Goal: Task Accomplishment & Management: Manage account settings

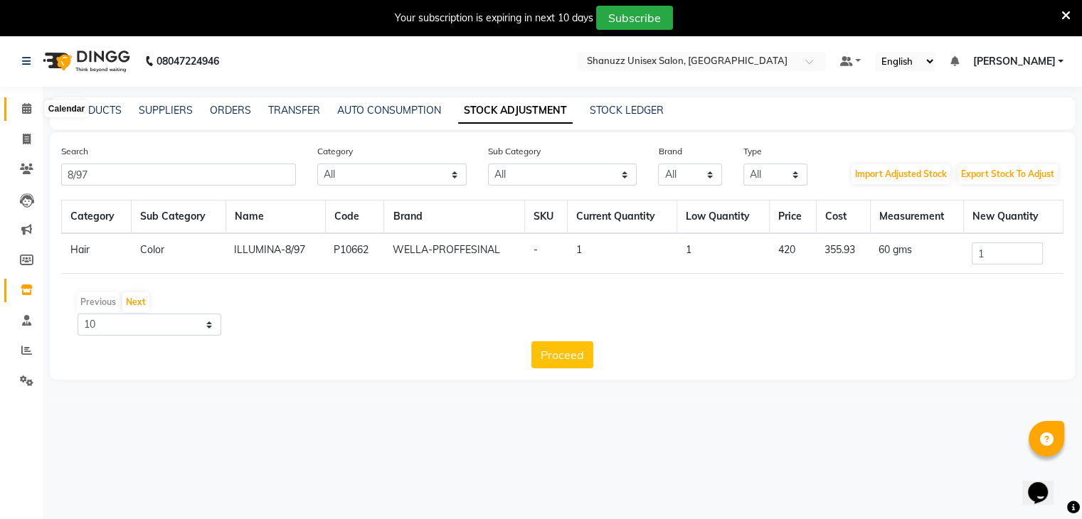
click at [19, 105] on span at bounding box center [26, 109] width 25 height 16
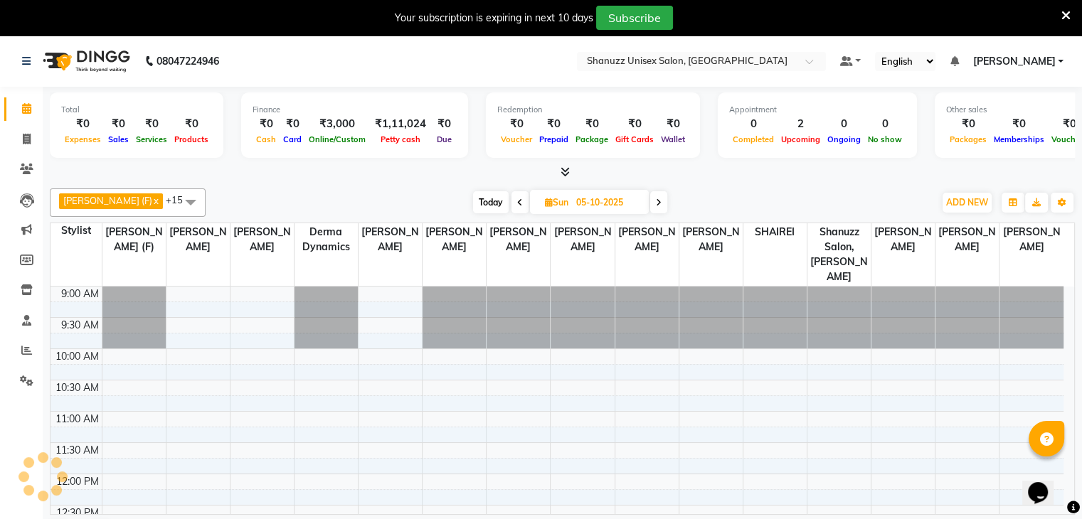
scroll to position [436, 0]
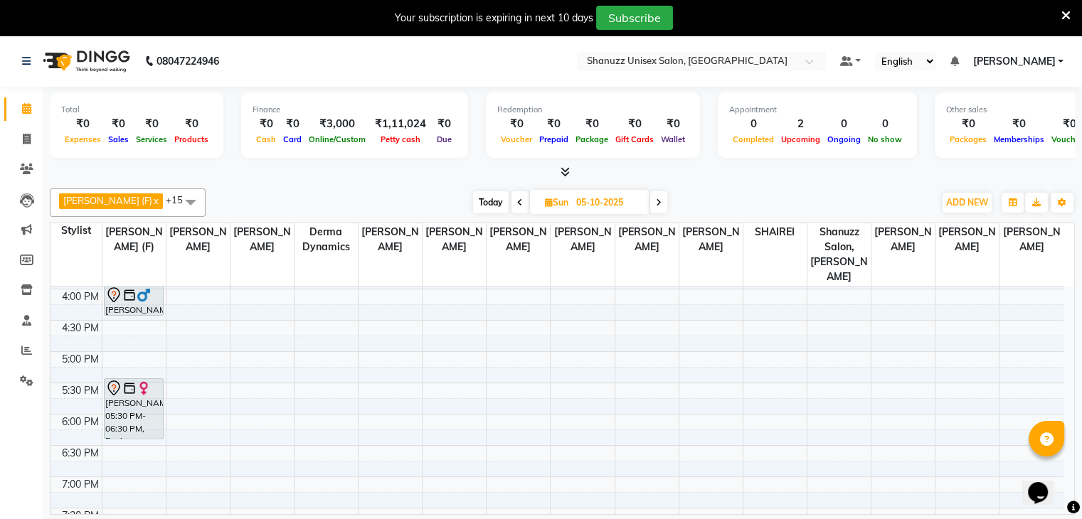
click at [889, 26] on div "Your subscription is expiring in next 10 days Subscribe" at bounding box center [534, 18] width 1056 height 24
click at [473, 193] on span "Today" at bounding box center [491, 202] width 36 height 22
type input "03-10-2025"
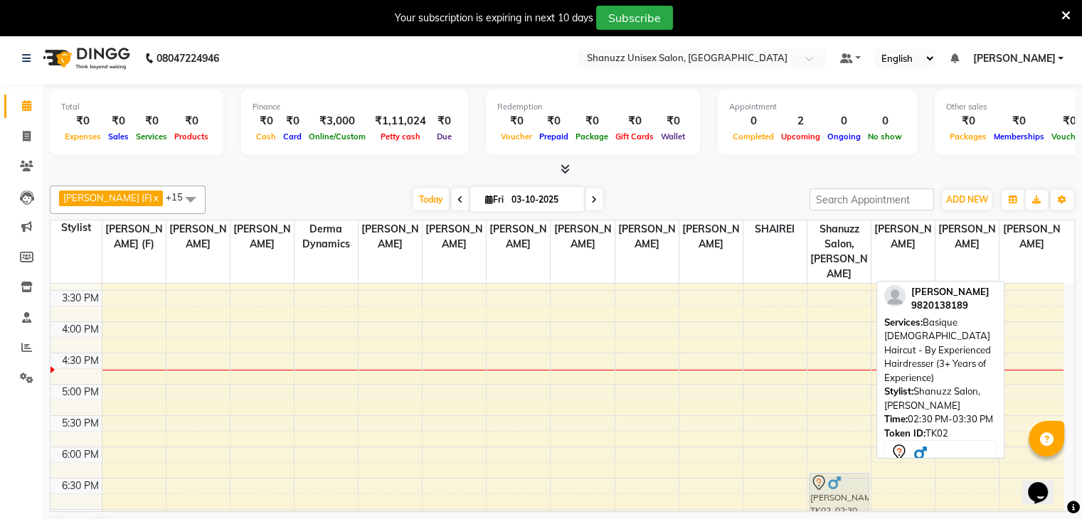
scroll to position [401, 0]
drag, startPoint x: 828, startPoint y: 382, endPoint x: 827, endPoint y: 455, distance: 73.3
click at [827, 455] on div "HEMALI NORONHA, TK01, 01:00 PM-02:00 PM, Basique FEMALE Haircut - By Seasoned H…" at bounding box center [839, 258] width 63 height 751
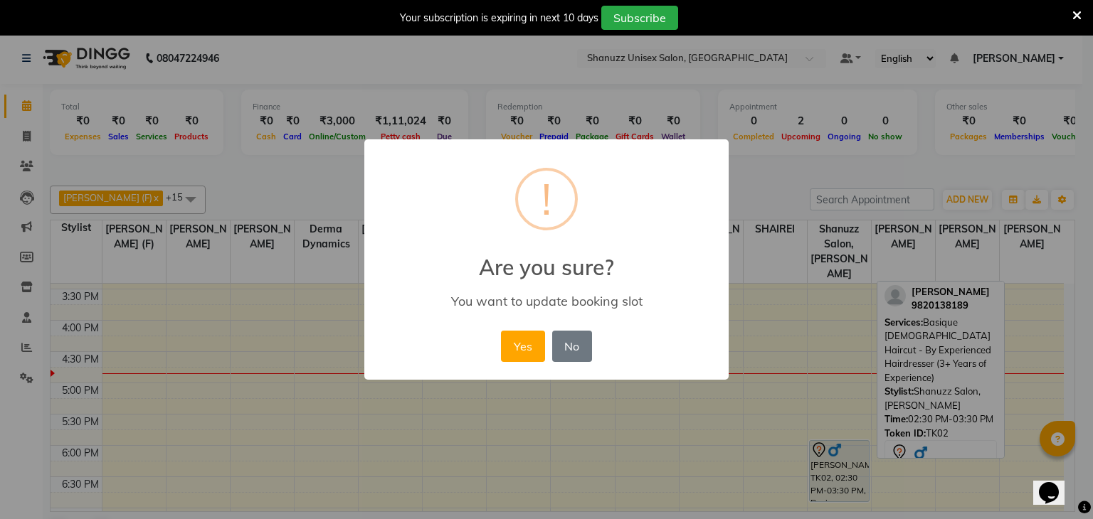
click at [781, 271] on div "× ! Are you sure? You want to update booking slot Yes No No" at bounding box center [546, 259] width 1093 height 519
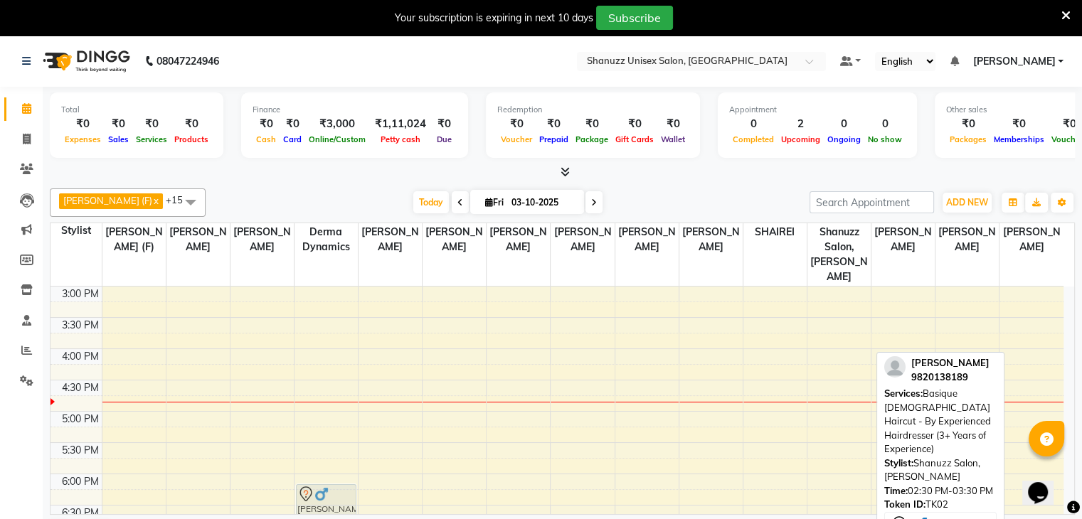
scroll to position [379, 0]
drag, startPoint x: 840, startPoint y: 322, endPoint x: 377, endPoint y: 475, distance: 487.0
click at [377, 475] on tr "RAJ MAHAJAN, TK02, 02:30 PM-03:30 PM, Basique MALE Haircut - By Experienced Hai…" at bounding box center [557, 283] width 1013 height 751
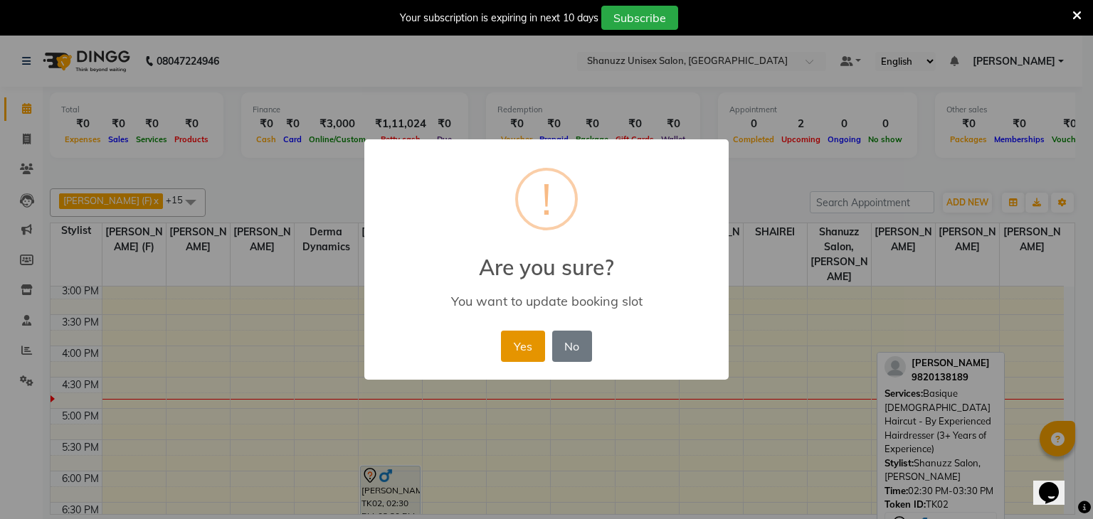
click at [511, 343] on button "Yes" at bounding box center [522, 346] width 43 height 31
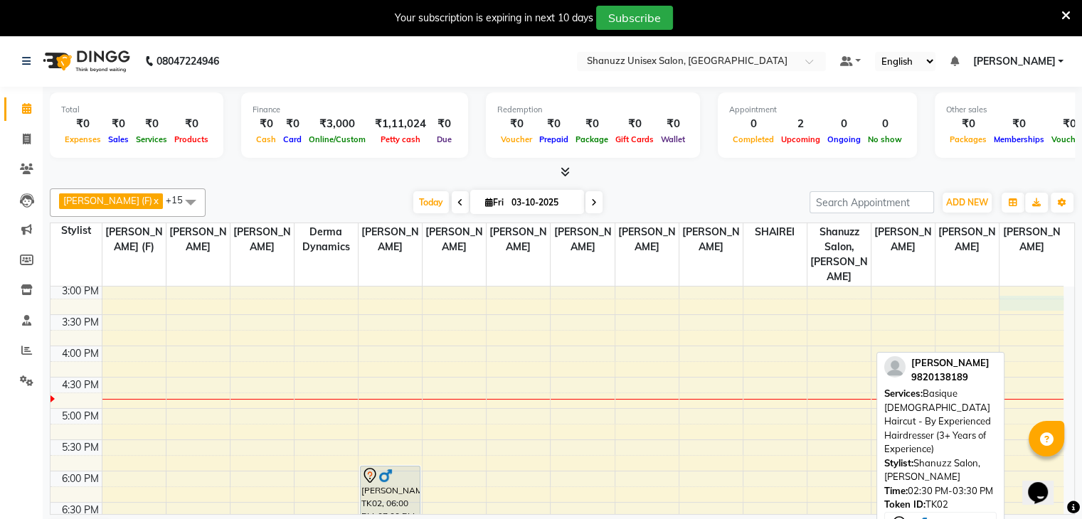
click at [1016, 288] on div "9:00 AM 9:30 AM 10:00 AM 10:30 AM 11:00 AM 11:30 AM 12:00 PM 12:30 PM 1:00 PM 1…" at bounding box center [557, 283] width 1013 height 751
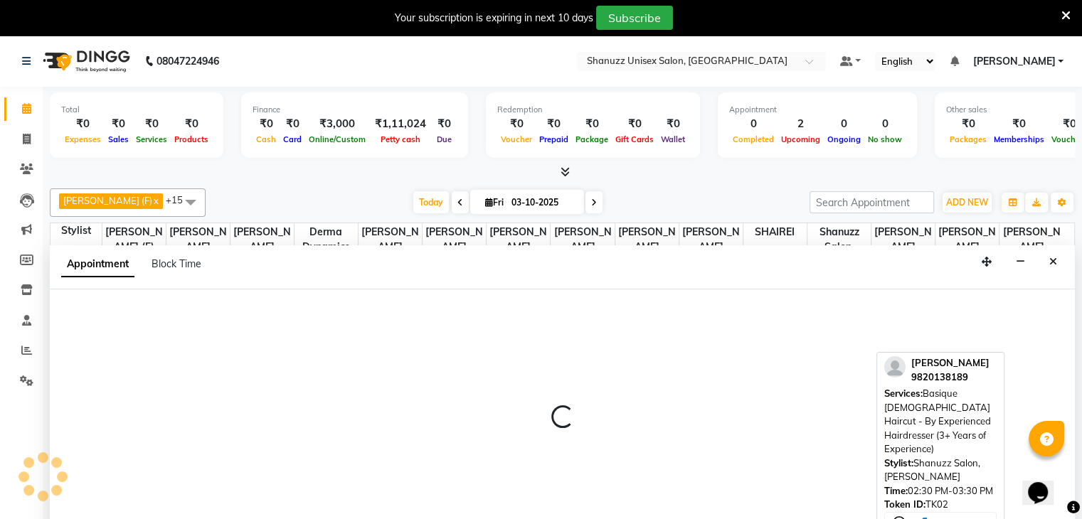
scroll to position [36, 0]
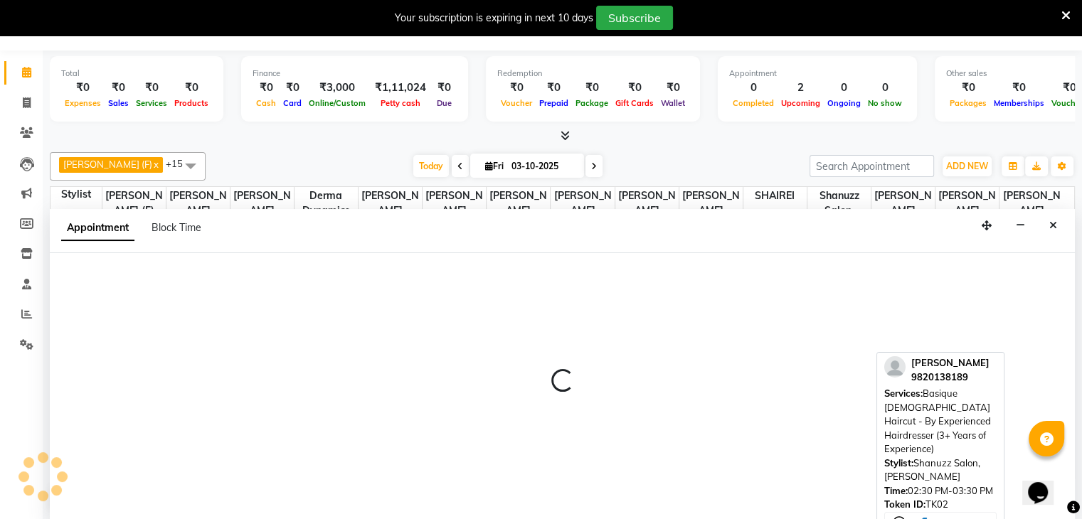
select select "84401"
select select "tentative"
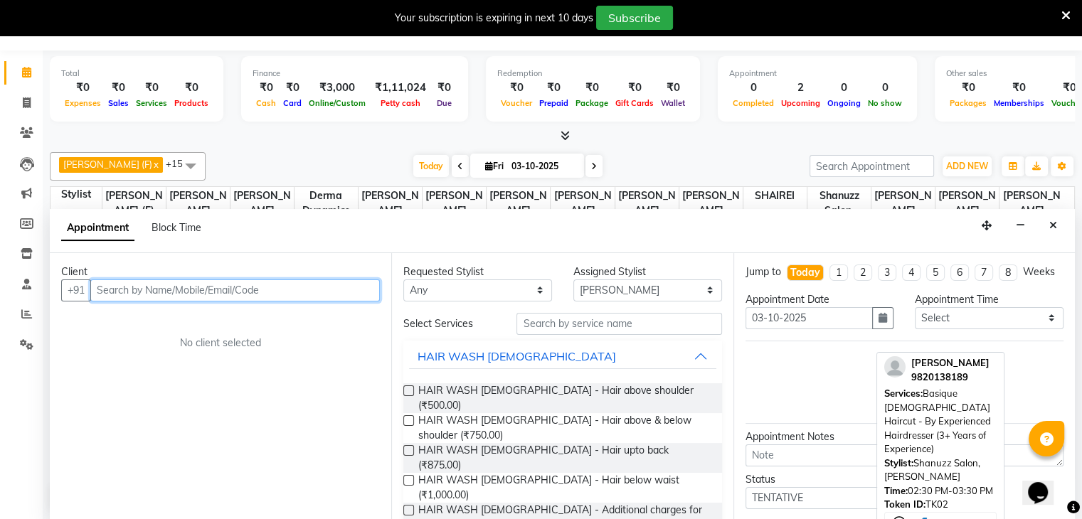
click at [199, 281] on input "text" at bounding box center [235, 291] width 290 height 22
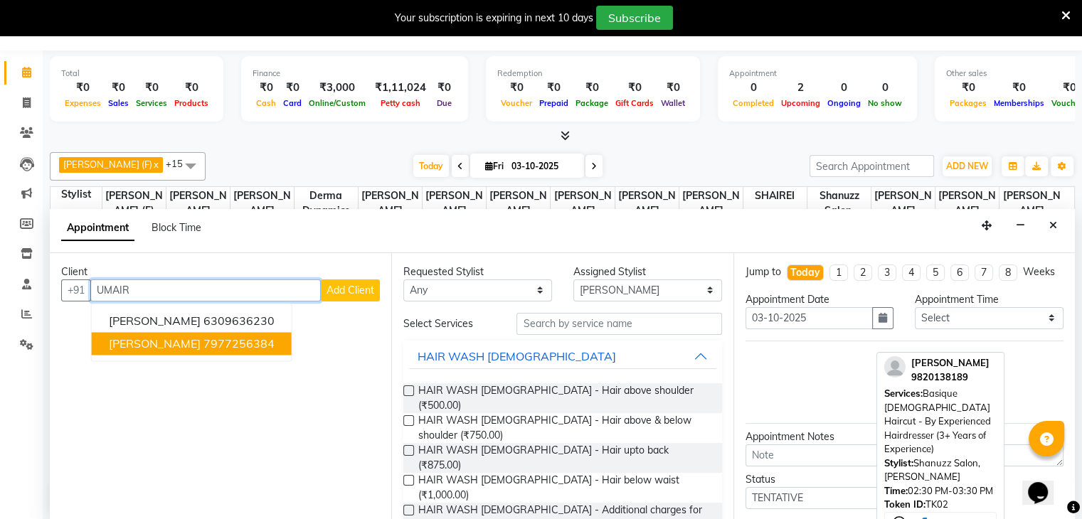
click at [162, 351] on button "UMAIR SHAIKH 7977256384" at bounding box center [192, 343] width 200 height 23
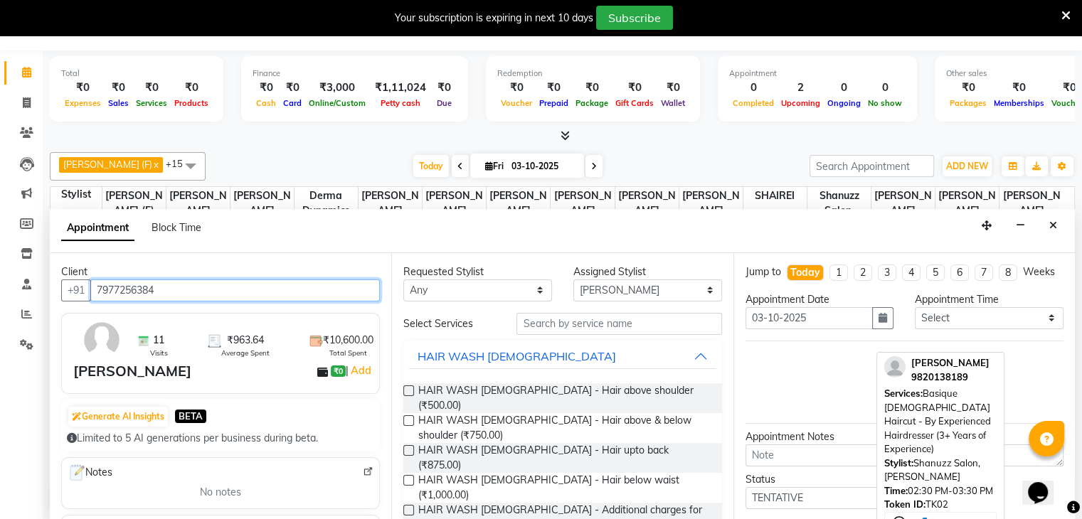
type input "7977256384"
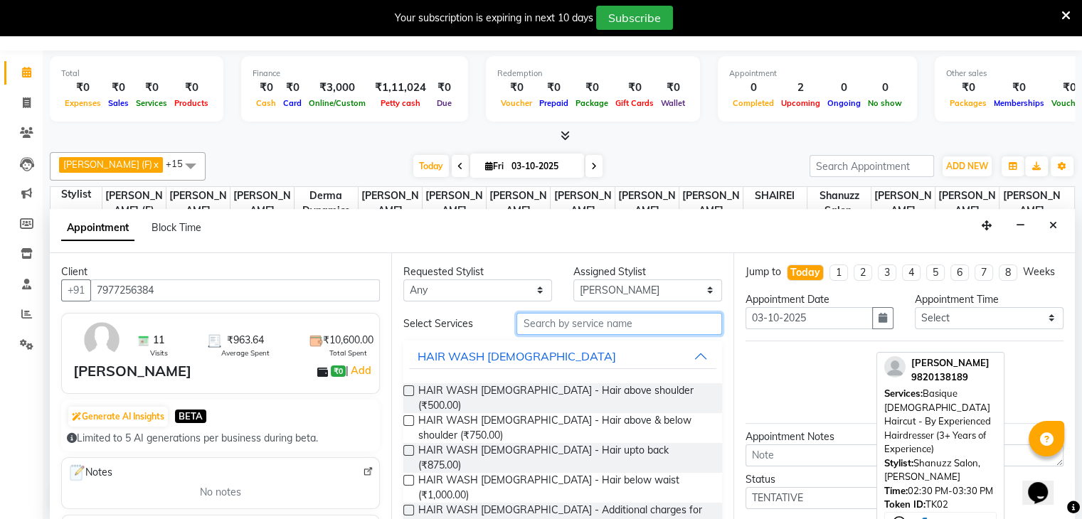
click at [572, 326] on input "text" at bounding box center [619, 324] width 205 height 22
type input "C"
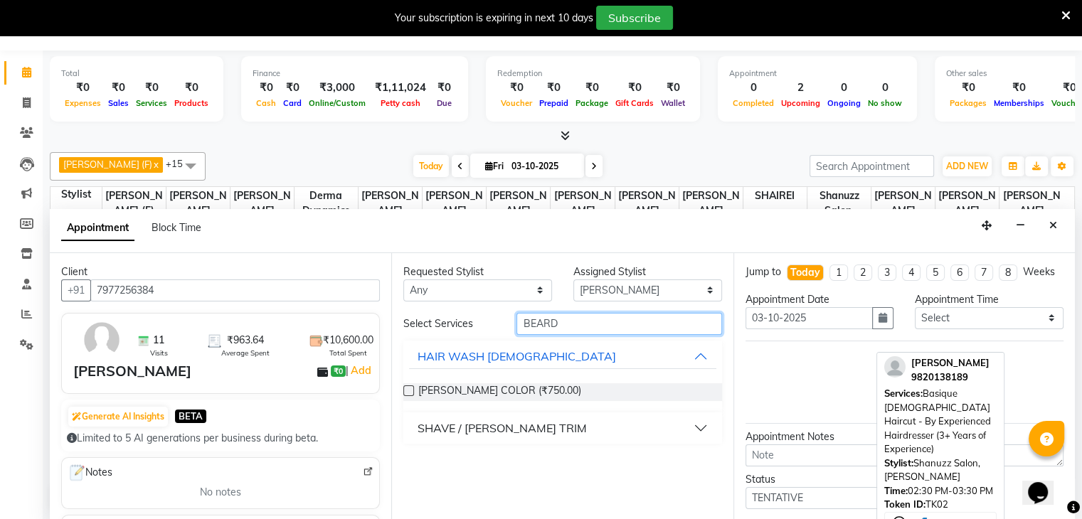
type input "BEARD"
click at [487, 427] on div "SHAVE / [PERSON_NAME] TRIM" at bounding box center [502, 428] width 169 height 17
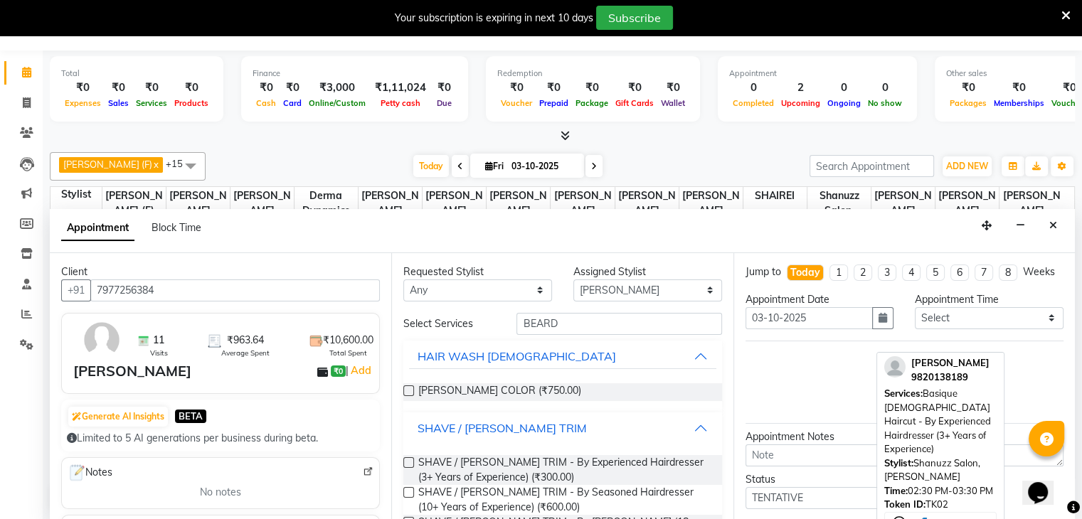
scroll to position [47, 0]
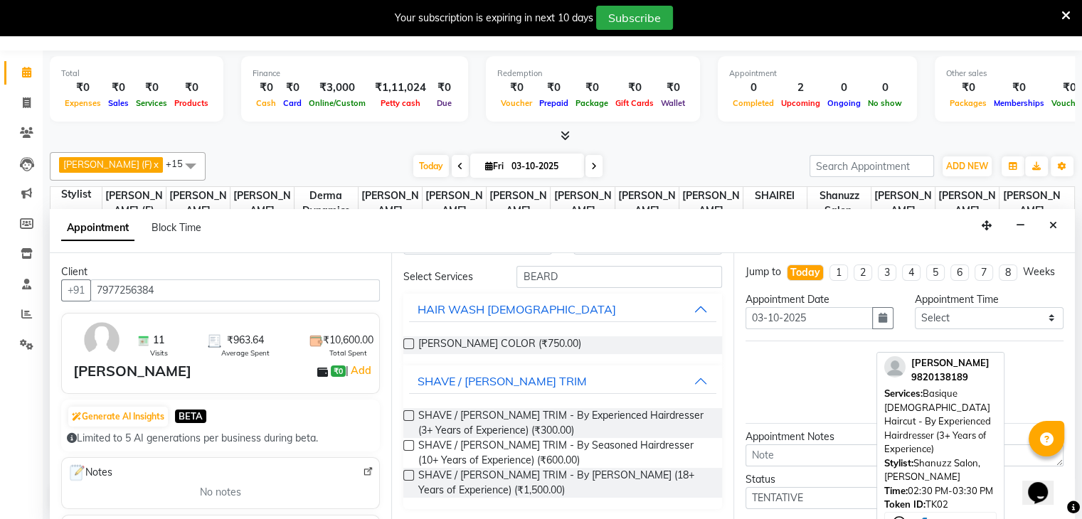
click at [407, 416] on label at bounding box center [408, 416] width 11 height 11
click at [407, 416] on input "checkbox" at bounding box center [407, 417] width 9 height 9
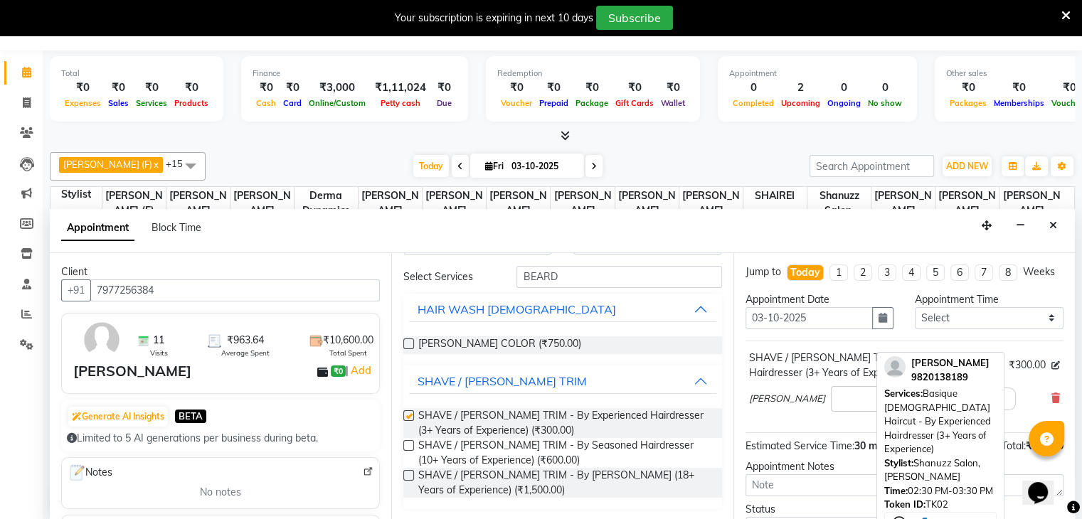
checkbox input "false"
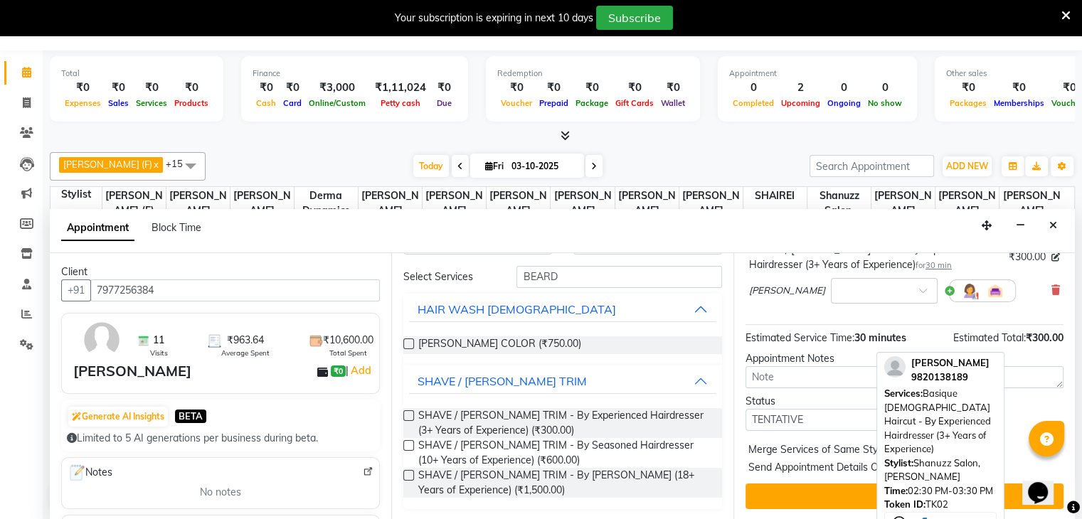
click at [875, 461] on span "Send Appointment Details On" at bounding box center [817, 469] width 136 height 18
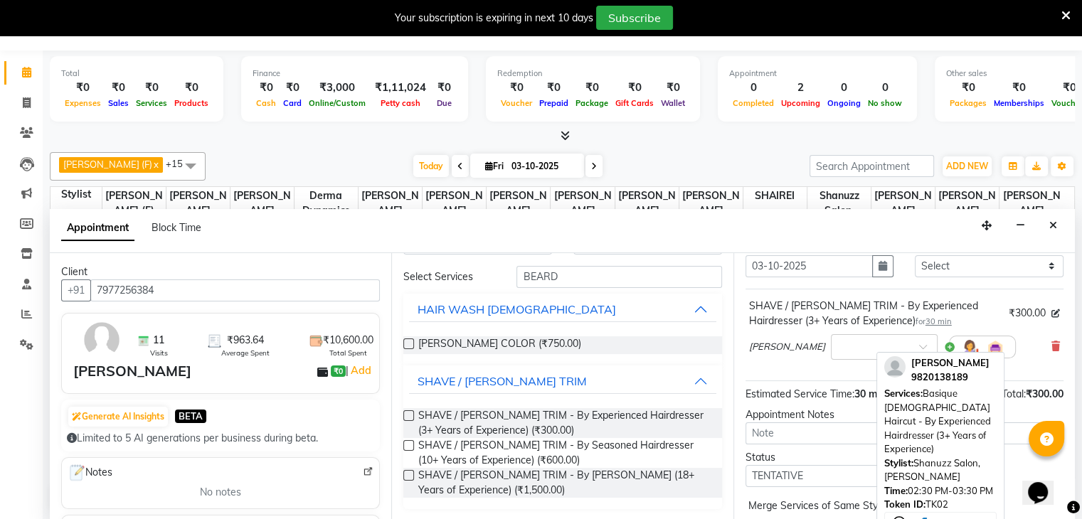
scroll to position [0, 0]
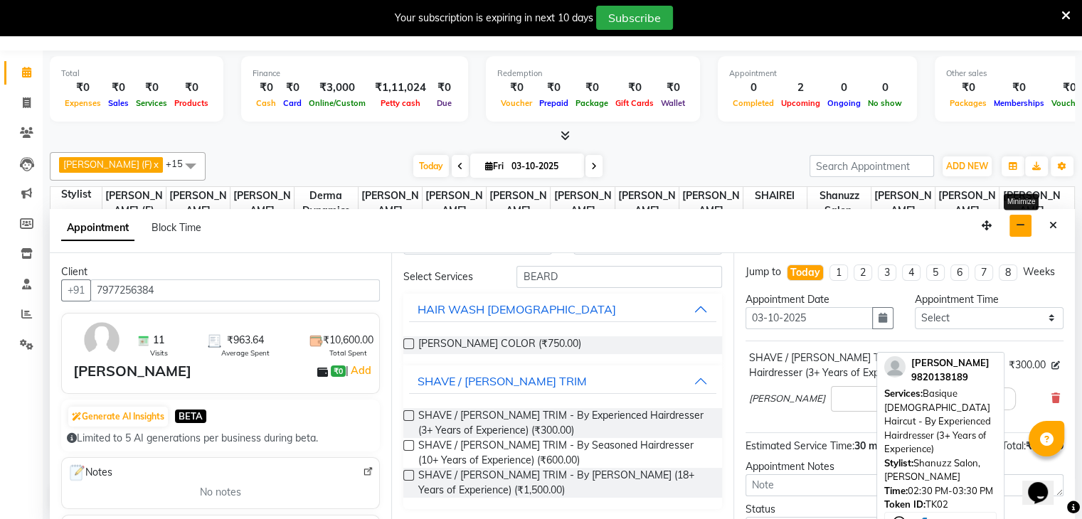
click at [1018, 226] on icon "button" at bounding box center [1020, 226] width 9 height 10
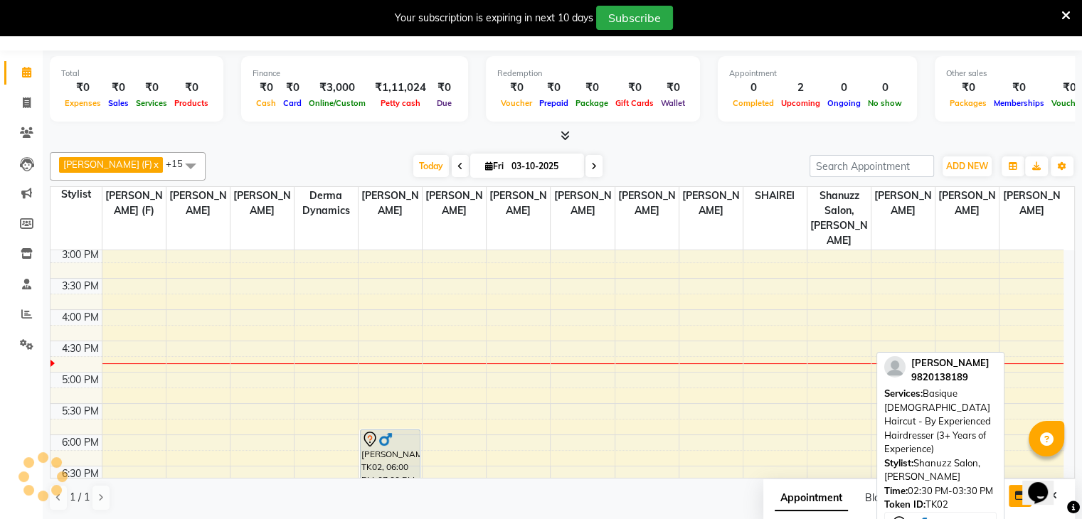
click at [951, 368] on span "[PERSON_NAME]" at bounding box center [951, 362] width 78 height 11
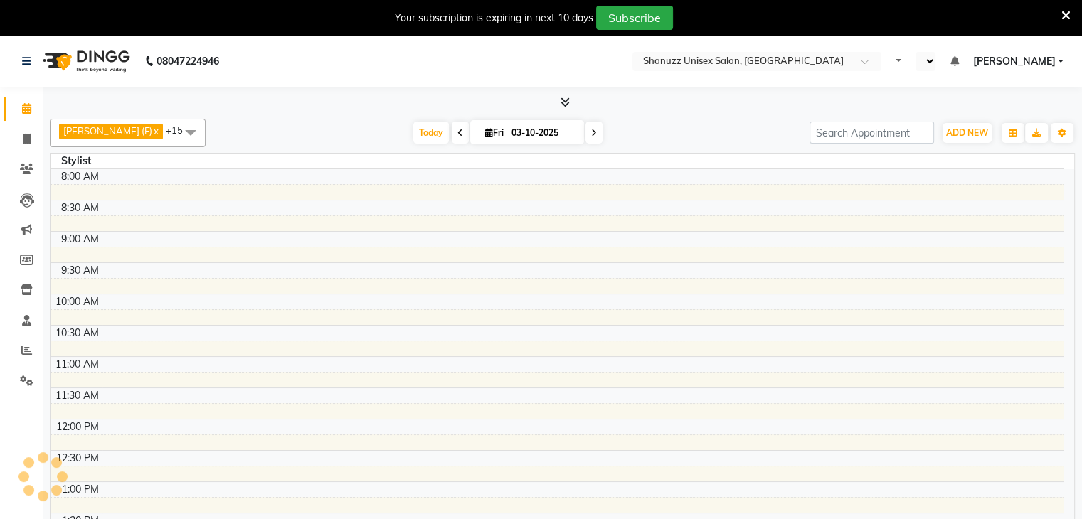
select select "en"
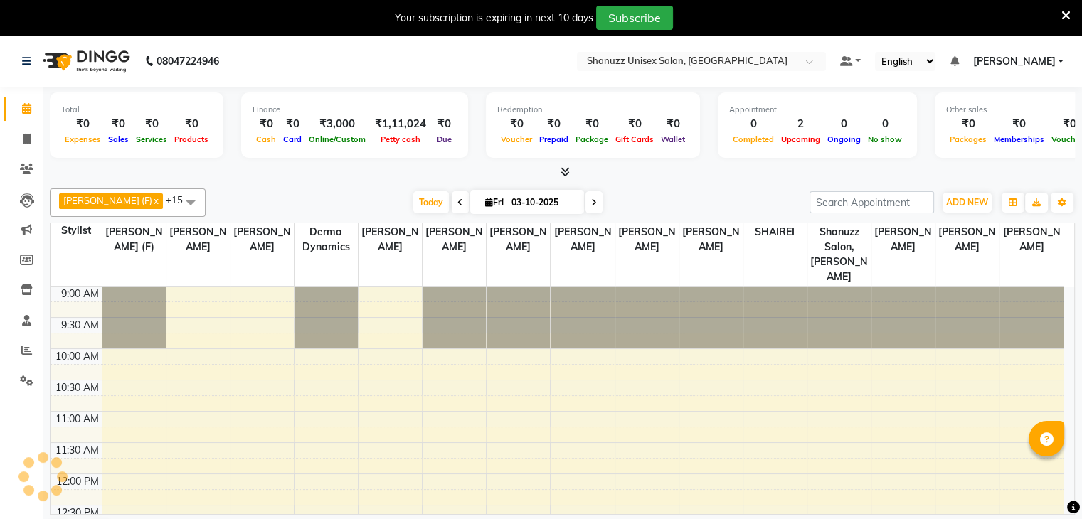
click at [1001, 310] on div at bounding box center [1032, 318] width 64 height 62
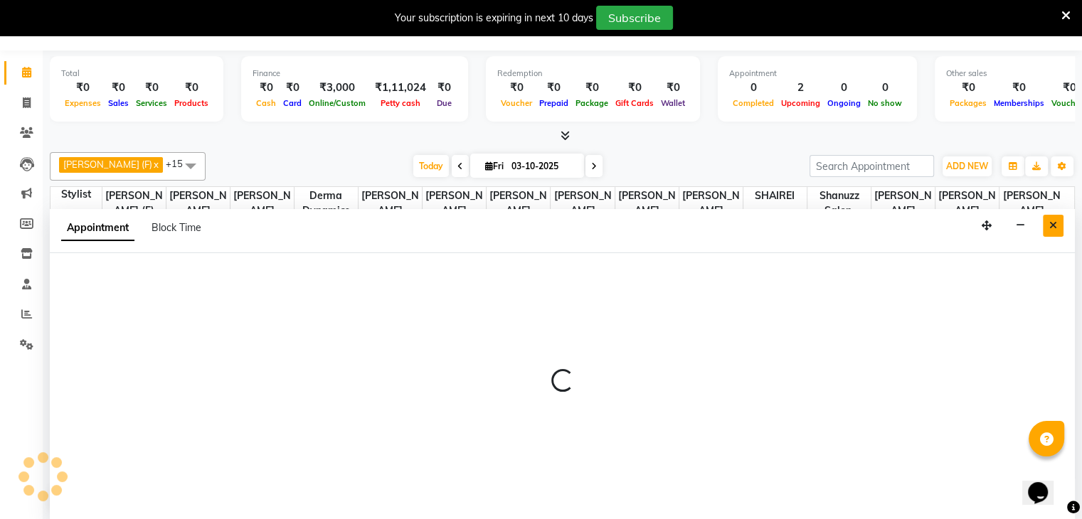
click at [1045, 222] on button "Close" at bounding box center [1053, 226] width 21 height 22
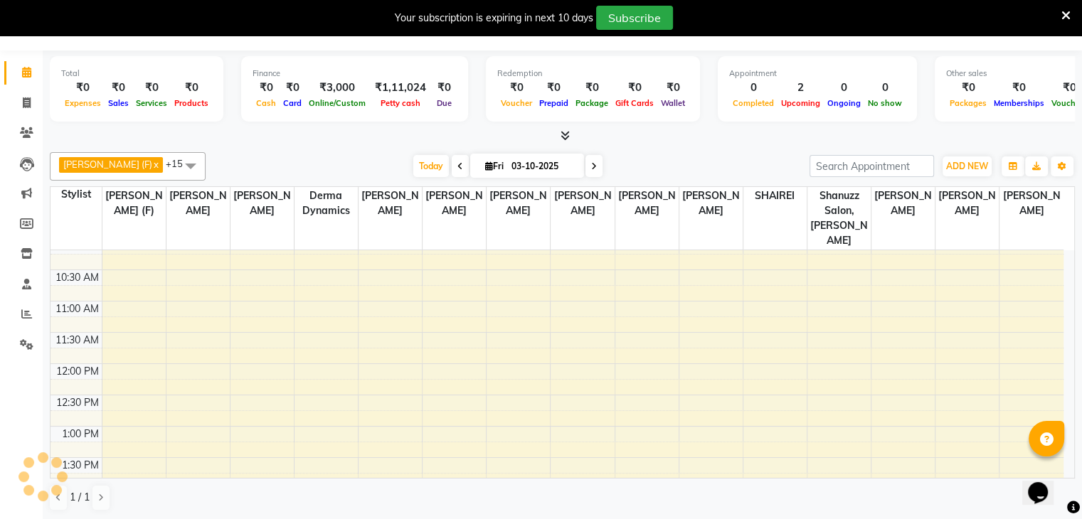
scroll to position [80, 0]
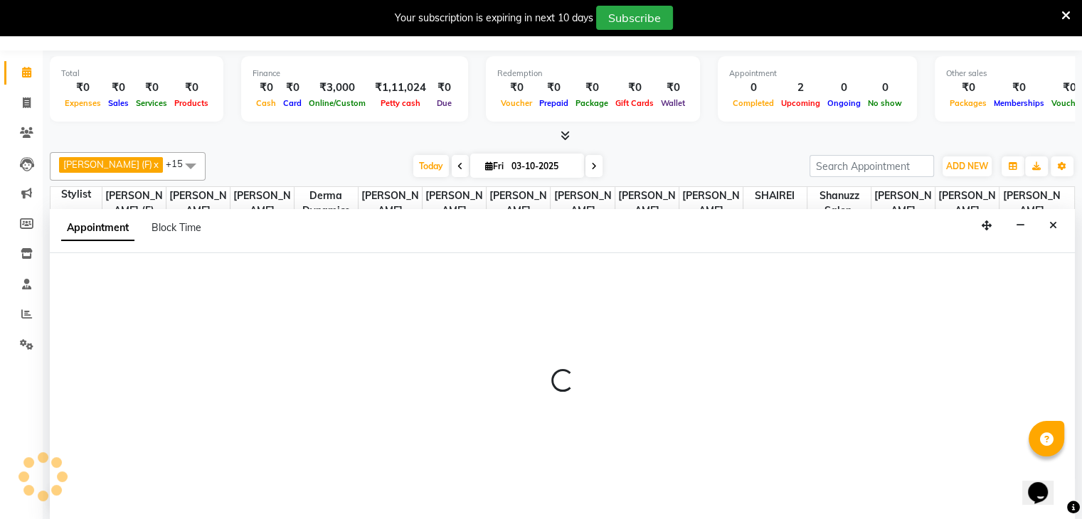
select select "84401"
select select "720"
select select "tentative"
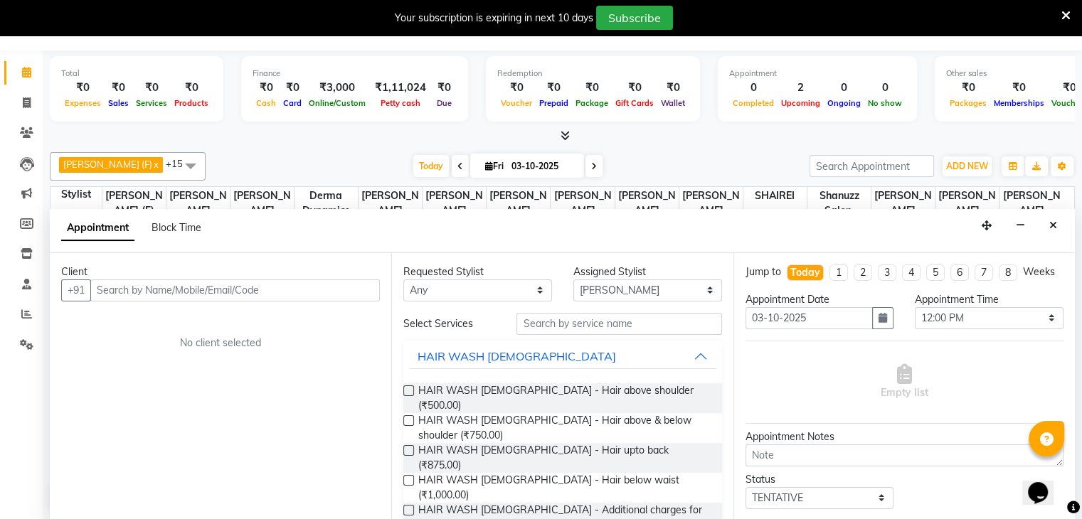
click at [136, 286] on input "text" at bounding box center [235, 291] width 290 height 22
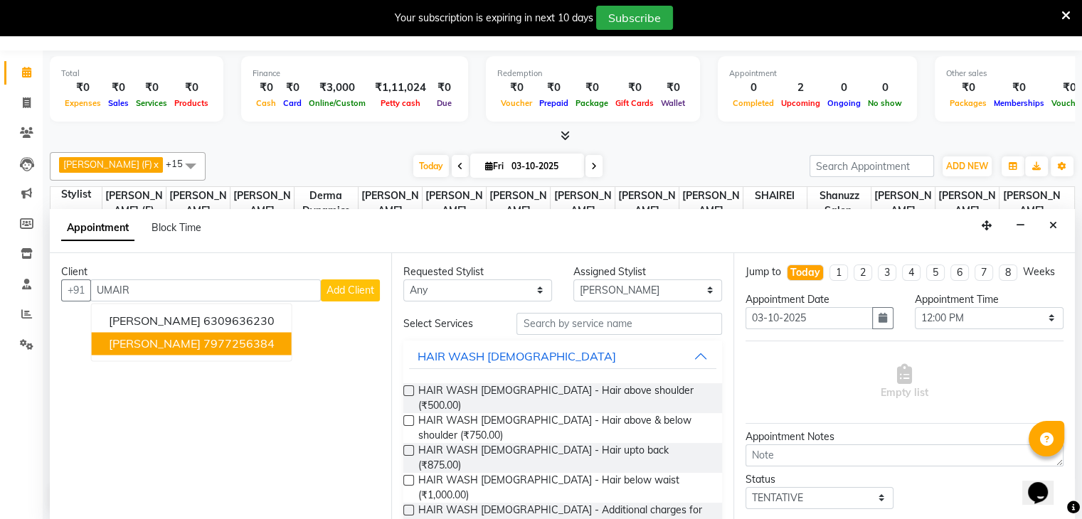
click at [122, 342] on span "UMAIR SHAIKH" at bounding box center [155, 344] width 92 height 14
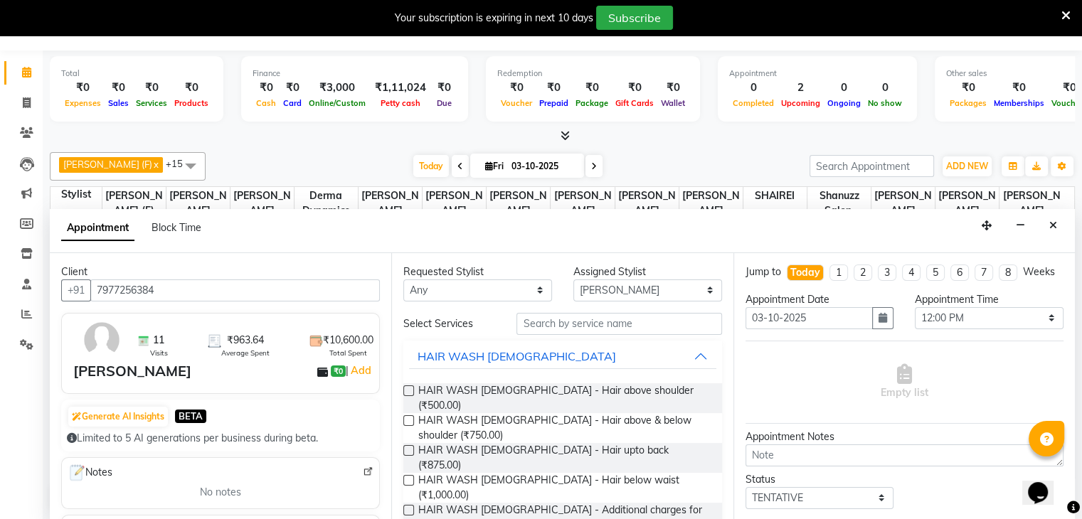
type input "7977256384"
click at [550, 327] on input "text" at bounding box center [619, 324] width 205 height 22
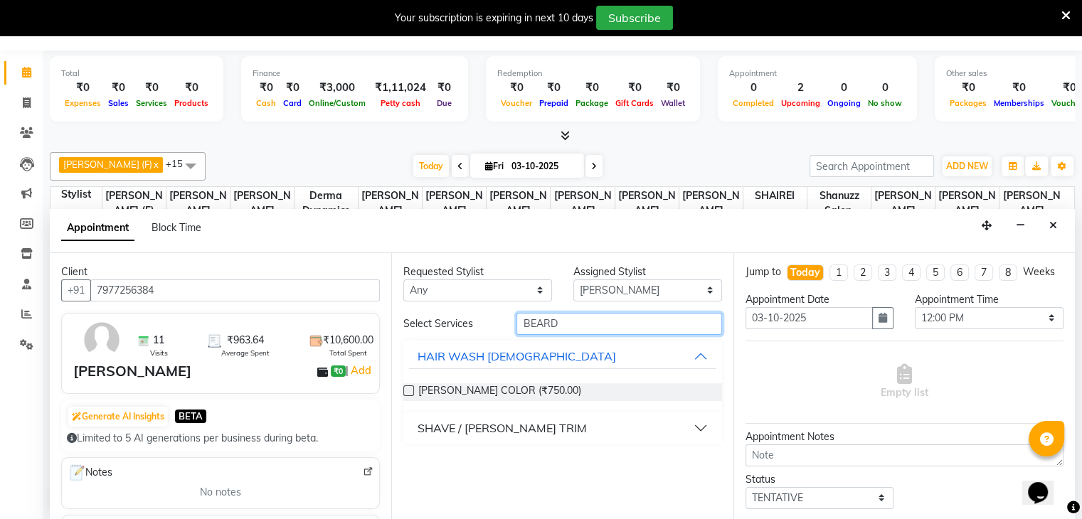
type input "BEARD"
click at [515, 423] on div "SHAVE / [PERSON_NAME] TRIM" at bounding box center [502, 428] width 169 height 17
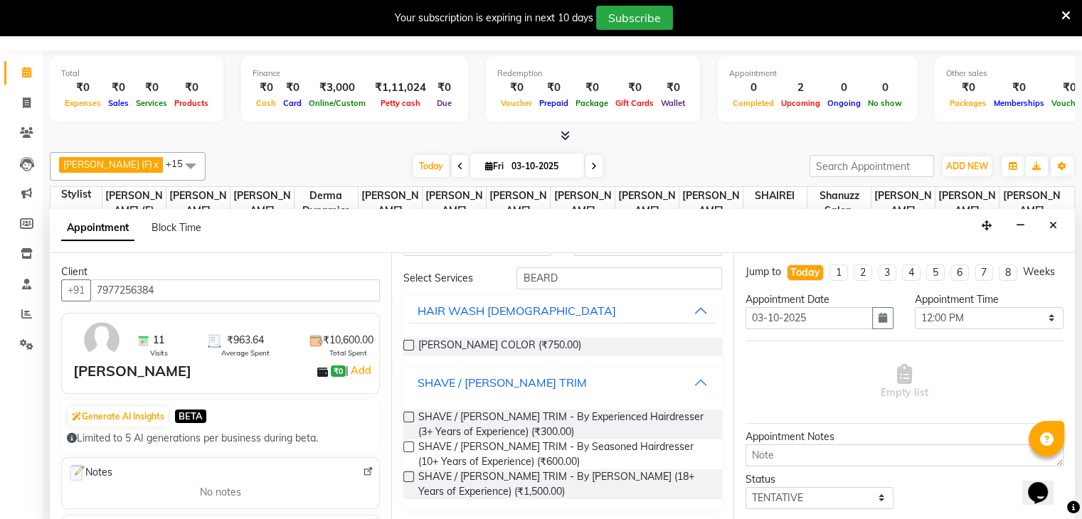
scroll to position [47, 0]
click at [404, 413] on label at bounding box center [408, 416] width 11 height 11
click at [404, 413] on input "checkbox" at bounding box center [407, 417] width 9 height 9
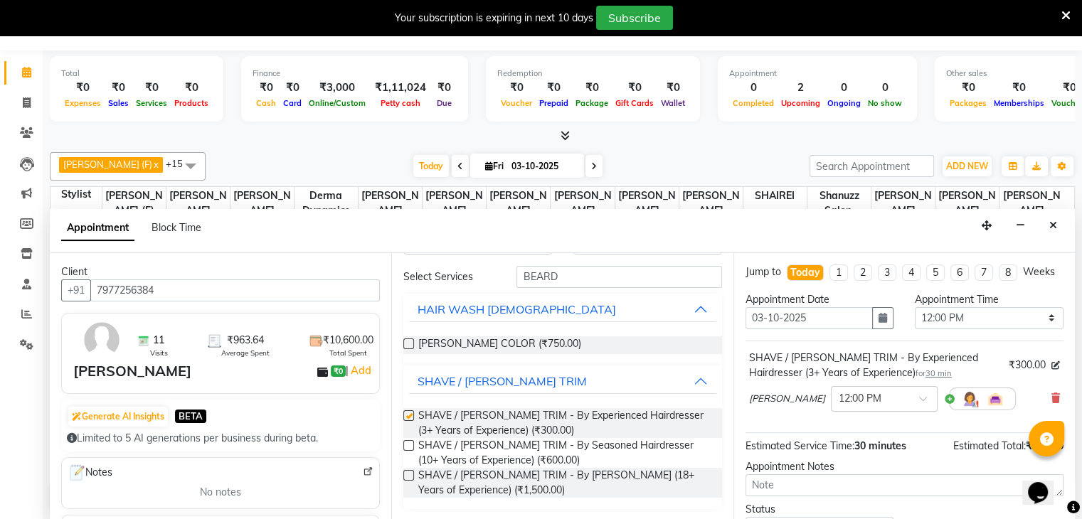
checkbox input "false"
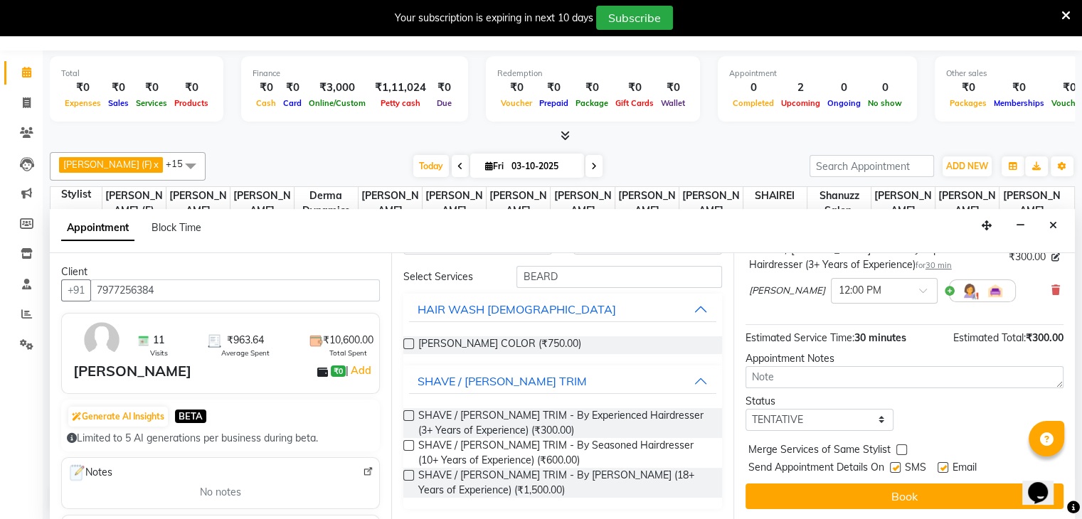
click at [892, 470] on label at bounding box center [895, 468] width 11 height 11
click at [892, 470] on input "checkbox" at bounding box center [894, 469] width 9 height 9
checkbox input "false"
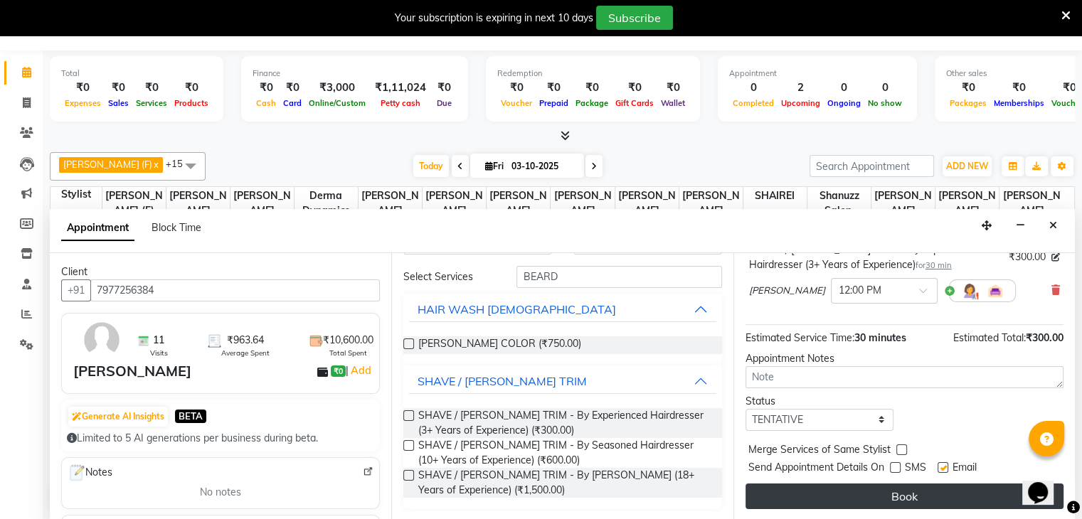
click at [875, 492] on button "Book" at bounding box center [905, 497] width 318 height 26
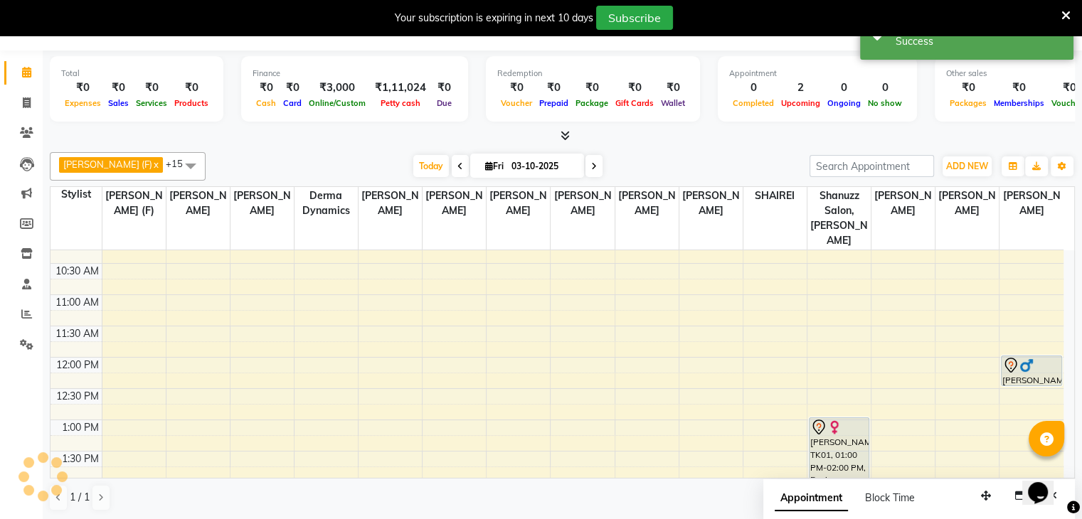
scroll to position [0, 0]
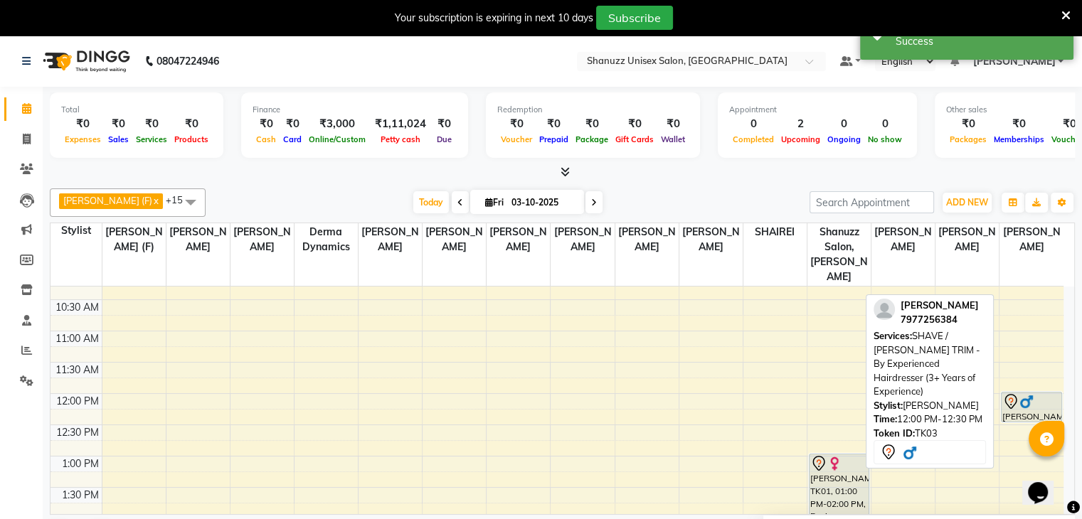
click at [1025, 395] on img at bounding box center [1027, 402] width 14 height 14
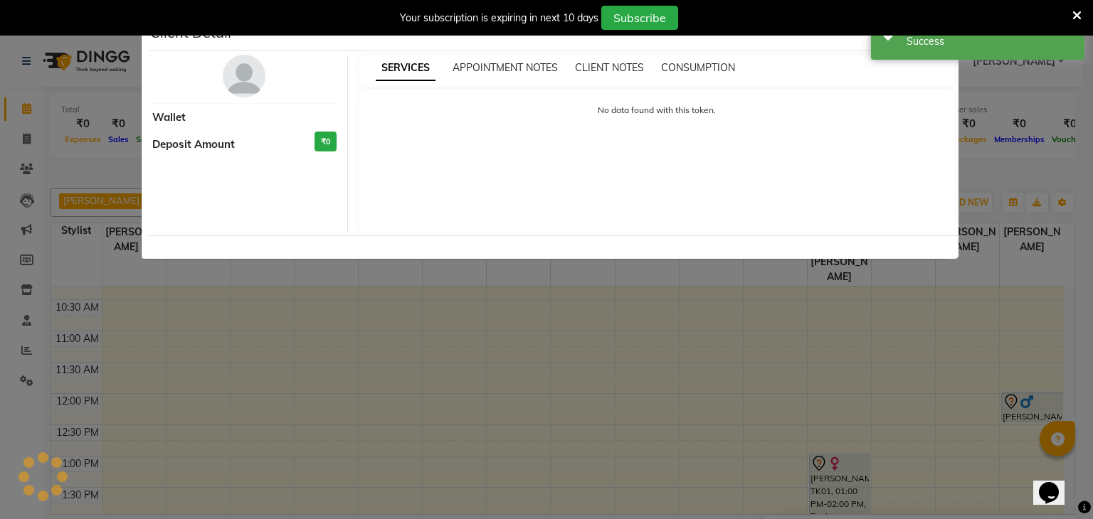
select select "7"
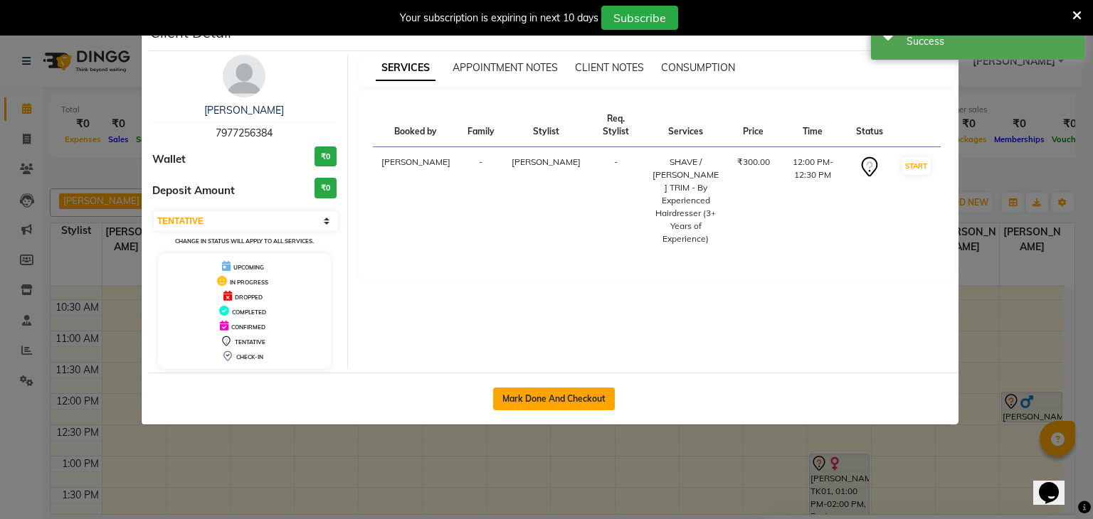
click at [518, 399] on button "Mark Done And Checkout" at bounding box center [554, 399] width 122 height 23
select select "service"
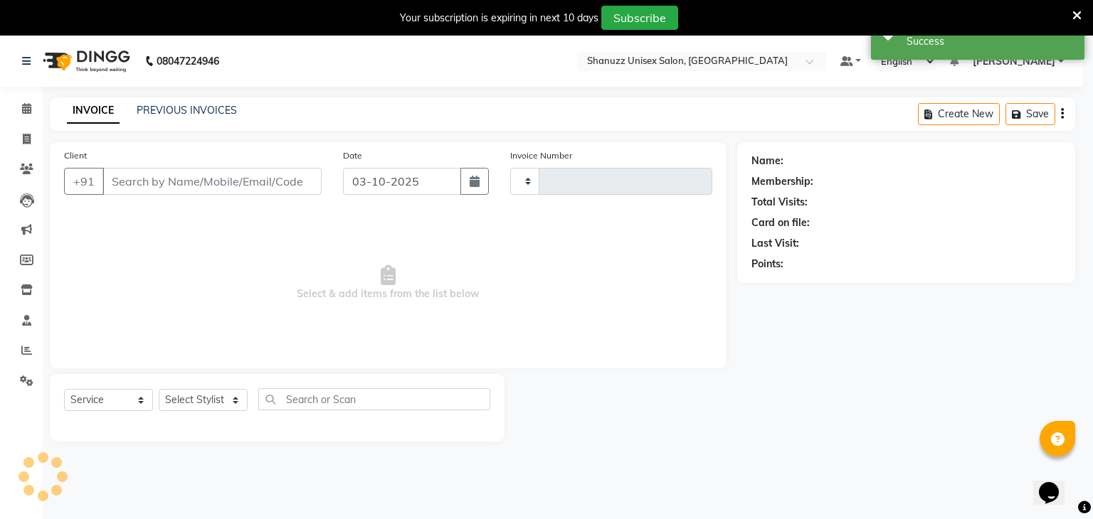
type input "1733"
select select "7102"
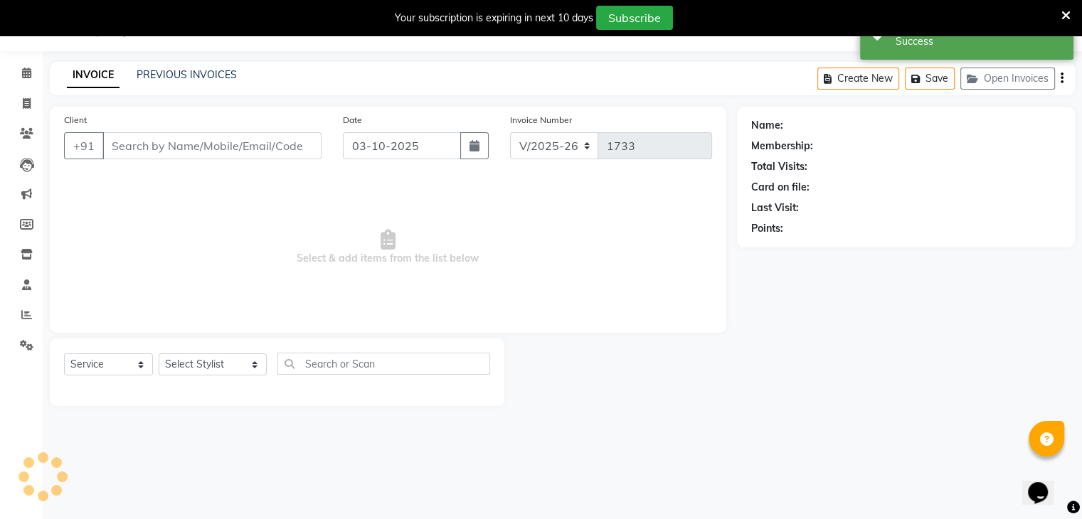
type input "7977256384"
select select "84401"
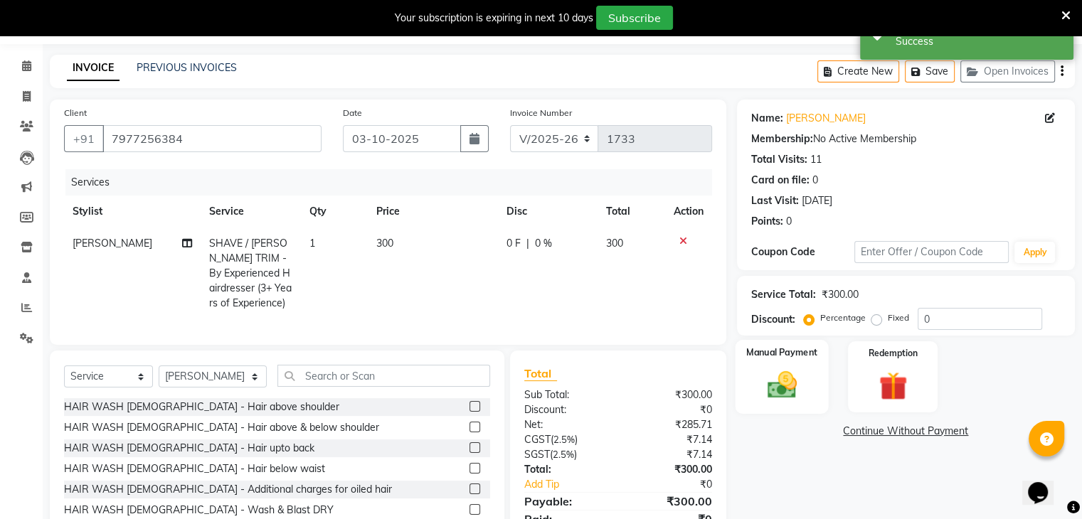
click at [780, 390] on img at bounding box center [782, 386] width 48 height 34
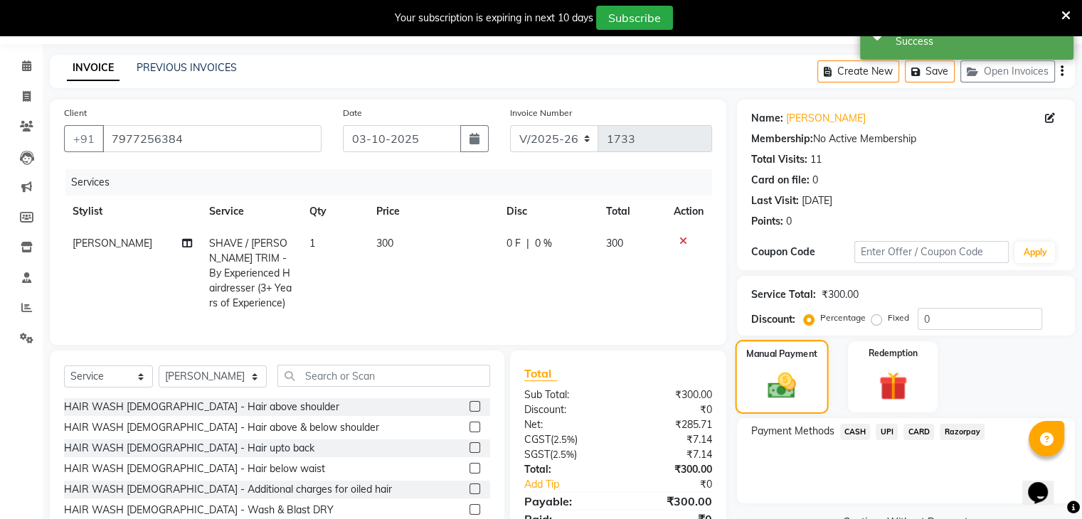
scroll to position [117, 0]
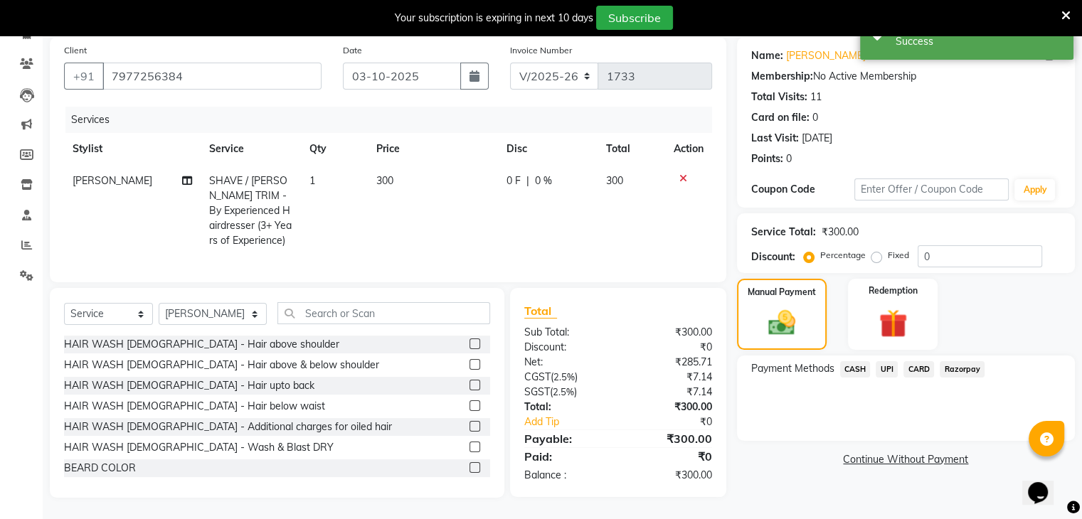
click at [882, 362] on span "UPI" at bounding box center [887, 370] width 22 height 16
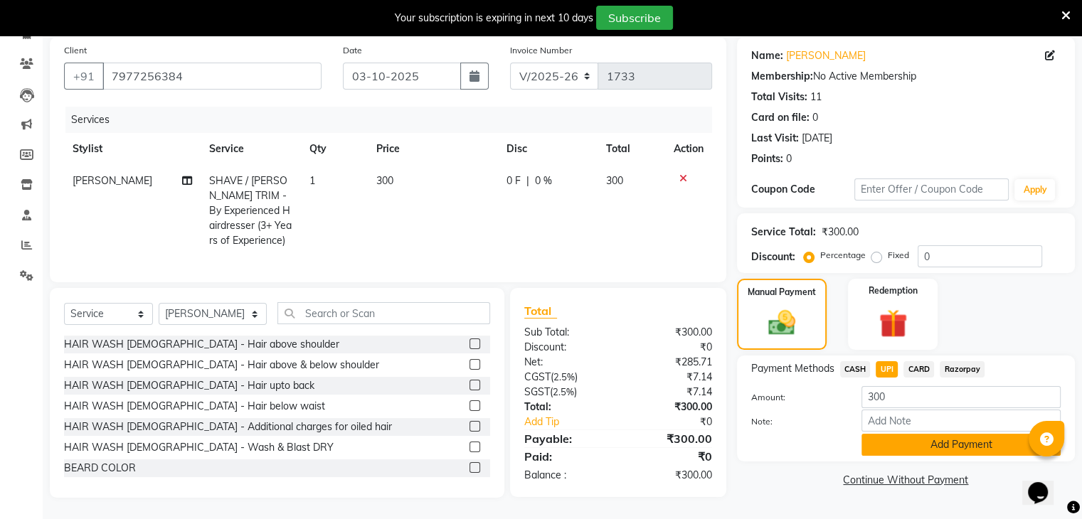
click at [874, 434] on button "Add Payment" at bounding box center [961, 445] width 199 height 22
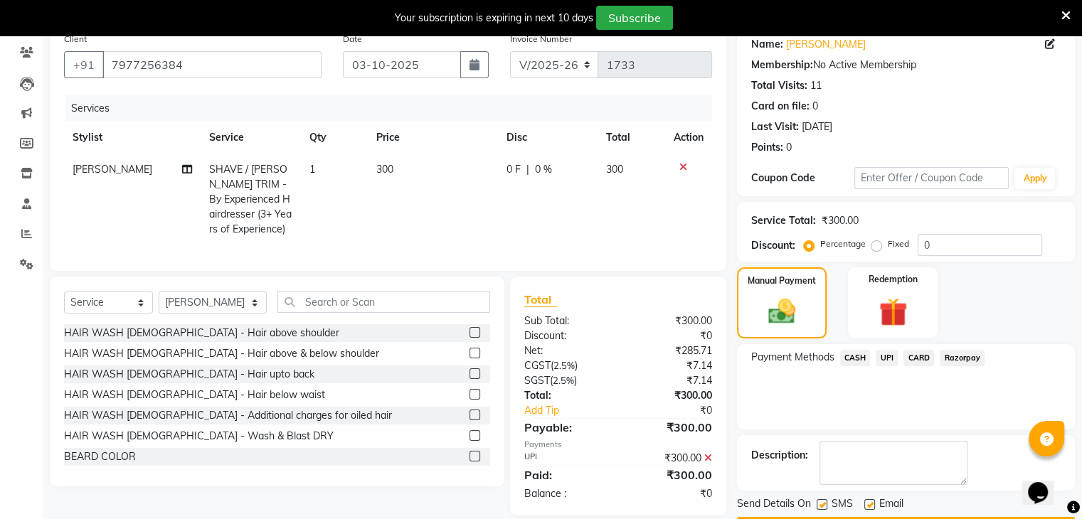
scroll to position [157, 0]
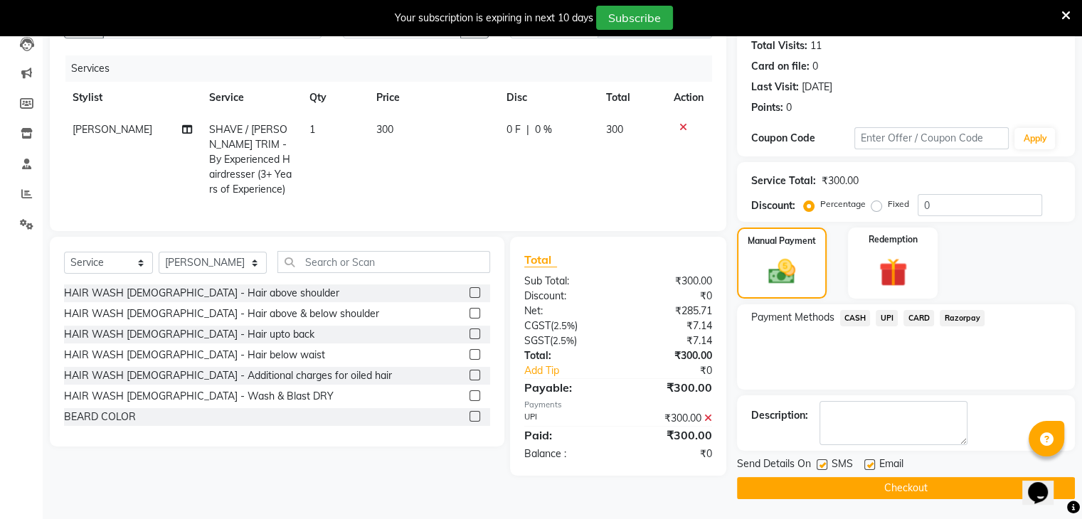
click at [825, 466] on label at bounding box center [822, 465] width 11 height 11
click at [825, 466] on input "checkbox" at bounding box center [821, 465] width 9 height 9
checkbox input "false"
click at [811, 483] on button "Checkout" at bounding box center [906, 489] width 338 height 22
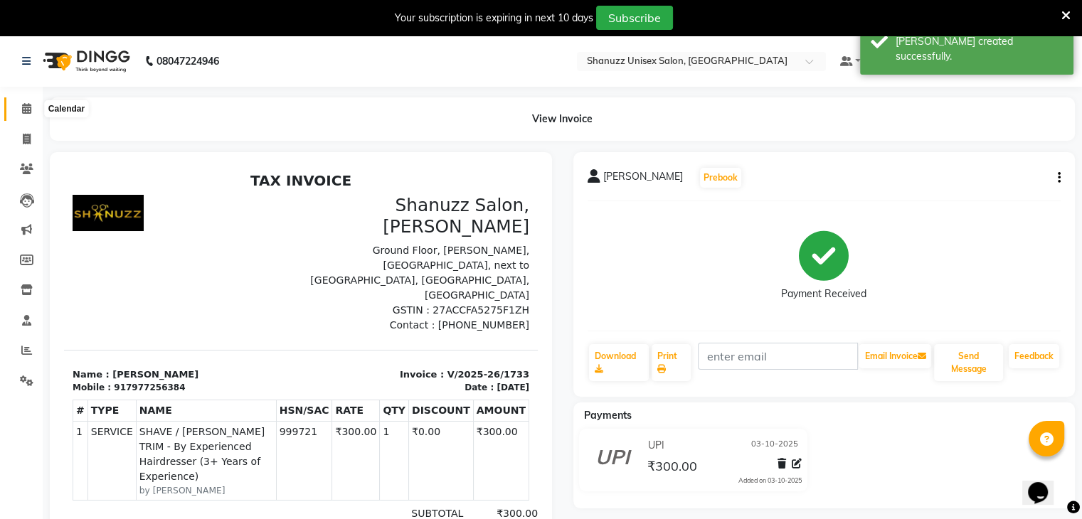
click at [20, 113] on span at bounding box center [26, 109] width 25 height 16
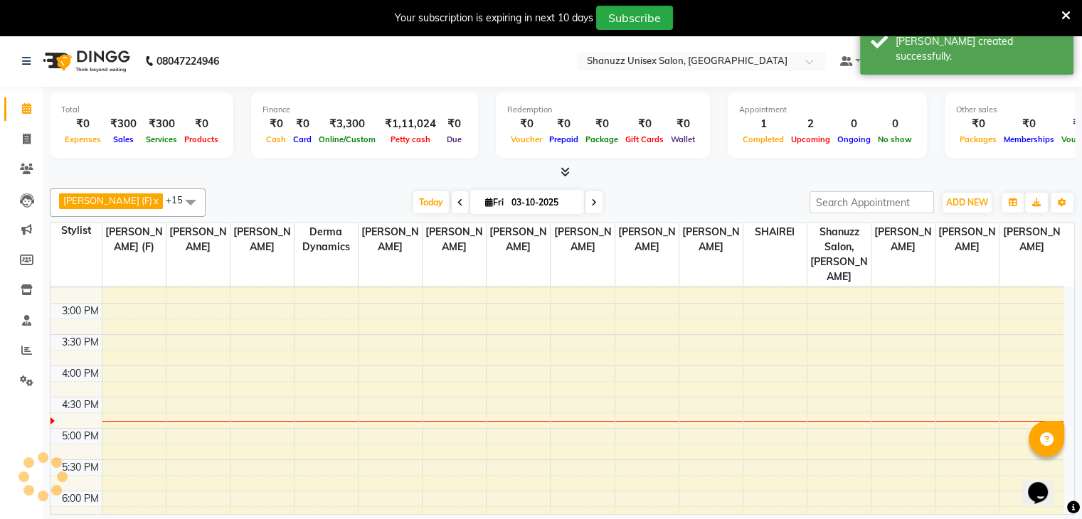
scroll to position [379, 0]
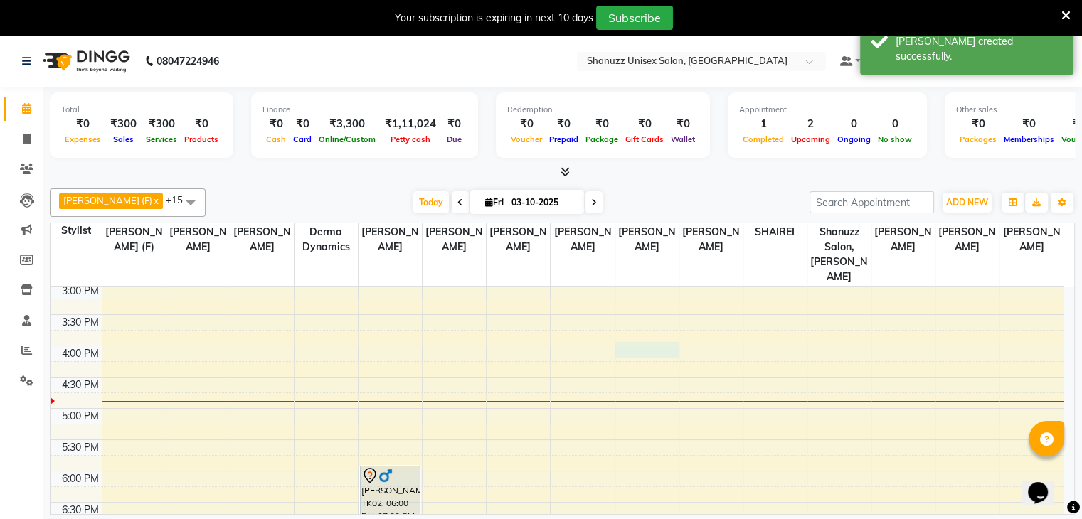
click at [621, 333] on div "9:00 AM 9:30 AM 10:00 AM 10:30 AM 11:00 AM 11:30 AM 12:00 PM 12:30 PM 1:00 PM 1…" at bounding box center [557, 283] width 1013 height 751
select select "71126"
select select "960"
select select "tentative"
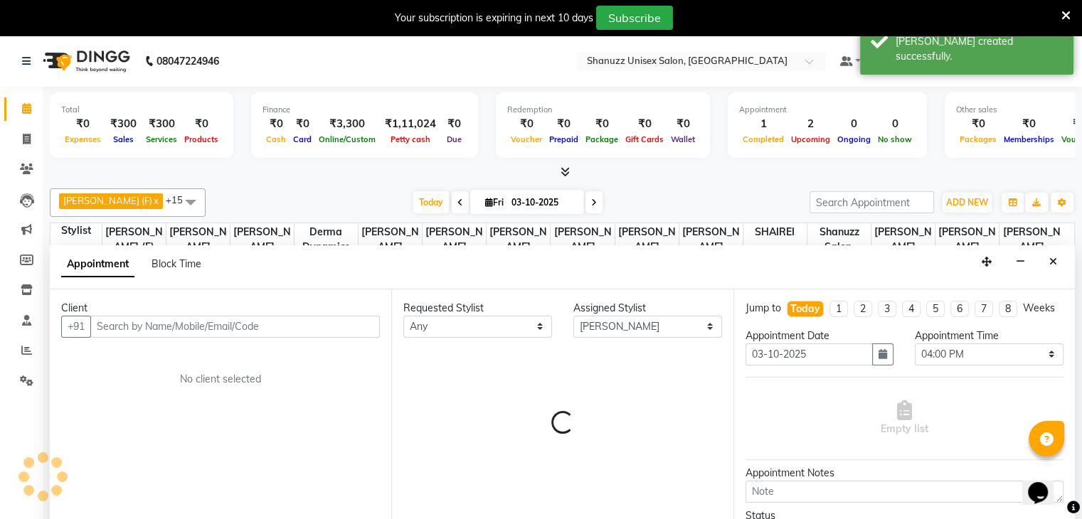
scroll to position [36, 0]
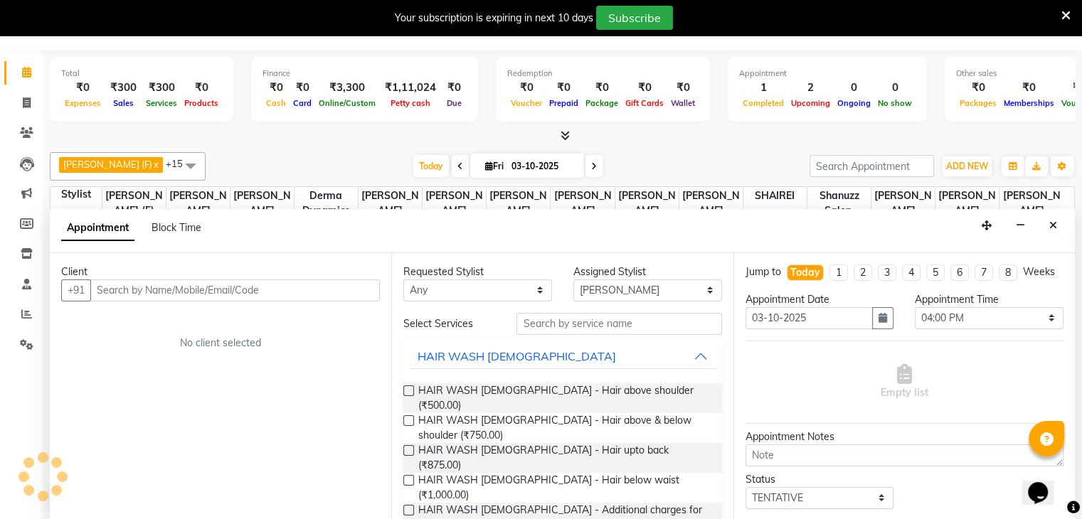
click at [262, 282] on input "text" at bounding box center [235, 291] width 290 height 22
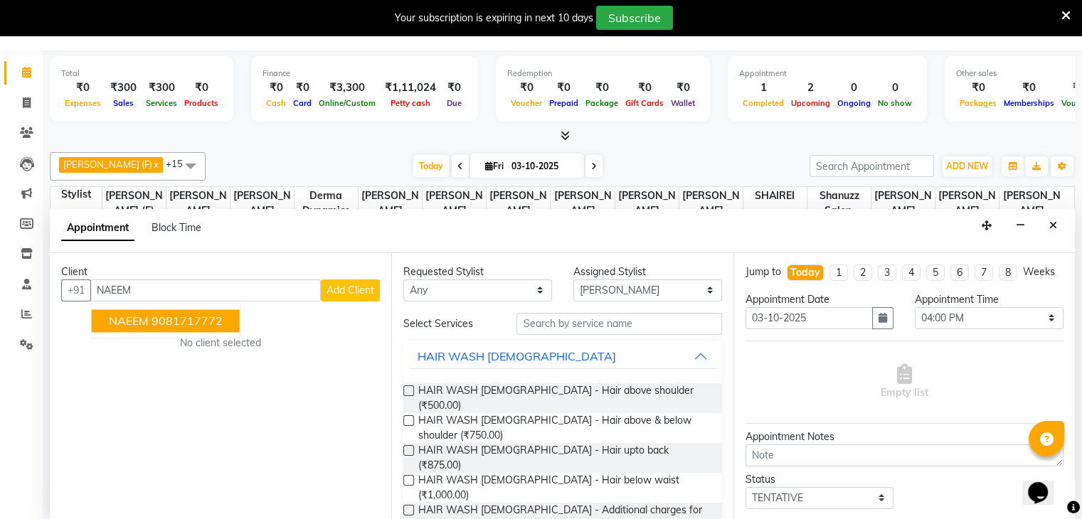
click at [237, 325] on button "NAEEM 9081717772" at bounding box center [166, 321] width 148 height 23
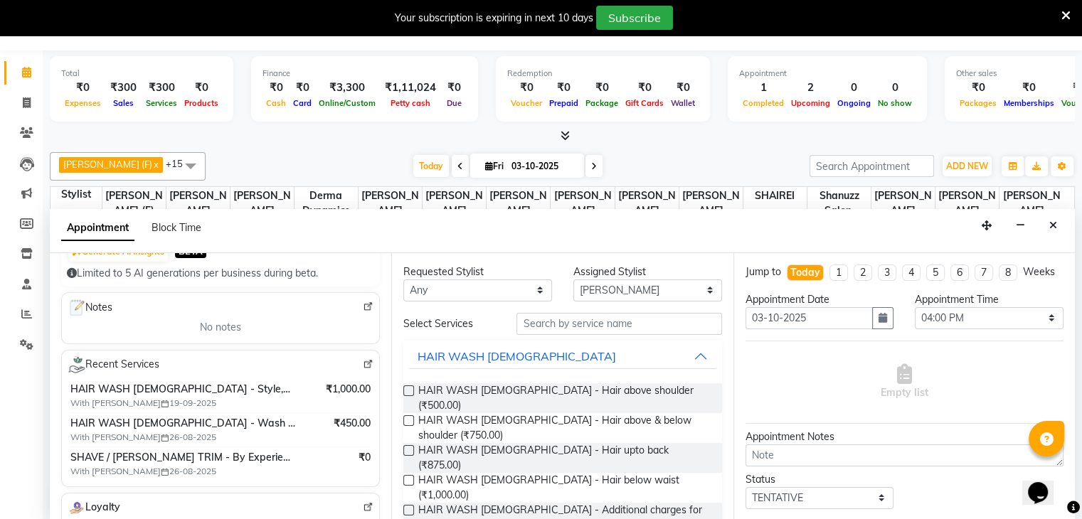
scroll to position [171, 0]
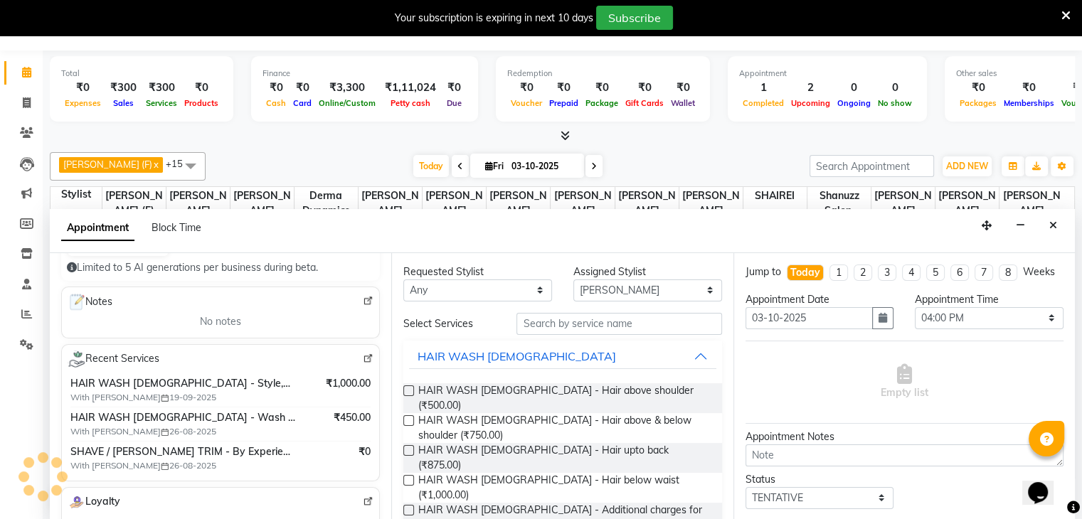
type input "9081717772"
click at [552, 327] on input "text" at bounding box center [619, 324] width 205 height 22
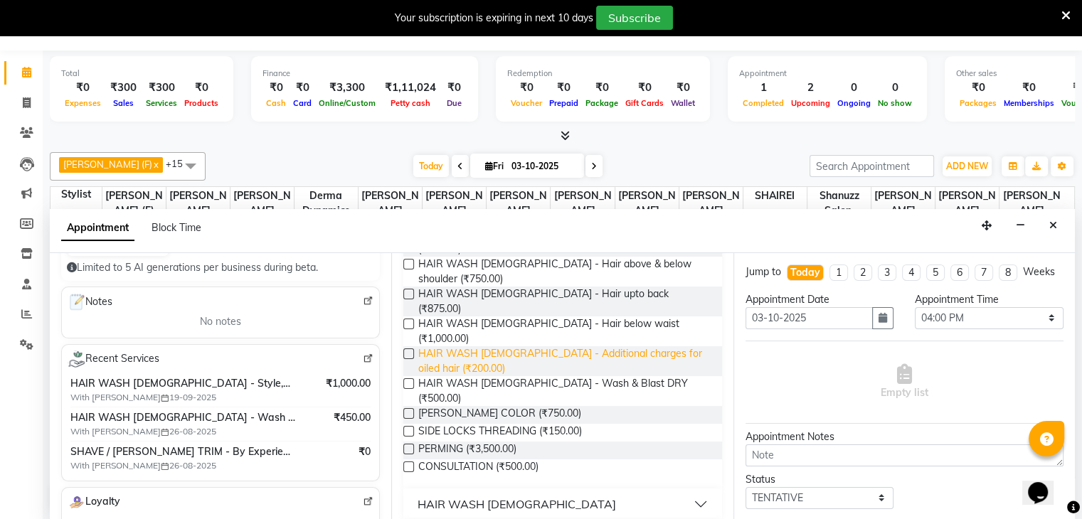
scroll to position [159, 0]
click at [446, 494] on div "HAIR WASH [DEMOGRAPHIC_DATA]" at bounding box center [517, 502] width 199 height 17
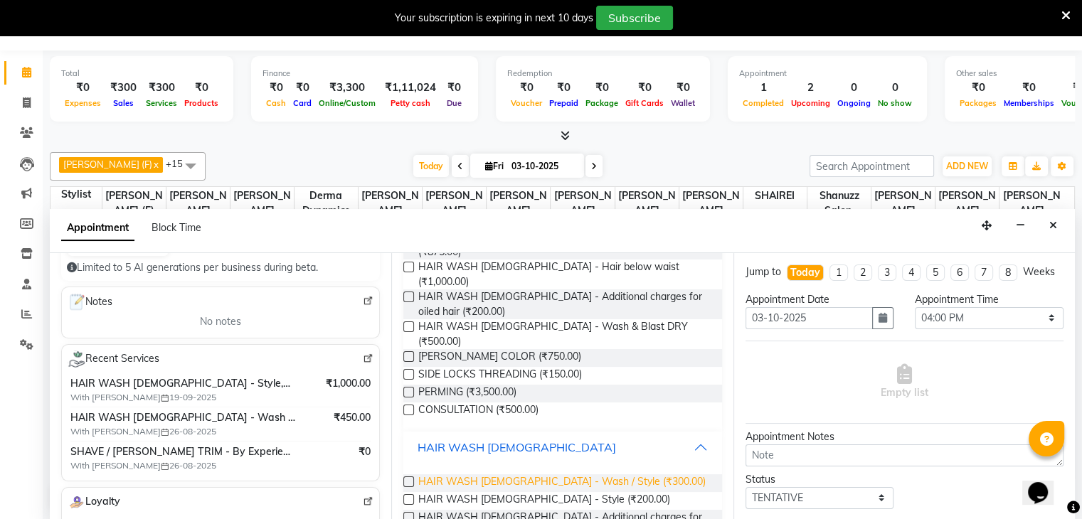
scroll to position [216, 0]
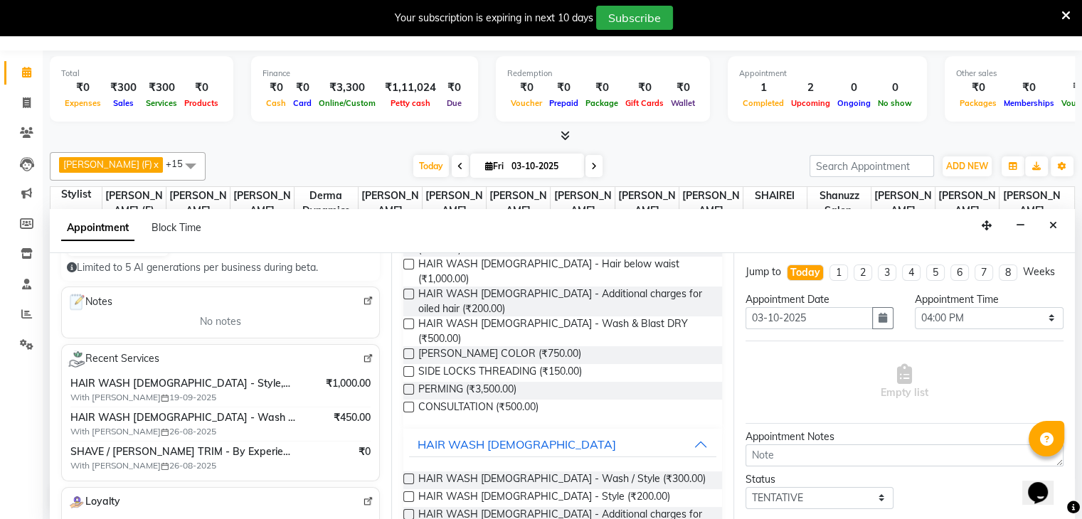
click at [407, 474] on label at bounding box center [408, 479] width 11 height 11
click at [407, 476] on input "checkbox" at bounding box center [407, 480] width 9 height 9
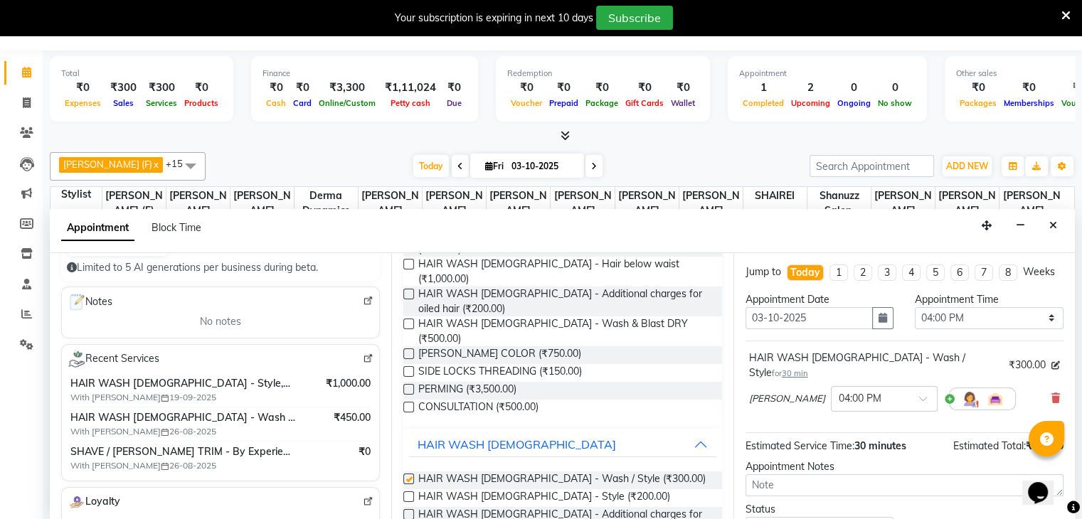
checkbox input "false"
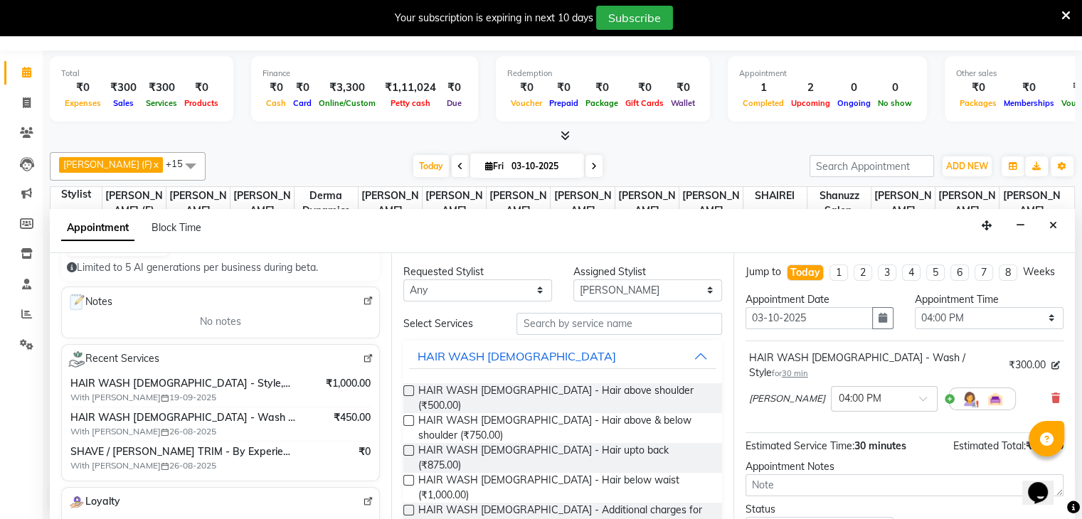
scroll to position [106, 0]
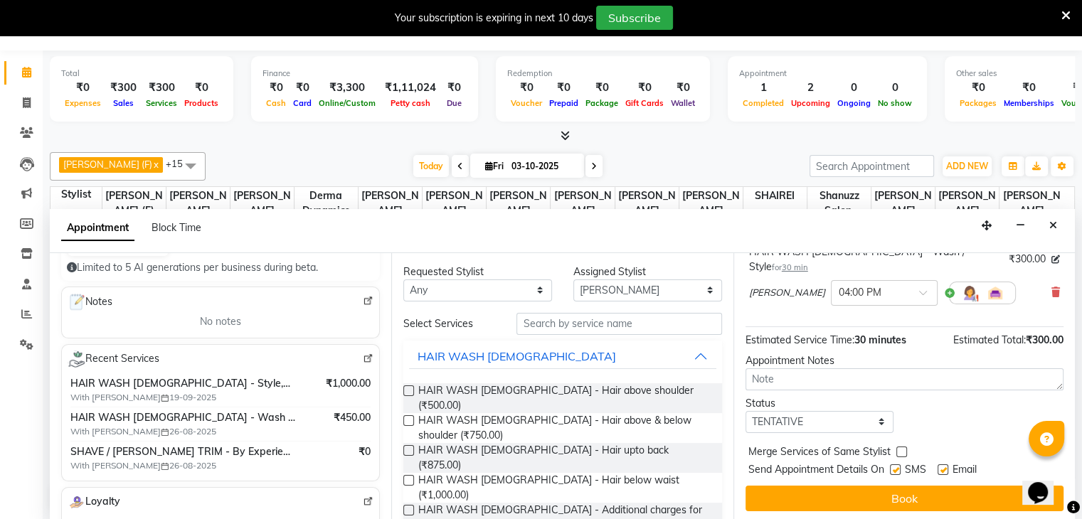
click at [897, 468] on label at bounding box center [895, 470] width 11 height 11
click at [897, 468] on input "checkbox" at bounding box center [894, 471] width 9 height 9
checkbox input "false"
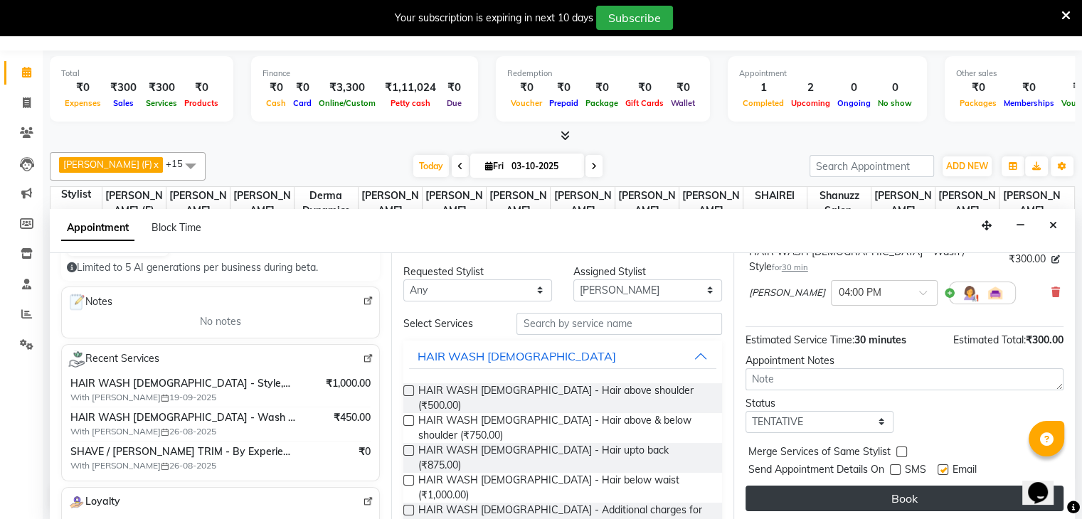
click at [884, 486] on button "Book" at bounding box center [905, 499] width 318 height 26
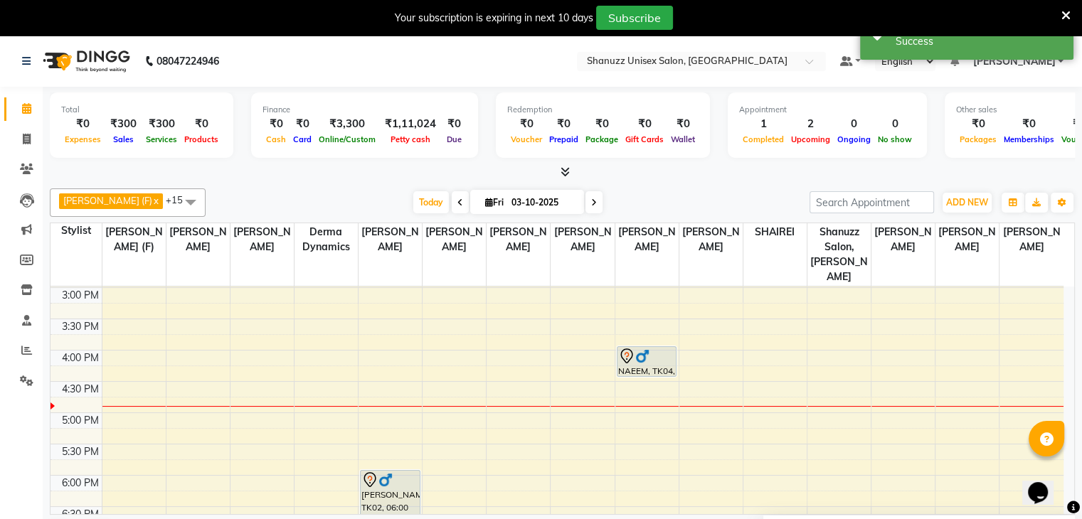
scroll to position [376, 0]
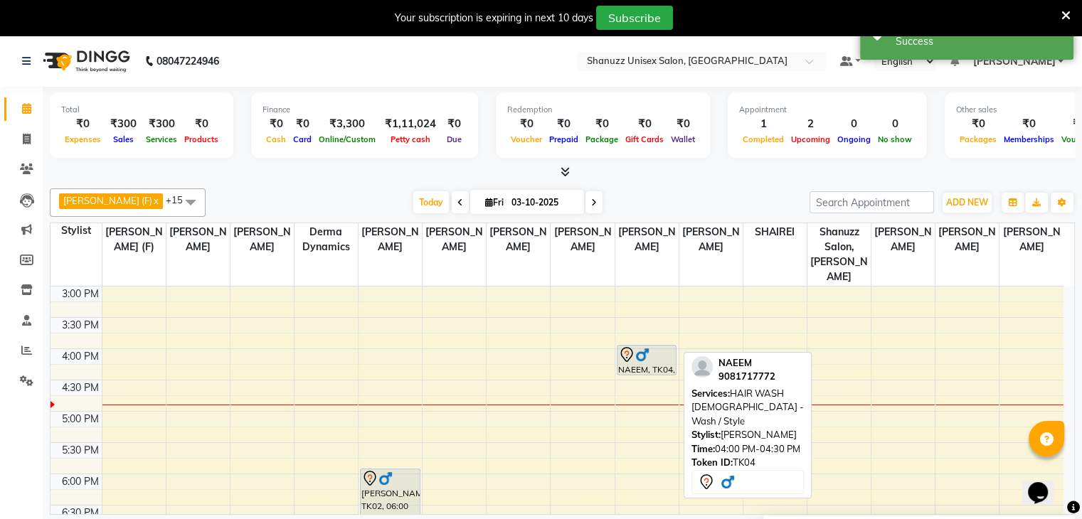
click at [629, 347] on icon at bounding box center [626, 355] width 17 height 17
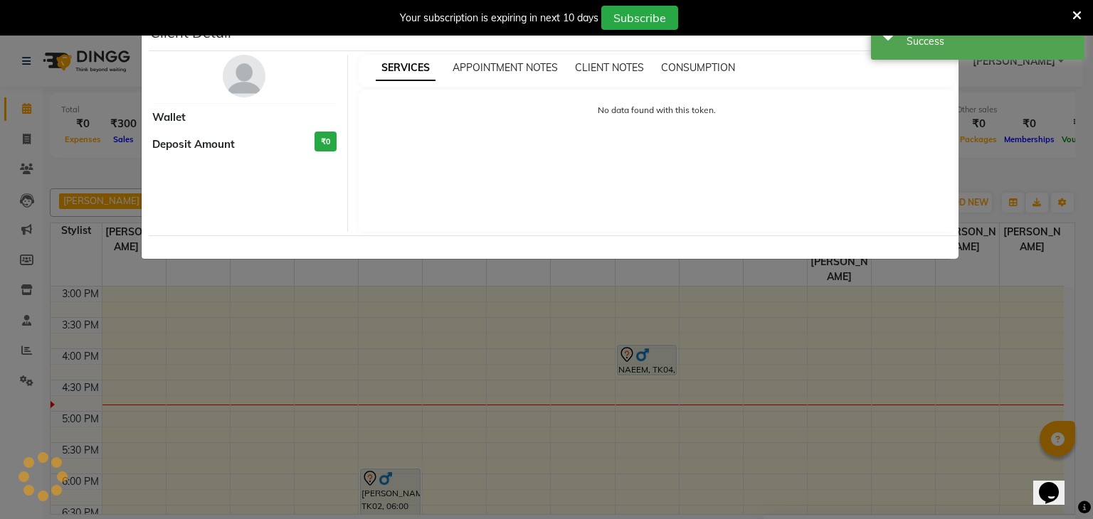
select select "7"
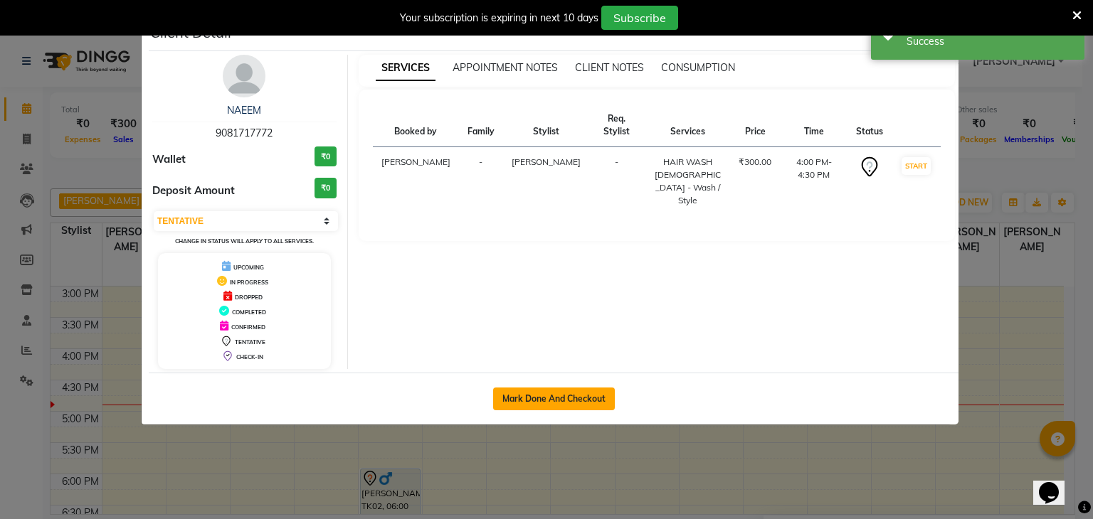
click at [535, 398] on button "Mark Done And Checkout" at bounding box center [554, 399] width 122 height 23
select select "service"
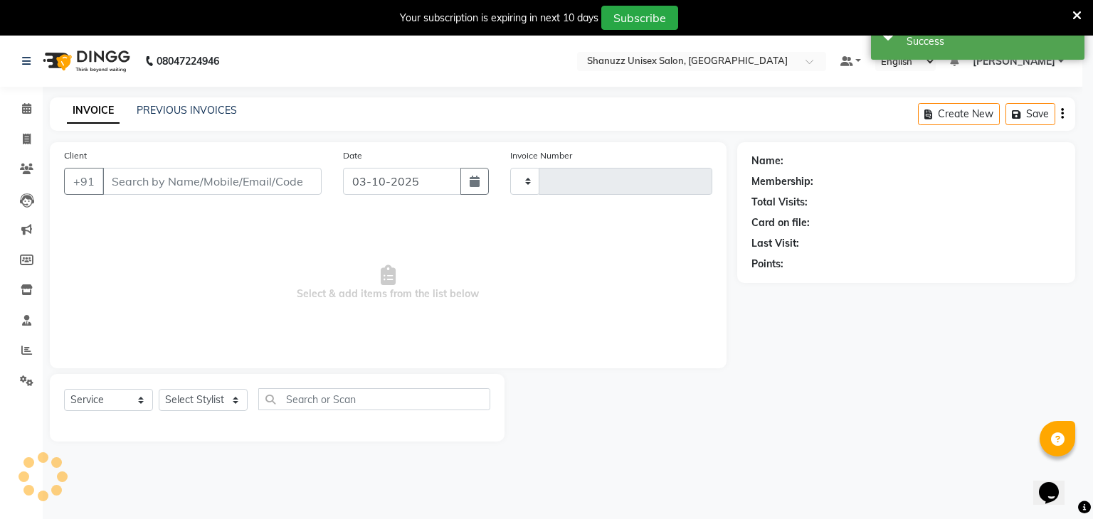
type input "1734"
select select "7102"
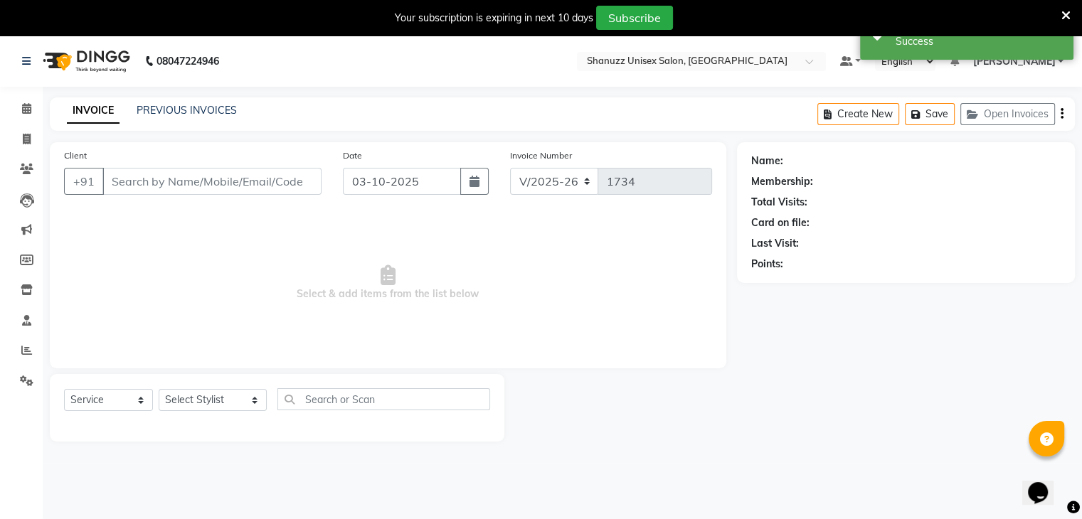
type input "9081717772"
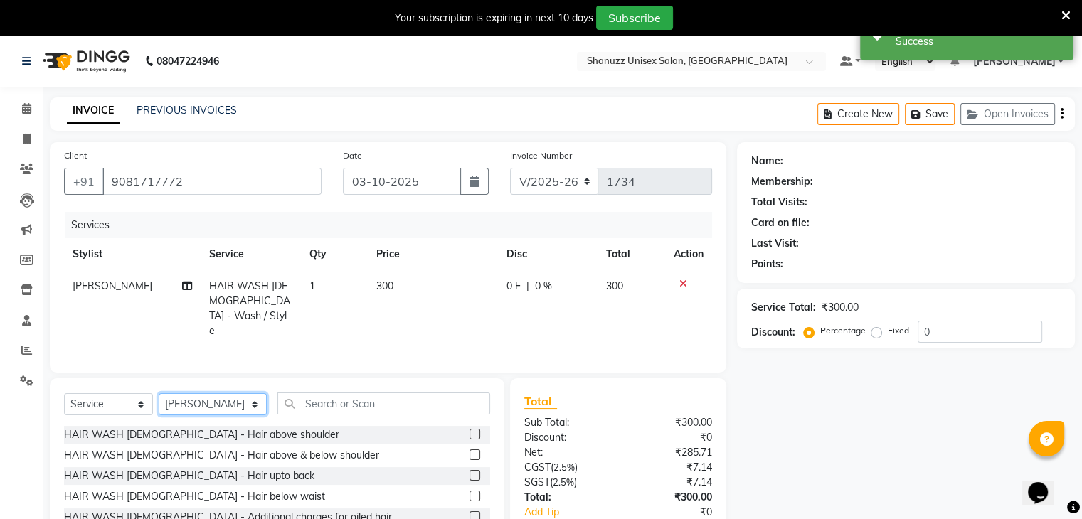
click at [213, 395] on select "Select Stylist ADNAN ANSARI AFZAN ANSARI ARVIND SURYAWANSHI ASMA SHAIKH Derma D…" at bounding box center [213, 405] width 108 height 22
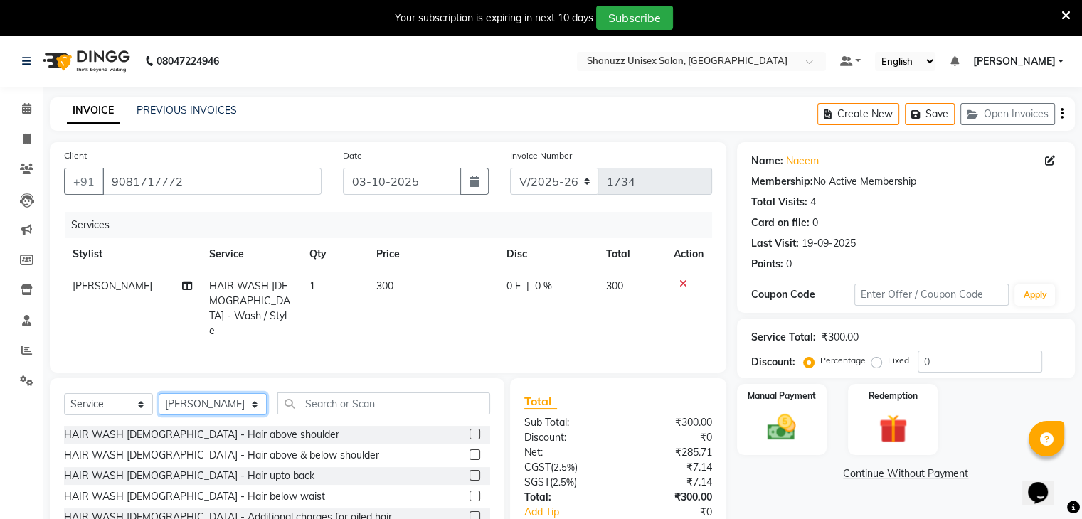
select select "84401"
click at [159, 394] on select "Select Stylist ADNAN ANSARI AFZAN ANSARI ARVIND SURYAWANSHI ASMA SHAIKH Derma D…" at bounding box center [213, 405] width 108 height 22
click at [302, 409] on input "text" at bounding box center [384, 404] width 213 height 22
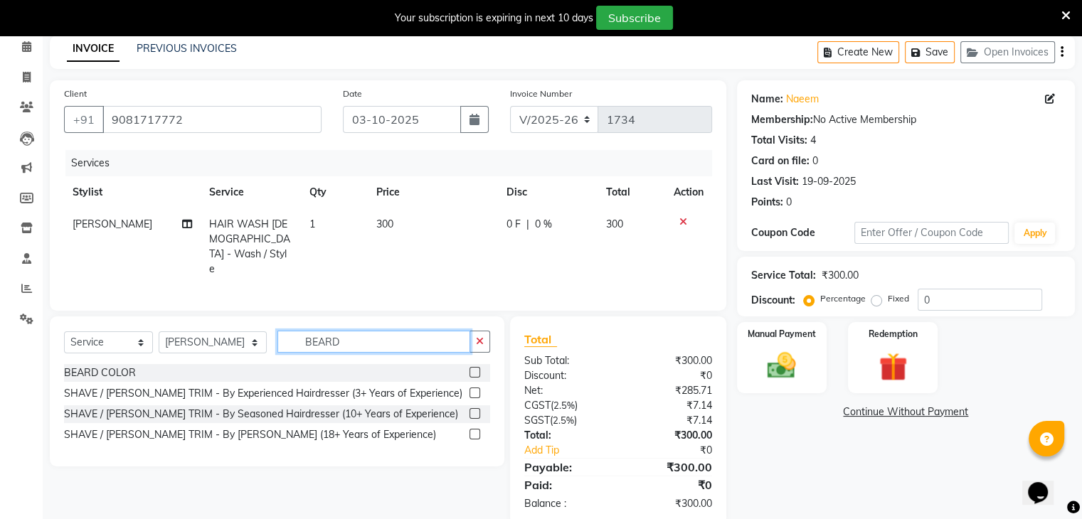
scroll to position [63, 0]
type input "BEARD"
click at [473, 389] on label at bounding box center [475, 392] width 11 height 11
click at [473, 389] on input "checkbox" at bounding box center [474, 393] width 9 height 9
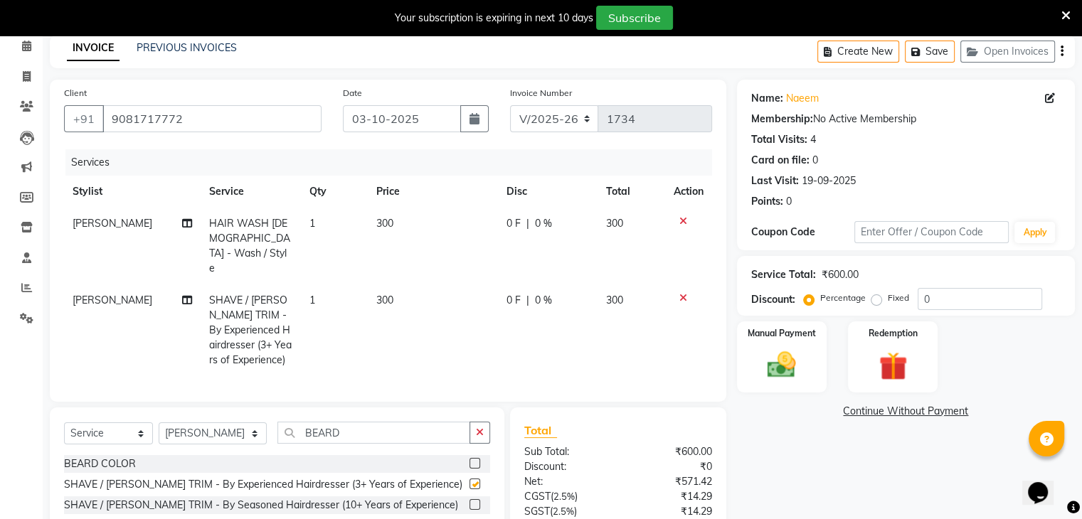
checkbox input "false"
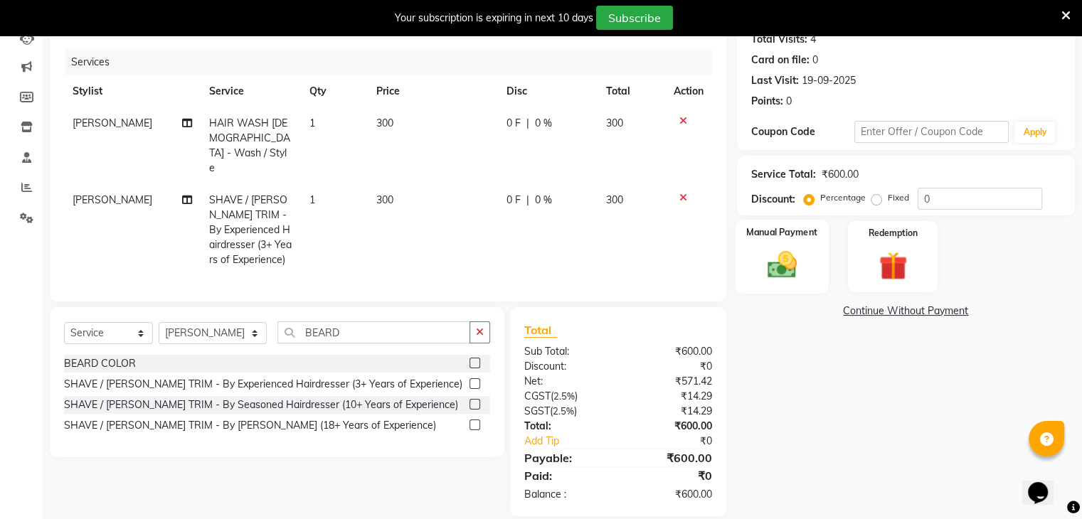
click at [777, 274] on img at bounding box center [782, 265] width 48 height 34
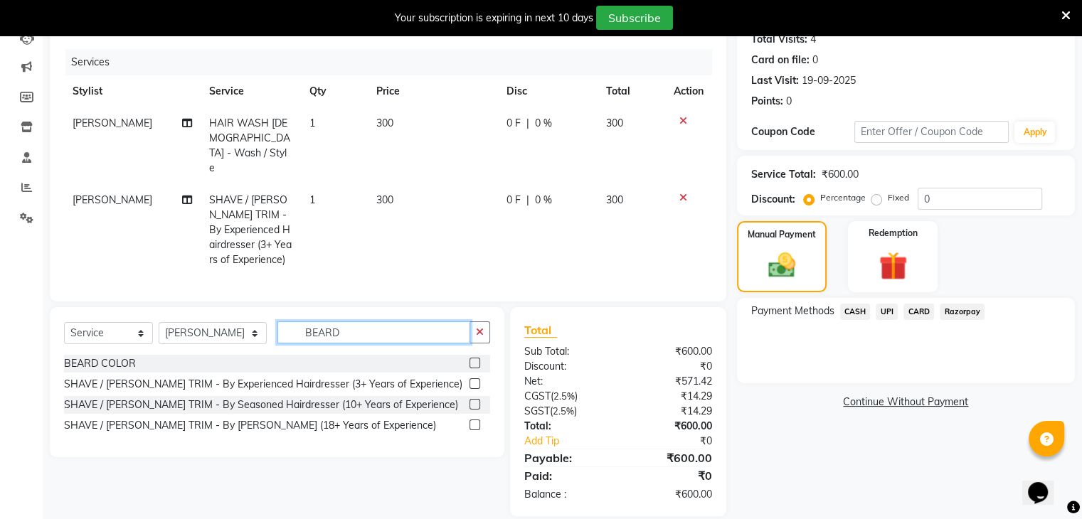
click at [350, 322] on input "BEARD" at bounding box center [374, 333] width 193 height 22
type input "B"
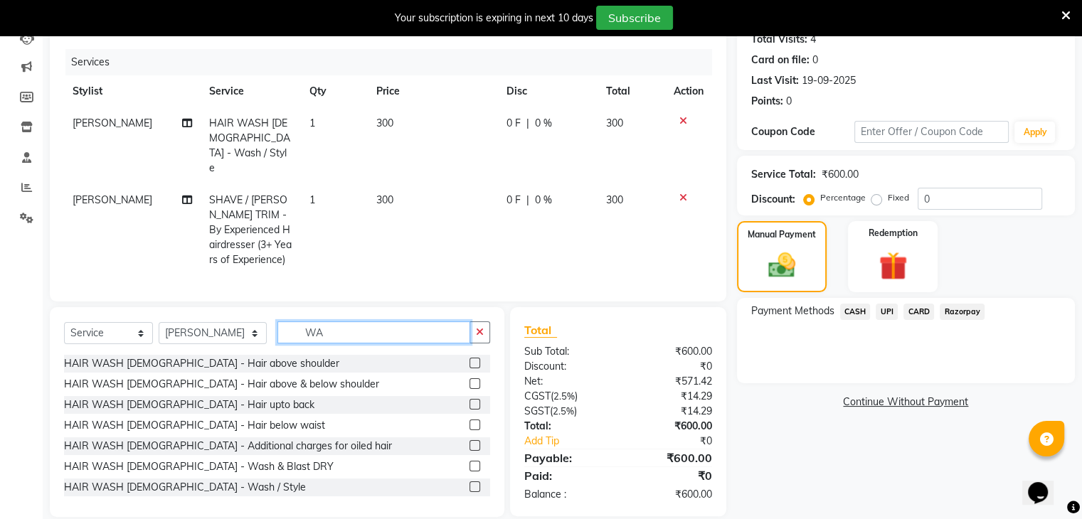
type input "W"
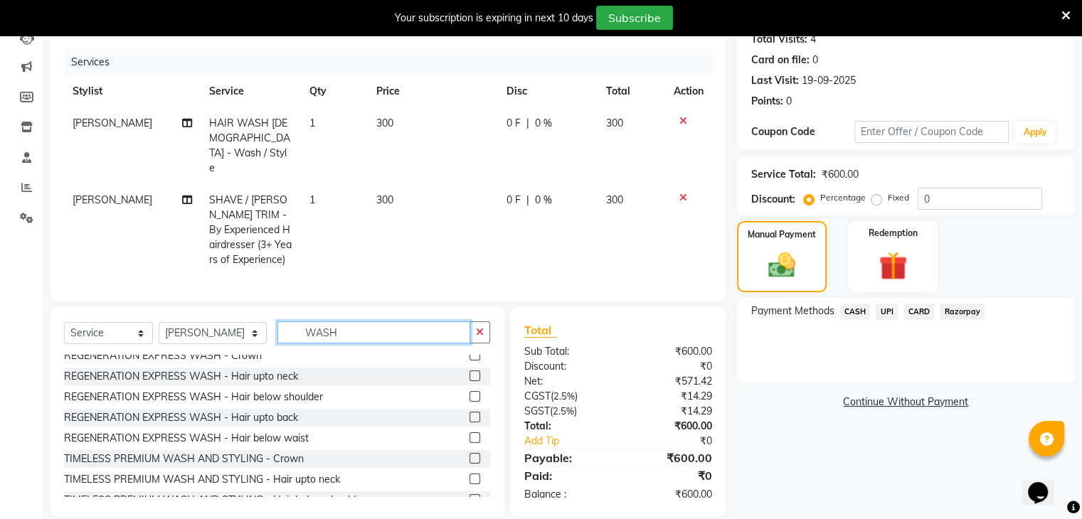
scroll to position [403, 0]
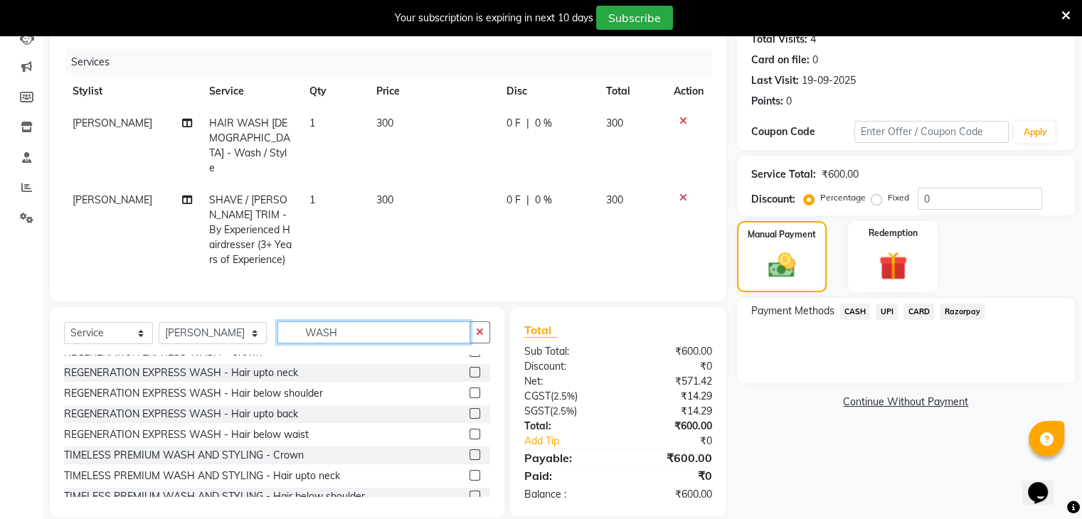
type input "WASH"
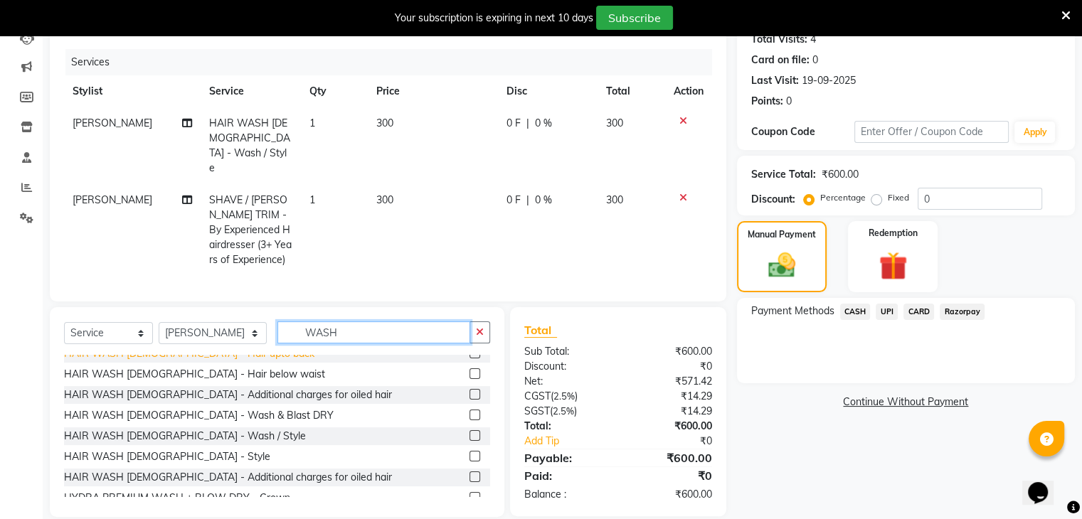
scroll to position [56, 0]
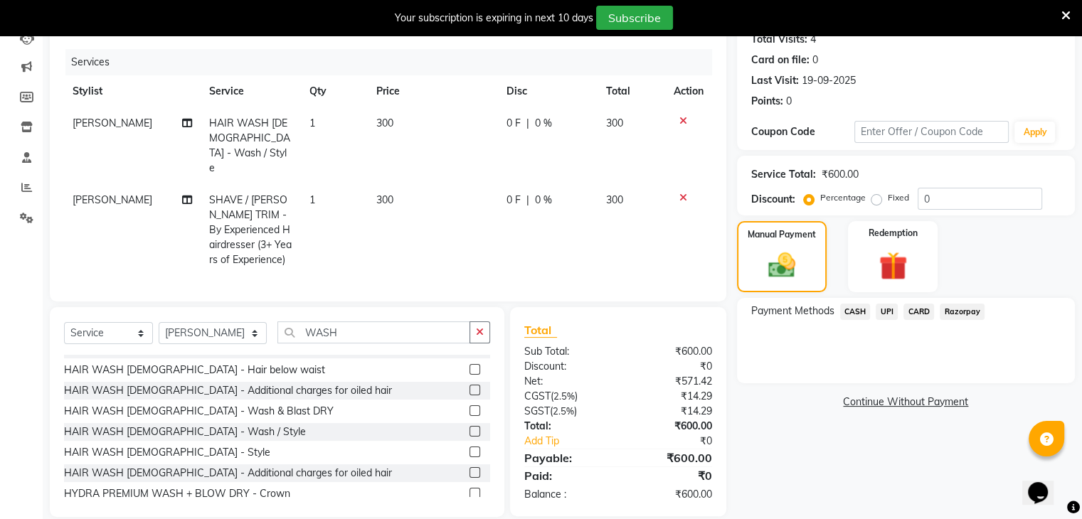
click at [470, 426] on label at bounding box center [475, 431] width 11 height 11
click at [470, 428] on input "checkbox" at bounding box center [474, 432] width 9 height 9
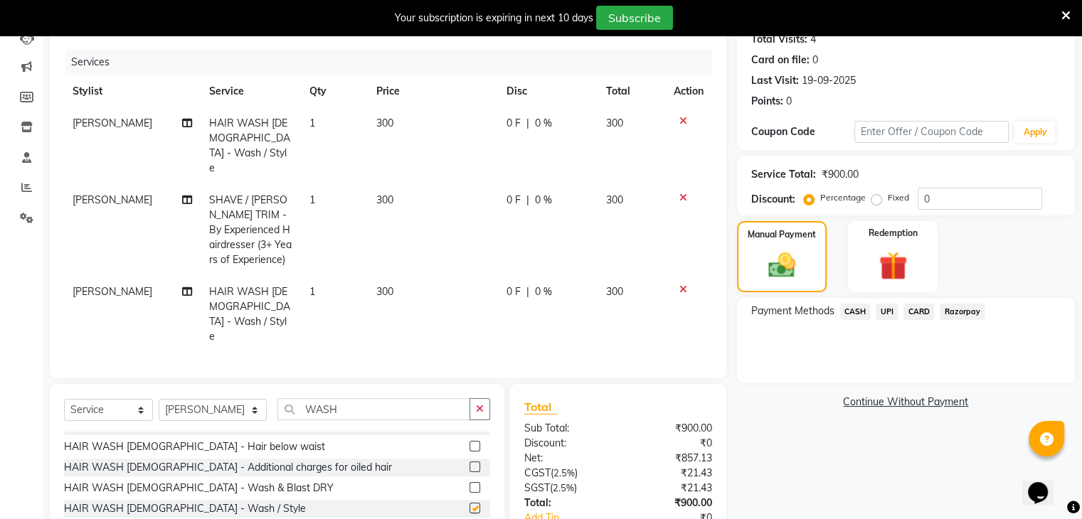
checkbox input "false"
click at [378, 285] on span "300" at bounding box center [384, 291] width 17 height 13
select select "84401"
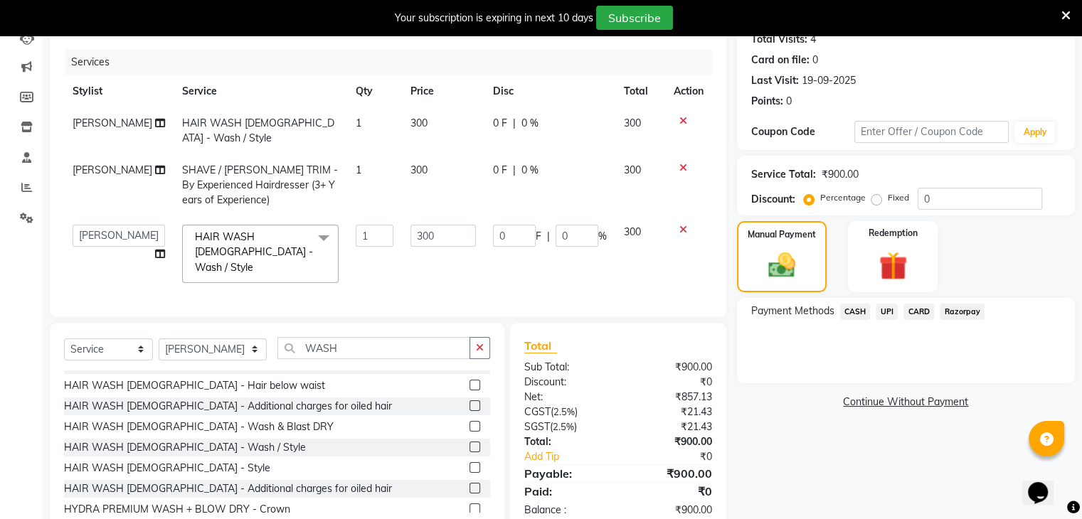
click at [681, 228] on icon at bounding box center [684, 230] width 8 height 10
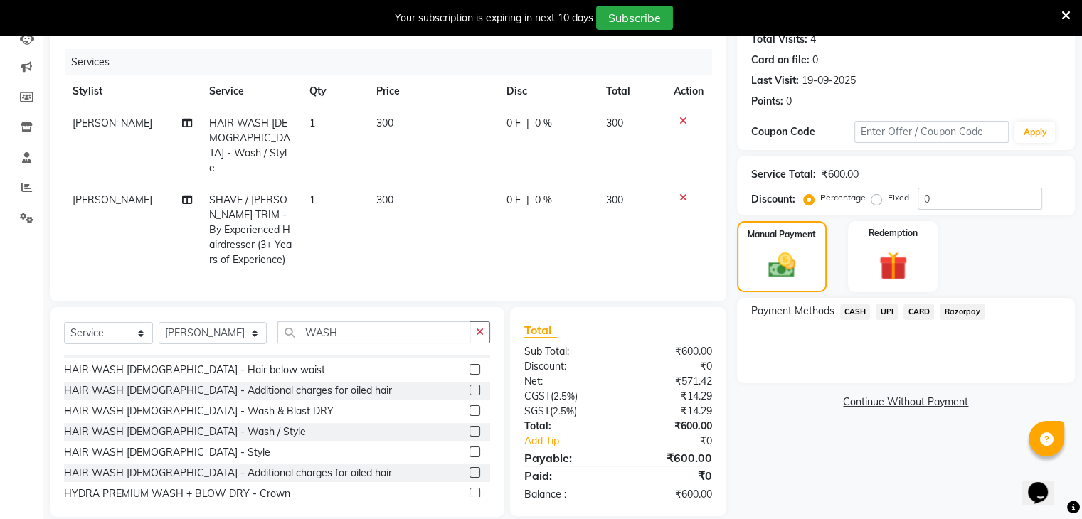
click at [384, 115] on td "300" at bounding box center [433, 145] width 130 height 77
select select "71126"
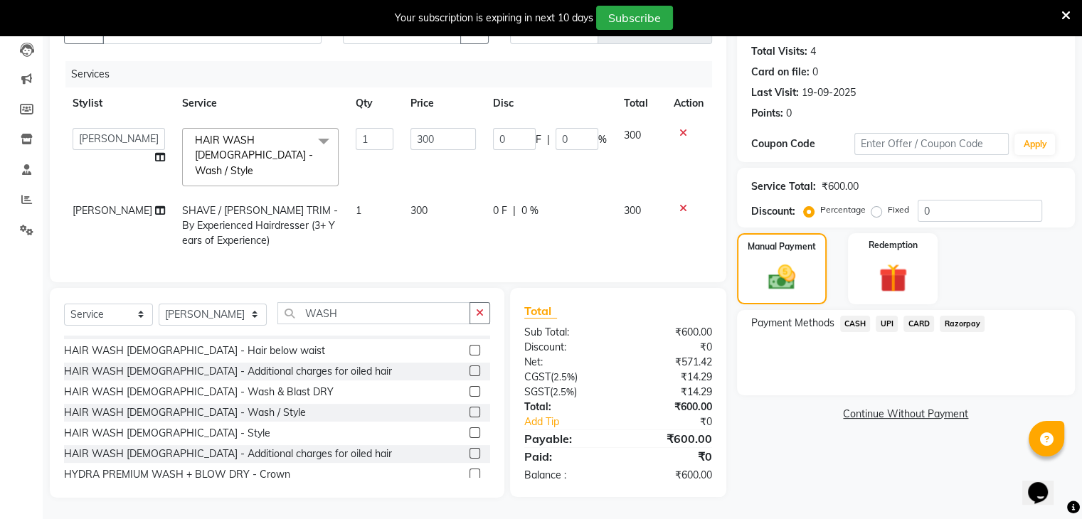
scroll to position [147, 0]
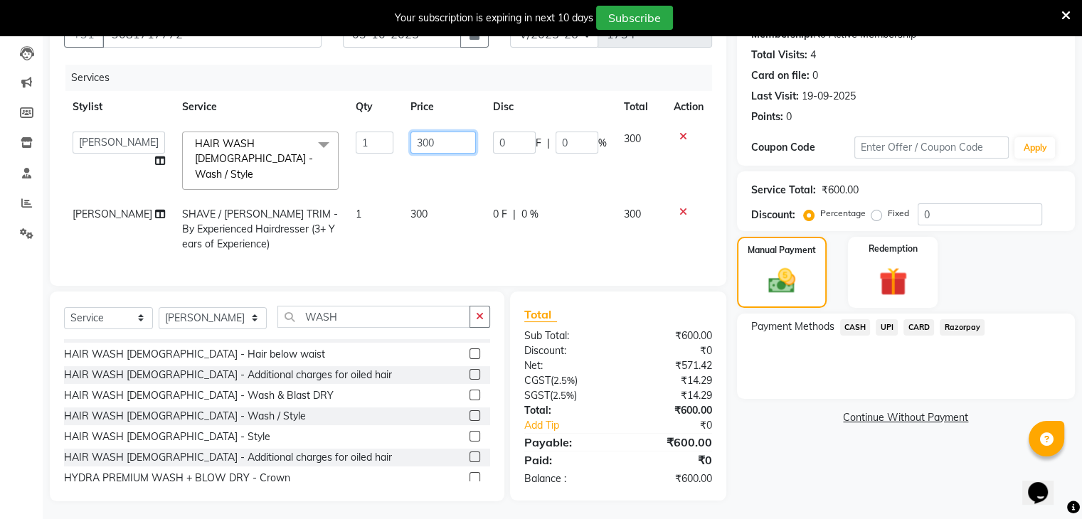
click at [411, 144] on input "300" at bounding box center [443, 143] width 65 height 22
type input "500"
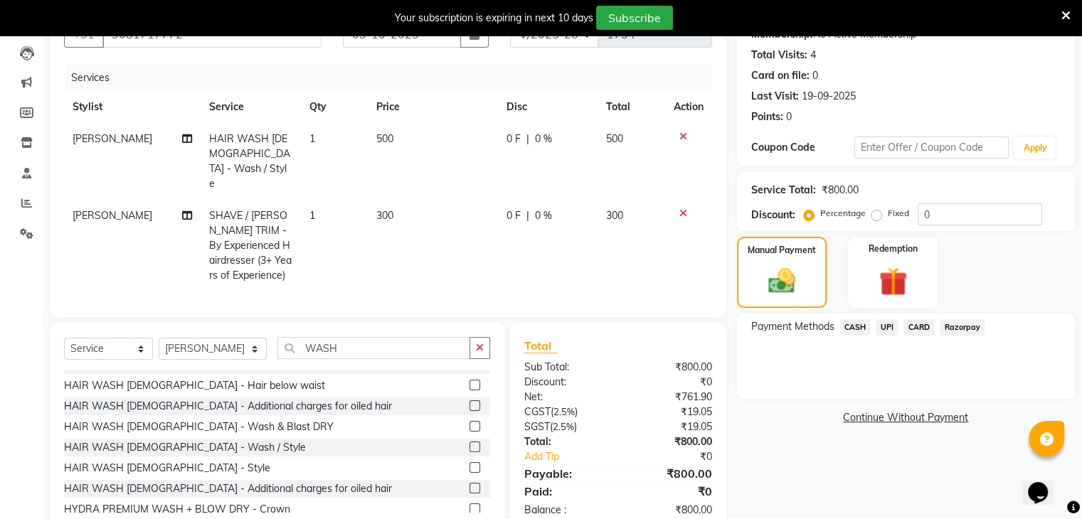
click at [421, 162] on td "500" at bounding box center [433, 161] width 130 height 77
select select "71126"
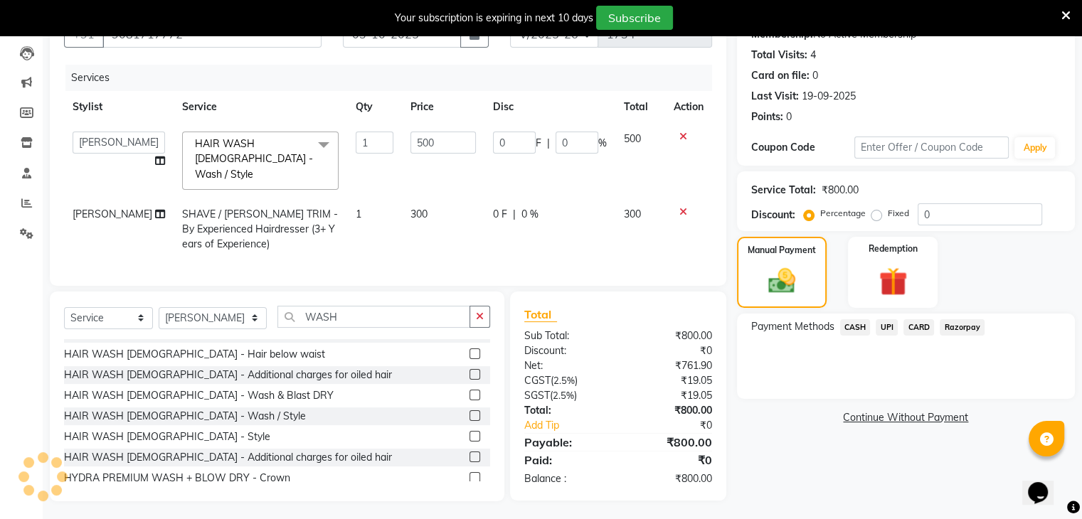
click at [468, 172] on td "500" at bounding box center [443, 160] width 83 height 75
click at [416, 201] on td "300" at bounding box center [443, 230] width 83 height 62
select select "84401"
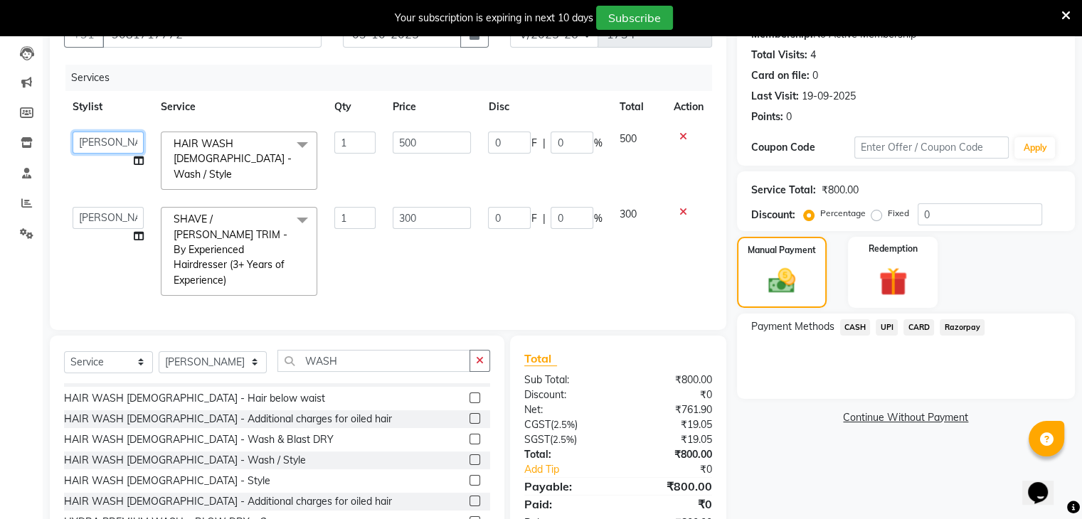
click at [107, 142] on select "ADNAN ANSARI AFZAN ANSARI ARVIND SURYAWANSHI ASMA SHAIKH Derma Dynamics Francis…" at bounding box center [108, 143] width 71 height 22
select select "84401"
click at [471, 258] on td "300" at bounding box center [431, 252] width 95 height 106
click at [894, 327] on span "UPI" at bounding box center [887, 328] width 22 height 16
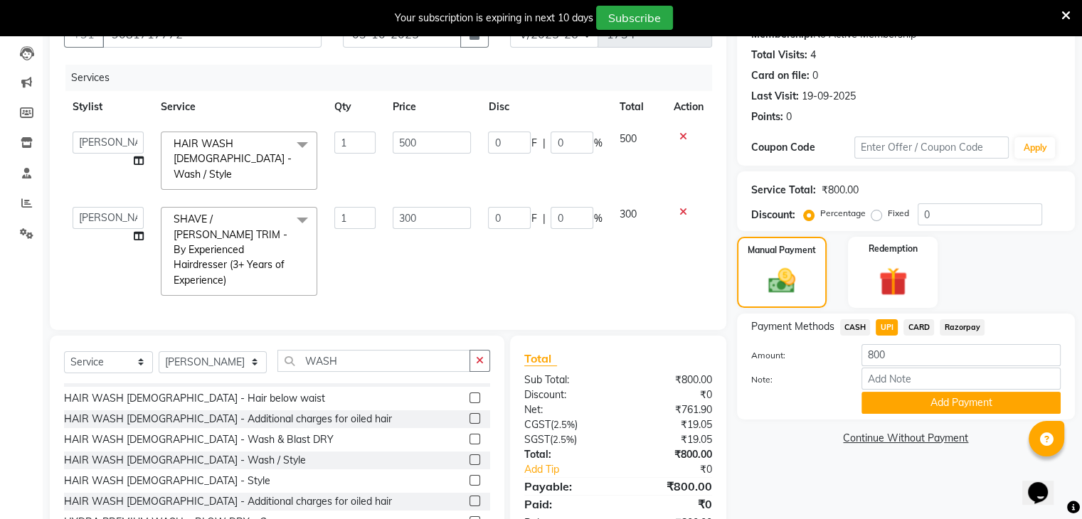
click at [644, 240] on td "300" at bounding box center [638, 252] width 54 height 106
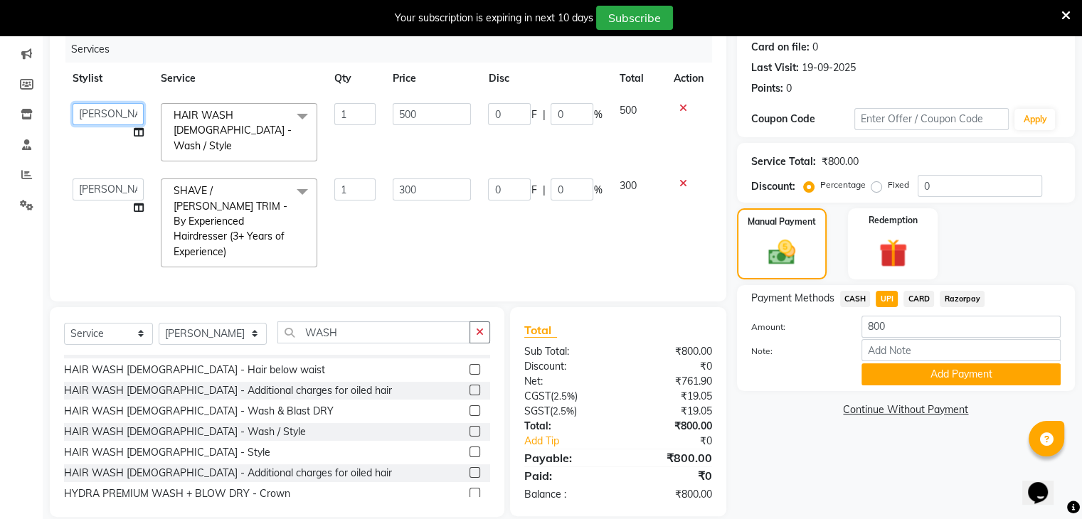
click at [79, 107] on select "ADNAN ANSARI AFZAN ANSARI ARVIND SURYAWANSHI ASMA SHAIKH Derma Dynamics Francis…" at bounding box center [108, 114] width 71 height 22
select select "71126"
click at [423, 221] on td "300" at bounding box center [431, 223] width 95 height 106
click at [932, 372] on button "Add Payment" at bounding box center [961, 375] width 199 height 22
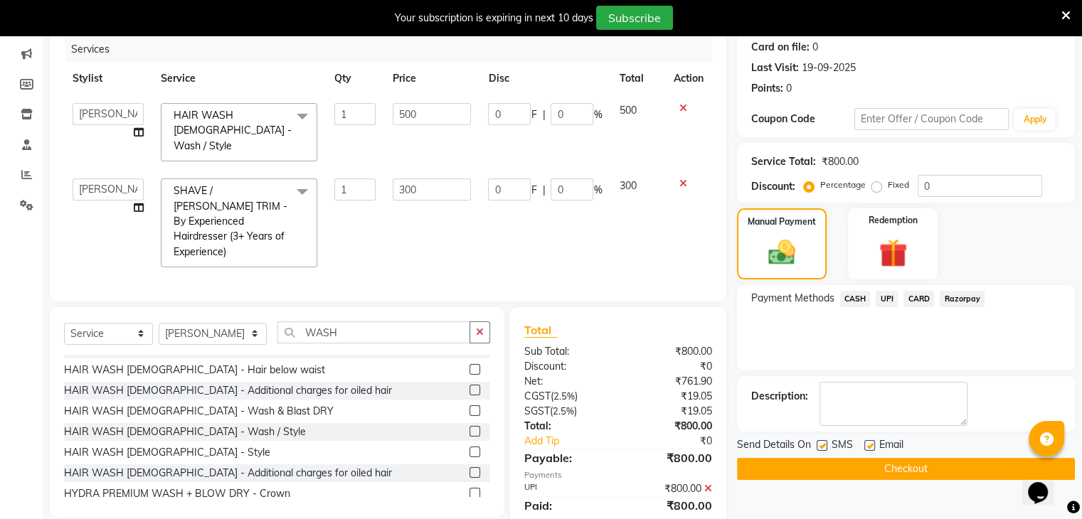
click at [825, 445] on label at bounding box center [822, 446] width 11 height 11
click at [825, 445] on input "checkbox" at bounding box center [821, 446] width 9 height 9
checkbox input "false"
click at [869, 463] on button "Checkout" at bounding box center [906, 469] width 338 height 22
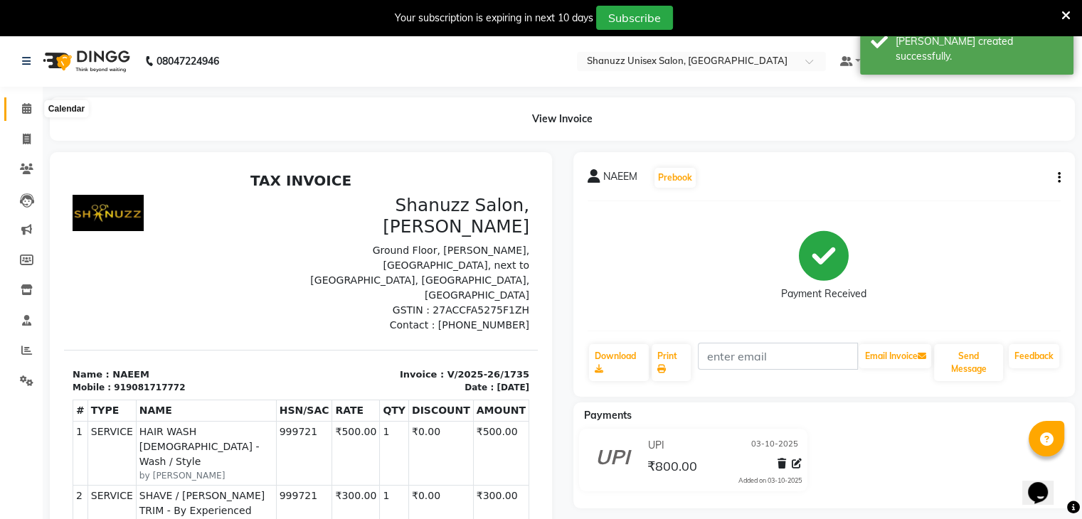
click at [26, 106] on icon at bounding box center [26, 108] width 9 height 11
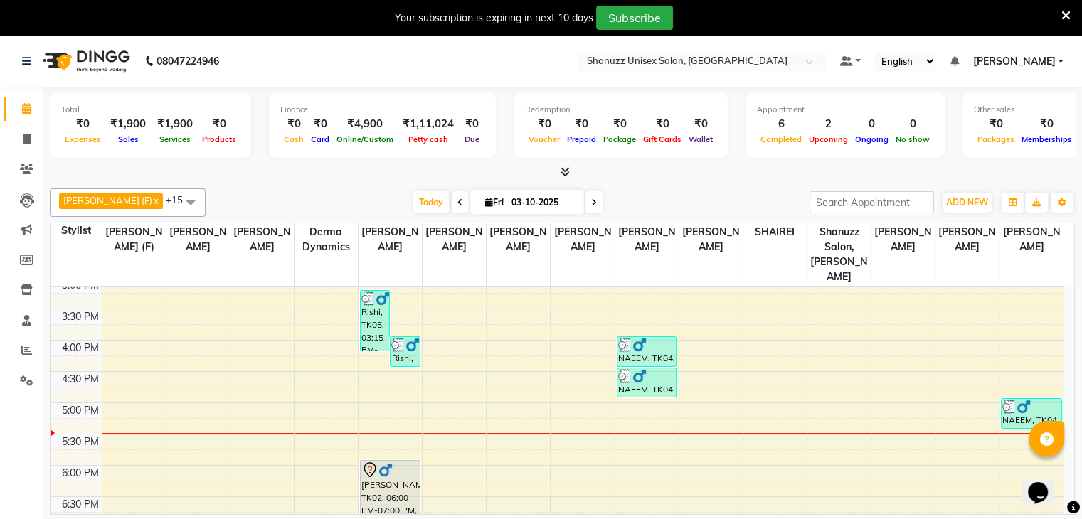
scroll to position [384, 0]
click at [21, 166] on icon at bounding box center [27, 169] width 14 height 11
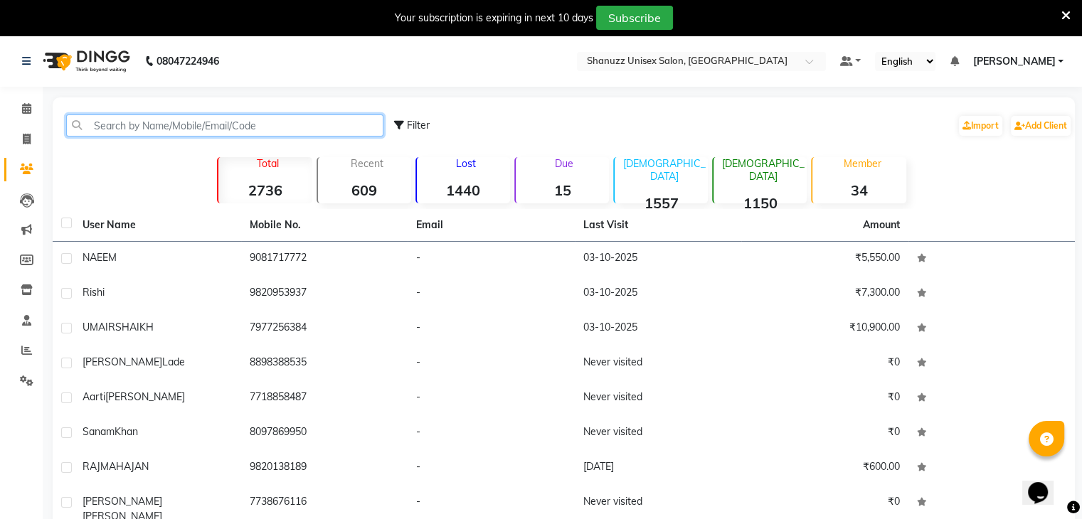
click at [102, 128] on input "text" at bounding box center [224, 126] width 317 height 22
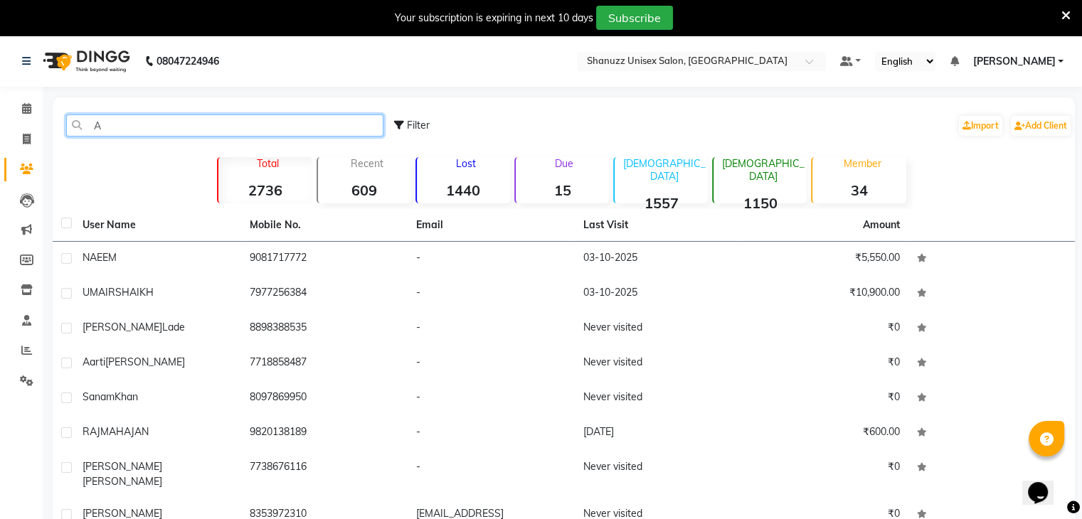
type input "A"
click at [879, 184] on strong "34" at bounding box center [859, 190] width 93 height 18
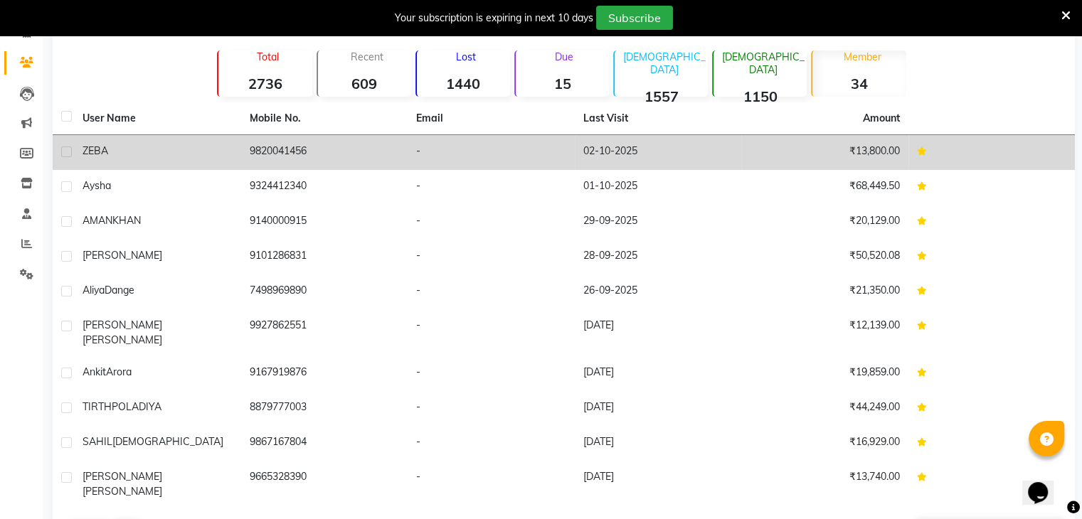
scroll to position [132, 0]
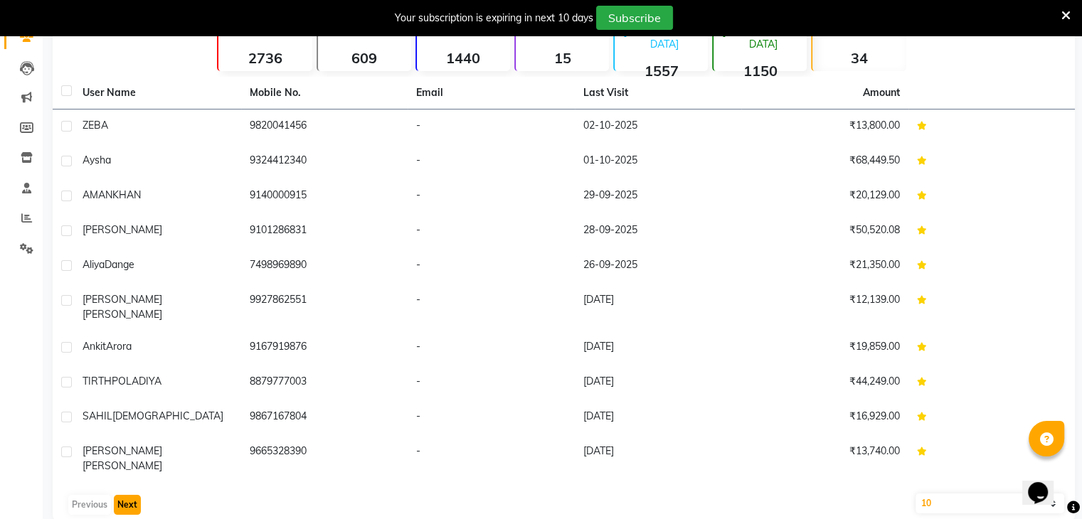
click at [122, 495] on button "Next" at bounding box center [127, 505] width 27 height 20
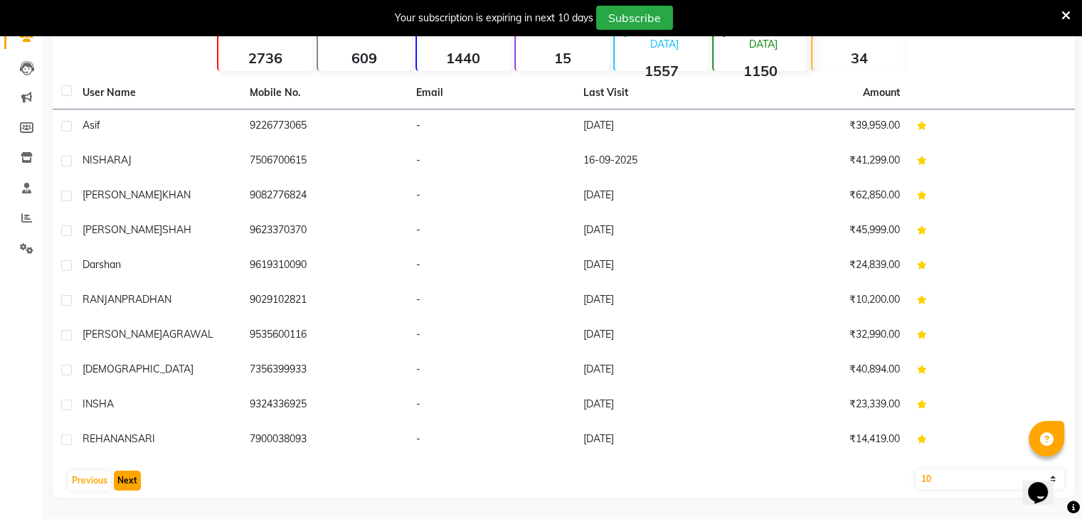
click at [120, 476] on button "Next" at bounding box center [127, 481] width 27 height 20
click at [125, 482] on button "Next" at bounding box center [127, 481] width 27 height 20
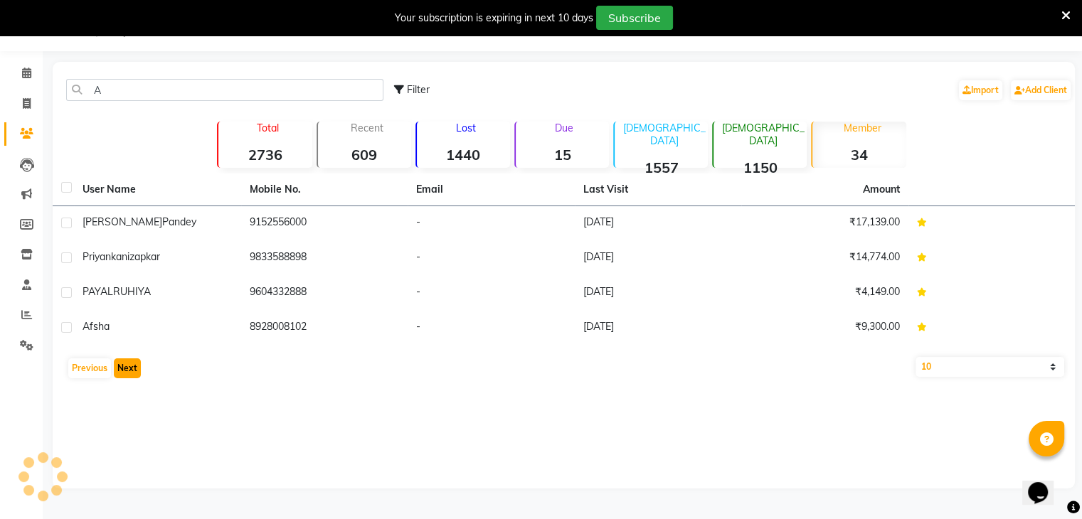
scroll to position [36, 0]
click at [80, 368] on button "Previous" at bounding box center [89, 369] width 43 height 20
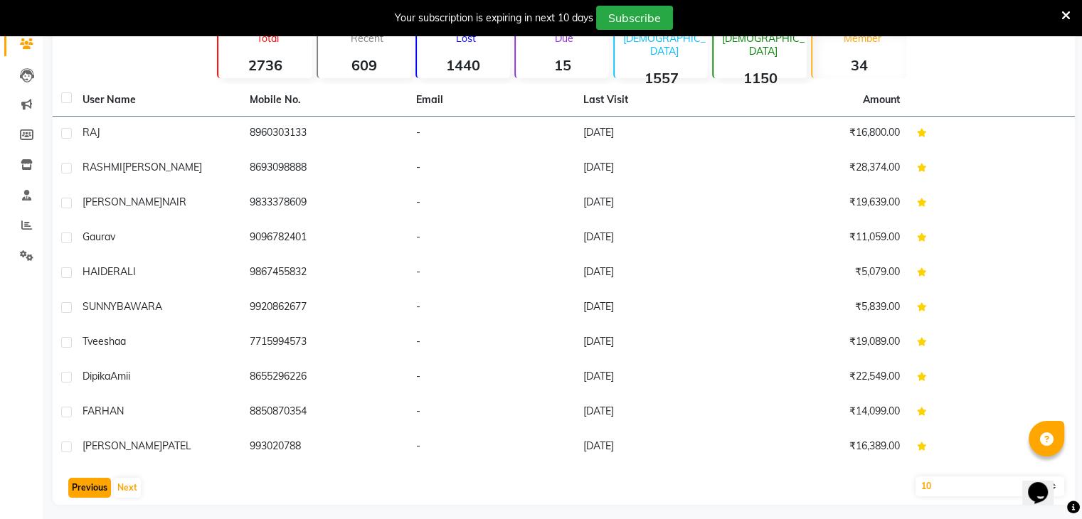
scroll to position [132, 0]
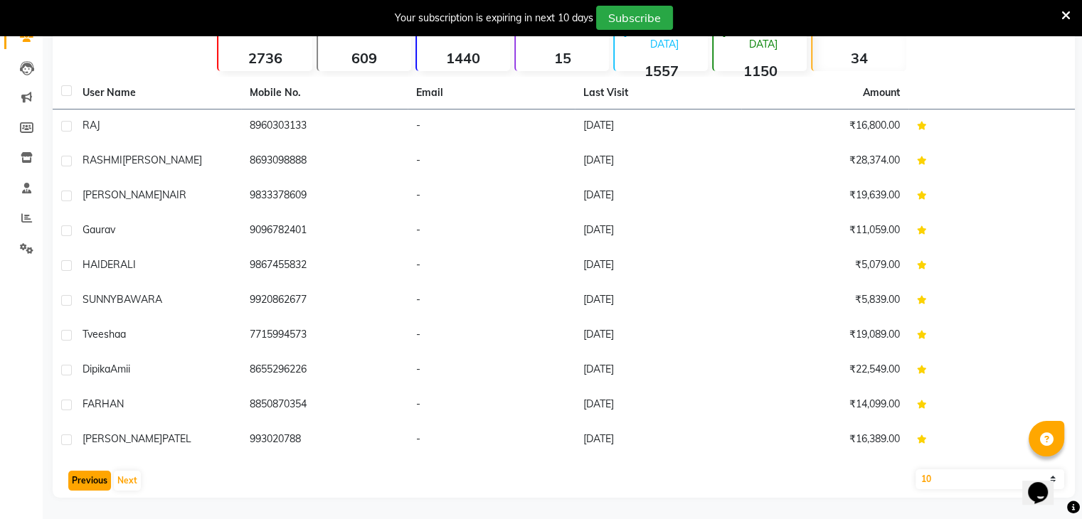
click at [80, 472] on button "Previous" at bounding box center [89, 481] width 43 height 20
click at [80, 474] on button "Previous" at bounding box center [89, 481] width 43 height 20
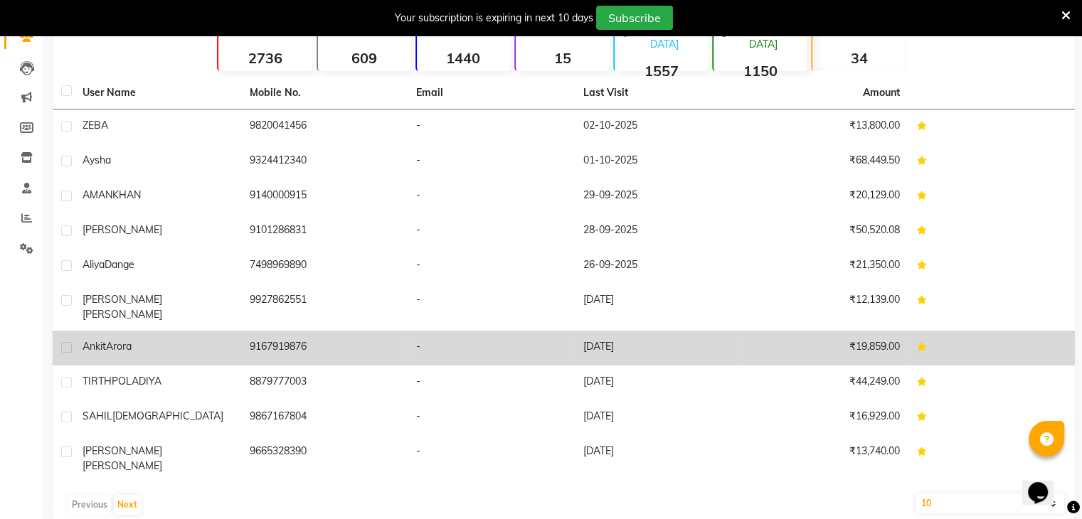
click at [146, 344] on td "Ankit Arora" at bounding box center [157, 348] width 167 height 35
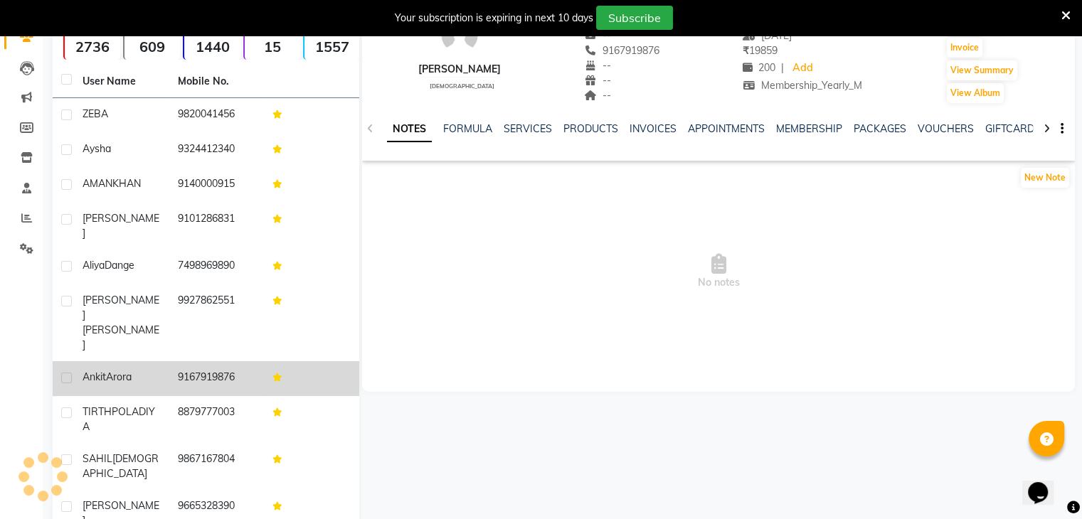
click at [189, 362] on td "9167919876" at bounding box center [216, 379] width 95 height 35
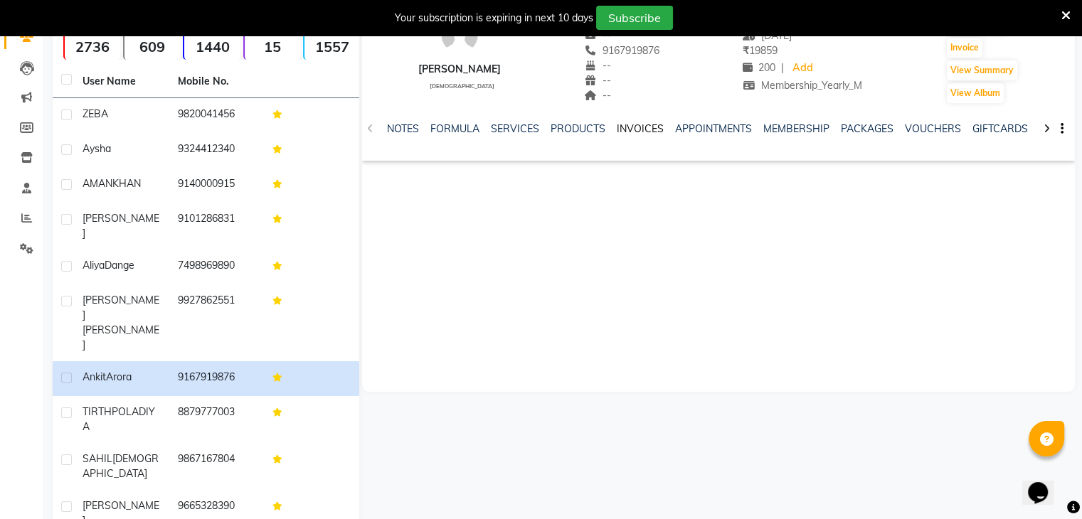
click at [627, 128] on link "INVOICES" at bounding box center [640, 128] width 47 height 13
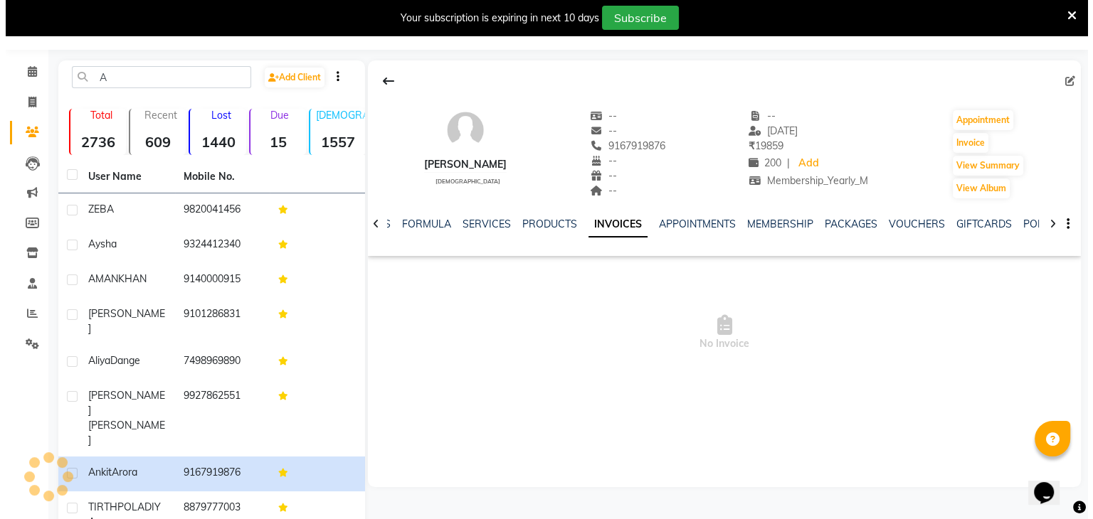
scroll to position [26, 0]
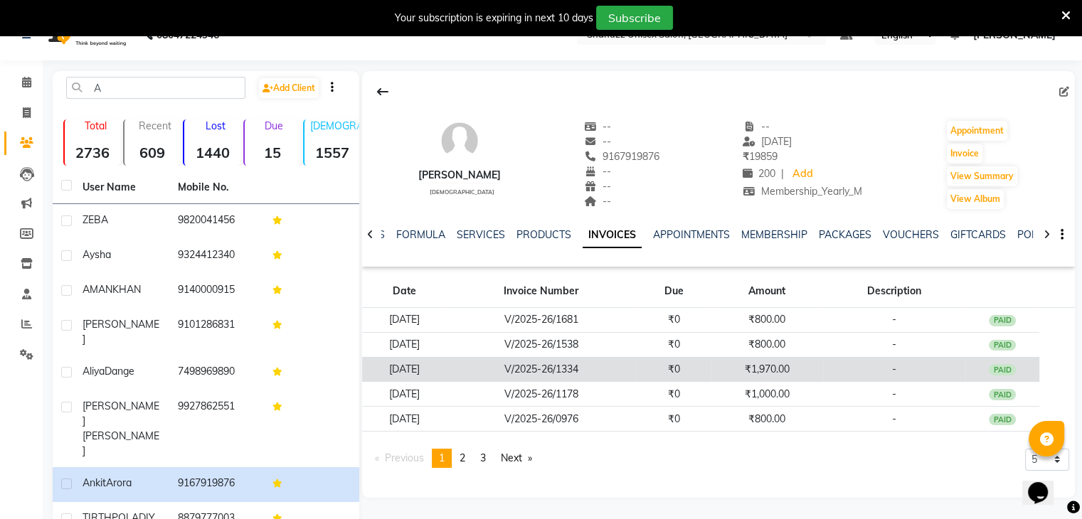
click at [584, 374] on td "V/2025-26/1334" at bounding box center [541, 369] width 190 height 25
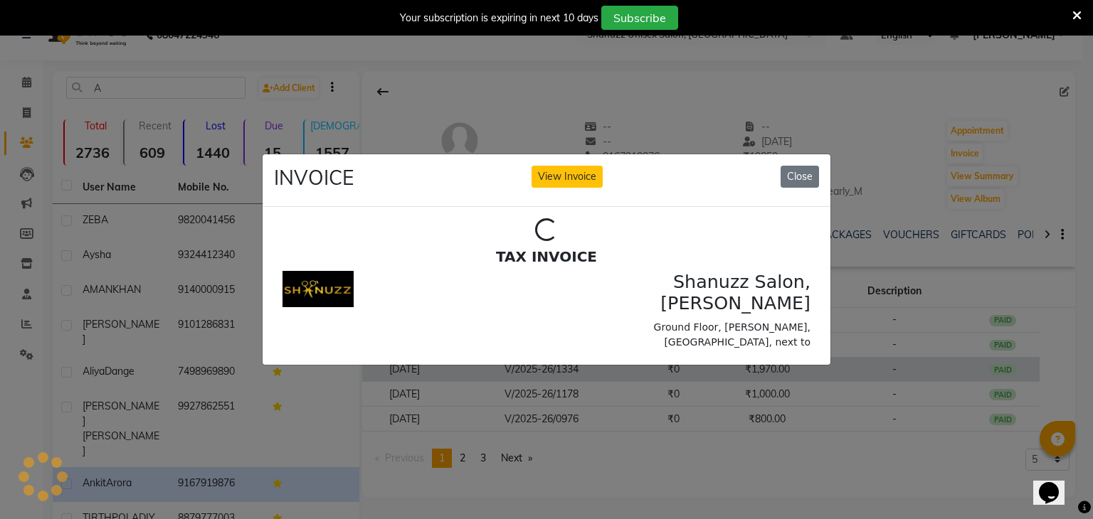
scroll to position [0, 0]
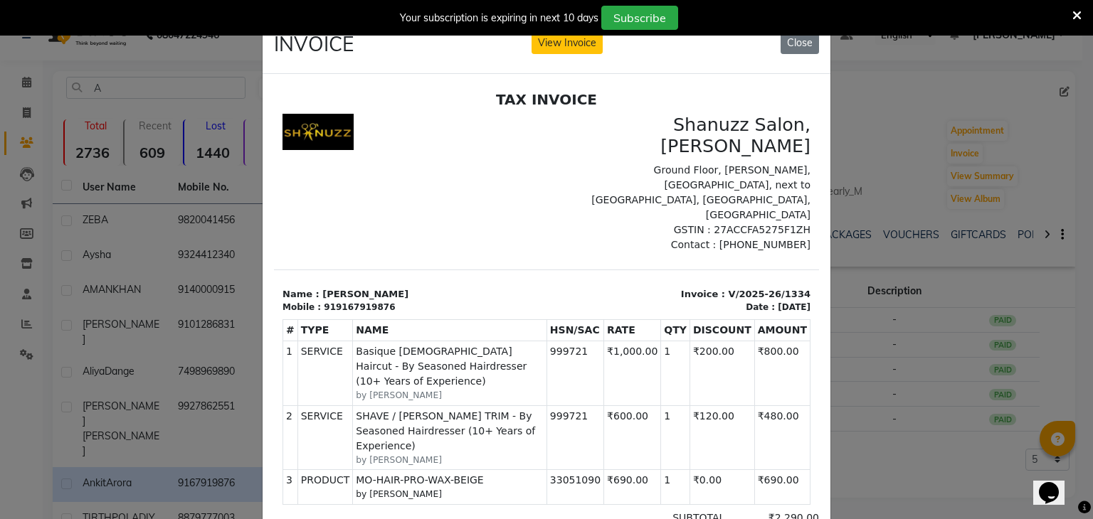
click at [868, 499] on ngb-modal-window "INVOICE View Invoice Close" at bounding box center [546, 259] width 1093 height 519
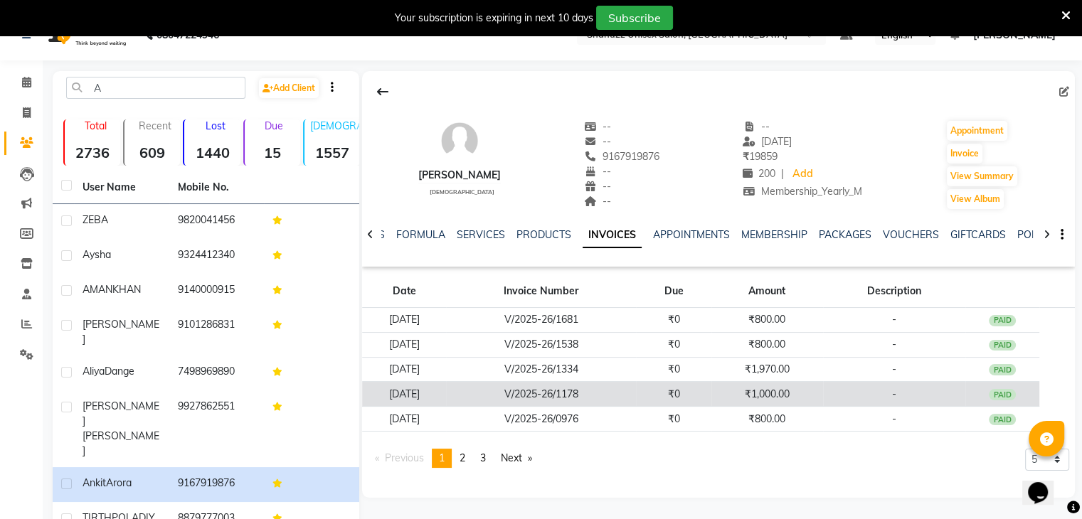
click at [696, 399] on td "₹0" at bounding box center [673, 394] width 75 height 25
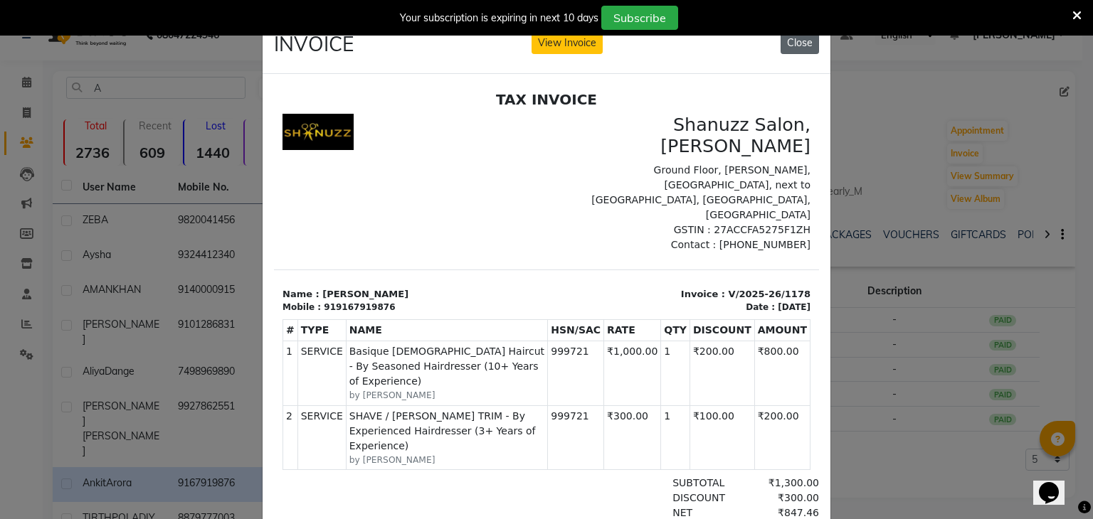
click at [791, 42] on button "Close" at bounding box center [800, 43] width 38 height 22
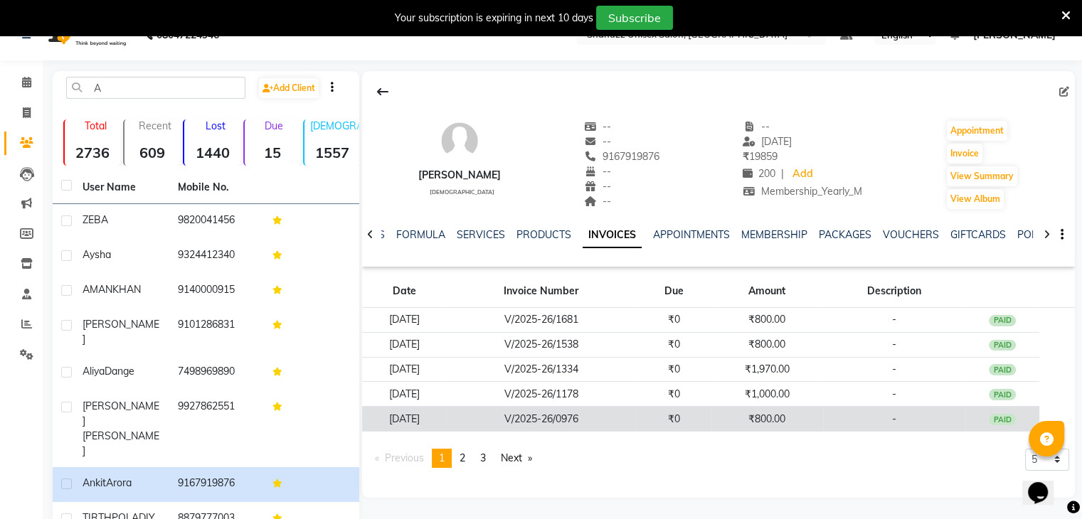
click at [574, 416] on td "V/2025-26/0976" at bounding box center [541, 419] width 190 height 25
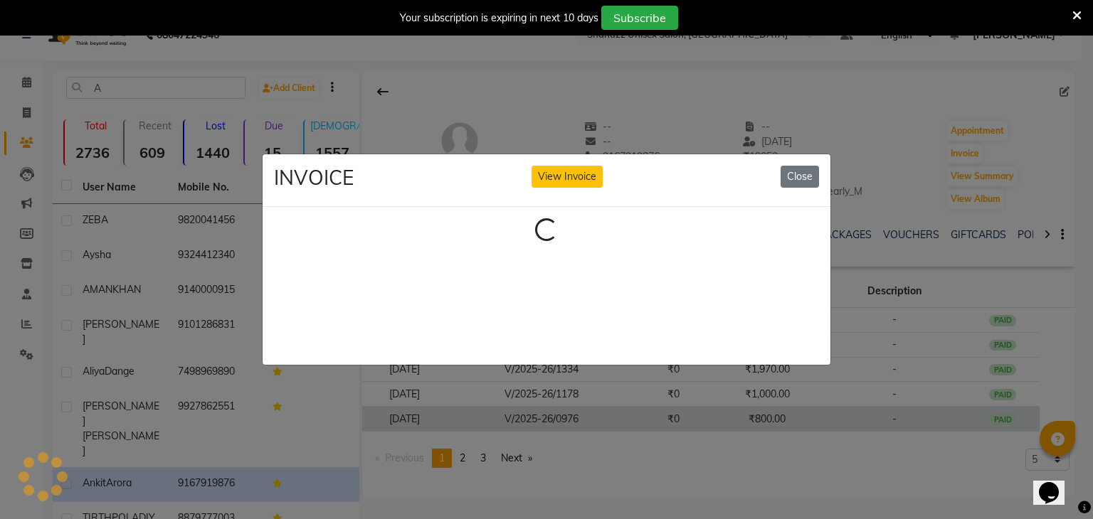
click at [574, 416] on ngb-modal-window "INVOICE View Invoice Close Loading..." at bounding box center [546, 259] width 1093 height 519
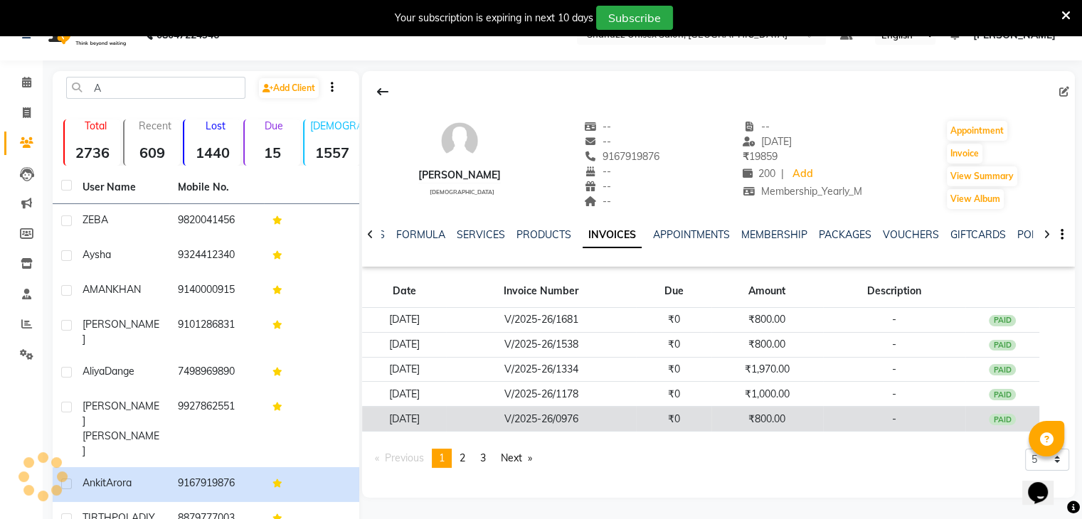
click at [574, 416] on td "V/2025-26/0976" at bounding box center [541, 419] width 190 height 25
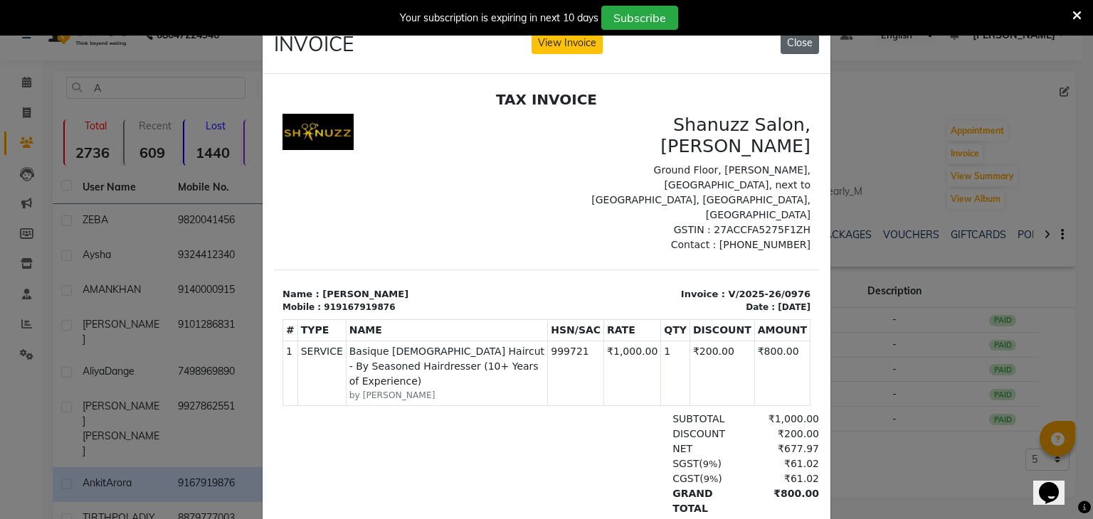
click at [789, 44] on button "Close" at bounding box center [800, 43] width 38 height 22
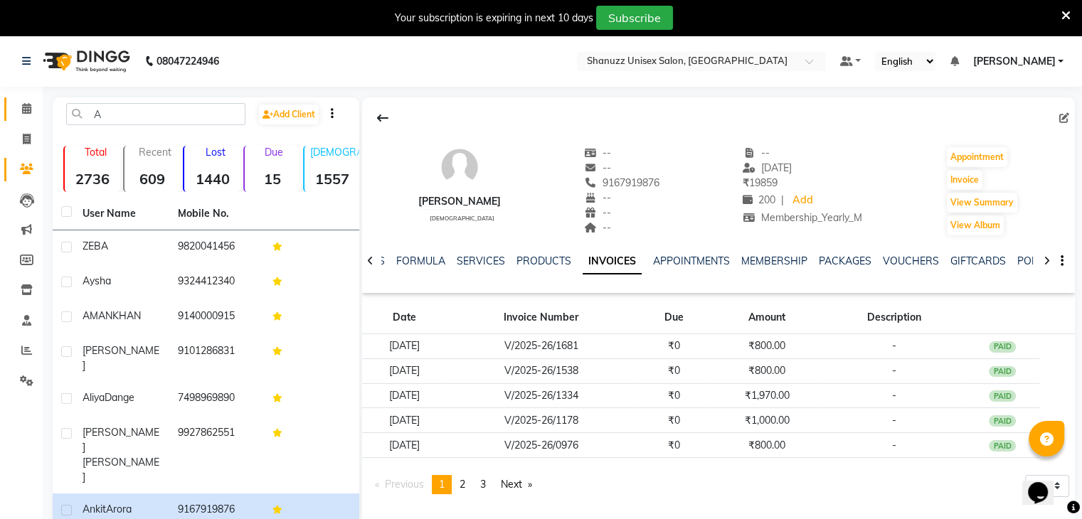
click at [26, 118] on link "Calendar" at bounding box center [21, 108] width 34 height 23
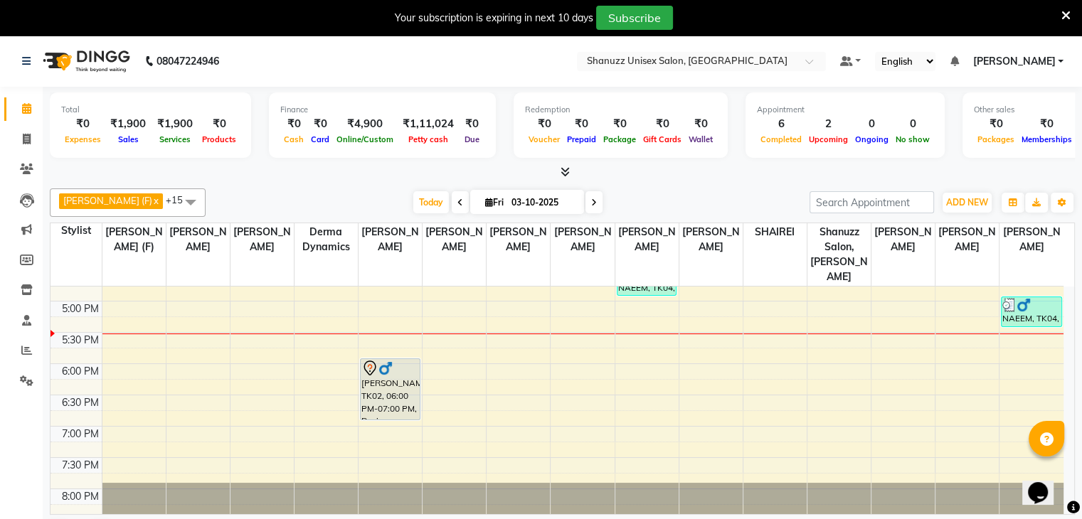
scroll to position [501, 0]
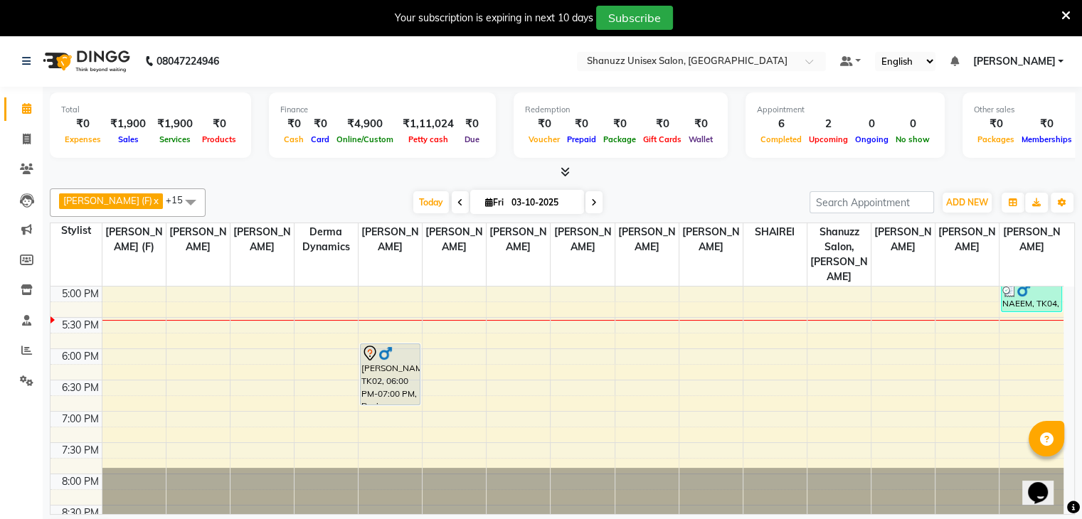
click at [586, 204] on span at bounding box center [594, 202] width 17 height 22
type input "04-10-2025"
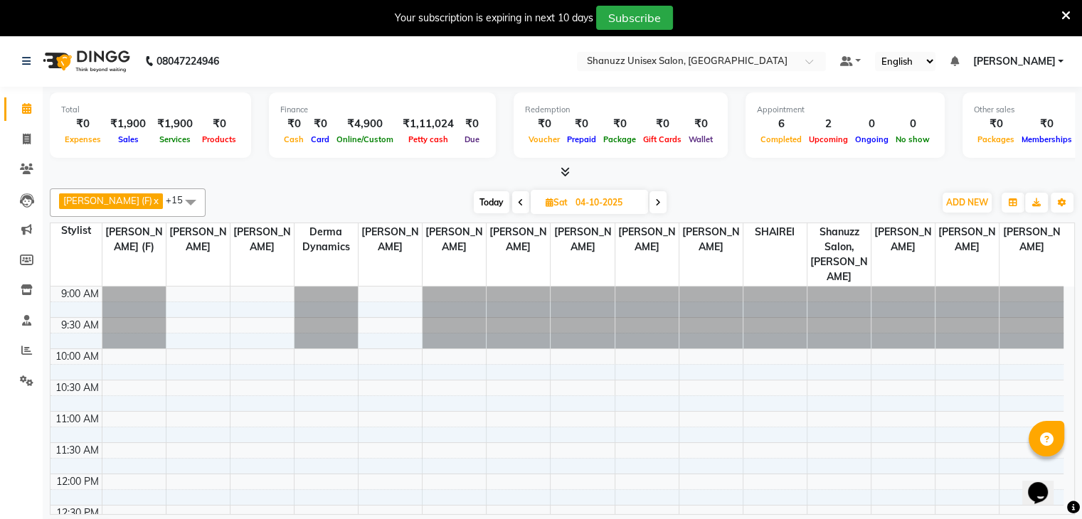
scroll to position [497, 0]
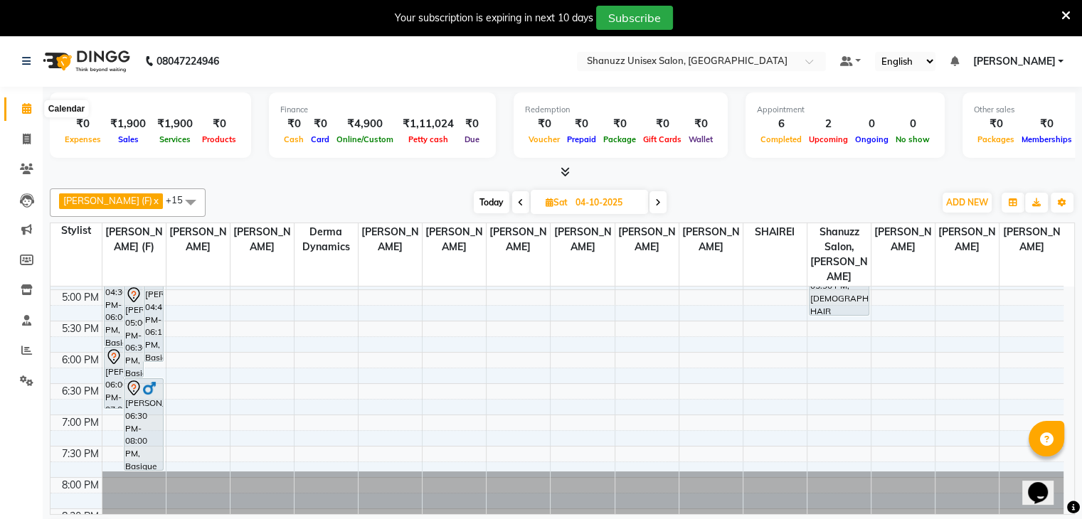
click at [20, 112] on span at bounding box center [26, 109] width 25 height 16
click at [23, 141] on icon at bounding box center [27, 139] width 8 height 11
select select "service"
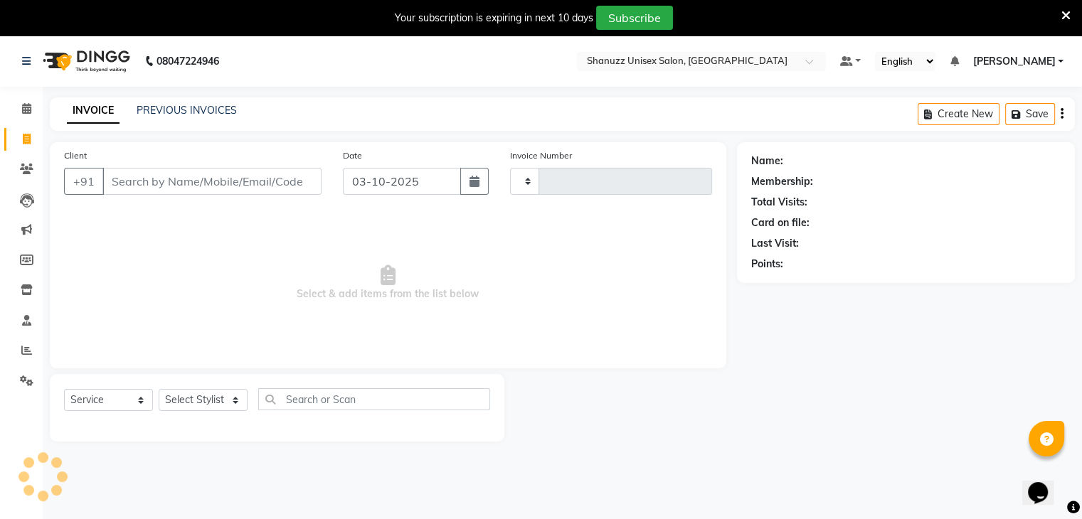
type input "1736"
select select "7102"
click at [161, 107] on link "PREVIOUS INVOICES" at bounding box center [187, 110] width 100 height 13
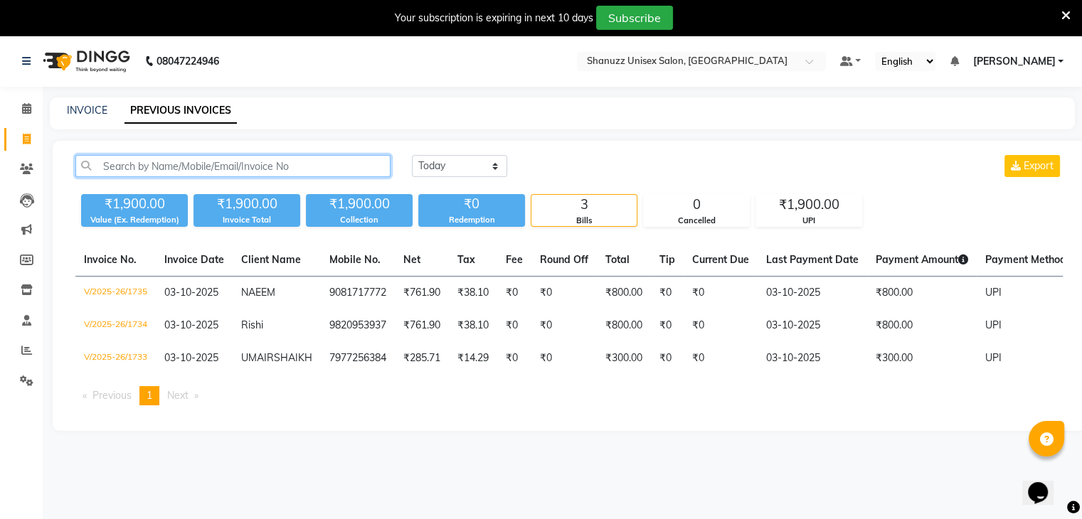
click at [117, 158] on input "text" at bounding box center [232, 166] width 315 height 22
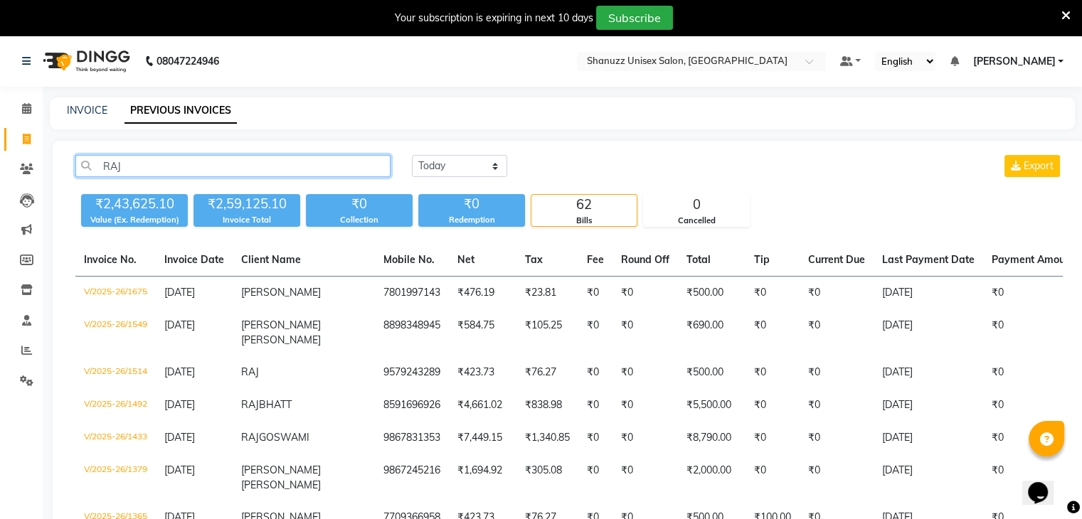
click at [239, 171] on input "RAJ" at bounding box center [232, 166] width 315 height 22
type input "R"
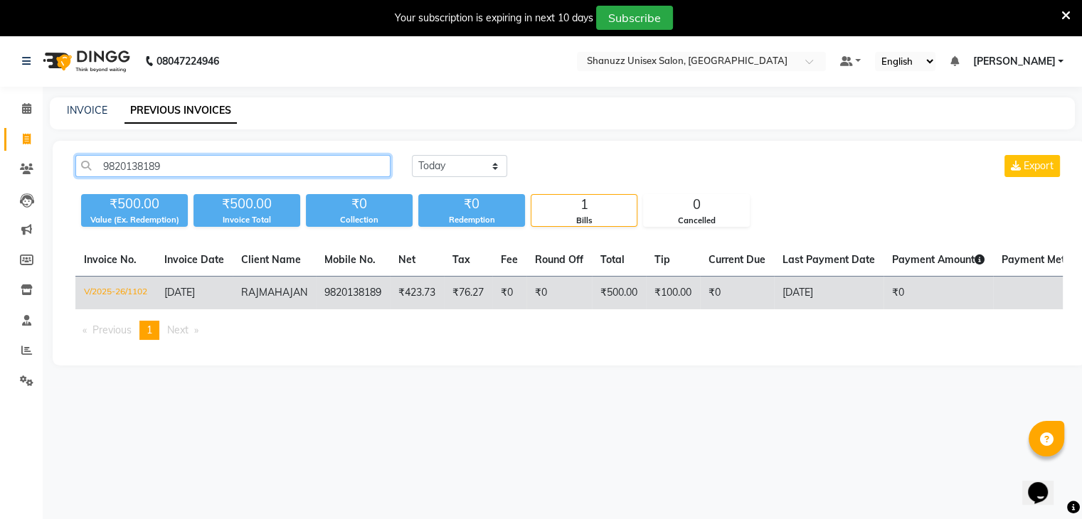
type input "9820138189"
click at [258, 294] on span "RAJ" at bounding box center [250, 292] width 18 height 13
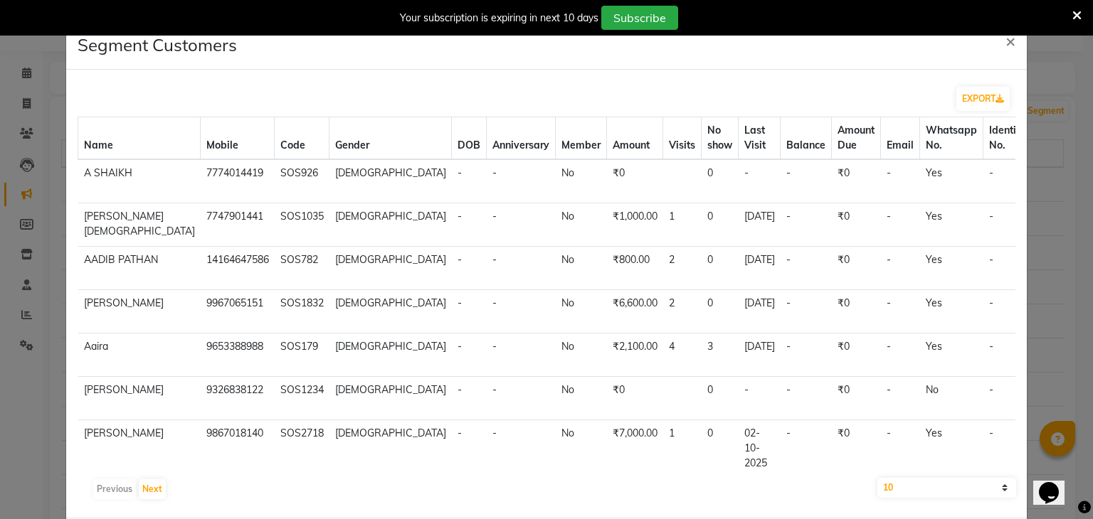
click at [41, 73] on ngb-modal-window "Segment Customers × EXPORT Name Mobile Code Gender DOB Anniversary Member Amoun…" at bounding box center [546, 259] width 1093 height 519
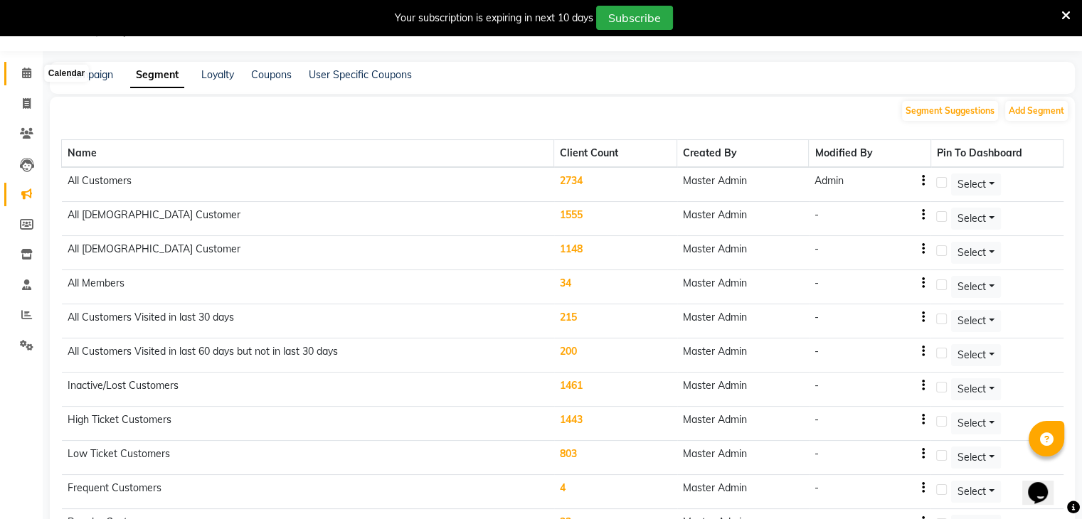
click at [23, 71] on icon at bounding box center [26, 73] width 9 height 11
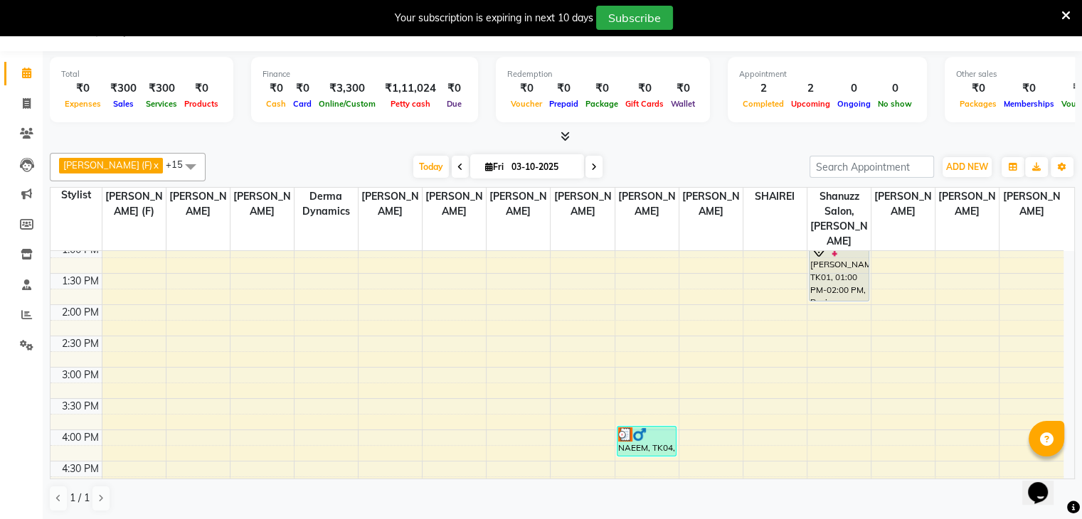
scroll to position [275, 0]
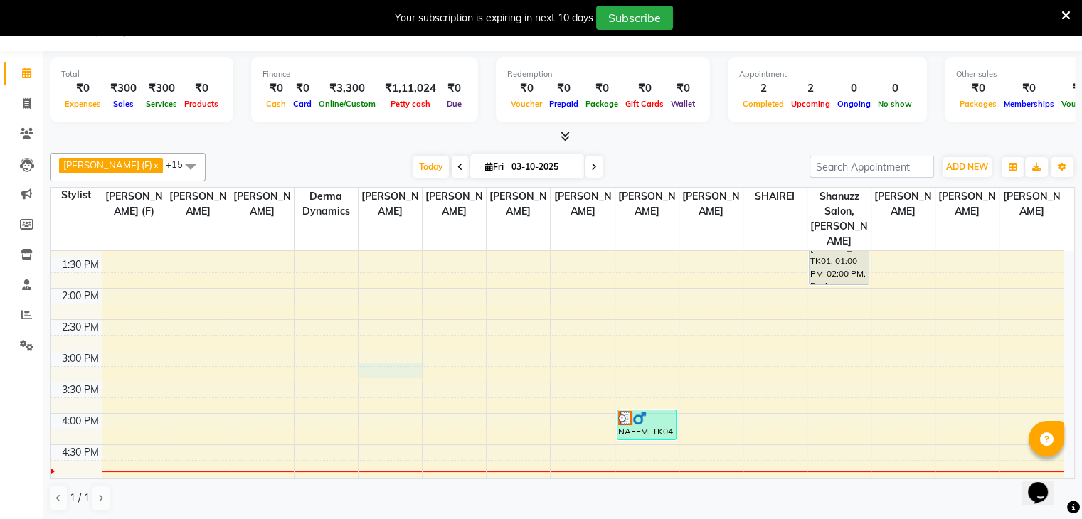
click at [376, 349] on div "9:00 AM 9:30 AM 10:00 AM 10:30 AM 11:00 AM 11:30 AM 12:00 PM 12:30 PM 1:00 PM 1…" at bounding box center [557, 351] width 1013 height 751
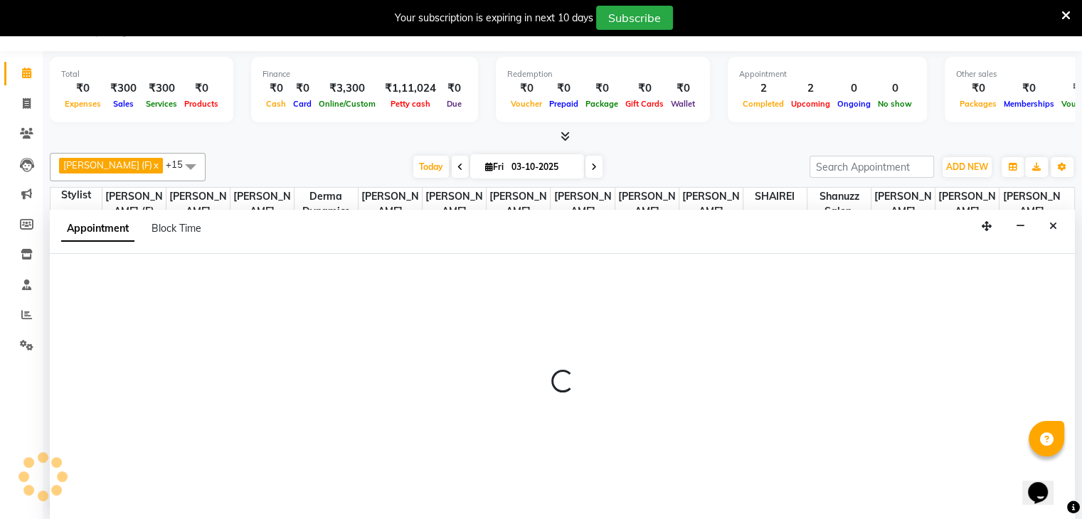
scroll to position [36, 0]
select select "59231"
select select "tentative"
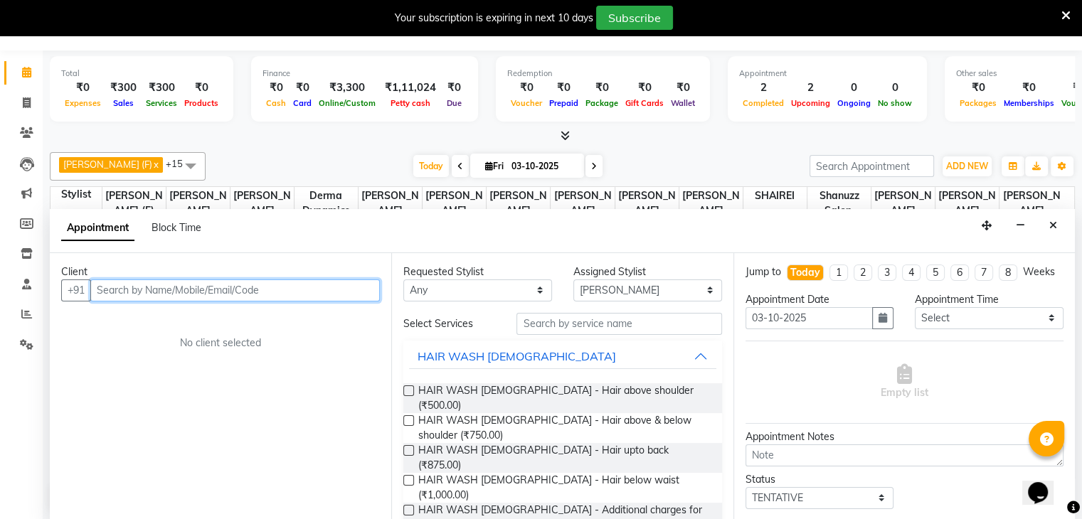
click at [110, 287] on input "text" at bounding box center [235, 291] width 290 height 22
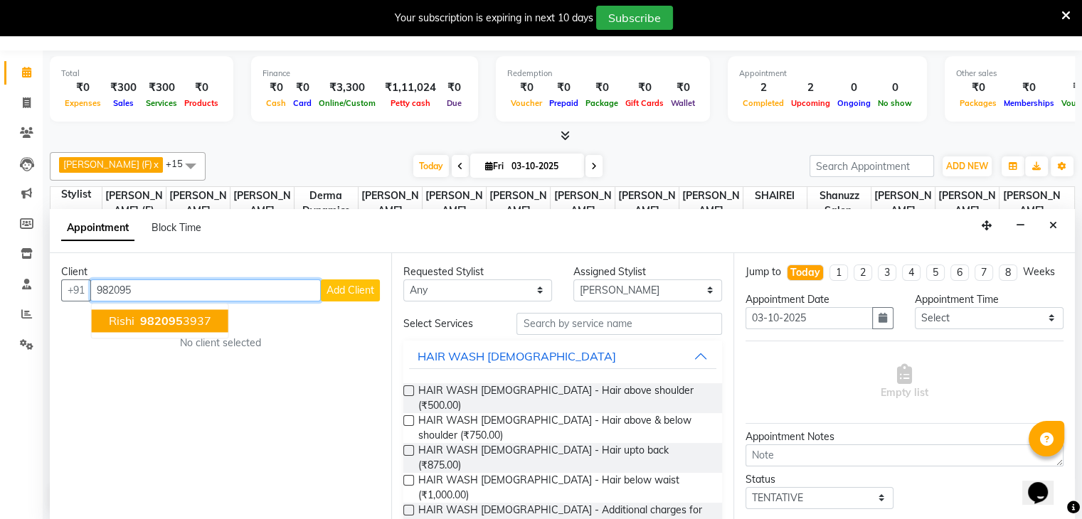
click at [122, 319] on span "Rishi" at bounding box center [122, 321] width 26 height 14
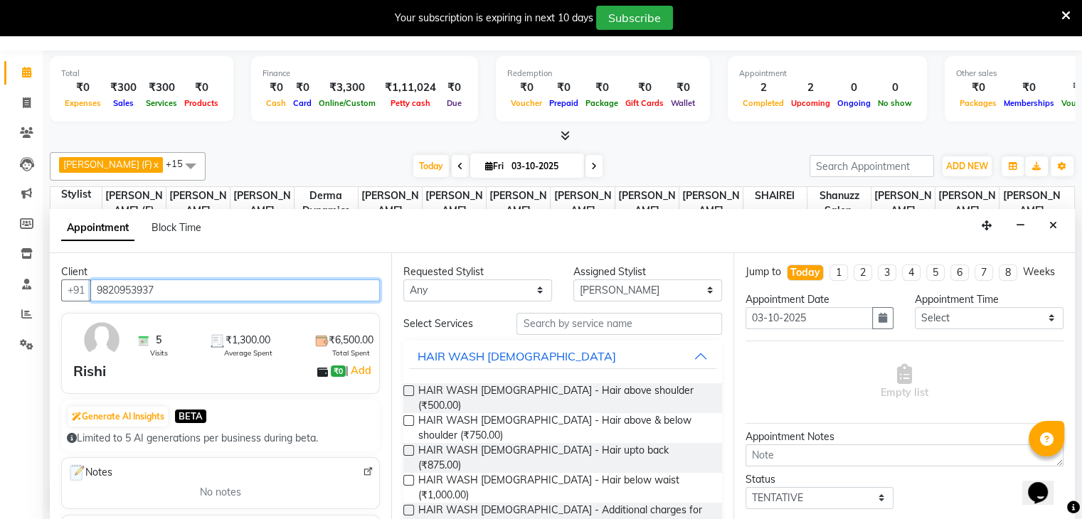
type input "9820953937"
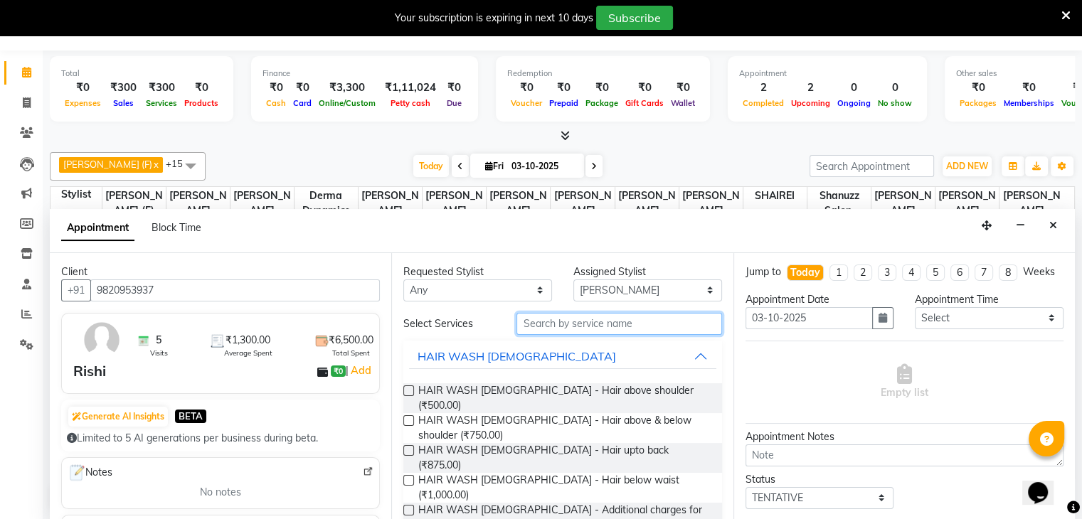
click at [648, 320] on input "text" at bounding box center [619, 324] width 205 height 22
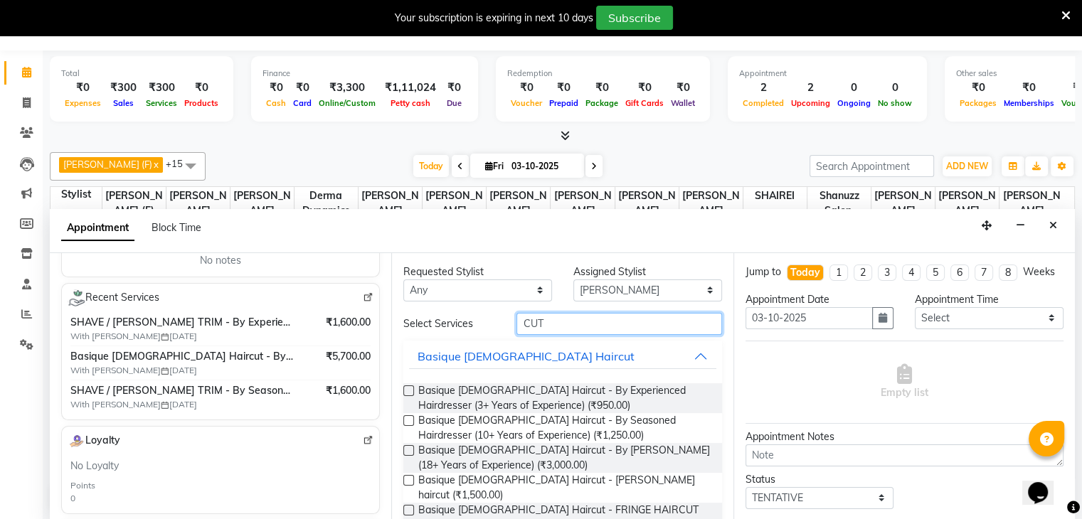
scroll to position [91, 0]
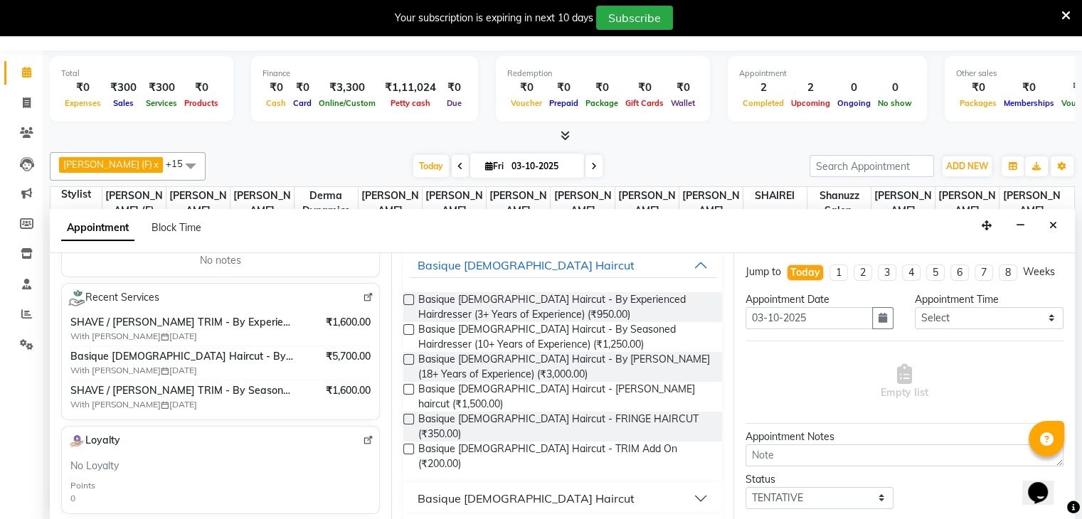
type input "CUT"
click at [440, 490] on div "Basique [DEMOGRAPHIC_DATA] Haircut" at bounding box center [526, 498] width 217 height 17
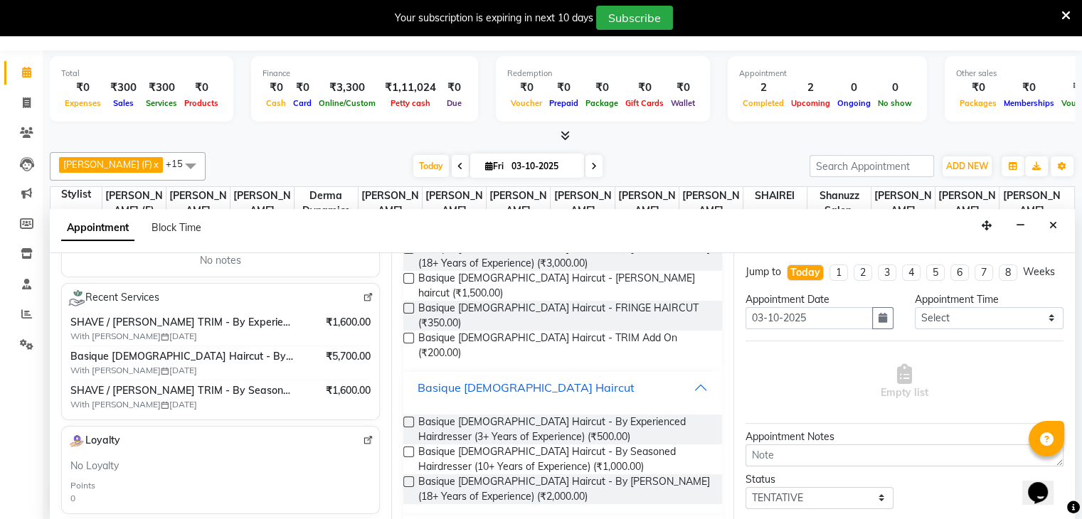
scroll to position [204, 0]
click at [408, 416] on label at bounding box center [408, 421] width 11 height 11
click at [408, 418] on input "checkbox" at bounding box center [407, 422] width 9 height 9
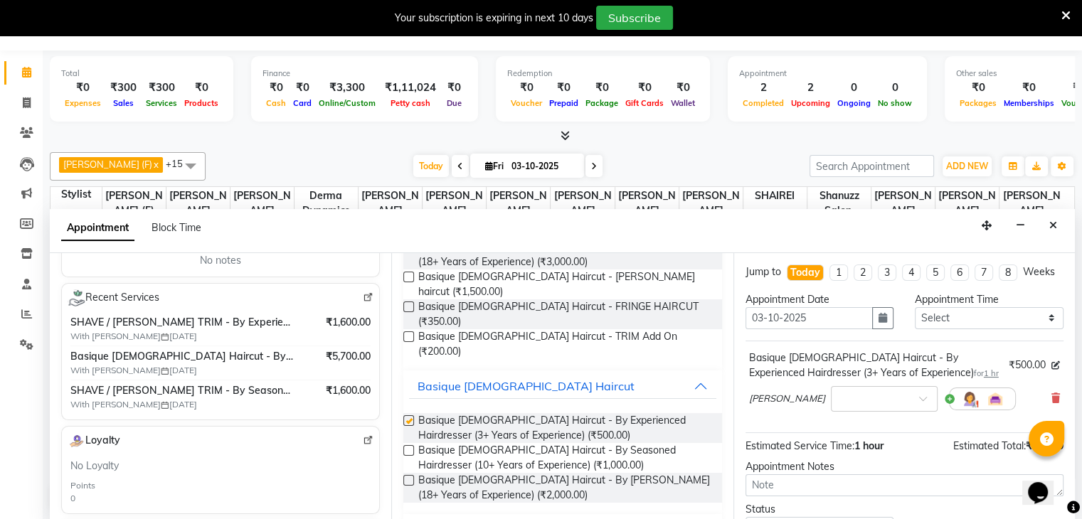
checkbox input "false"
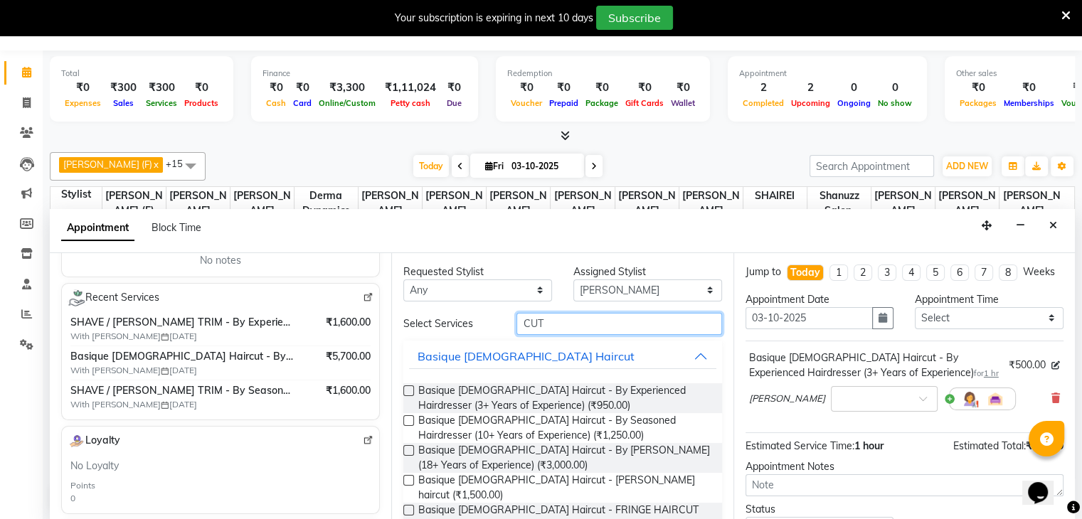
click at [592, 328] on input "CUT" at bounding box center [619, 324] width 205 height 22
type input "C"
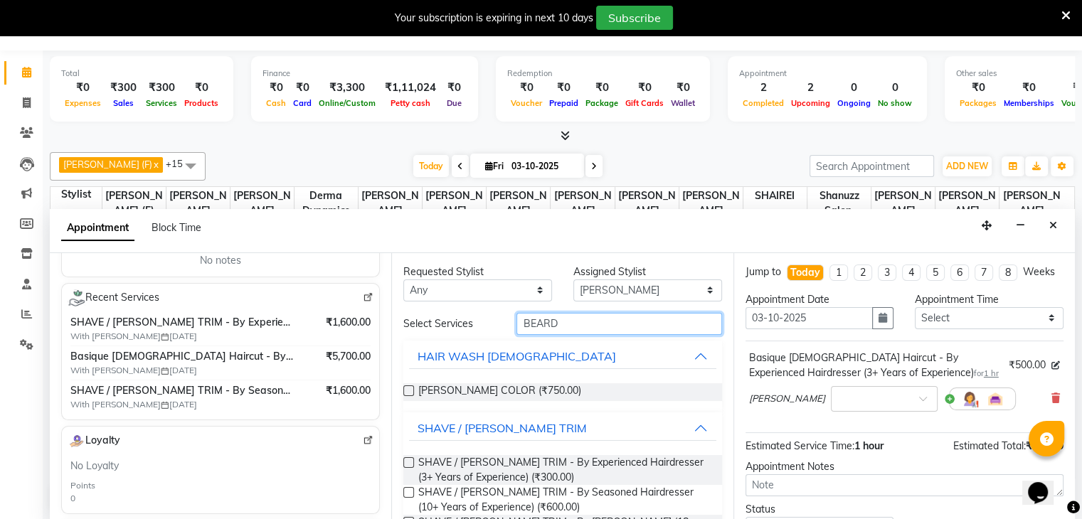
scroll to position [47, 0]
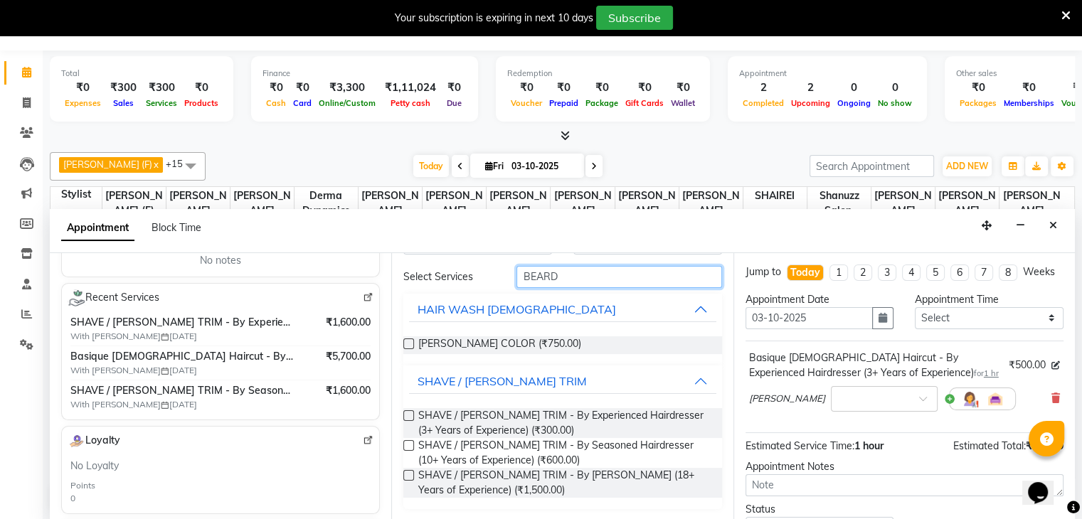
type input "BEARD"
click at [409, 413] on label at bounding box center [408, 416] width 11 height 11
click at [409, 413] on input "checkbox" at bounding box center [407, 417] width 9 height 9
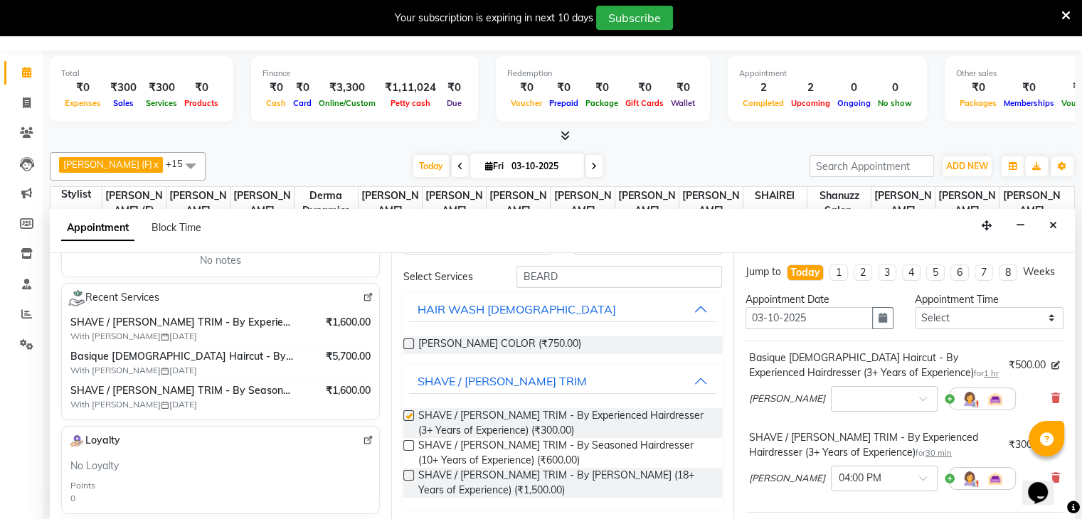
checkbox input "false"
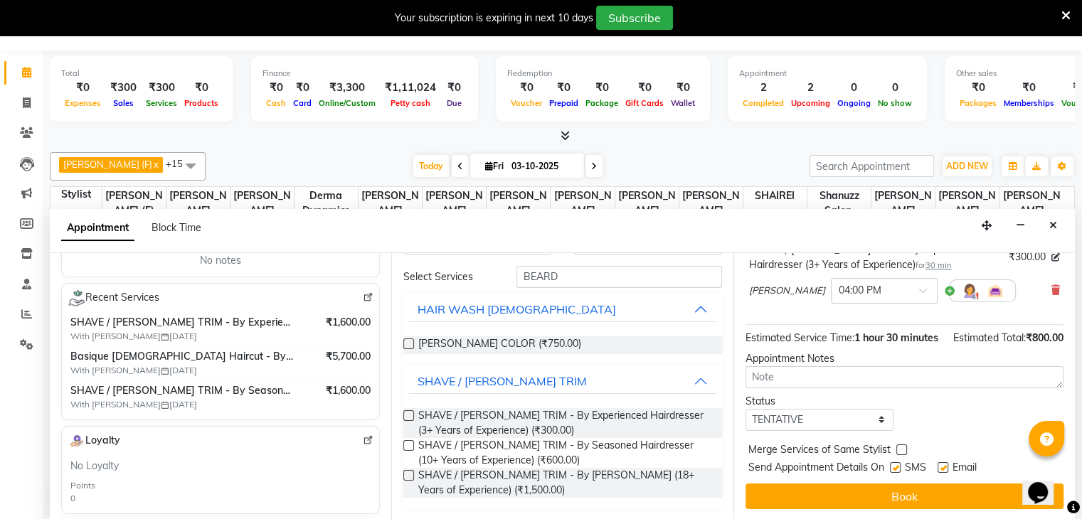
scroll to position [216, 0]
click at [897, 470] on label at bounding box center [895, 468] width 11 height 11
click at [897, 470] on input "checkbox" at bounding box center [894, 469] width 9 height 9
checkbox input "false"
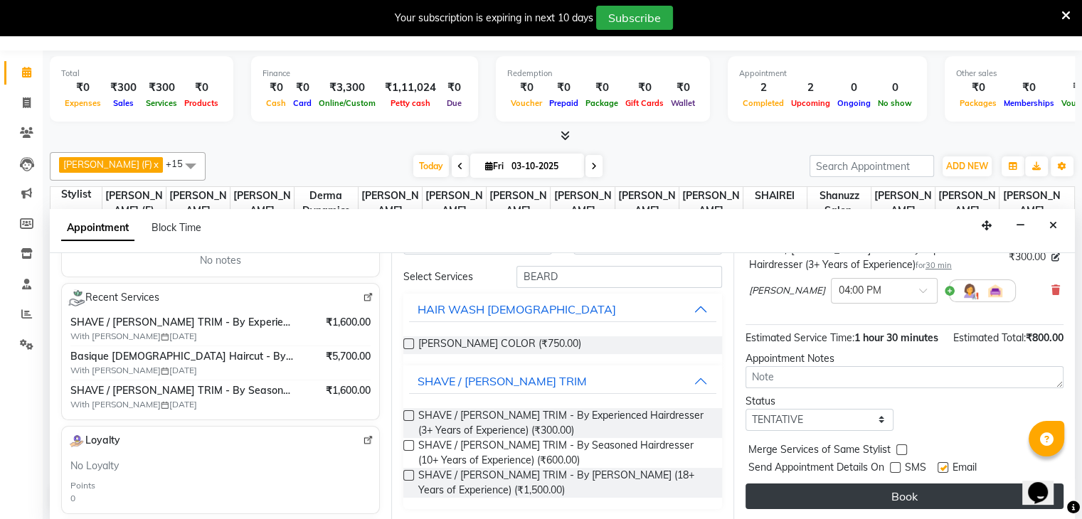
click at [885, 500] on button "Book" at bounding box center [905, 497] width 318 height 26
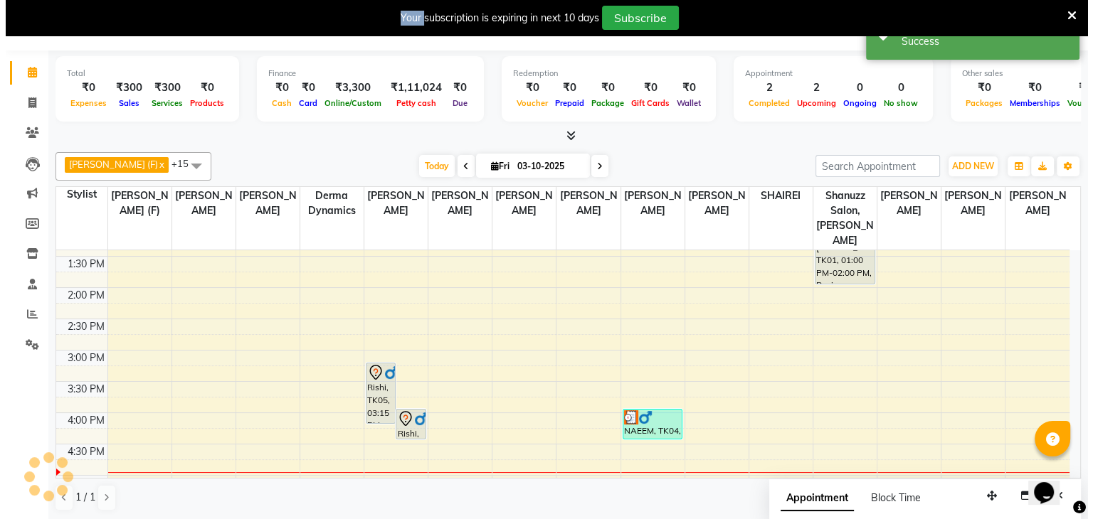
scroll to position [0, 0]
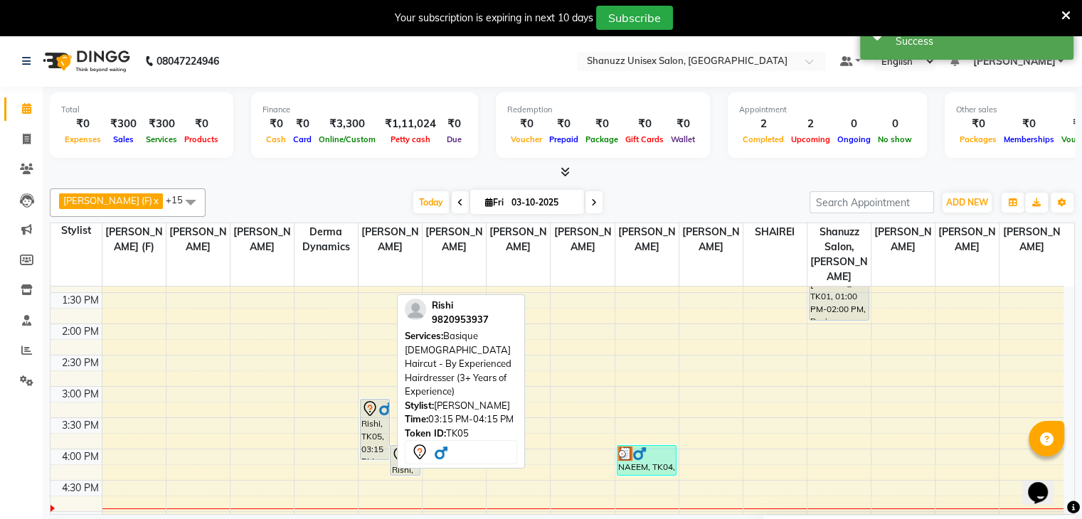
click at [381, 401] on div "Rishi, TK05, 03:15 PM-04:15 PM, Basique [DEMOGRAPHIC_DATA] Haircut - By Experie…" at bounding box center [375, 430] width 28 height 60
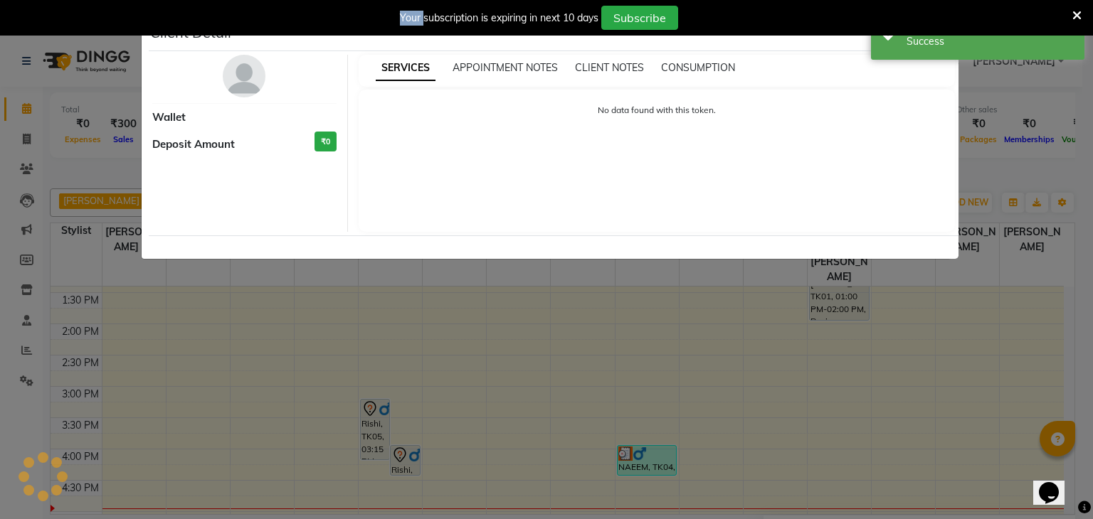
select select "7"
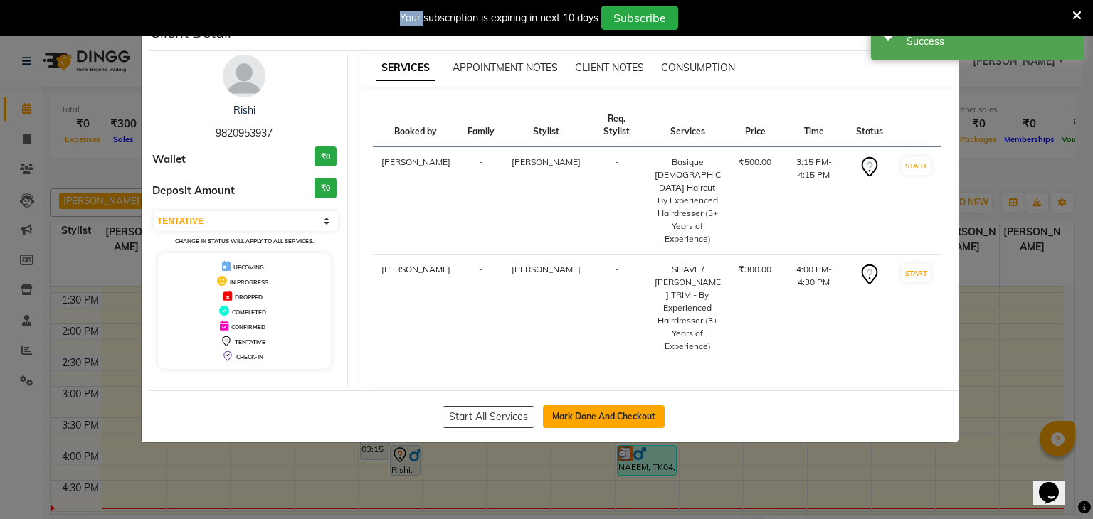
click at [566, 406] on button "Mark Done And Checkout" at bounding box center [604, 417] width 122 height 23
select select "service"
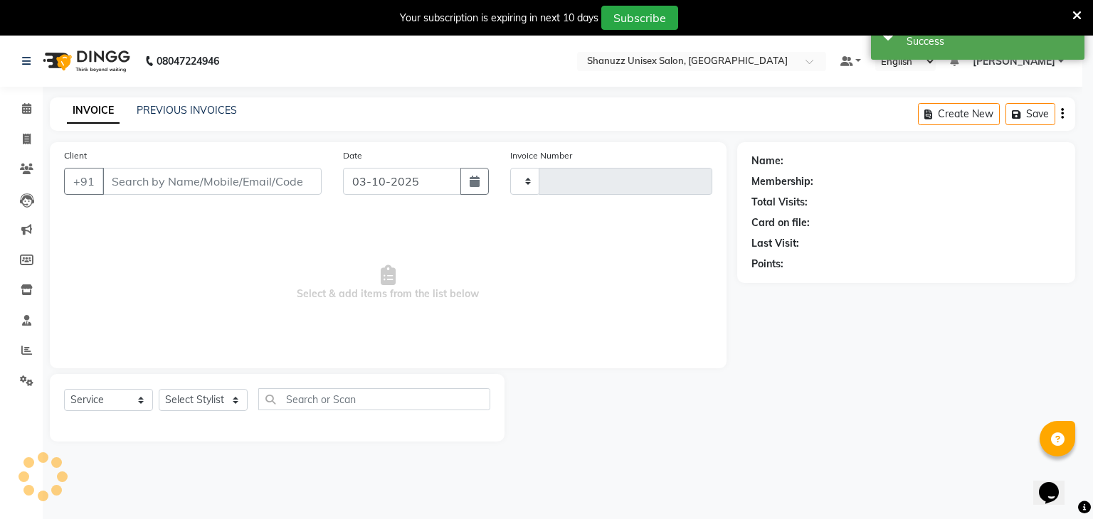
type input "1734"
select select "7102"
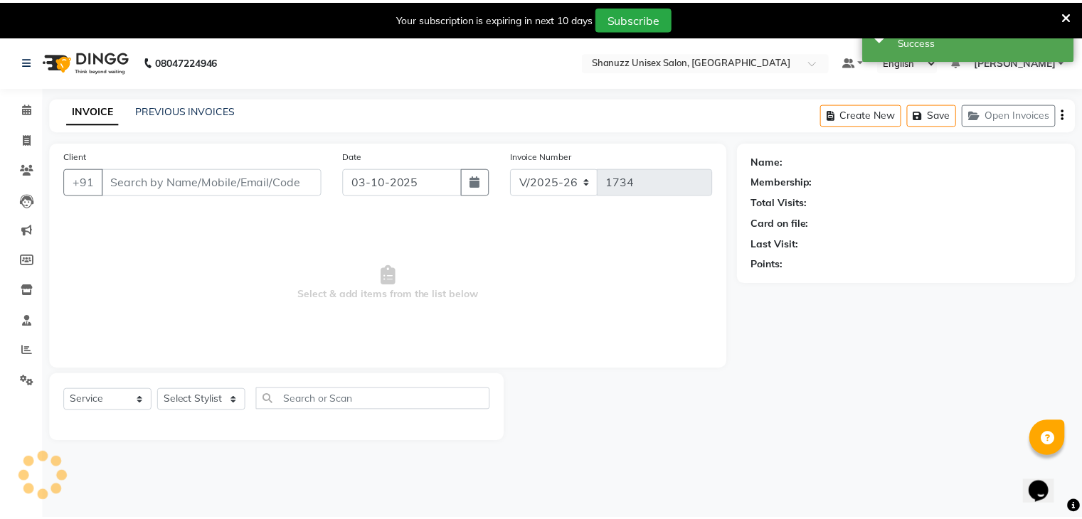
scroll to position [36, 0]
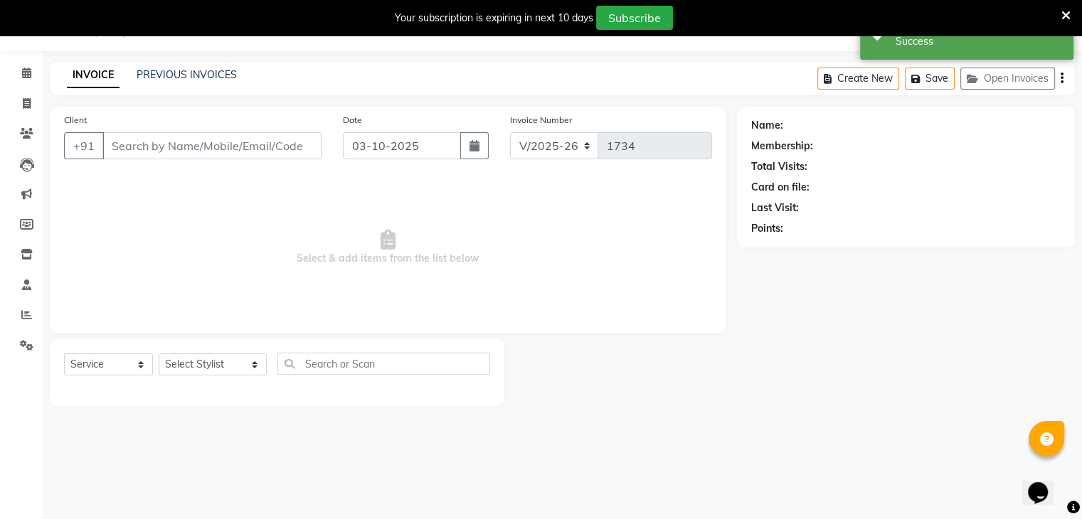
type input "9820953937"
select select "59231"
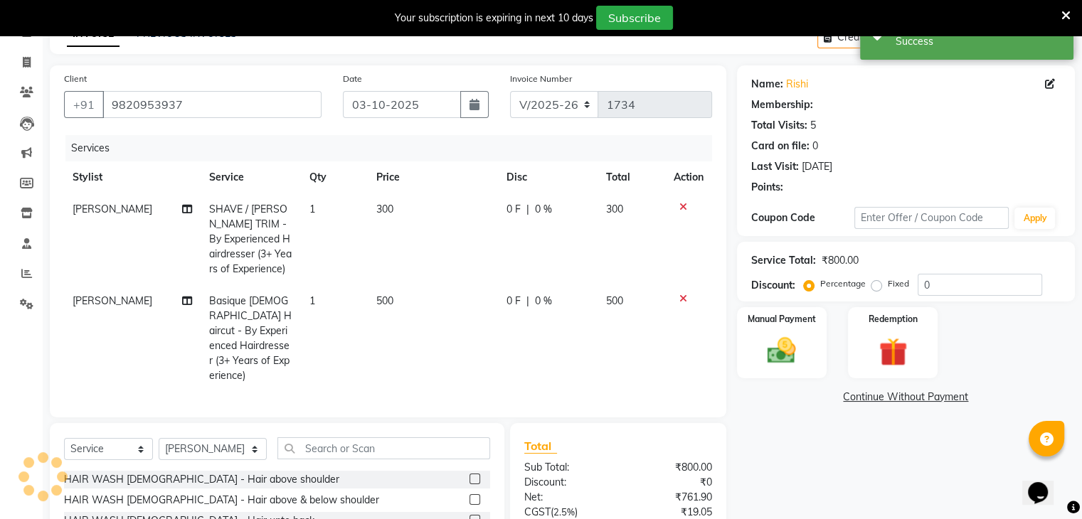
scroll to position [209, 0]
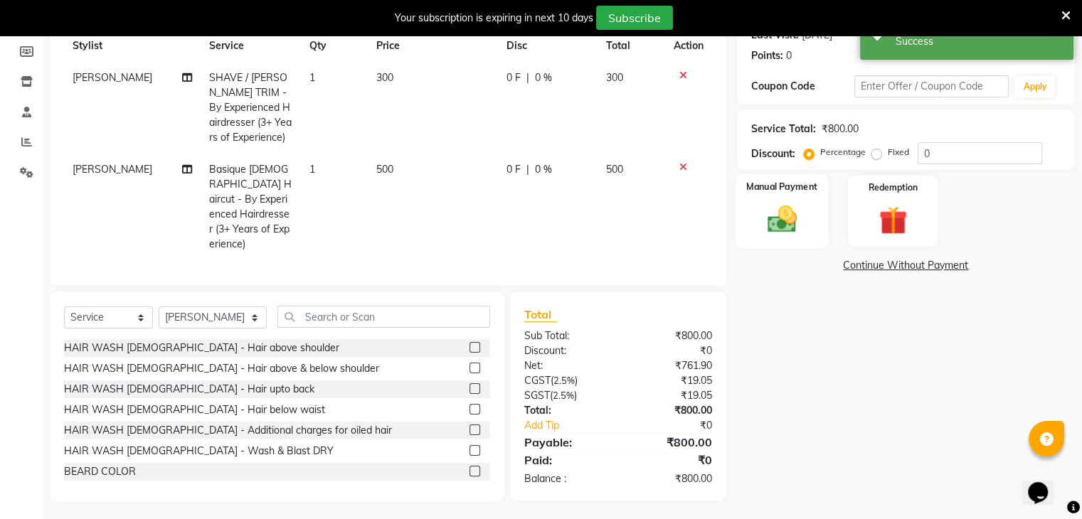
click at [794, 200] on div "Manual Payment" at bounding box center [781, 210] width 93 height 73
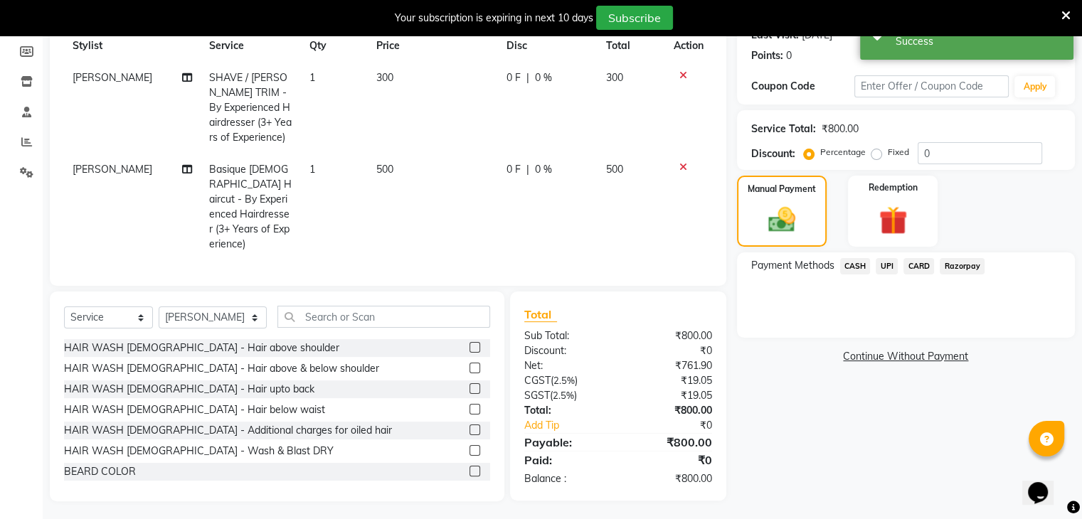
click at [887, 260] on span "UPI" at bounding box center [887, 266] width 22 height 16
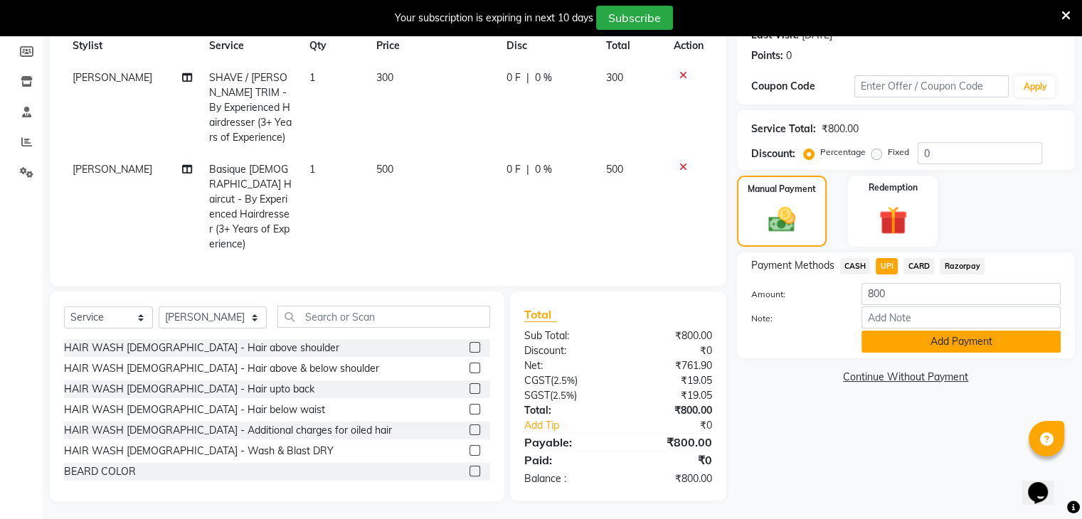
click at [907, 339] on button "Add Payment" at bounding box center [961, 342] width 199 height 22
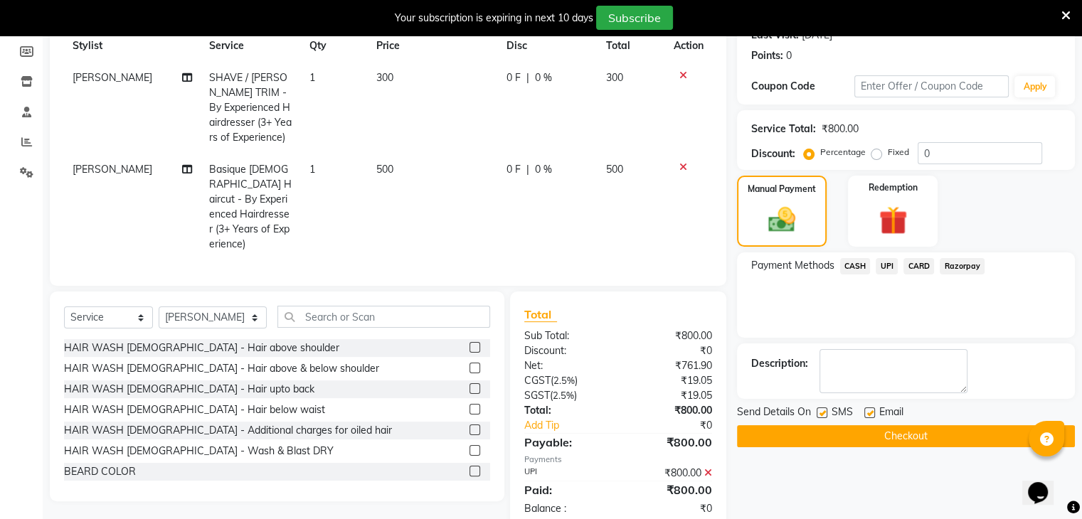
click at [820, 413] on label at bounding box center [822, 413] width 11 height 11
click at [820, 413] on input "checkbox" at bounding box center [821, 413] width 9 height 9
checkbox input "false"
click at [813, 431] on button "Checkout" at bounding box center [906, 437] width 338 height 22
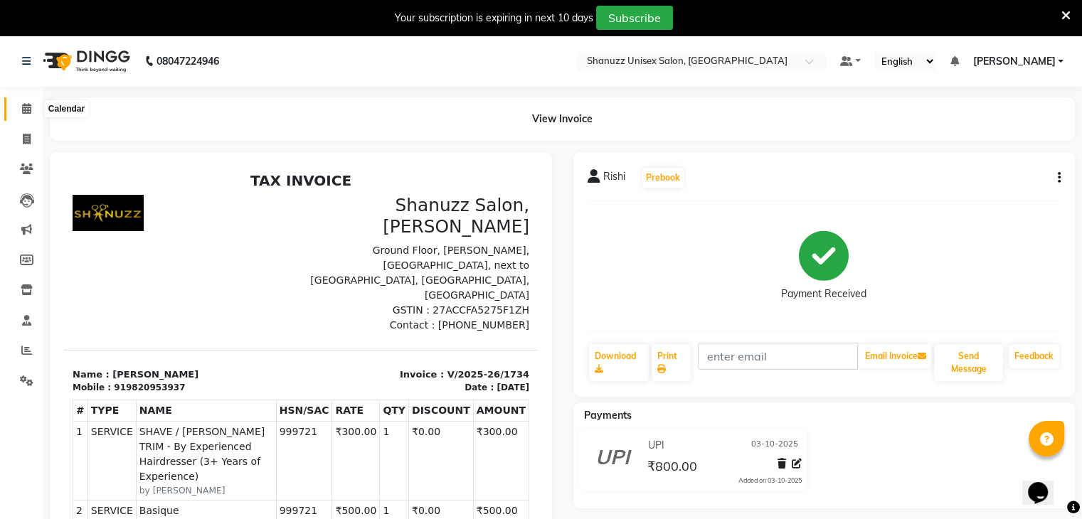
click at [15, 112] on span at bounding box center [26, 109] width 25 height 16
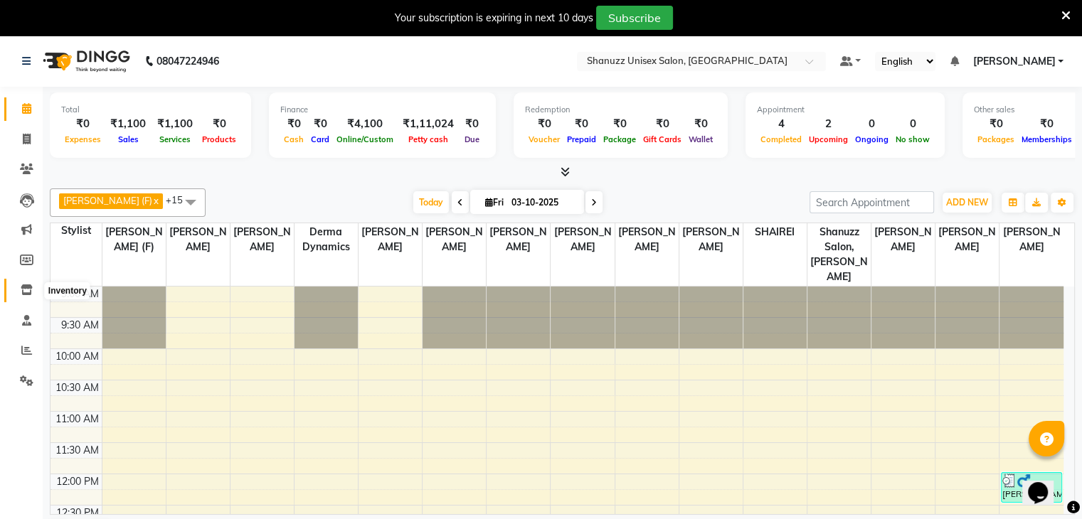
click at [23, 295] on icon at bounding box center [27, 290] width 12 height 11
select select
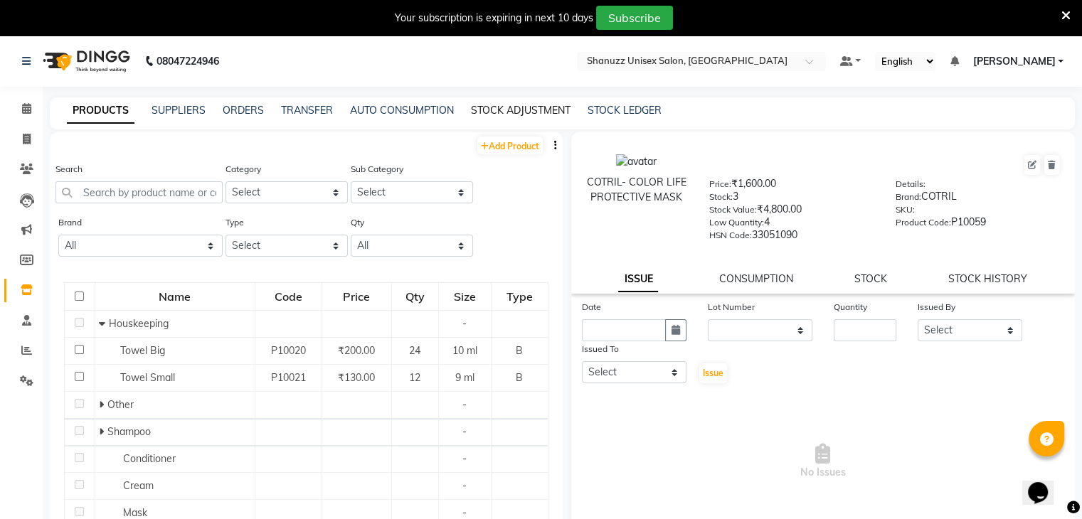
click at [500, 109] on link "STOCK ADJUSTMENT" at bounding box center [521, 110] width 100 height 13
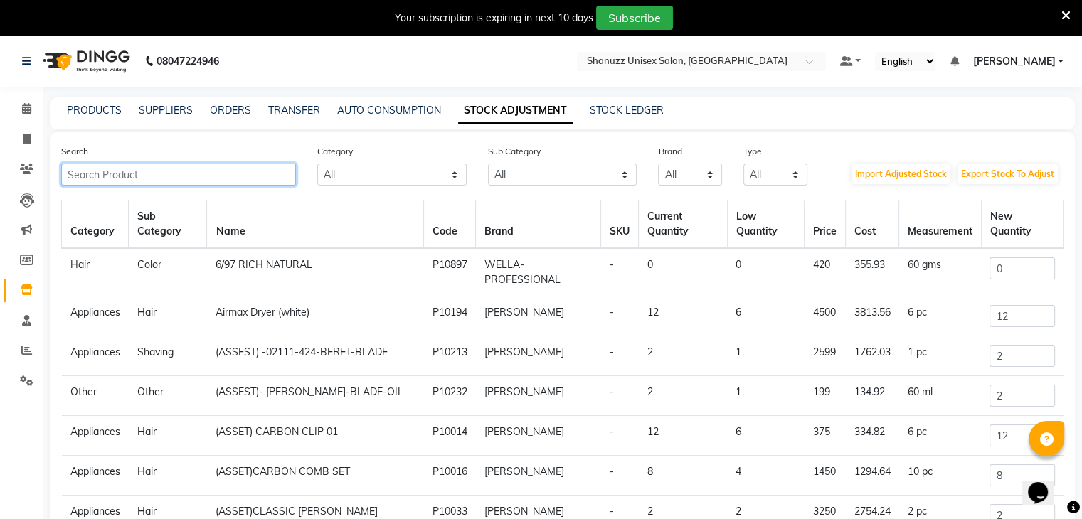
click at [202, 174] on input "text" at bounding box center [178, 175] width 235 height 22
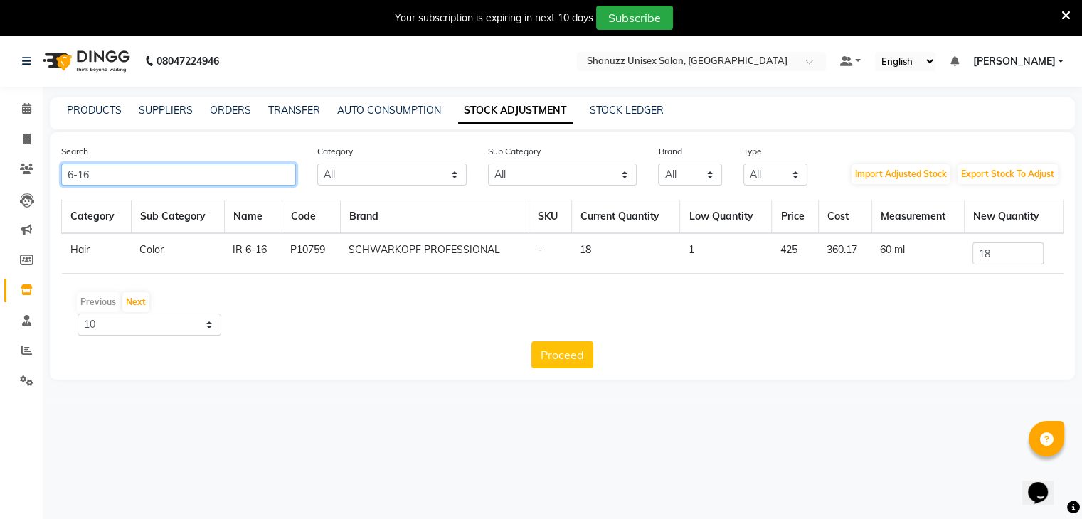
type input "6-16"
click at [1005, 247] on input "18" at bounding box center [1008, 254] width 71 height 22
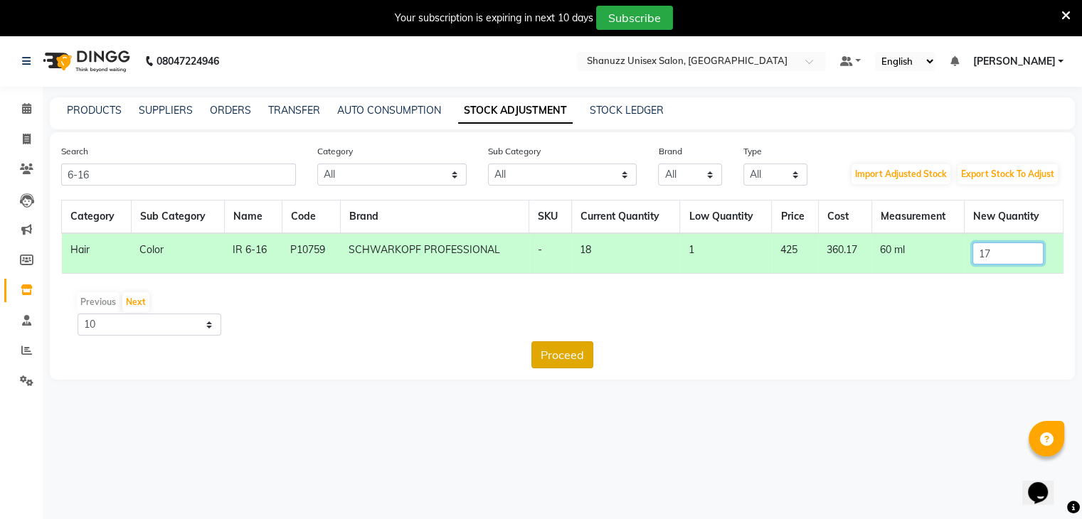
type input "17"
click at [556, 358] on button "Proceed" at bounding box center [563, 355] width 62 height 27
click at [581, 359] on button "Submit" at bounding box center [594, 355] width 56 height 27
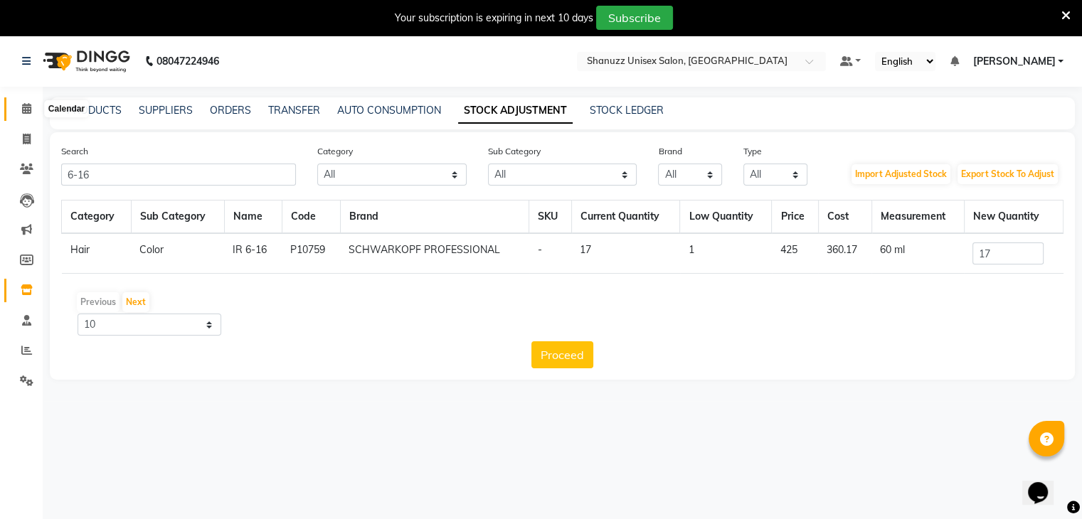
click at [16, 110] on span at bounding box center [26, 109] width 25 height 16
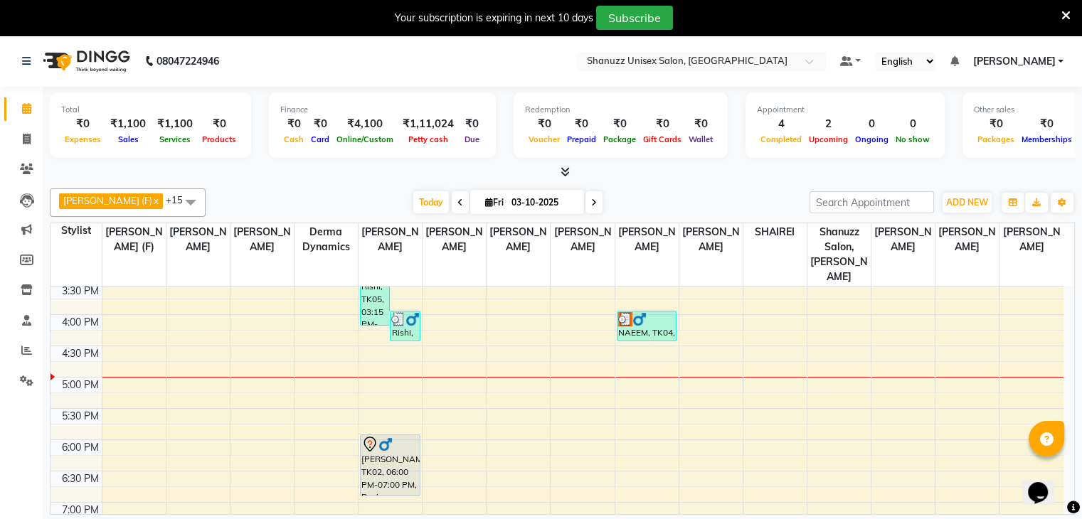
scroll to position [416, 0]
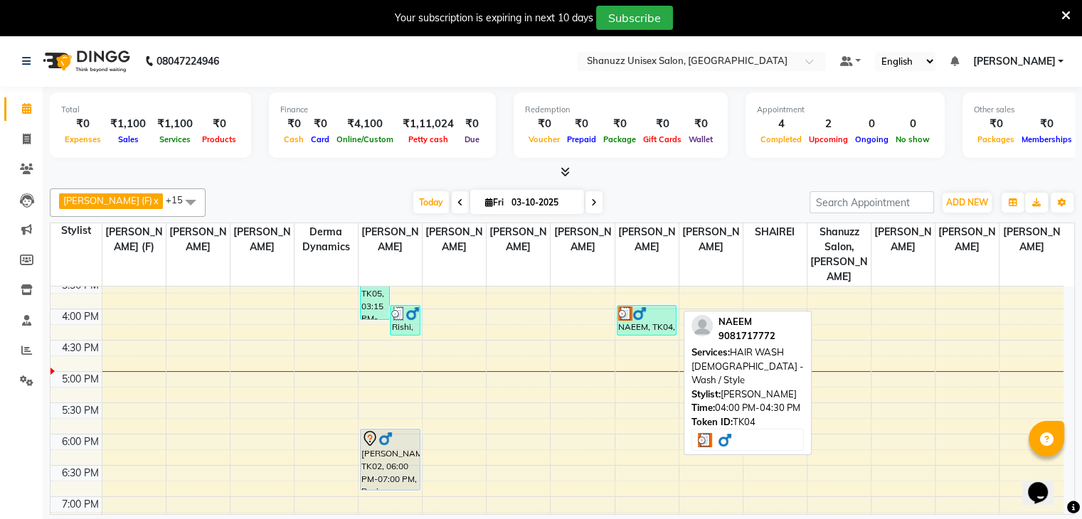
click at [640, 307] on img at bounding box center [640, 314] width 14 height 14
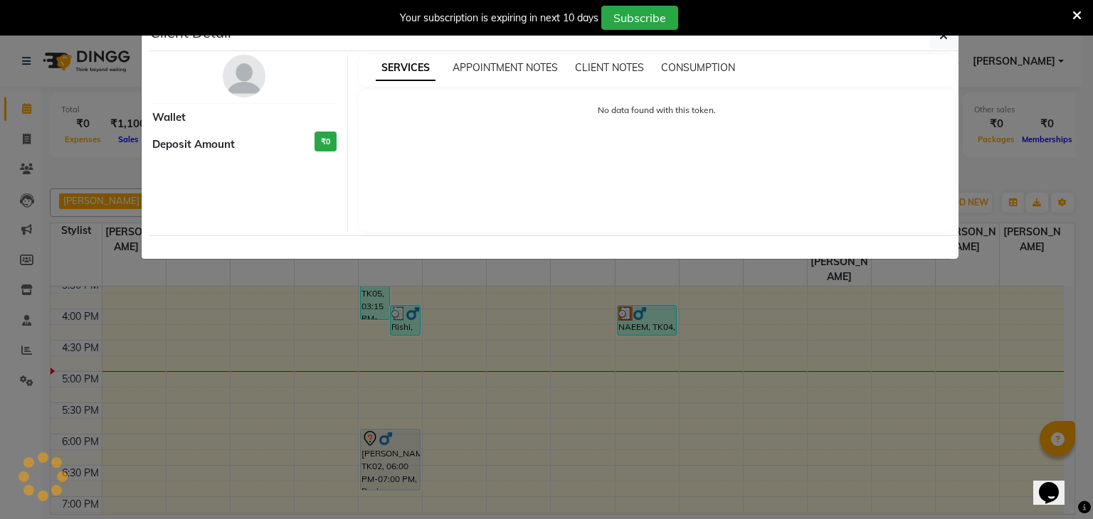
select select "3"
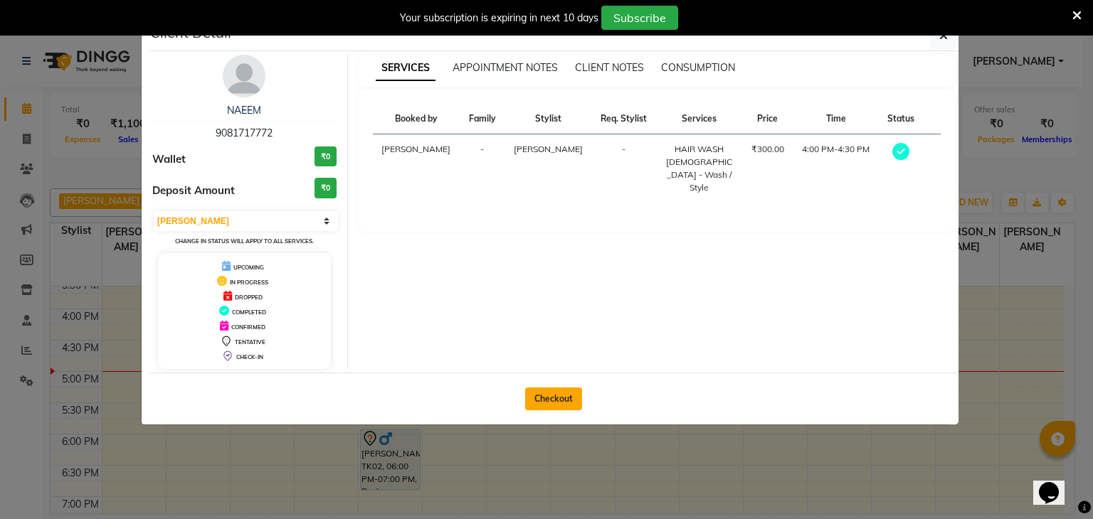
click at [555, 399] on button "Checkout" at bounding box center [553, 399] width 57 height 23
select select "7102"
select select "service"
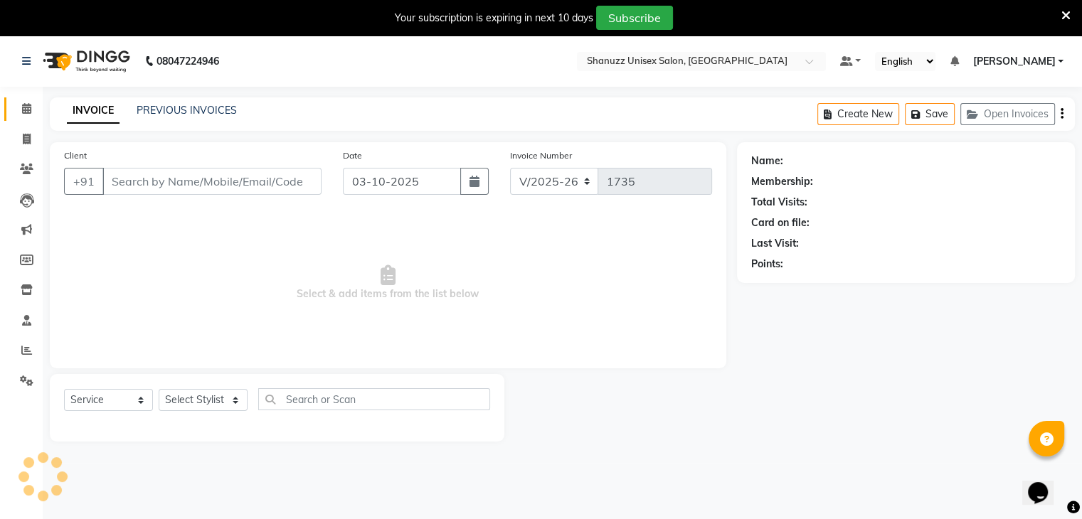
type input "9081717772"
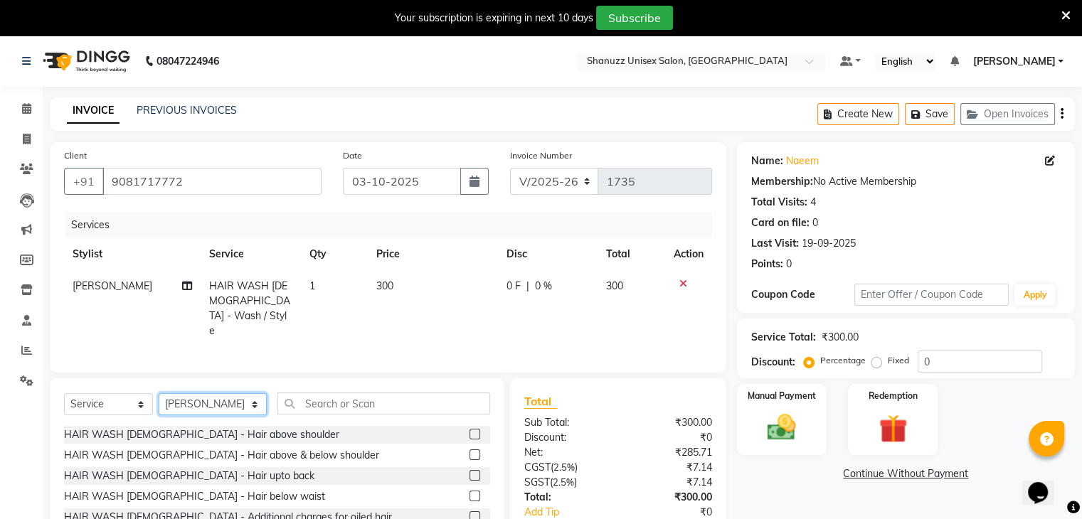
click at [194, 403] on select "Select Stylist [PERSON_NAME] AFZAN [PERSON_NAME] [PERSON_NAME] [PERSON_NAME] De…" at bounding box center [213, 405] width 108 height 22
select select "84401"
click at [159, 394] on select "Select Stylist [PERSON_NAME] AFZAN [PERSON_NAME] [PERSON_NAME] [PERSON_NAME] De…" at bounding box center [213, 405] width 108 height 22
click at [28, 137] on icon at bounding box center [27, 139] width 8 height 11
click at [1020, 112] on button "Open Invoices" at bounding box center [1008, 114] width 95 height 22
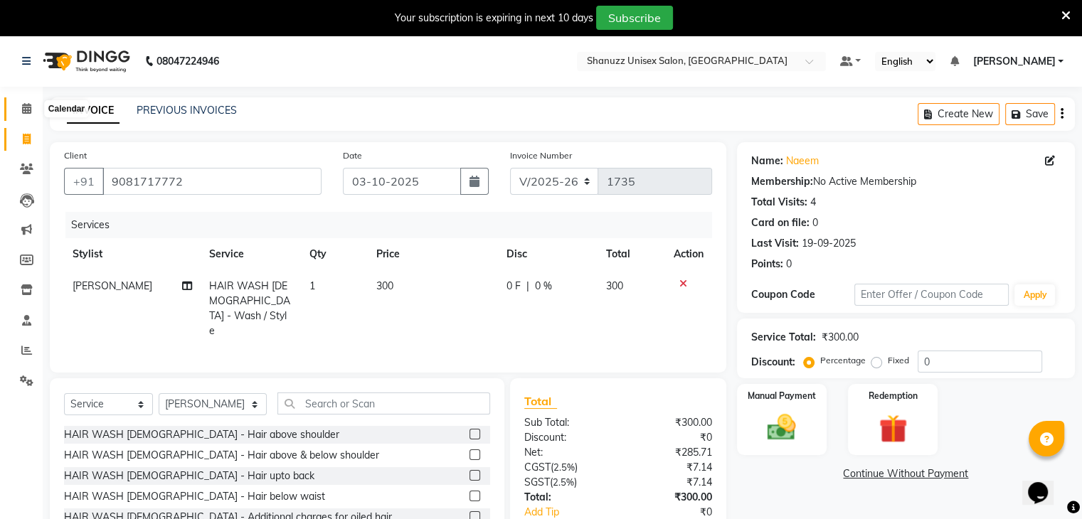
click at [36, 112] on span at bounding box center [26, 109] width 25 height 16
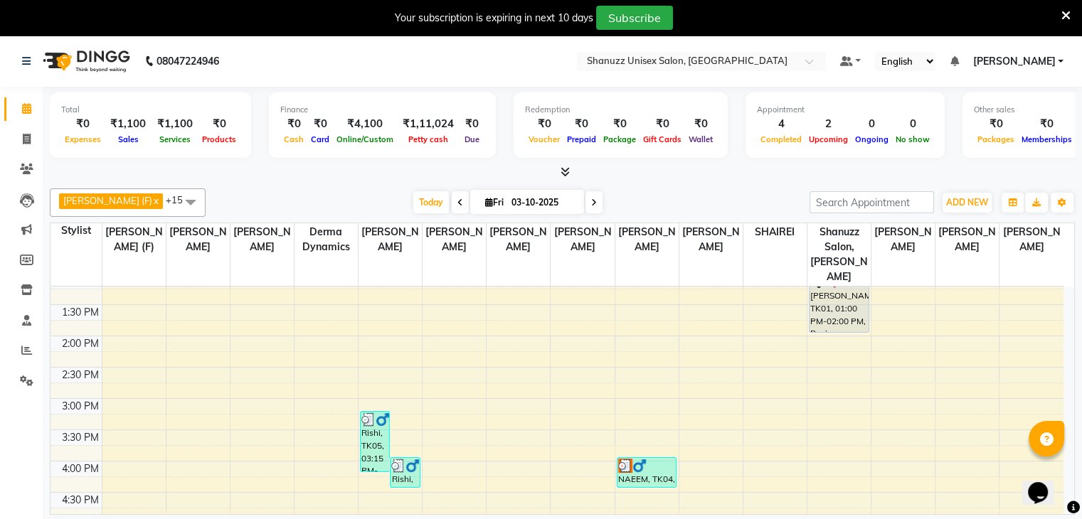
scroll to position [261, 0]
click at [19, 110] on span at bounding box center [26, 109] width 25 height 16
click at [25, 110] on icon at bounding box center [26, 108] width 9 height 11
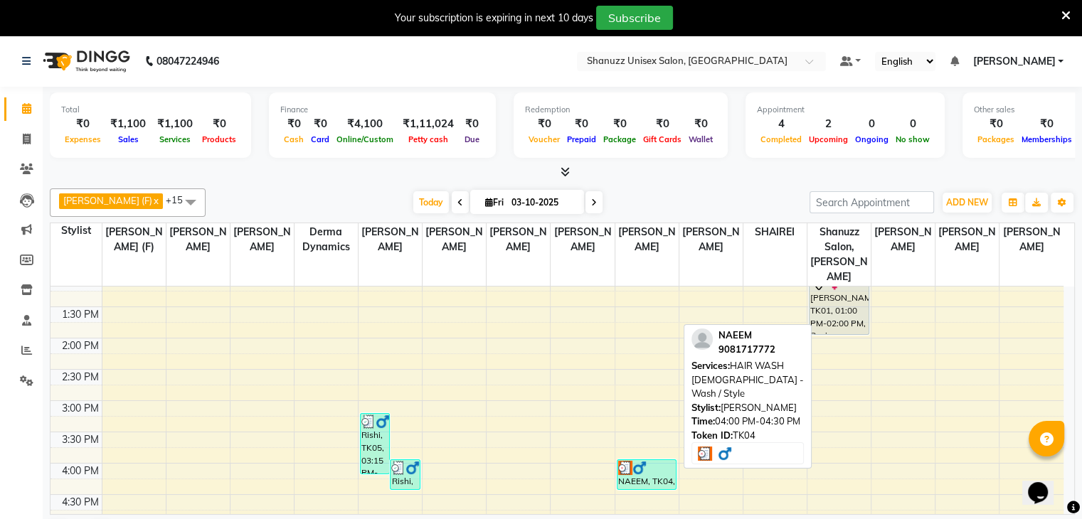
click at [651, 467] on div "NAEEM, TK04, 04:00 PM-04:30 PM, HAIR WASH [DEMOGRAPHIC_DATA] - Wash / Style" at bounding box center [647, 474] width 59 height 29
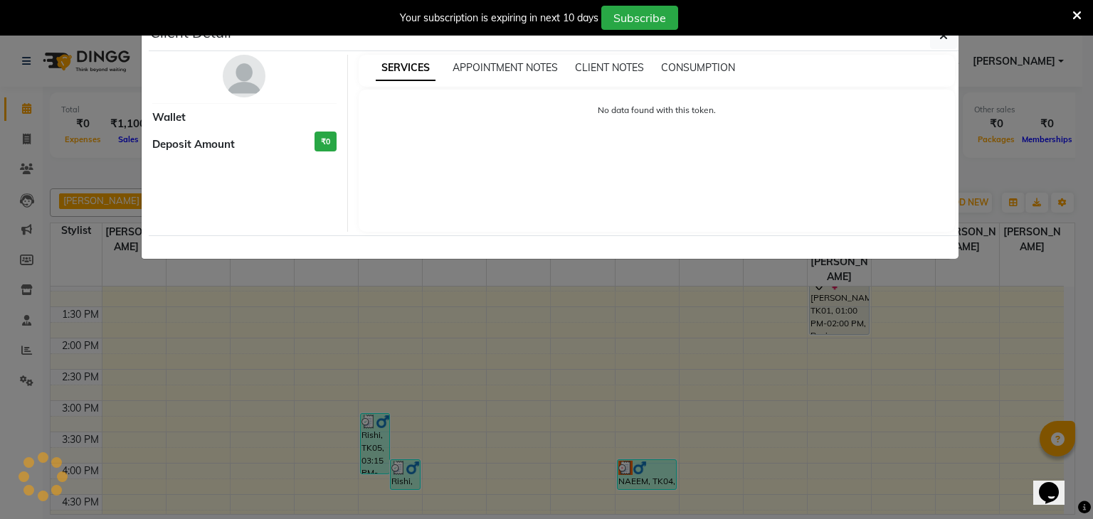
select select "3"
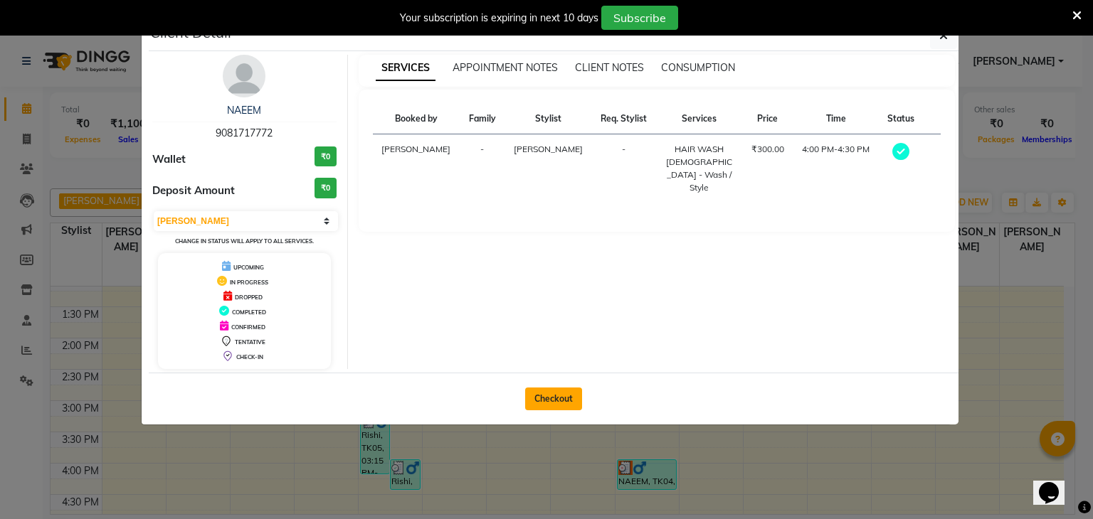
click at [556, 394] on button "Checkout" at bounding box center [553, 399] width 57 height 23
select select "service"
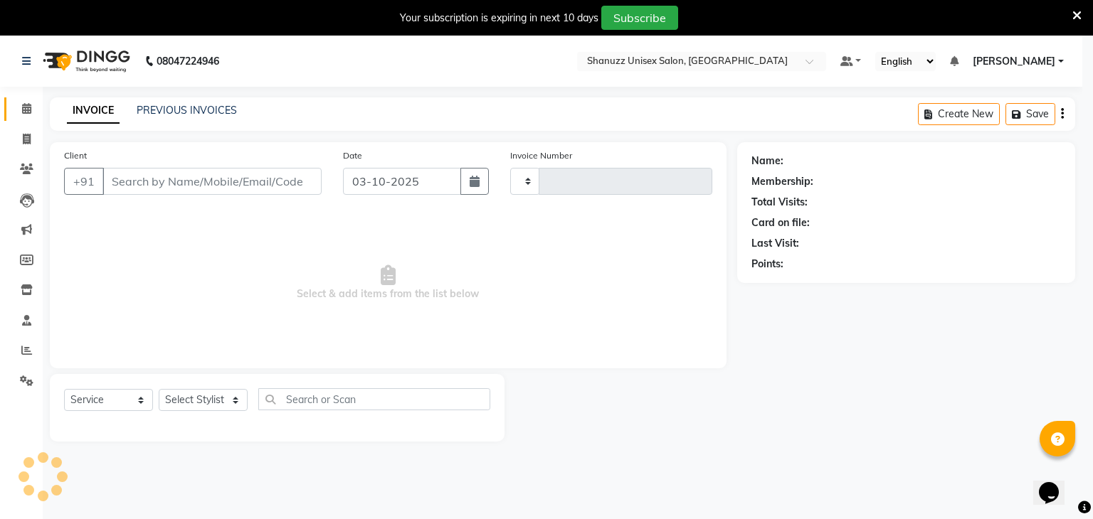
type input "1735"
select select "7102"
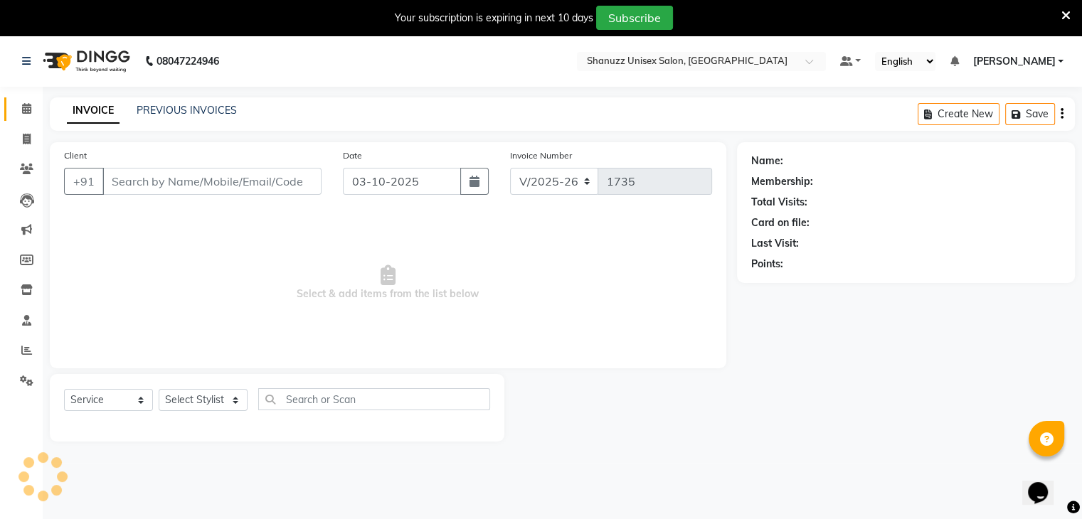
type input "9081717772"
select select "71126"
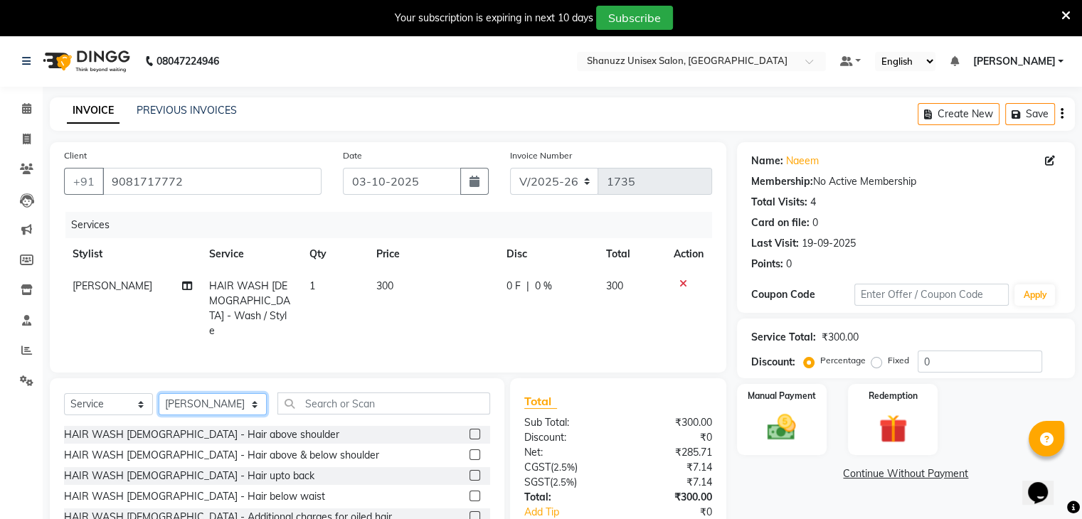
click at [206, 403] on select "Select Stylist [PERSON_NAME] AFZAN [PERSON_NAME] [PERSON_NAME] [PERSON_NAME] De…" at bounding box center [213, 405] width 108 height 22
click at [26, 112] on icon at bounding box center [26, 108] width 9 height 11
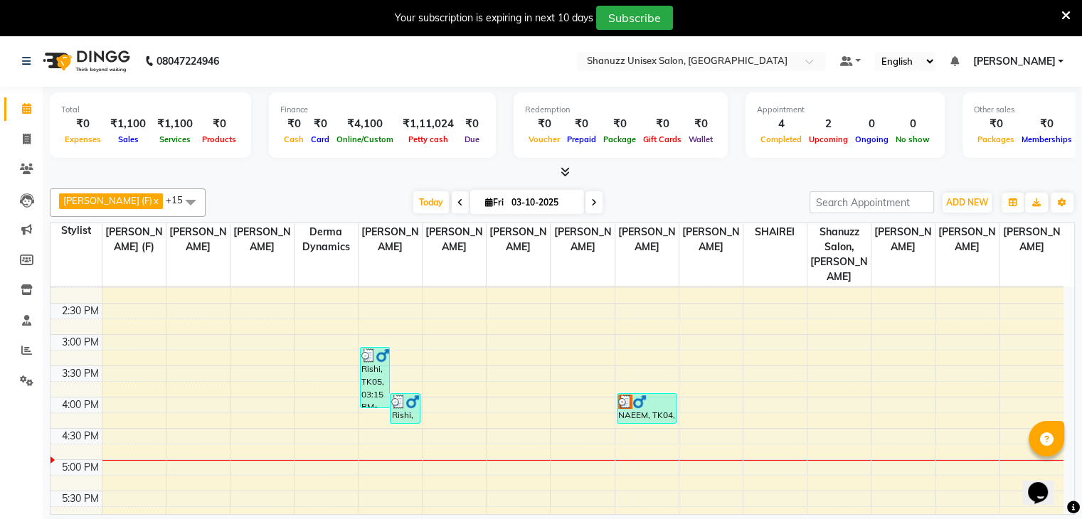
scroll to position [335, 0]
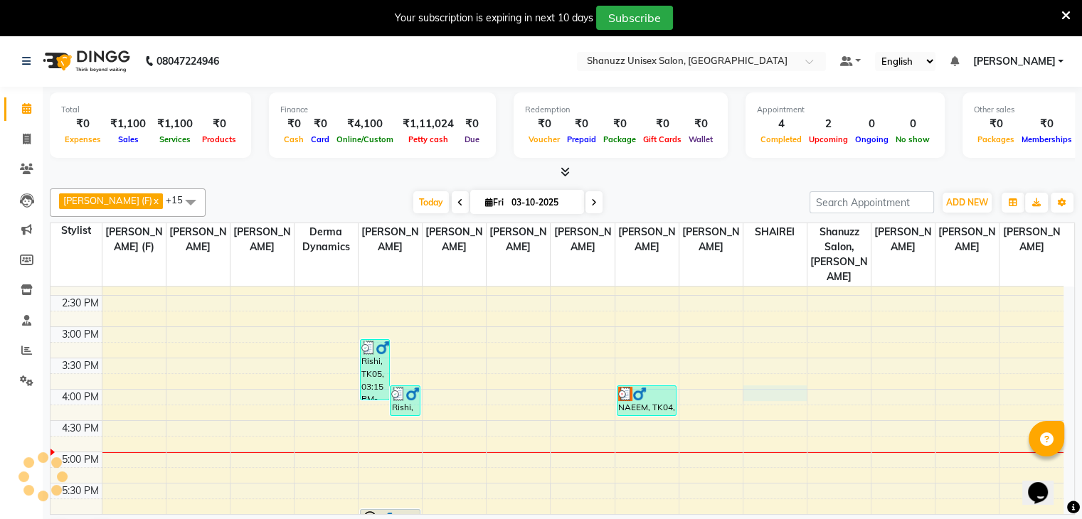
click at [756, 374] on div "9:00 AM 9:30 AM 10:00 AM 10:30 AM 11:00 AM 11:30 AM 12:00 PM 12:30 PM 1:00 PM 1…" at bounding box center [557, 327] width 1013 height 751
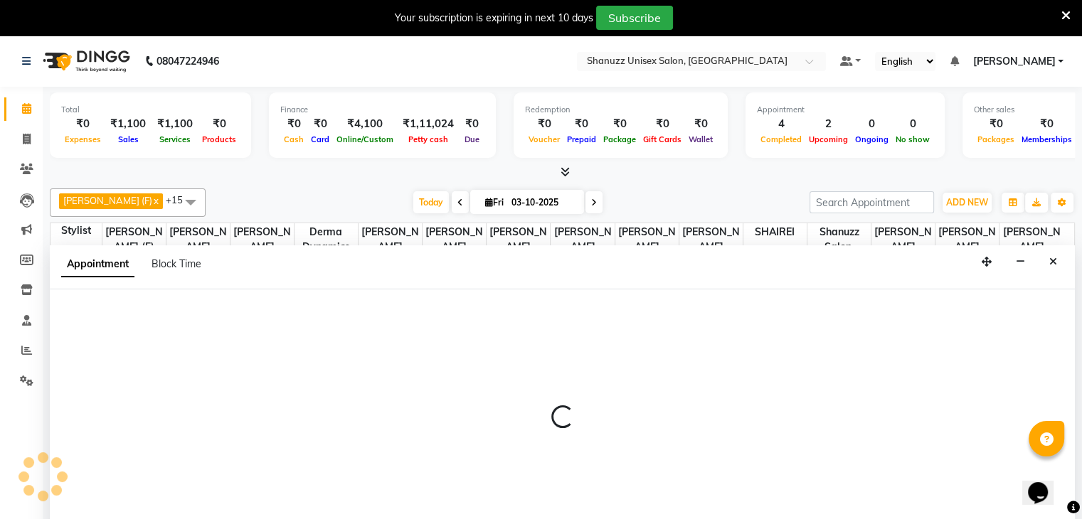
scroll to position [36, 0]
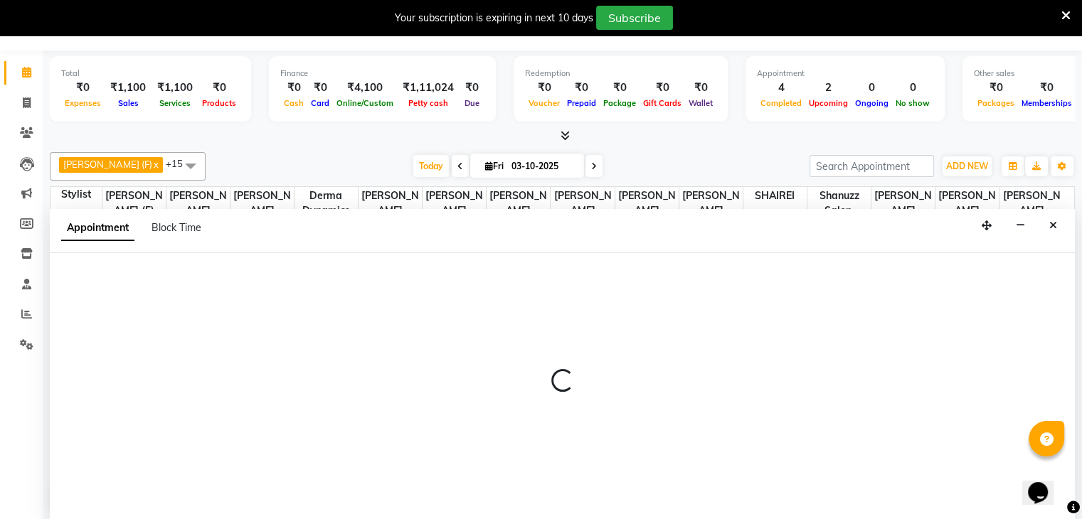
select select "80487"
select select "960"
select select "tentative"
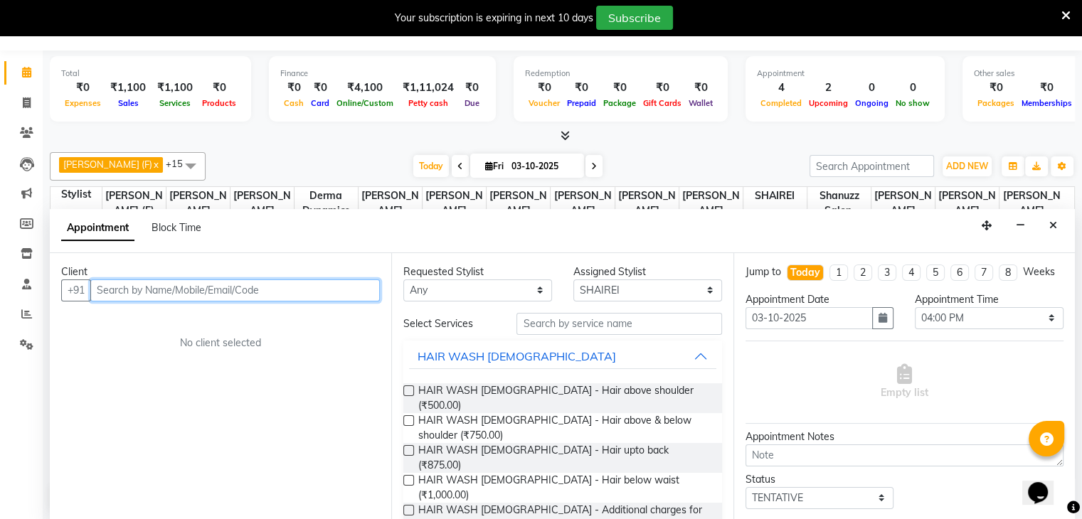
click at [246, 289] on input "text" at bounding box center [235, 291] width 290 height 22
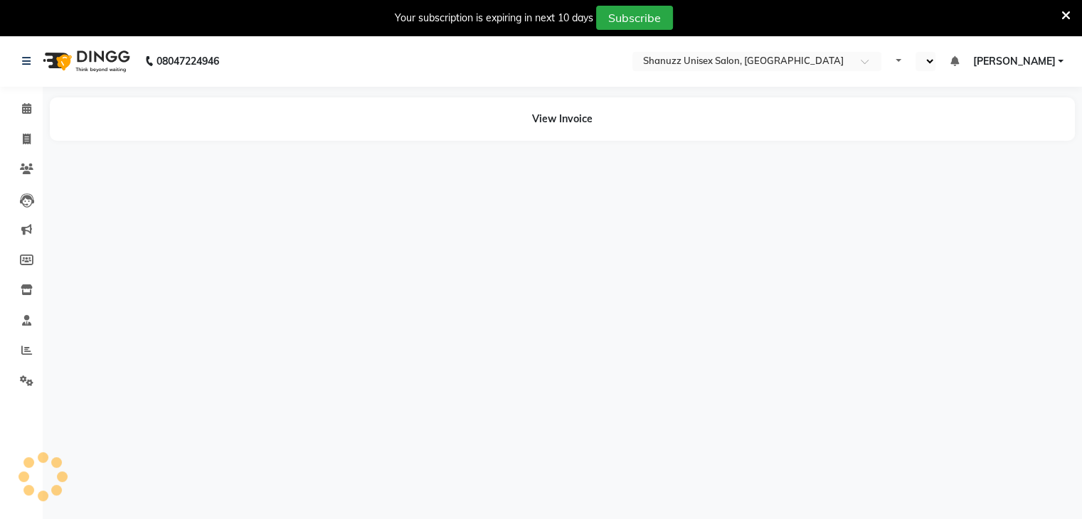
select select "en"
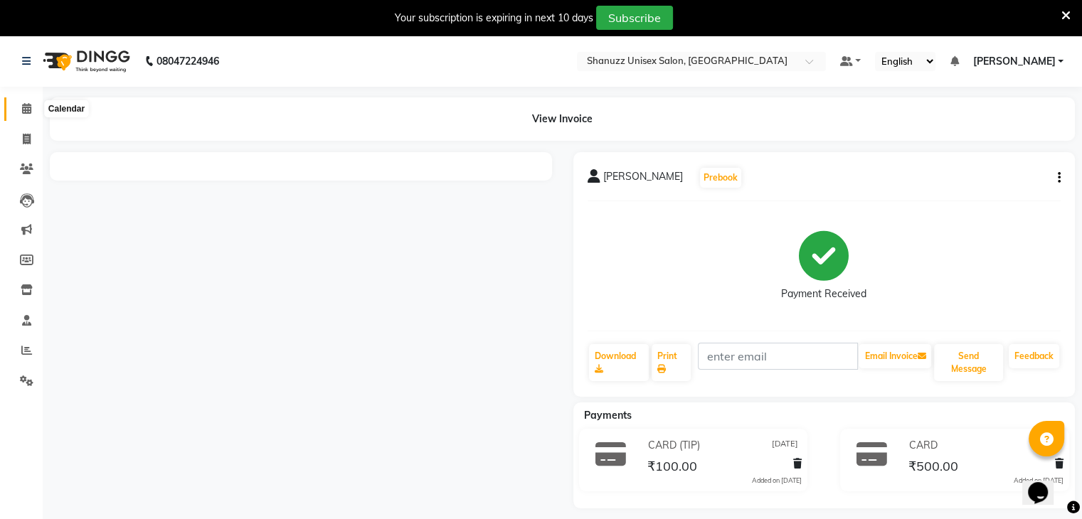
click at [19, 113] on span at bounding box center [26, 109] width 25 height 16
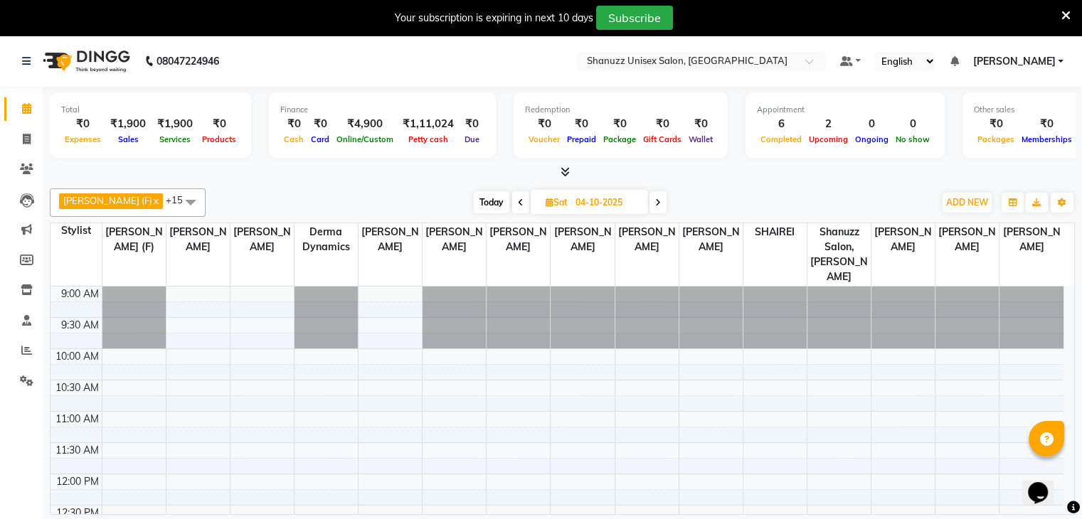
click at [531, 191] on span "[DATE]" at bounding box center [589, 202] width 117 height 24
click at [650, 203] on span at bounding box center [658, 202] width 17 height 22
type input "05-10-2025"
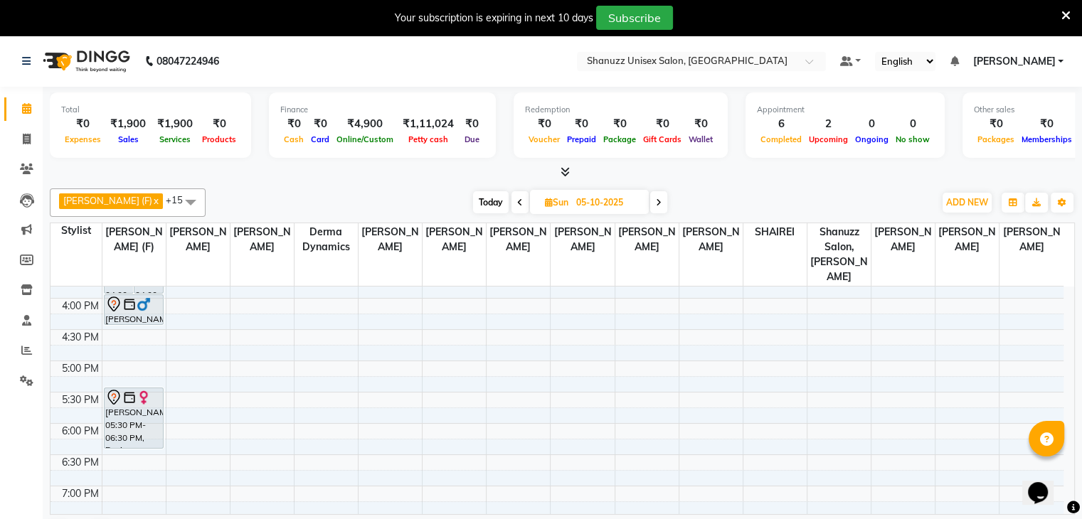
scroll to position [398, 0]
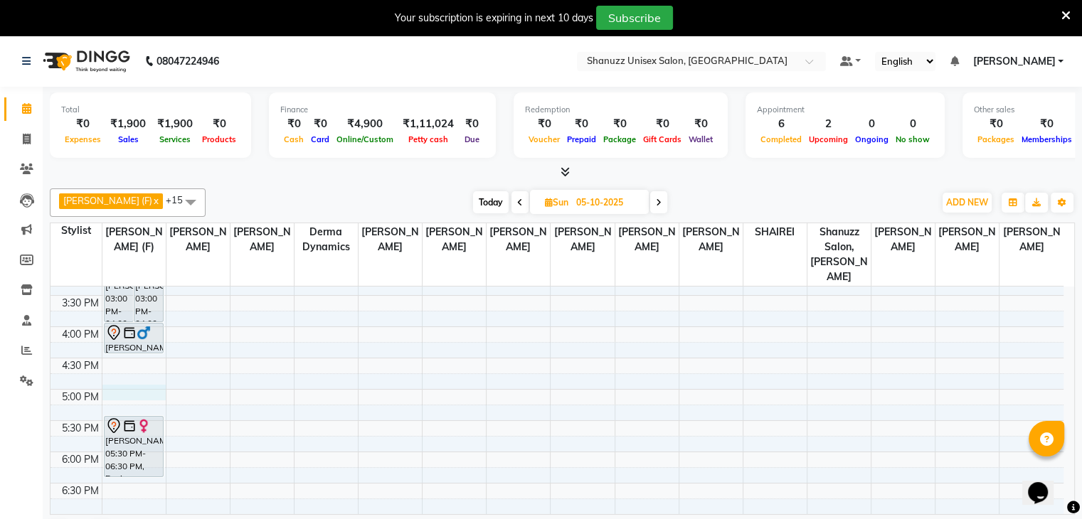
click at [117, 381] on div "9:00 AM 9:30 AM 10:00 AM 10:30 AM 11:00 AM 11:30 AM 12:00 PM 12:30 PM 1:00 PM 1…" at bounding box center [557, 264] width 1013 height 751
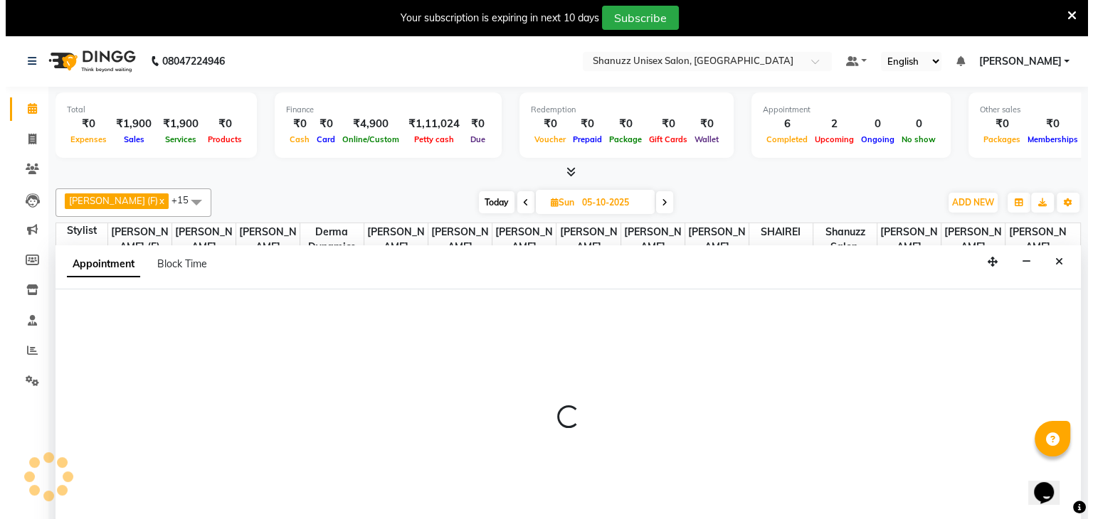
scroll to position [36, 0]
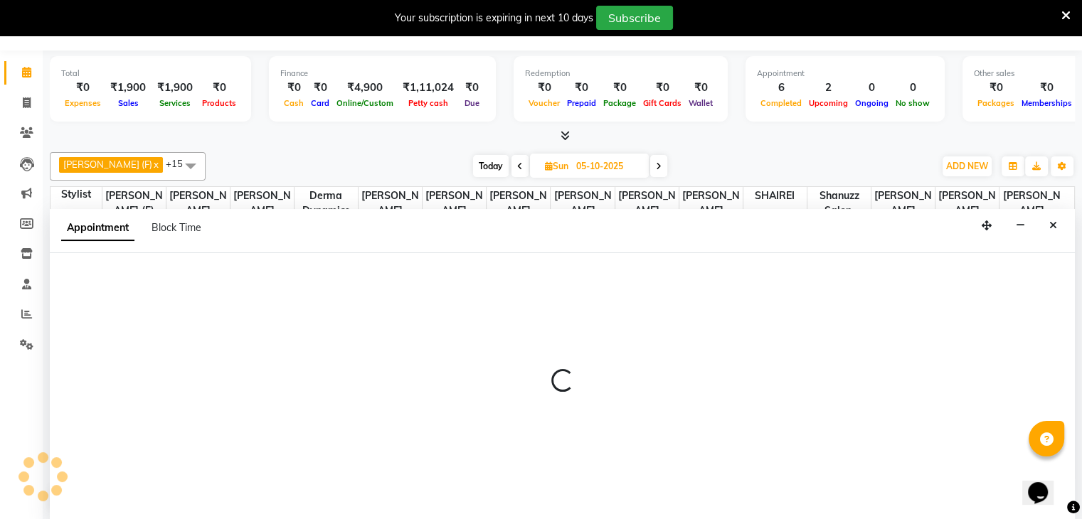
select select "59304"
select select "1020"
select select "tentative"
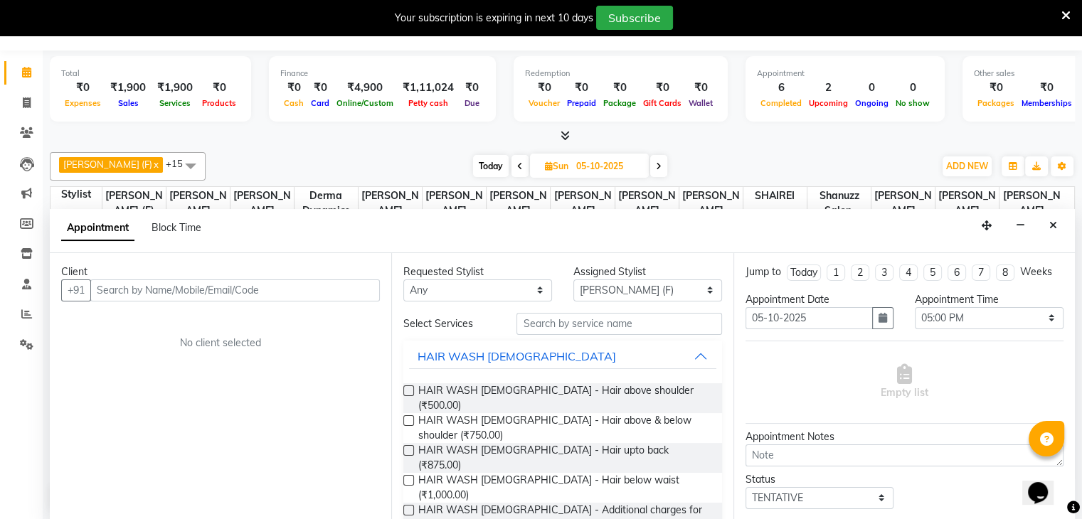
click at [122, 283] on input "text" at bounding box center [235, 291] width 290 height 22
type input "9171621785"
click at [352, 290] on span "Add Client" at bounding box center [351, 290] width 48 height 13
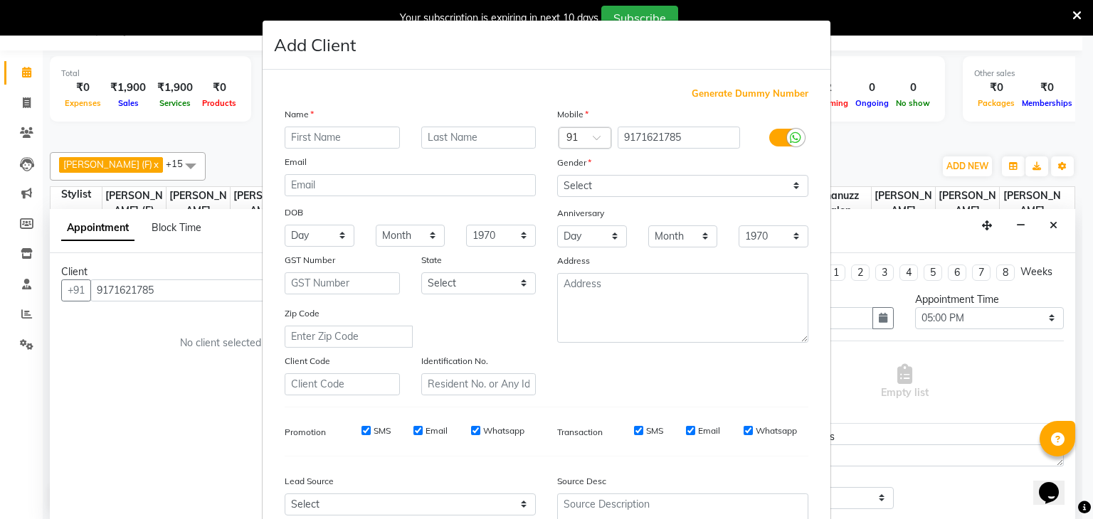
click at [310, 139] on input "text" at bounding box center [342, 138] width 115 height 22
type input "VIKRAM"
click at [490, 140] on input "text" at bounding box center [478, 138] width 115 height 22
type input "[PERSON_NAME]"
click at [669, 185] on select "Select [DEMOGRAPHIC_DATA] [DEMOGRAPHIC_DATA] Other Prefer Not To Say" at bounding box center [682, 186] width 251 height 22
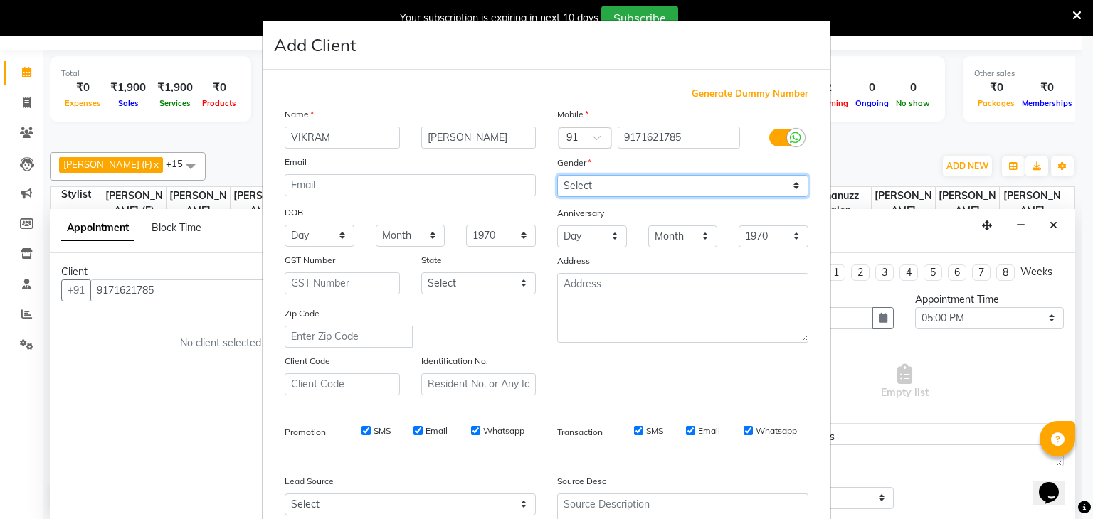
select select "[DEMOGRAPHIC_DATA]"
click at [557, 176] on select "Select [DEMOGRAPHIC_DATA] [DEMOGRAPHIC_DATA] Other Prefer Not To Say" at bounding box center [682, 186] width 251 height 22
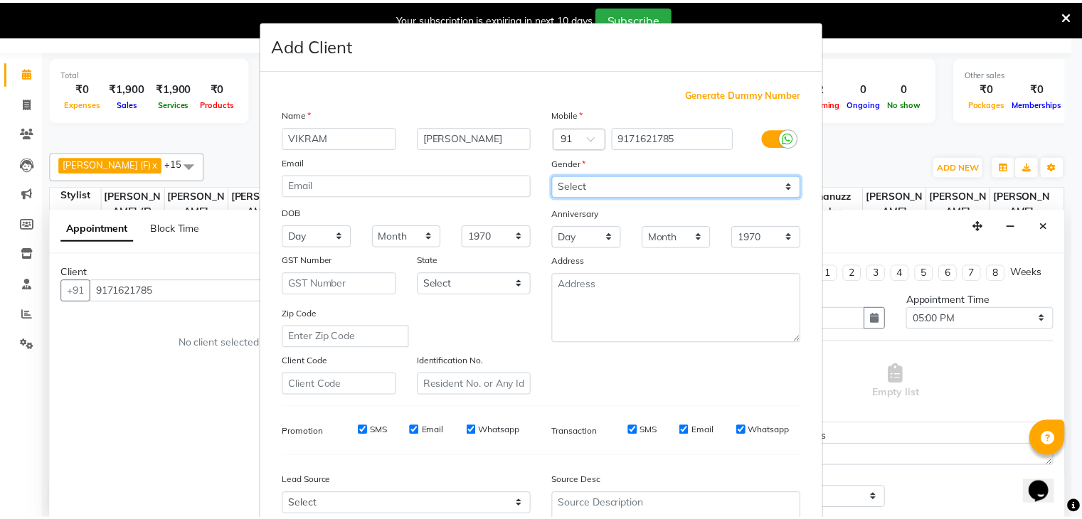
scroll to position [144, 0]
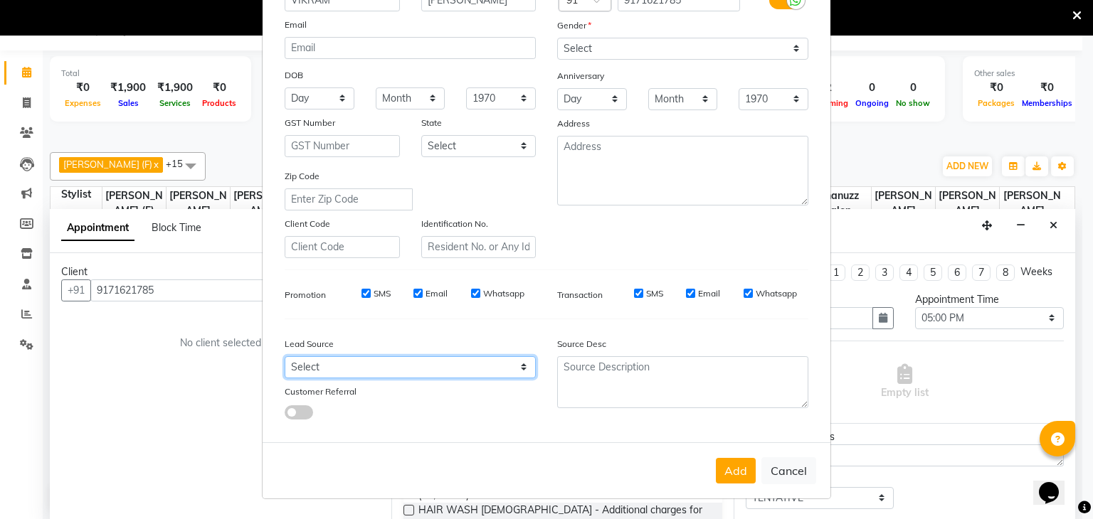
click at [483, 371] on select "Select Walk-in Referral Internet Friend Word of Mouth Advertisement Facebook Ju…" at bounding box center [410, 368] width 251 height 22
select select "49174"
click at [285, 357] on select "Select Walk-in Referral Internet Friend Word of Mouth Advertisement Facebook Ju…" at bounding box center [410, 368] width 251 height 22
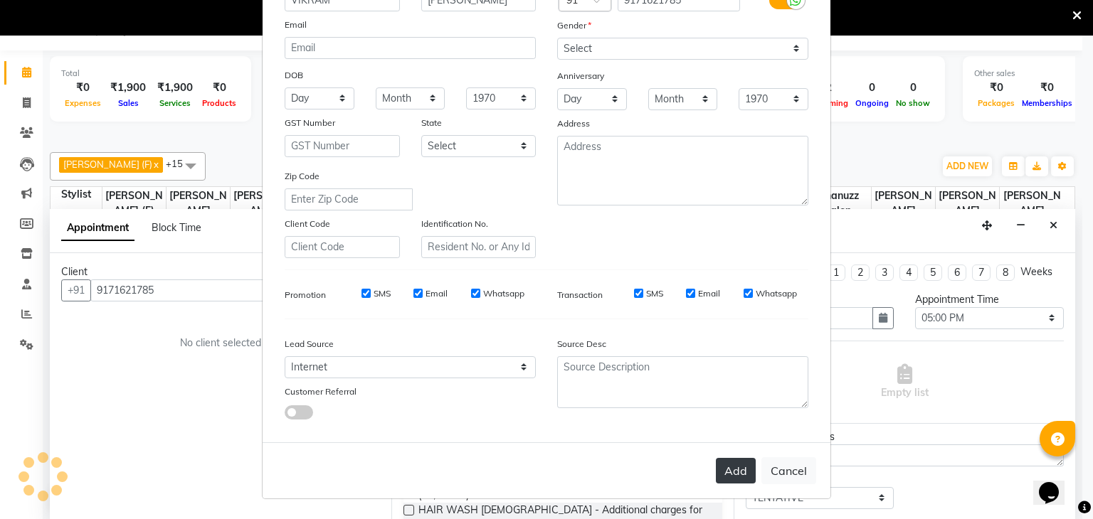
click at [723, 475] on button "Add" at bounding box center [736, 471] width 40 height 26
select select
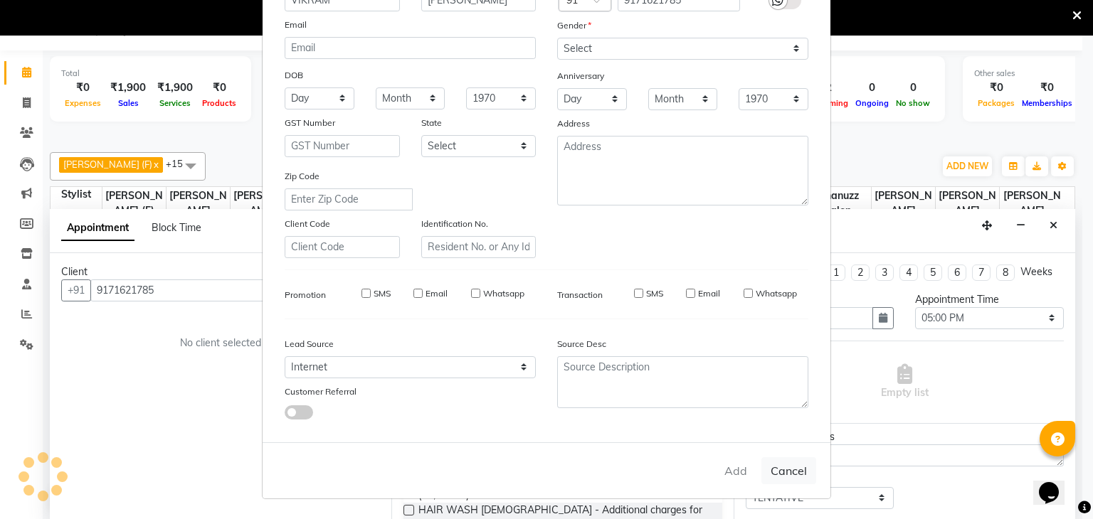
select select
checkbox input "false"
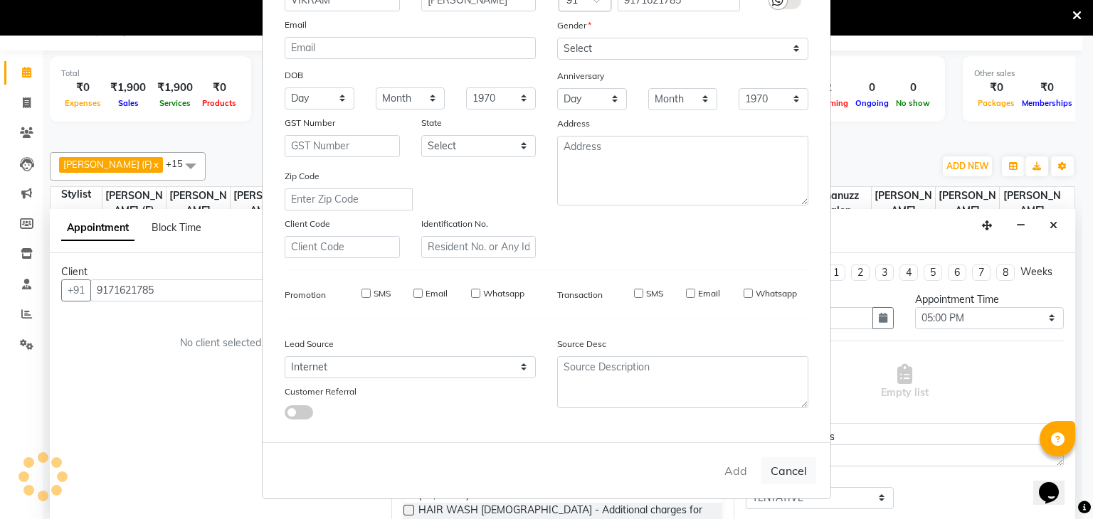
checkbox input "false"
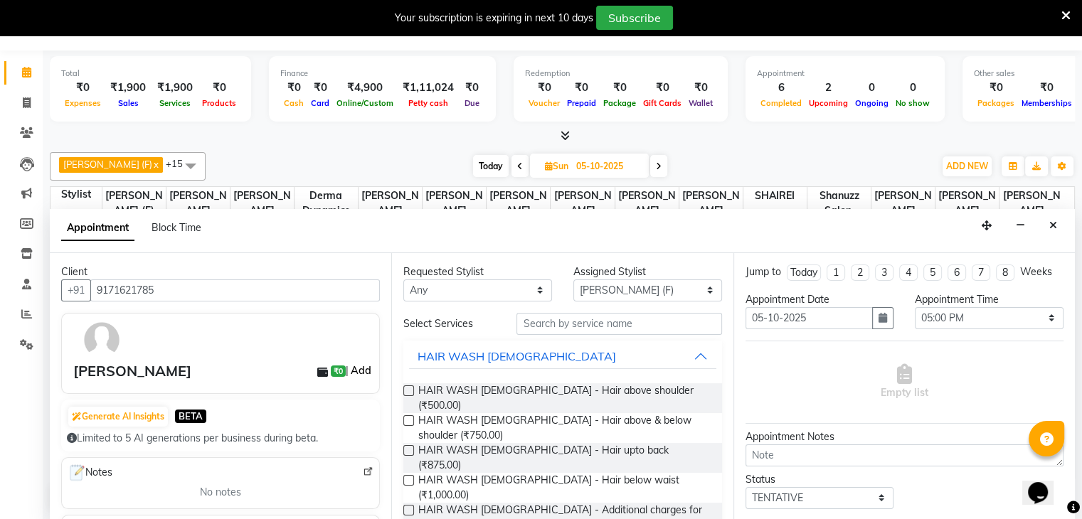
click at [356, 368] on link "Add" at bounding box center [361, 370] width 25 height 17
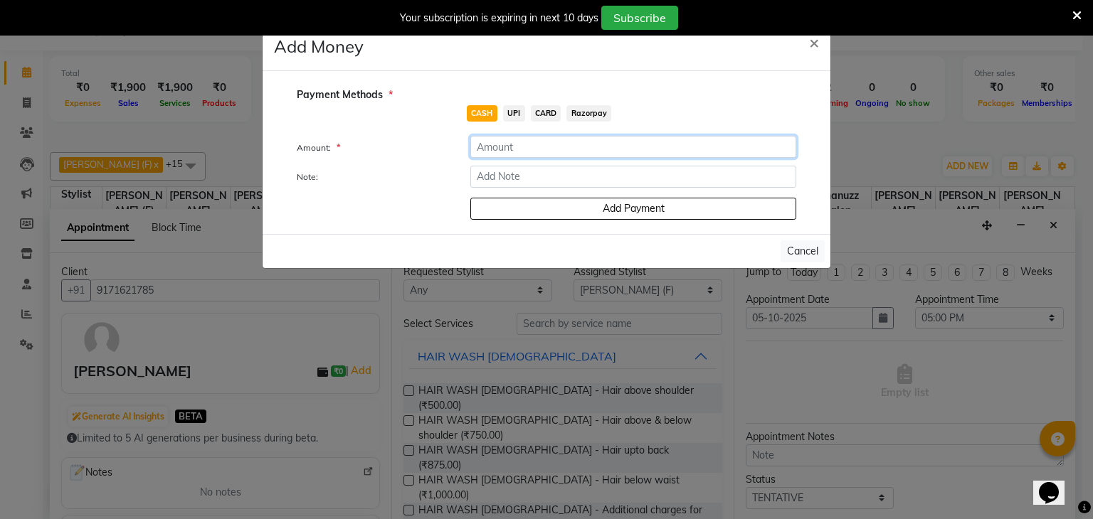
click at [514, 142] on input "number" at bounding box center [633, 147] width 326 height 22
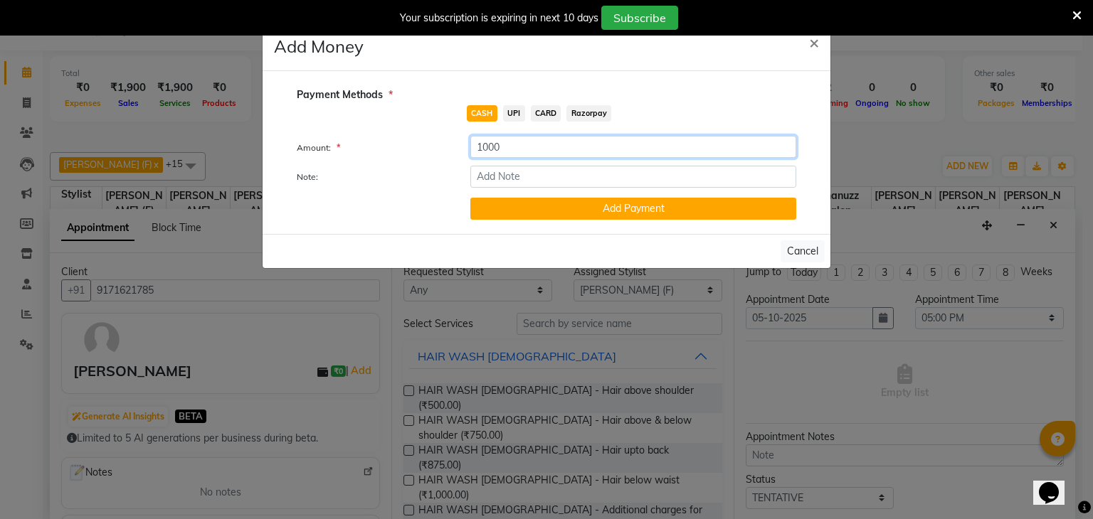
type input "1000"
click at [512, 109] on span "UPI" at bounding box center [514, 113] width 22 height 16
click at [496, 207] on button "Add Payment" at bounding box center [633, 209] width 326 height 22
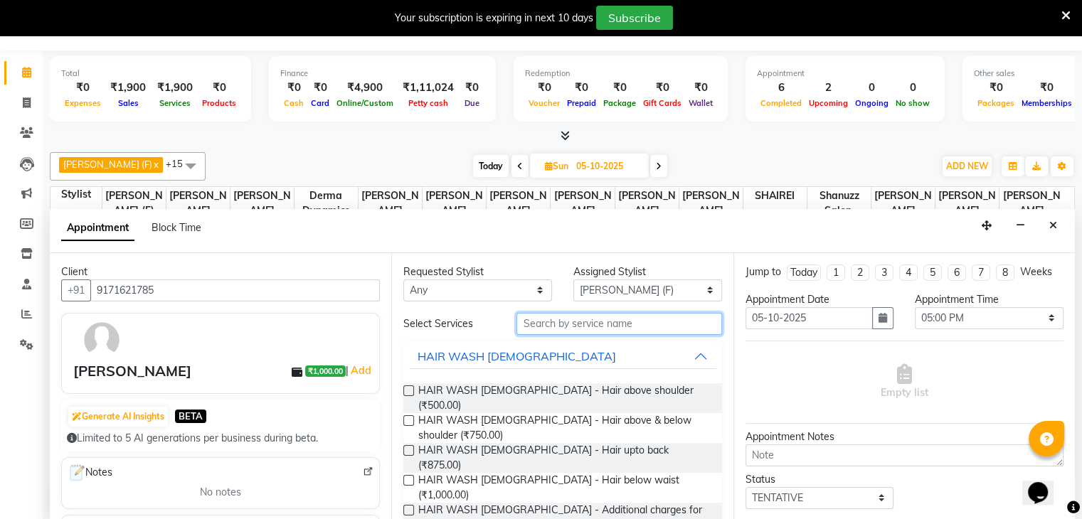
click at [552, 313] on input "text" at bounding box center [619, 324] width 205 height 22
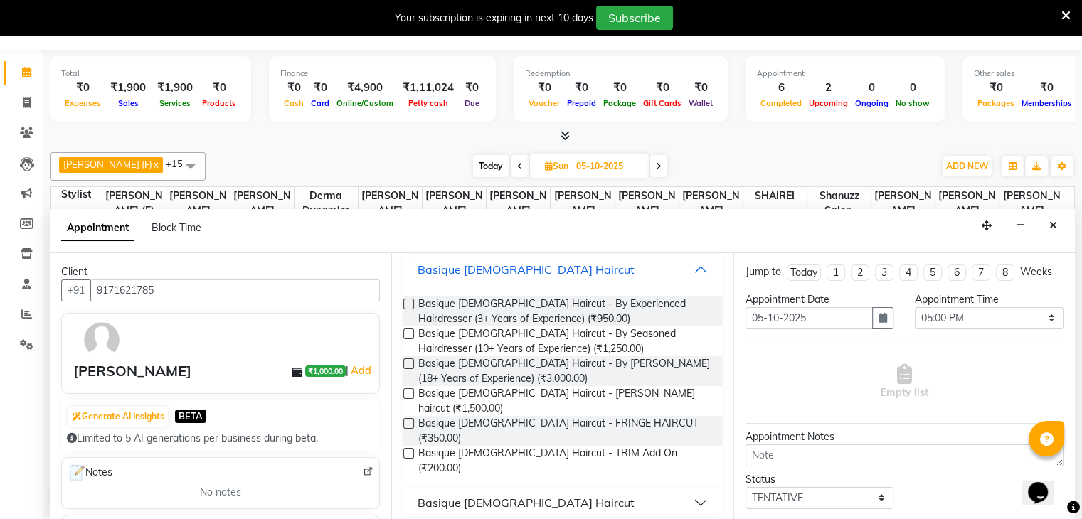
scroll to position [91, 0]
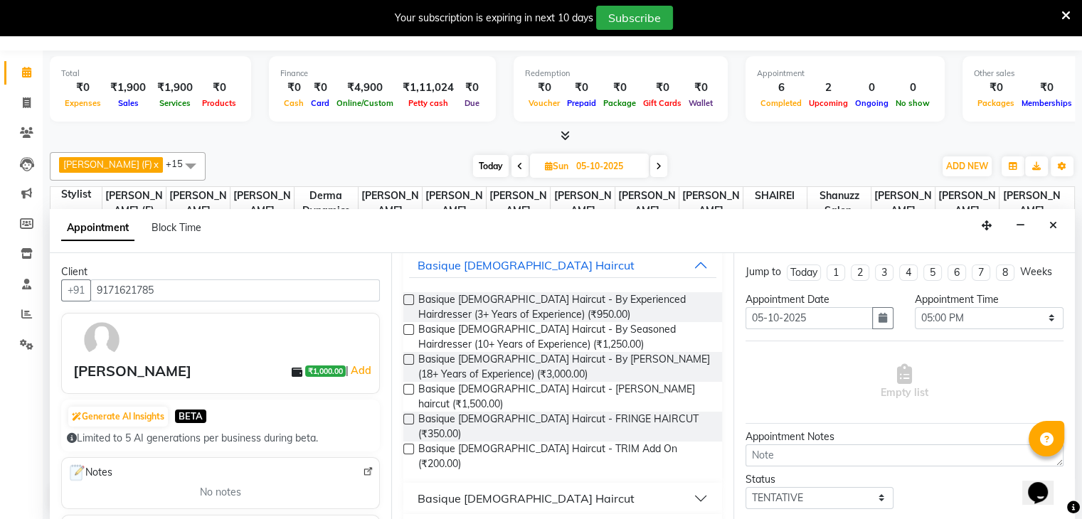
type input "CUT"
click at [512, 490] on div "Basique [DEMOGRAPHIC_DATA] Haircut" at bounding box center [526, 498] width 217 height 17
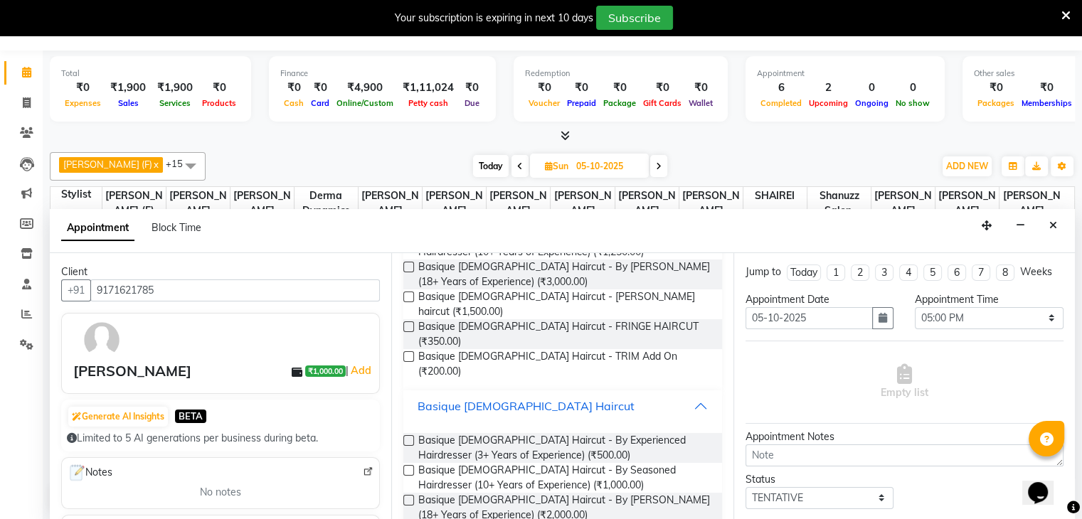
scroll to position [204, 0]
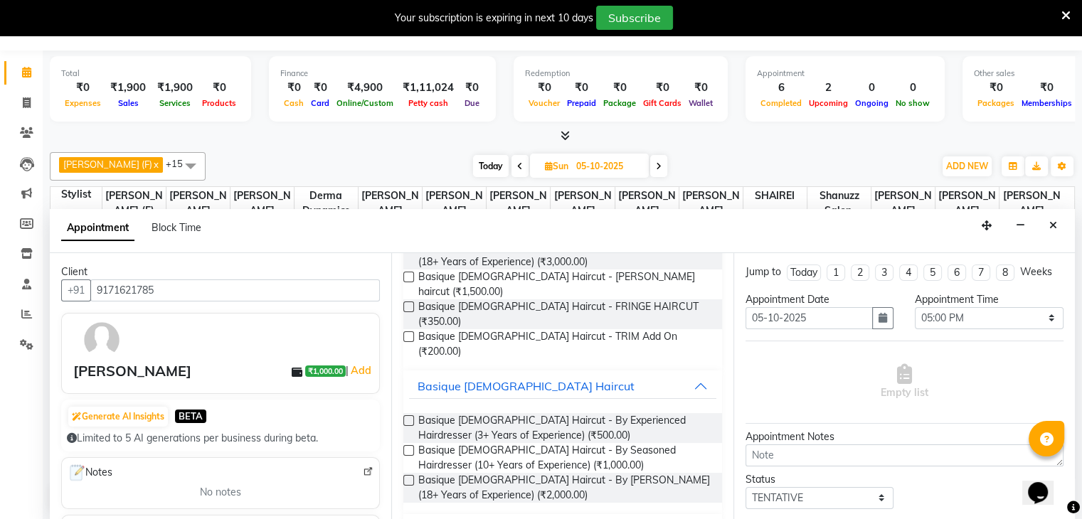
click at [411, 475] on label at bounding box center [408, 480] width 11 height 11
click at [411, 478] on input "checkbox" at bounding box center [407, 482] width 9 height 9
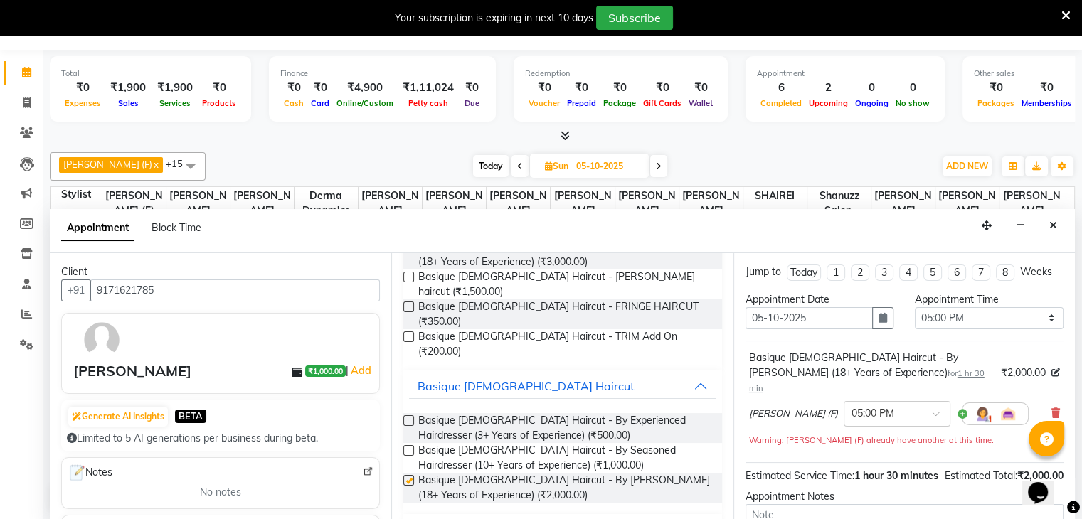
checkbox input "false"
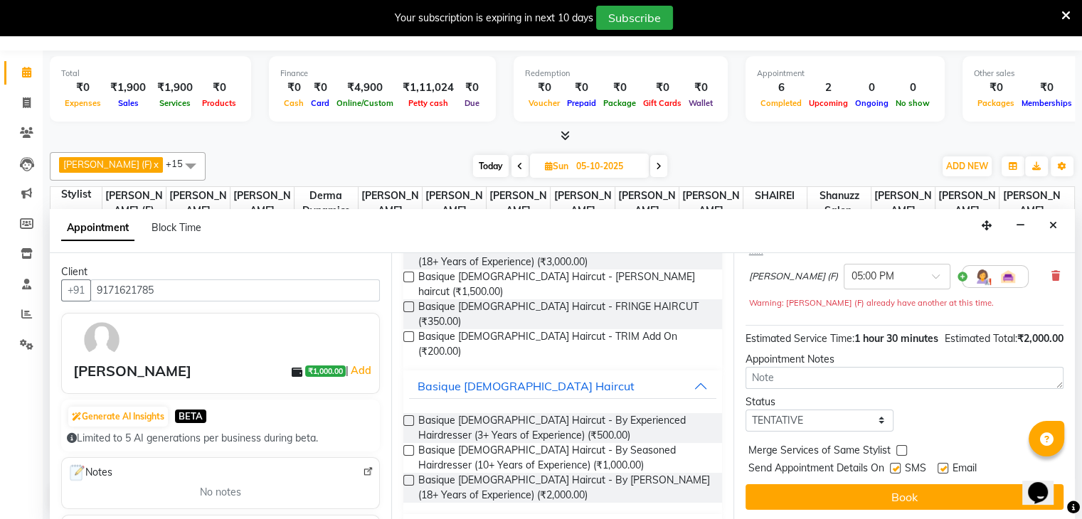
click at [897, 465] on label at bounding box center [895, 468] width 11 height 11
click at [897, 465] on input "checkbox" at bounding box center [894, 469] width 9 height 9
checkbox input "false"
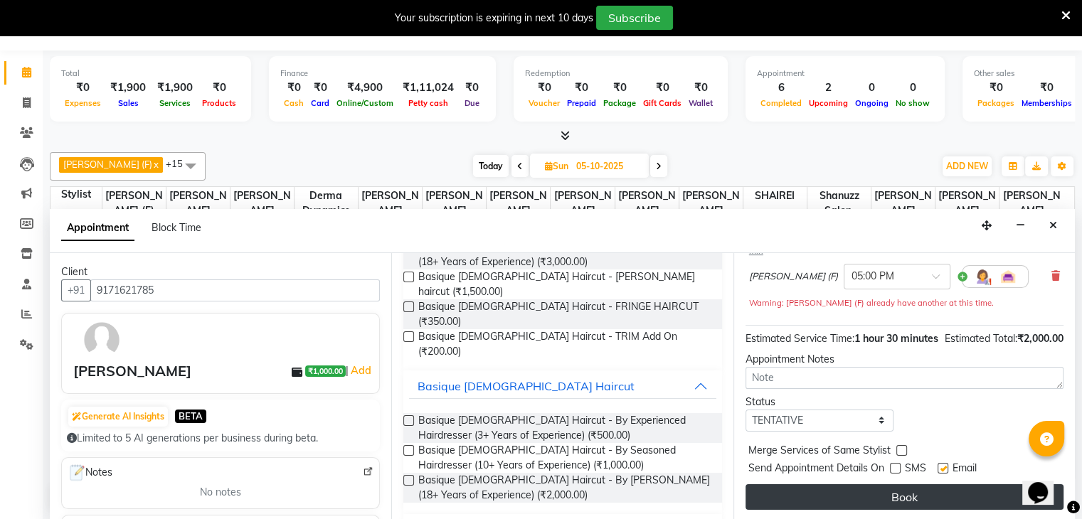
click at [856, 500] on button "Book" at bounding box center [905, 498] width 318 height 26
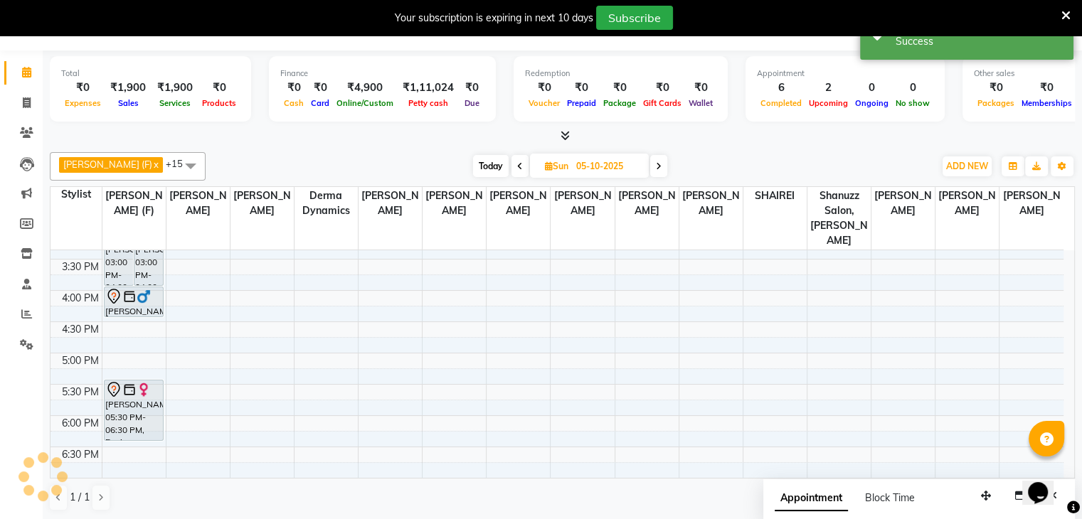
scroll to position [0, 0]
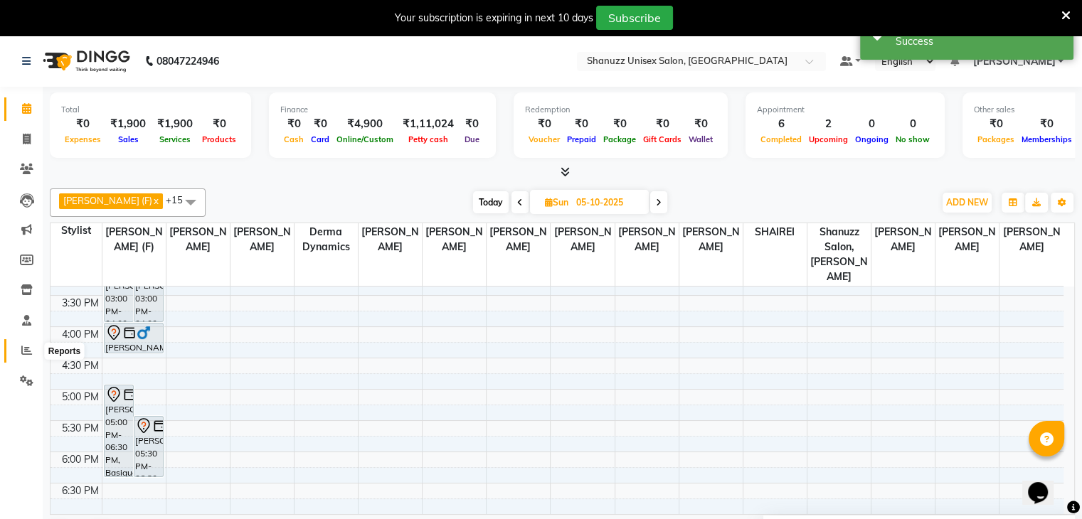
click at [24, 347] on icon at bounding box center [26, 350] width 11 height 11
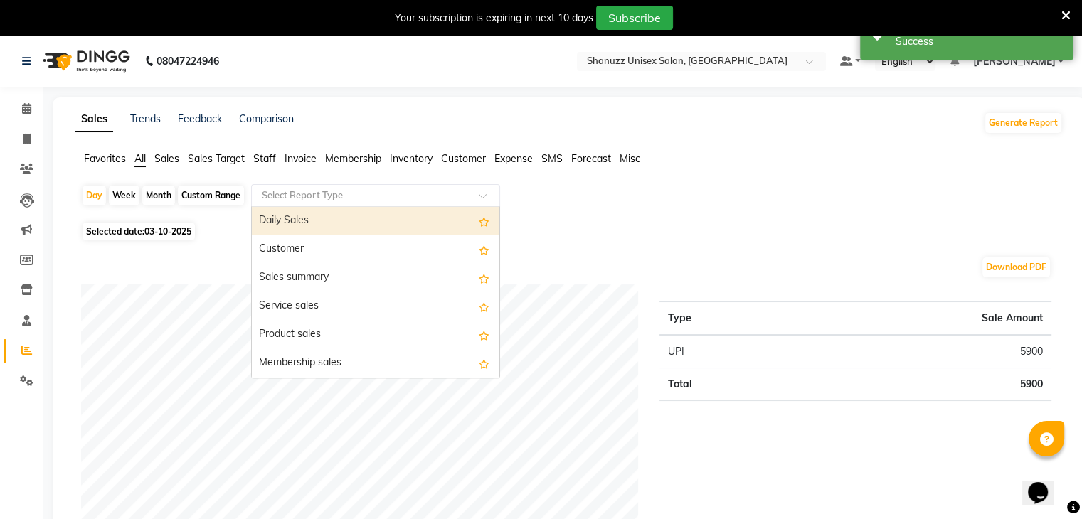
click at [376, 194] on input "text" at bounding box center [361, 196] width 205 height 14
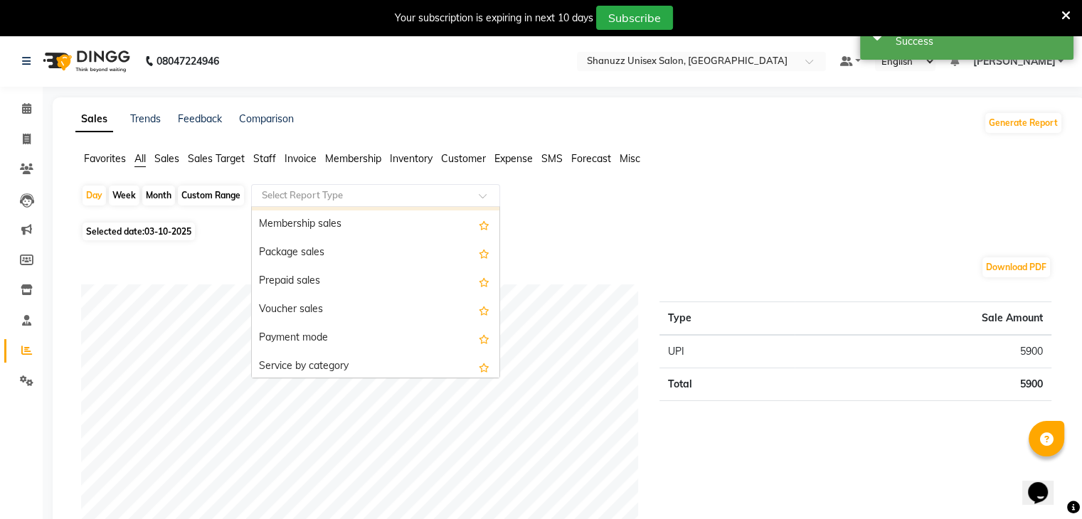
scroll to position [139, 0]
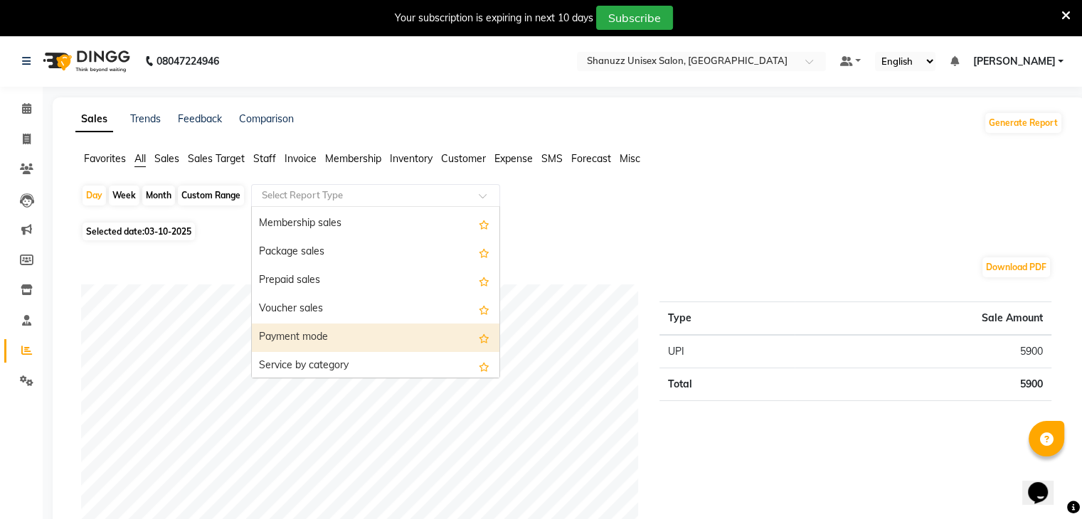
click at [316, 339] on div "Payment mode" at bounding box center [376, 338] width 248 height 28
select select "full_report"
select select "csv"
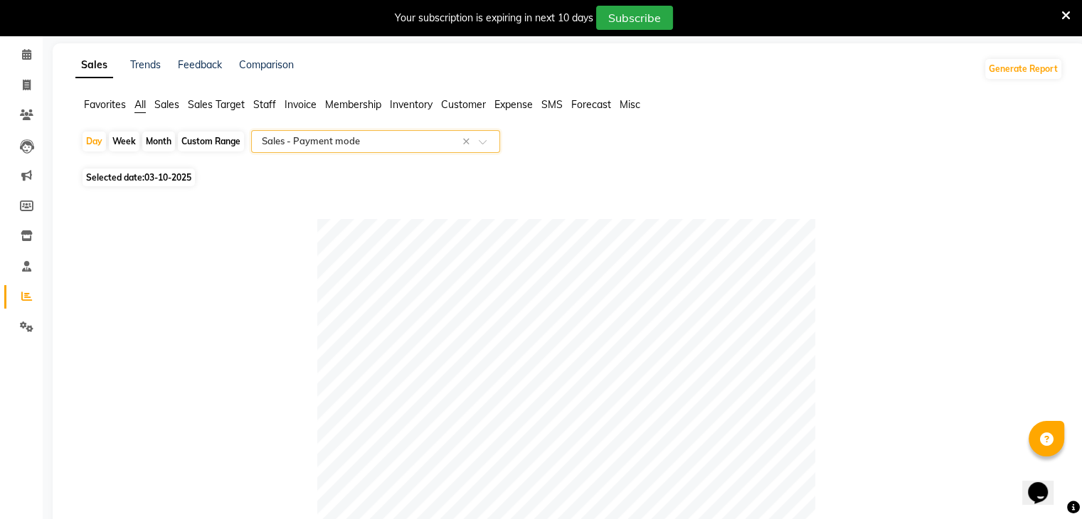
scroll to position [0, 0]
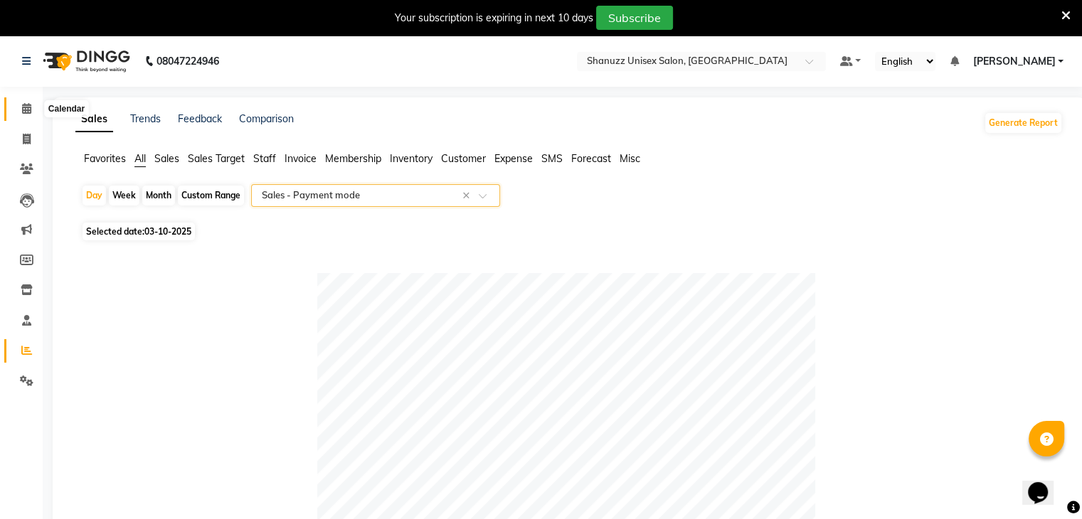
click at [25, 104] on icon at bounding box center [26, 108] width 9 height 11
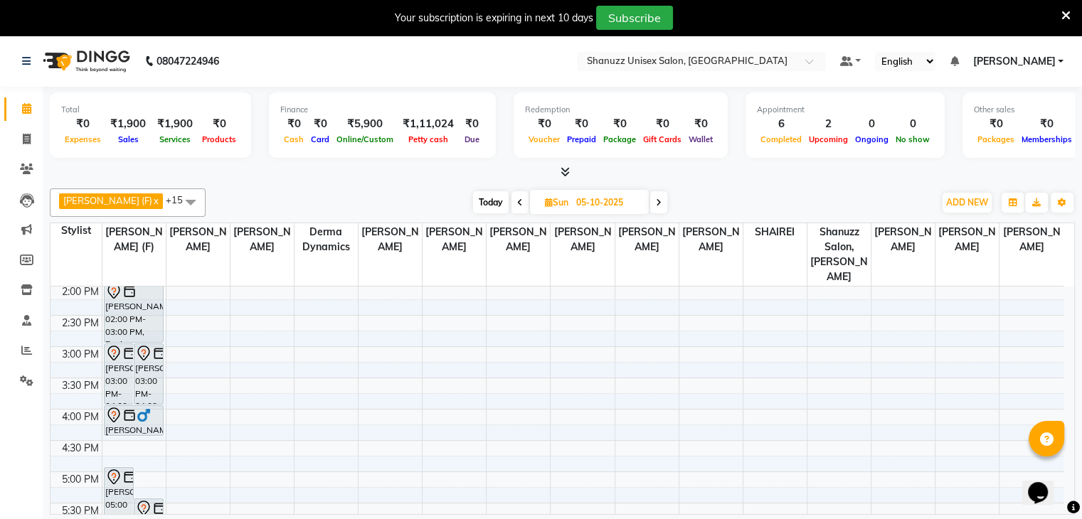
scroll to position [315, 0]
click at [14, 110] on span at bounding box center [26, 109] width 25 height 16
click at [473, 209] on span "Today" at bounding box center [491, 202] width 36 height 22
type input "03-10-2025"
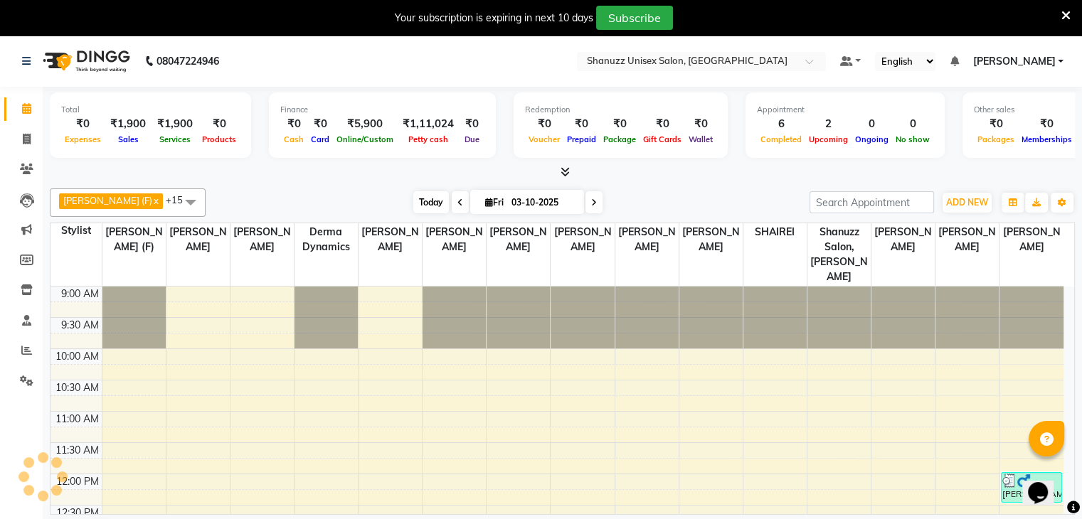
scroll to position [501, 0]
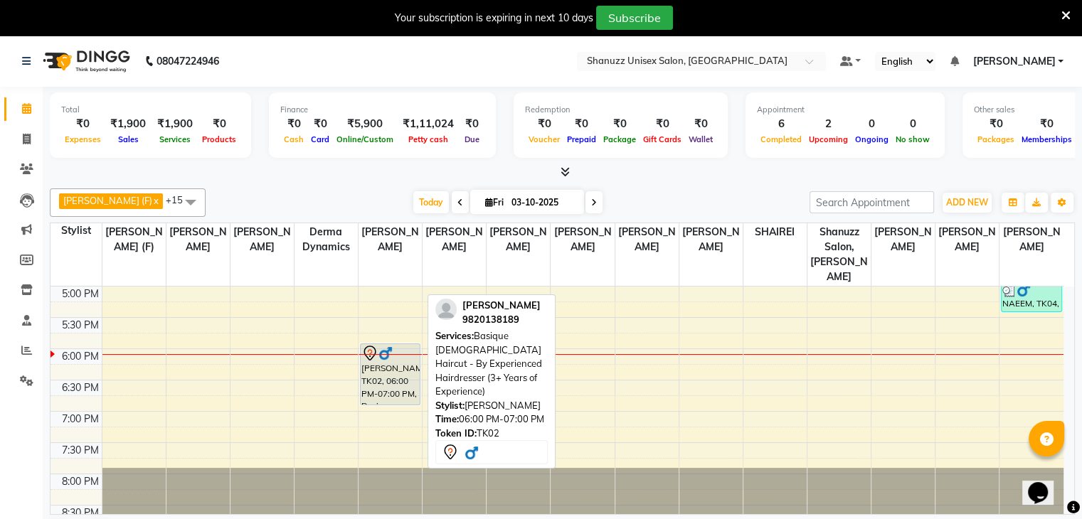
click at [383, 347] on img at bounding box center [386, 354] width 14 height 14
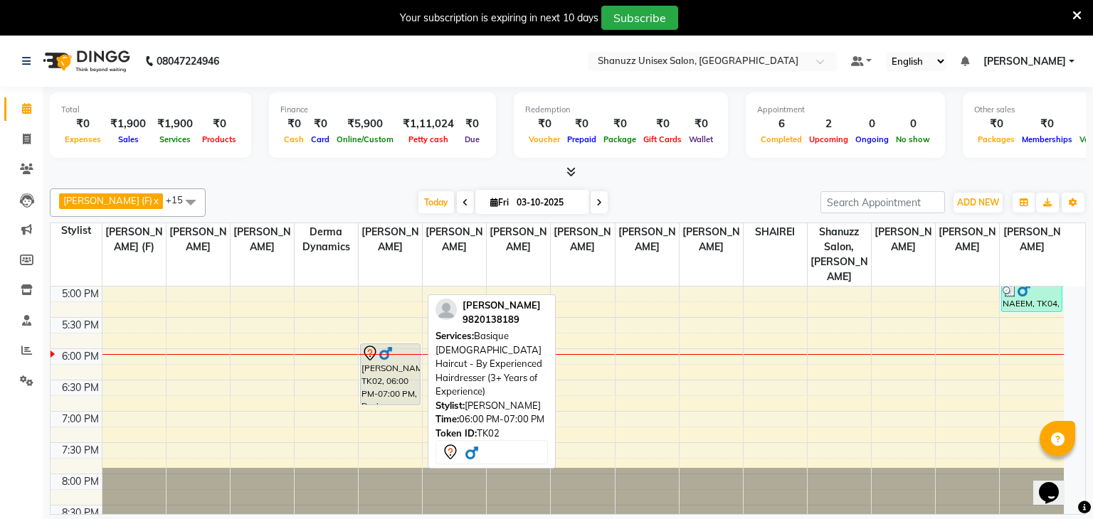
select select "7"
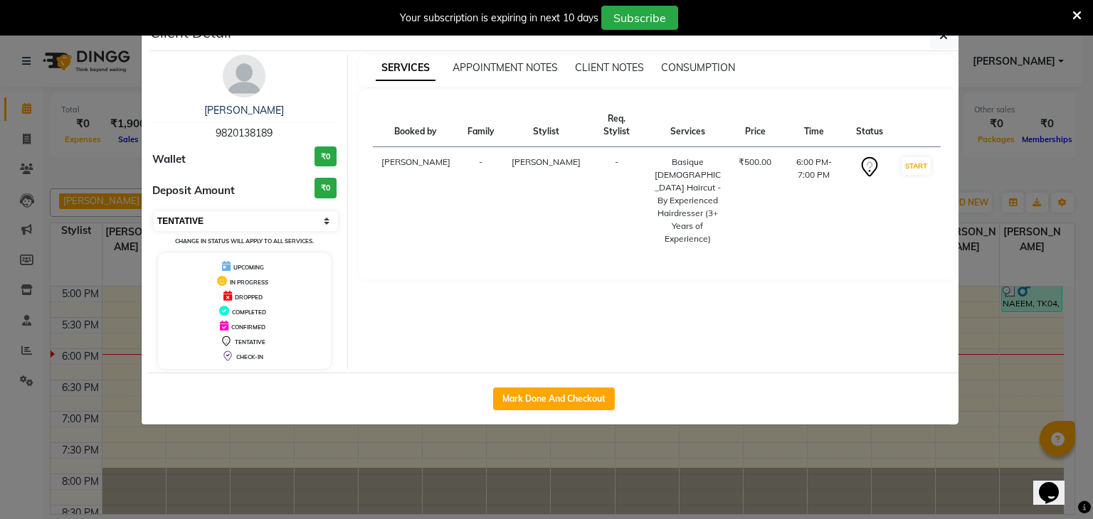
click at [316, 216] on select "Select IN SERVICE CONFIRMED TENTATIVE CHECK IN MARK DONE DROPPED UPCOMING" at bounding box center [246, 221] width 184 height 20
click at [559, 245] on div "Booked by Family Stylist Req. Stylist Services Price Time Status Tanishka Panch…" at bounding box center [657, 185] width 569 height 162
click at [949, 43] on button "button" at bounding box center [943, 35] width 27 height 27
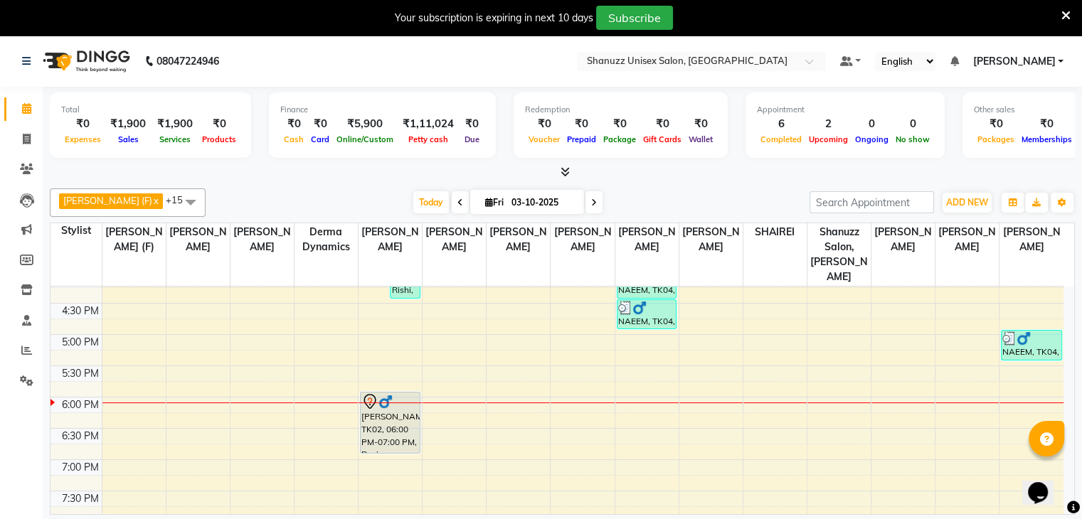
scroll to position [455, 0]
click at [1035, 346] on div "9:00 AM 9:30 AM 10:00 AM 10:30 AM 11:00 AM 11:30 AM 12:00 PM 12:30 PM 1:00 PM 1…" at bounding box center [557, 206] width 1013 height 751
select select "84401"
select select "tentative"
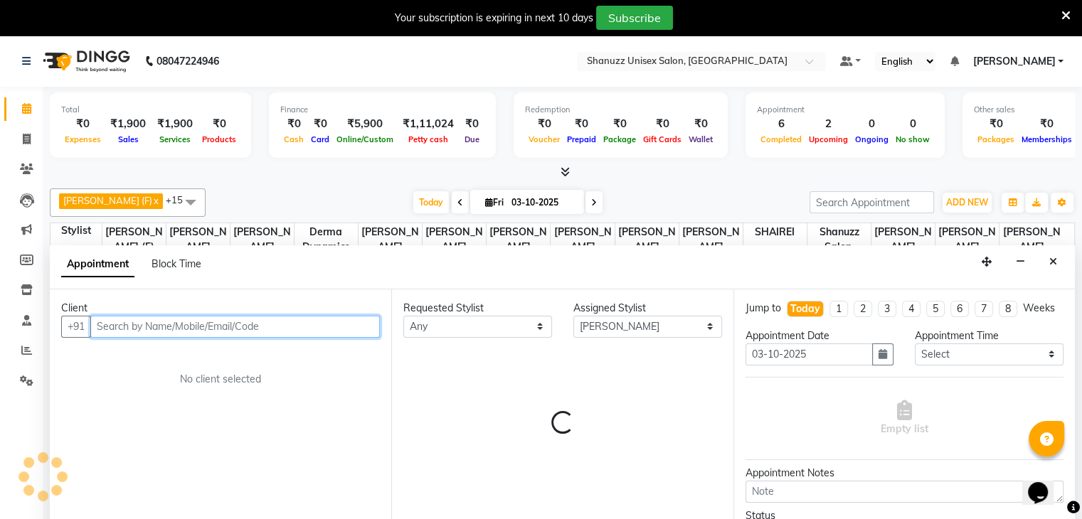
scroll to position [36, 0]
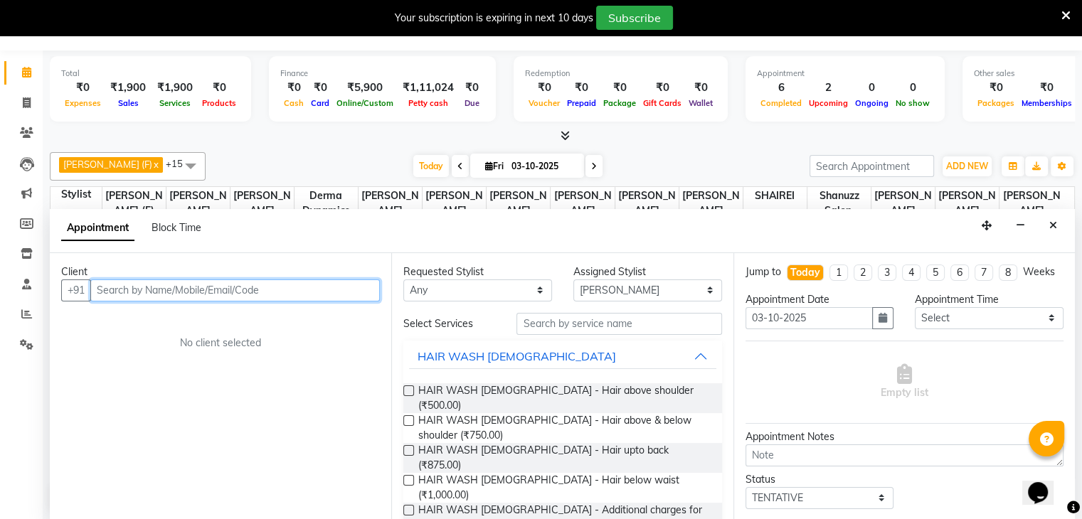
click at [280, 292] on input "text" at bounding box center [235, 291] width 290 height 22
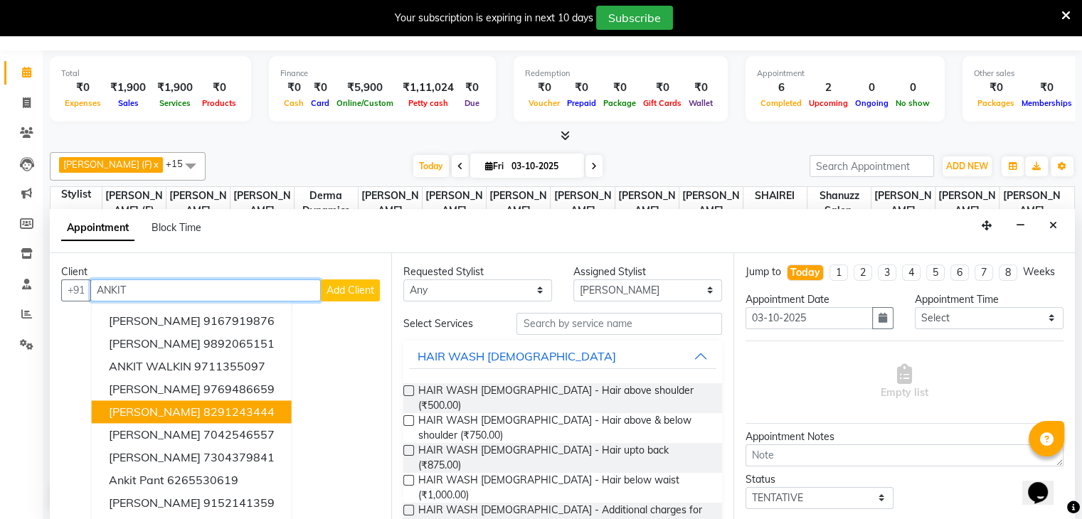
click at [152, 405] on span "[PERSON_NAME]" at bounding box center [155, 412] width 92 height 14
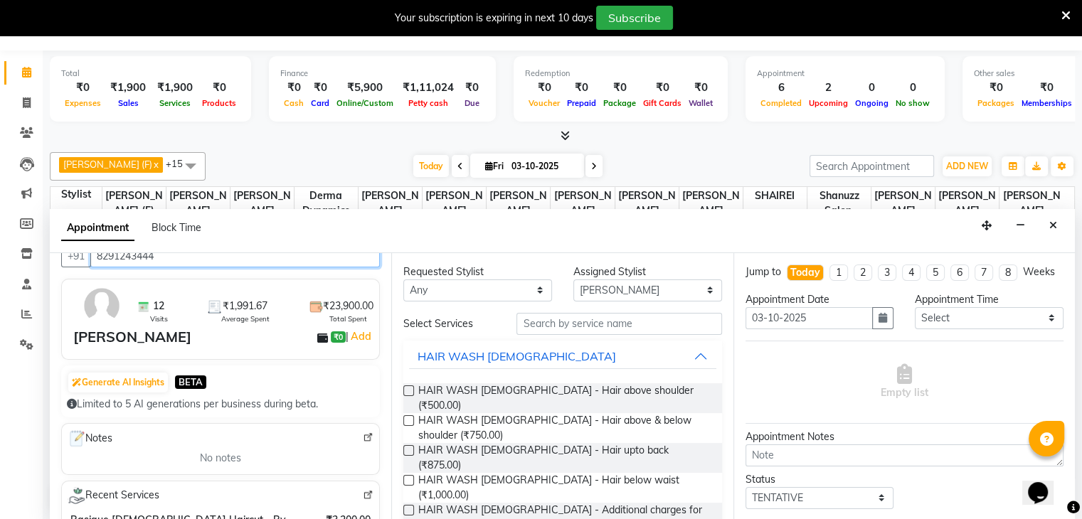
scroll to position [0, 0]
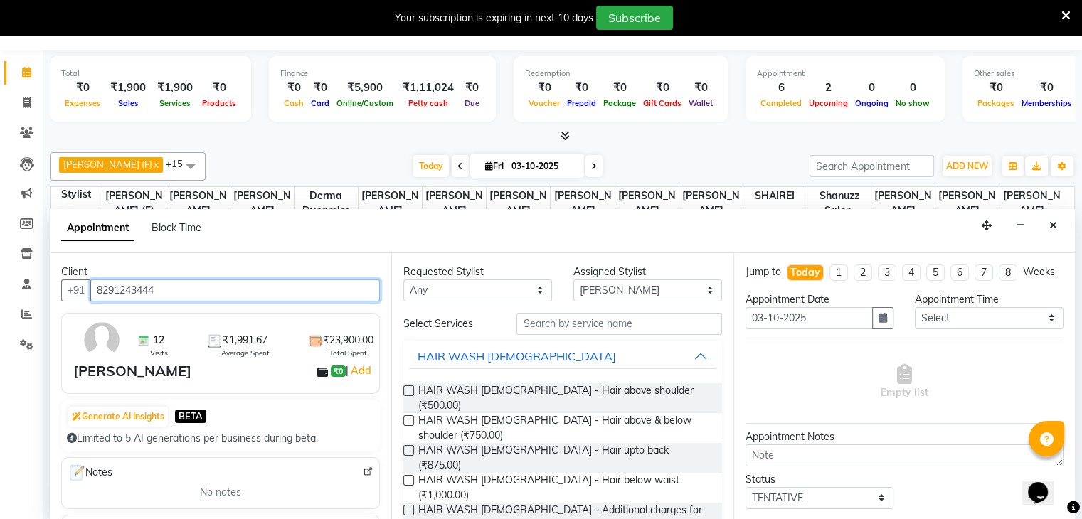
click at [165, 284] on input "8291243444" at bounding box center [235, 291] width 290 height 22
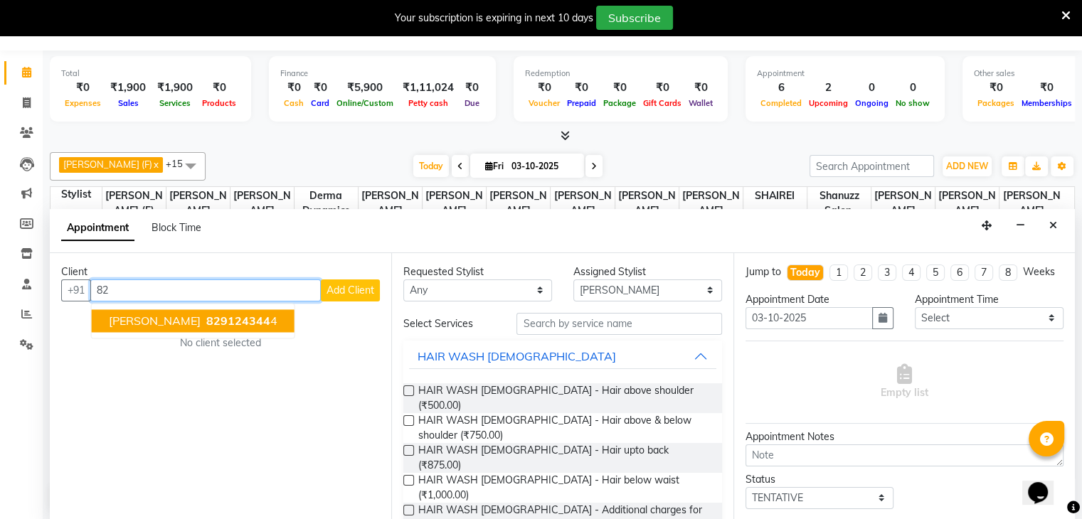
type input "8"
click at [169, 310] on button "Ankit singh 8291243444" at bounding box center [192, 321] width 200 height 23
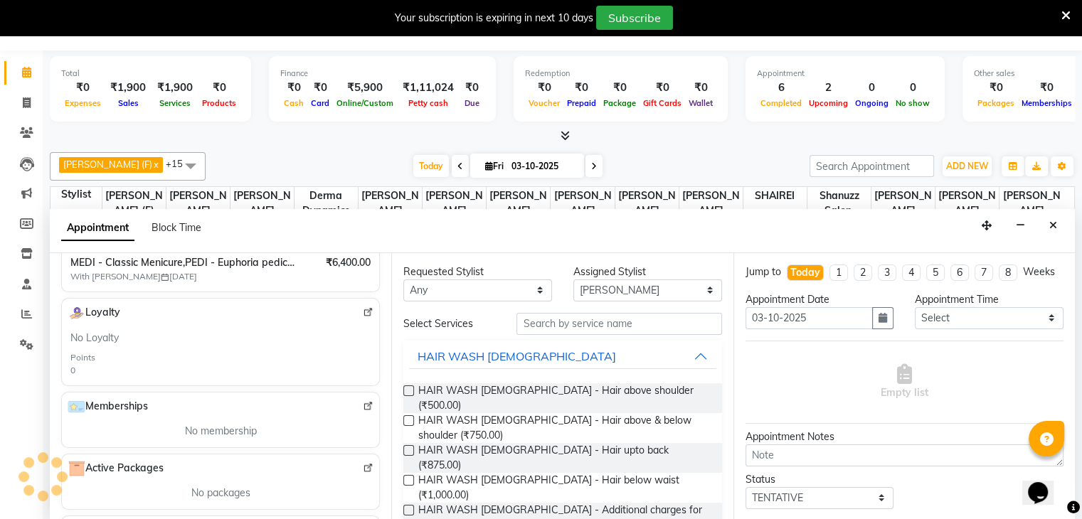
scroll to position [361, 0]
type input "8291243444"
click at [576, 322] on input "text" at bounding box center [619, 324] width 205 height 22
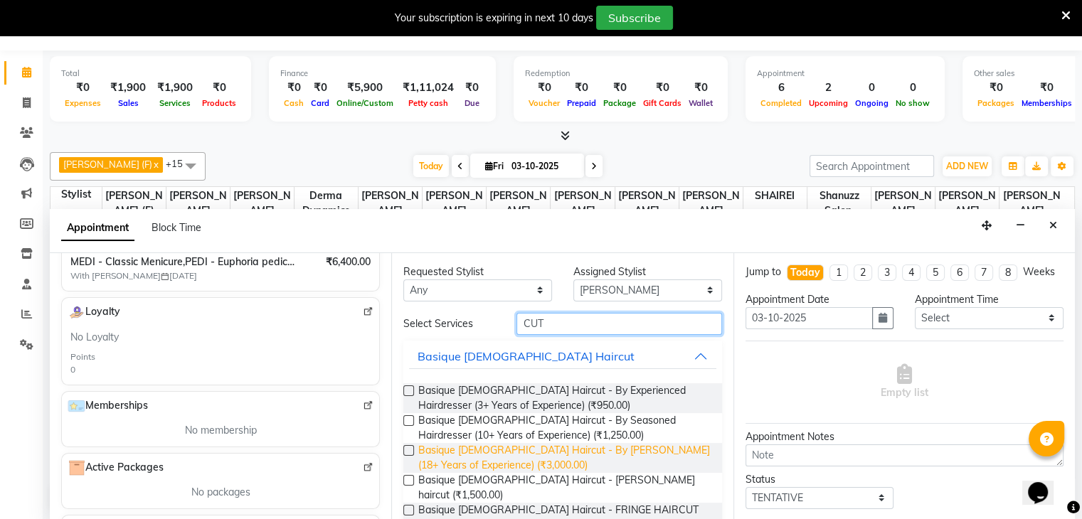
scroll to position [91, 0]
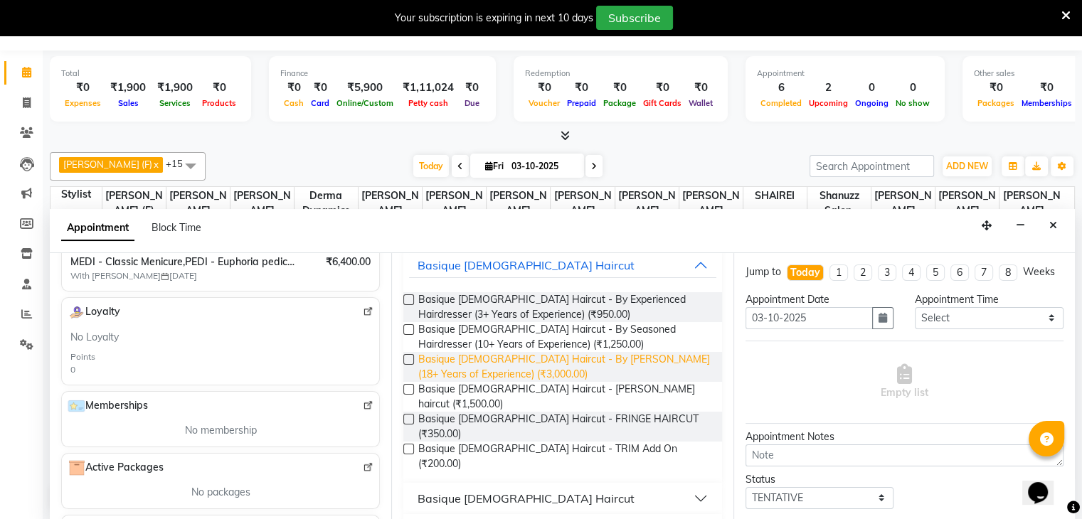
type input "CUT"
click at [431, 490] on div "Basique [DEMOGRAPHIC_DATA] Haircut" at bounding box center [526, 498] width 217 height 17
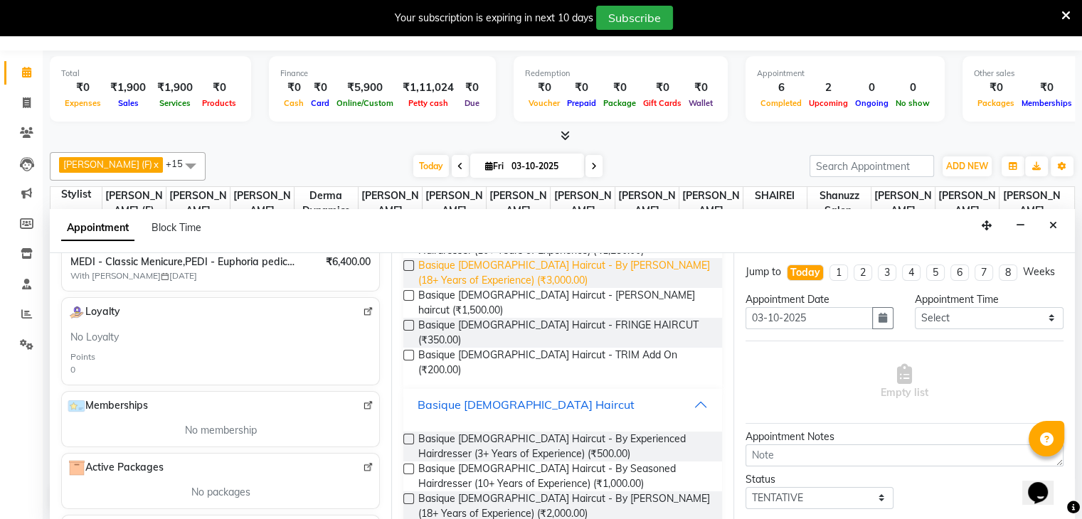
scroll to position [204, 0]
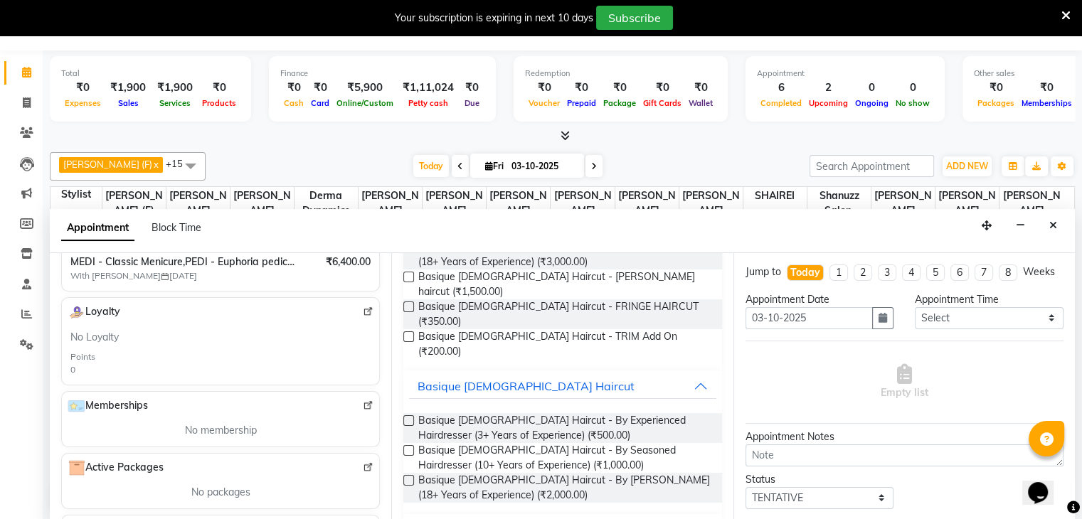
click at [405, 416] on label at bounding box center [408, 421] width 11 height 11
click at [405, 418] on input "checkbox" at bounding box center [407, 422] width 9 height 9
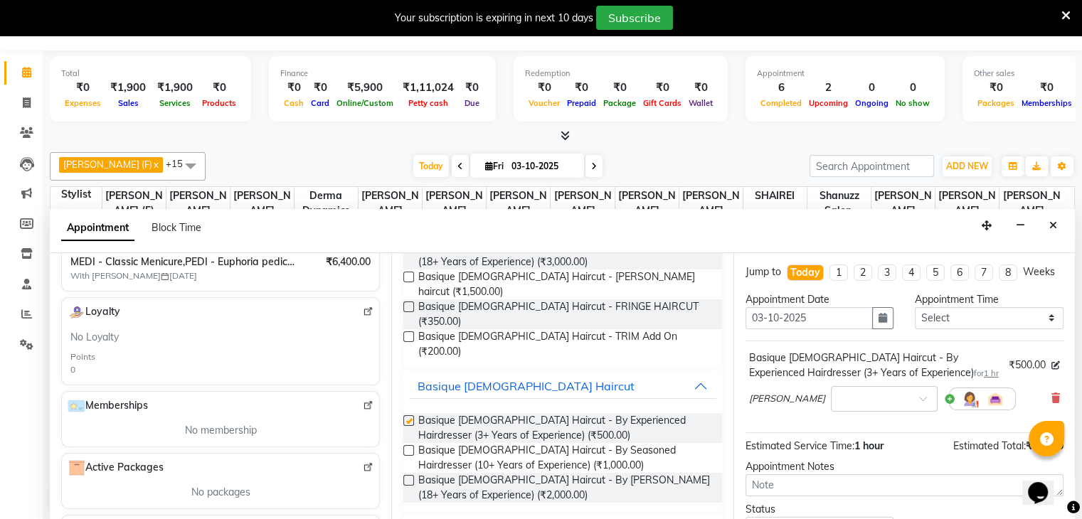
checkbox input "false"
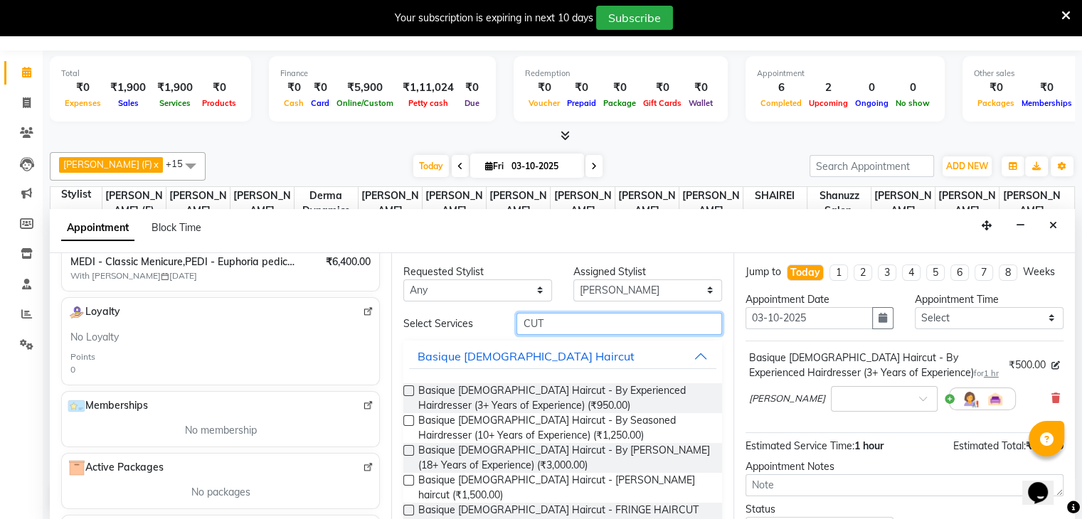
click at [545, 331] on input "CUT" at bounding box center [619, 324] width 205 height 22
type input "C"
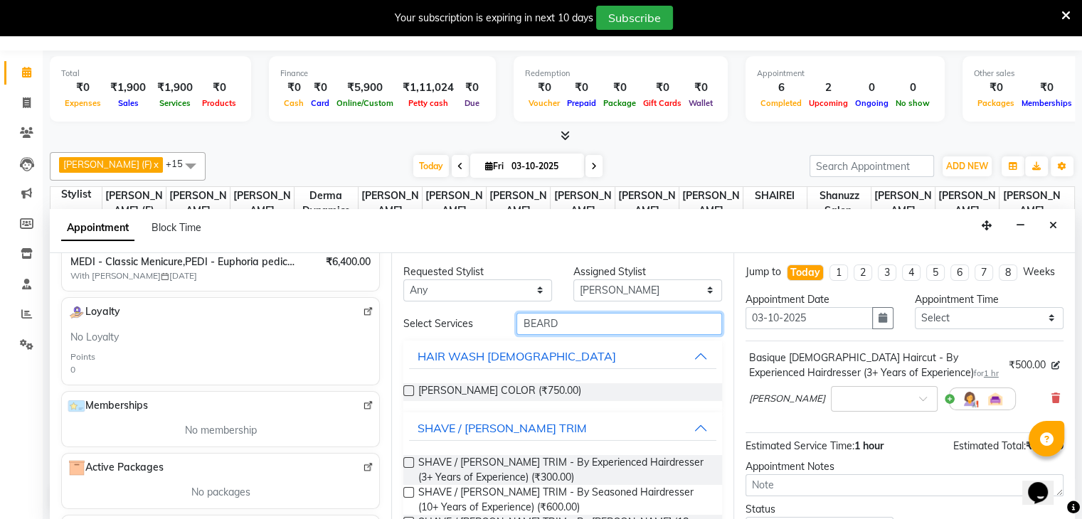
scroll to position [47, 0]
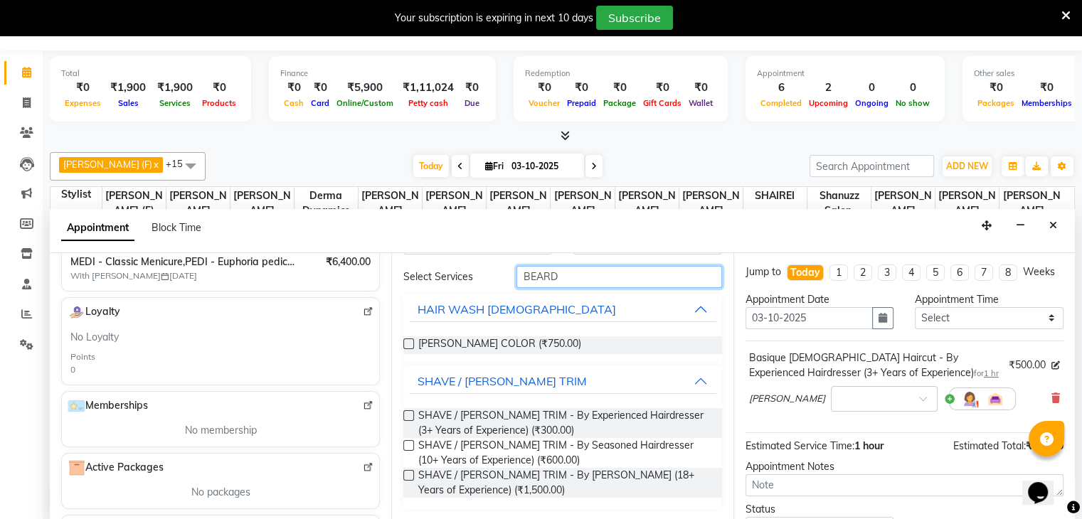
type input "BEARD"
click at [406, 416] on label at bounding box center [408, 416] width 11 height 11
click at [406, 416] on input "checkbox" at bounding box center [407, 417] width 9 height 9
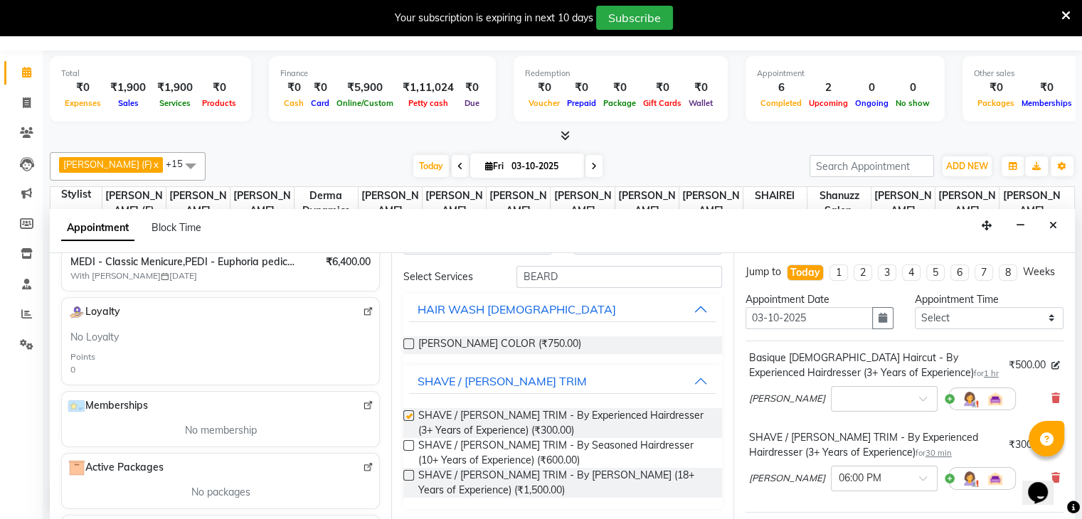
checkbox input "false"
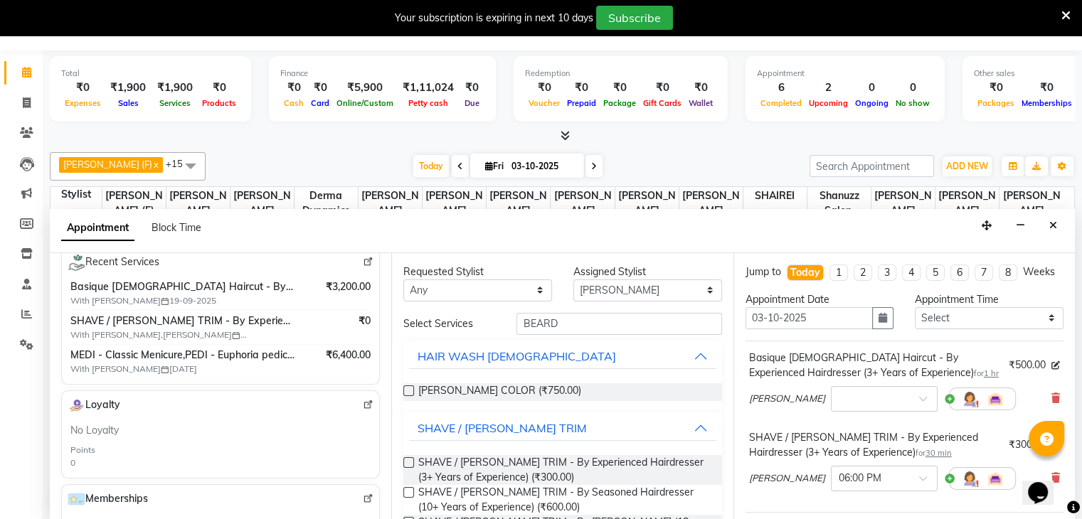
scroll to position [216, 0]
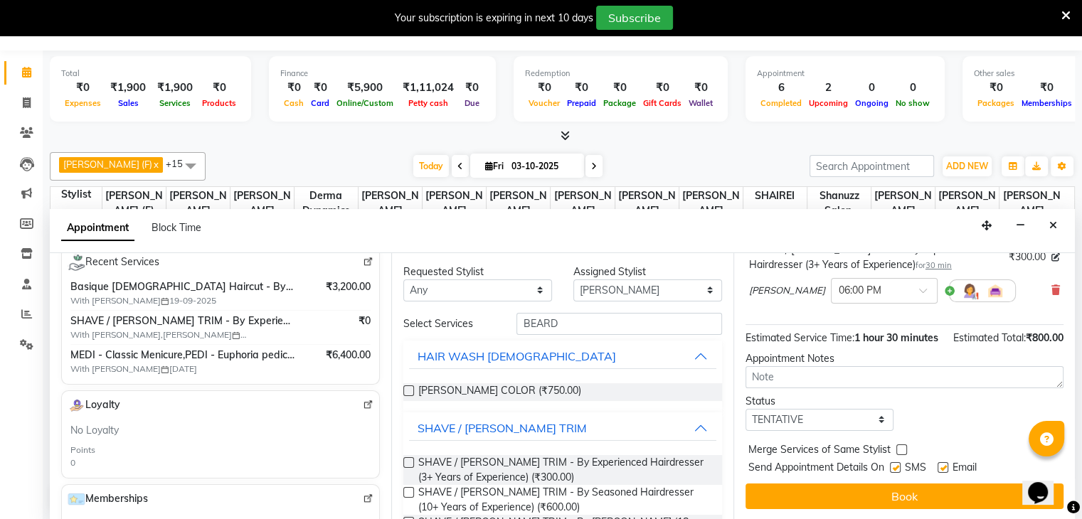
click at [900, 465] on label at bounding box center [895, 468] width 11 height 11
click at [900, 465] on input "checkbox" at bounding box center [894, 469] width 9 height 9
checkbox input "false"
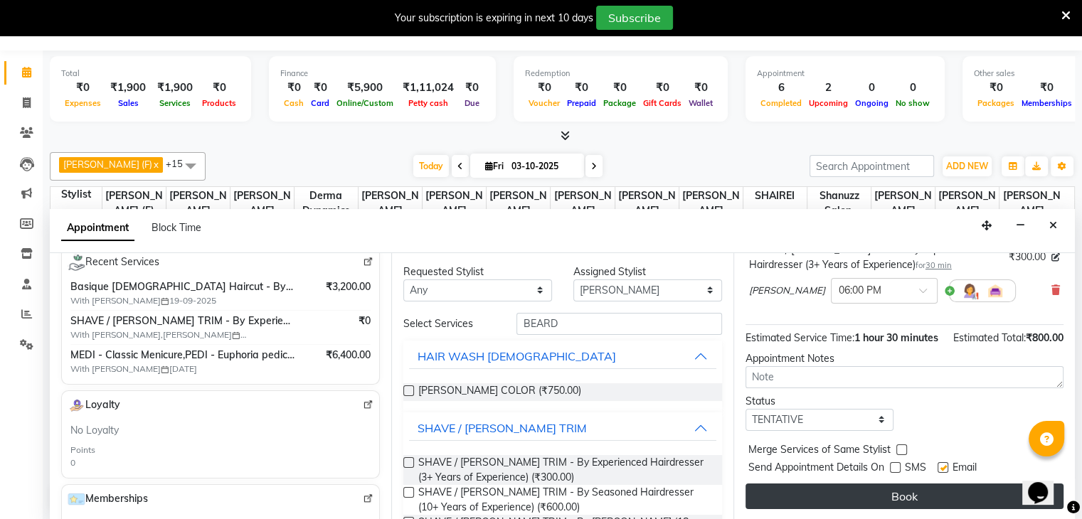
click at [855, 485] on button "Book" at bounding box center [905, 497] width 318 height 26
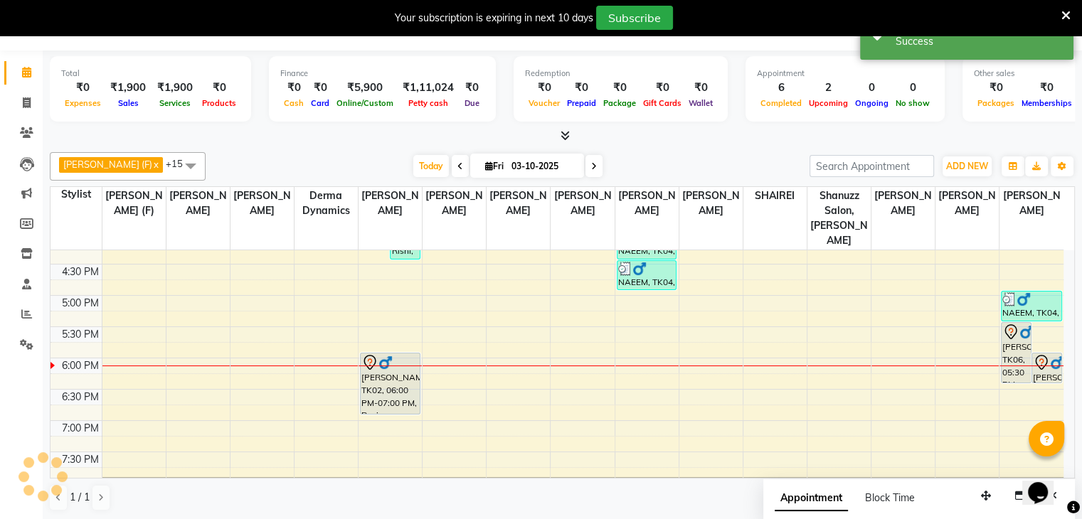
scroll to position [0, 0]
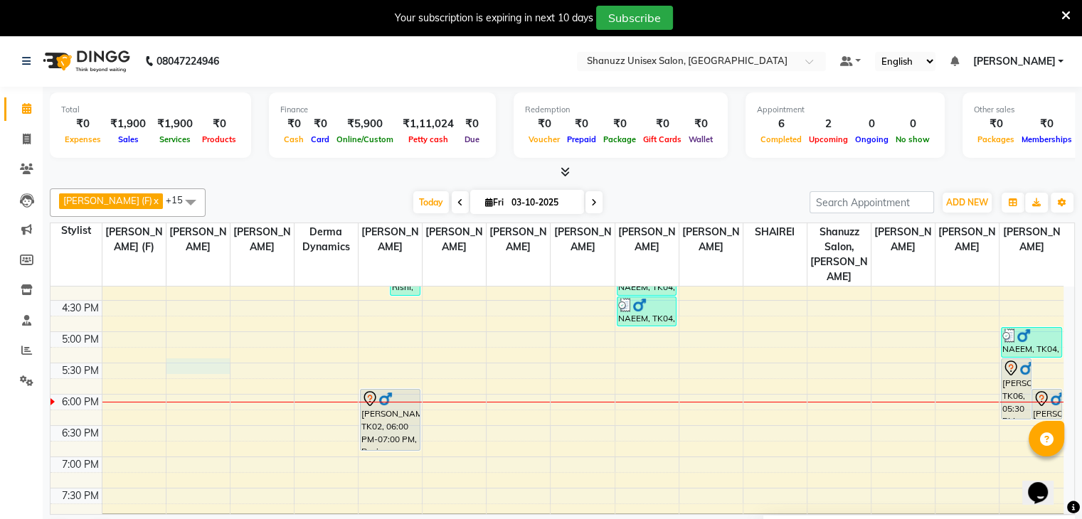
click at [176, 354] on div "9:00 AM 9:30 AM 10:00 AM 10:30 AM 11:00 AM 11:30 AM 12:00 PM 12:30 PM 1:00 PM 1…" at bounding box center [557, 206] width 1013 height 751
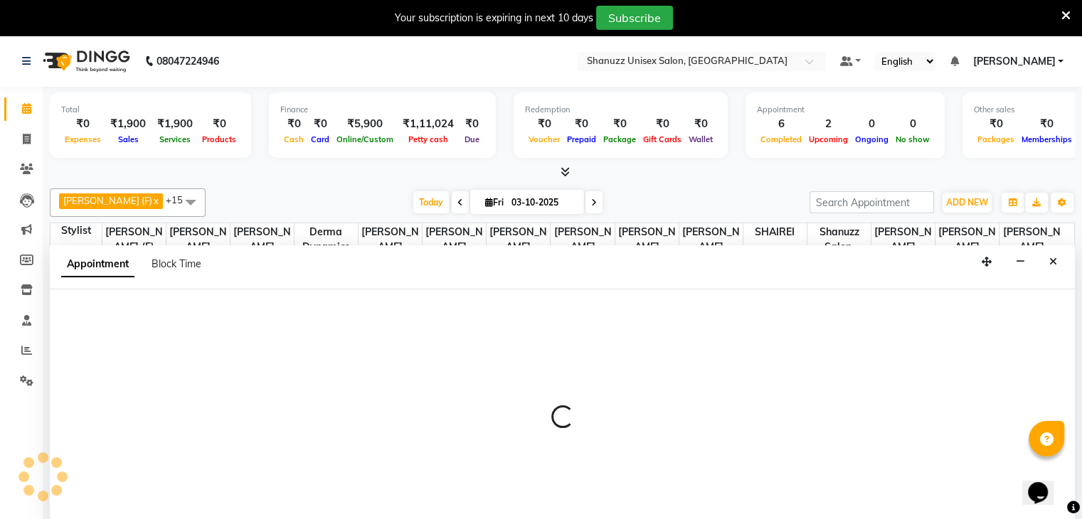
scroll to position [36, 0]
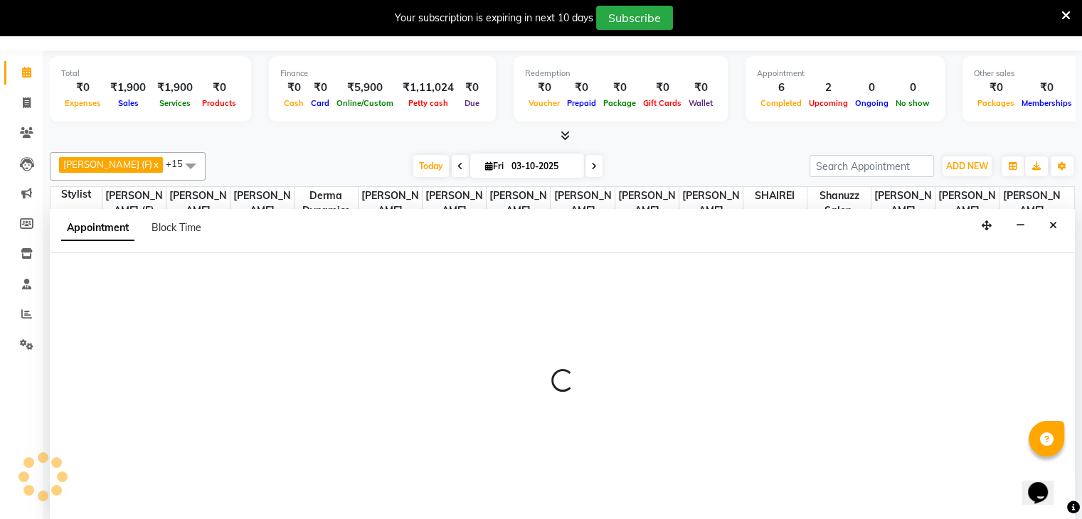
select select "59235"
select select "tentative"
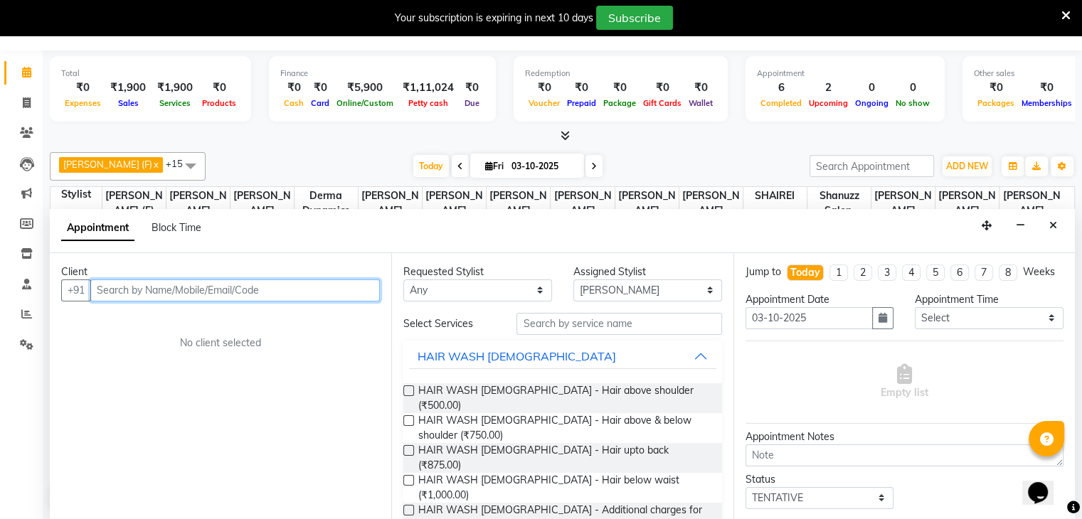
click at [144, 295] on input "text" at bounding box center [235, 291] width 290 height 22
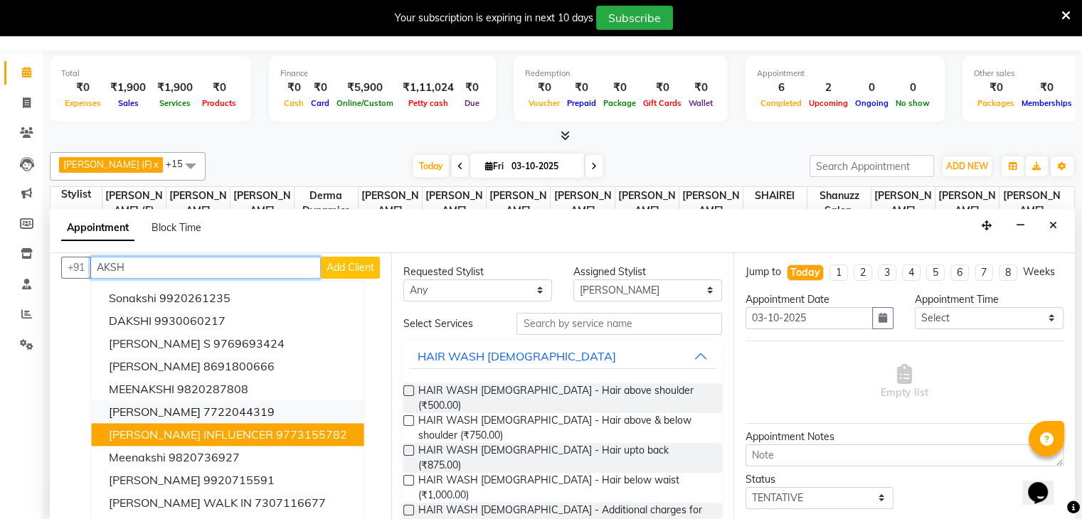
scroll to position [0, 0]
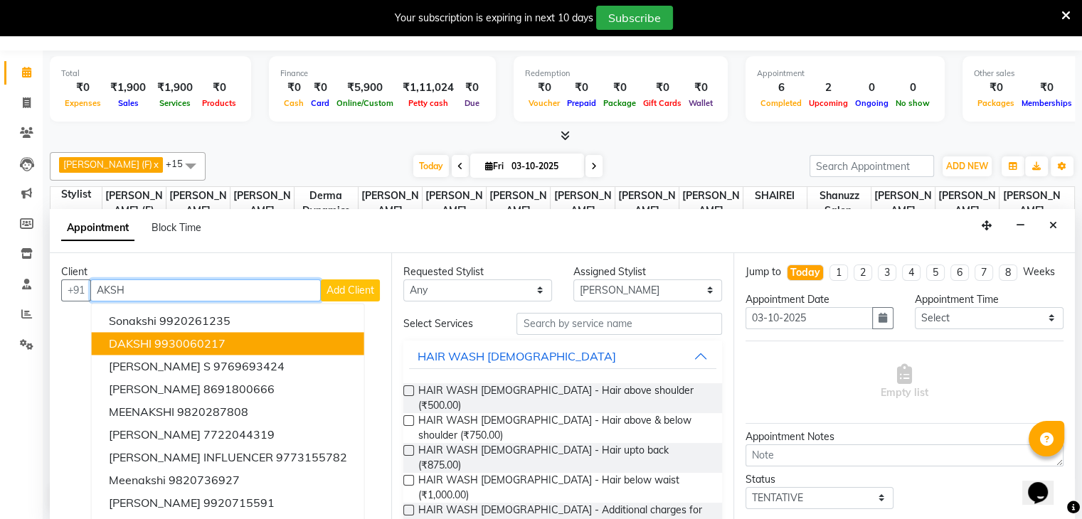
click at [191, 288] on input "AKSH" at bounding box center [205, 291] width 231 height 22
type input "A"
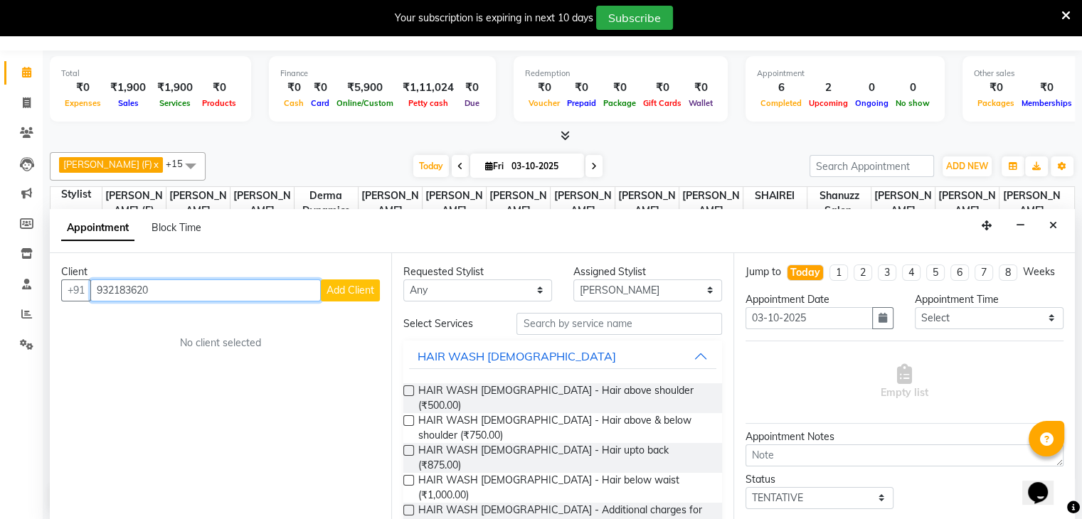
click at [181, 287] on input "932183620" at bounding box center [205, 291] width 231 height 22
type input "9"
click at [94, 294] on input "9321836920" at bounding box center [205, 291] width 231 height 22
type input "9321836920"
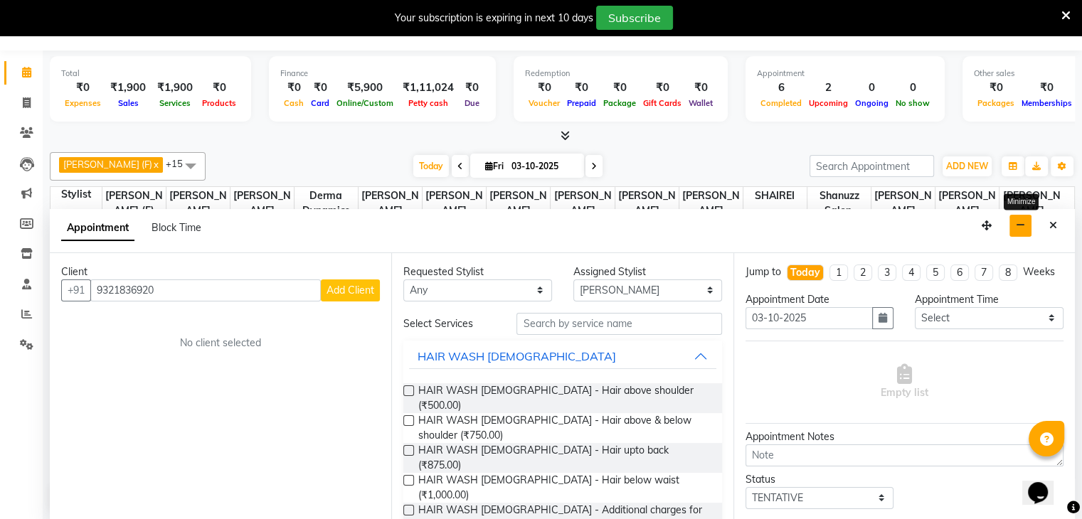
click at [1019, 221] on icon "button" at bounding box center [1020, 226] width 9 height 10
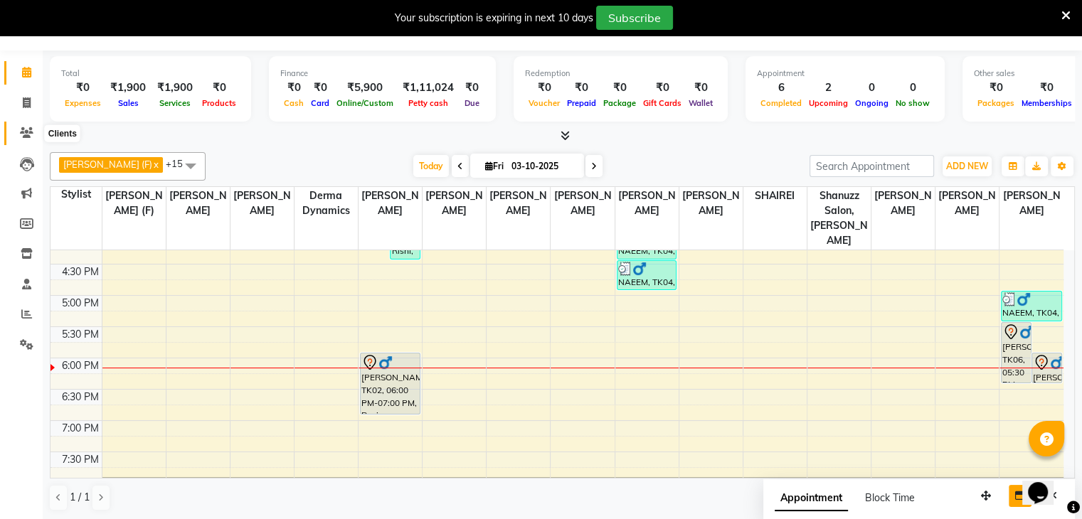
click at [31, 140] on span at bounding box center [26, 133] width 25 height 16
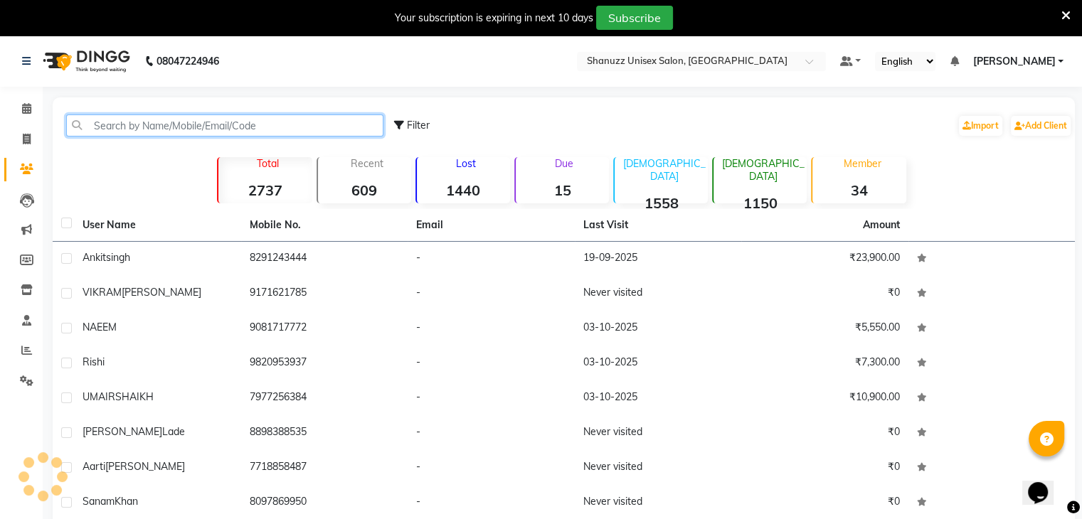
click at [129, 132] on input "text" at bounding box center [224, 126] width 317 height 22
paste input "9321836920"
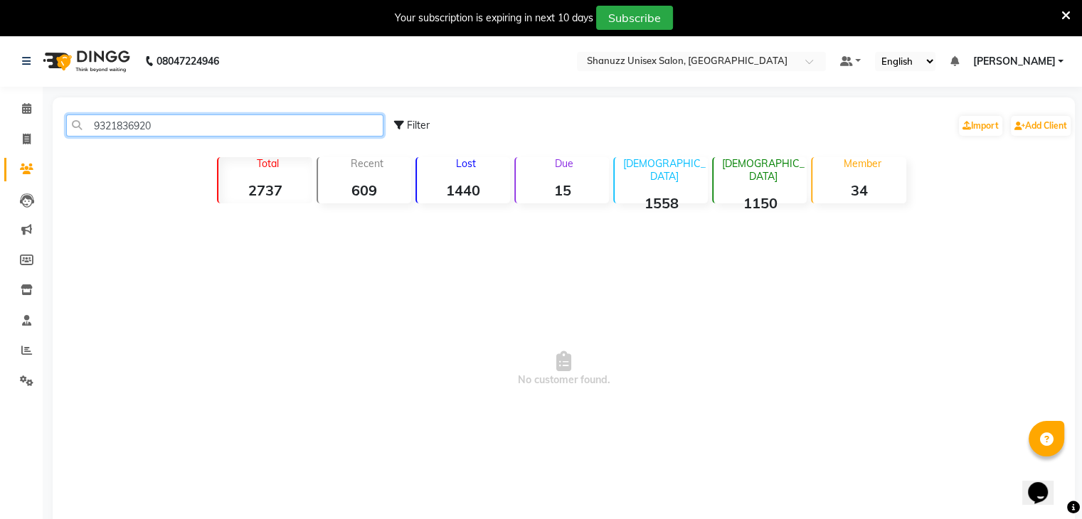
click at [166, 128] on input "9321836920" at bounding box center [224, 126] width 317 height 22
type input "9"
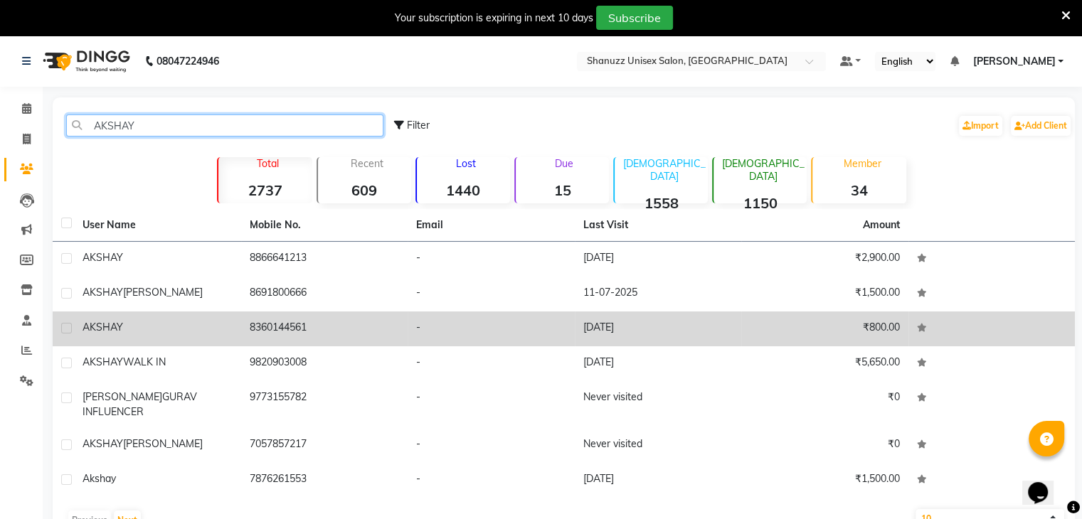
scroll to position [36, 0]
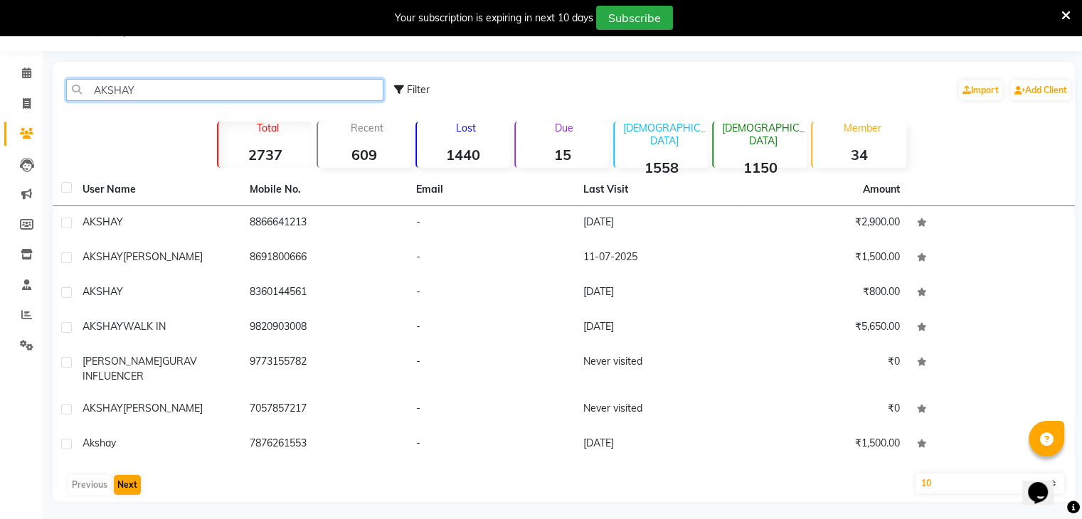
type input "AKSHAY"
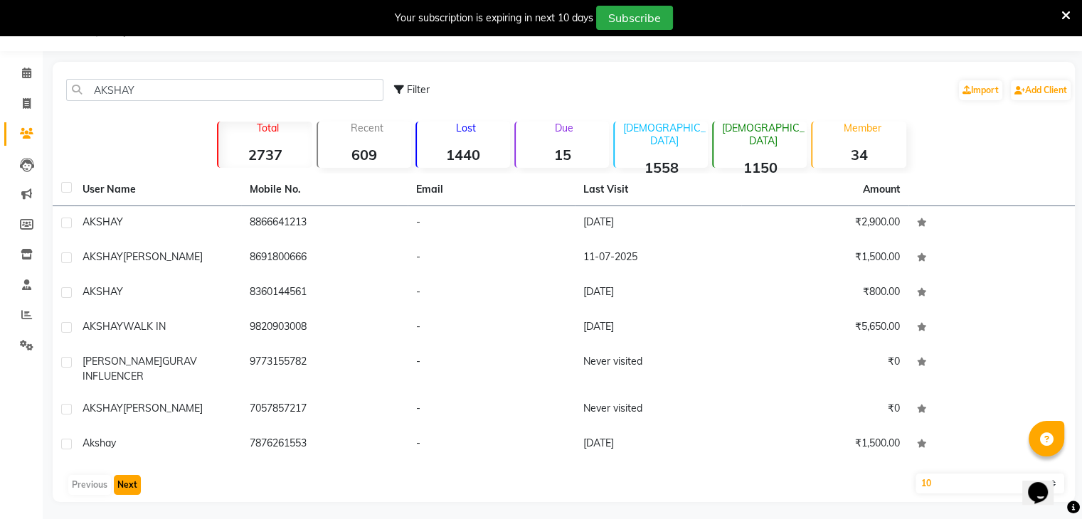
click at [134, 475] on button "Next" at bounding box center [127, 485] width 27 height 20
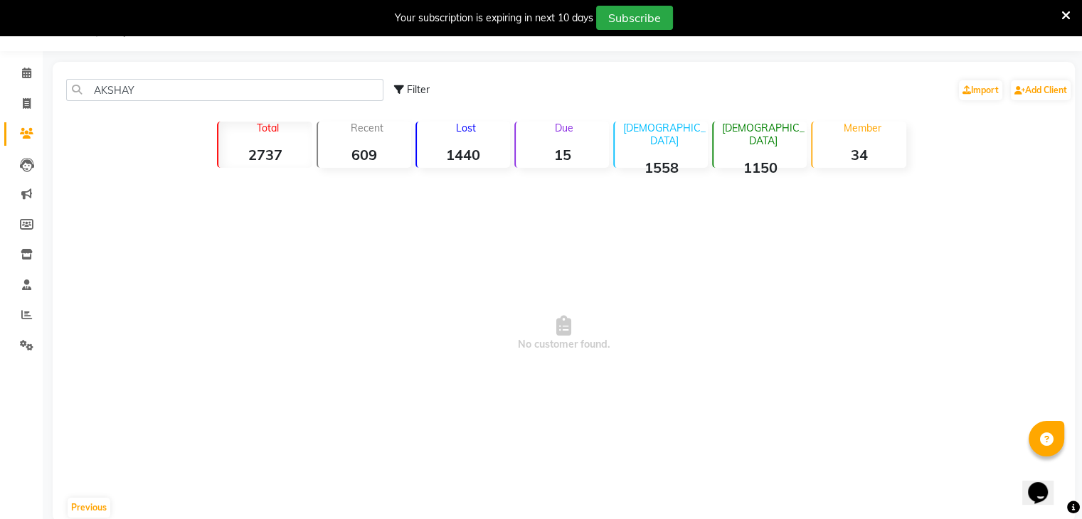
scroll to position [0, 0]
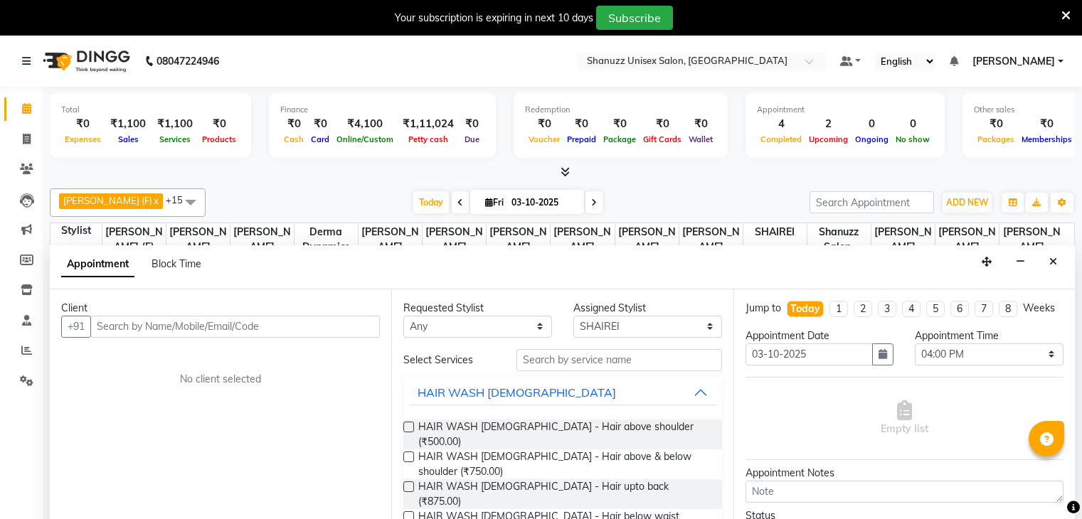
select select "80487"
select select "960"
select select "tentative"
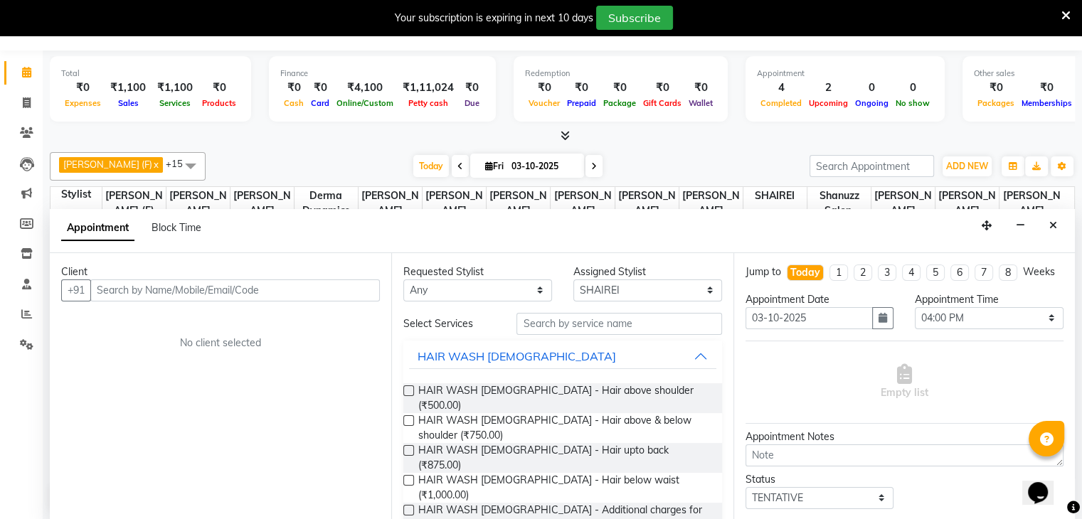
scroll to position [335, 0]
click at [1052, 227] on icon "Close" at bounding box center [1054, 226] width 8 height 10
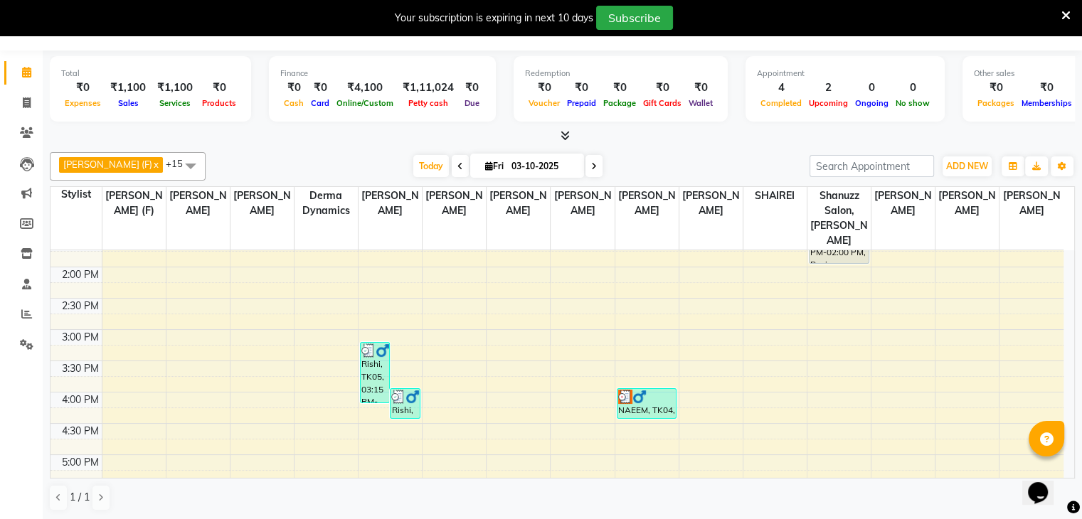
scroll to position [313, 0]
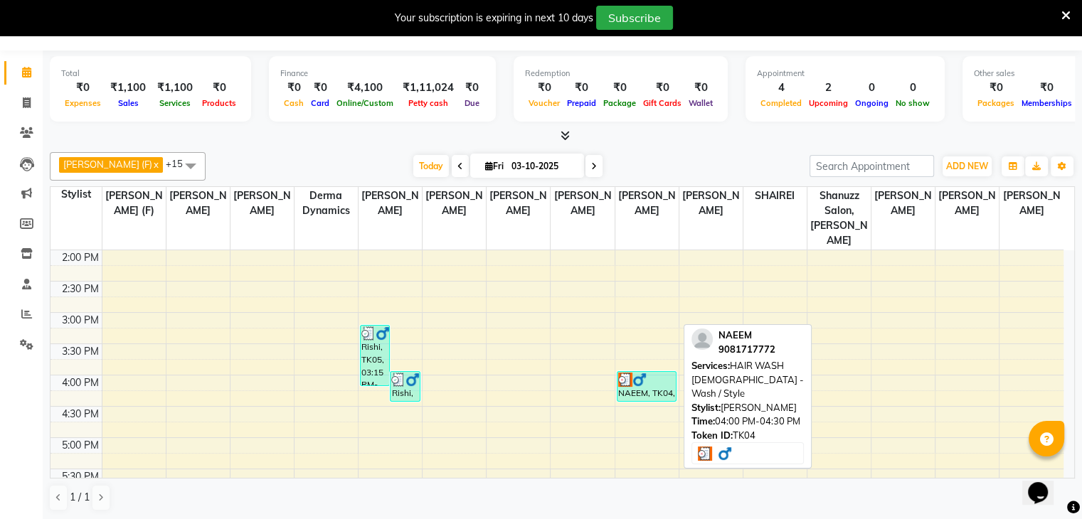
click at [652, 372] on div "NAEEM, TK04, 04:00 PM-04:30 PM, HAIR WASH [DEMOGRAPHIC_DATA] - Wash / Style" at bounding box center [647, 386] width 59 height 29
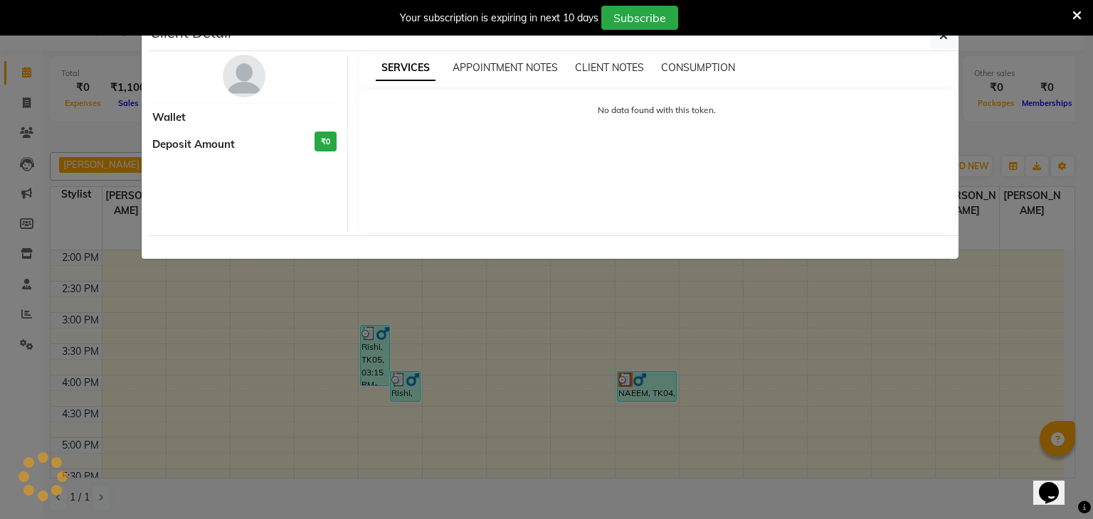
click at [549, 350] on ngb-modal-window "Client Detail Wallet Deposit Amount ₹0 SERVICES APPOINTMENT NOTES CLIENT NOTES …" at bounding box center [546, 259] width 1093 height 519
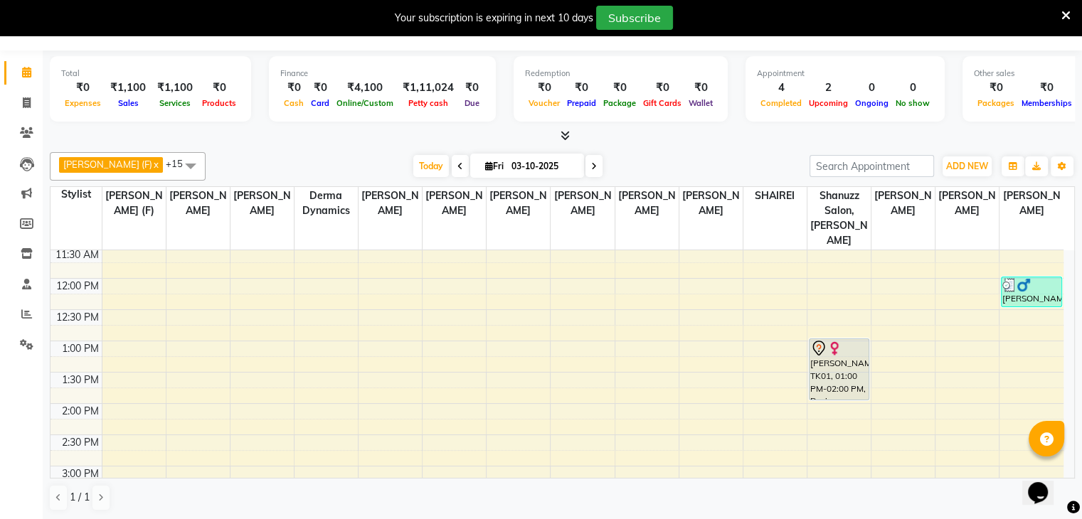
scroll to position [162, 0]
click at [30, 103] on icon at bounding box center [27, 102] width 8 height 11
select select "service"
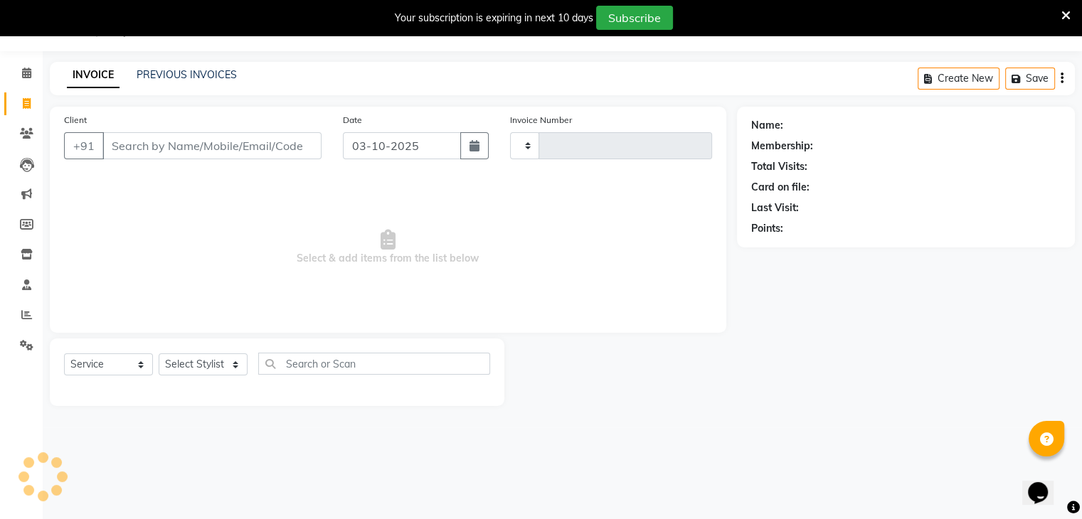
scroll to position [36, 0]
type input "1736"
select select "7102"
click at [167, 73] on link "PREVIOUS INVOICES" at bounding box center [187, 74] width 100 height 13
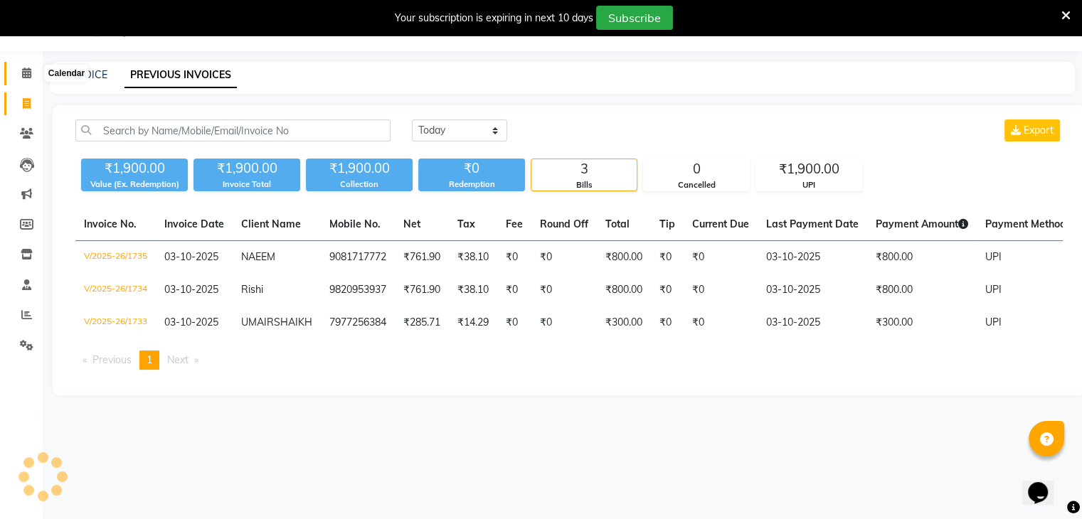
click at [16, 68] on span at bounding box center [26, 73] width 25 height 16
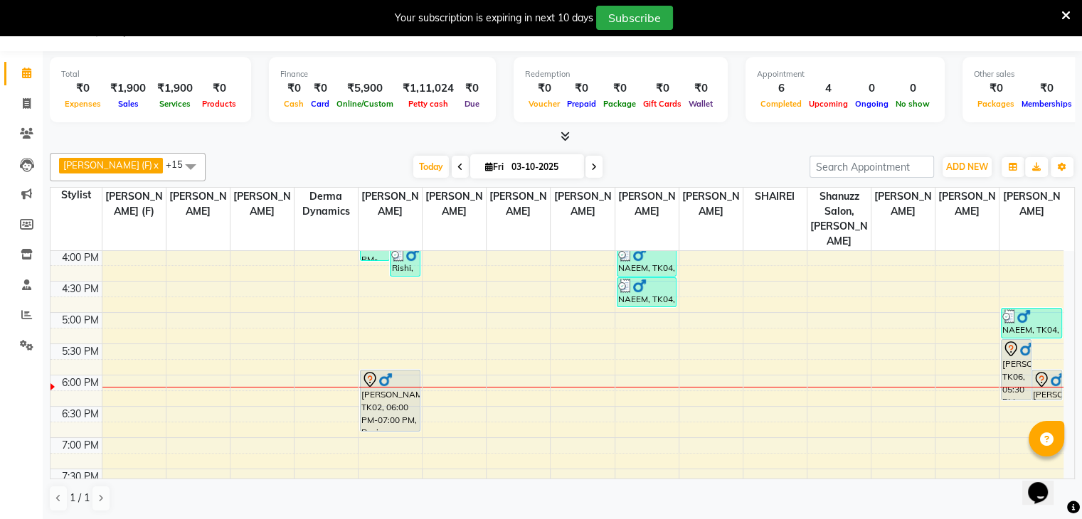
scroll to position [460, 0]
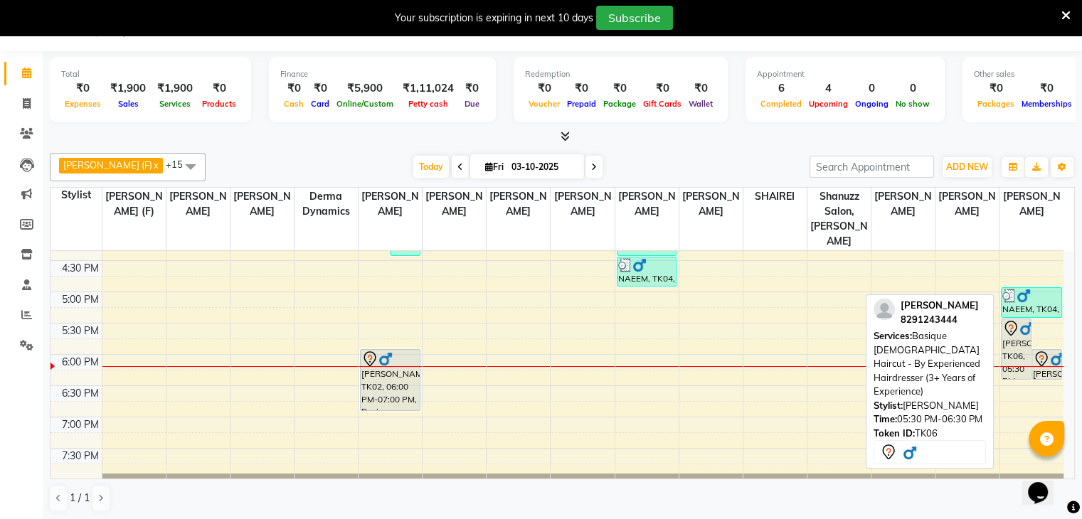
click at [1023, 346] on div "[PERSON_NAME], TK06, 05:30 PM-06:30 PM, Basique [DEMOGRAPHIC_DATA] Haircut - By…" at bounding box center [1016, 350] width 29 height 60
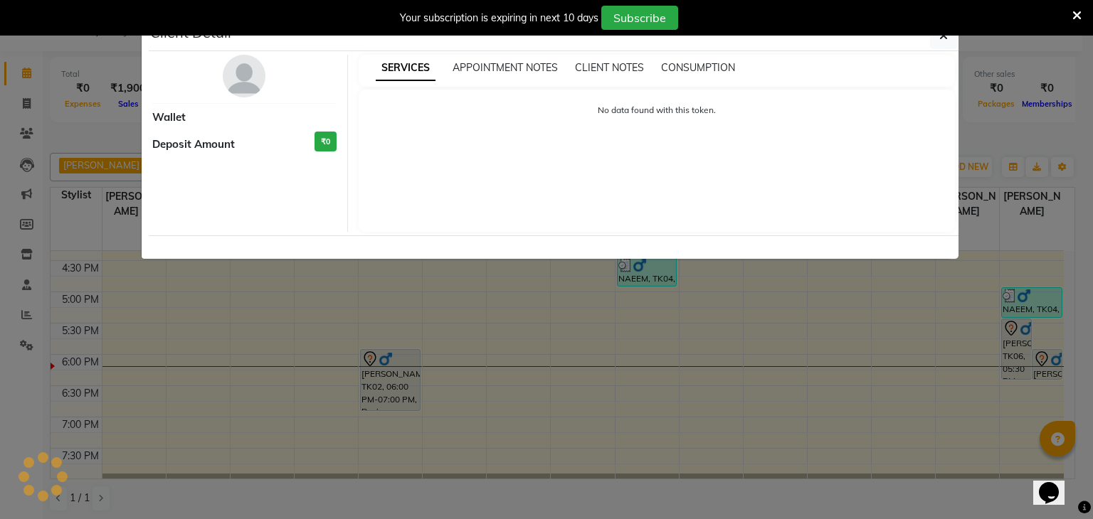
select select "7"
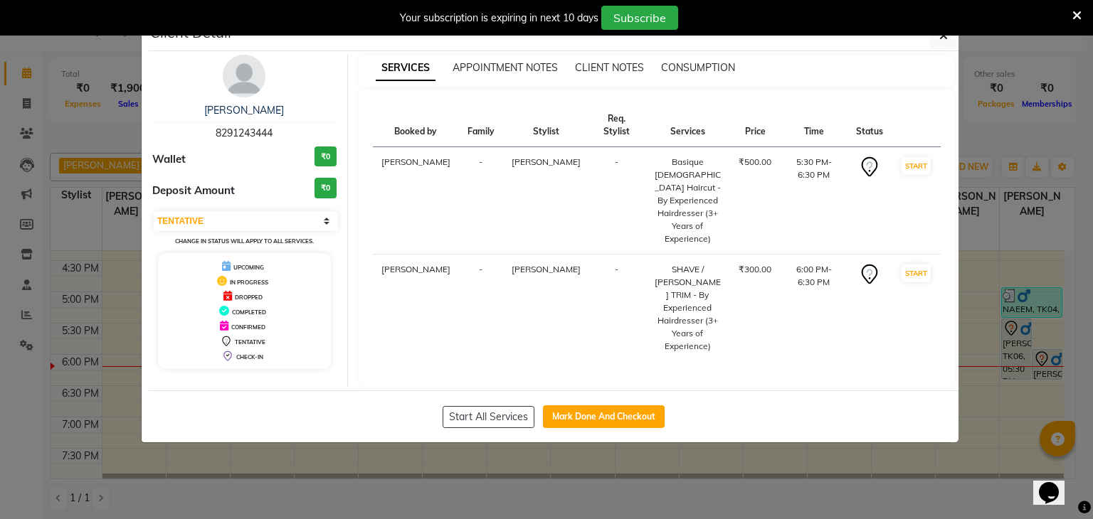
click at [213, 132] on div "[PERSON_NAME] 8291243444" at bounding box center [244, 122] width 184 height 38
copy span "8291243444"
click at [65, 123] on ngb-modal-window "Client Detail [PERSON_NAME] 8291243444 Wallet ₹0 Deposit Amount ₹0 Select IN SE…" at bounding box center [546, 259] width 1093 height 519
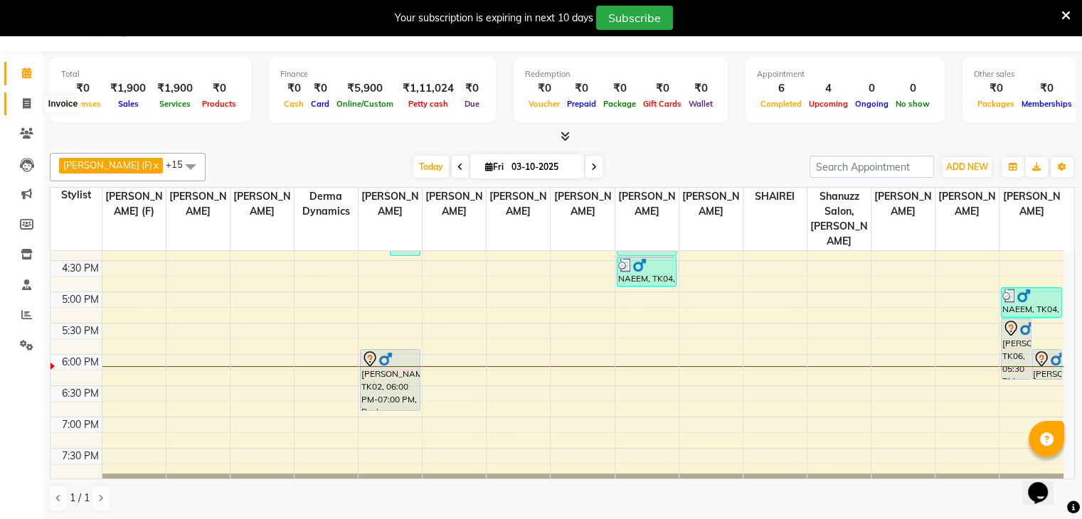
click at [27, 108] on icon at bounding box center [27, 103] width 8 height 11
select select "service"
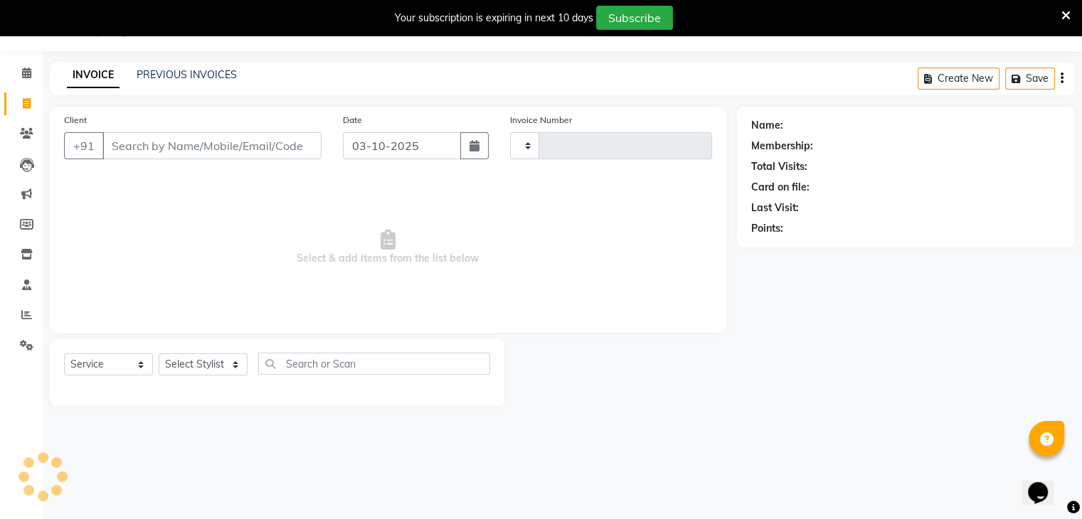
type input "1736"
select select "7102"
click at [181, 69] on link "PREVIOUS INVOICES" at bounding box center [187, 74] width 100 height 13
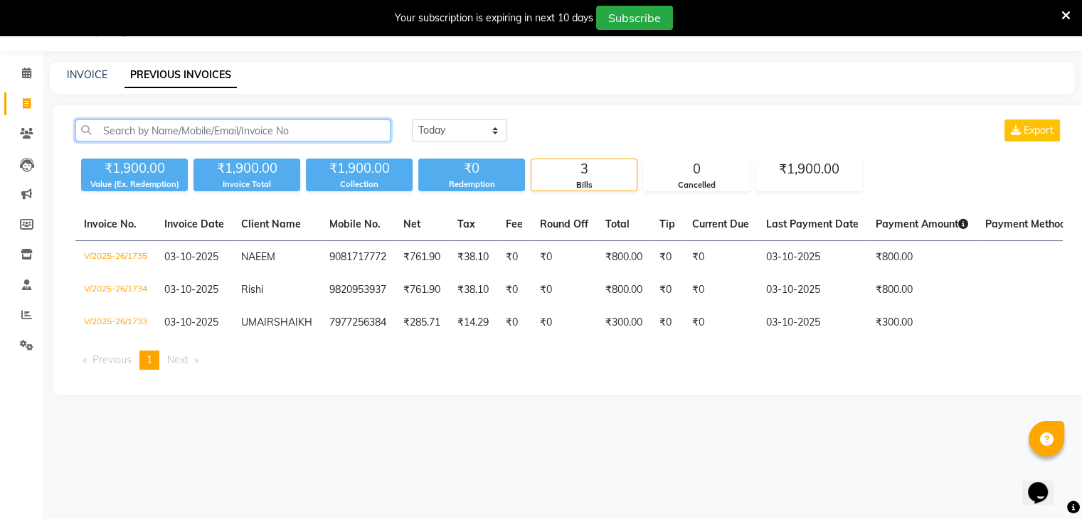
click at [153, 121] on input "text" at bounding box center [232, 131] width 315 height 22
paste input "8291243444"
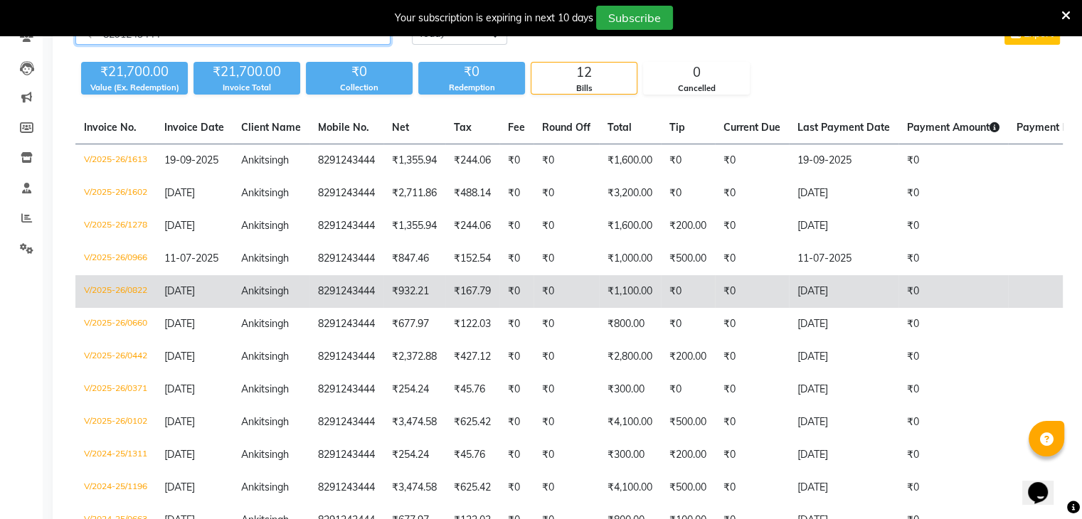
scroll to position [130, 0]
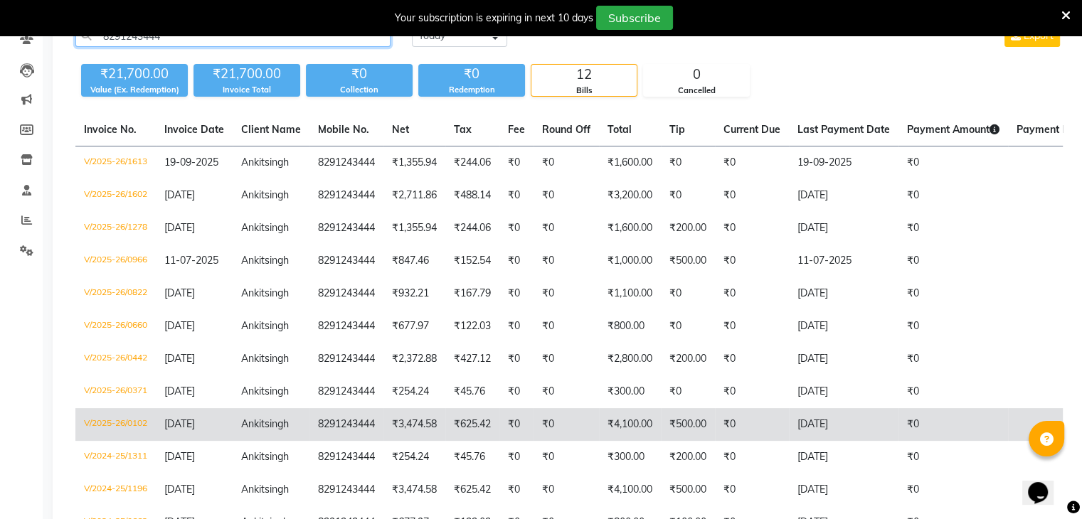
type input "8291243444"
click at [334, 435] on td "8291243444" at bounding box center [347, 424] width 74 height 33
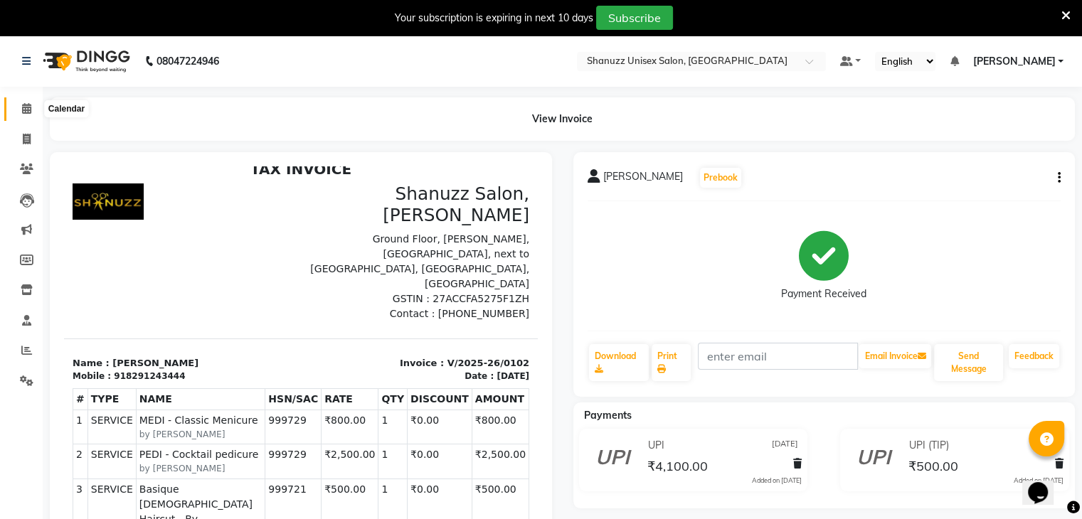
click at [31, 115] on span at bounding box center [26, 109] width 25 height 16
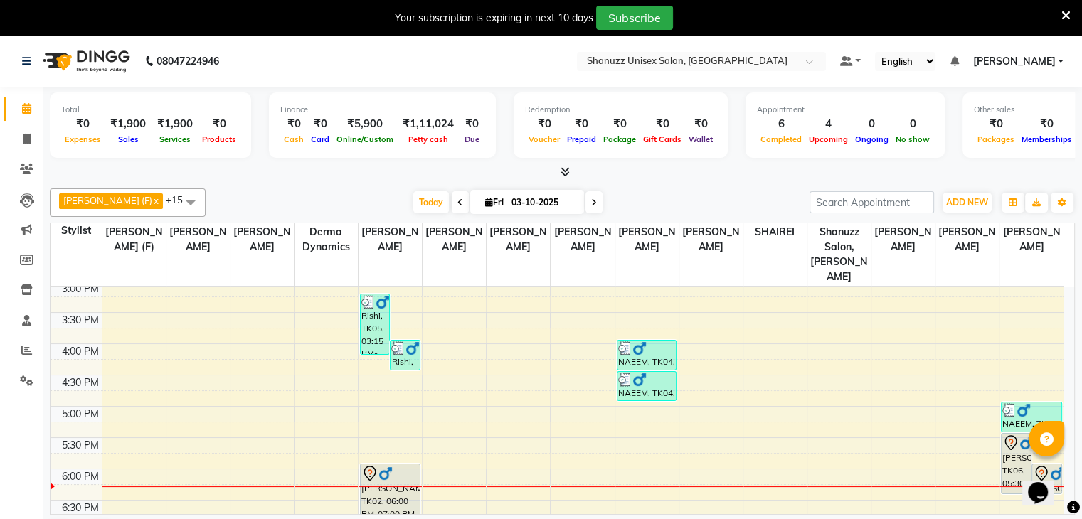
scroll to position [381, 0]
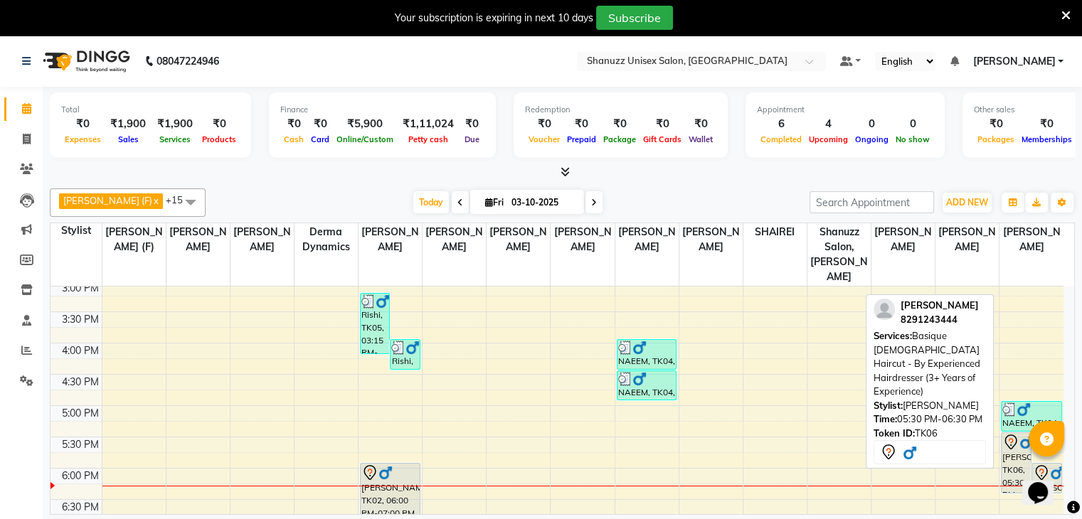
click at [1016, 440] on div "[PERSON_NAME], TK06, 05:30 PM-06:30 PM, Basique [DEMOGRAPHIC_DATA] Haircut - By…" at bounding box center [1016, 463] width 29 height 60
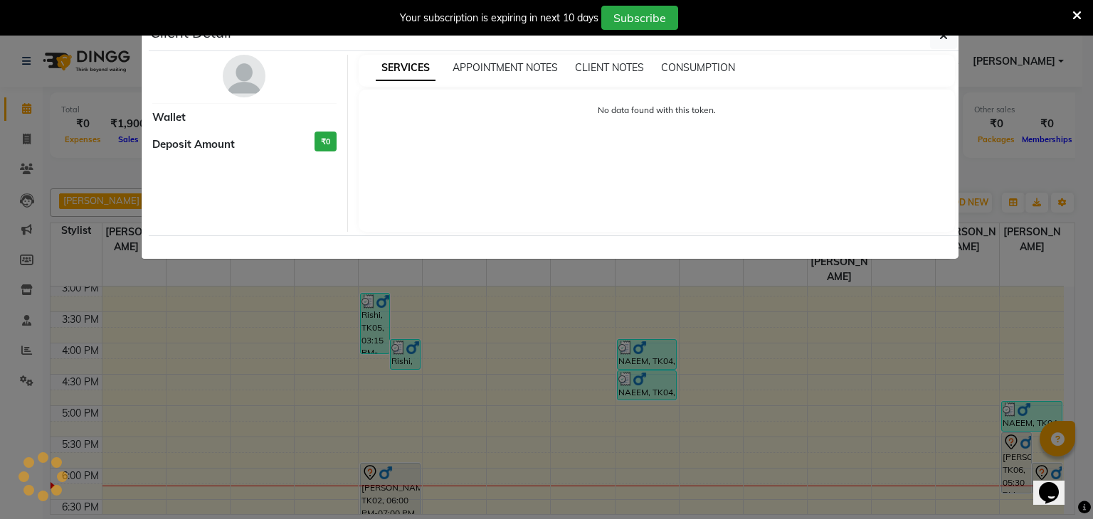
select select "7"
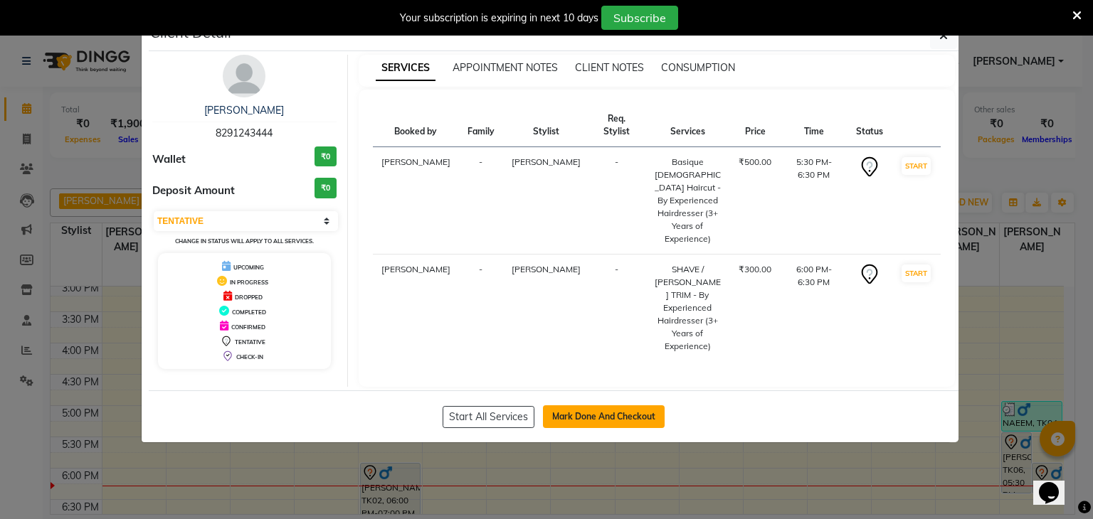
click at [583, 406] on button "Mark Done And Checkout" at bounding box center [604, 417] width 122 height 23
select select "service"
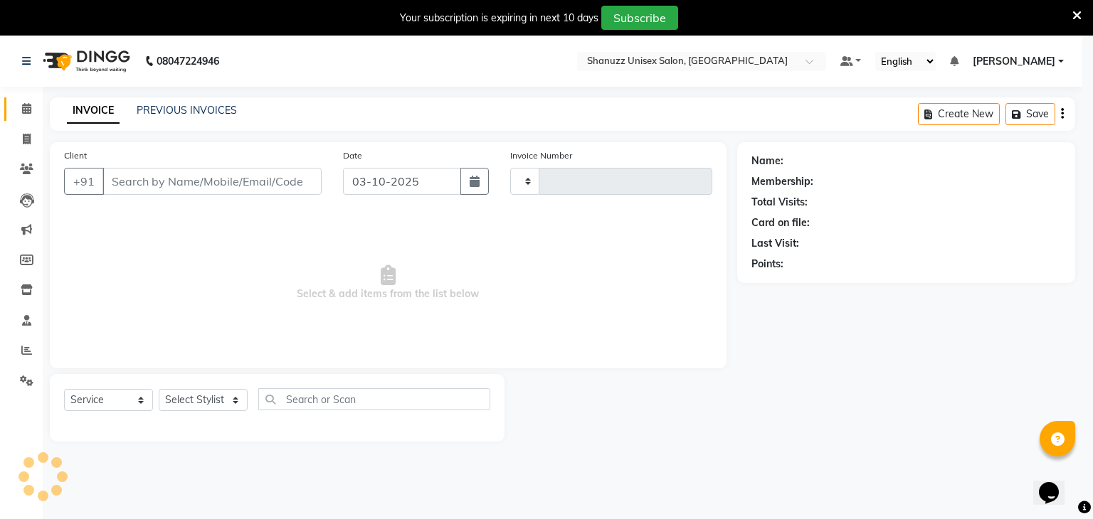
type input "1736"
select select "7102"
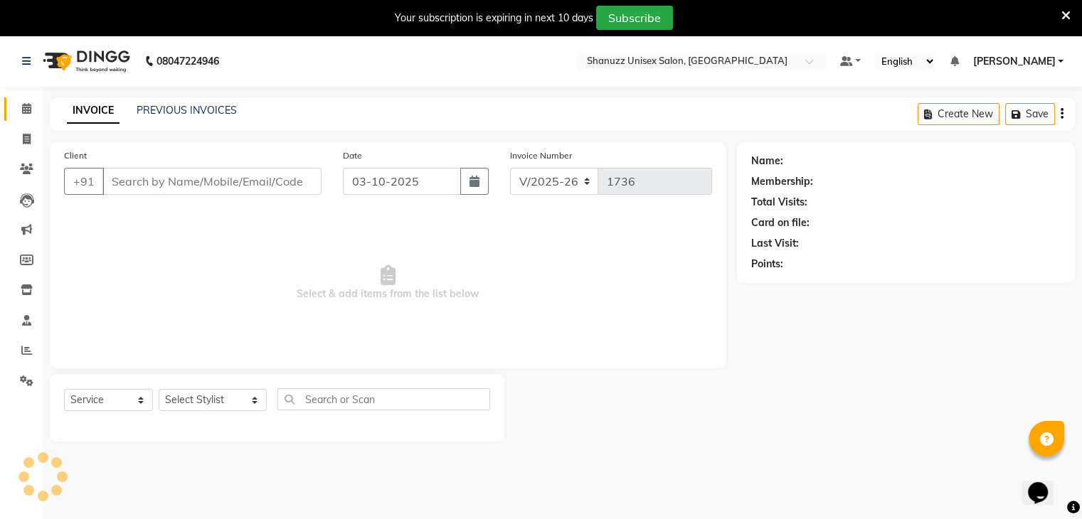
type input "8291243444"
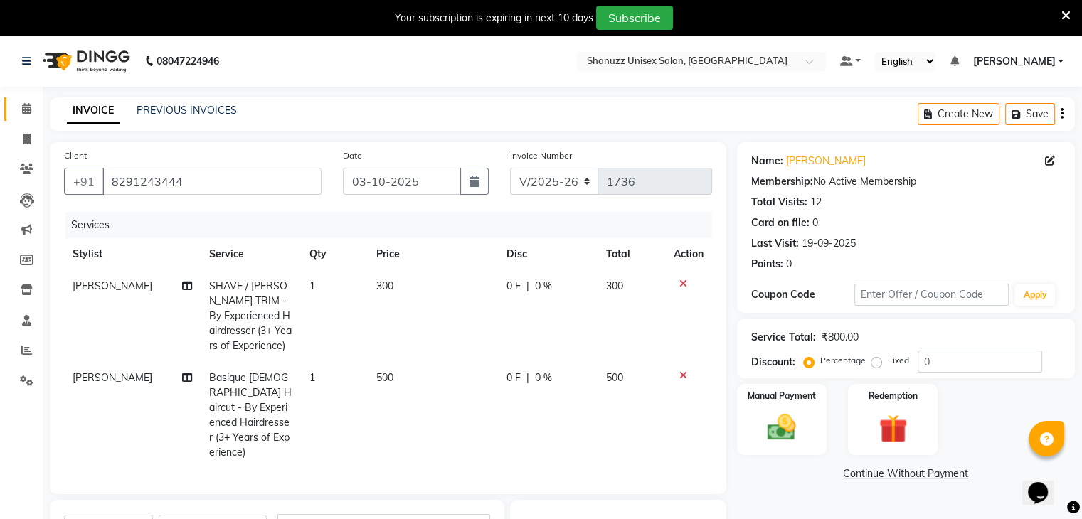
scroll to position [209, 0]
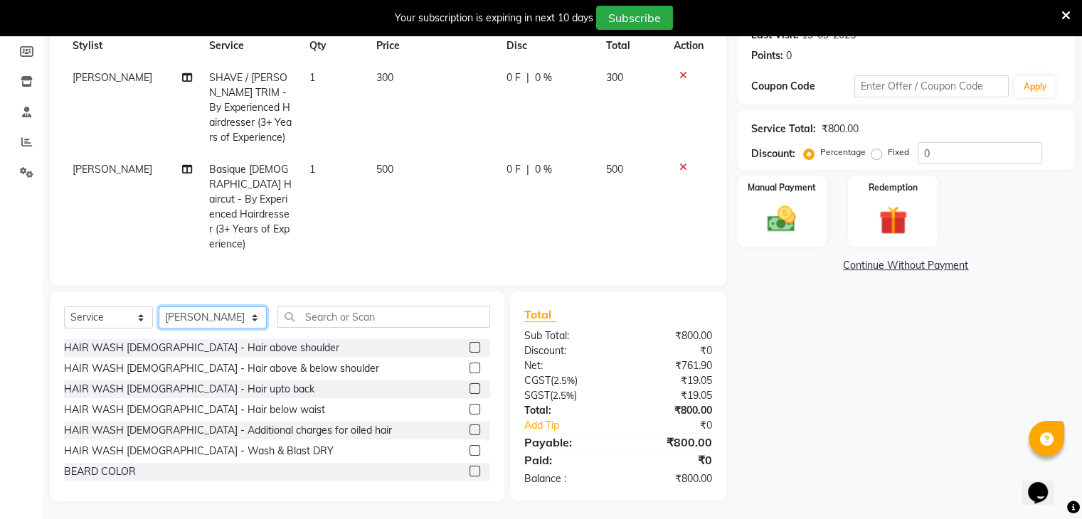
click at [224, 308] on select "Select Stylist [PERSON_NAME] AFZAN [PERSON_NAME] [PERSON_NAME] [PERSON_NAME] De…" at bounding box center [213, 318] width 108 height 22
select select "80487"
click at [159, 307] on select "Select Stylist [PERSON_NAME] AFZAN [PERSON_NAME] [PERSON_NAME] [PERSON_NAME] De…" at bounding box center [213, 318] width 108 height 22
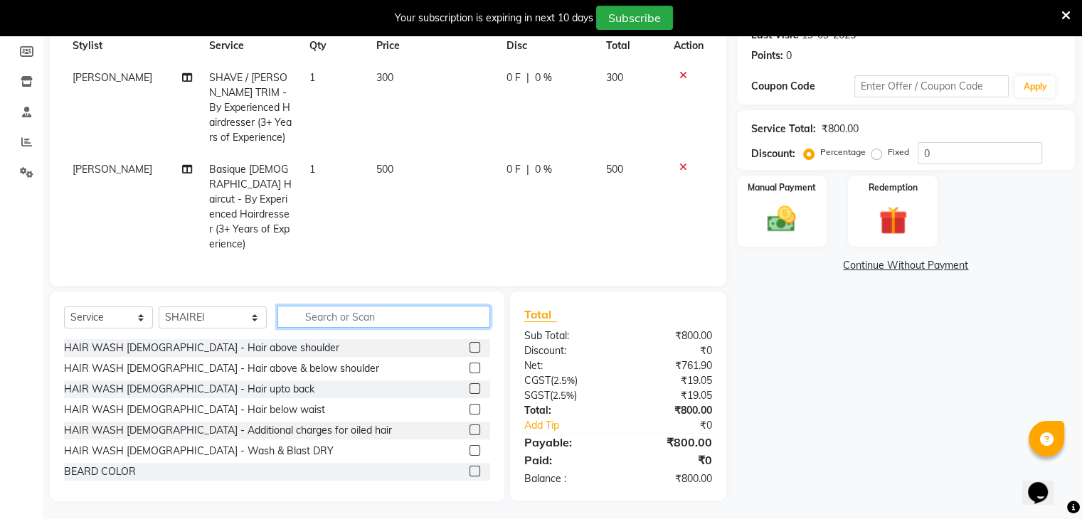
click at [330, 312] on input "text" at bounding box center [384, 317] width 213 height 22
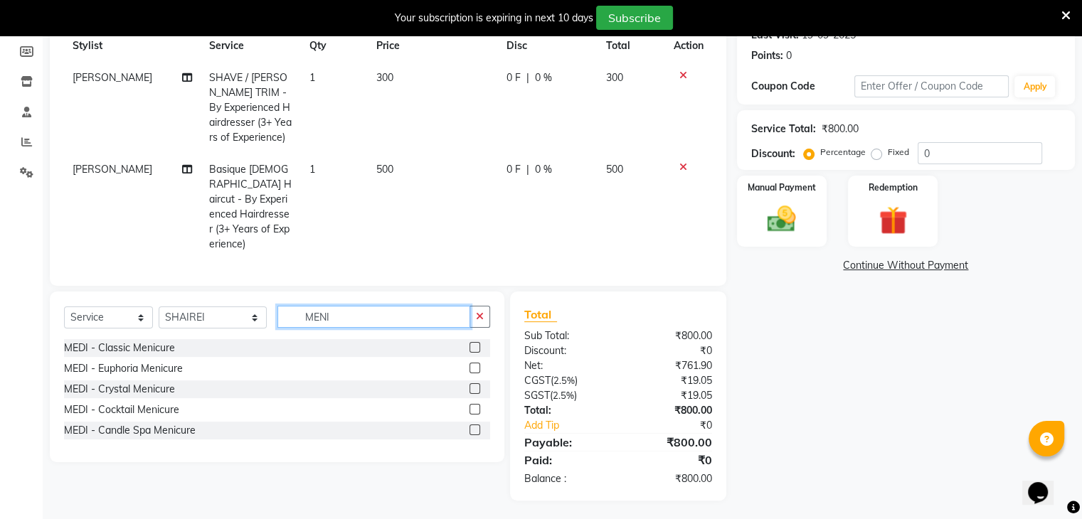
scroll to position [208, 0]
type input "MENI"
click at [471, 345] on label at bounding box center [475, 348] width 11 height 11
click at [471, 345] on input "checkbox" at bounding box center [474, 348] width 9 height 9
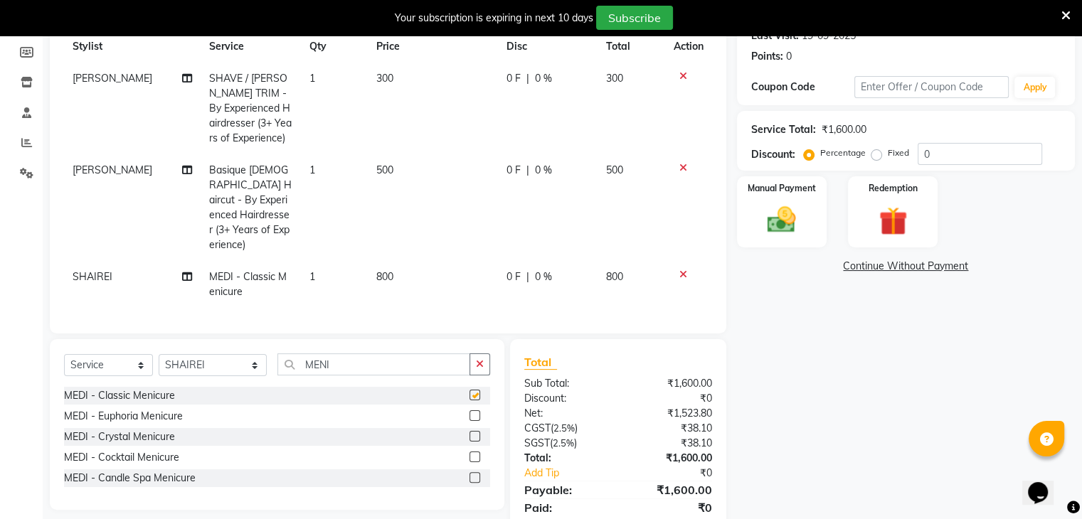
checkbox input "false"
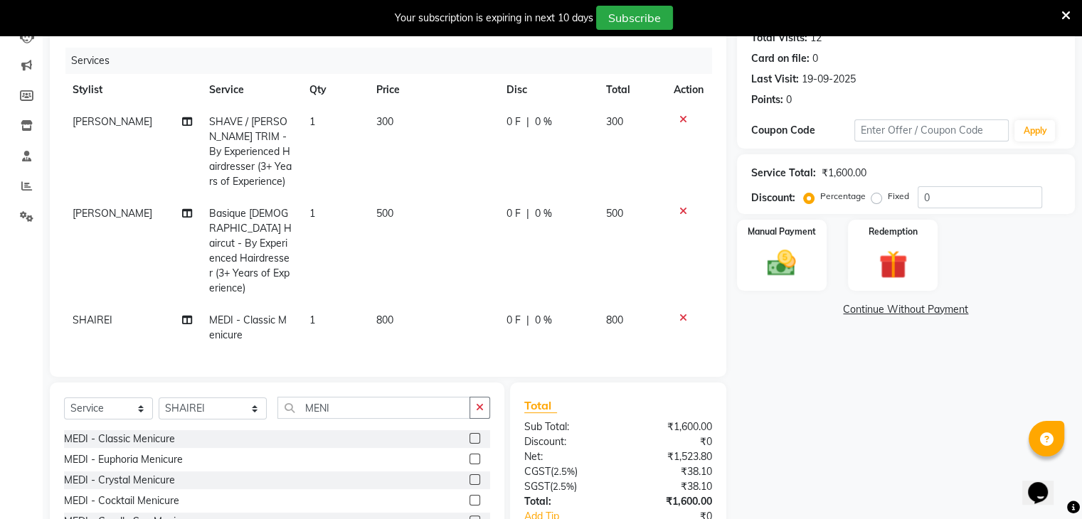
scroll to position [255, 0]
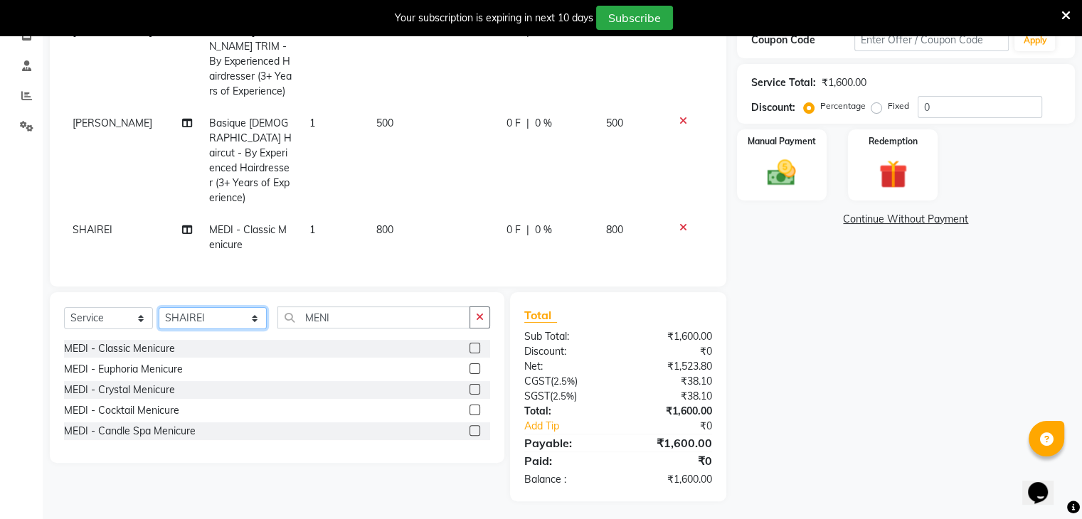
click at [218, 313] on select "Select Stylist [PERSON_NAME] AFZAN [PERSON_NAME] [PERSON_NAME] [PERSON_NAME] De…" at bounding box center [213, 318] width 108 height 22
select select "61803"
click at [159, 307] on select "Select Stylist [PERSON_NAME] AFZAN [PERSON_NAME] [PERSON_NAME] [PERSON_NAME] De…" at bounding box center [213, 318] width 108 height 22
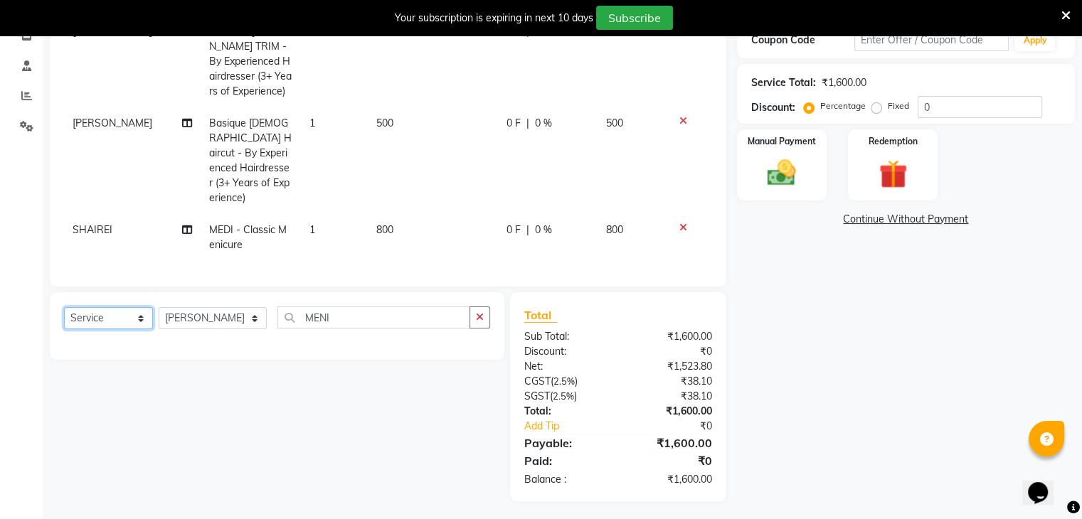
click at [110, 311] on select "Select Service Product Membership Package Voucher Prepaid Gift Card" at bounding box center [108, 318] width 89 height 22
click at [64, 307] on select "Select Service Product Membership Package Voucher Prepaid Gift Card" at bounding box center [108, 318] width 89 height 22
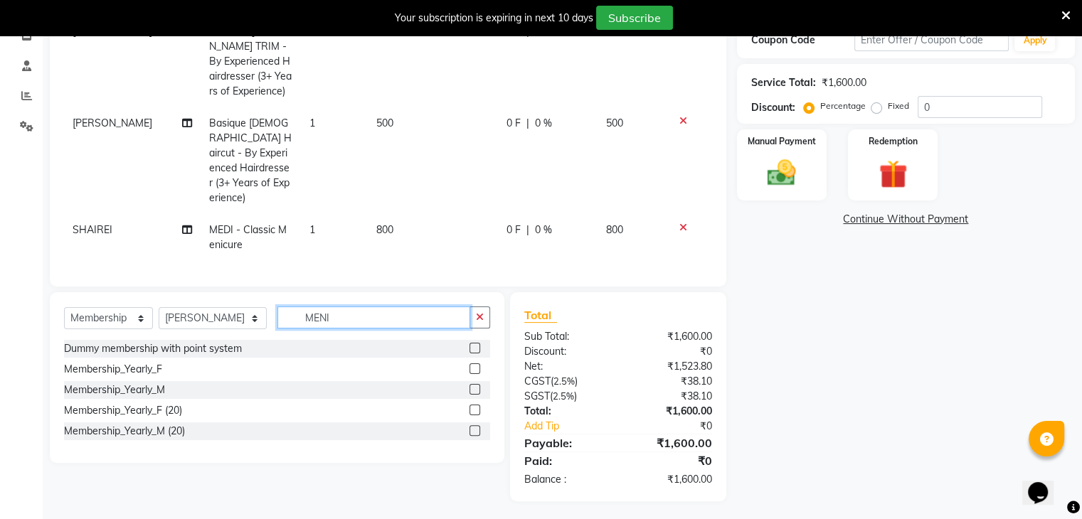
click at [347, 316] on input "MENI" at bounding box center [374, 318] width 193 height 22
click at [468, 386] on div "Membership_Yearly_M" at bounding box center [277, 390] width 426 height 18
click at [470, 385] on label at bounding box center [475, 389] width 11 height 11
click at [470, 386] on input "checkbox" at bounding box center [474, 390] width 9 height 9
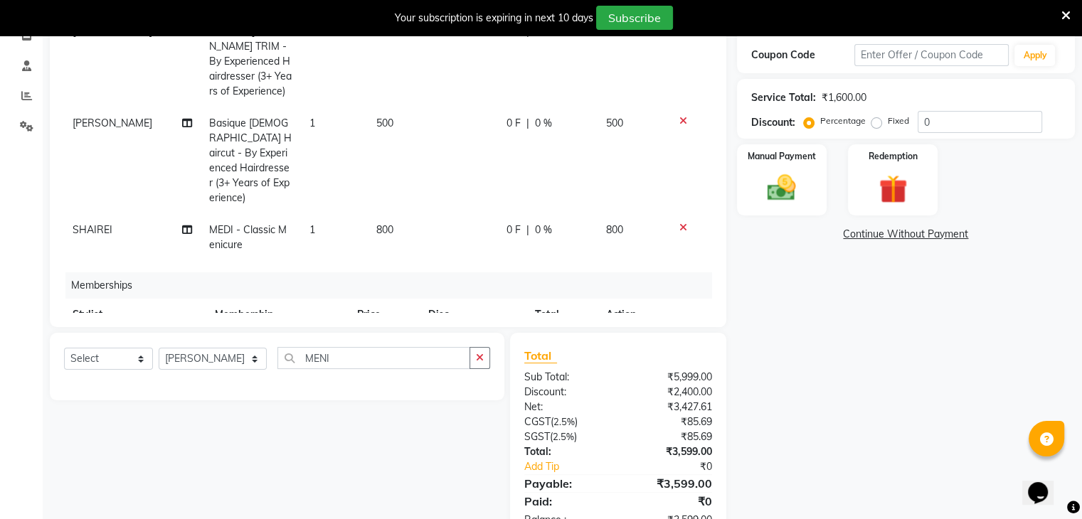
scroll to position [159, 0]
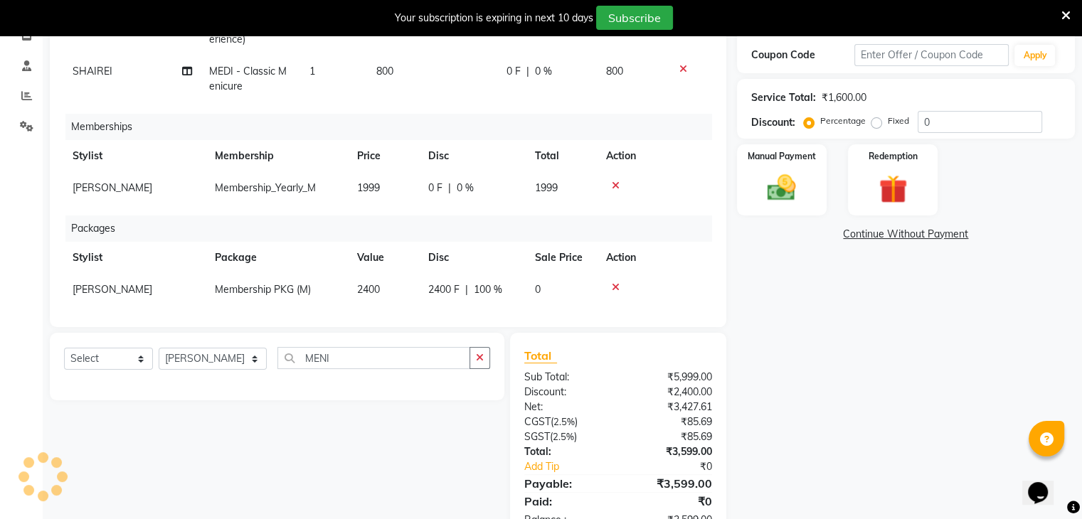
click at [613, 283] on icon at bounding box center [616, 288] width 8 height 10
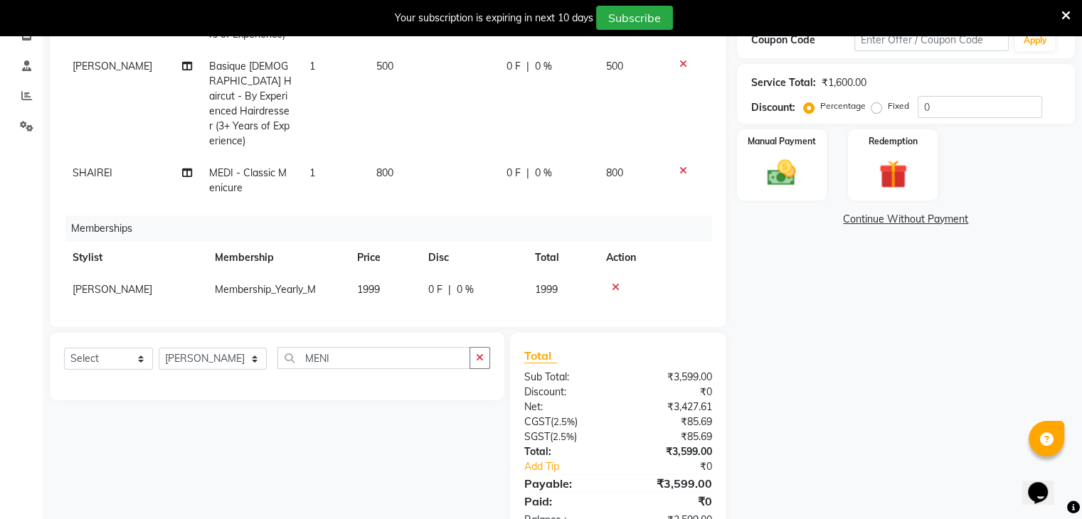
click at [613, 283] on icon at bounding box center [616, 288] width 8 height 10
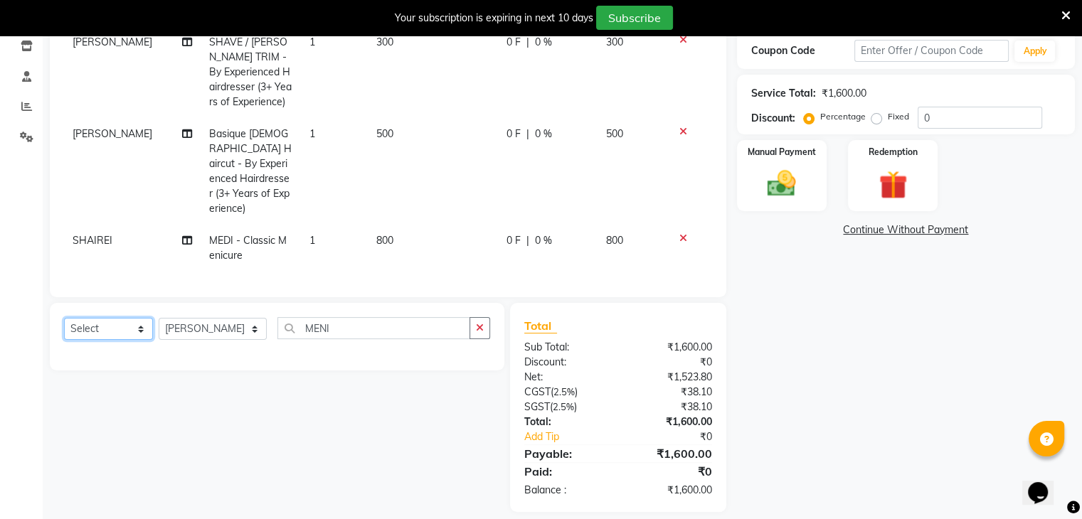
click at [105, 320] on select "Select Service Product Membership Package Voucher Prepaid Gift Card" at bounding box center [108, 329] width 89 height 22
click at [64, 318] on select "Select Service Product Membership Package Voucher Prepaid Gift Card" at bounding box center [108, 329] width 89 height 22
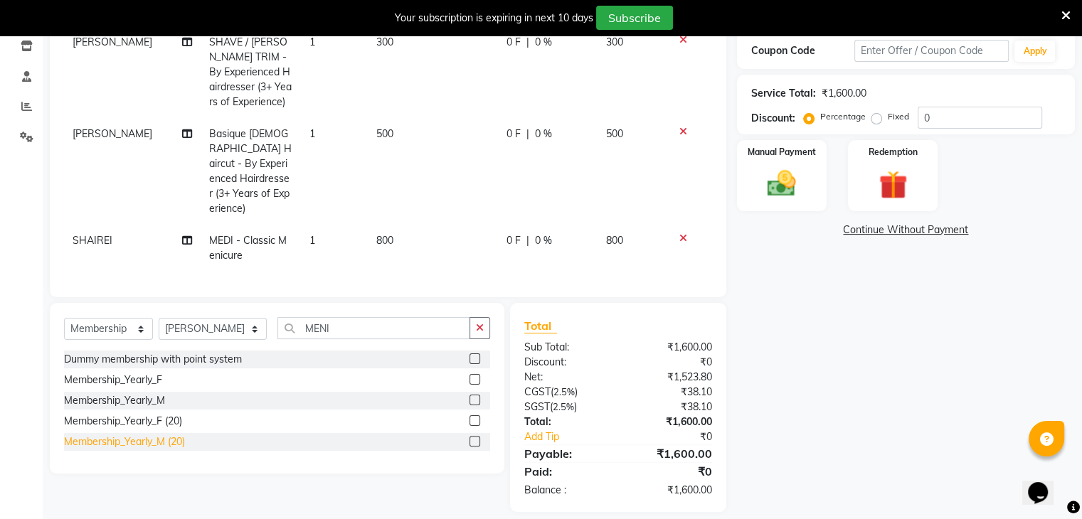
click at [184, 435] on div "Membership_Yearly_M (20)" at bounding box center [124, 442] width 121 height 15
select select "select"
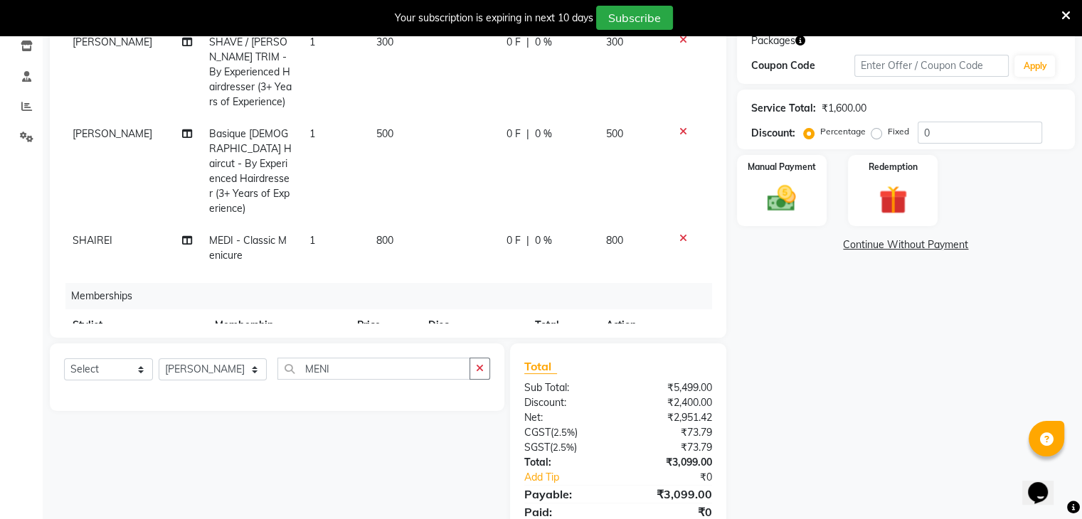
scroll to position [159, 0]
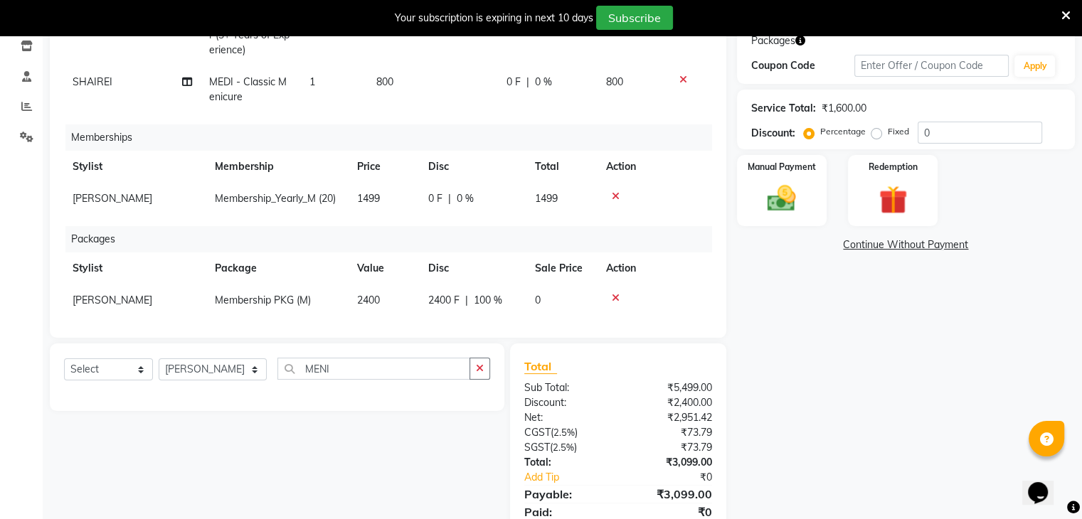
click at [615, 293] on icon at bounding box center [616, 298] width 8 height 10
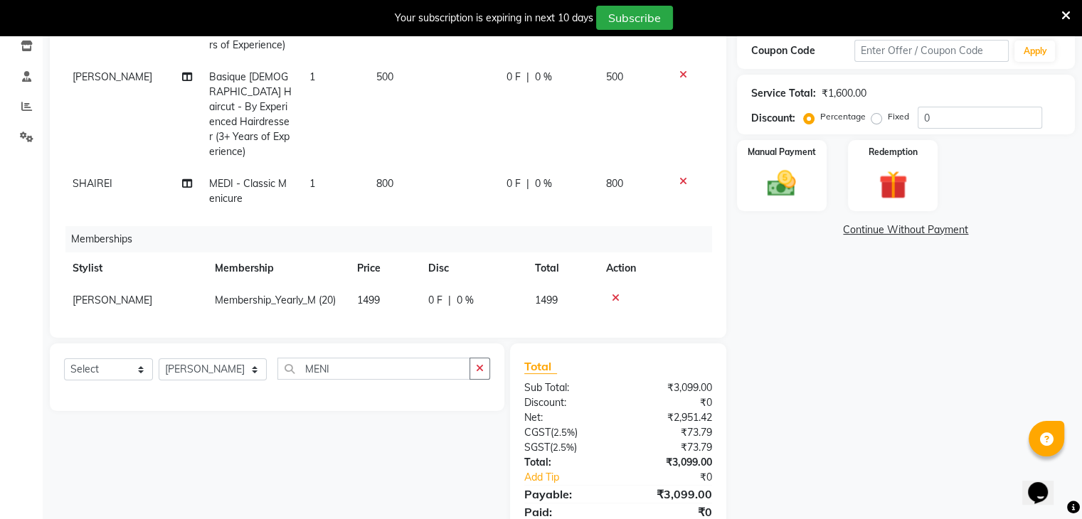
click at [439, 293] on span "0 F" at bounding box center [435, 300] width 14 height 15
select select "61803"
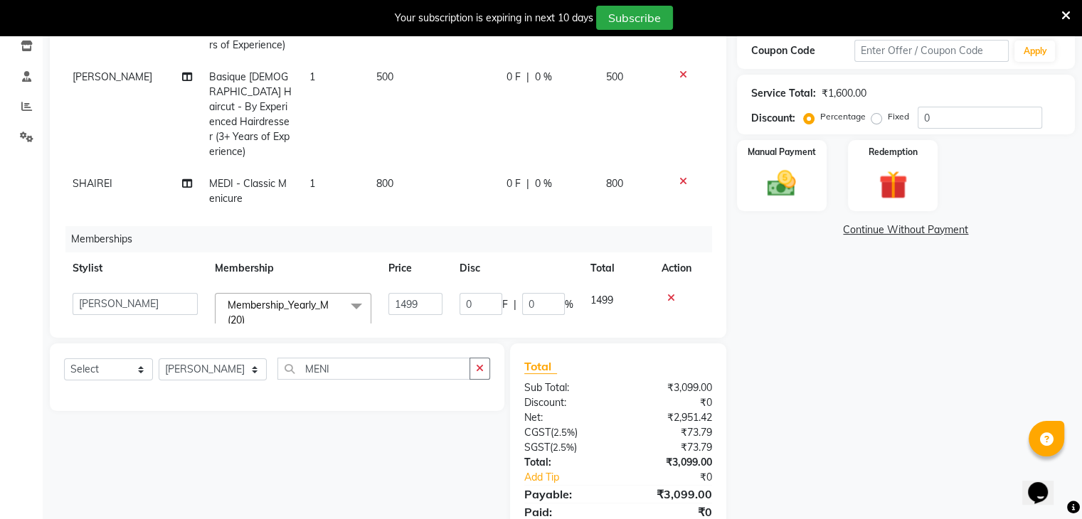
scroll to position [85, 0]
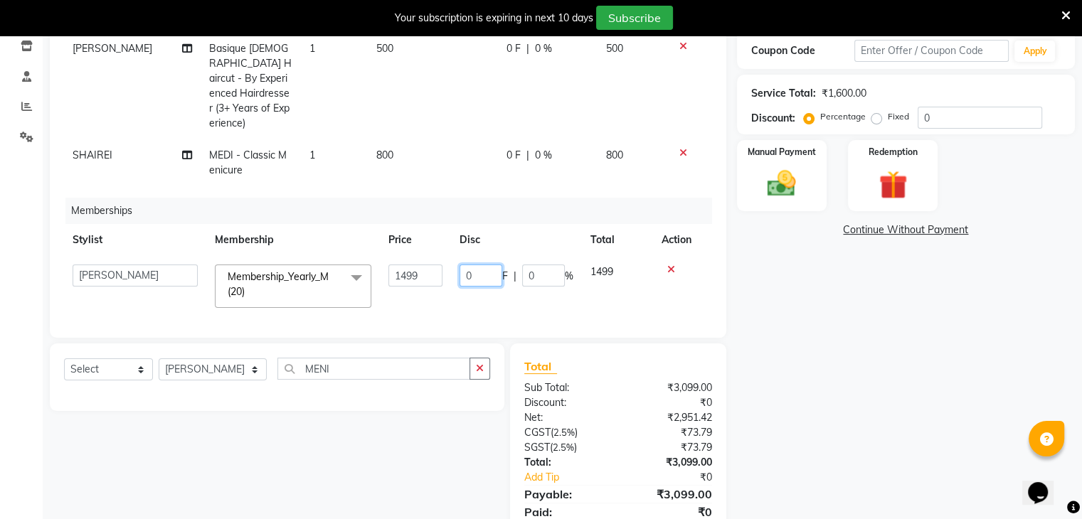
click at [481, 265] on input "0" at bounding box center [481, 276] width 43 height 22
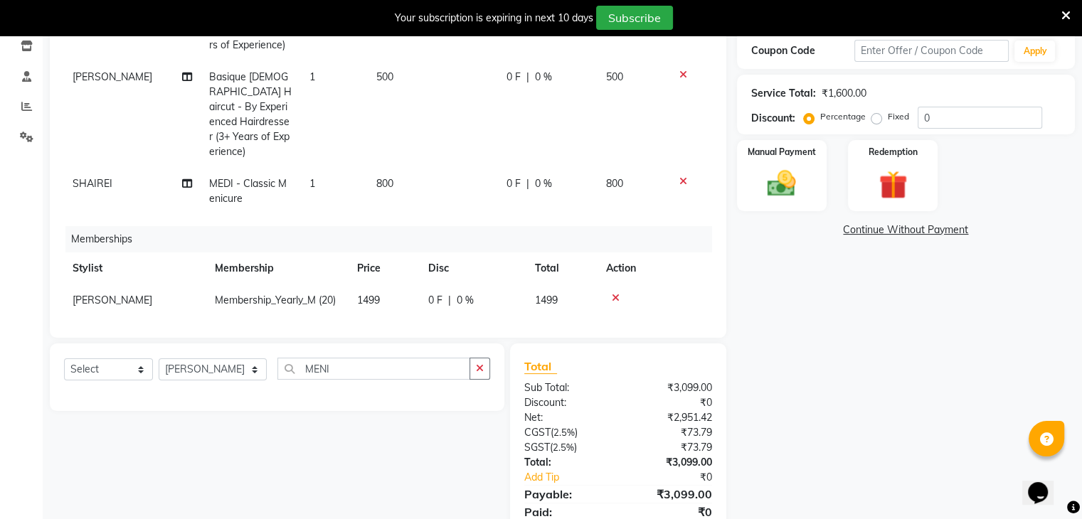
click at [457, 293] on span "0 %" at bounding box center [465, 300] width 17 height 15
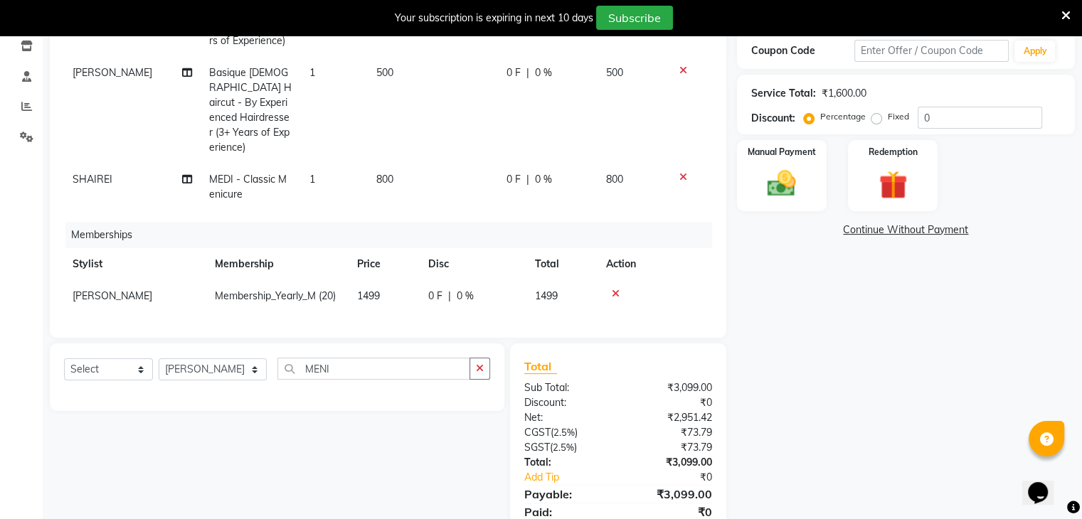
select select "61803"
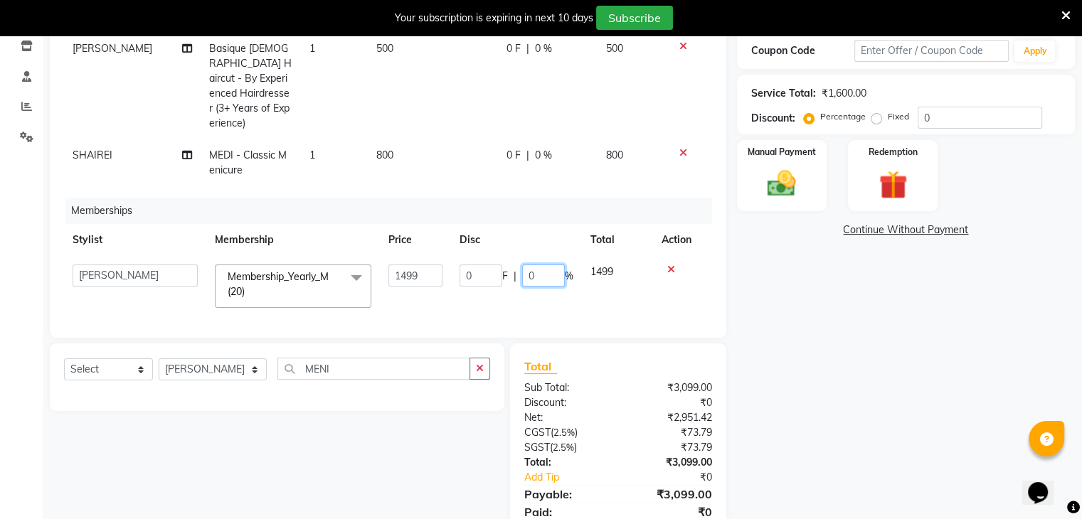
click at [547, 269] on input "0" at bounding box center [543, 276] width 43 height 22
type input "100"
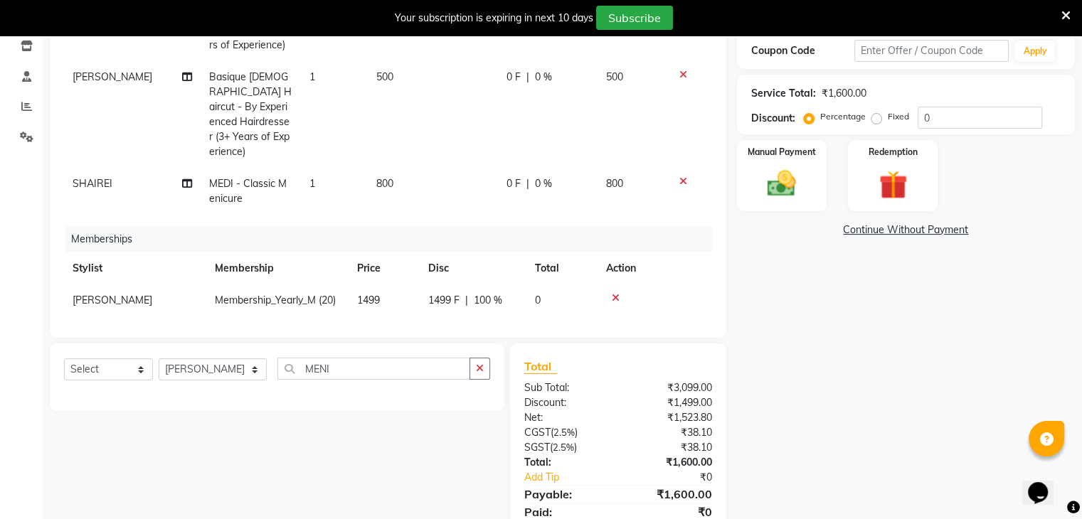
click at [553, 289] on tr "Salvana Motha Membership_Yearly_M (20) 1499 1499 F | 100 % 0" at bounding box center [388, 301] width 648 height 32
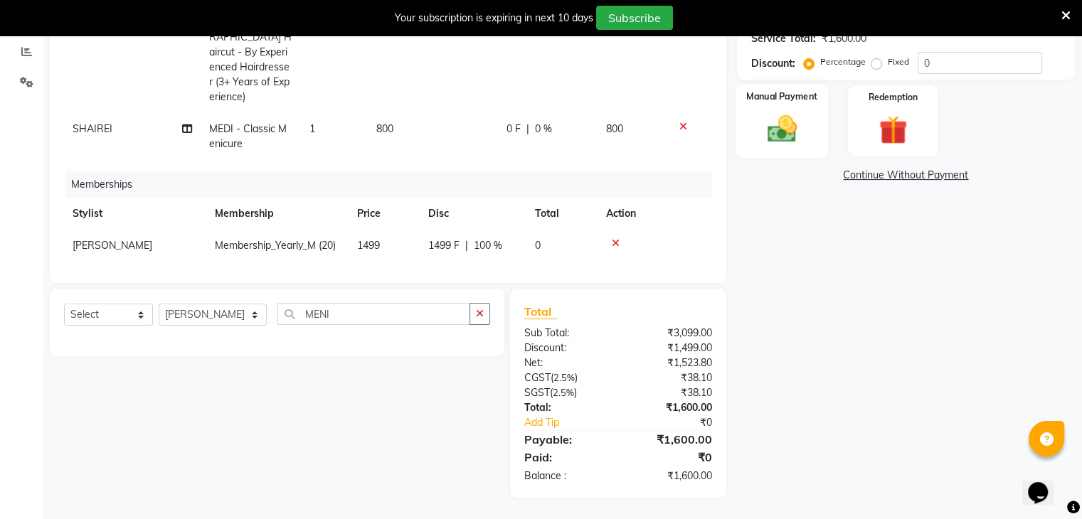
click at [787, 137] on img at bounding box center [782, 129] width 48 height 34
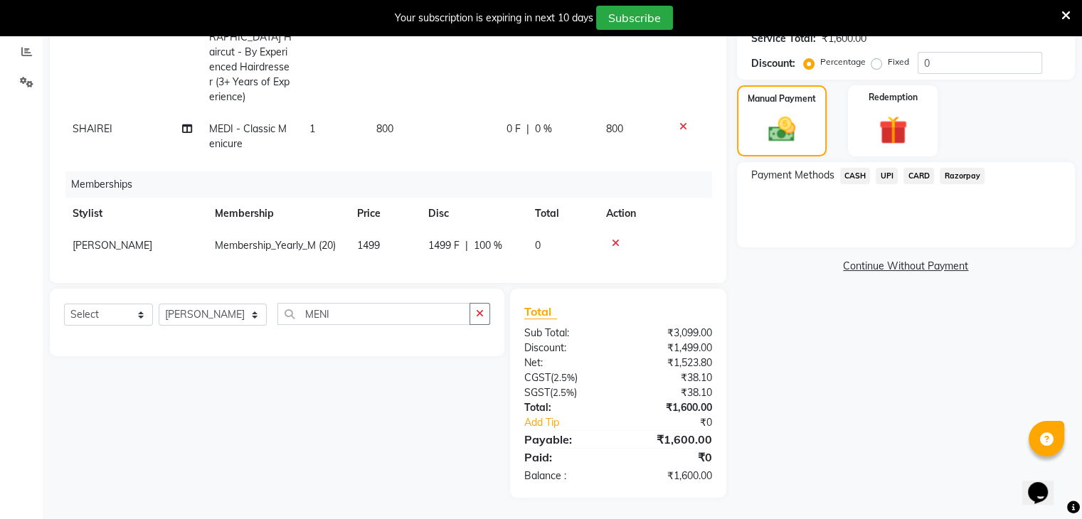
click at [855, 172] on span "CASH" at bounding box center [855, 176] width 31 height 16
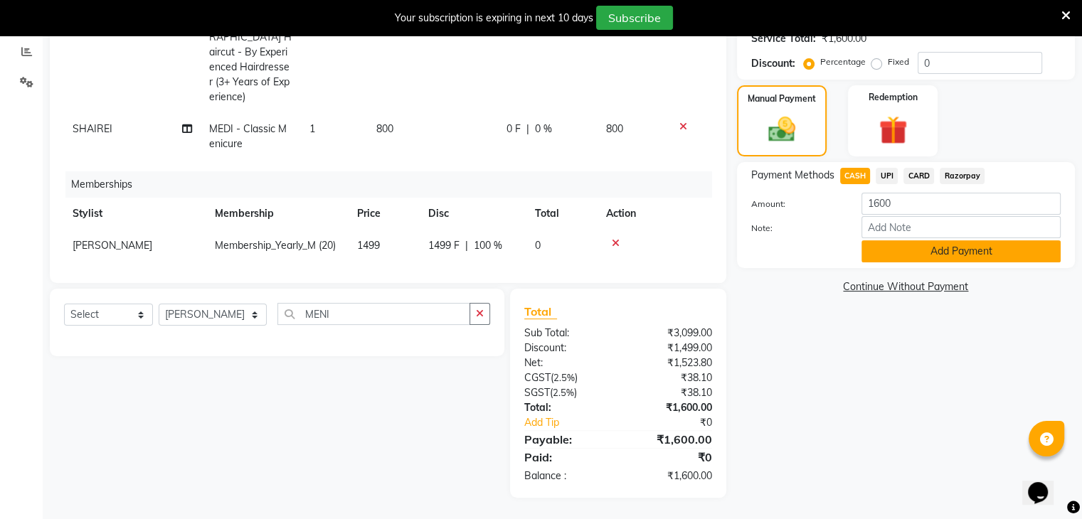
click at [900, 248] on button "Add Payment" at bounding box center [961, 252] width 199 height 22
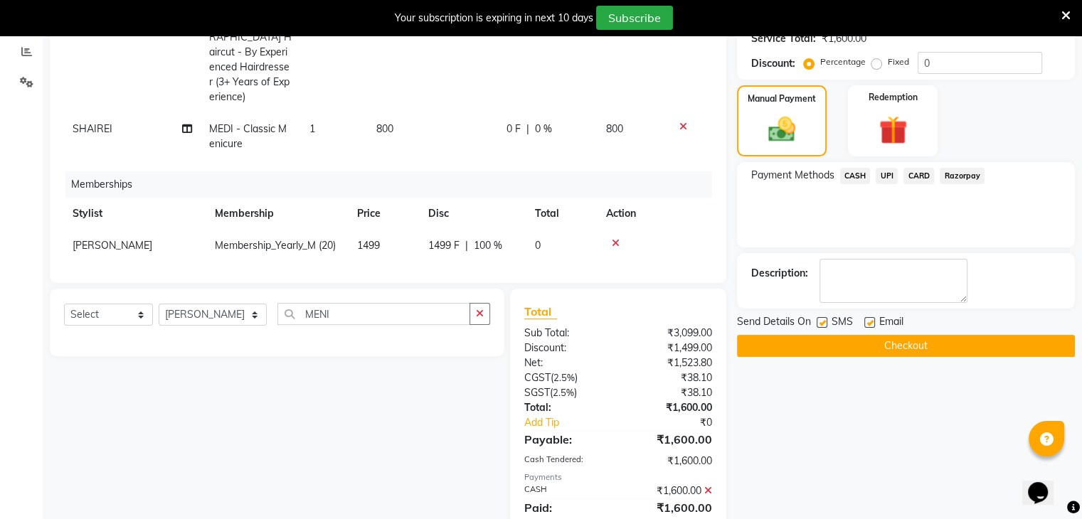
click at [814, 320] on div "Send Details On SMS Email" at bounding box center [906, 324] width 338 height 18
click at [820, 320] on label at bounding box center [822, 322] width 11 height 11
click at [820, 320] on input "checkbox" at bounding box center [821, 323] width 9 height 9
checkbox input "false"
click at [806, 339] on button "Checkout" at bounding box center [906, 346] width 338 height 22
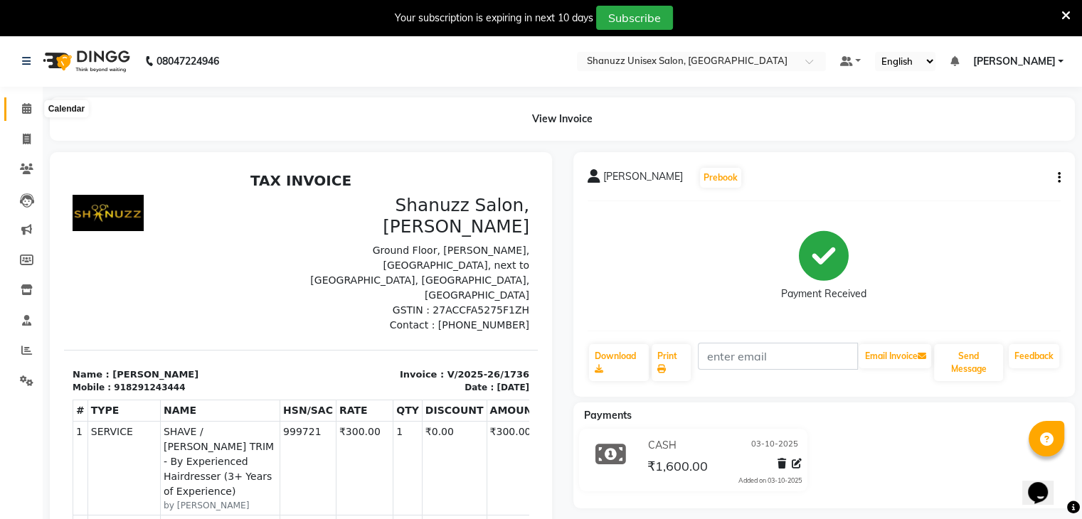
click at [28, 105] on icon at bounding box center [26, 108] width 9 height 11
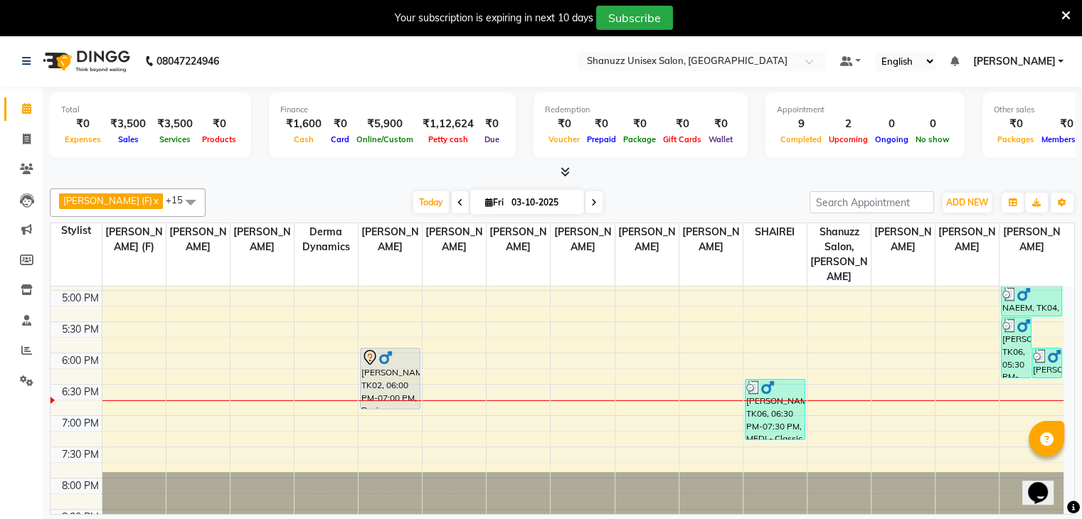
scroll to position [501, 0]
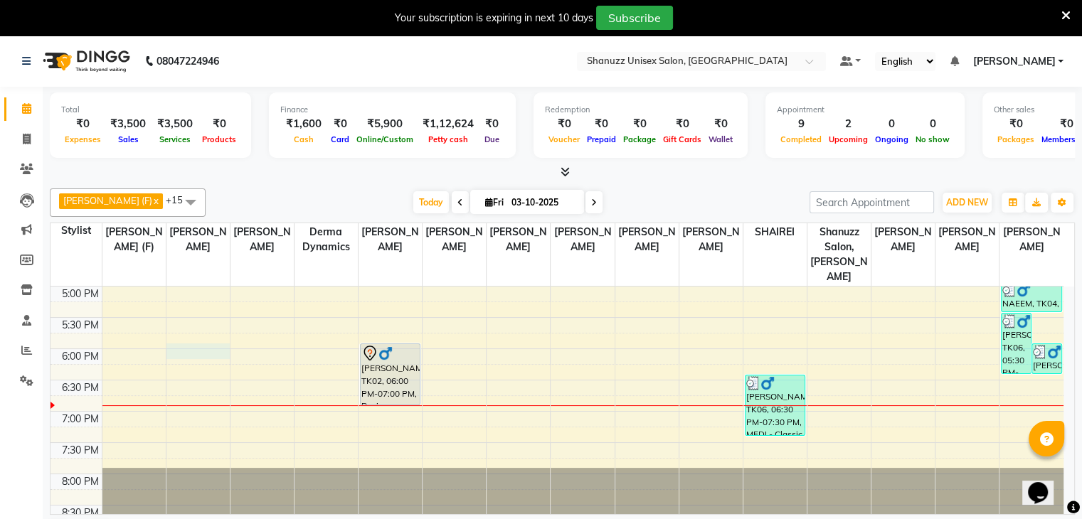
click at [167, 331] on div "9:00 AM 9:30 AM 10:00 AM 10:30 AM 11:00 AM 11:30 AM 12:00 PM 12:30 PM 1:00 PM 1…" at bounding box center [557, 161] width 1013 height 751
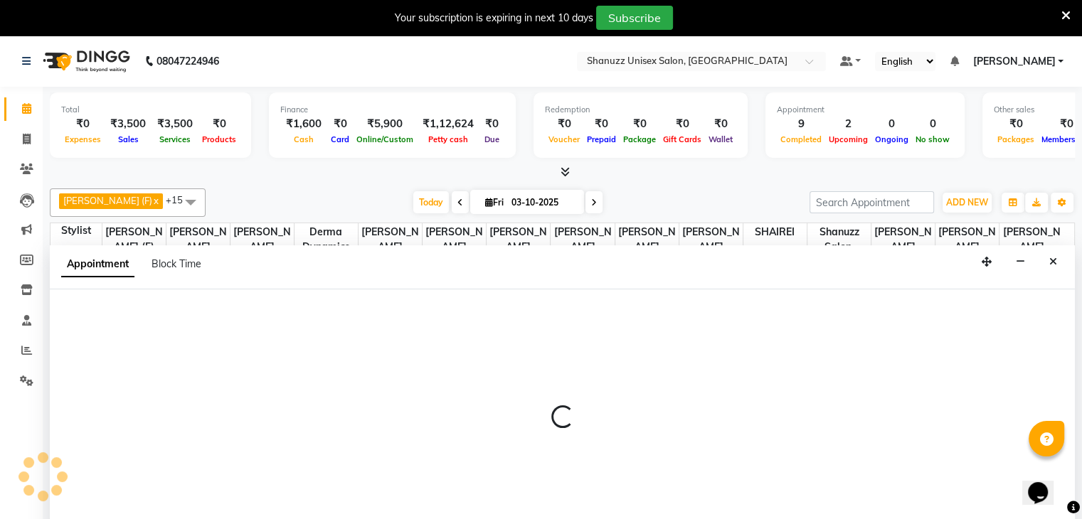
scroll to position [36, 0]
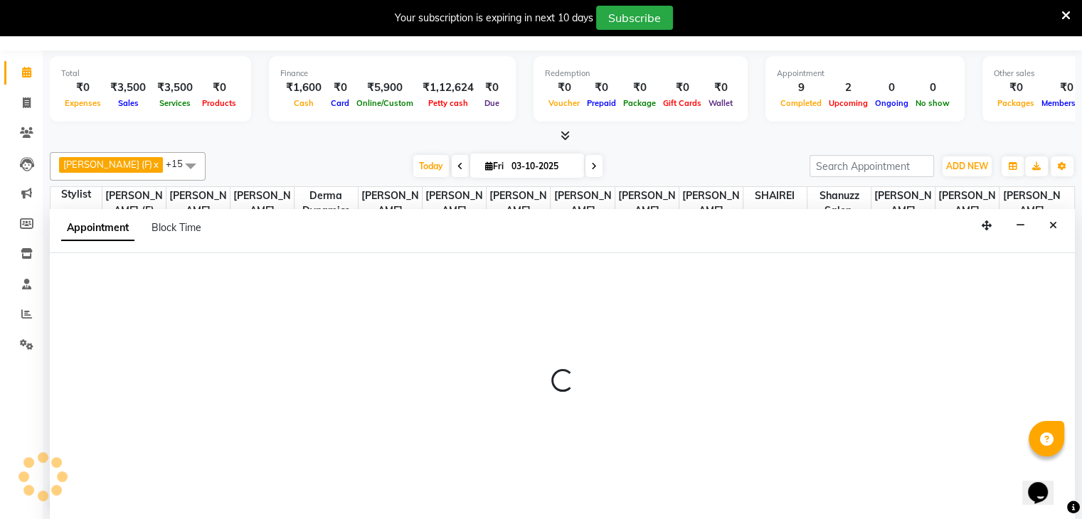
select select "59235"
select select "1080"
select select "tentative"
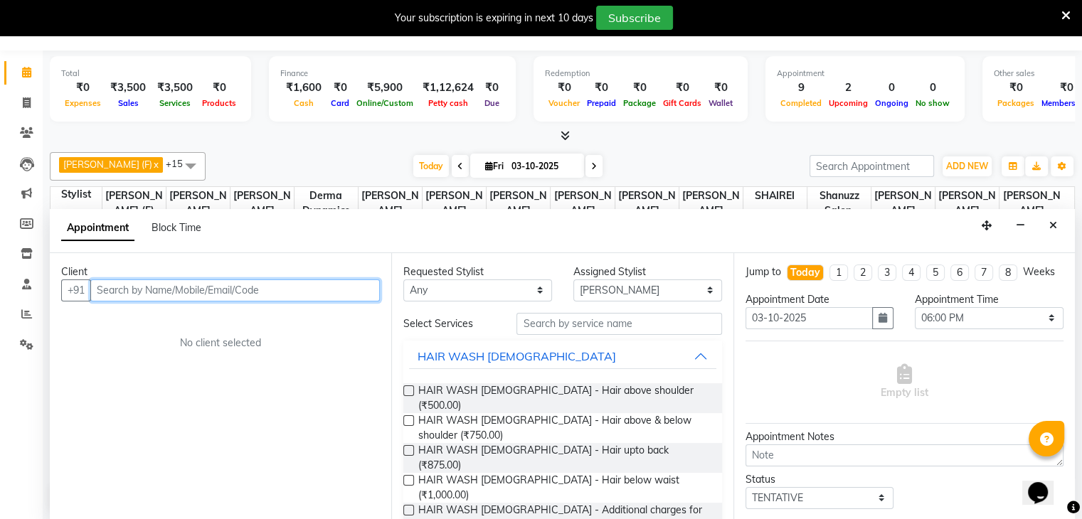
click at [116, 283] on input "text" at bounding box center [235, 291] width 290 height 22
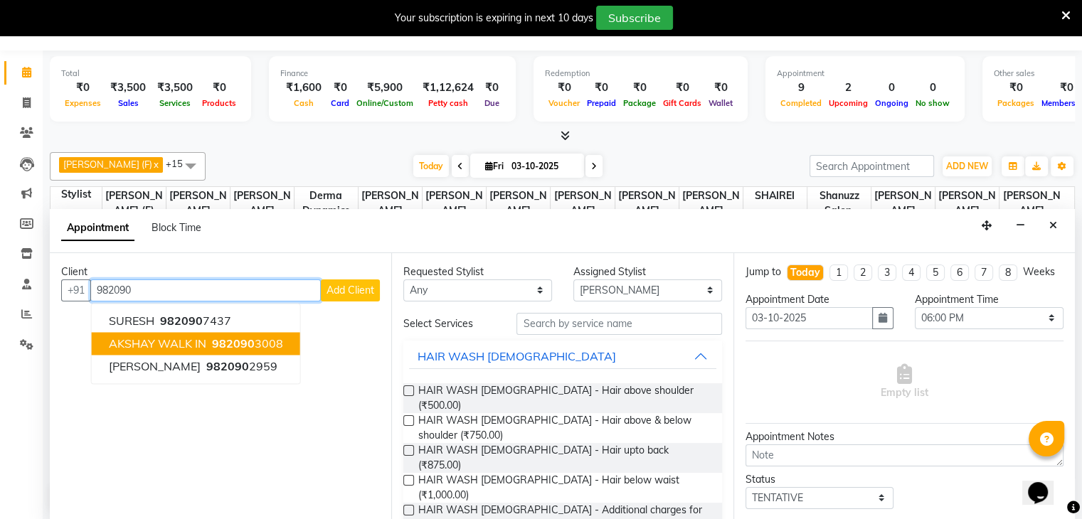
click at [125, 345] on span "AKSHAY WALK IN" at bounding box center [157, 344] width 97 height 14
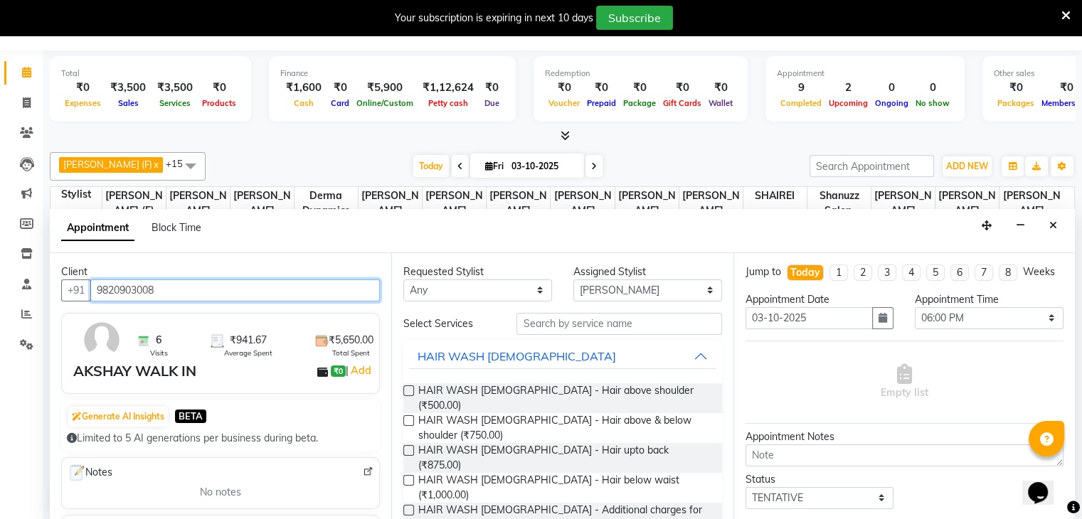
type input "9820903008"
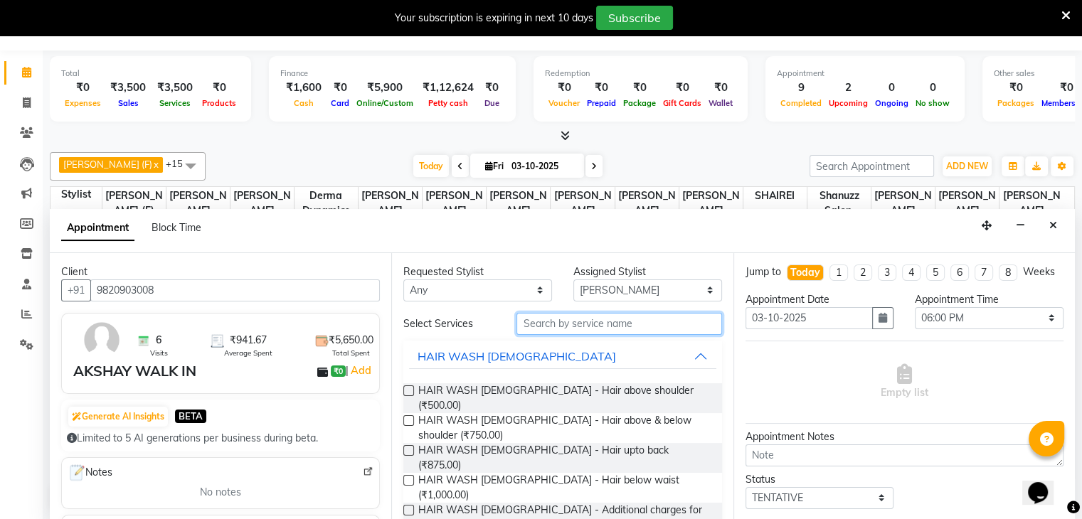
click at [554, 323] on input "text" at bounding box center [619, 324] width 205 height 22
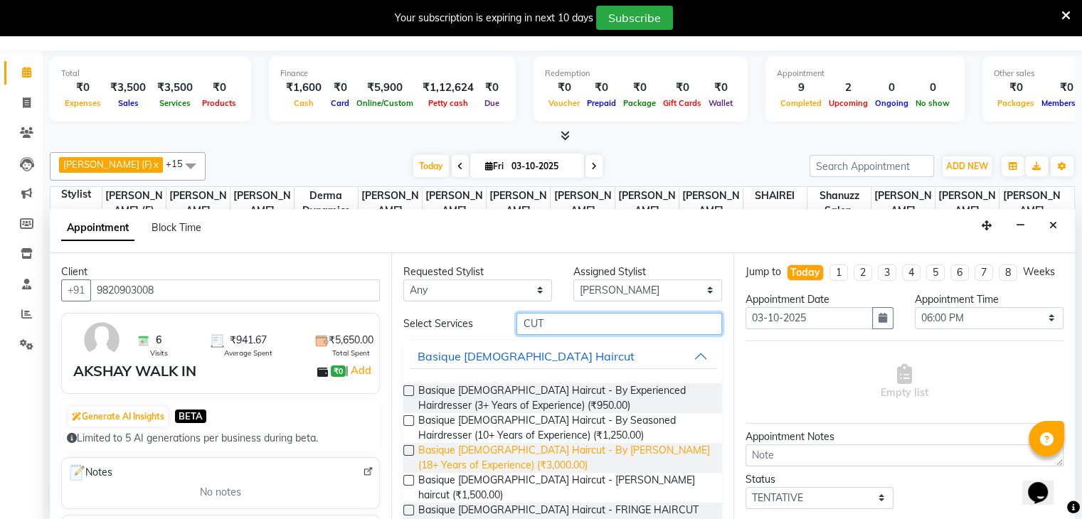
scroll to position [91, 0]
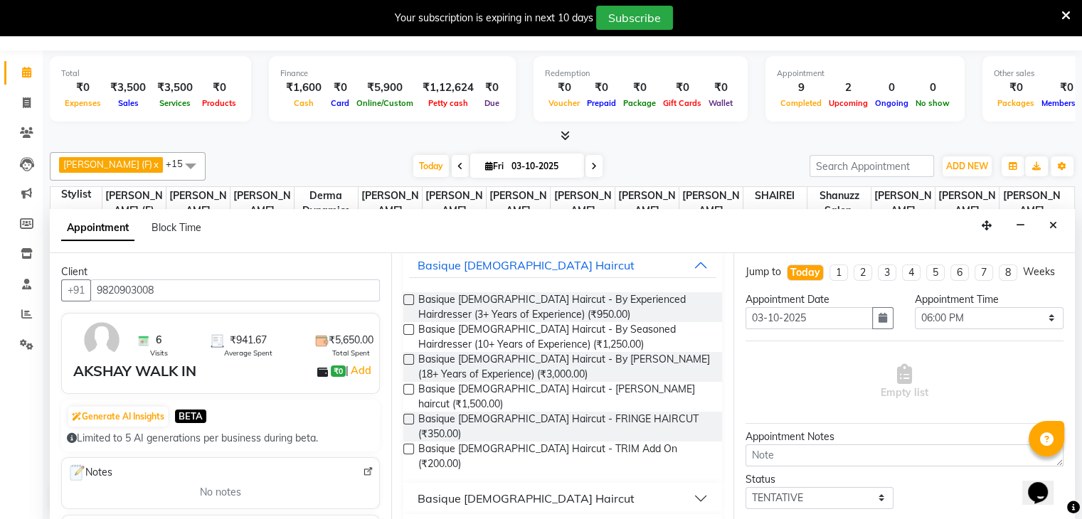
type input "CUT"
click at [507, 490] on div "Basique [DEMOGRAPHIC_DATA] Haircut" at bounding box center [526, 498] width 217 height 17
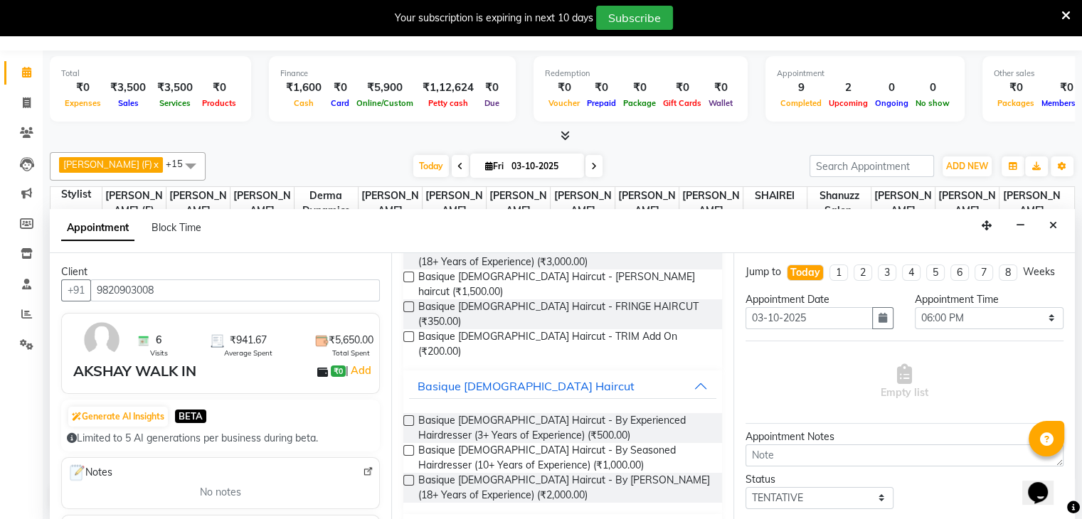
click at [412, 445] on label at bounding box center [408, 450] width 11 height 11
click at [412, 448] on input "checkbox" at bounding box center [407, 452] width 9 height 9
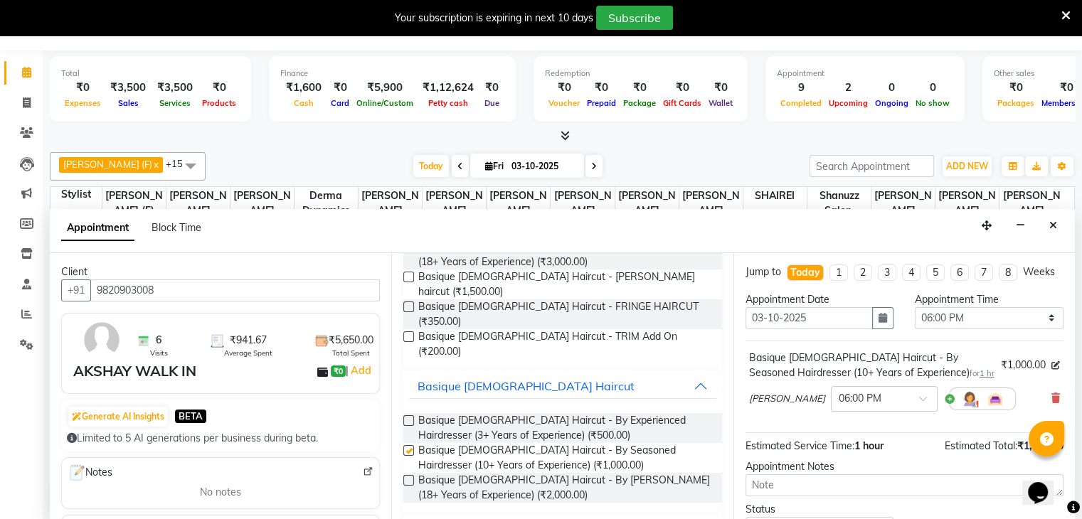
checkbox input "false"
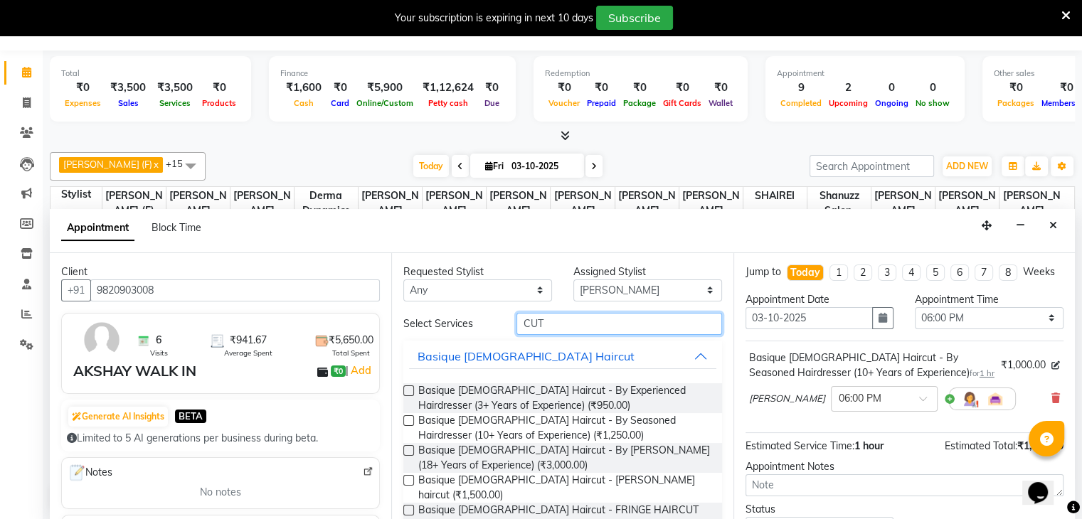
click at [585, 328] on input "CUT" at bounding box center [619, 324] width 205 height 22
type input "C"
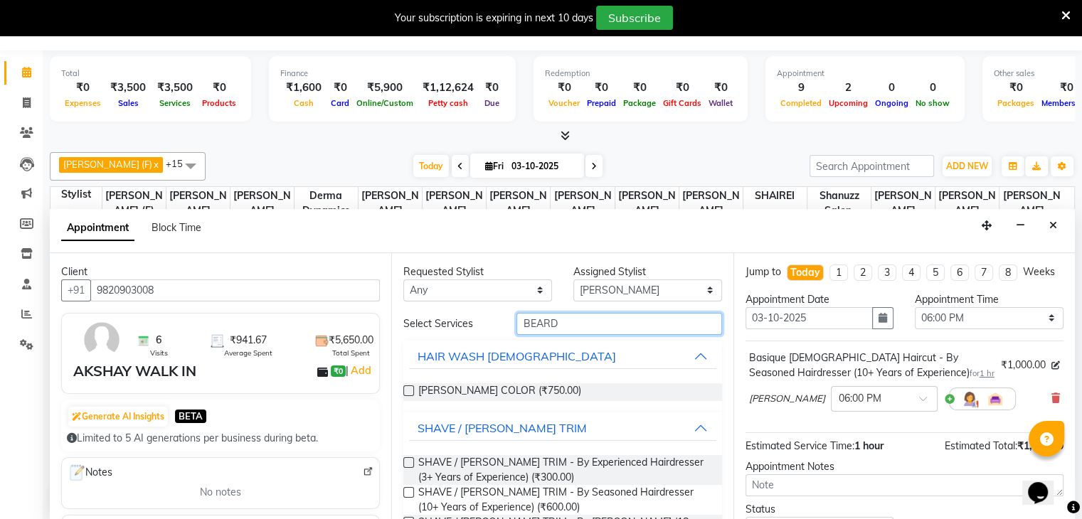
type input "BEARD"
click at [408, 488] on label at bounding box center [408, 492] width 11 height 11
click at [408, 490] on input "checkbox" at bounding box center [407, 494] width 9 height 9
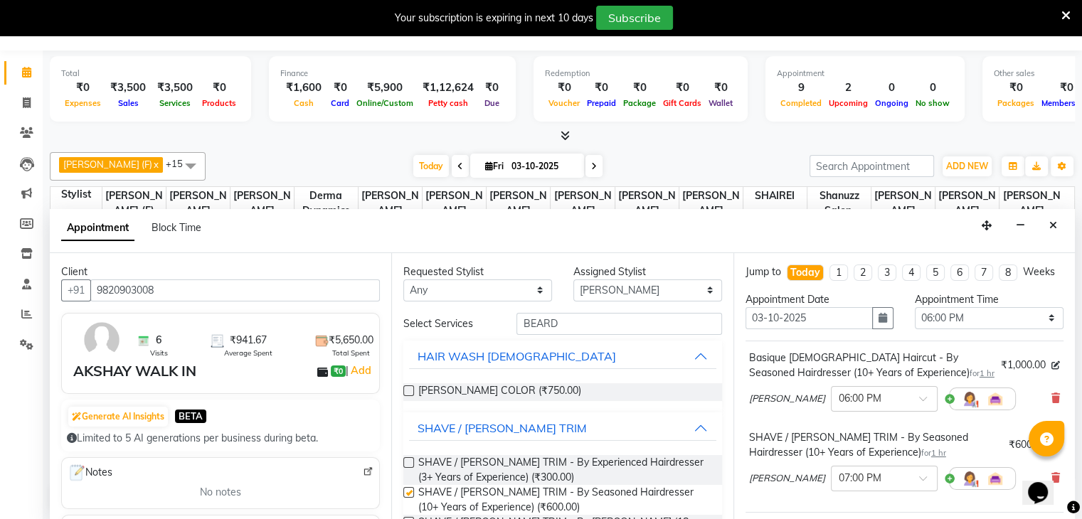
checkbox input "false"
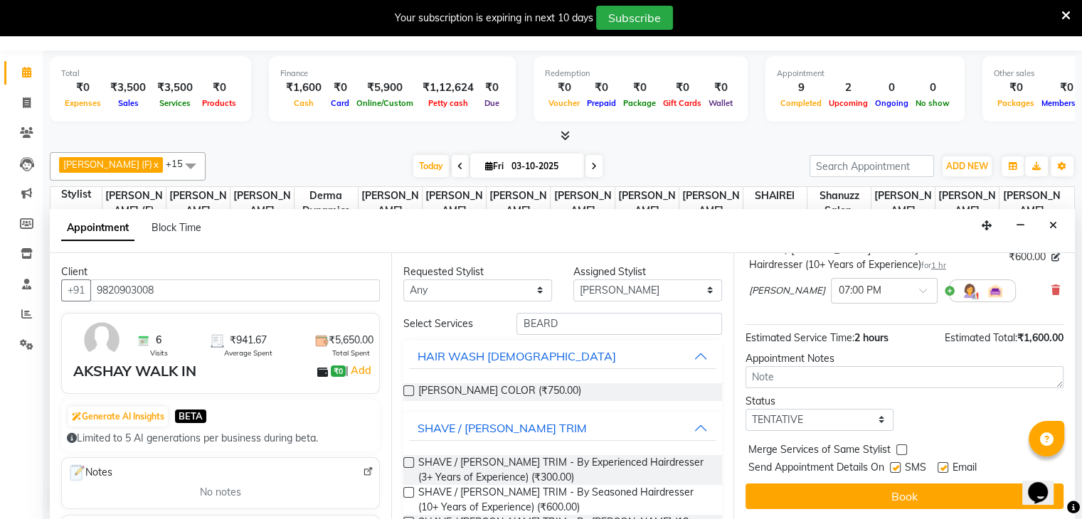
click at [895, 471] on label at bounding box center [895, 468] width 11 height 11
click at [895, 471] on input "checkbox" at bounding box center [894, 469] width 9 height 9
checkbox input "false"
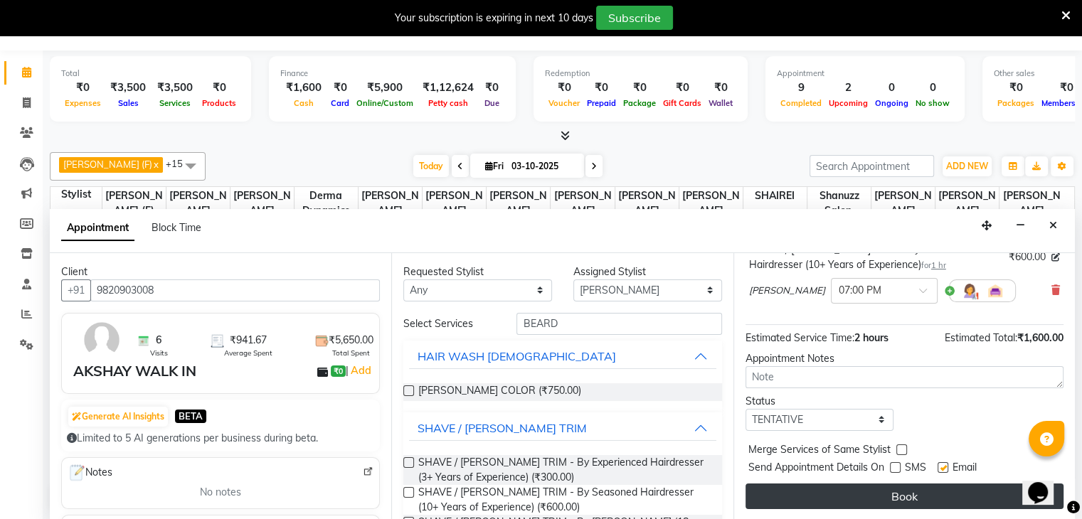
click at [875, 494] on button "Book" at bounding box center [905, 497] width 318 height 26
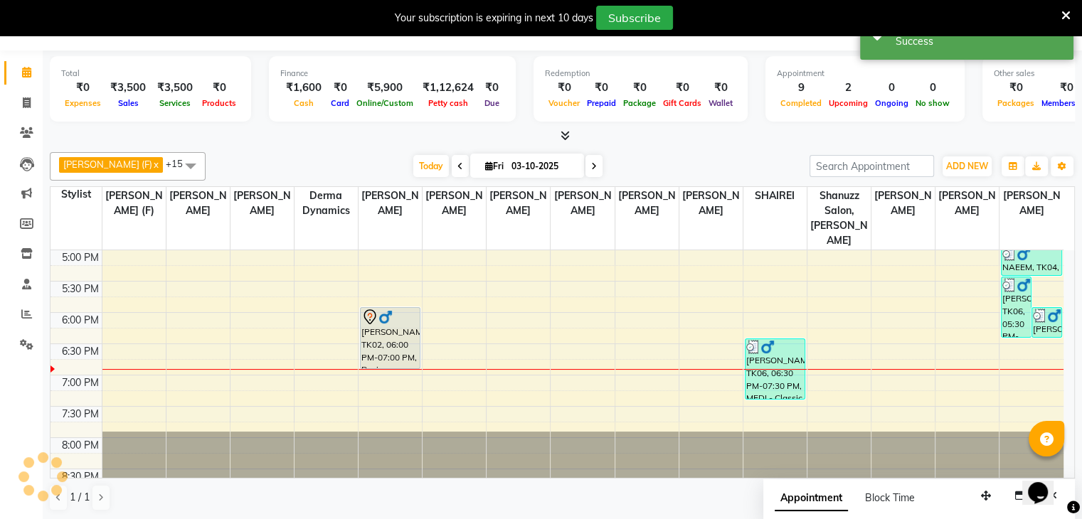
scroll to position [0, 0]
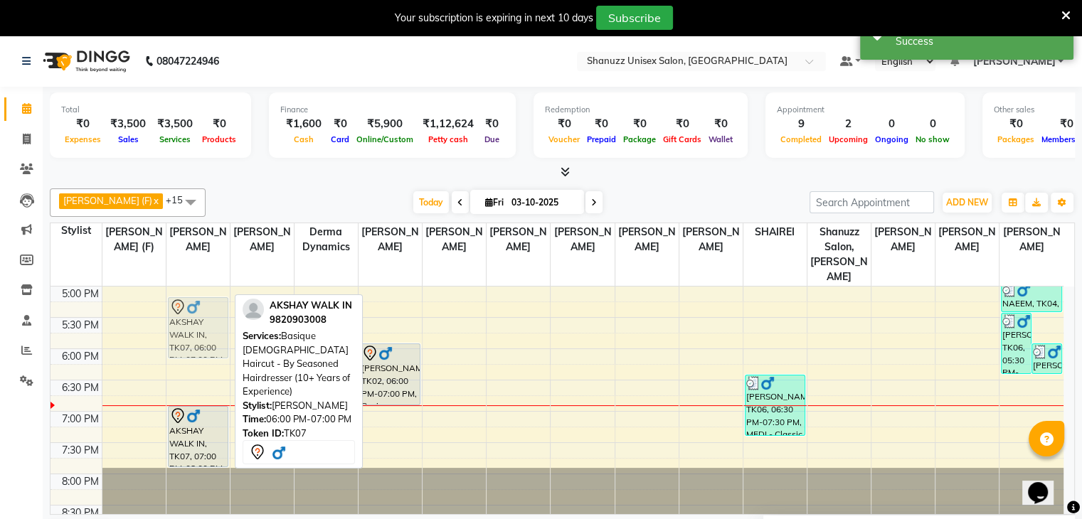
drag, startPoint x: 191, startPoint y: 371, endPoint x: 188, endPoint y: 320, distance: 50.7
click at [188, 320] on div "AKSHAY WALK IN, TK07, 06:00 PM-07:00 PM, Basique MALE Haircut - By Seasoned Hai…" at bounding box center [198, 161] width 63 height 751
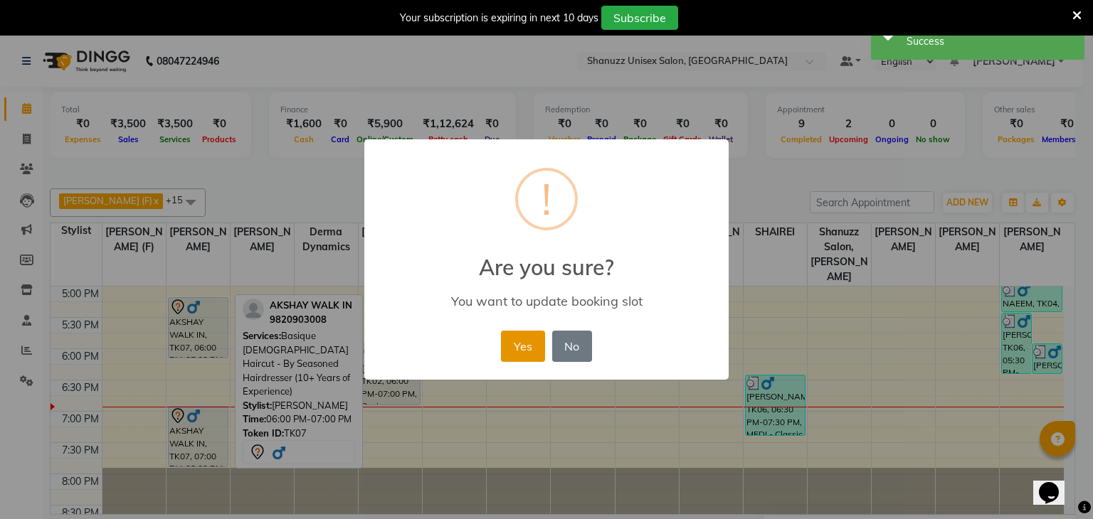
click at [523, 351] on button "Yes" at bounding box center [522, 346] width 43 height 31
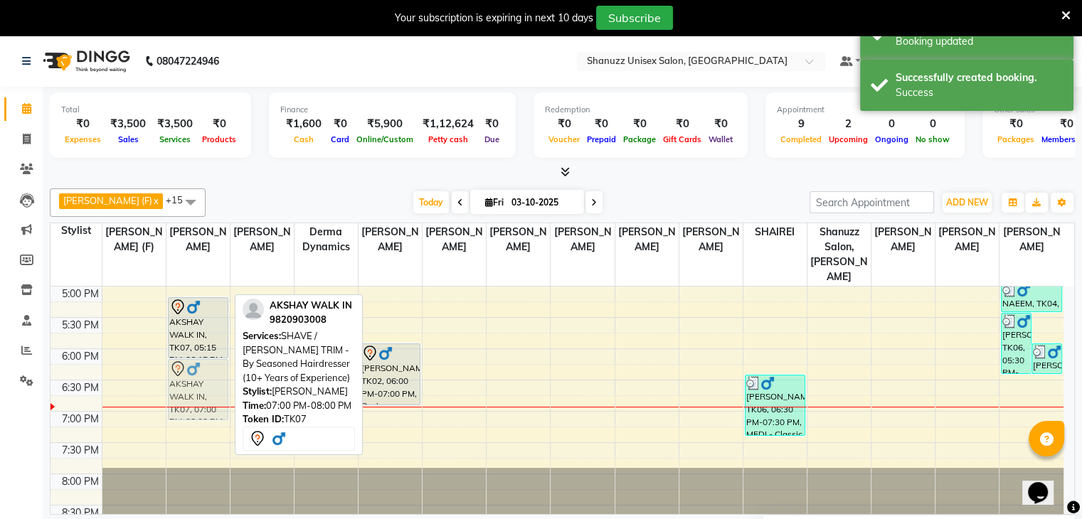
drag, startPoint x: 199, startPoint y: 426, endPoint x: 197, endPoint y: 388, distance: 38.5
click at [197, 388] on div "AKSHAY WALK IN, TK07, 05:15 PM-06:15 PM, Basique MALE Haircut - By Seasoned Hai…" at bounding box center [198, 161] width 63 height 751
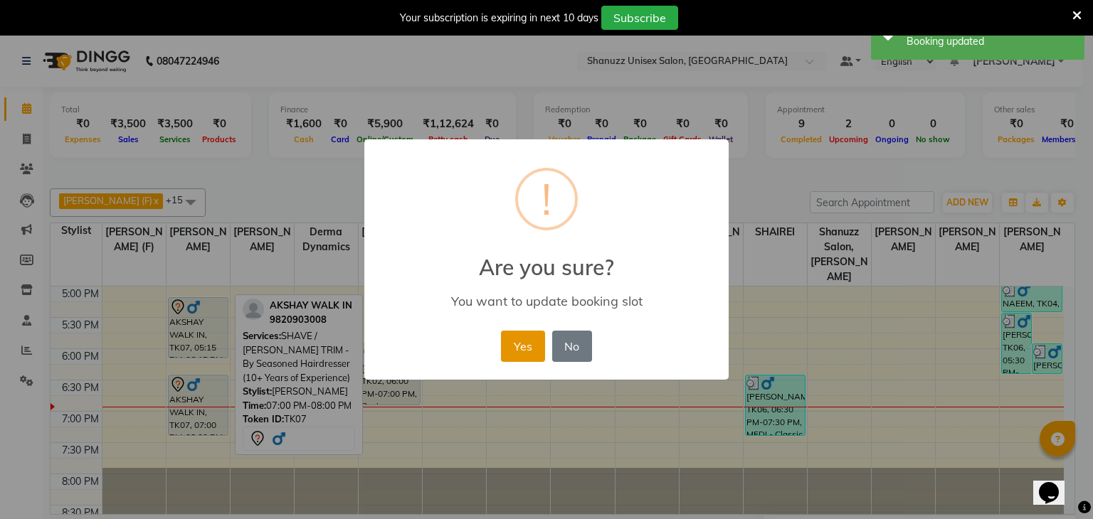
click at [512, 343] on button "Yes" at bounding box center [522, 346] width 43 height 31
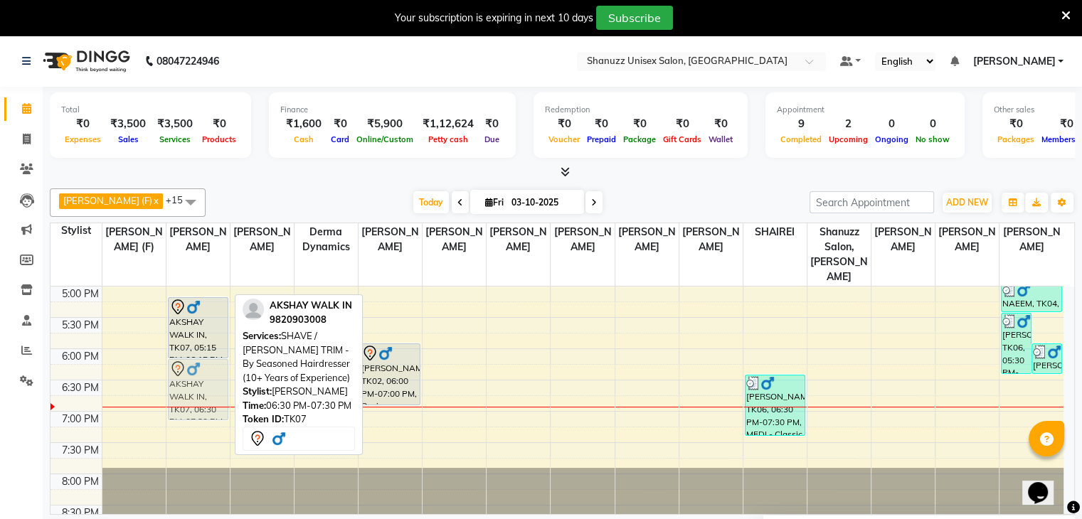
drag, startPoint x: 184, startPoint y: 371, endPoint x: 181, endPoint y: 351, distance: 20.1
click at [181, 351] on div "AKSHAY WALK IN, TK07, 05:15 PM-06:15 PM, Basique MALE Haircut - By Seasoned Hai…" at bounding box center [198, 161] width 63 height 751
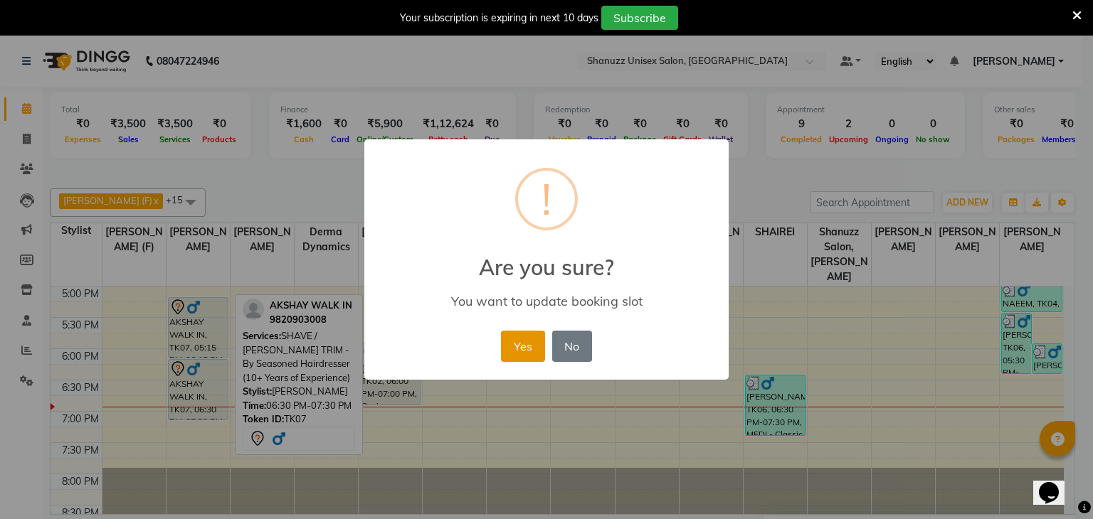
click at [530, 345] on button "Yes" at bounding box center [522, 346] width 43 height 31
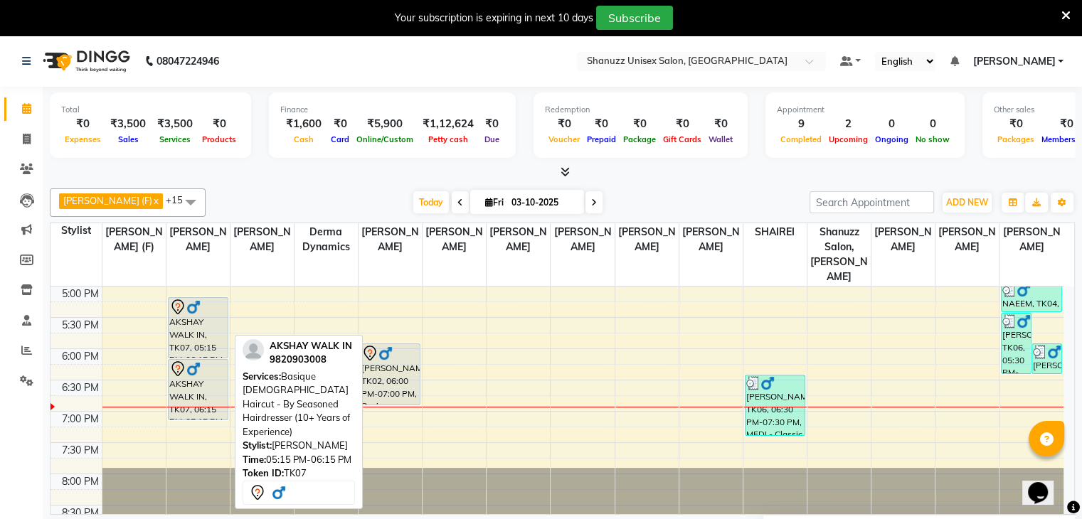
click at [177, 305] on div "AKSHAY WALK IN, TK07, 05:15 PM-06:15 PM, Basique [DEMOGRAPHIC_DATA] Haircut - B…" at bounding box center [198, 328] width 59 height 60
click at [204, 322] on div "AKSHAY WALK IN, TK07, 05:15 PM-06:15 PM, Basique [DEMOGRAPHIC_DATA] Haircut - B…" at bounding box center [198, 328] width 59 height 60
select select "7"
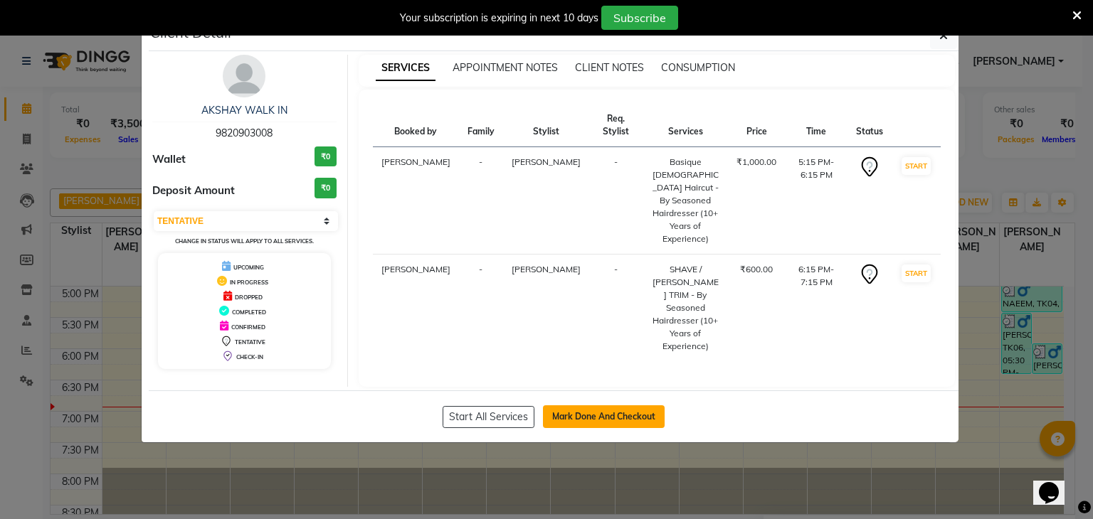
click at [586, 406] on button "Mark Done And Checkout" at bounding box center [604, 417] width 122 height 23
select select "service"
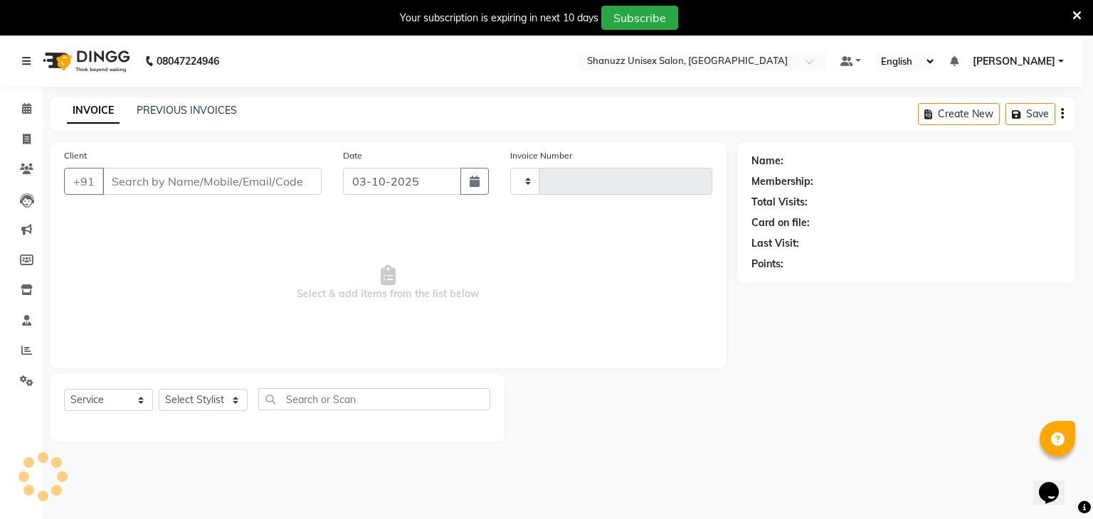
type input "1737"
select select "7102"
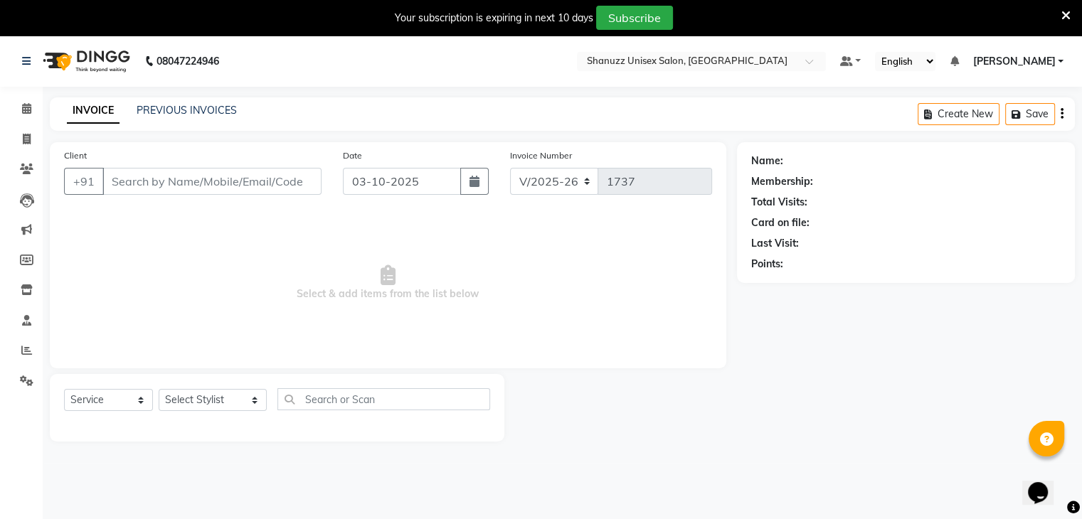
type input "9820903008"
select select "59235"
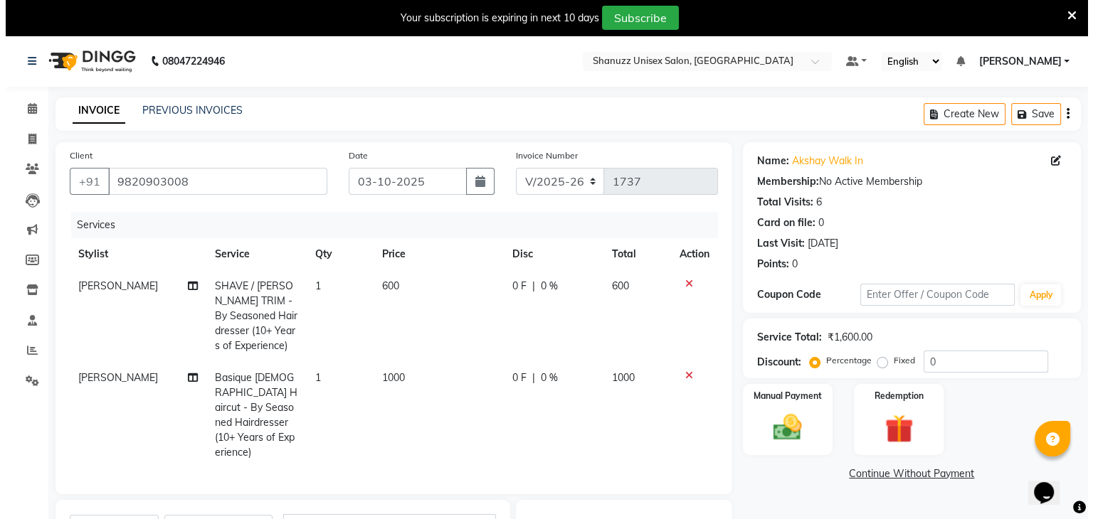
scroll to position [209, 0]
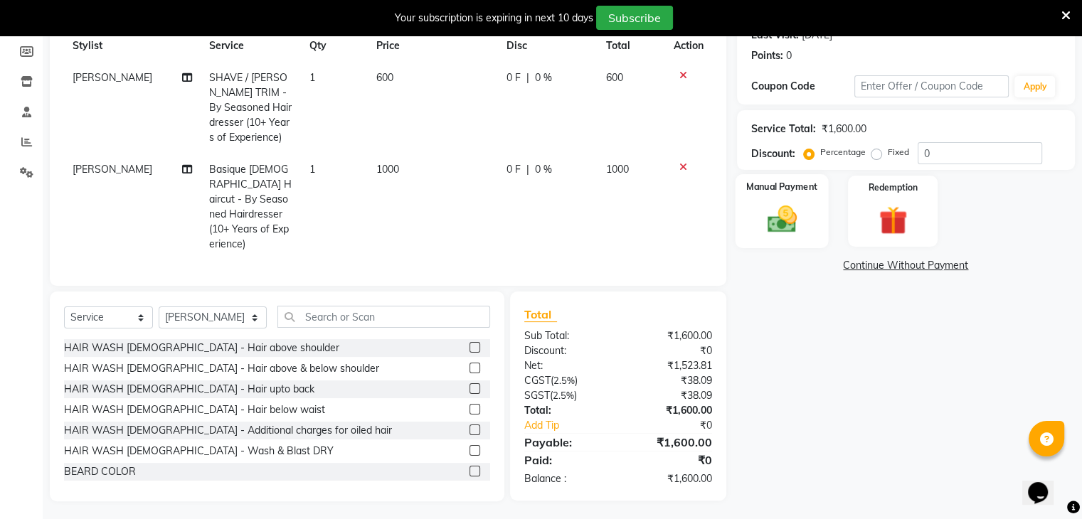
click at [809, 216] on div "Manual Payment" at bounding box center [781, 210] width 93 height 73
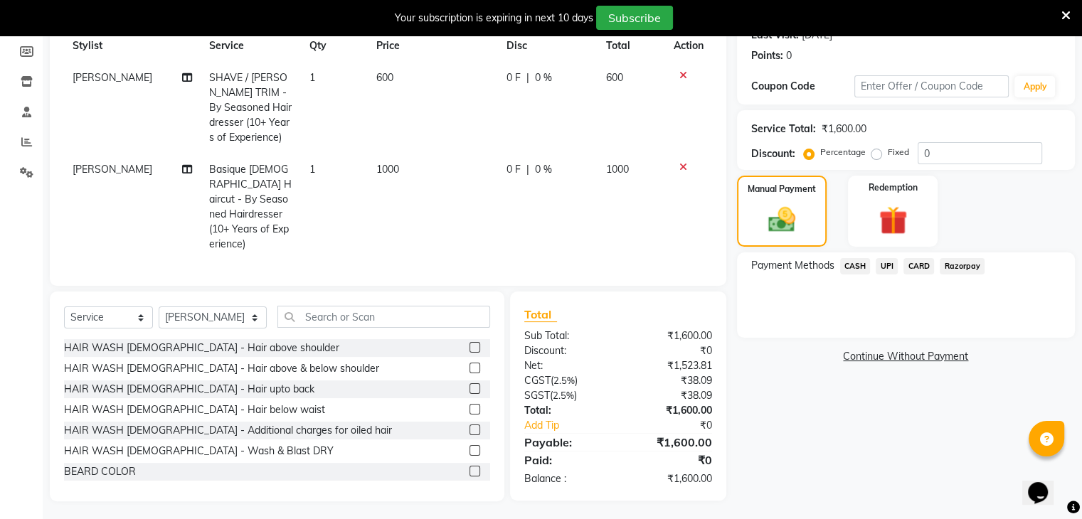
click at [890, 265] on span "UPI" at bounding box center [887, 266] width 22 height 16
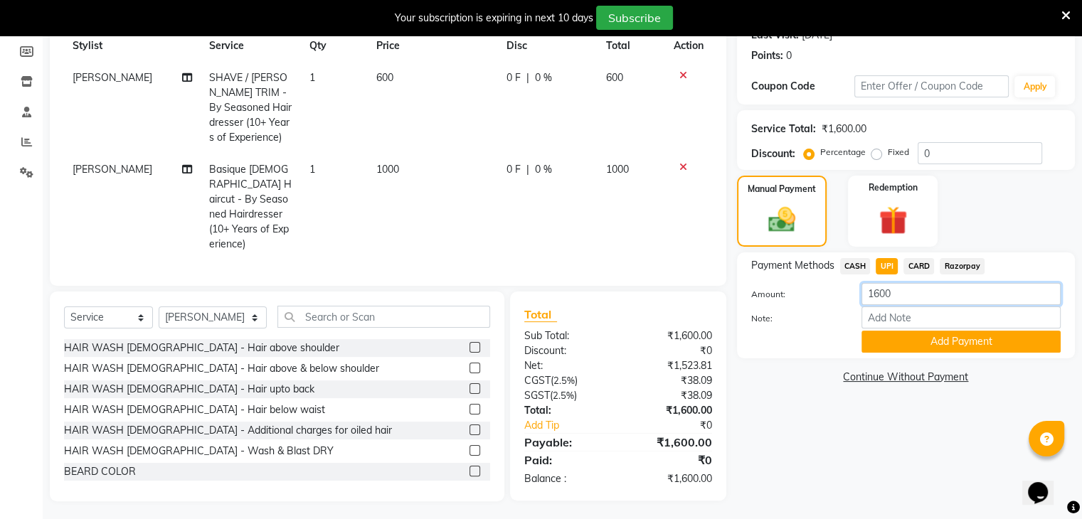
click at [898, 292] on input "1600" at bounding box center [961, 294] width 199 height 22
type input "1700"
click at [880, 349] on button "Add Payment" at bounding box center [961, 342] width 199 height 22
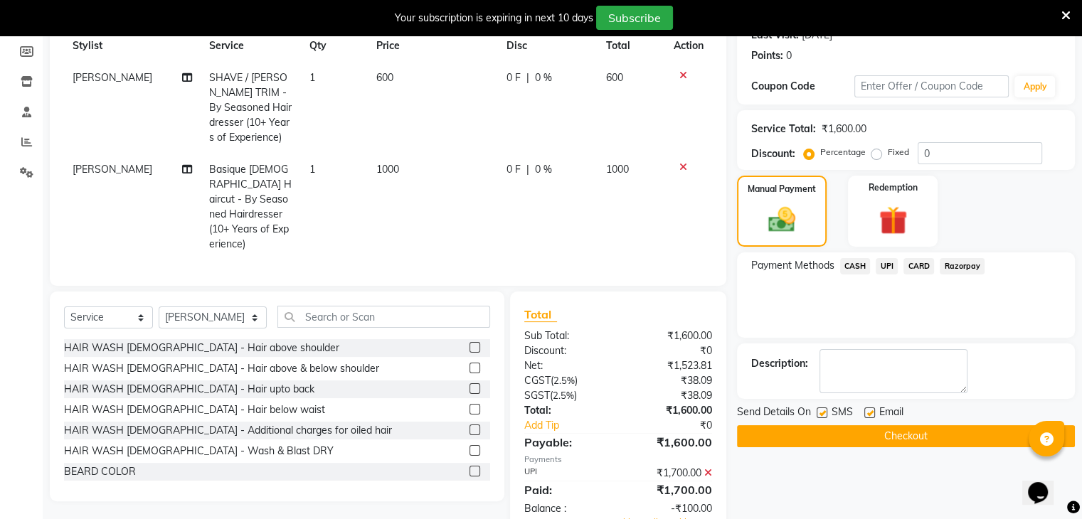
click at [820, 413] on label at bounding box center [822, 413] width 11 height 11
click at [820, 413] on input "checkbox" at bounding box center [821, 413] width 9 height 9
checkbox input "false"
click at [814, 426] on button "Checkout" at bounding box center [906, 437] width 338 height 22
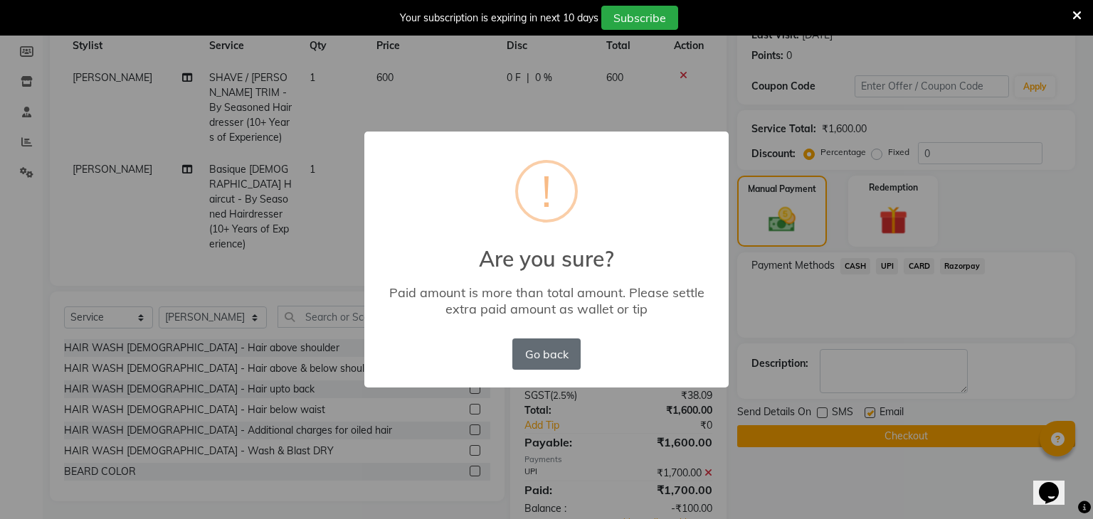
click at [549, 359] on button "Go back" at bounding box center [546, 354] width 68 height 31
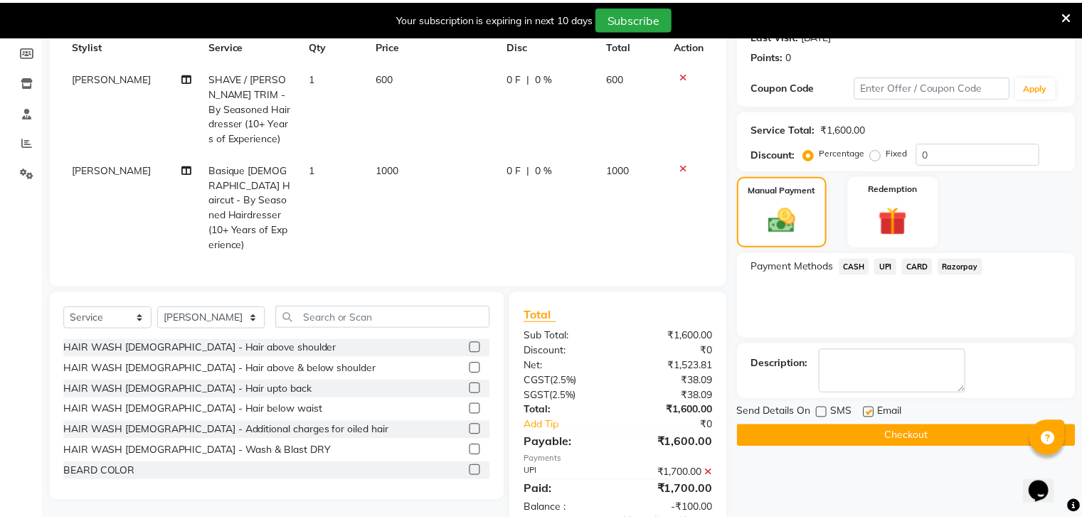
scroll to position [250, 0]
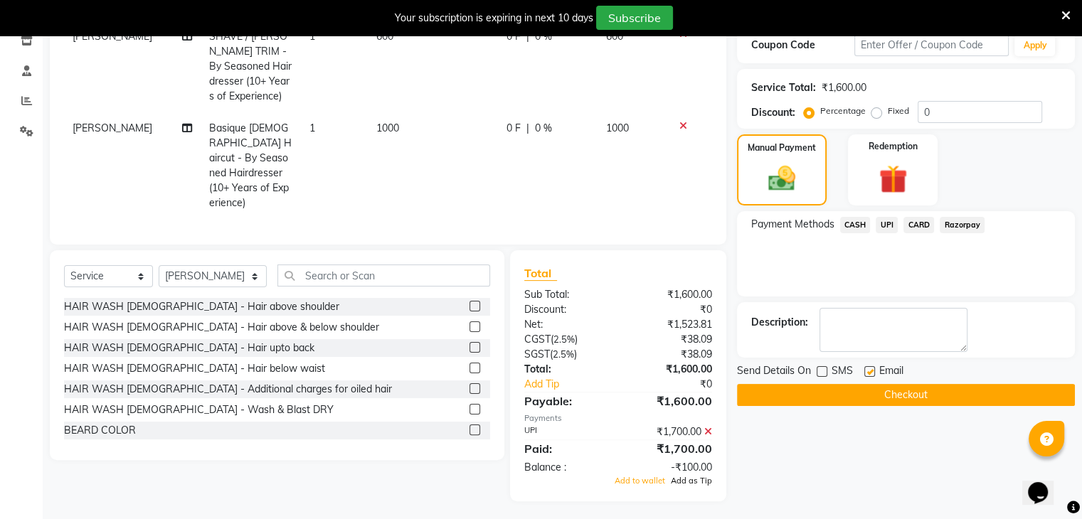
click at [692, 478] on span "Add as Tip" at bounding box center [691, 481] width 41 height 10
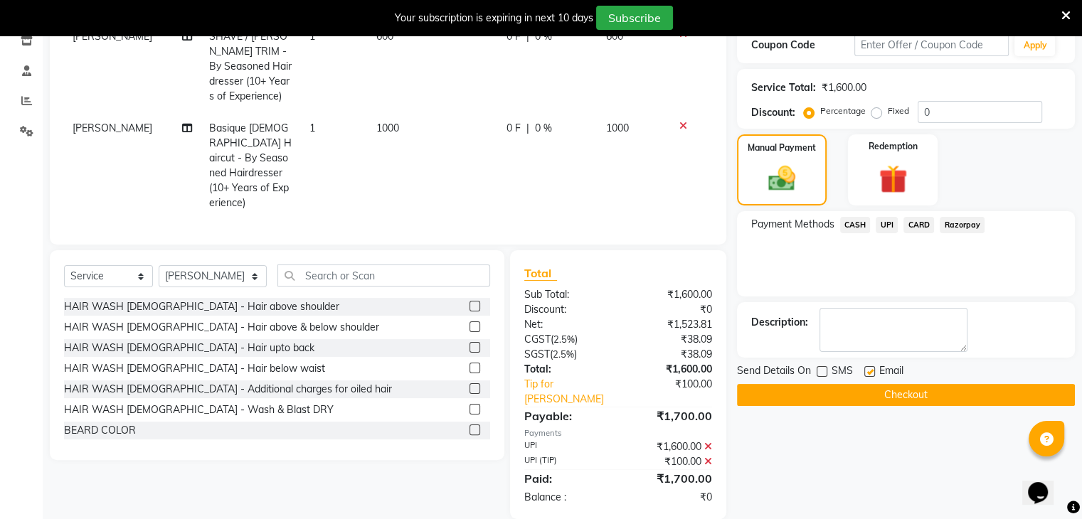
click at [811, 385] on button "Checkout" at bounding box center [906, 395] width 338 height 22
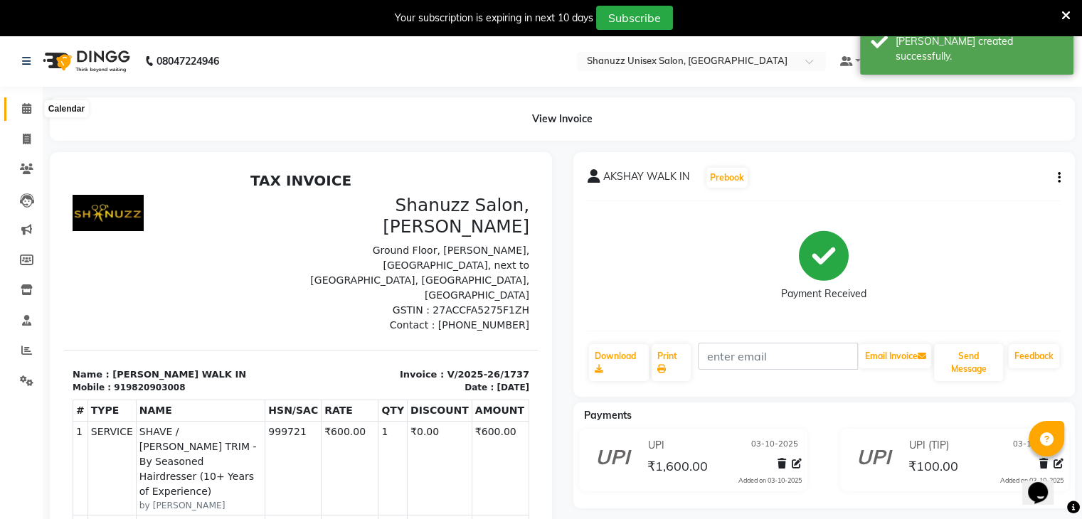
click at [23, 112] on icon at bounding box center [26, 108] width 9 height 11
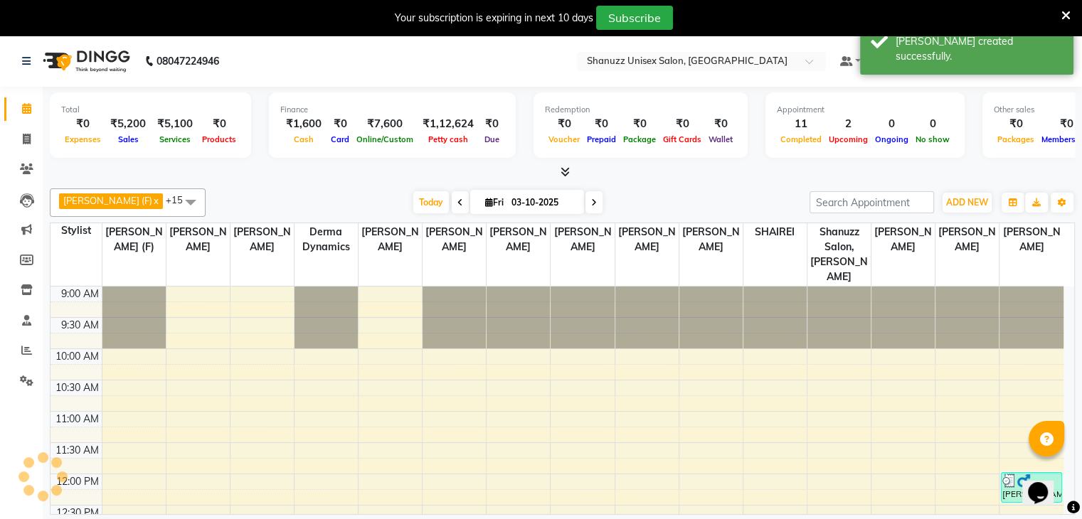
scroll to position [475, 0]
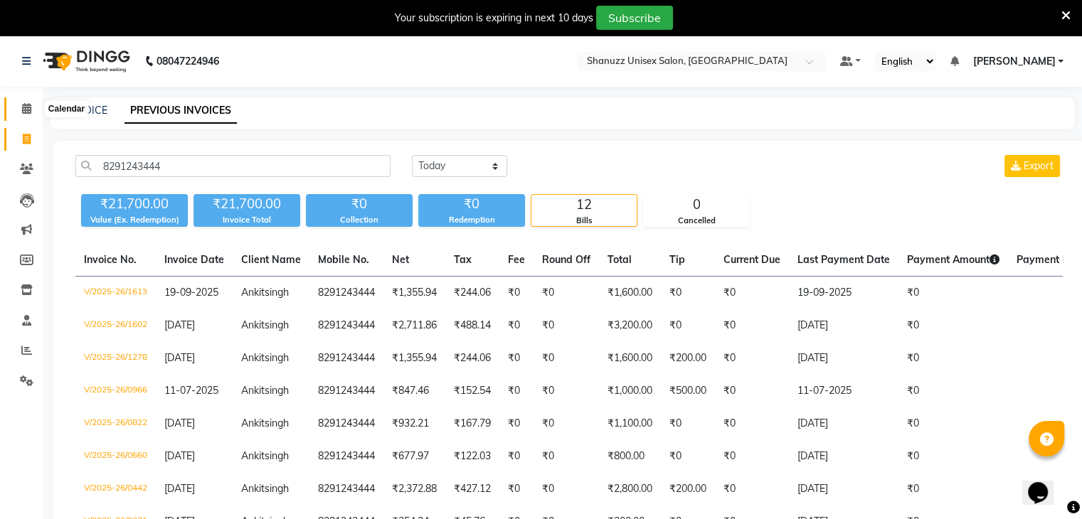
click at [14, 115] on span at bounding box center [26, 109] width 25 height 16
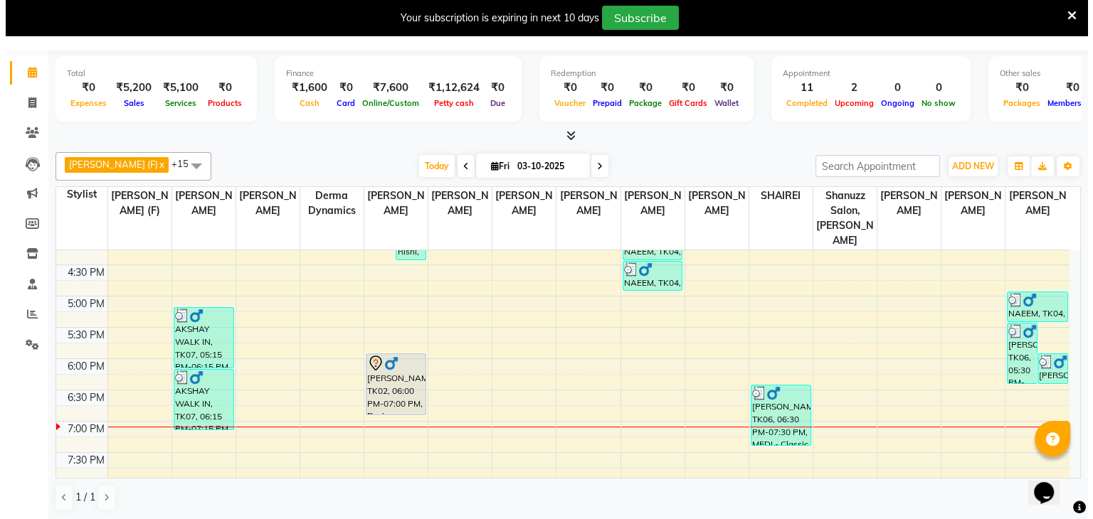
scroll to position [458, 0]
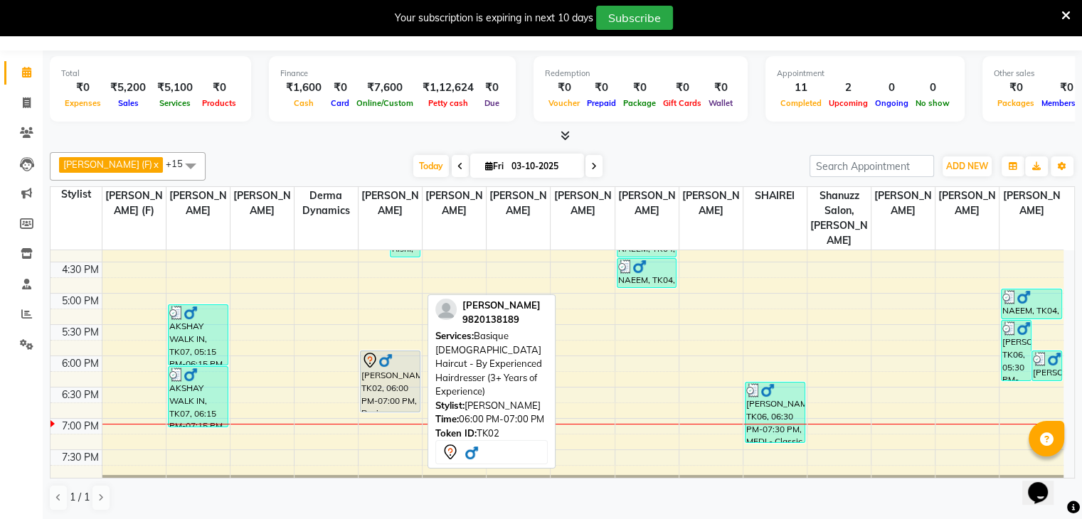
click at [384, 365] on div "[PERSON_NAME], TK02, 06:00 PM-07:00 PM, Basique [DEMOGRAPHIC_DATA] Haircut - By…" at bounding box center [390, 382] width 59 height 60
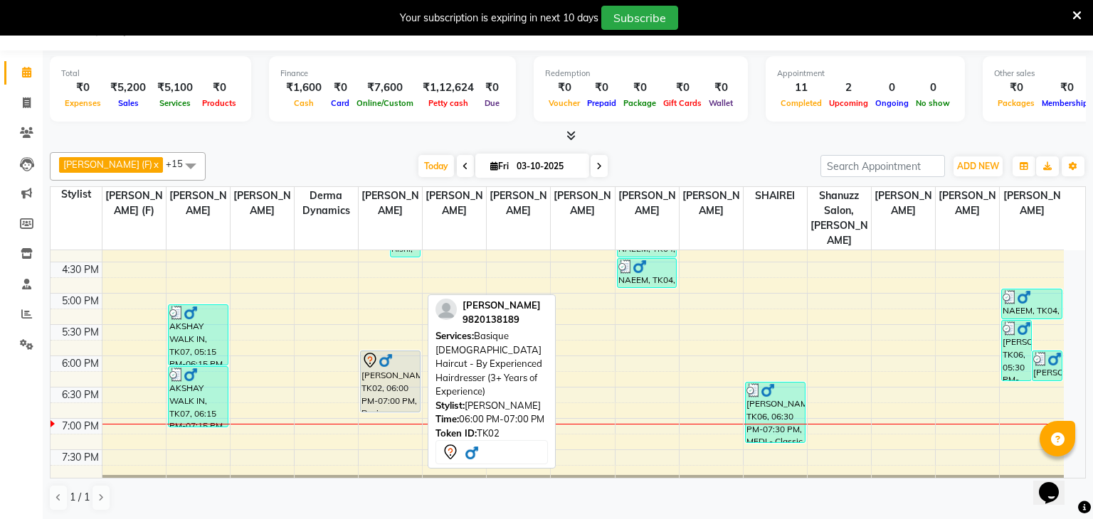
select select "7"
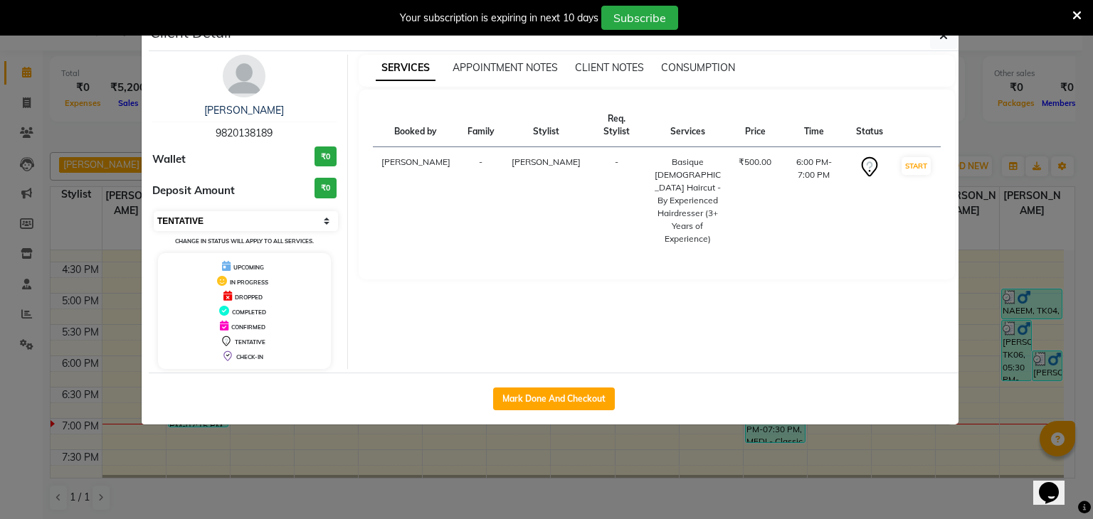
click at [306, 216] on select "Select IN SERVICE CONFIRMED TENTATIVE CHECK IN MARK DONE DROPPED UPCOMING" at bounding box center [246, 221] width 184 height 20
click at [519, 400] on button "Mark Done And Checkout" at bounding box center [554, 399] width 122 height 23
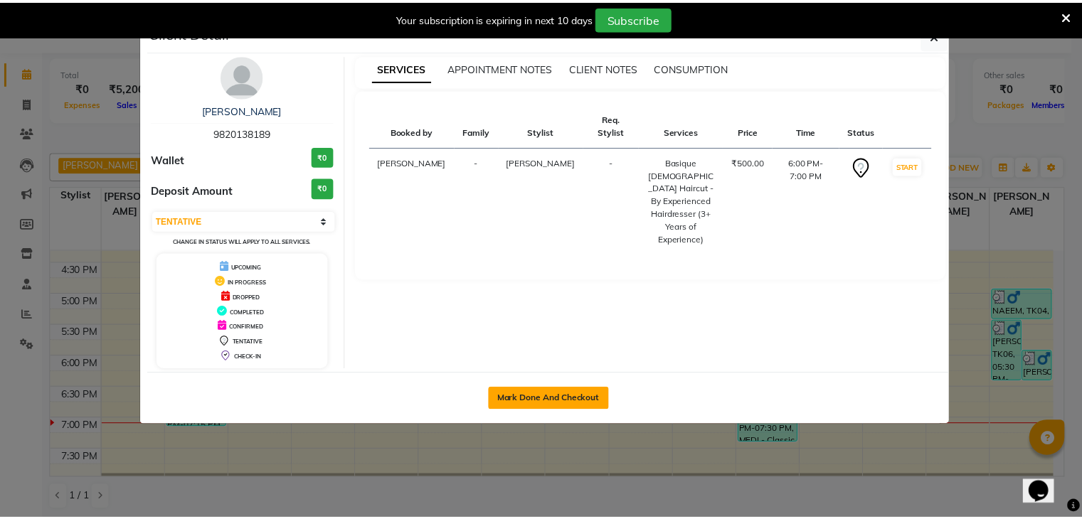
scroll to position [36, 0]
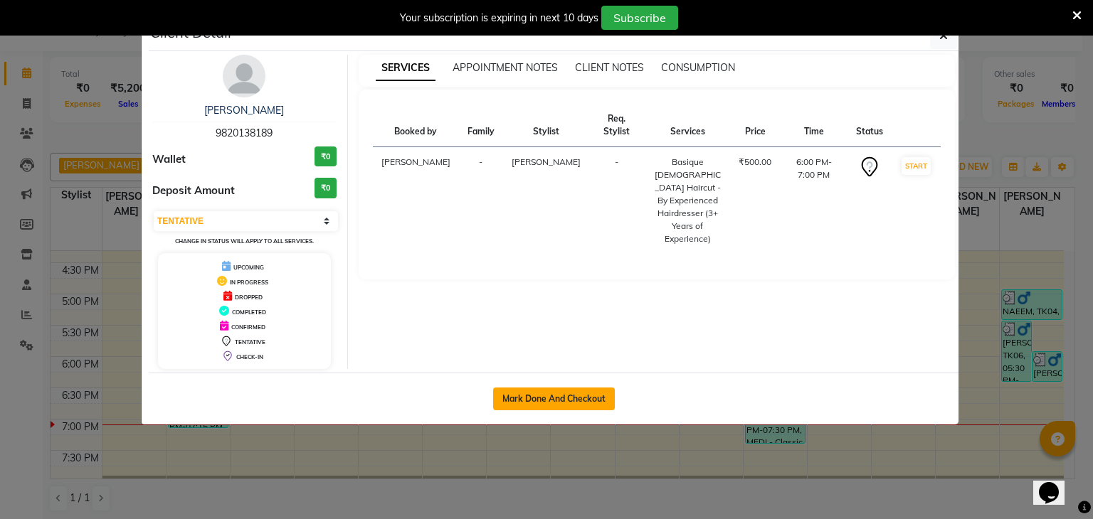
select select "service"
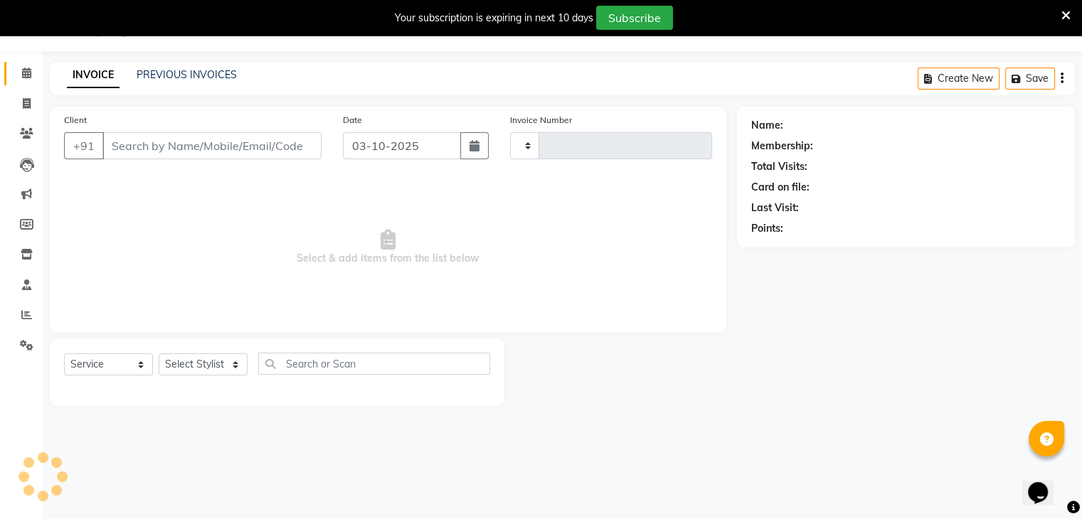
type input "1738"
select select "7102"
type input "9820138189"
select select "59231"
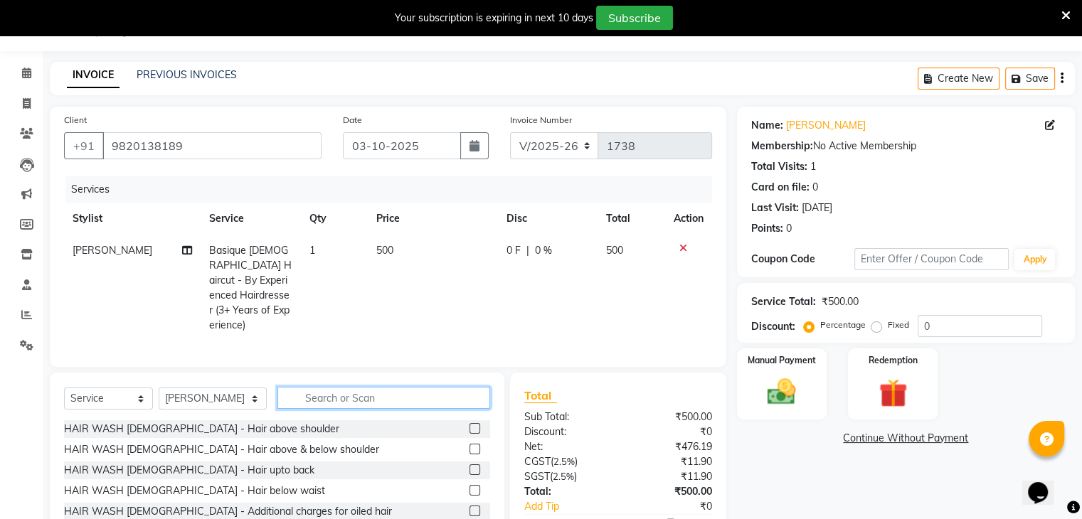
click at [307, 399] on input "text" at bounding box center [384, 398] width 213 height 22
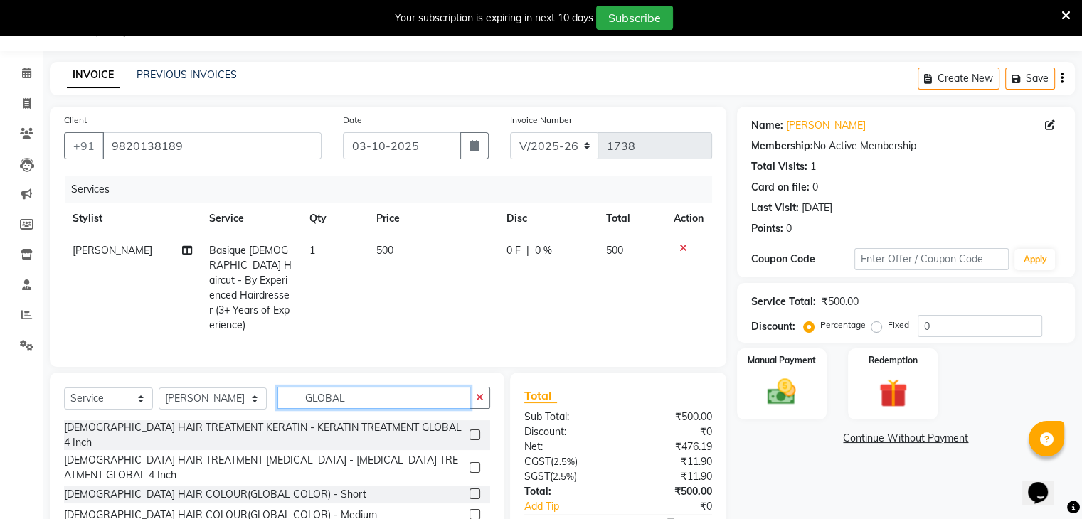
scroll to position [101, 0]
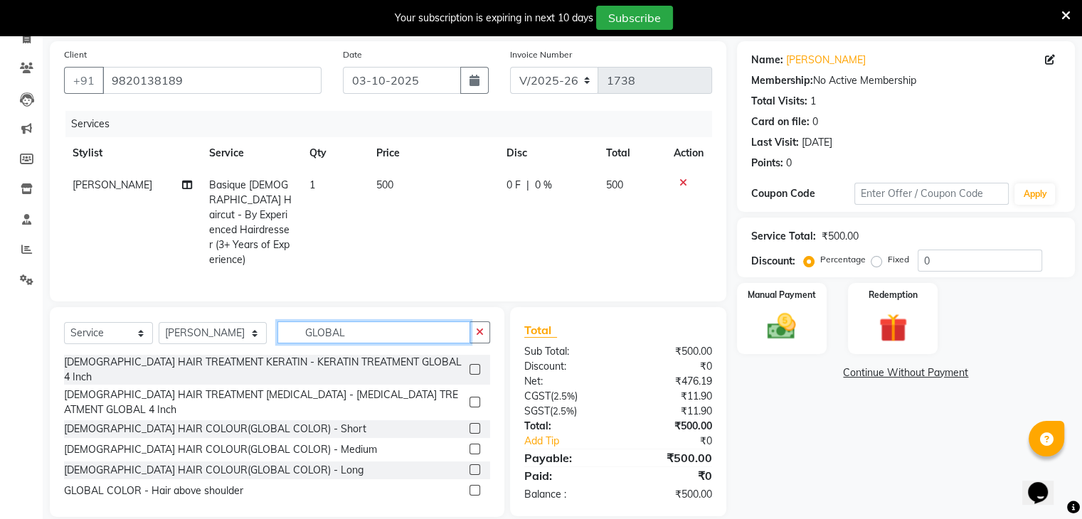
type input "GLOBAL"
click at [470, 423] on label at bounding box center [475, 428] width 11 height 11
click at [470, 425] on input "checkbox" at bounding box center [474, 429] width 9 height 9
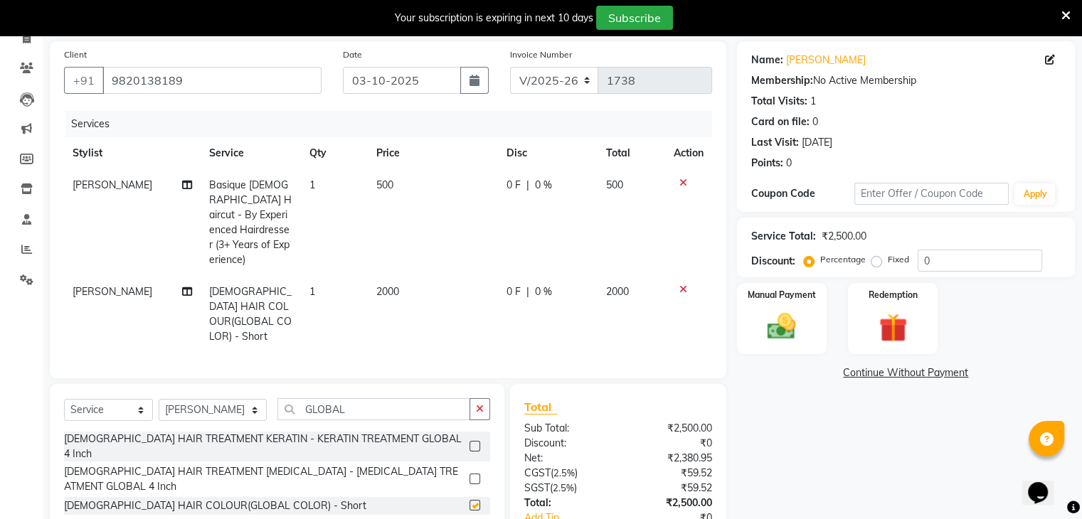
checkbox input "false"
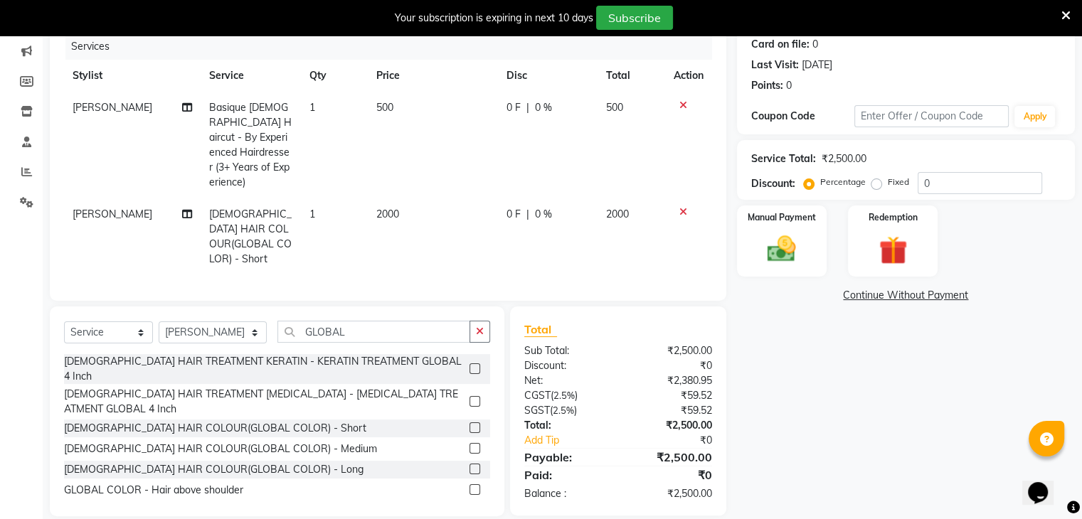
scroll to position [0, 0]
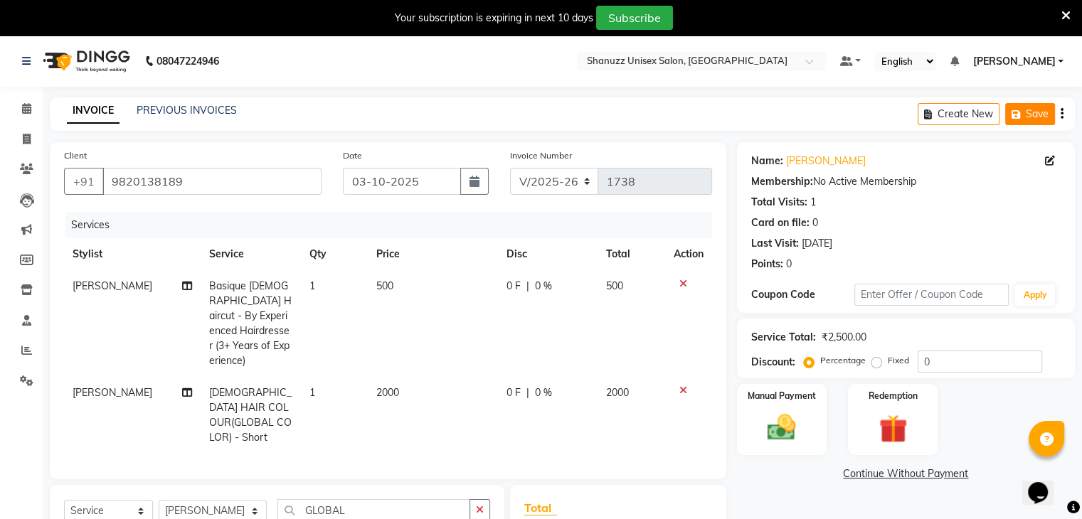
click at [1019, 112] on icon "button" at bounding box center [1019, 115] width 14 height 10
click at [939, 125] on button "Save" at bounding box center [930, 114] width 50 height 22
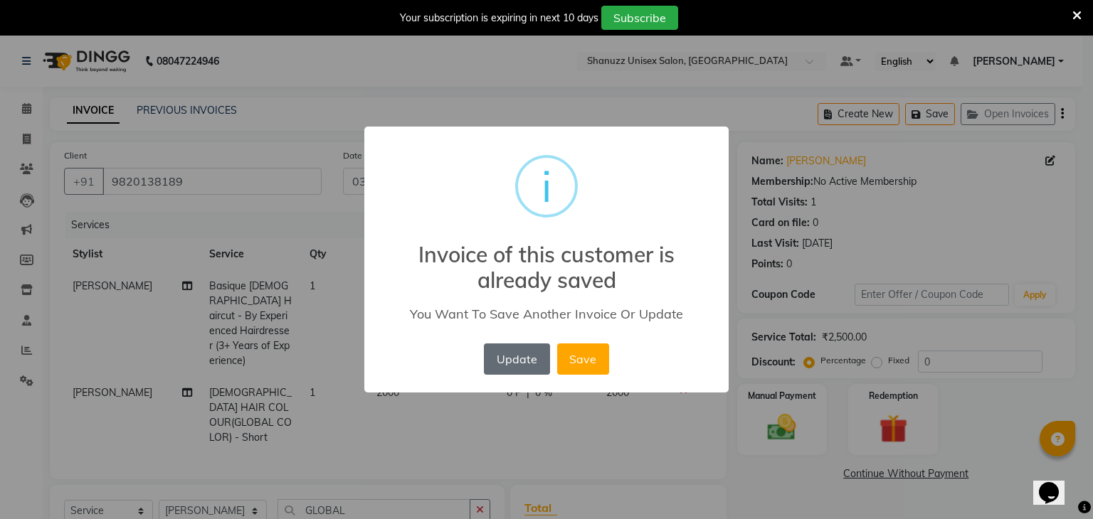
click at [510, 361] on button "Update" at bounding box center [516, 359] width 65 height 31
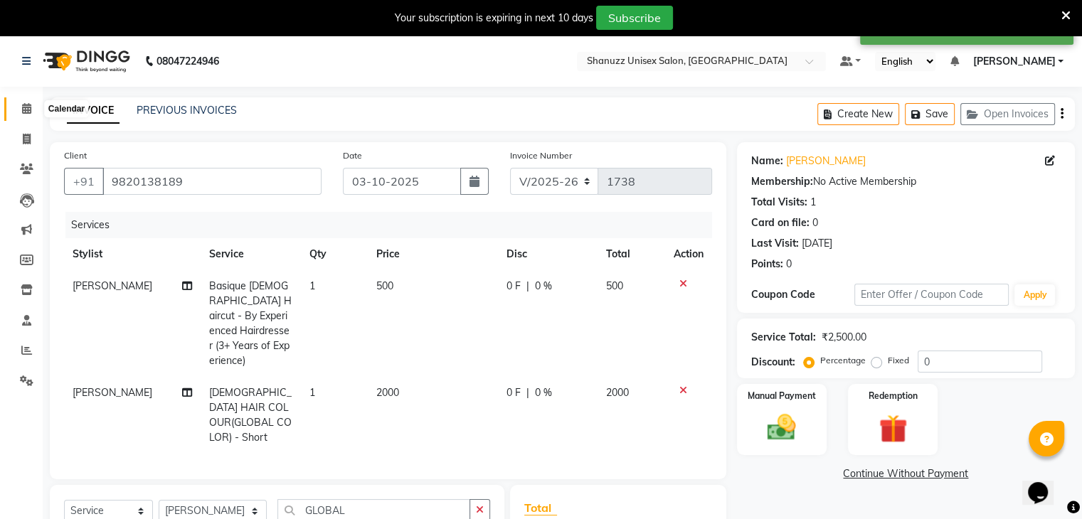
click at [34, 102] on span at bounding box center [26, 109] width 25 height 16
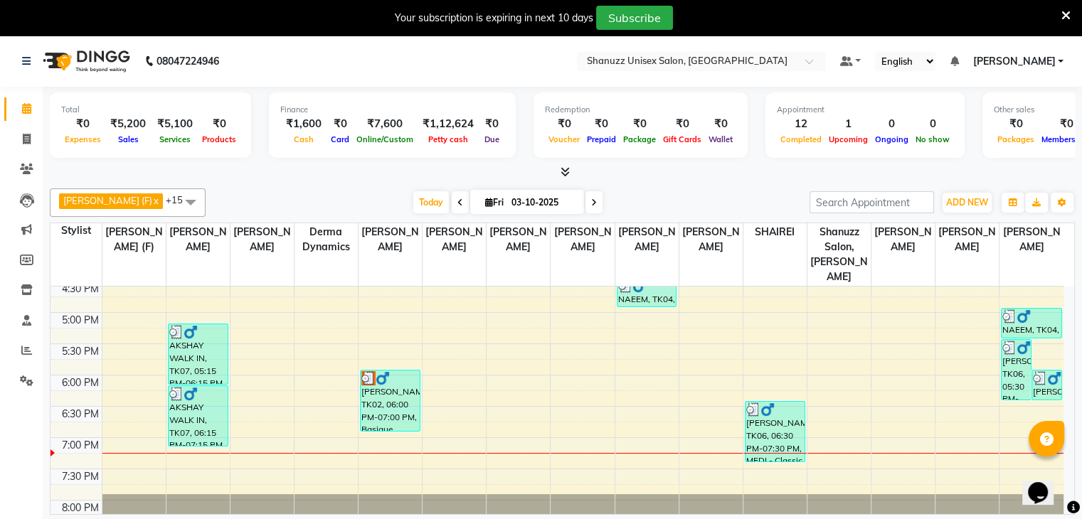
scroll to position [501, 0]
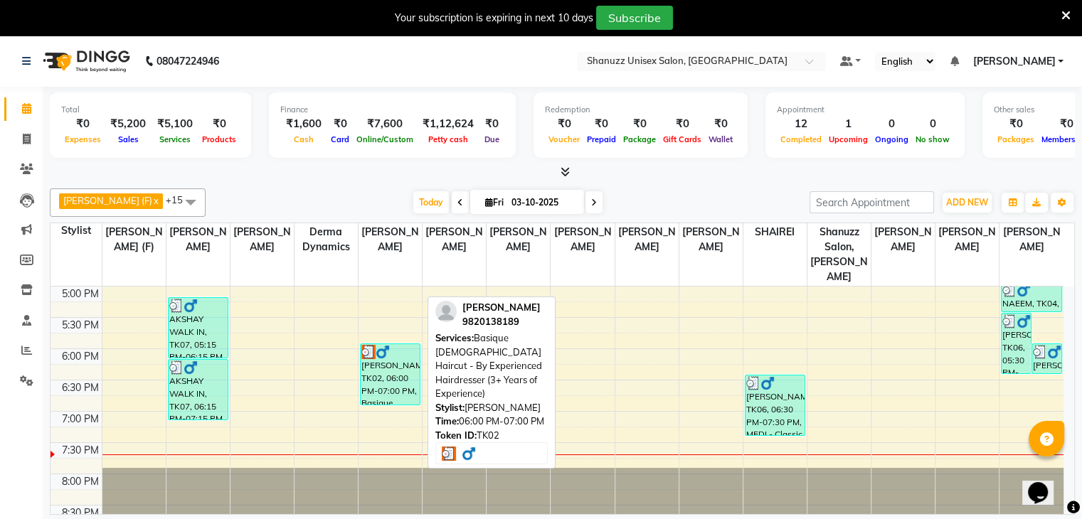
click at [393, 345] on div at bounding box center [391, 352] width 58 height 14
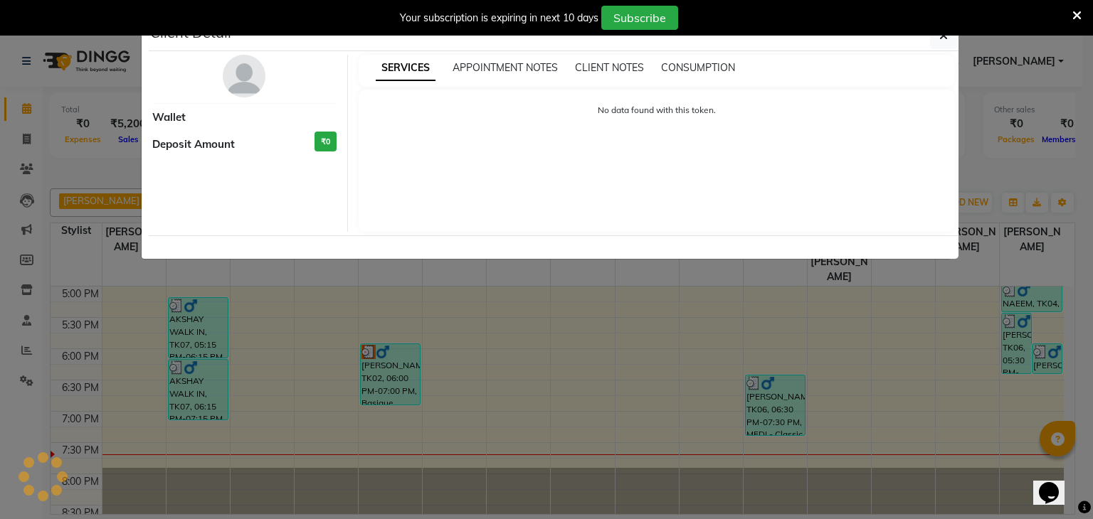
select select "3"
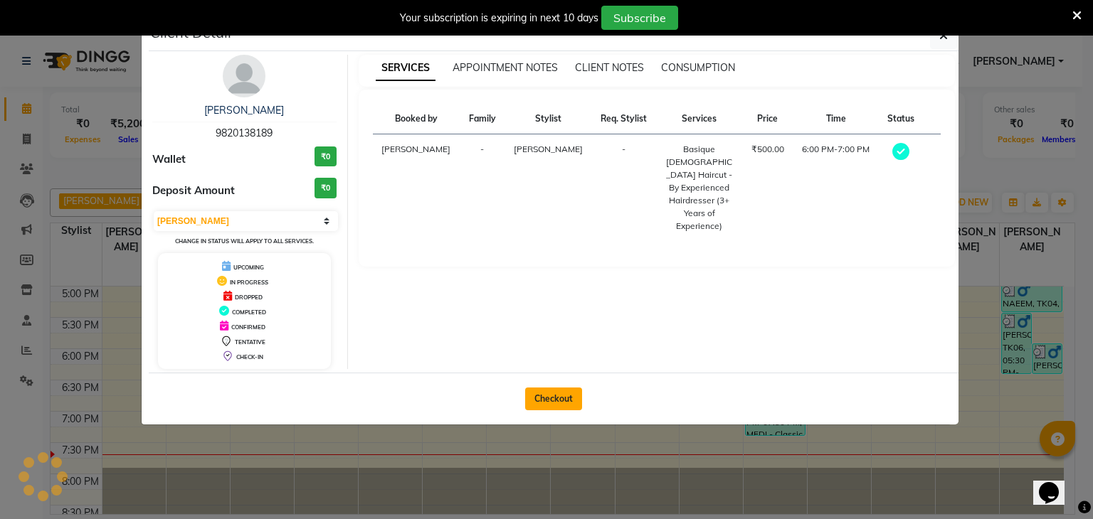
click at [549, 396] on button "Checkout" at bounding box center [553, 399] width 57 height 23
select select "7102"
select select "service"
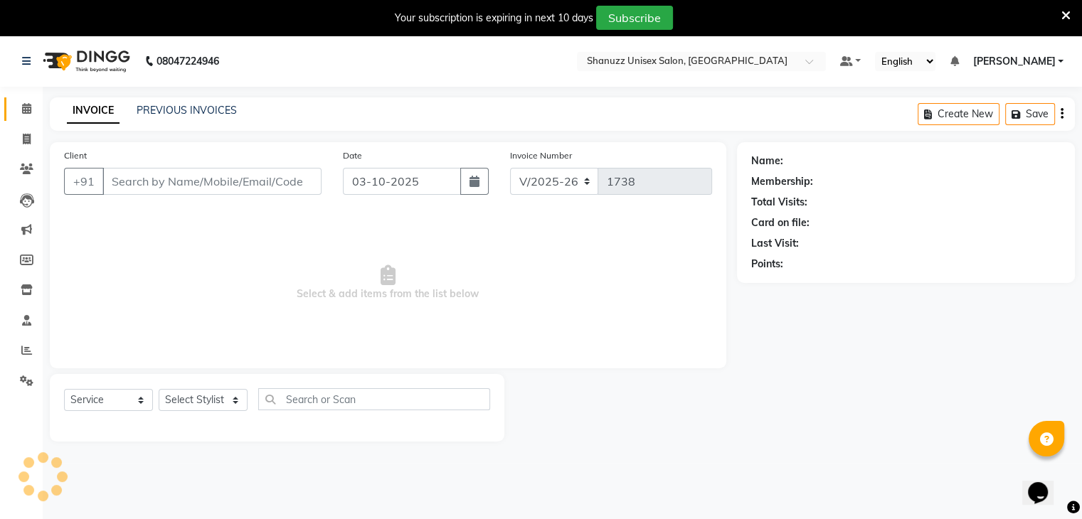
type input "9820138189"
select select "59231"
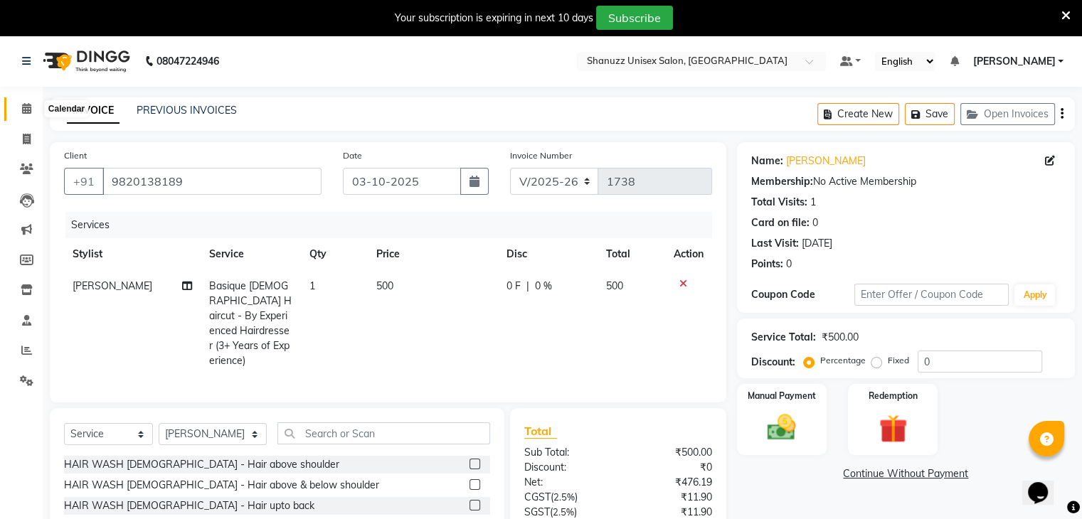
click at [32, 112] on span at bounding box center [26, 109] width 25 height 16
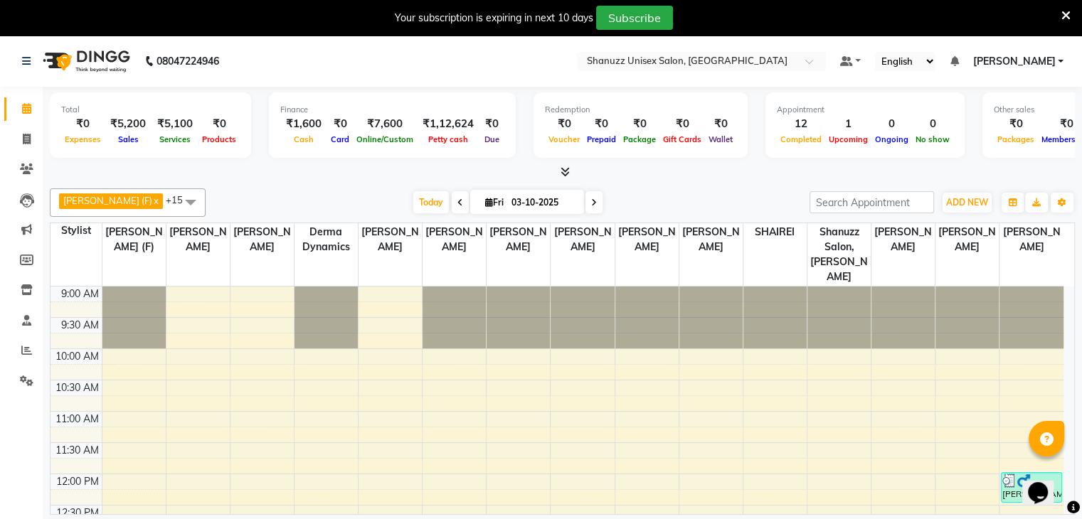
scroll to position [501, 0]
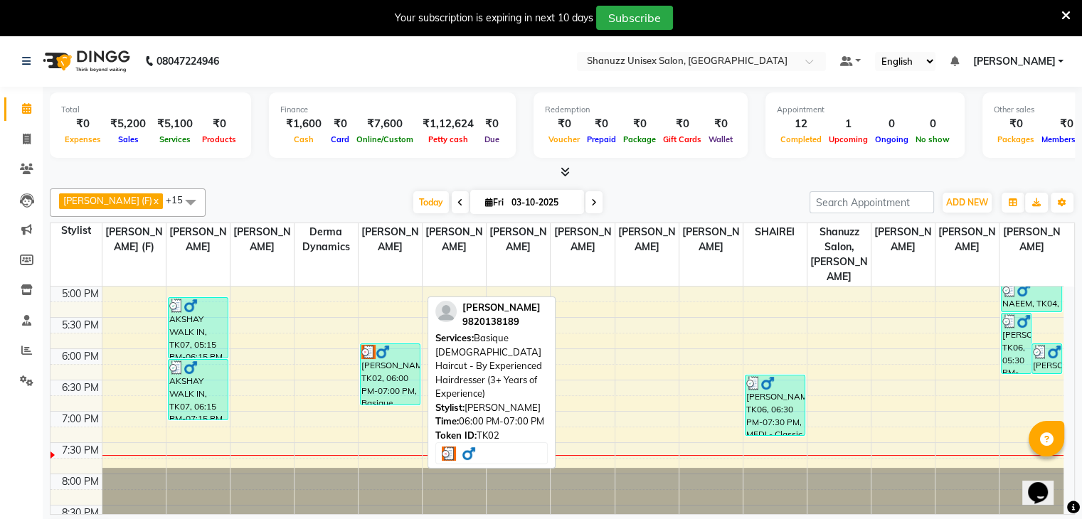
click at [389, 359] on div "[PERSON_NAME], TK02, 06:00 PM-07:00 PM, Basique [DEMOGRAPHIC_DATA] Haircut - By…" at bounding box center [390, 374] width 59 height 60
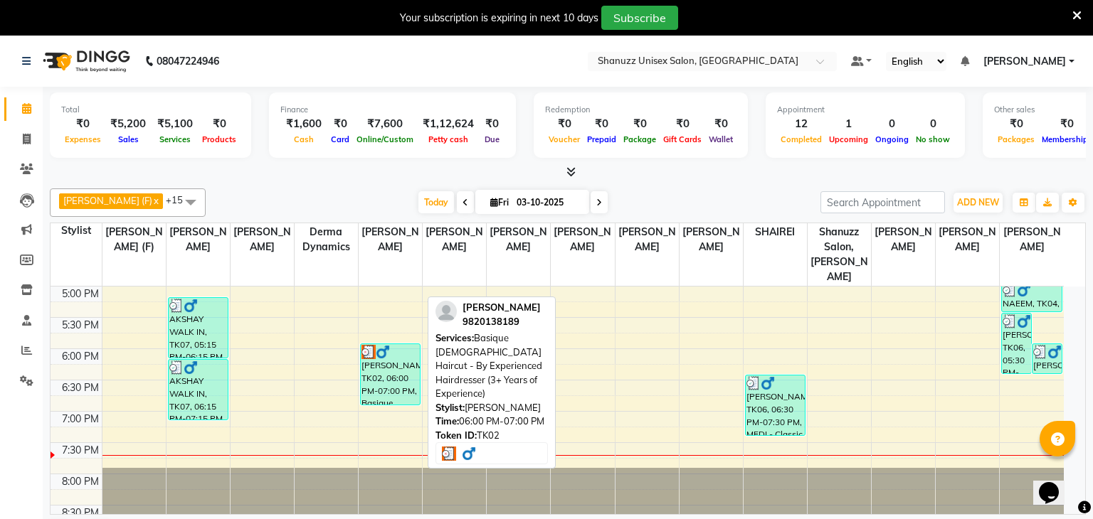
select select "3"
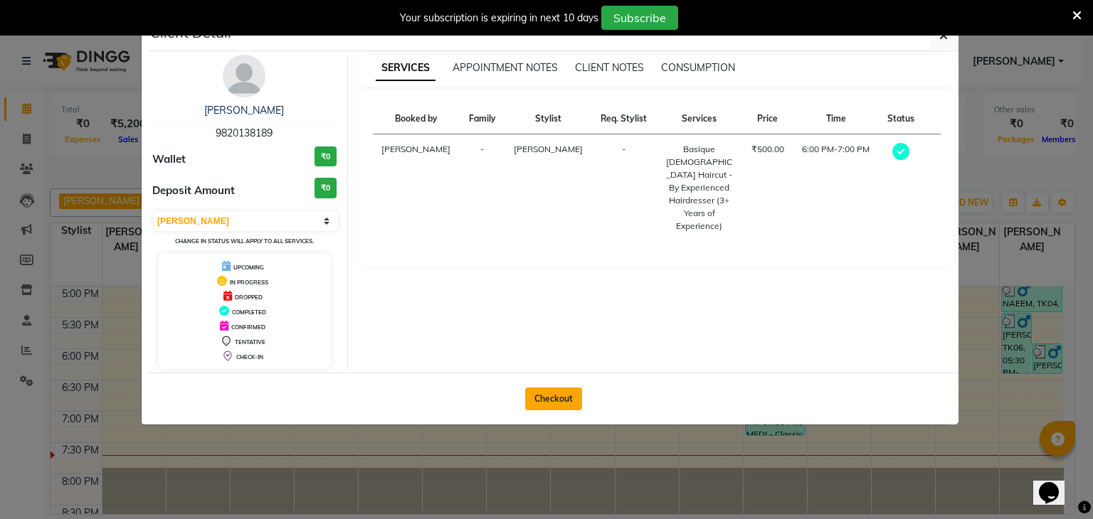
click at [563, 396] on button "Checkout" at bounding box center [553, 399] width 57 height 23
select select "service"
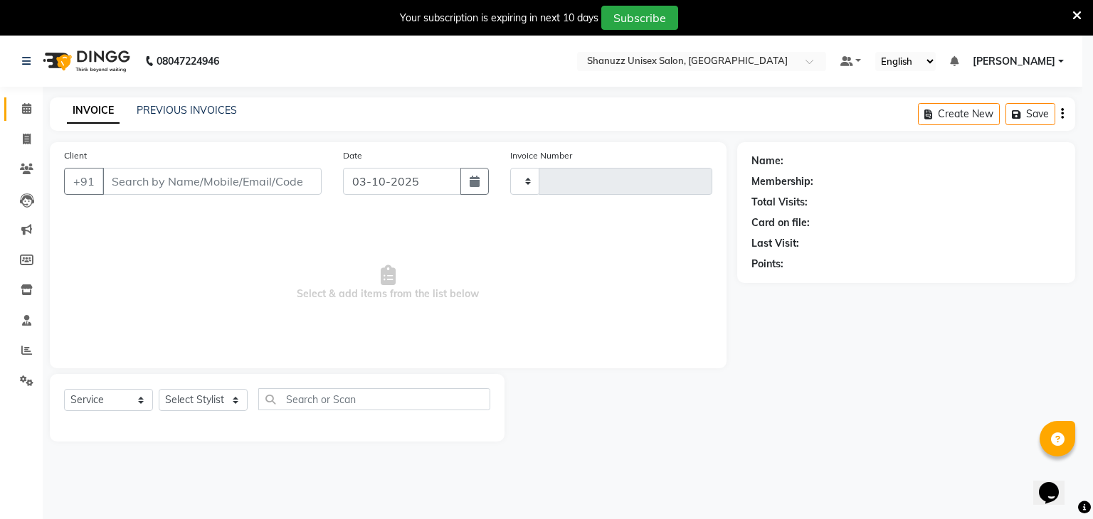
type input "1738"
select select "7102"
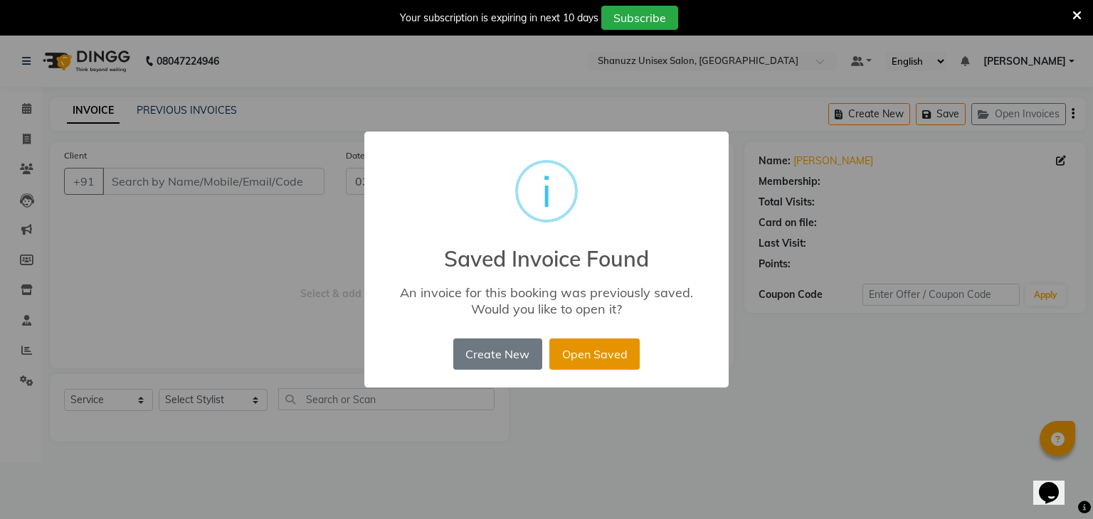
click at [584, 361] on button "Open Saved" at bounding box center [594, 354] width 90 height 31
type input "9820138189"
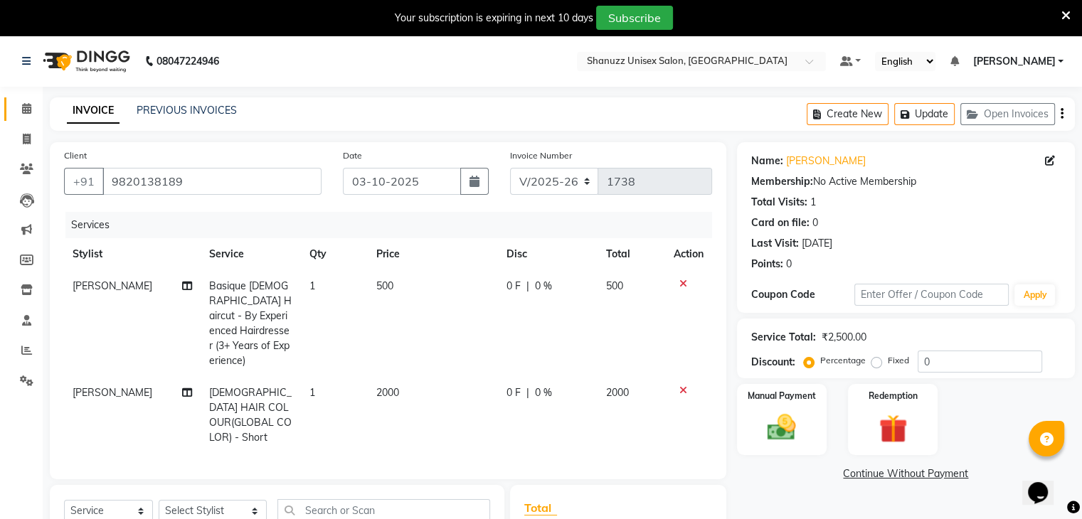
scroll to position [178, 0]
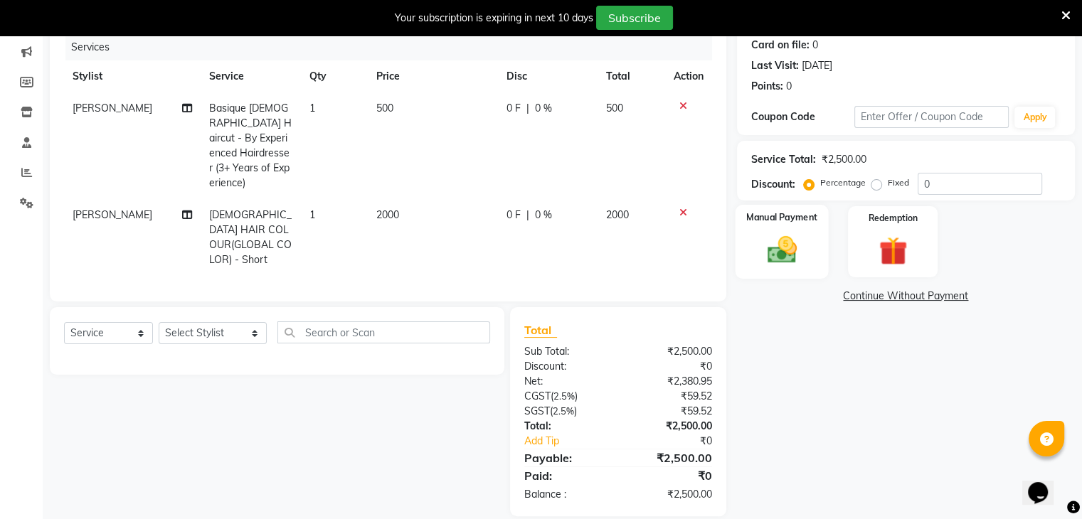
click at [777, 239] on img at bounding box center [782, 250] width 48 height 34
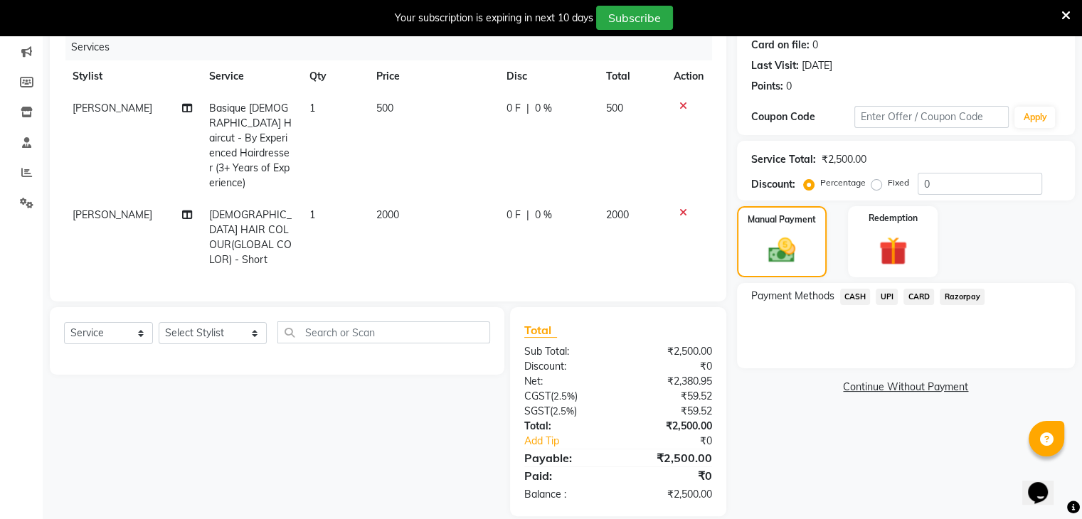
click at [854, 300] on span "CASH" at bounding box center [855, 297] width 31 height 16
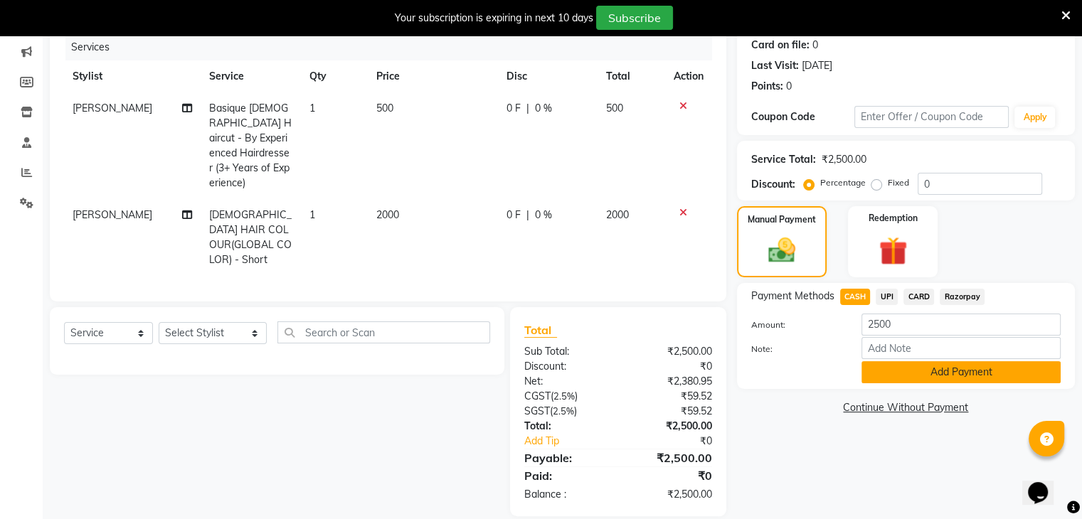
click at [916, 370] on button "Add Payment" at bounding box center [961, 373] width 199 height 22
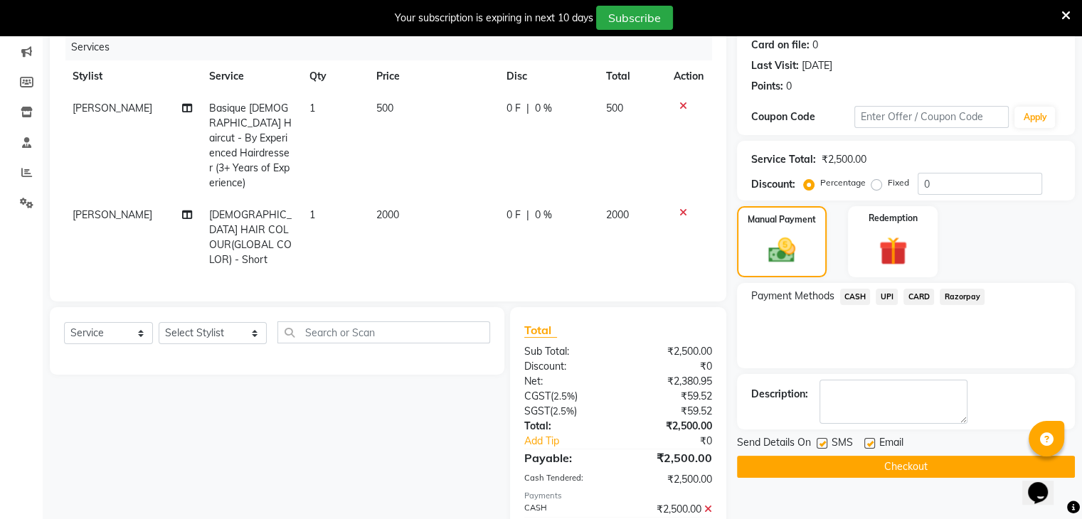
click at [887, 298] on span "UPI" at bounding box center [887, 297] width 22 height 16
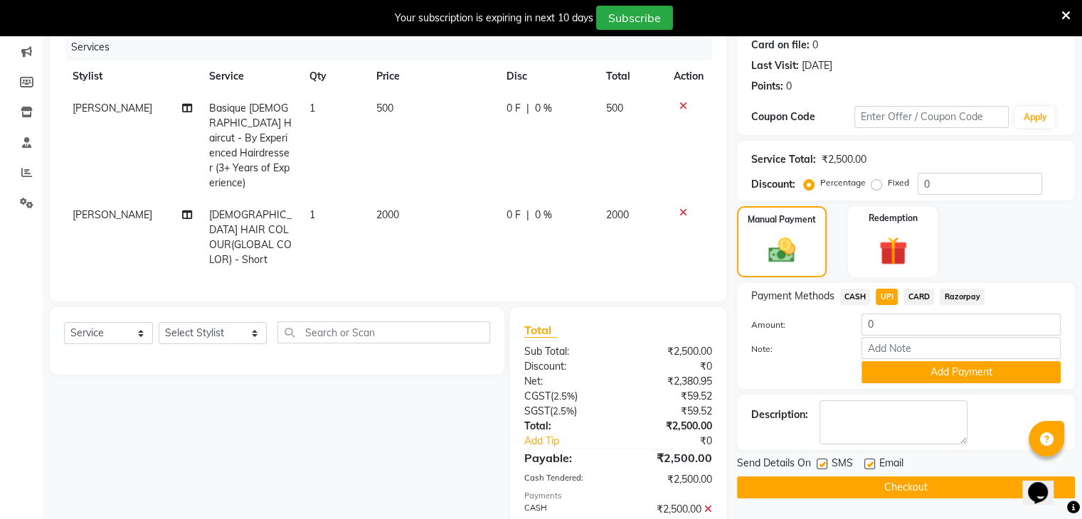
scroll to position [228, 0]
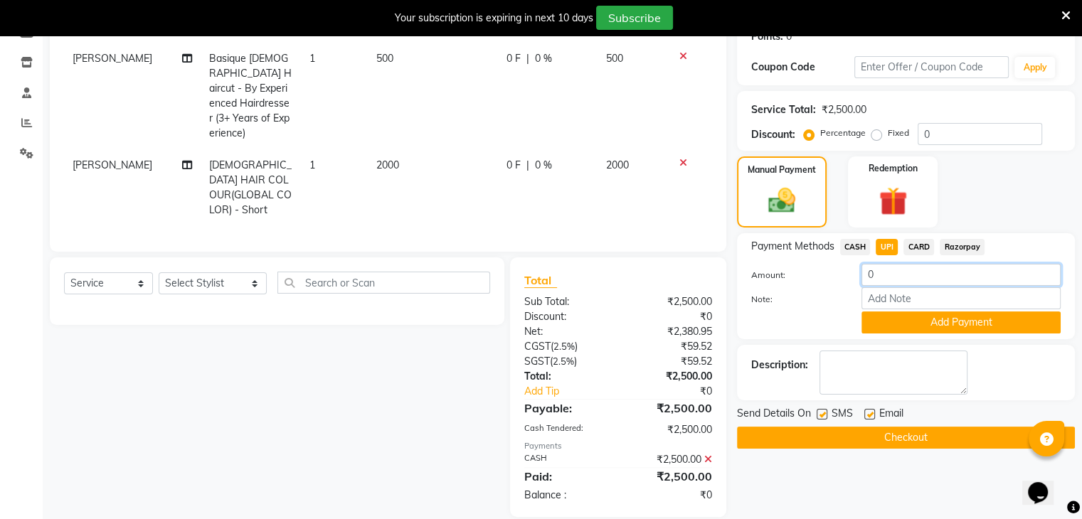
click at [895, 271] on input "0" at bounding box center [961, 275] width 199 height 22
type input "100"
click at [931, 337] on div "Payment Methods CASH UPI CARD Razorpay Amount: 100 Note: Add Payment" at bounding box center [906, 286] width 338 height 106
click at [936, 327] on button "Add Payment" at bounding box center [961, 323] width 199 height 22
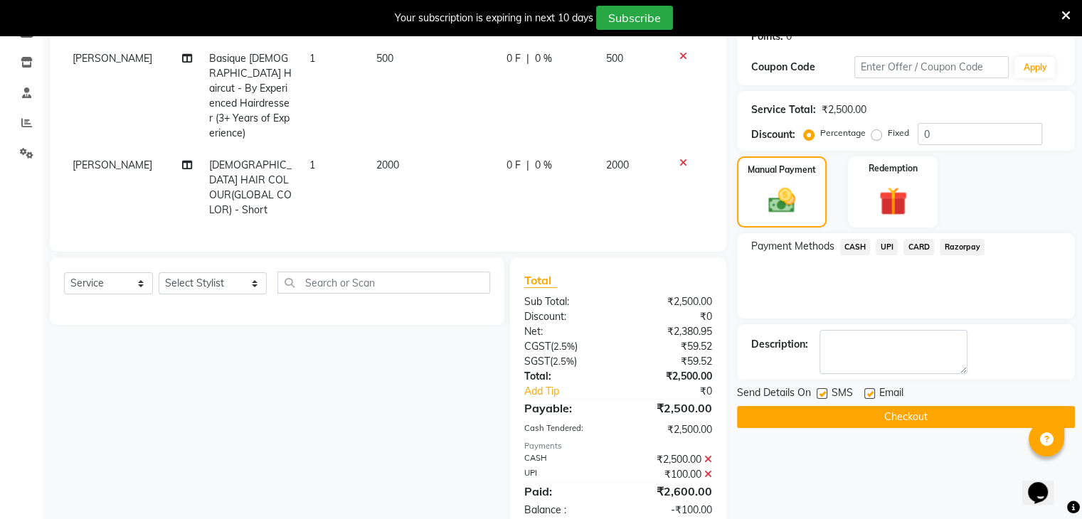
click at [825, 391] on label at bounding box center [822, 394] width 11 height 11
click at [825, 391] on input "checkbox" at bounding box center [821, 394] width 9 height 9
checkbox input "false"
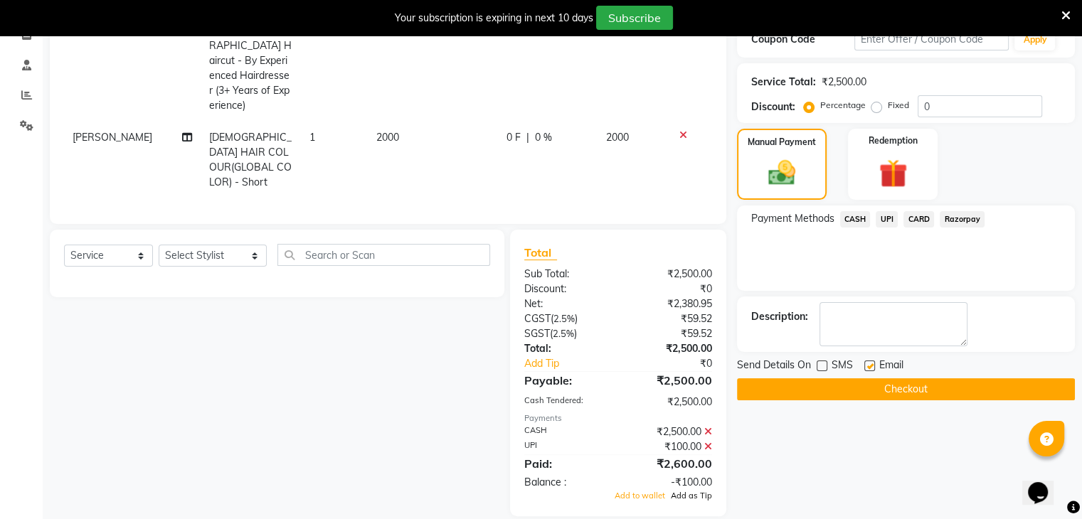
click at [686, 491] on span "Add as Tip" at bounding box center [691, 496] width 41 height 10
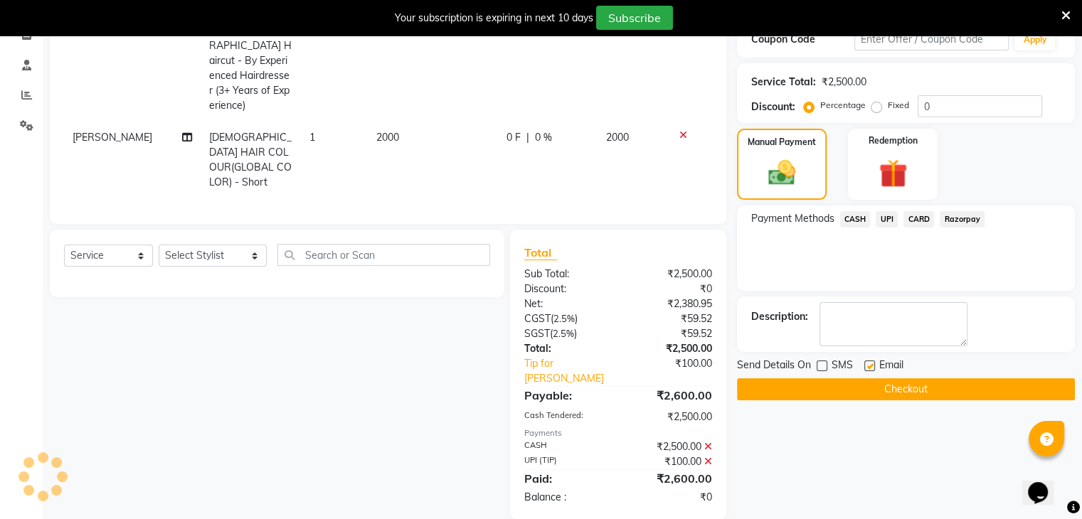
scroll to position [258, 0]
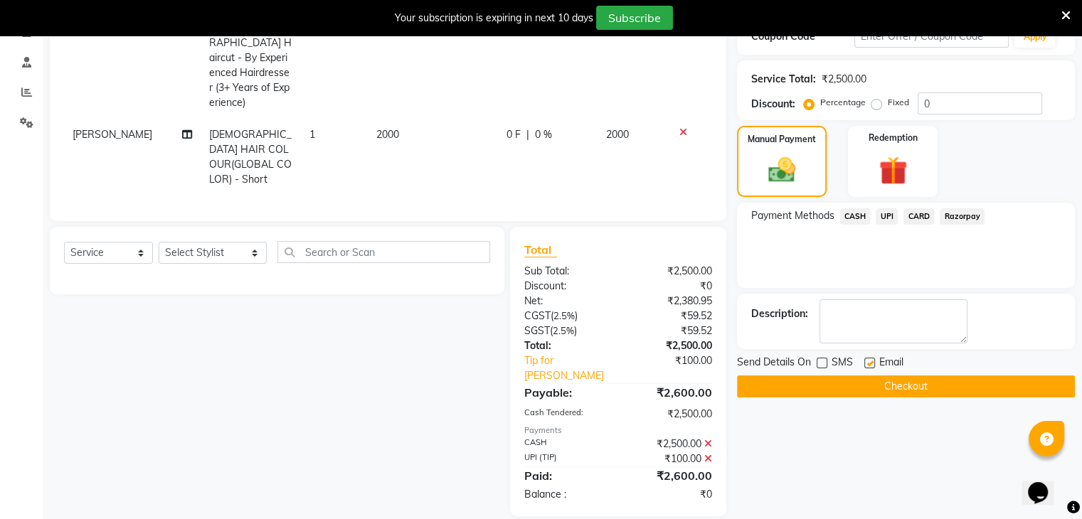
click at [920, 386] on button "Checkout" at bounding box center [906, 387] width 338 height 22
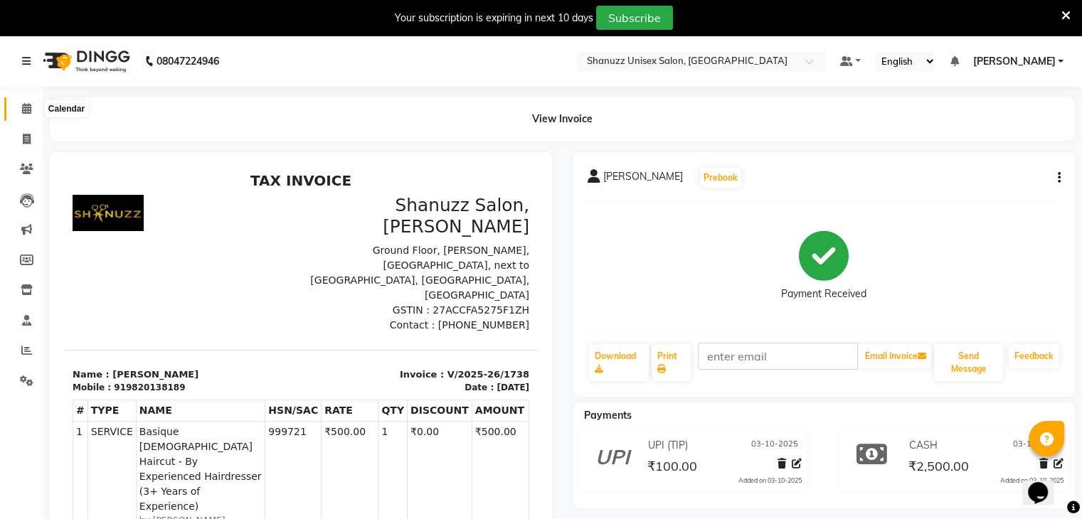
click at [17, 115] on span at bounding box center [26, 109] width 25 height 16
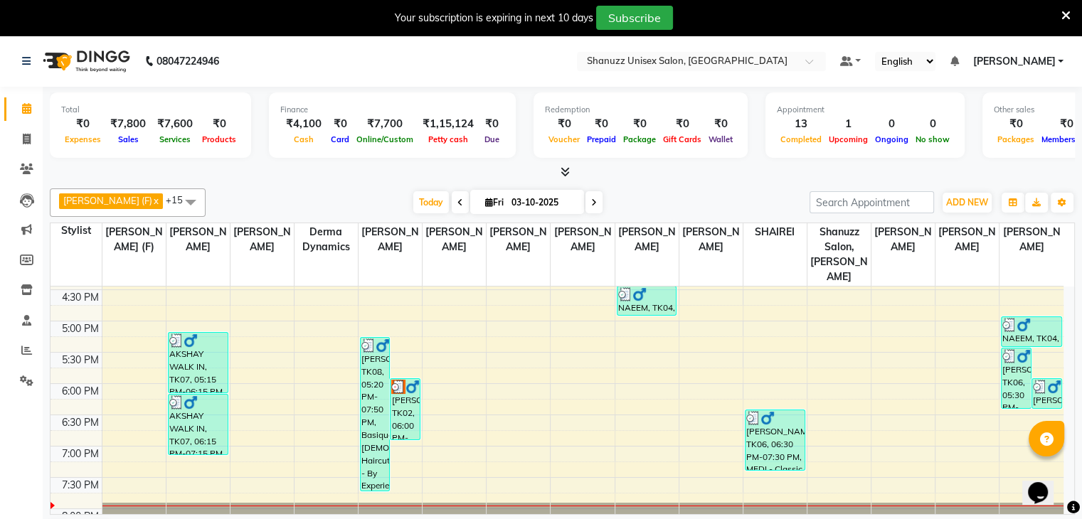
scroll to position [471, 0]
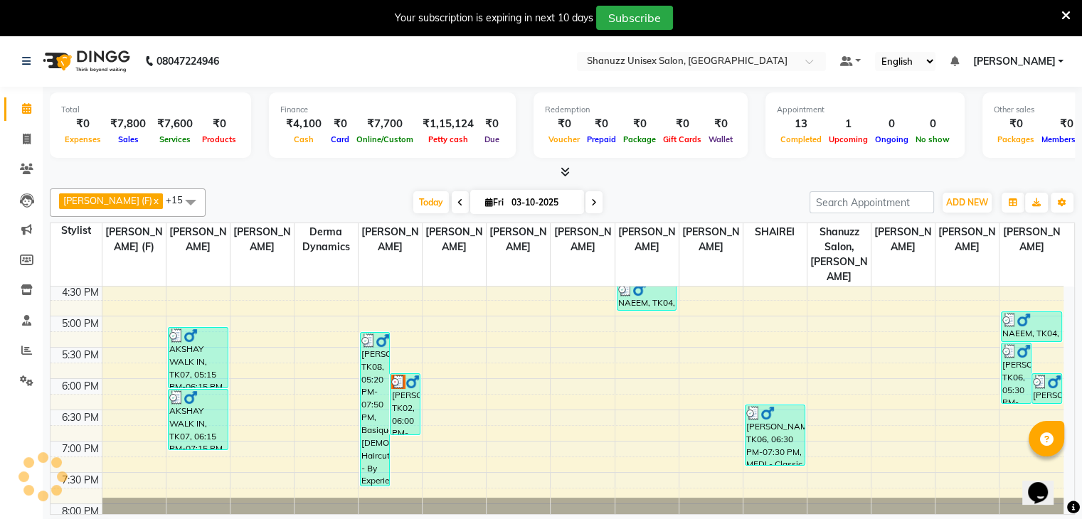
click at [800, 86] on nav "08047224946 Select Location × Shanuzz Unisex Salon, Oshiwara Default Panel My P…" at bounding box center [541, 61] width 1082 height 51
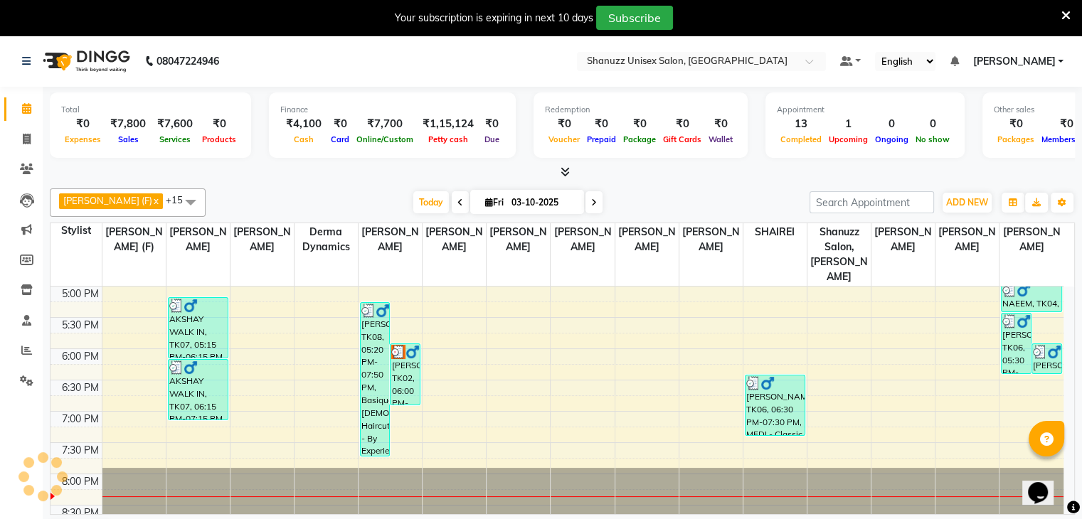
scroll to position [497, 0]
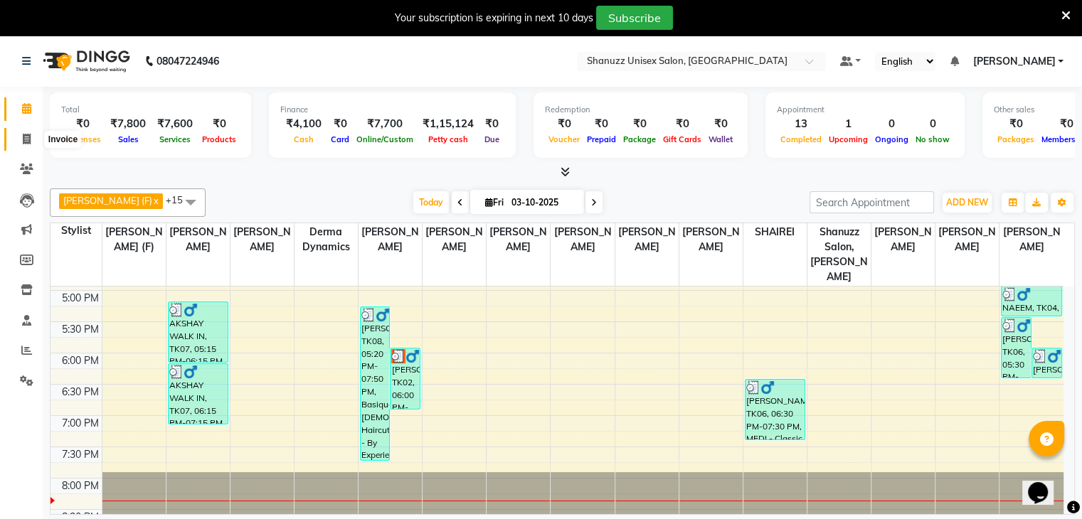
click at [28, 138] on icon at bounding box center [27, 139] width 8 height 11
select select "service"
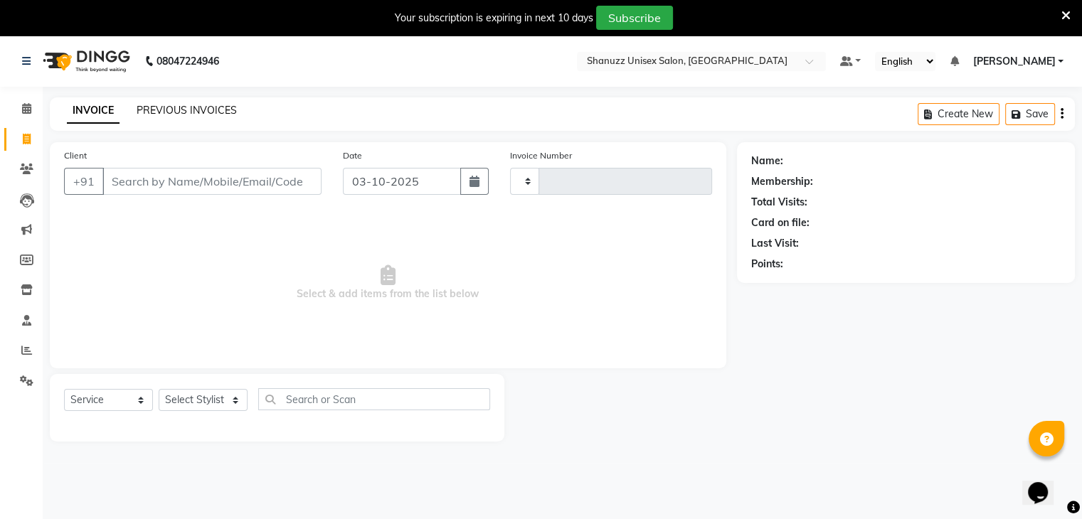
type input "1739"
select select "7102"
click at [156, 106] on link "PREVIOUS INVOICES" at bounding box center [187, 110] width 100 height 13
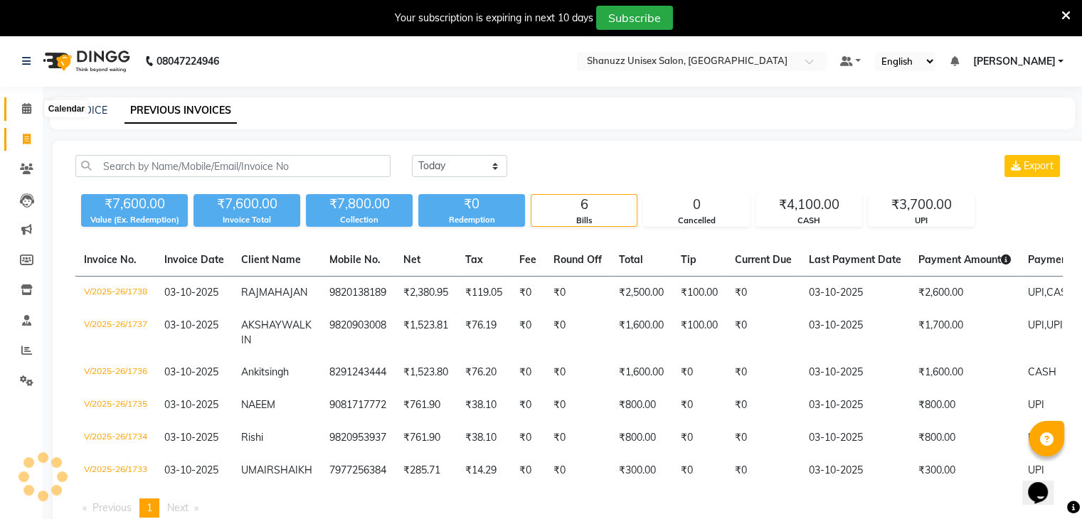
click at [25, 113] on icon at bounding box center [26, 108] width 9 height 11
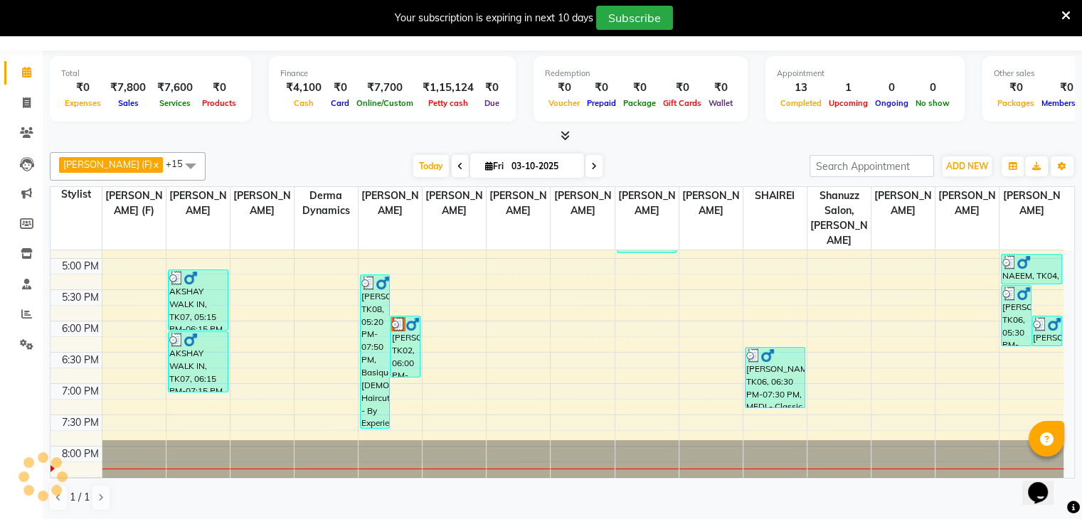
scroll to position [501, 0]
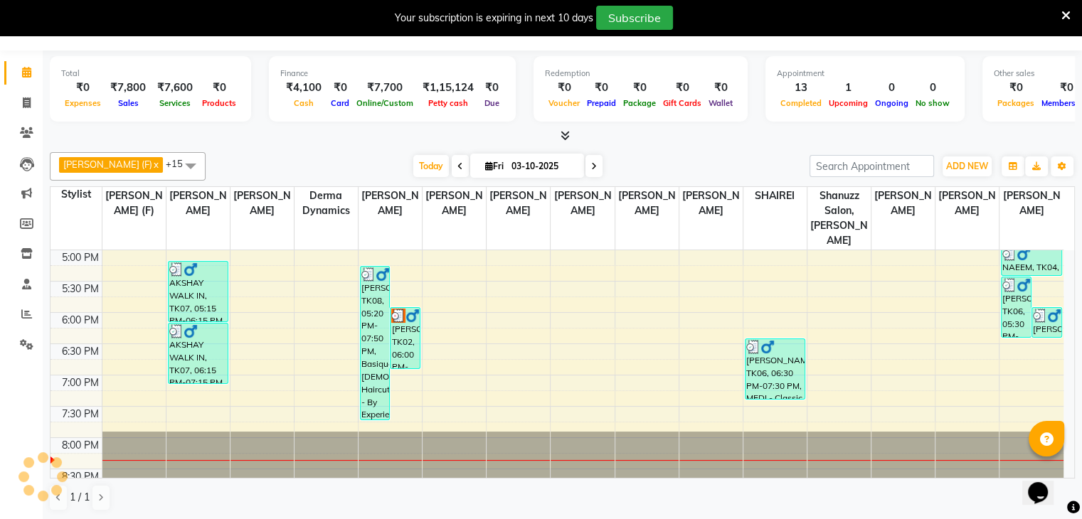
click at [799, 57] on div "Appointment 13 Completed 1 Upcoming 0 Ongoing 0 No show" at bounding box center [865, 88] width 199 height 65
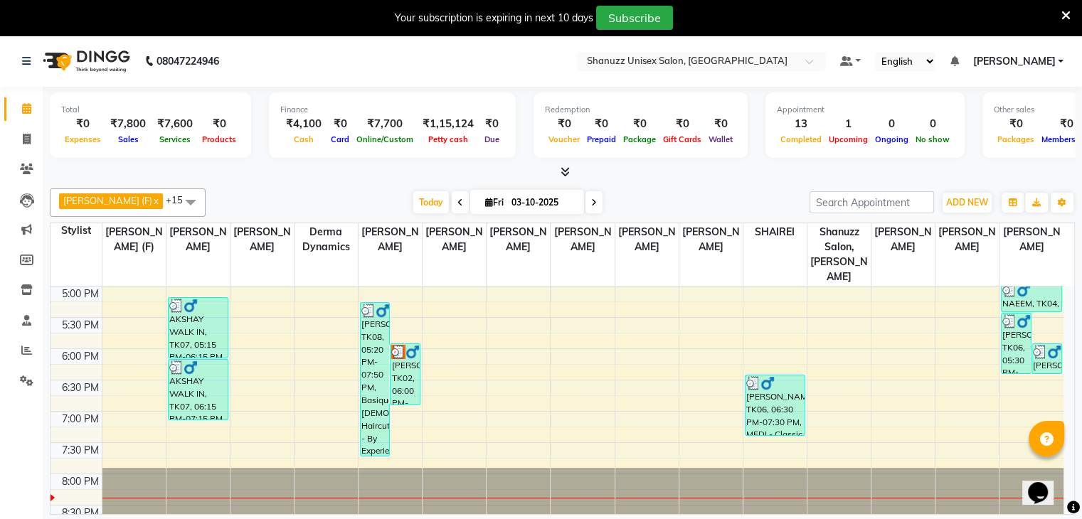
scroll to position [36, 0]
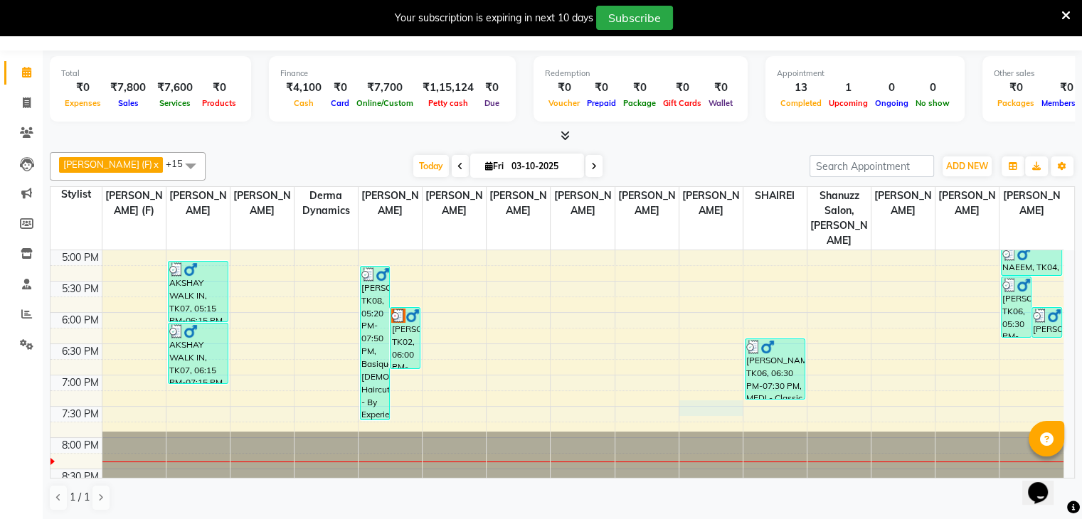
click at [714, 391] on div "9:00 AM 9:30 AM 10:00 AM 10:30 AM 11:00 AM 11:30 AM 12:00 PM 12:30 PM 1:00 PM 1…" at bounding box center [557, 125] width 1013 height 751
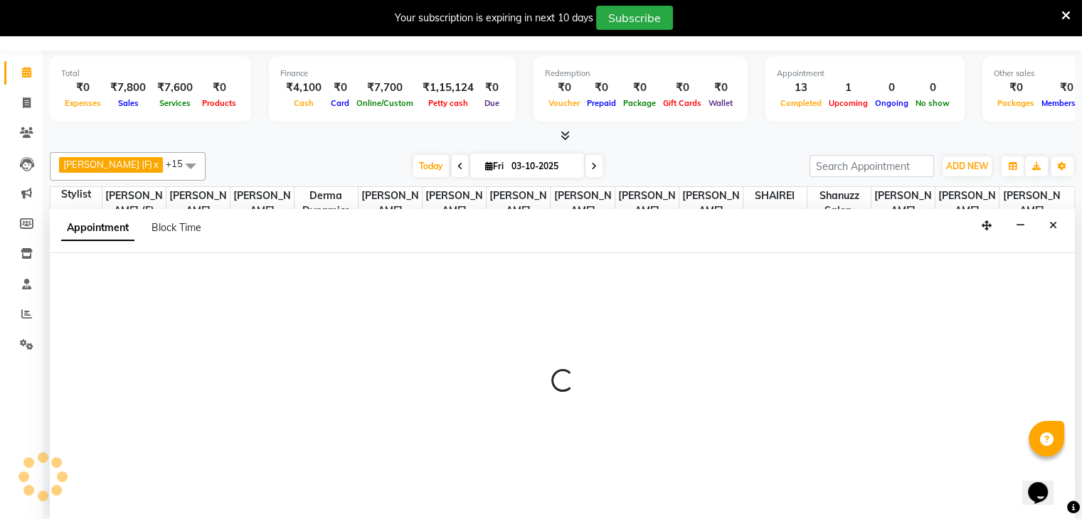
select select "78152"
select select "tentative"
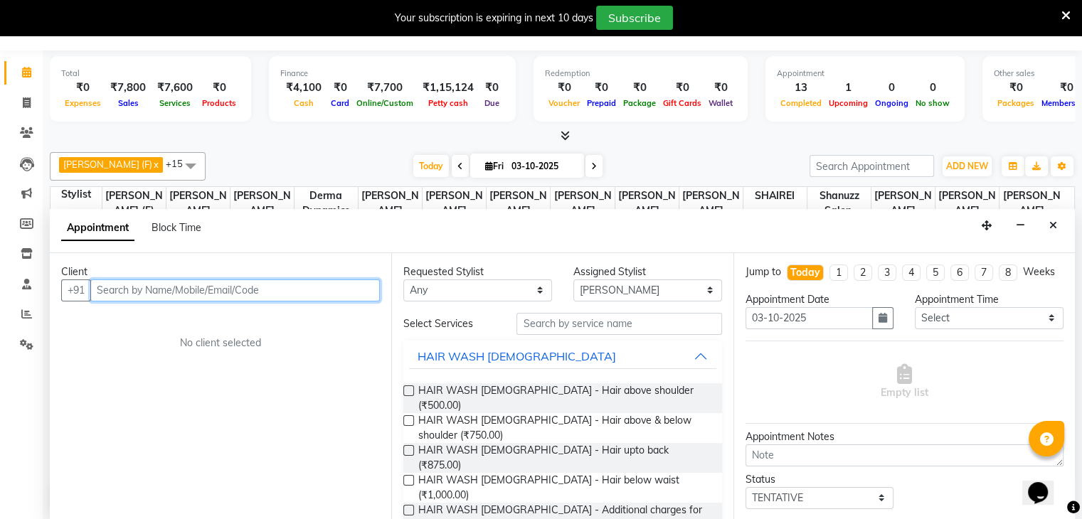
click at [216, 283] on input "text" at bounding box center [235, 291] width 290 height 22
click at [151, 282] on input "QUMAIL" at bounding box center [205, 291] width 231 height 22
type input "Q"
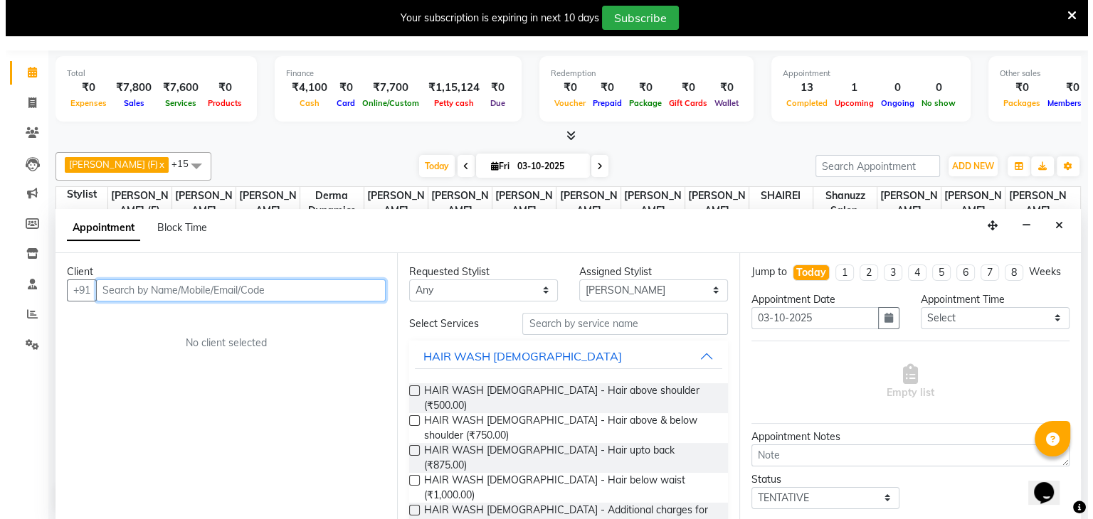
scroll to position [0, 0]
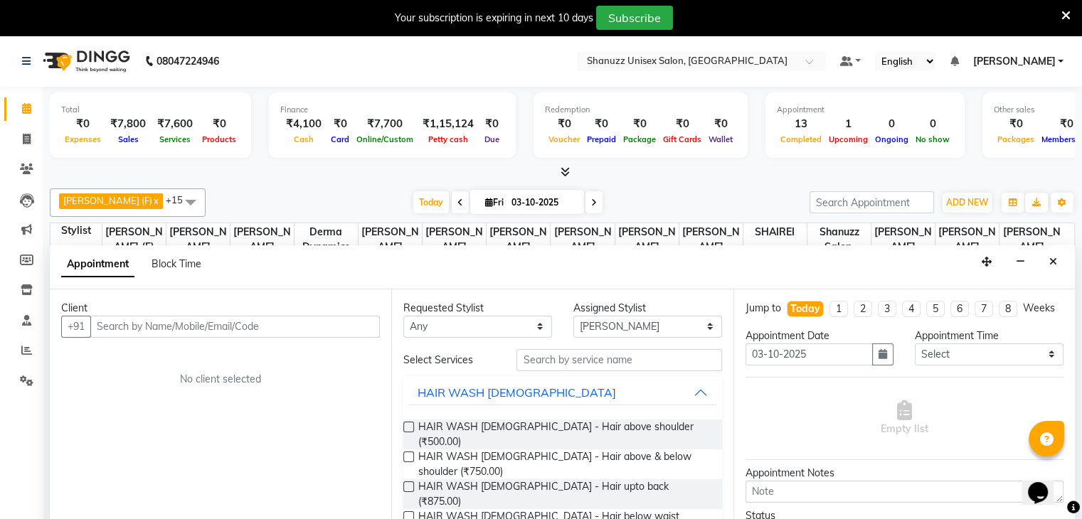
click at [1005, 62] on span "[PERSON_NAME]" at bounding box center [1014, 61] width 83 height 15
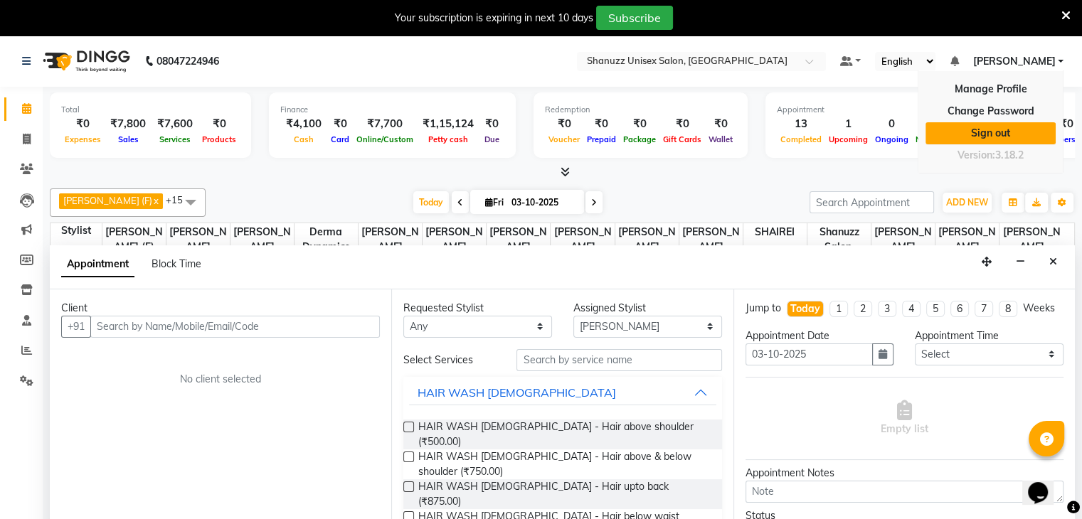
click at [996, 132] on link "Sign out" at bounding box center [991, 133] width 130 height 22
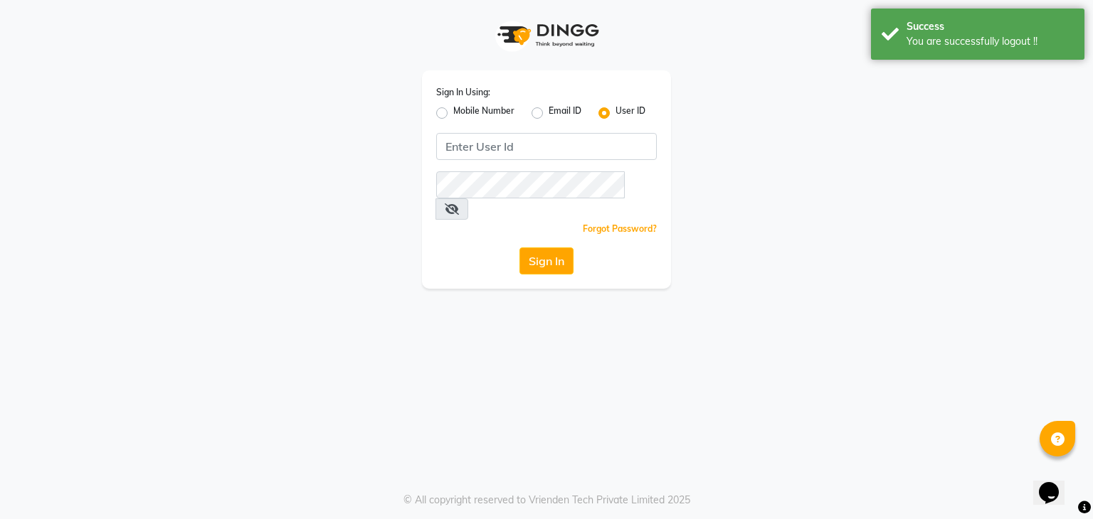
click at [453, 114] on label "Mobile Number" at bounding box center [483, 113] width 61 height 17
click at [453, 114] on input "Mobile Number" at bounding box center [457, 109] width 9 height 9
radio input "true"
radio input "false"
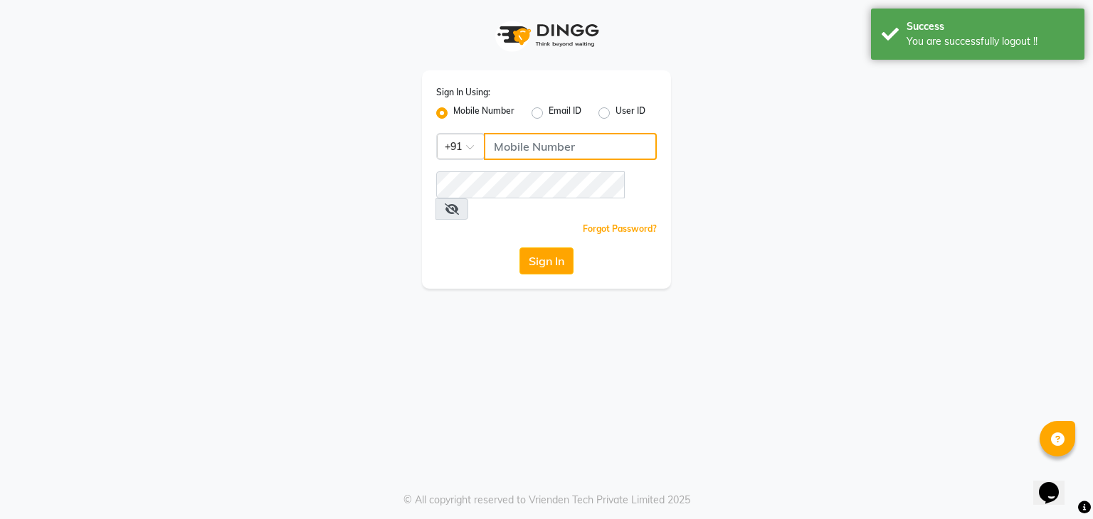
click at [497, 141] on input "Username" at bounding box center [570, 146] width 173 height 27
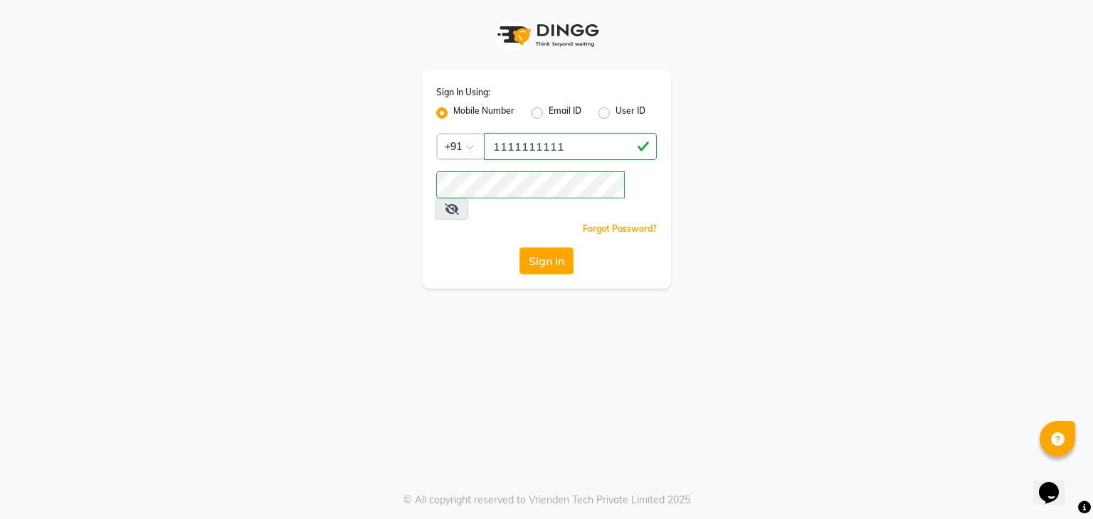
click at [468, 199] on span at bounding box center [452, 209] width 33 height 21
click at [459, 204] on icon at bounding box center [452, 209] width 14 height 11
click at [534, 248] on button "Sign In" at bounding box center [546, 261] width 54 height 27
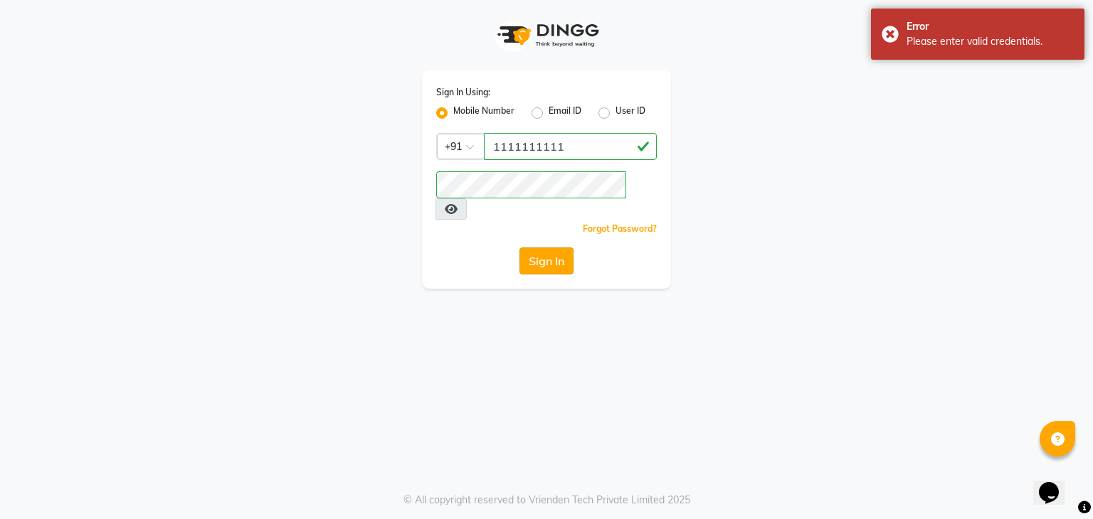
click at [539, 248] on button "Sign In" at bounding box center [546, 261] width 54 height 27
click at [539, 248] on div "Sign In" at bounding box center [546, 261] width 221 height 27
click at [539, 248] on button "Sign In" at bounding box center [546, 261] width 54 height 27
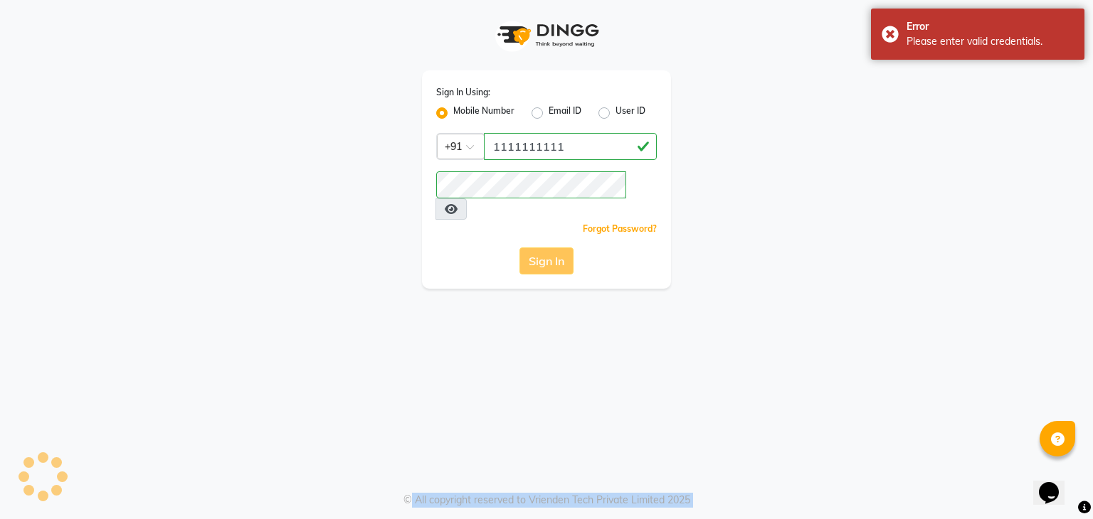
click at [539, 248] on div "Sign In" at bounding box center [546, 261] width 221 height 27
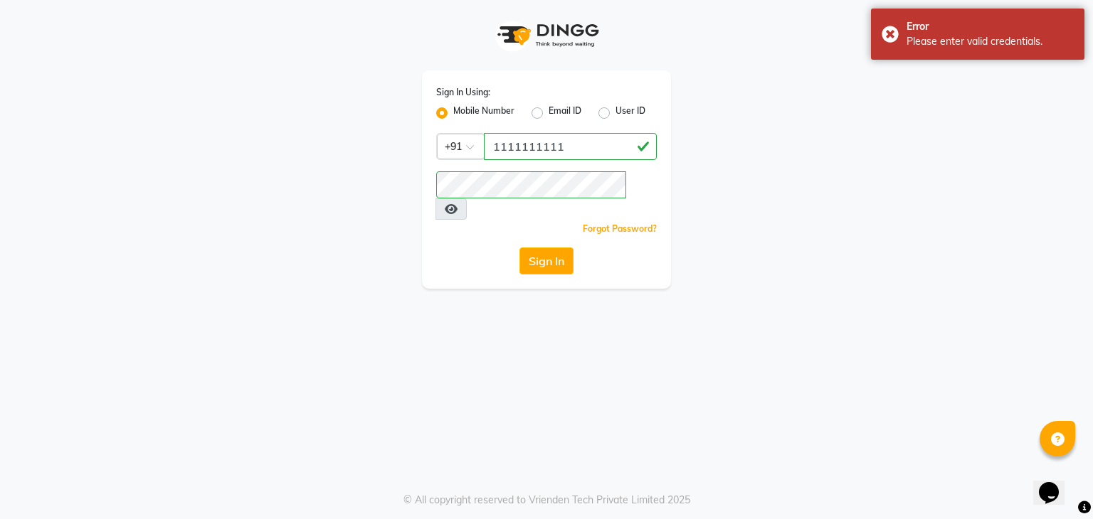
click at [729, 274] on div "Sign In Using: Mobile Number Email ID User ID Country Code × +91 1111111111 Rem…" at bounding box center [546, 259] width 1093 height 519
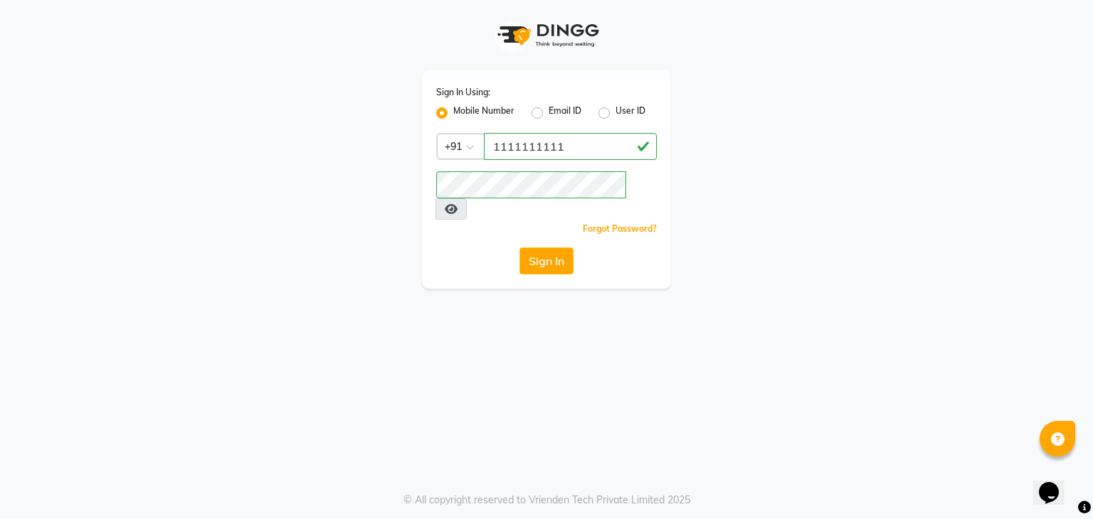
click at [891, 260] on div "Sign In Using: Mobile Number Email ID User ID Country Code × +91 1111111111 Rem…" at bounding box center [546, 144] width 811 height 289
click at [879, 118] on div "Sign In Using: Mobile Number Email ID User ID Country Code × +91 1111111111 Rem…" at bounding box center [546, 144] width 811 height 289
click at [569, 139] on input "1111111111" at bounding box center [570, 146] width 173 height 27
type input "1"
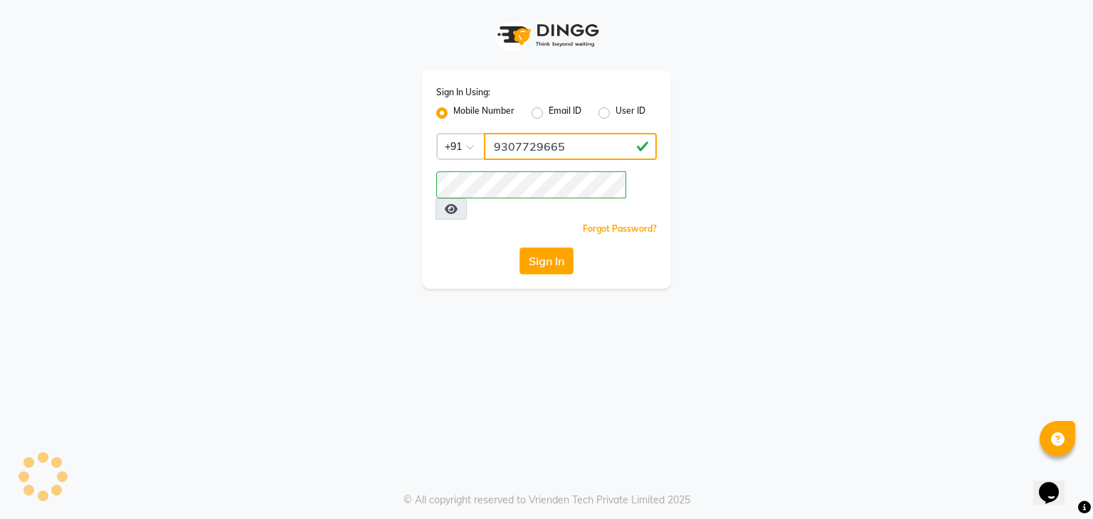
type input "9307729665"
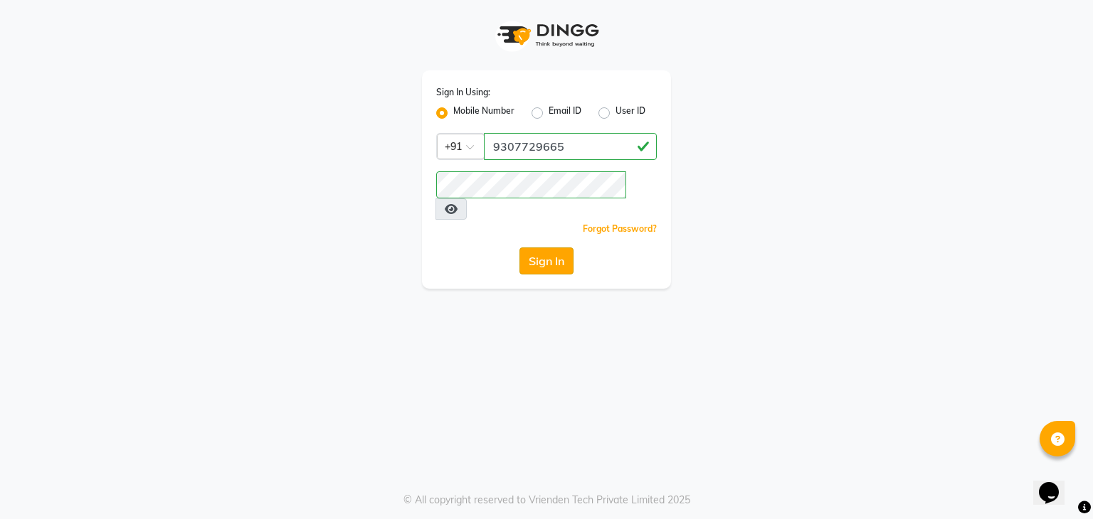
click at [534, 248] on button "Sign In" at bounding box center [546, 261] width 54 height 27
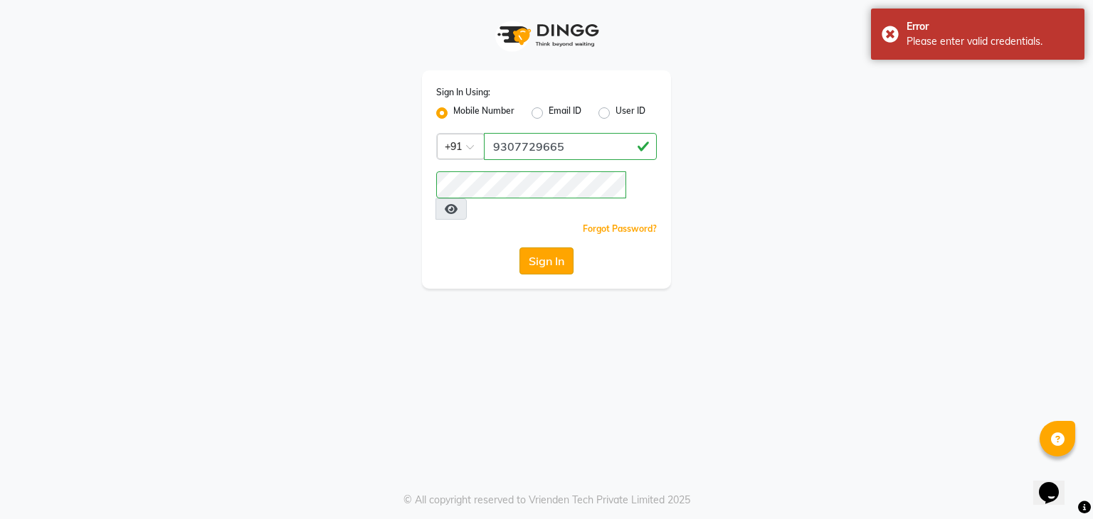
click at [534, 248] on button "Sign In" at bounding box center [546, 261] width 54 height 27
click at [534, 248] on div "Sign In" at bounding box center [546, 261] width 221 height 27
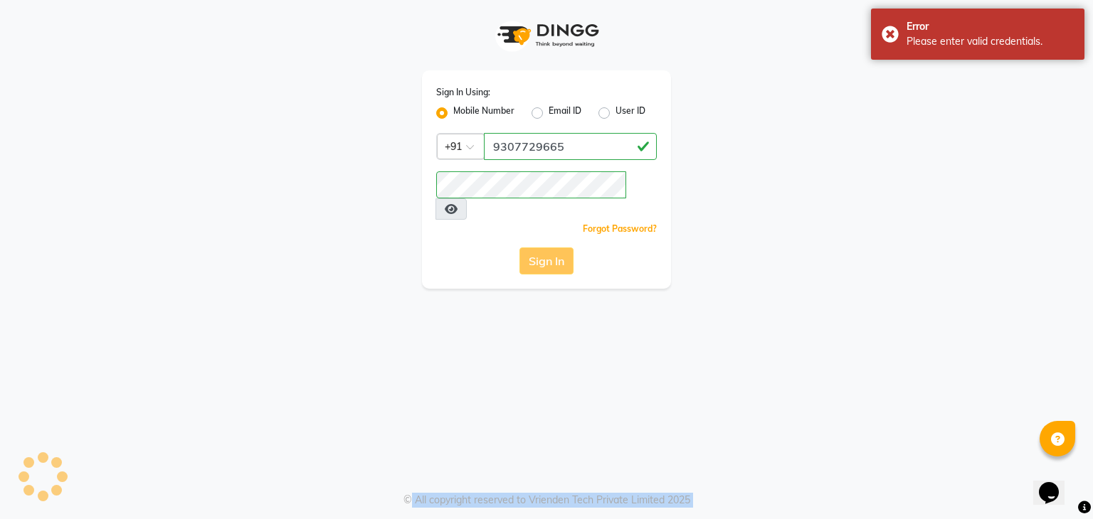
click at [534, 248] on div "Sign In" at bounding box center [546, 261] width 221 height 27
click at [557, 248] on button "Sign In" at bounding box center [546, 261] width 54 height 27
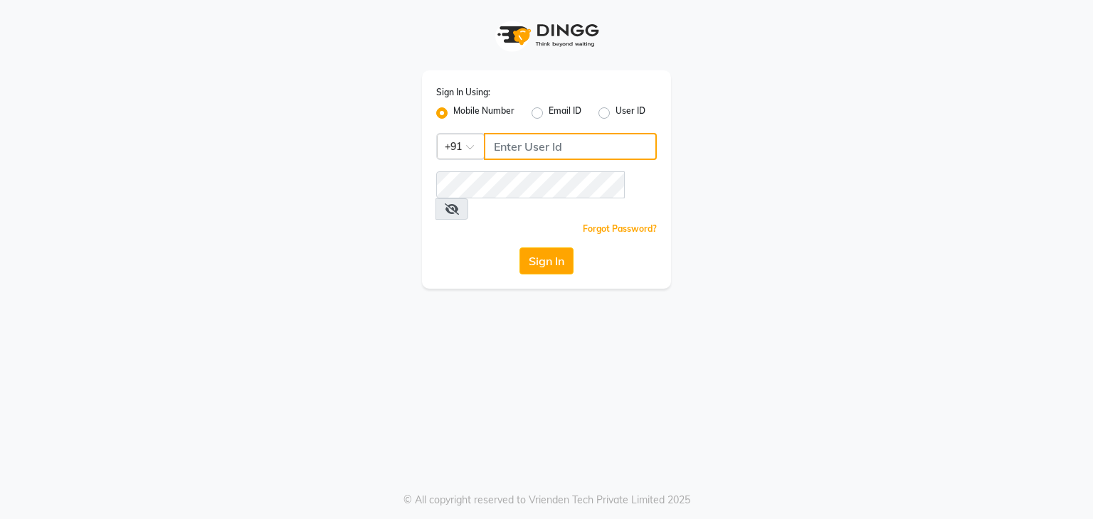
click at [549, 160] on input "Username" at bounding box center [570, 146] width 173 height 27
type input "9307729665"
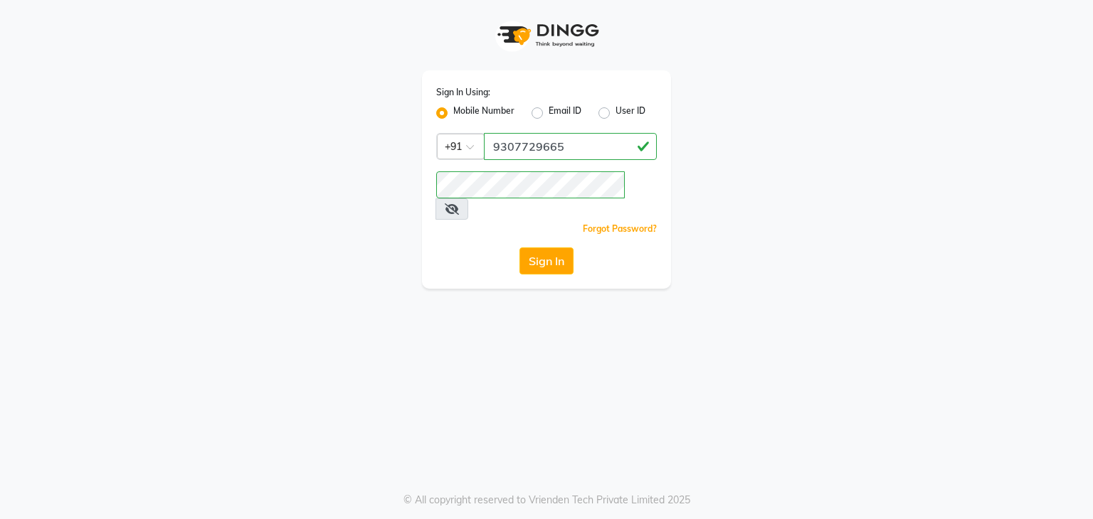
click at [459, 204] on icon at bounding box center [452, 209] width 14 height 11
click at [549, 248] on button "Sign In" at bounding box center [546, 261] width 54 height 27
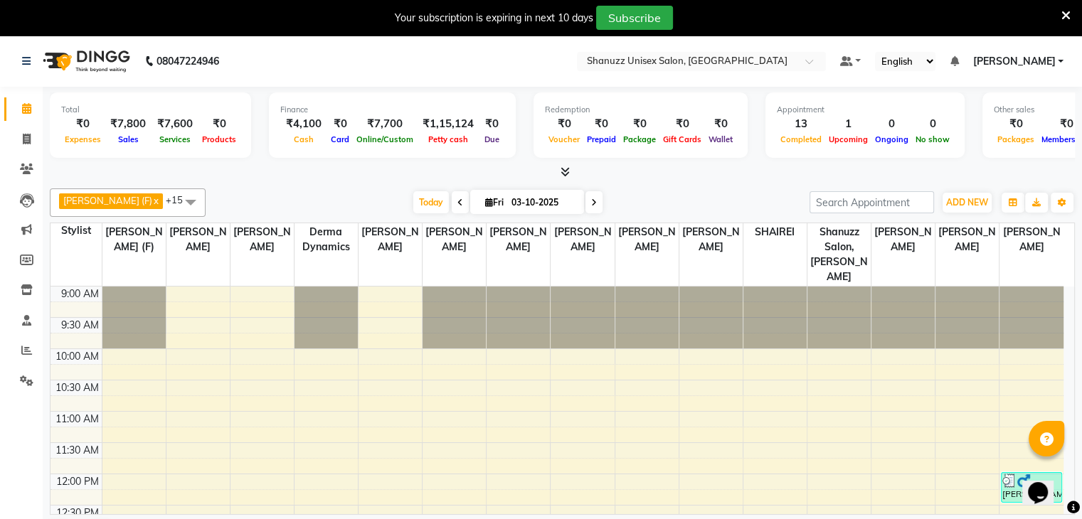
click at [808, 31] on div "Your subscription is expiring in next 10 days Subscribe" at bounding box center [541, 18] width 1082 height 36
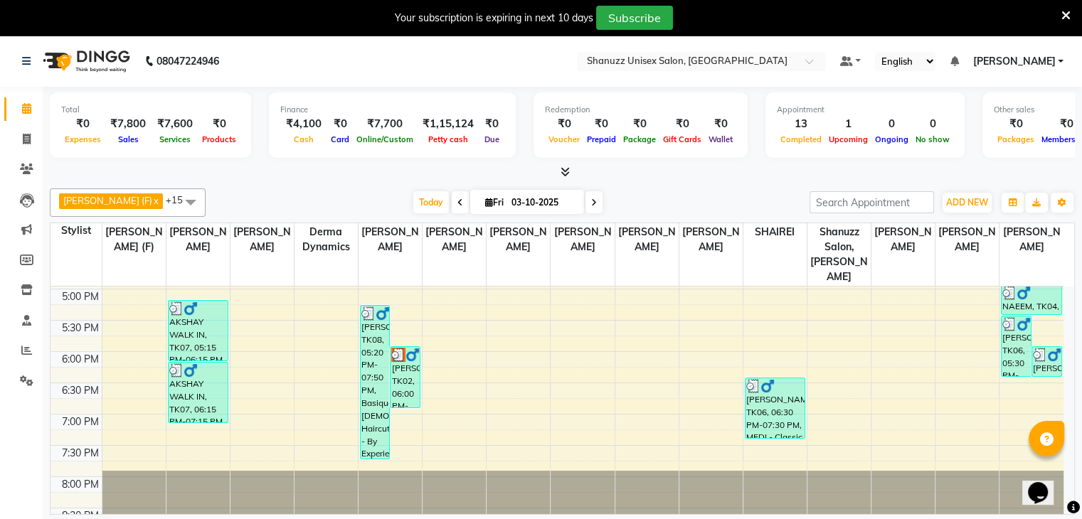
scroll to position [501, 0]
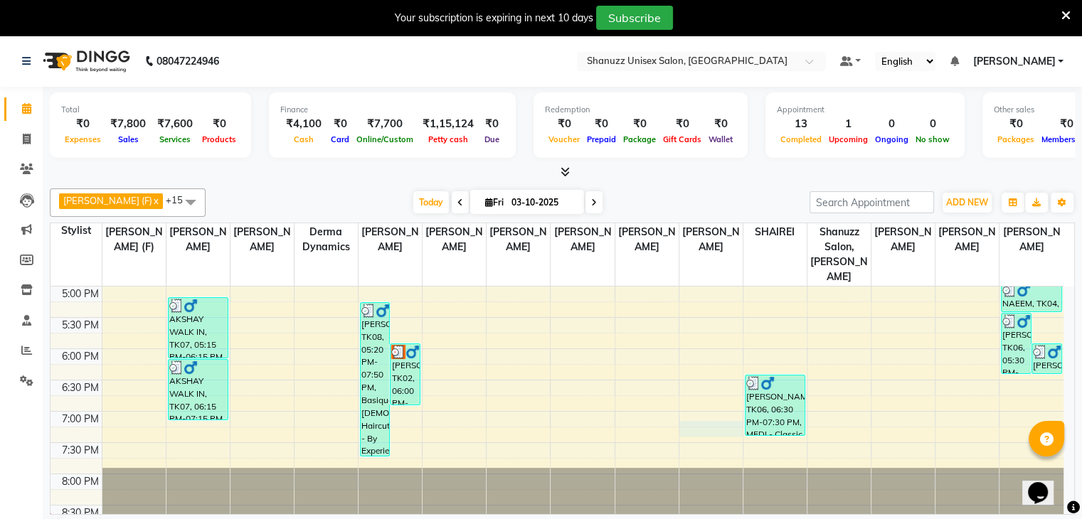
click at [719, 419] on div "9:00 AM 9:30 AM 10:00 AM 10:30 AM 11:00 AM 11:30 AM 12:00 PM 12:30 PM 1:00 PM 1…" at bounding box center [557, 161] width 1013 height 751
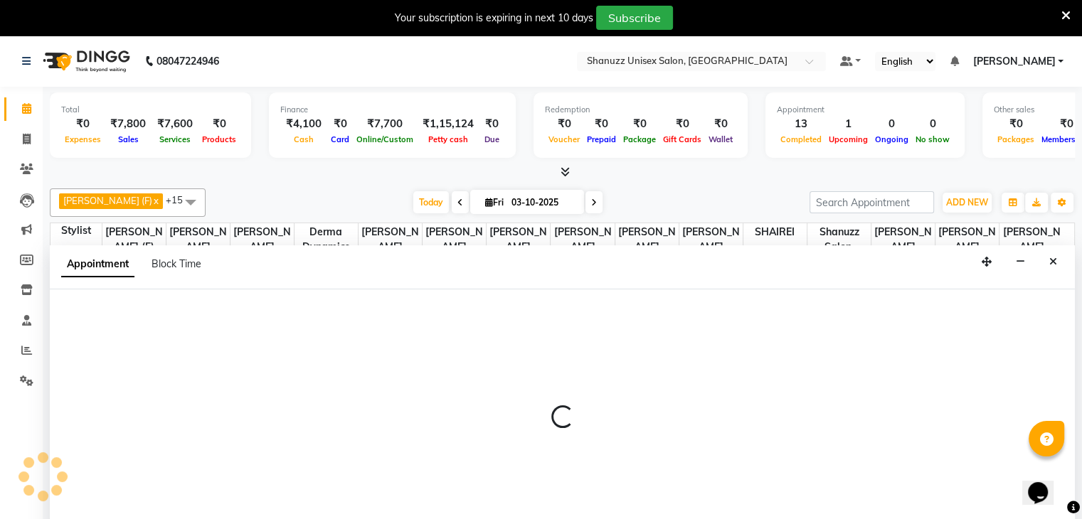
scroll to position [36, 0]
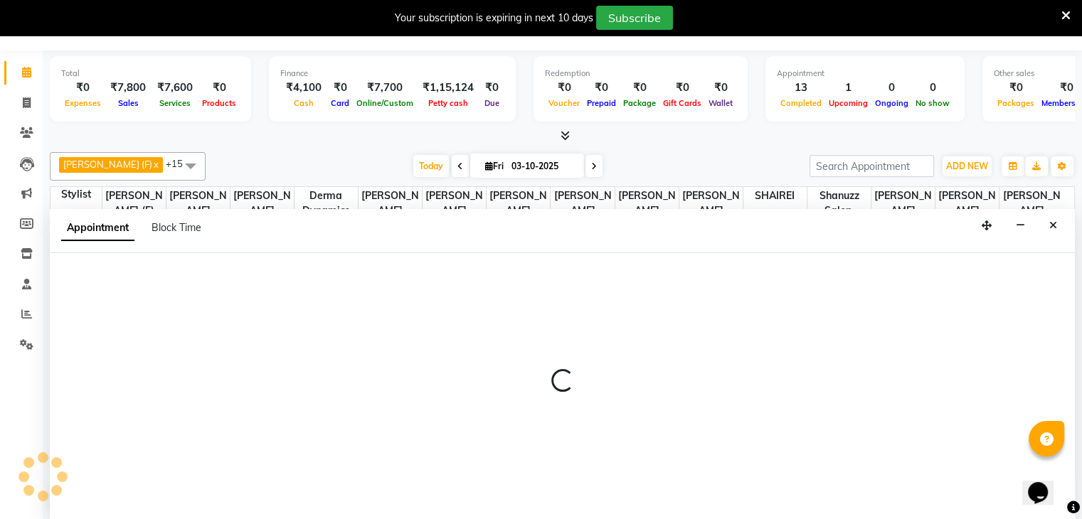
select select "78152"
select select "tentative"
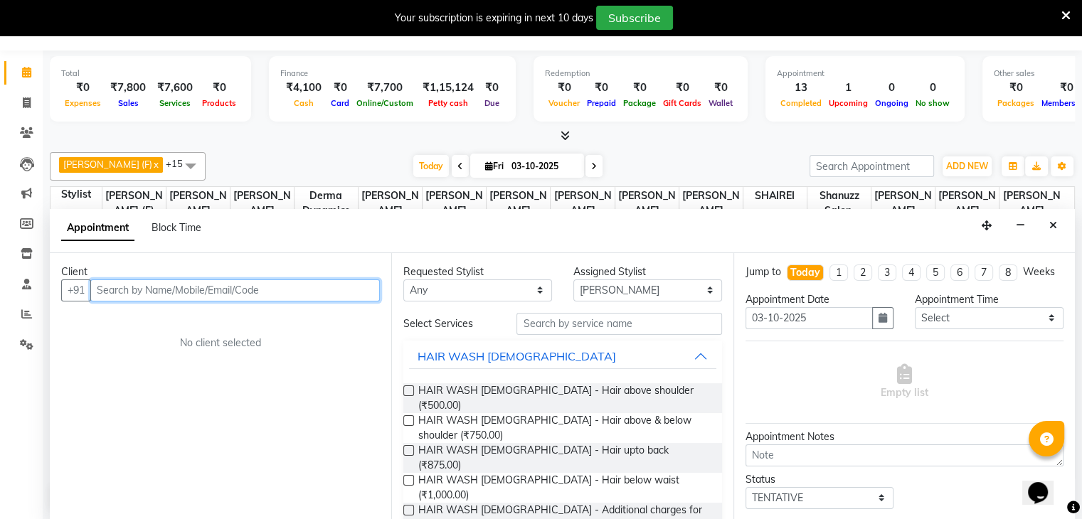
click at [216, 283] on input "text" at bounding box center [235, 291] width 290 height 22
click at [191, 287] on input "QU" at bounding box center [235, 291] width 290 height 22
type input "QU"
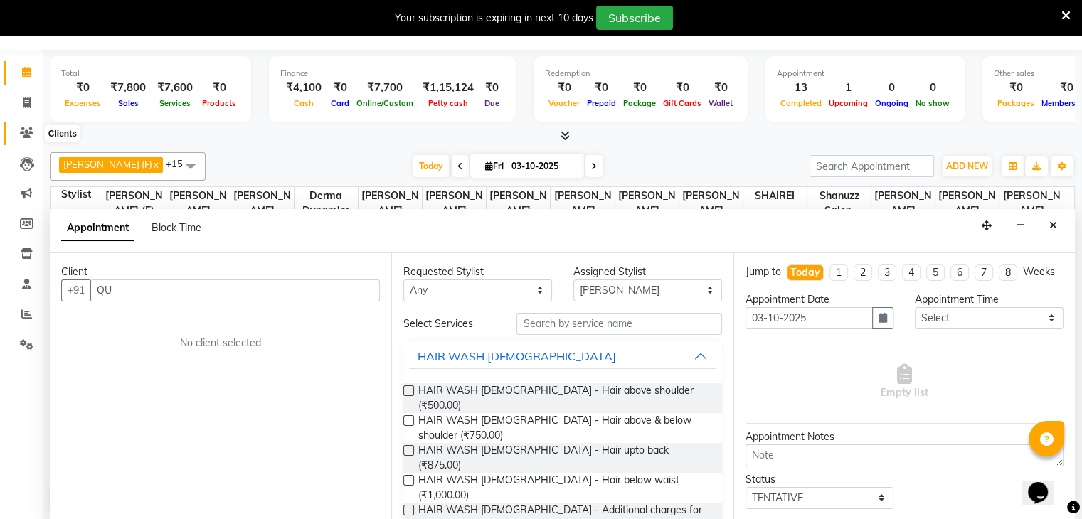
click at [20, 125] on span at bounding box center [26, 133] width 25 height 16
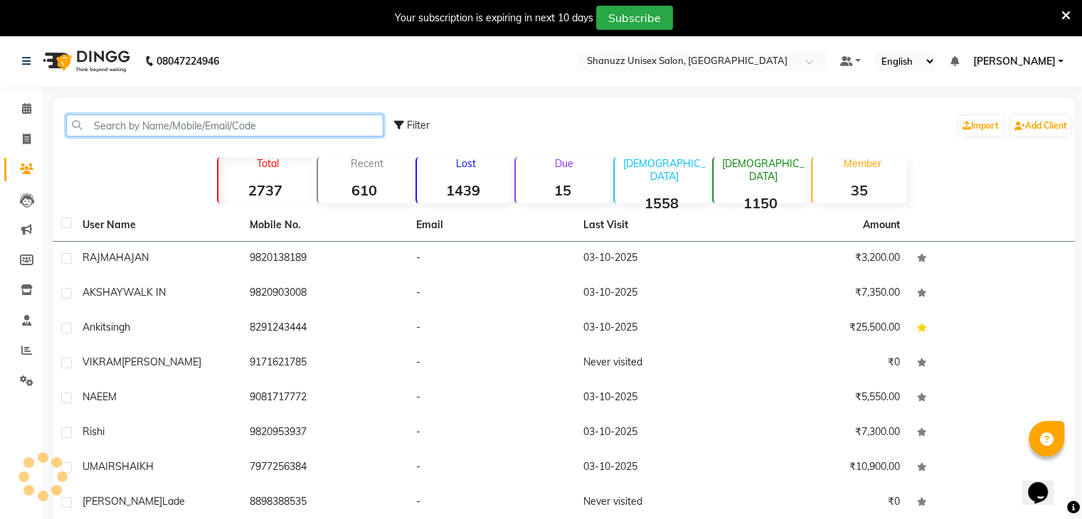
click at [110, 127] on input "text" at bounding box center [224, 126] width 317 height 22
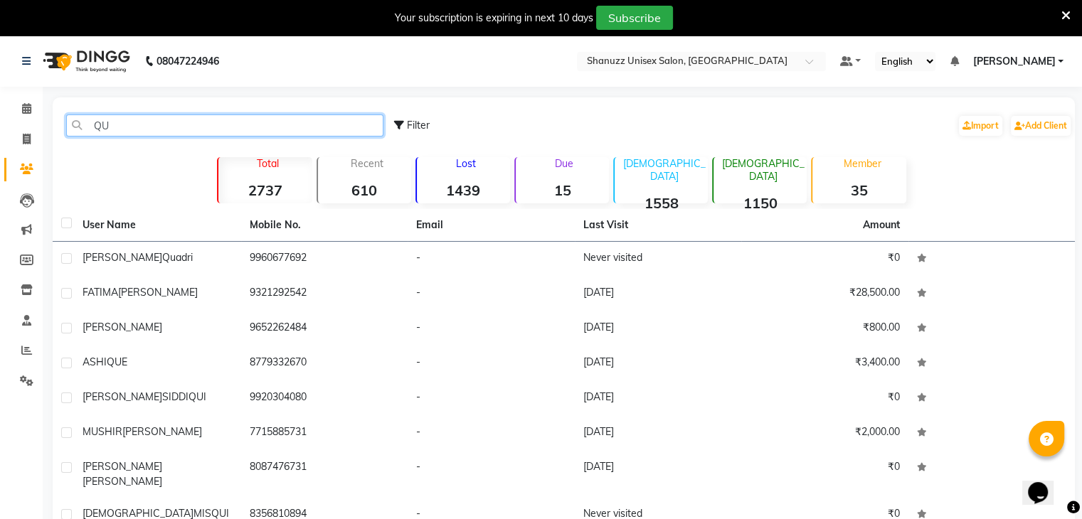
type input "Q"
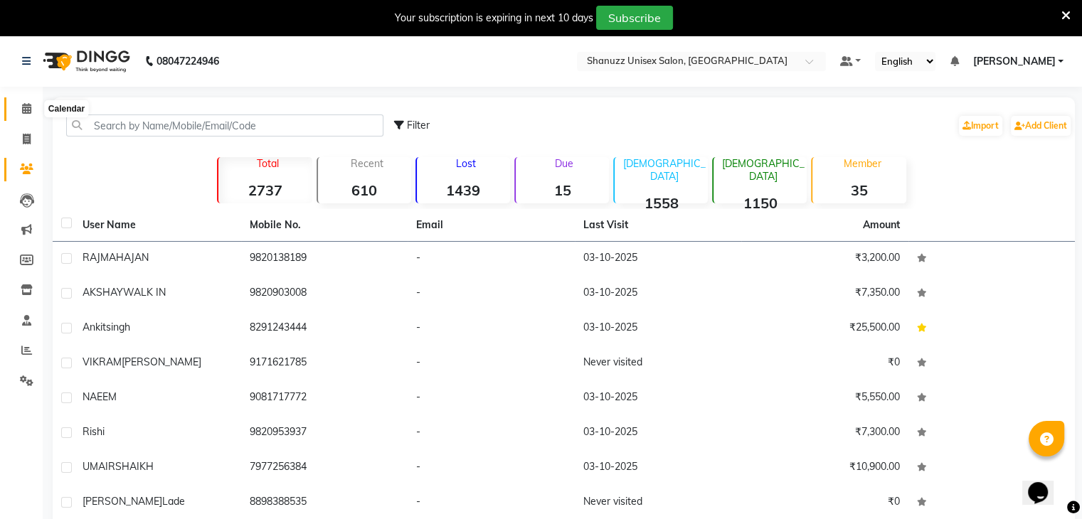
click at [23, 112] on icon at bounding box center [26, 108] width 9 height 11
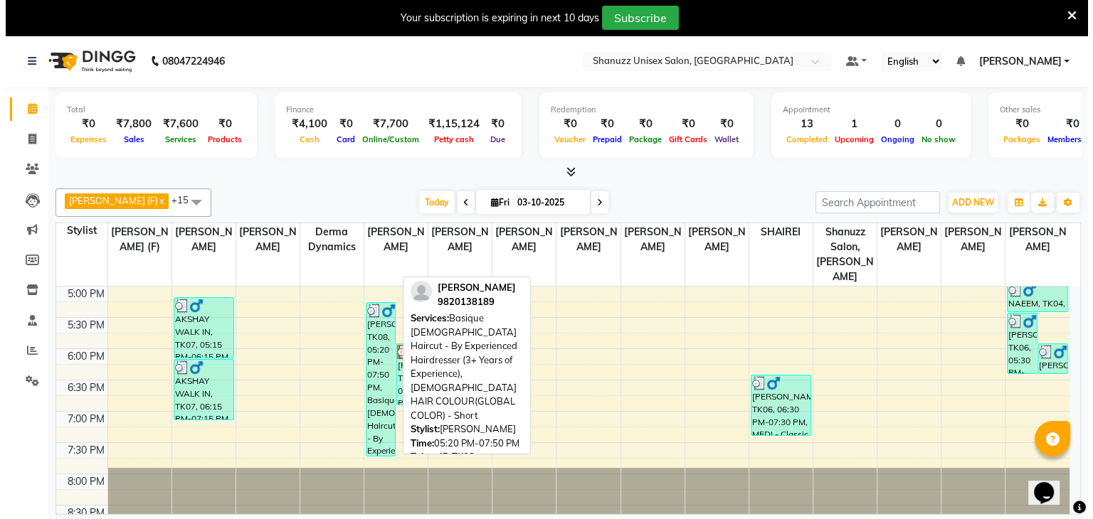
scroll to position [36, 0]
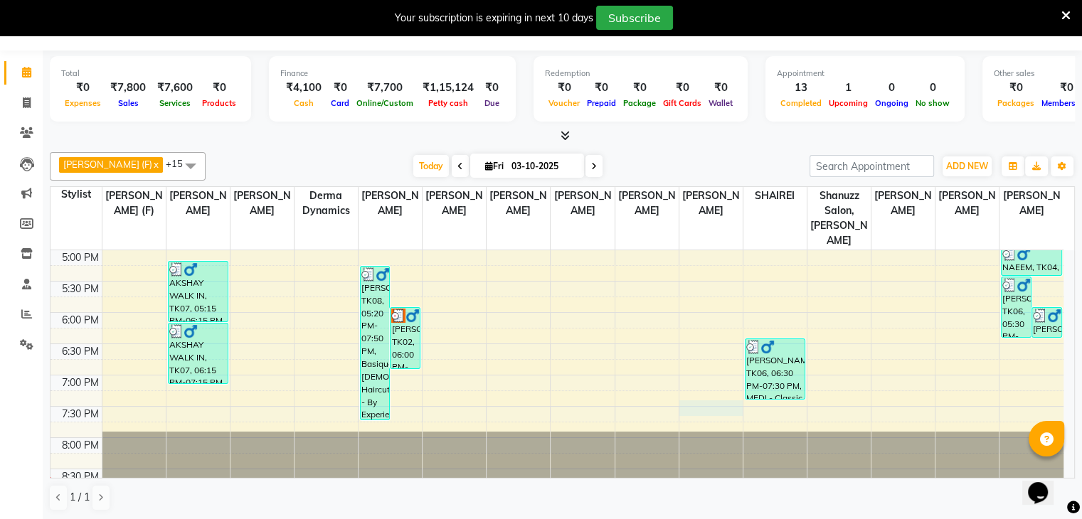
click at [706, 387] on div "9:00 AM 9:30 AM 10:00 AM 10:30 AM 11:00 AM 11:30 AM 12:00 PM 12:30 PM 1:00 PM 1…" at bounding box center [557, 125] width 1013 height 751
select select "78152"
select select "tentative"
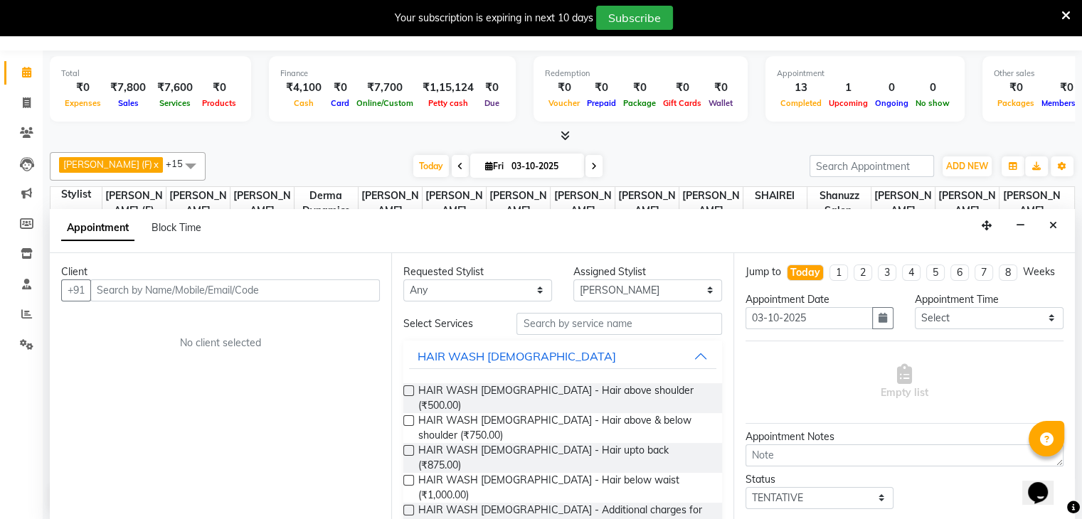
click at [217, 280] on input "text" at bounding box center [235, 291] width 290 height 22
type input "9820823182"
click at [349, 299] on button "Add Client" at bounding box center [350, 291] width 59 height 22
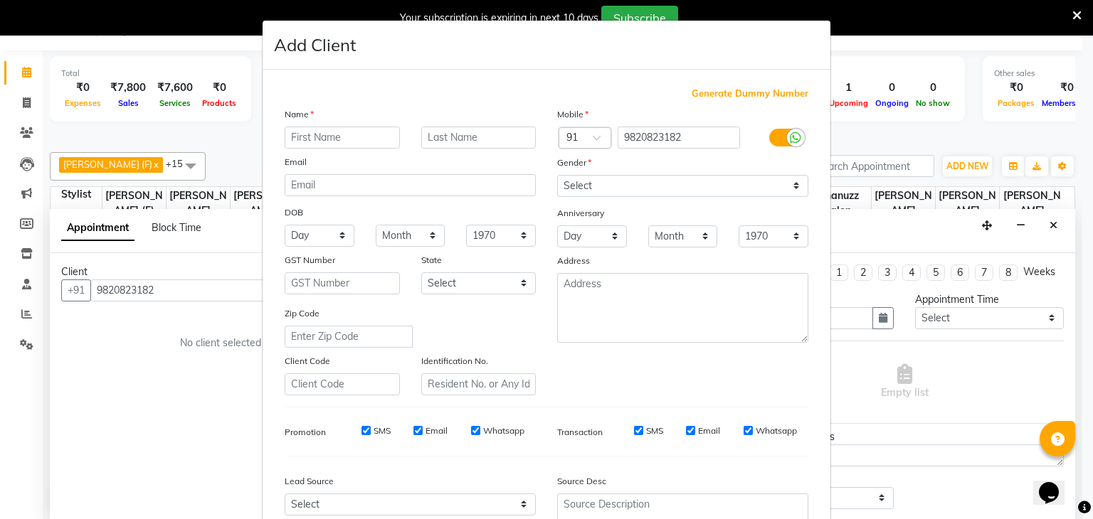
click at [351, 140] on input "text" at bounding box center [342, 138] width 115 height 22
type input "QUMAIL"
click at [451, 136] on input "text" at bounding box center [478, 138] width 115 height 22
type input "KHATAU"
click at [584, 190] on select "Select Male Female Other Prefer Not To Say" at bounding box center [682, 186] width 251 height 22
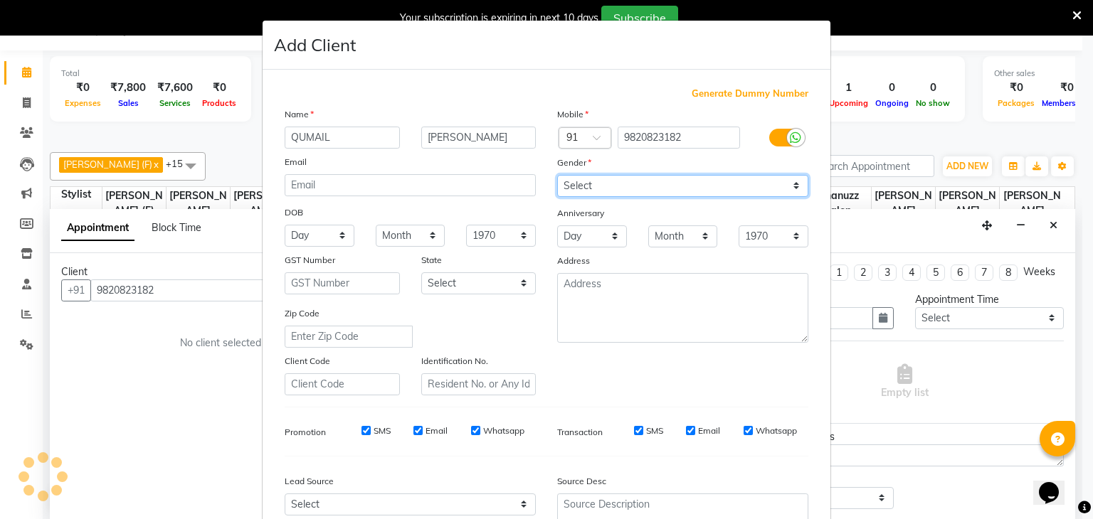
select select "male"
click at [557, 176] on select "Select Male Female Other Prefer Not To Say" at bounding box center [682, 186] width 251 height 22
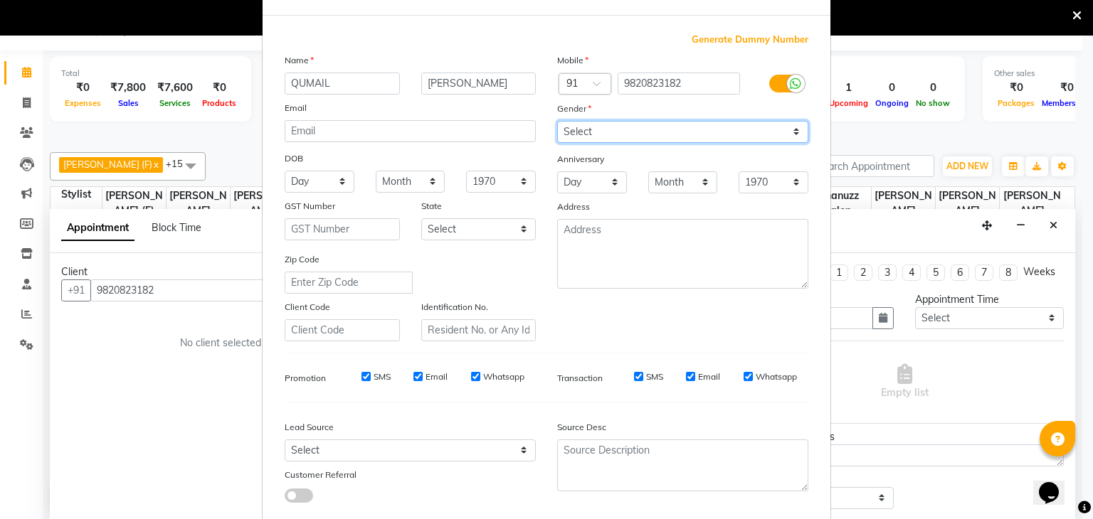
scroll to position [61, 0]
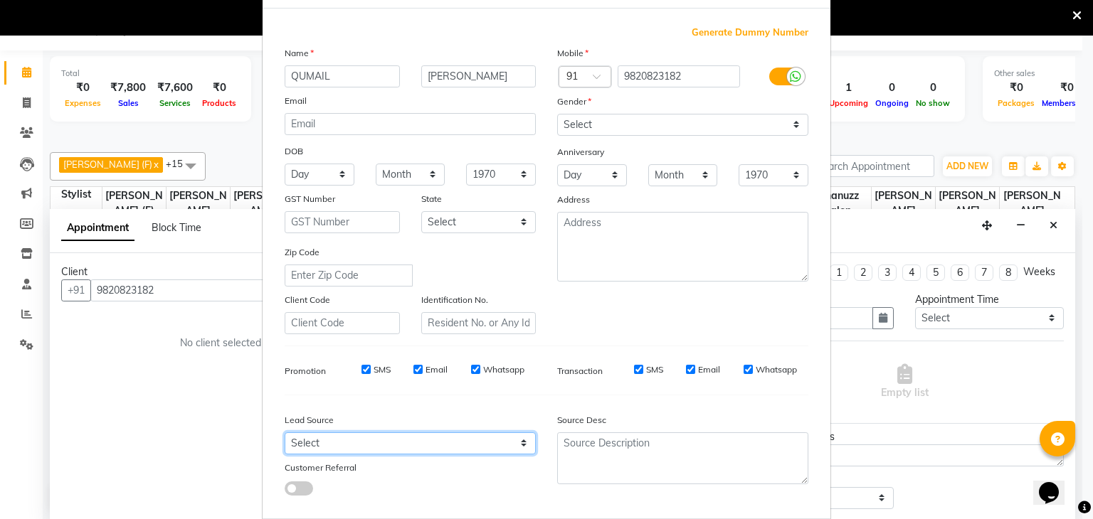
click at [425, 450] on select "Select Walk-in Referral Internet Friend Word of Mouth Advertisement Facebook Ju…" at bounding box center [410, 444] width 251 height 22
select select "49174"
click at [285, 438] on select "Select Walk-in Referral Internet Friend Word of Mouth Advertisement Facebook Ju…" at bounding box center [410, 444] width 251 height 22
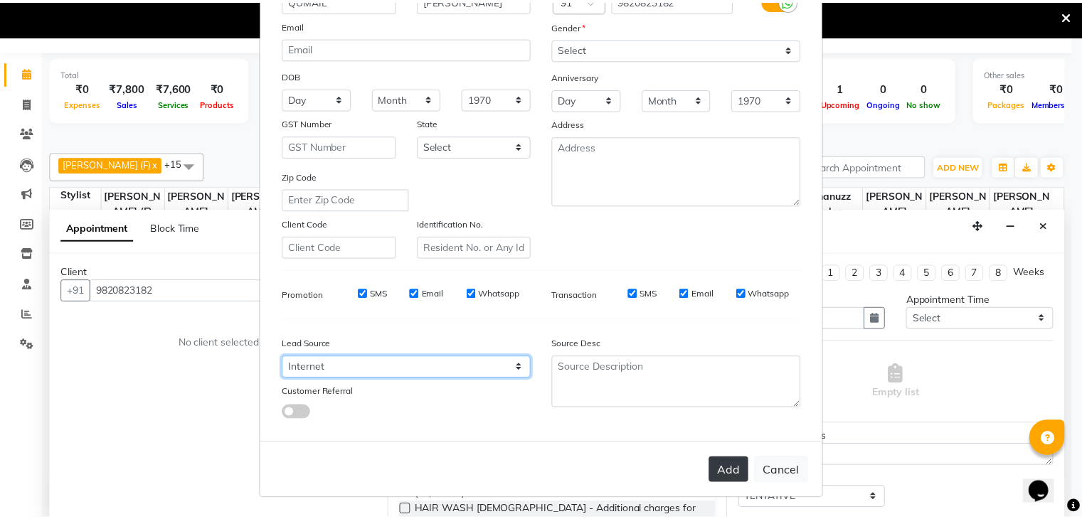
scroll to position [144, 0]
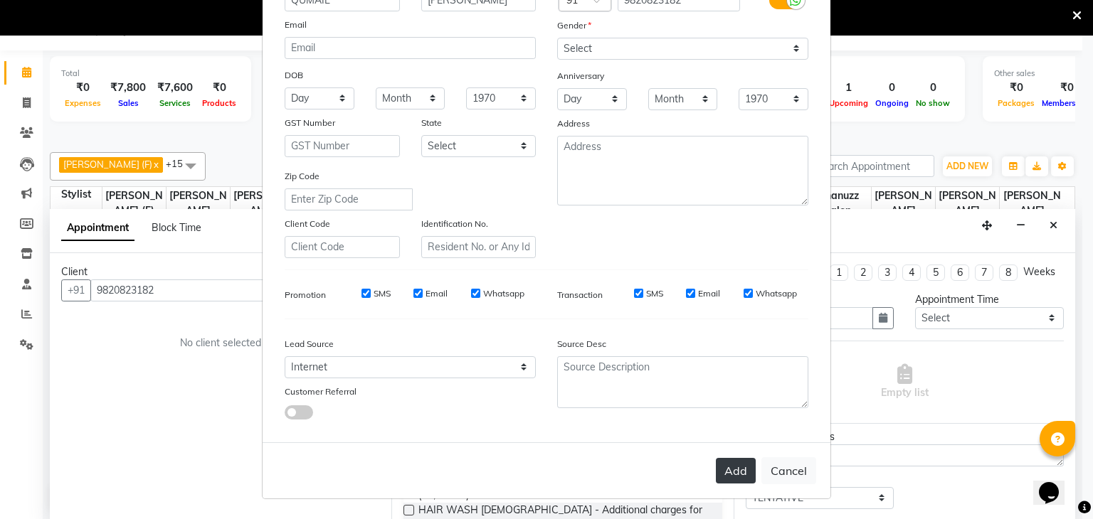
click at [719, 470] on button "Add" at bounding box center [736, 471] width 40 height 26
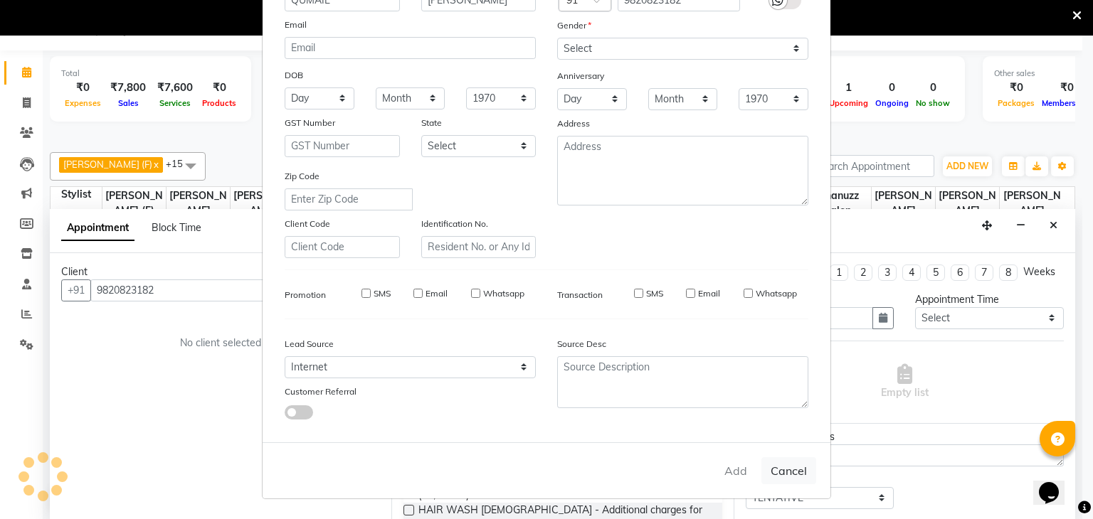
select select
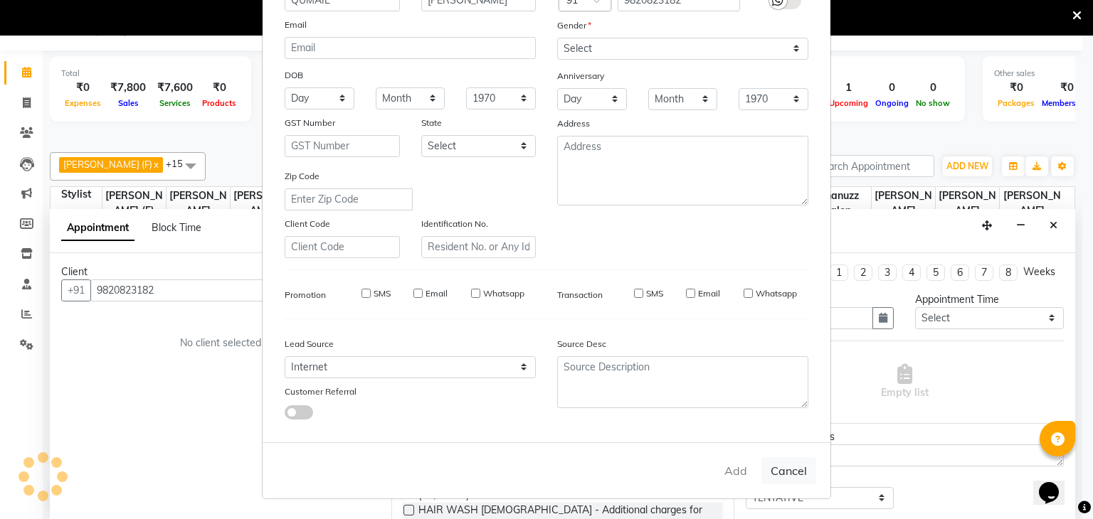
select select
checkbox input "false"
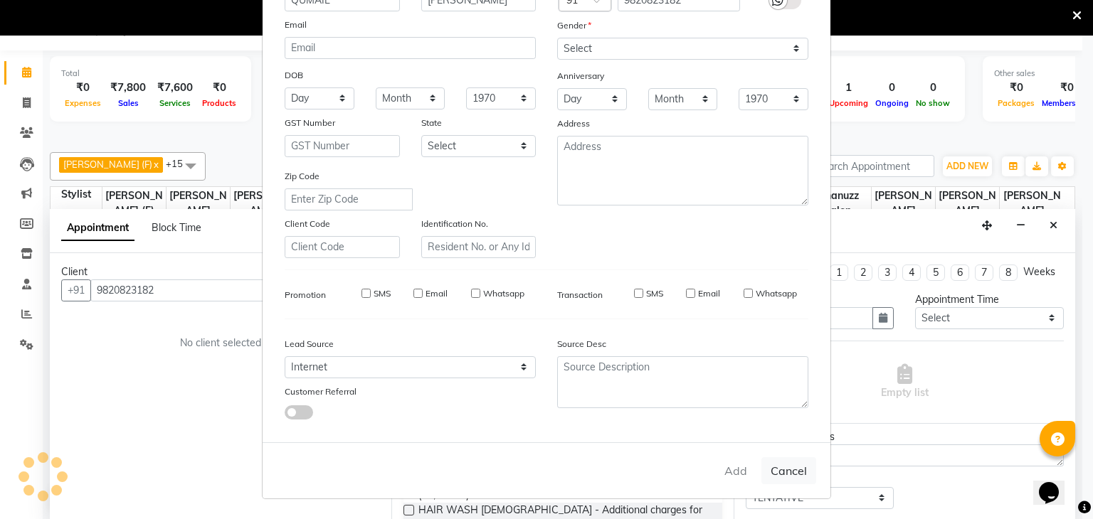
checkbox input "false"
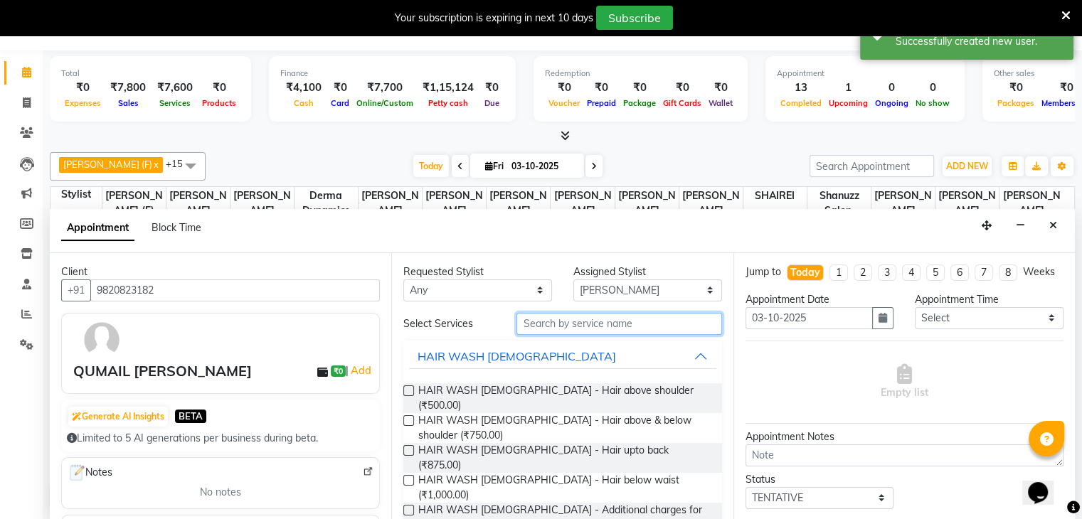
click at [686, 323] on input "text" at bounding box center [619, 324] width 205 height 22
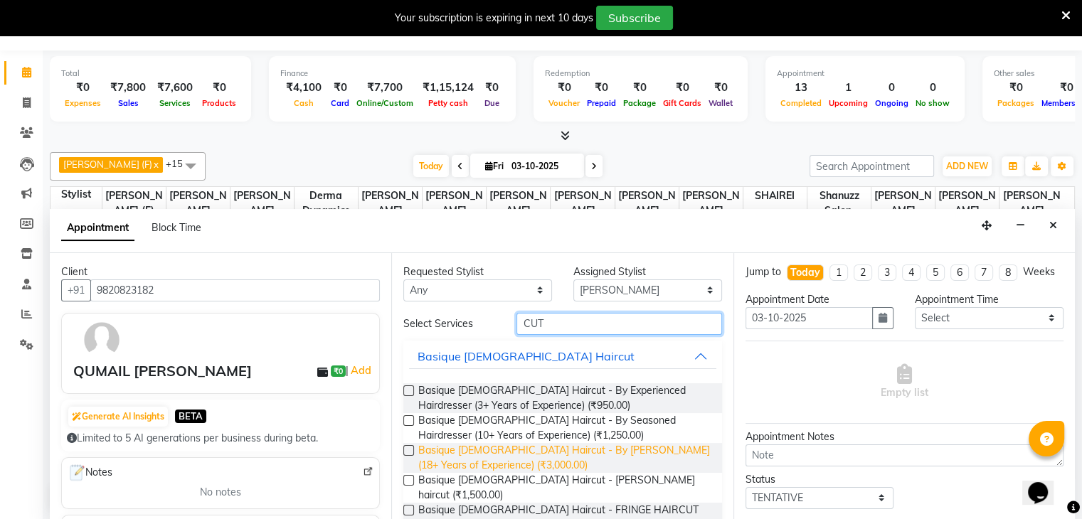
scroll to position [91, 0]
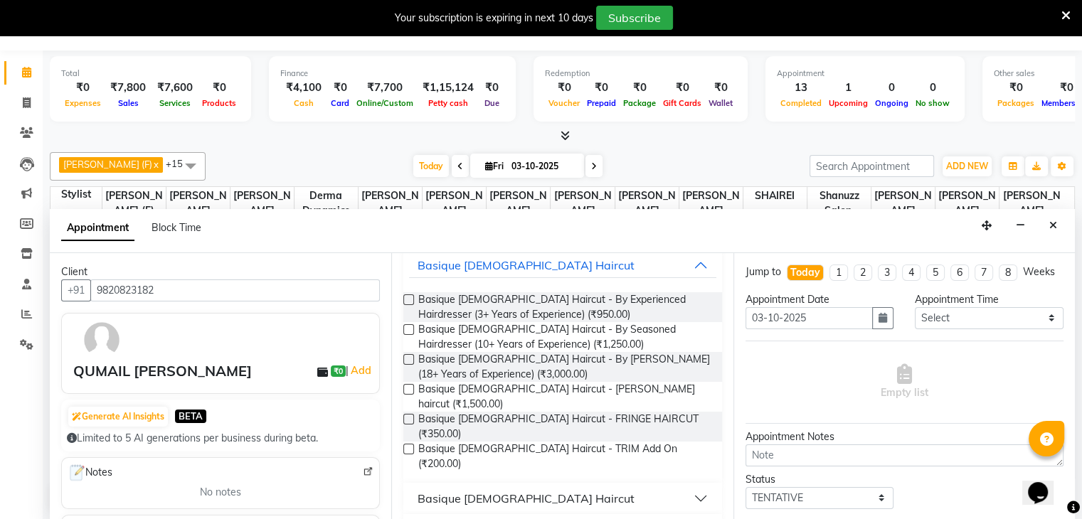
type input "CUT"
click at [495, 490] on div "Basique [DEMOGRAPHIC_DATA] Haircut" at bounding box center [526, 498] width 217 height 17
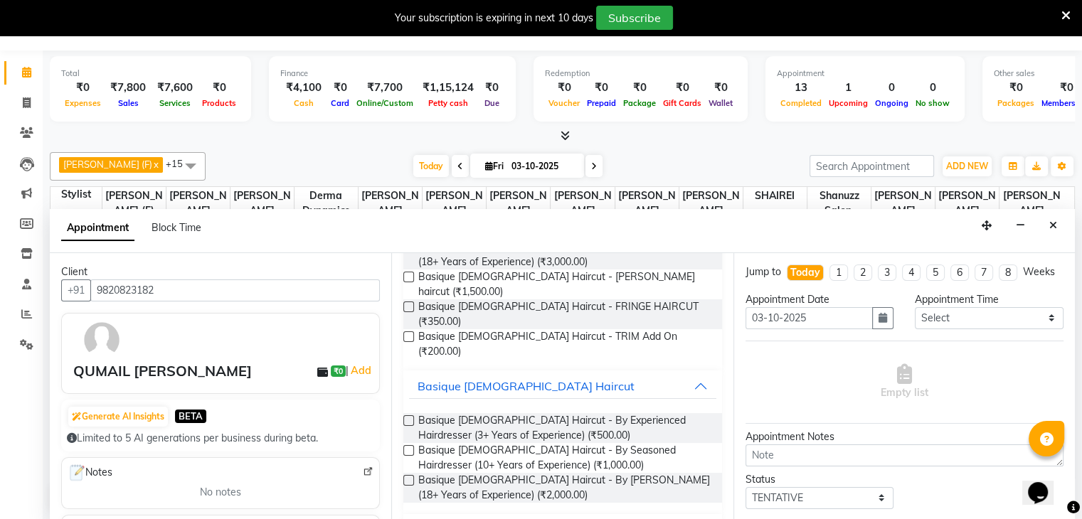
click at [407, 445] on label at bounding box center [408, 450] width 11 height 11
click at [407, 448] on input "checkbox" at bounding box center [407, 452] width 9 height 9
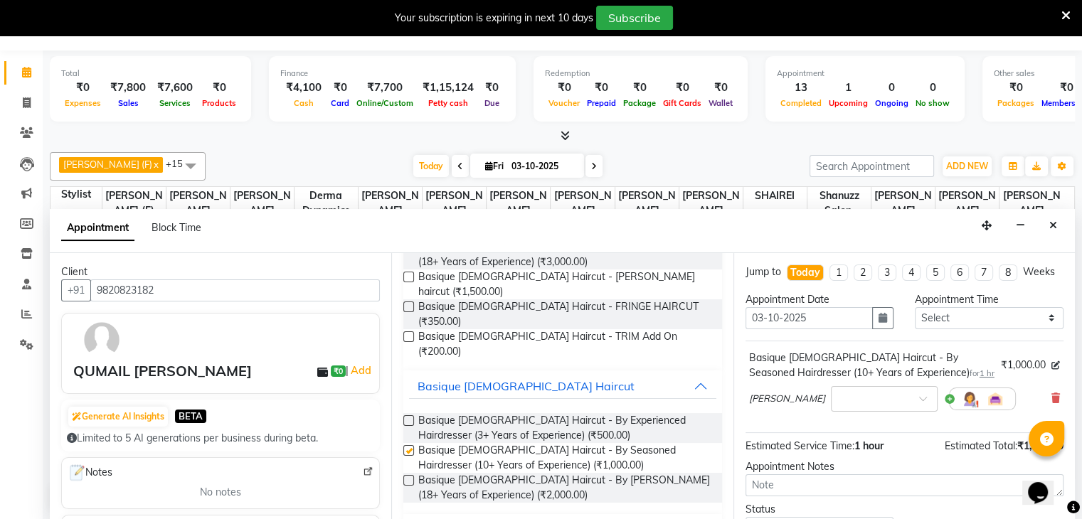
checkbox input "false"
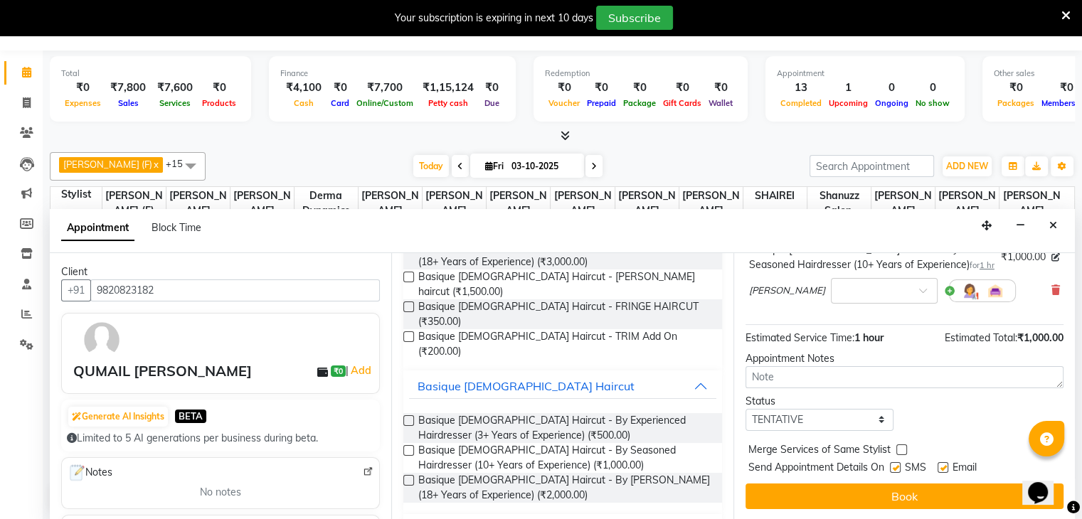
click at [897, 464] on label at bounding box center [895, 468] width 11 height 11
click at [897, 465] on input "checkbox" at bounding box center [894, 469] width 9 height 9
checkbox input "false"
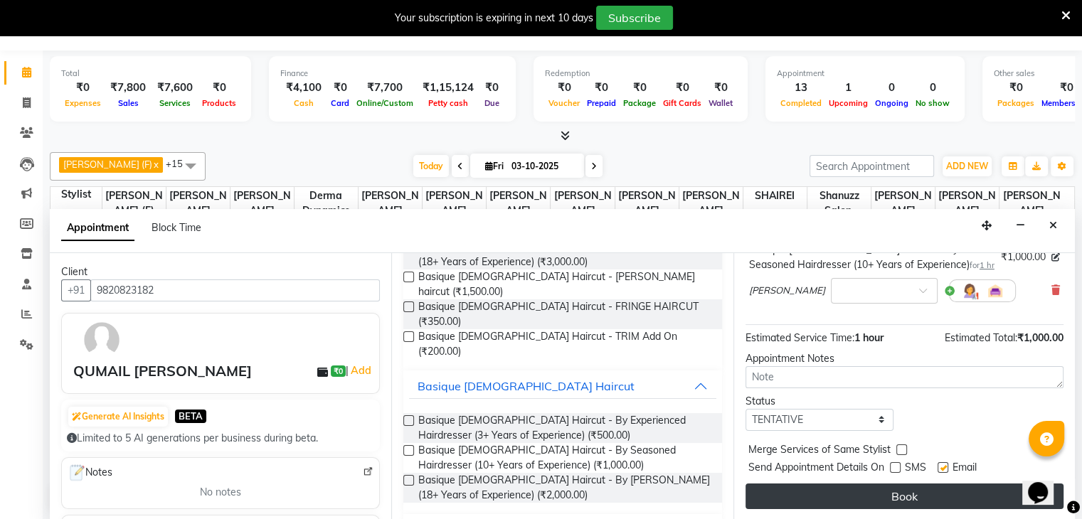
click at [897, 495] on button "Book" at bounding box center [905, 497] width 318 height 26
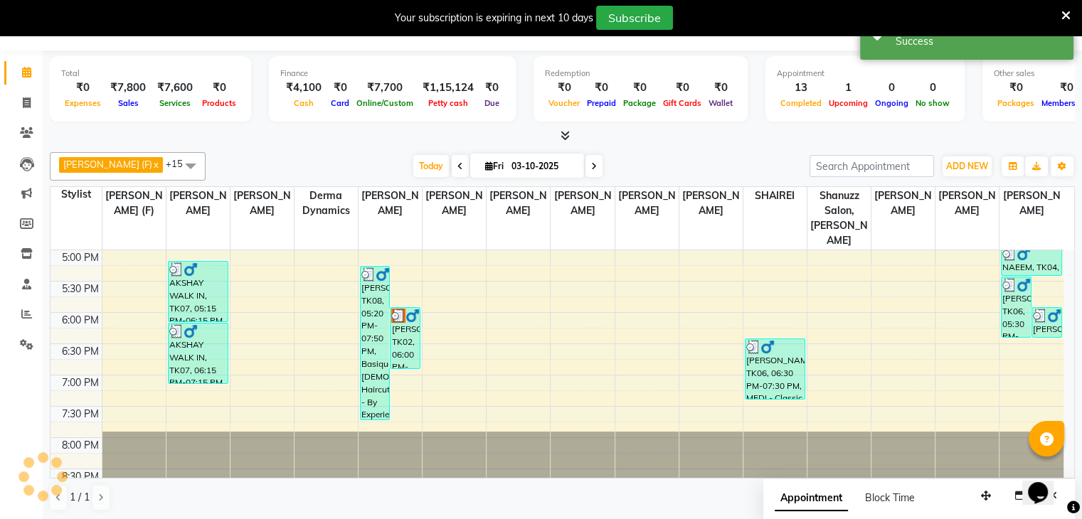
scroll to position [0, 0]
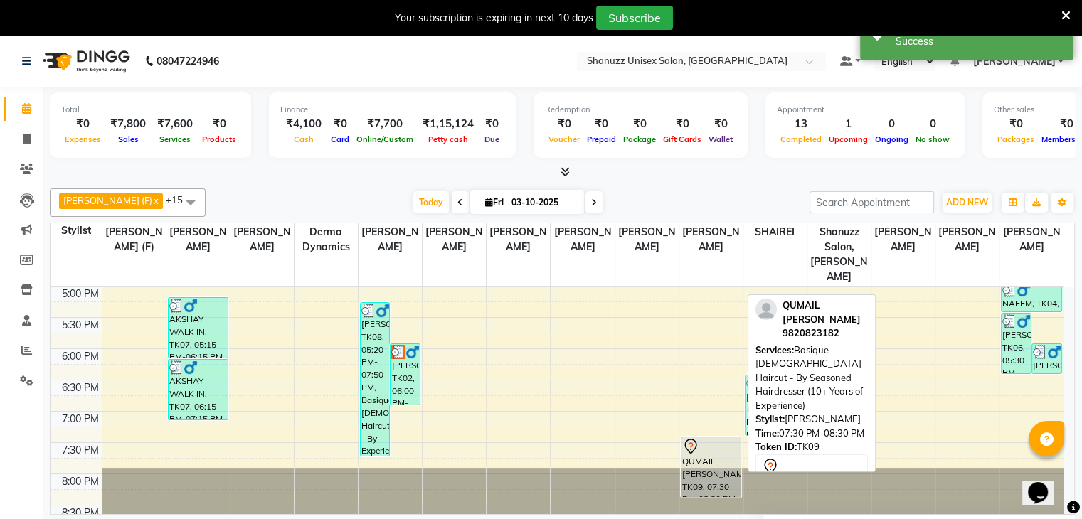
click at [709, 438] on div at bounding box center [711, 446] width 58 height 17
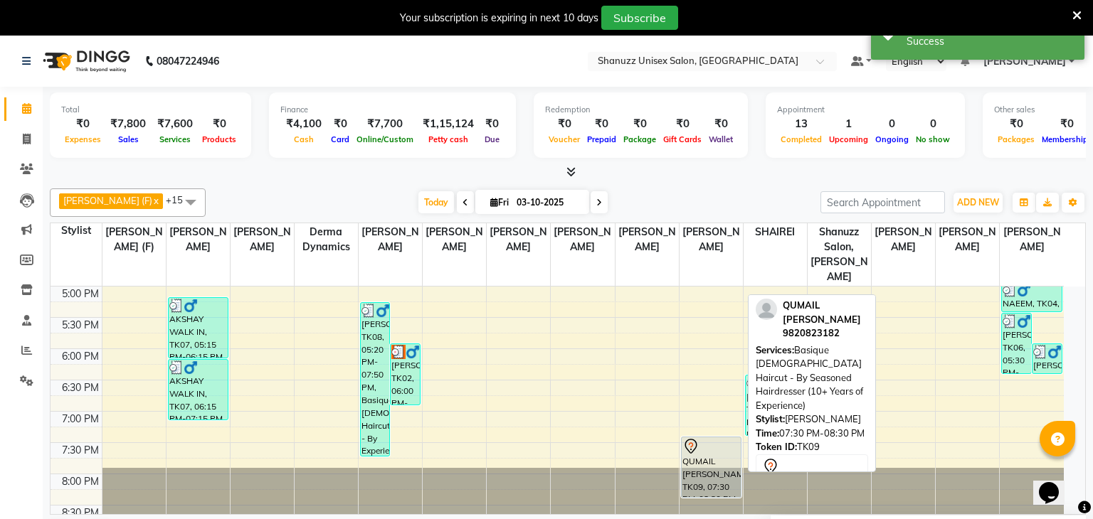
select select "7"
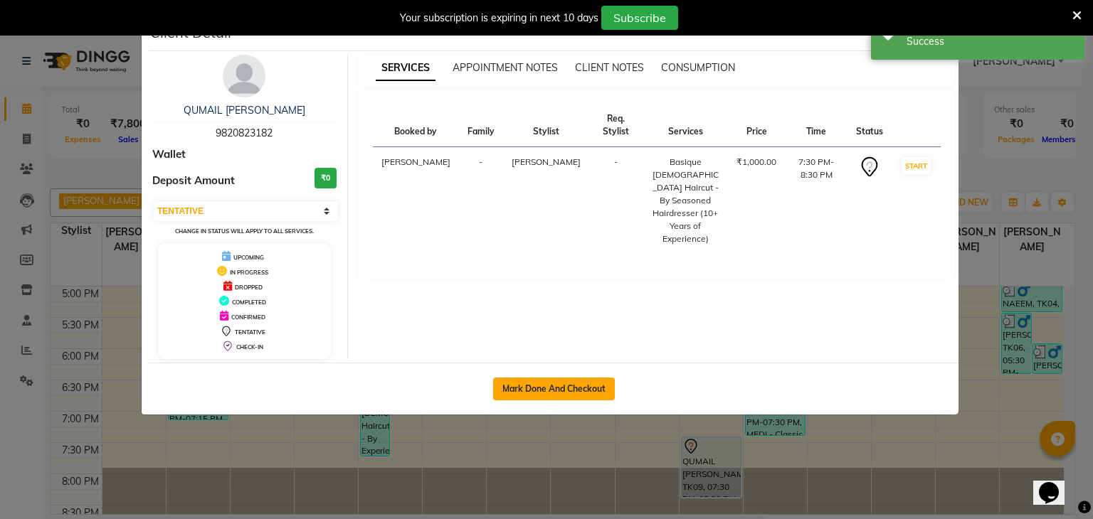
click at [589, 384] on button "Mark Done And Checkout" at bounding box center [554, 389] width 122 height 23
select select "service"
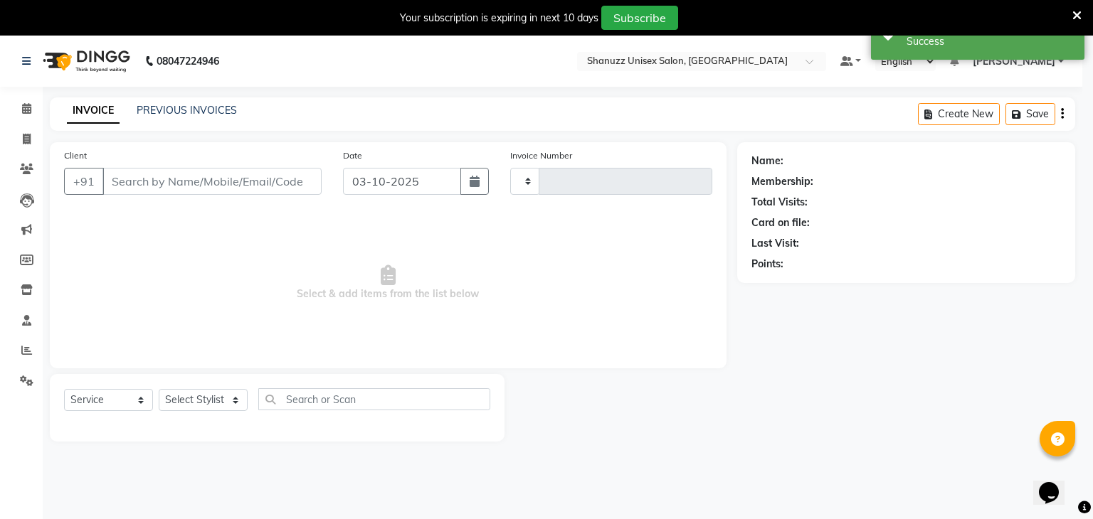
type input "1739"
select select "7102"
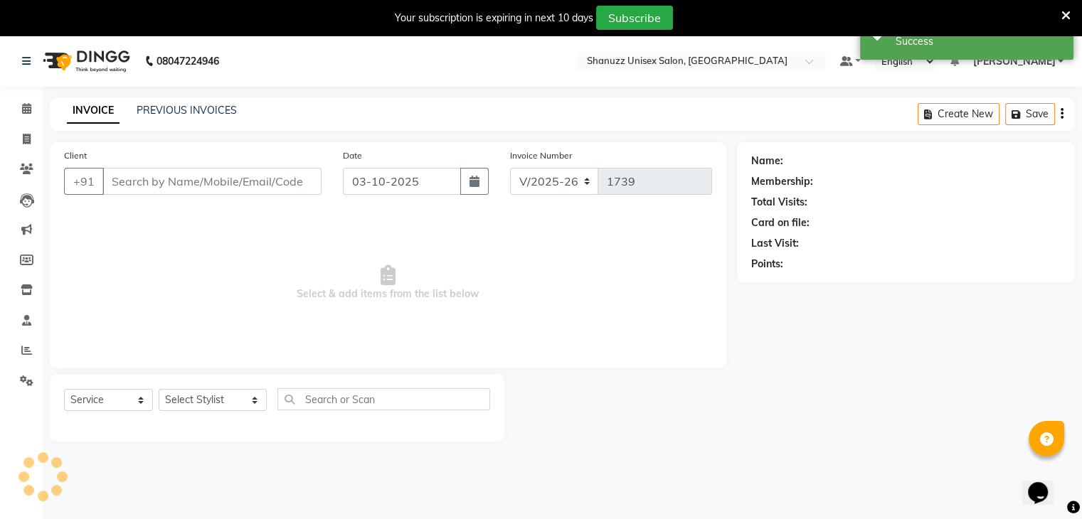
type input "9820823182"
select select "78152"
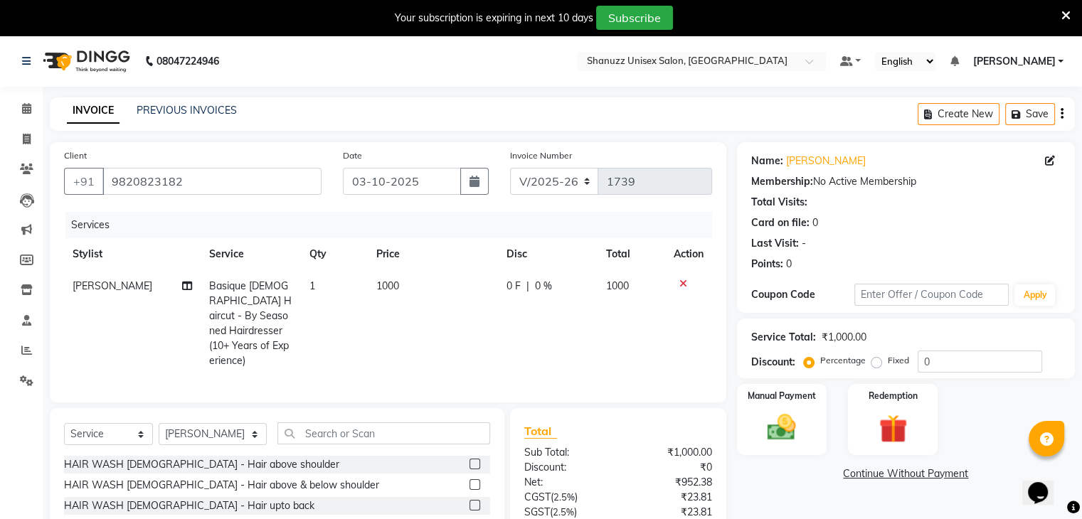
scroll to position [117, 0]
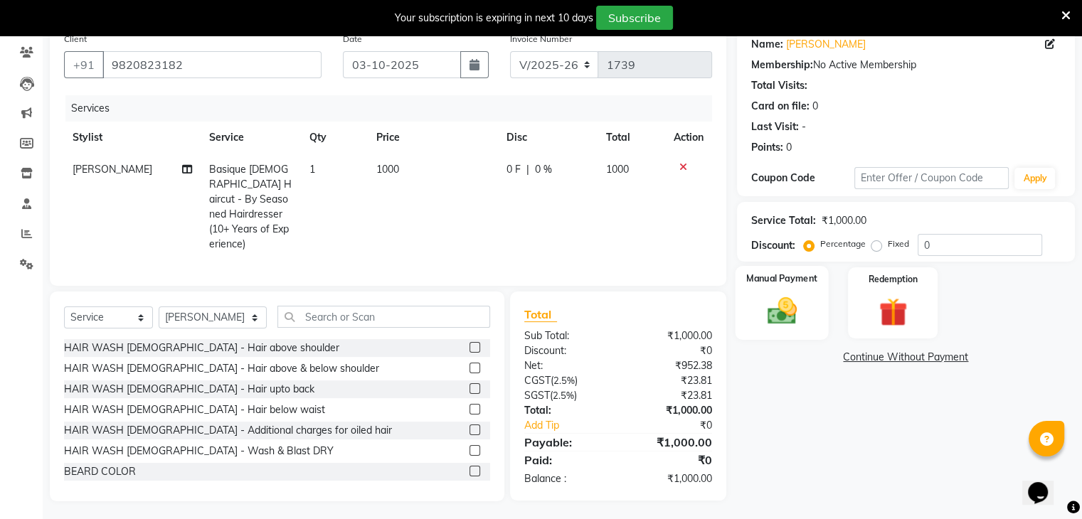
click at [800, 314] on img at bounding box center [782, 312] width 48 height 34
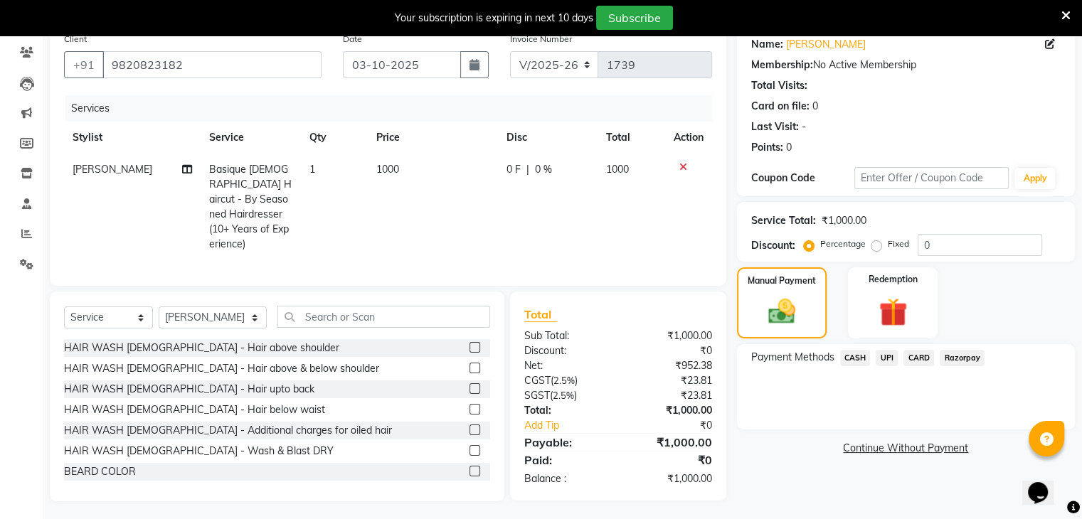
click at [853, 354] on span "CASH" at bounding box center [855, 358] width 31 height 16
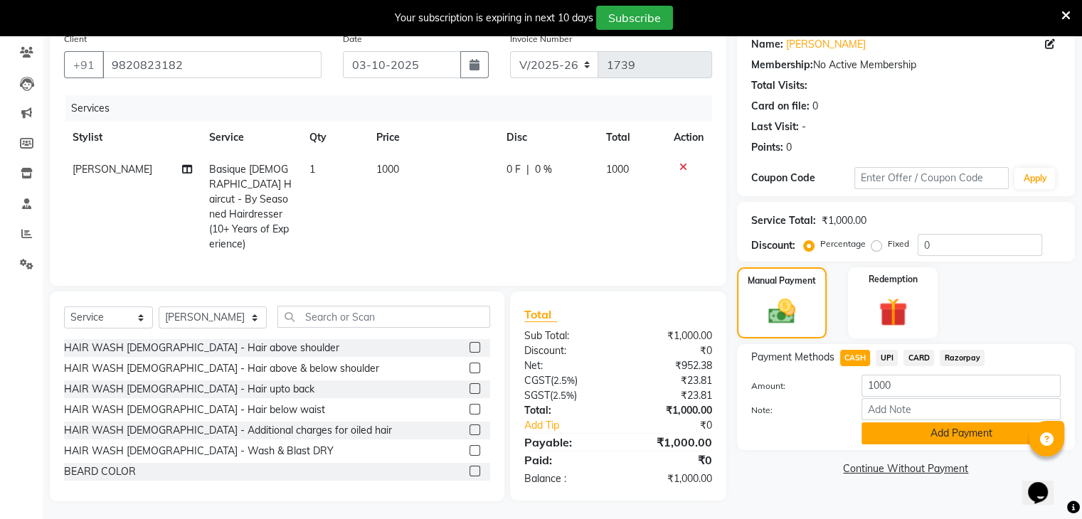
click at [918, 443] on button "Add Payment" at bounding box center [961, 434] width 199 height 22
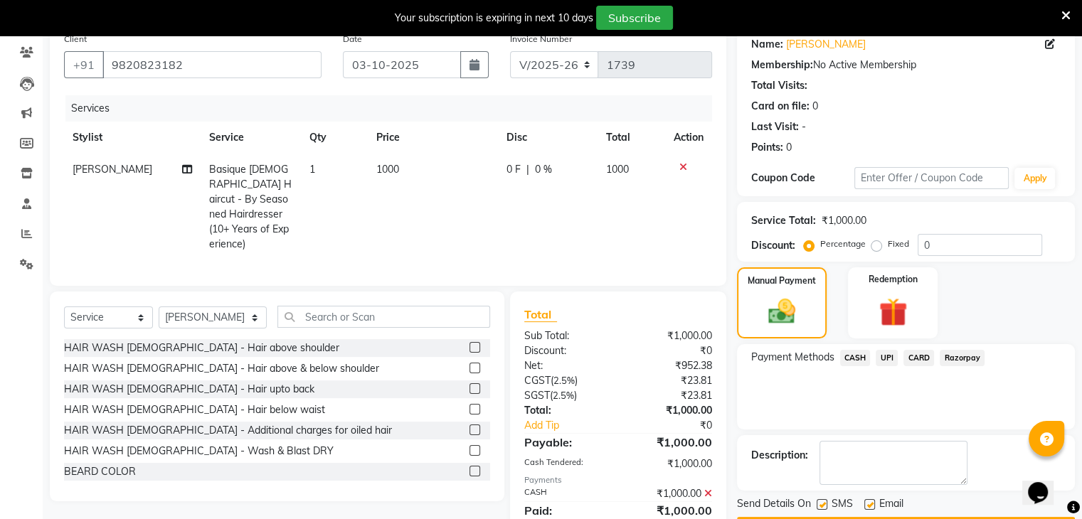
scroll to position [167, 0]
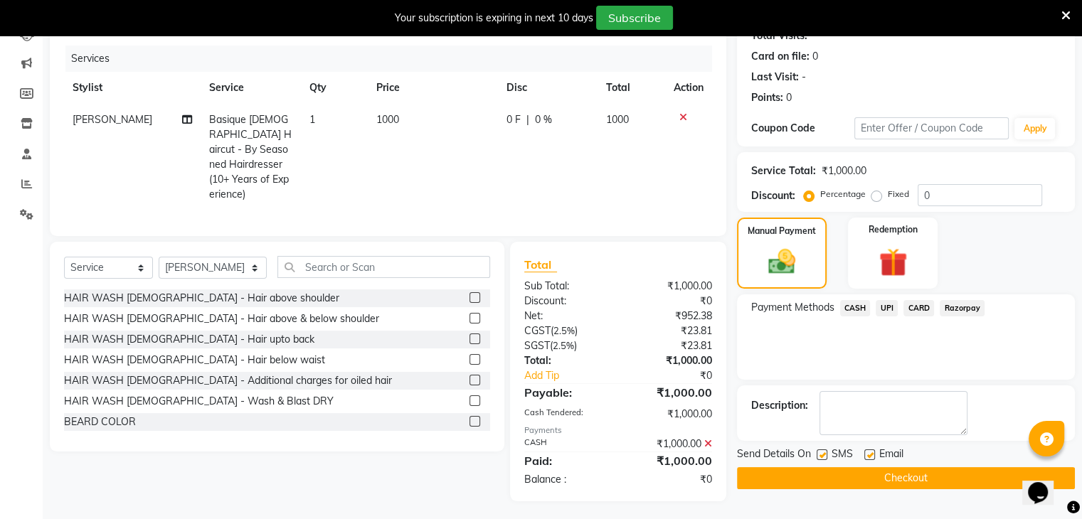
click at [823, 455] on label at bounding box center [822, 455] width 11 height 11
click at [823, 455] on input "checkbox" at bounding box center [821, 455] width 9 height 9
checkbox input "false"
click at [868, 455] on label at bounding box center [870, 455] width 11 height 11
click at [868, 455] on input "checkbox" at bounding box center [869, 455] width 9 height 9
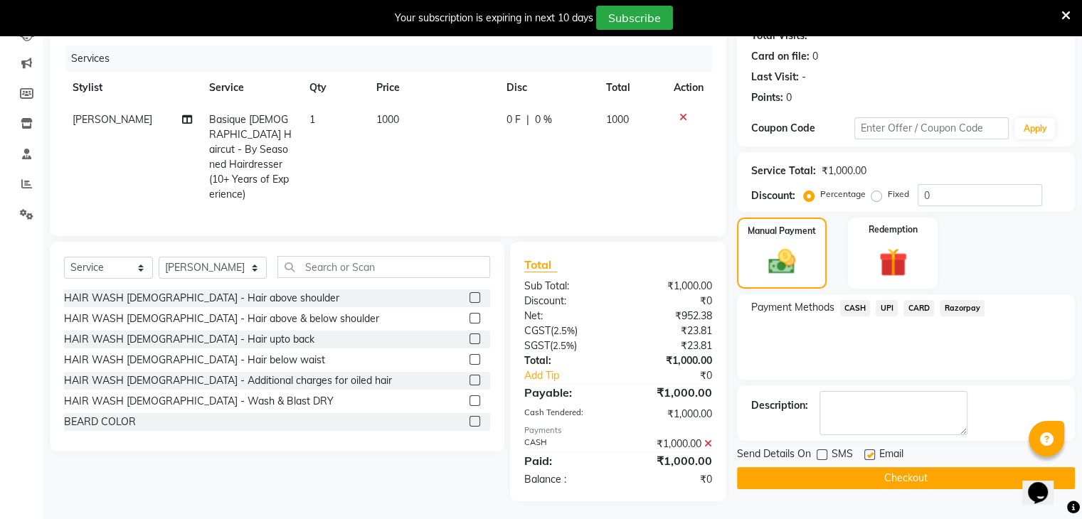
checkbox input "false"
click at [888, 484] on button "Checkout" at bounding box center [906, 479] width 338 height 22
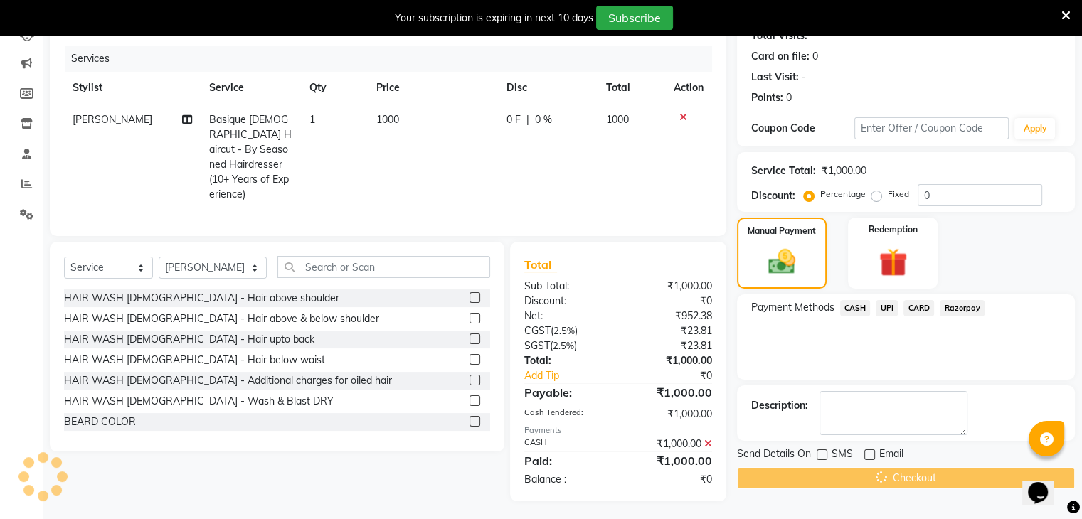
scroll to position [36, 0]
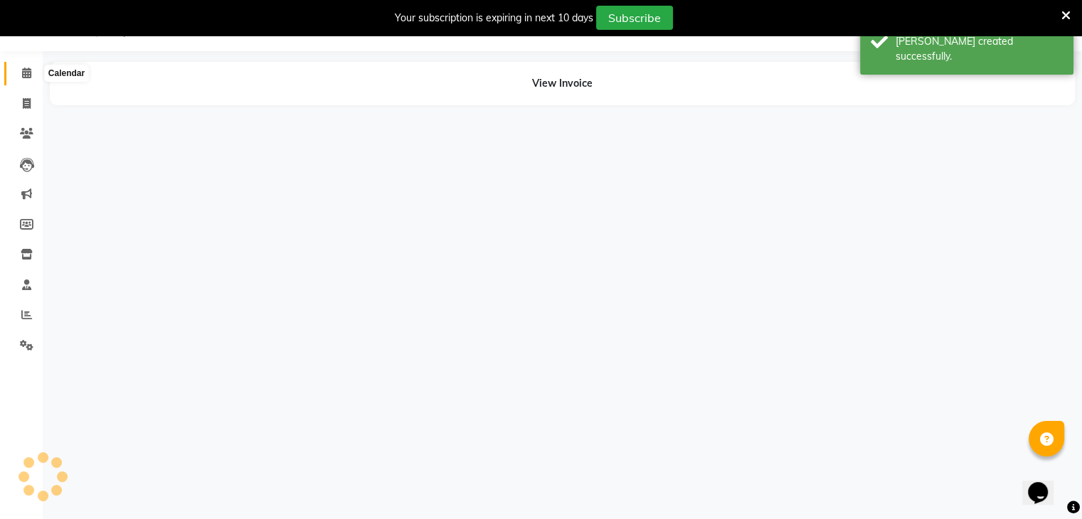
click at [16, 65] on span at bounding box center [26, 73] width 25 height 16
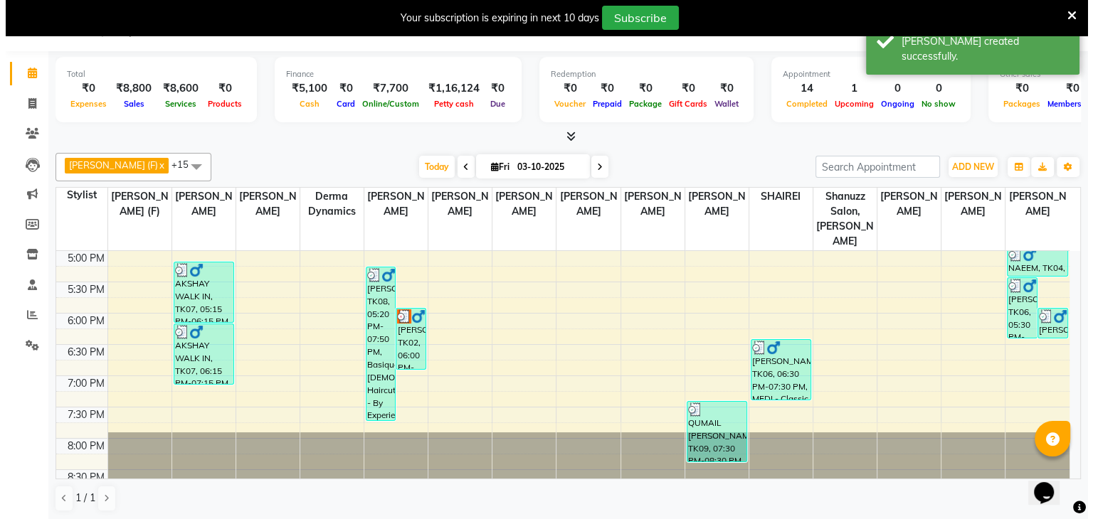
scroll to position [36, 0]
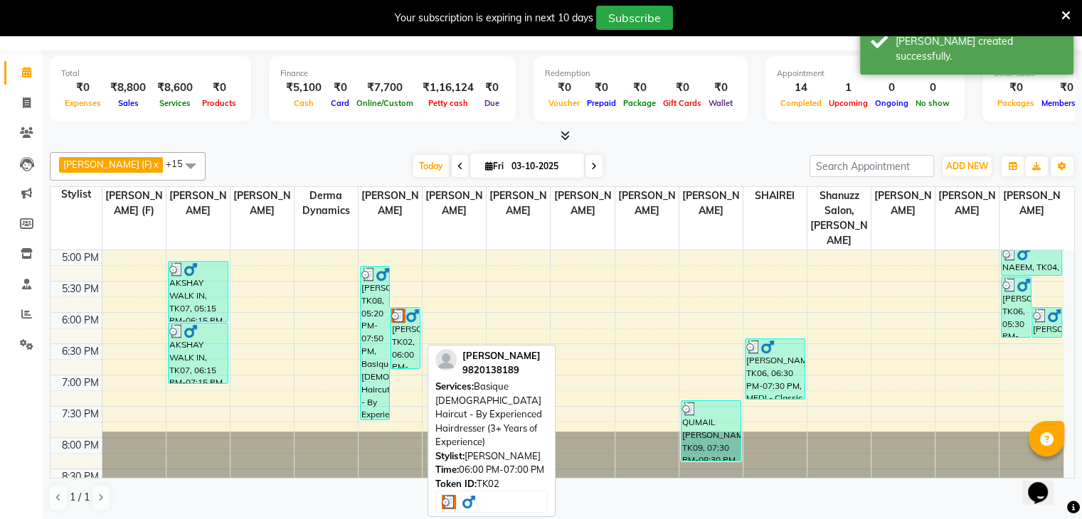
click at [416, 313] on div "[PERSON_NAME], TK02, 06:00 PM-07:00 PM, Basique [DEMOGRAPHIC_DATA] Haircut - By…" at bounding box center [405, 338] width 28 height 60
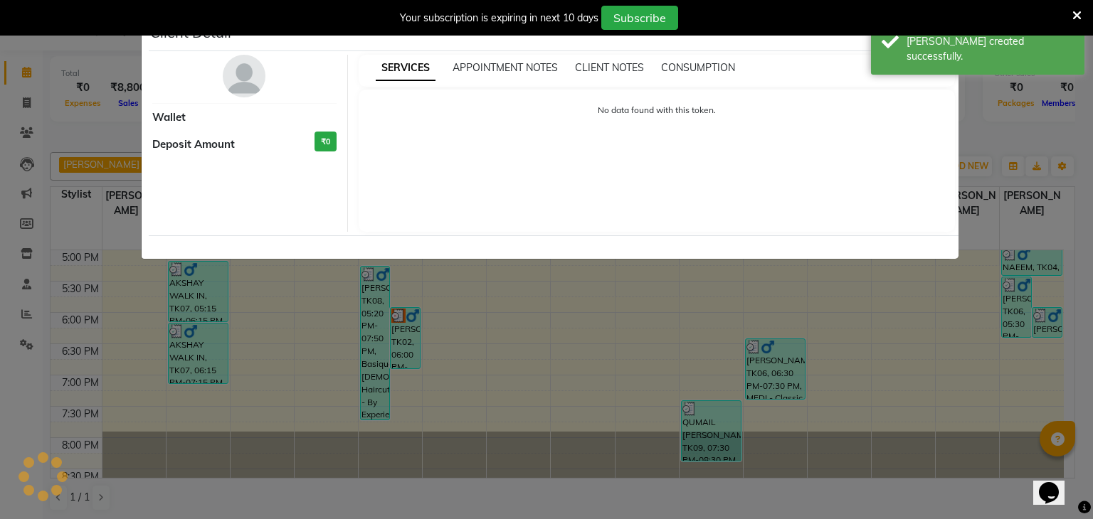
select select "3"
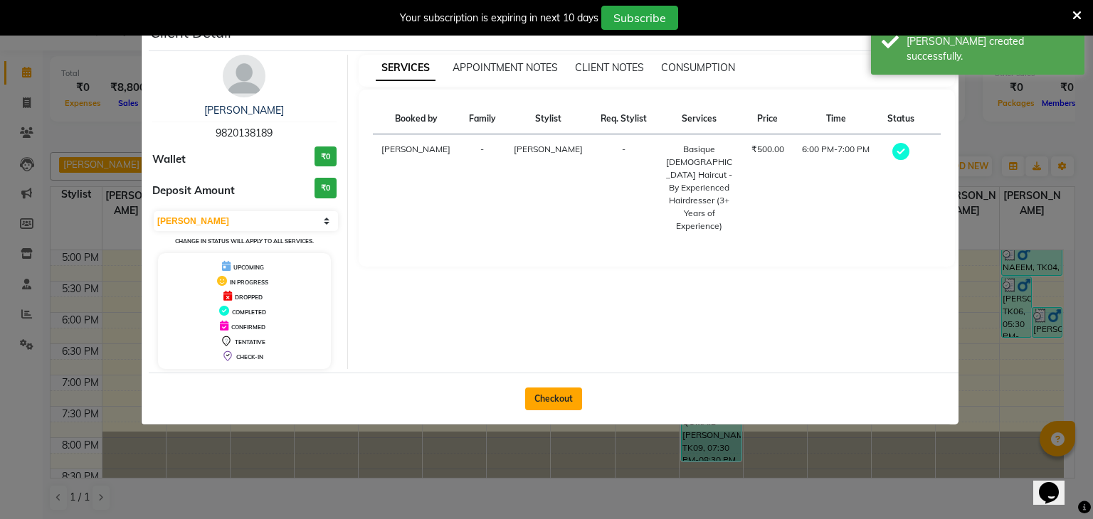
click at [532, 408] on button "Checkout" at bounding box center [553, 399] width 57 height 23
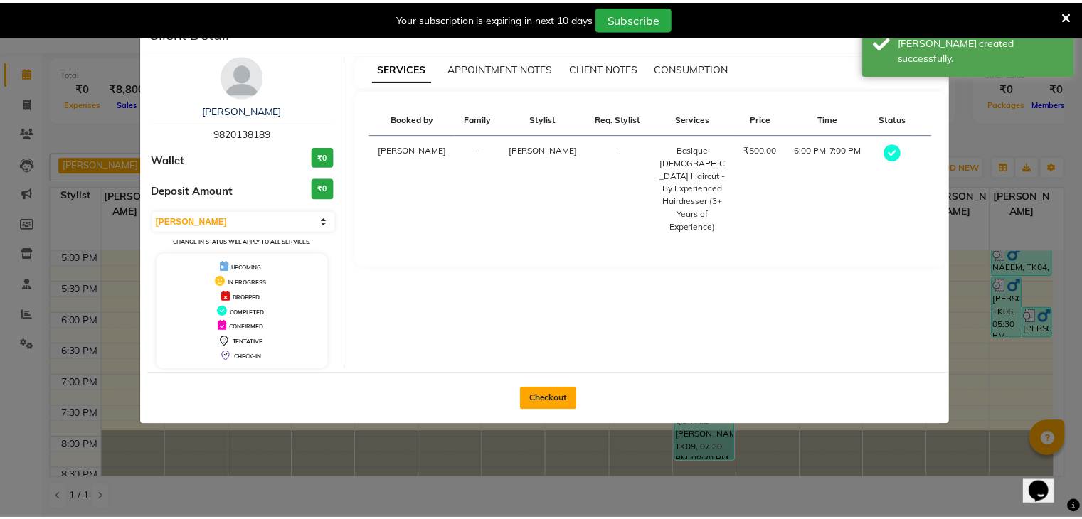
scroll to position [36, 0]
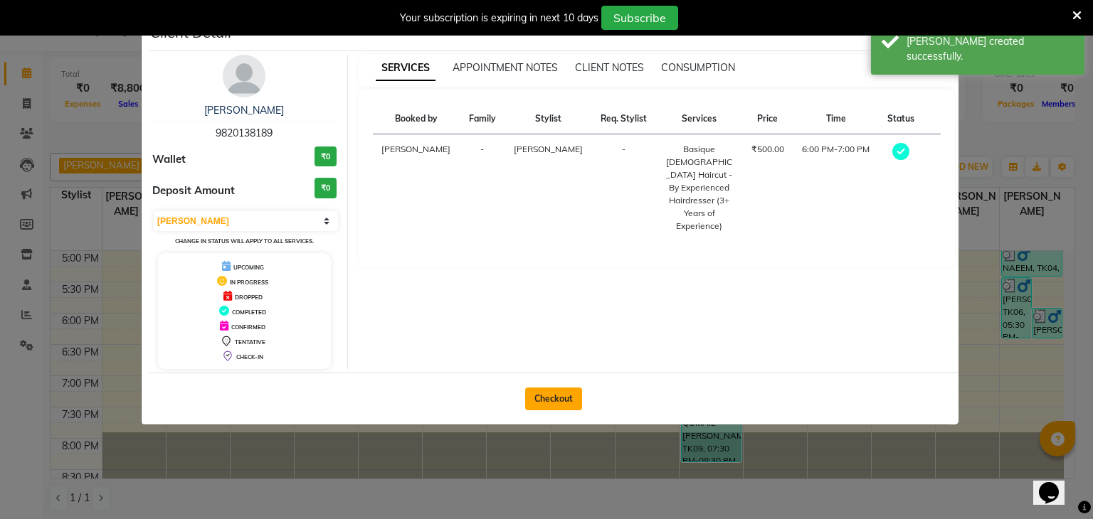
select select "service"
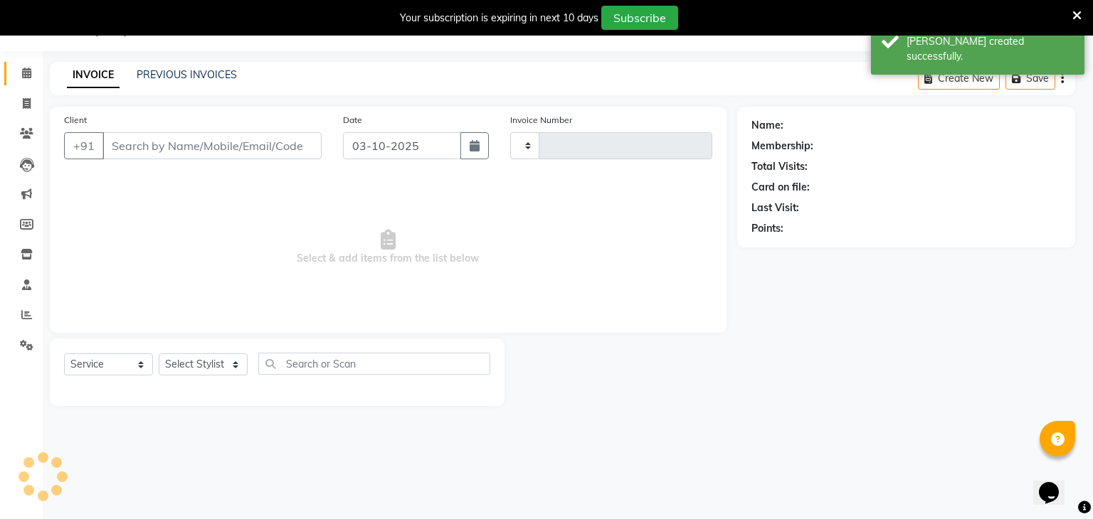
type input "1740"
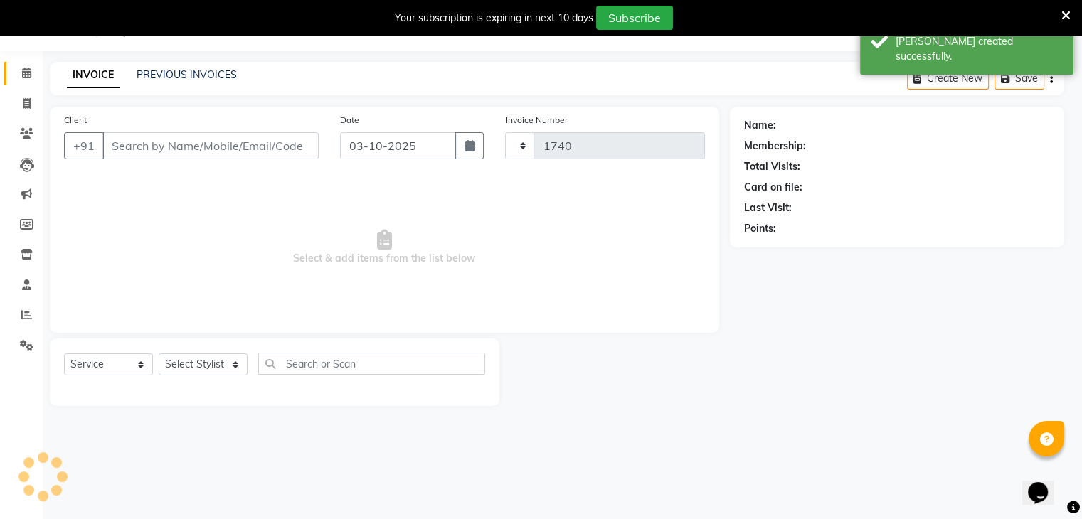
select select "7102"
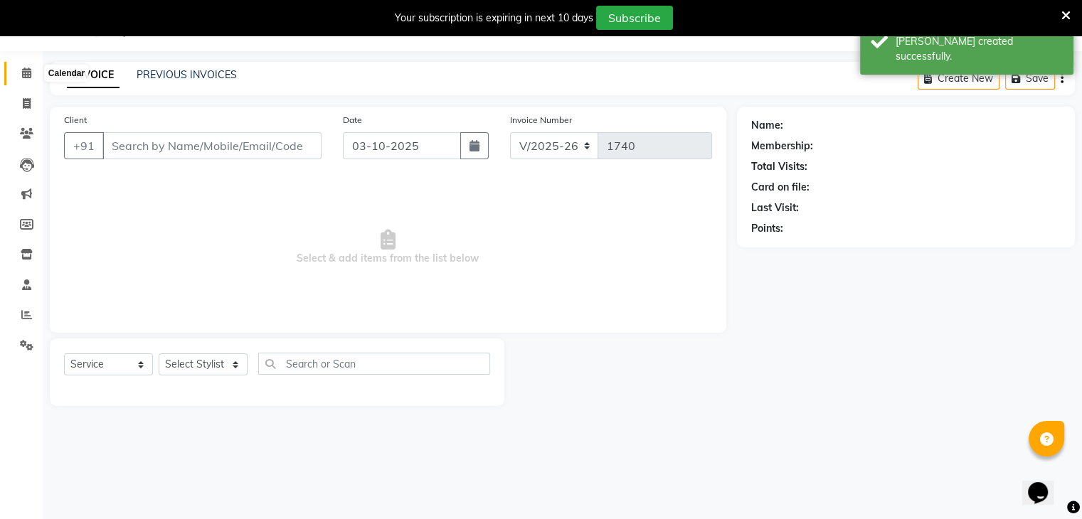
type input "9820138189"
select select "59231"
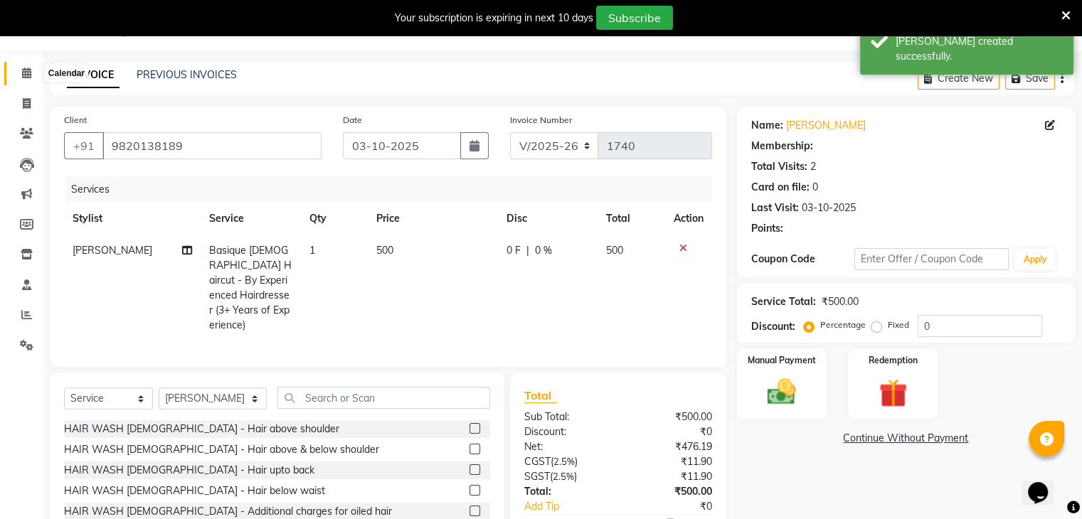
click at [22, 74] on icon at bounding box center [26, 73] width 9 height 11
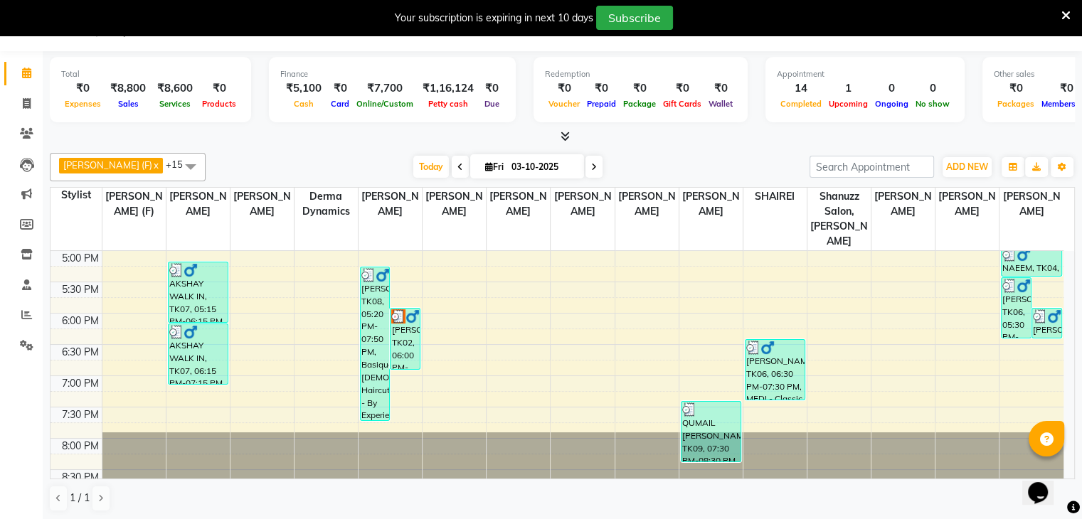
scroll to position [36, 0]
click at [787, 392] on div "9:00 AM 9:30 AM 10:00 AM 10:30 AM 11:00 AM 11:30 AM 12:00 PM 12:30 PM 1:00 PM 1…" at bounding box center [557, 125] width 1013 height 751
select select "80487"
select select "tentative"
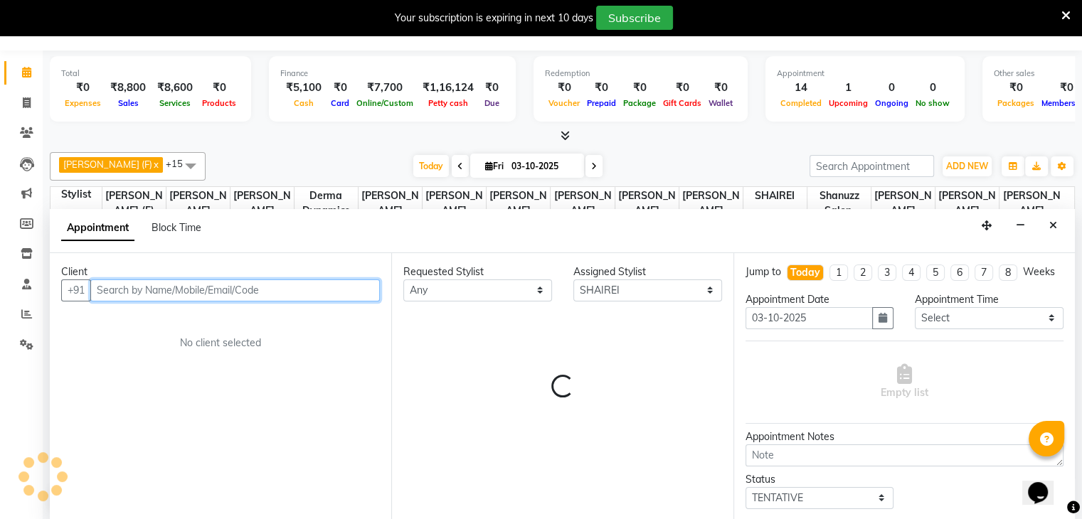
click at [356, 291] on input "text" at bounding box center [235, 291] width 290 height 22
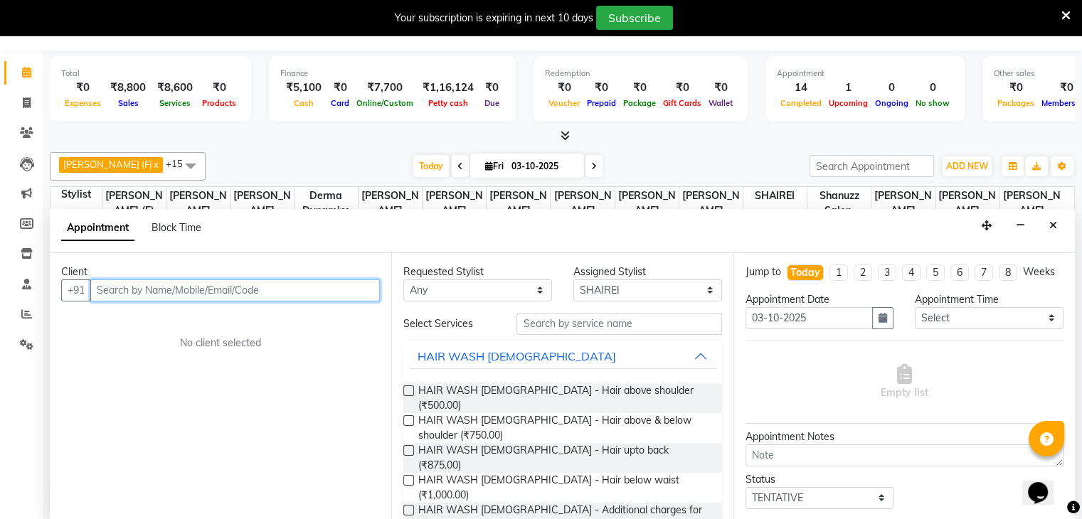
click at [352, 285] on input "text" at bounding box center [235, 291] width 290 height 22
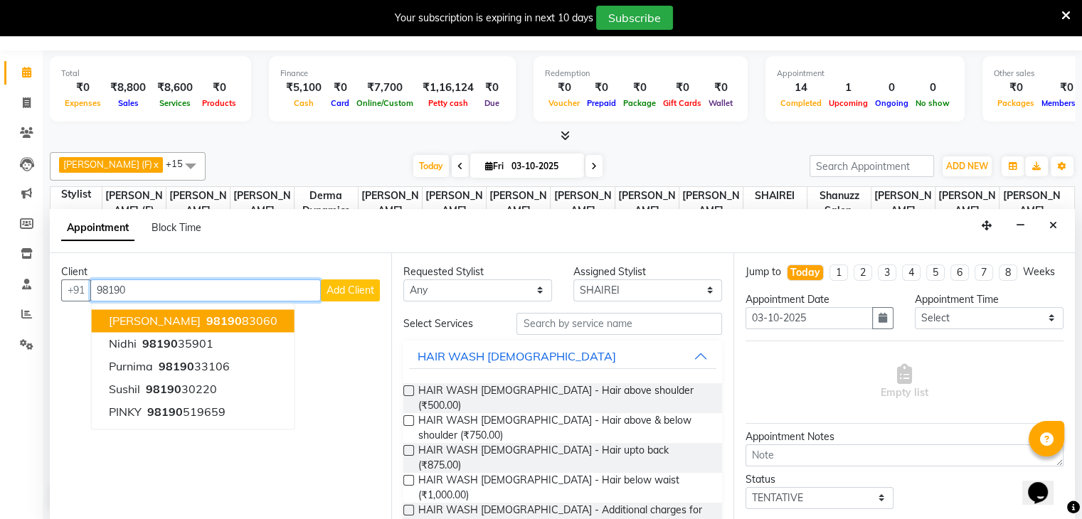
click at [206, 319] on span "98190" at bounding box center [224, 321] width 36 height 14
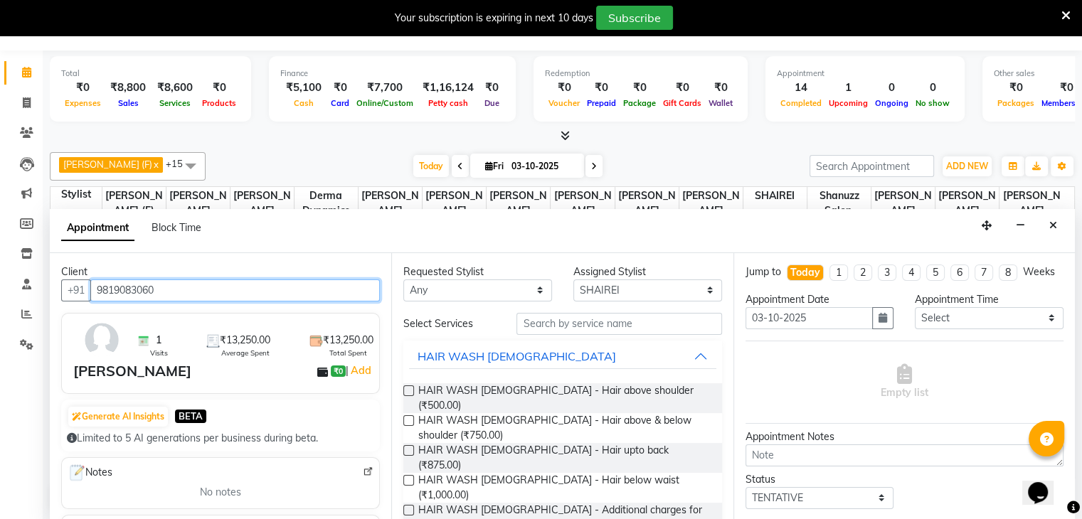
type input "9819083060"
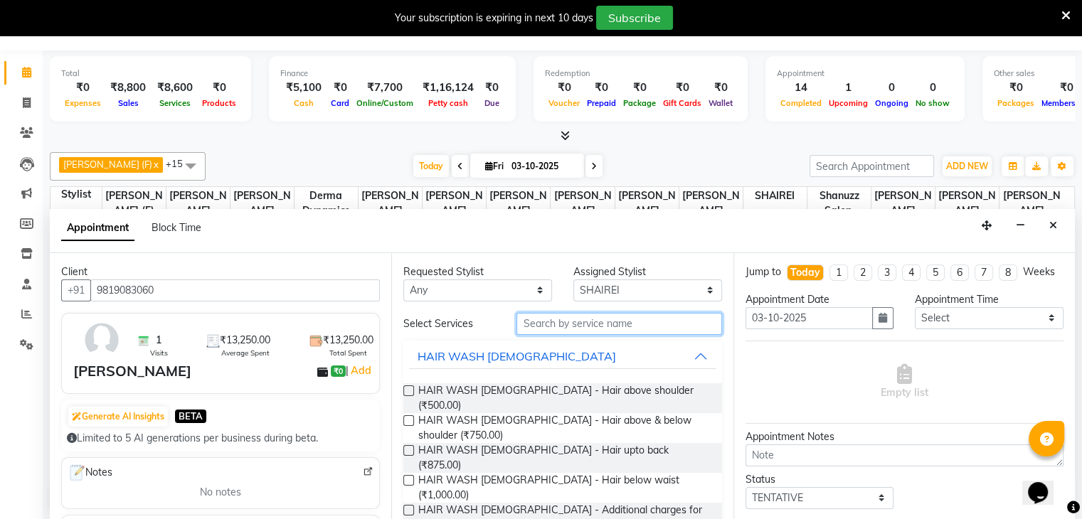
click at [575, 329] on input "text" at bounding box center [619, 324] width 205 height 22
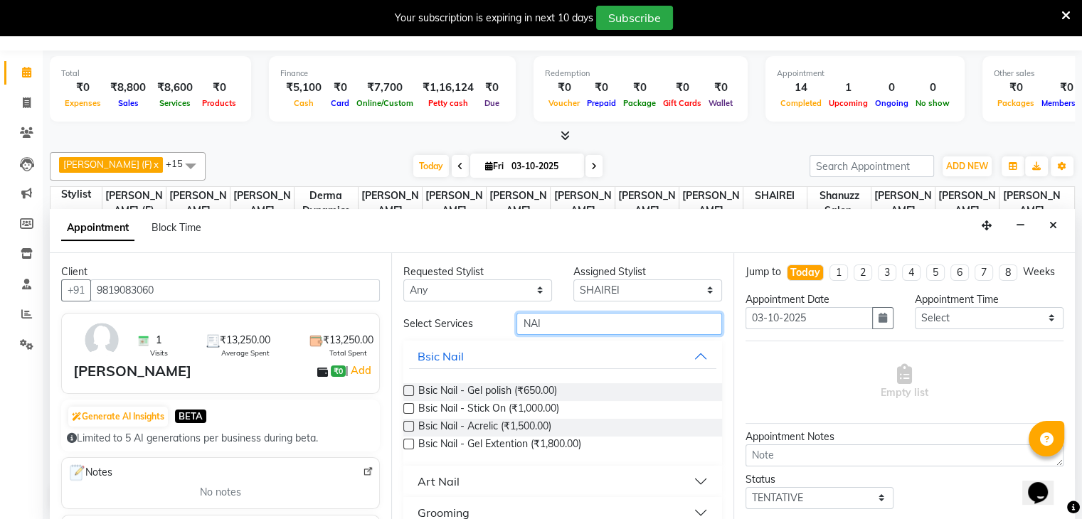
type input "NAI"
click at [408, 428] on label at bounding box center [408, 426] width 11 height 11
click at [408, 428] on input "checkbox" at bounding box center [407, 427] width 9 height 9
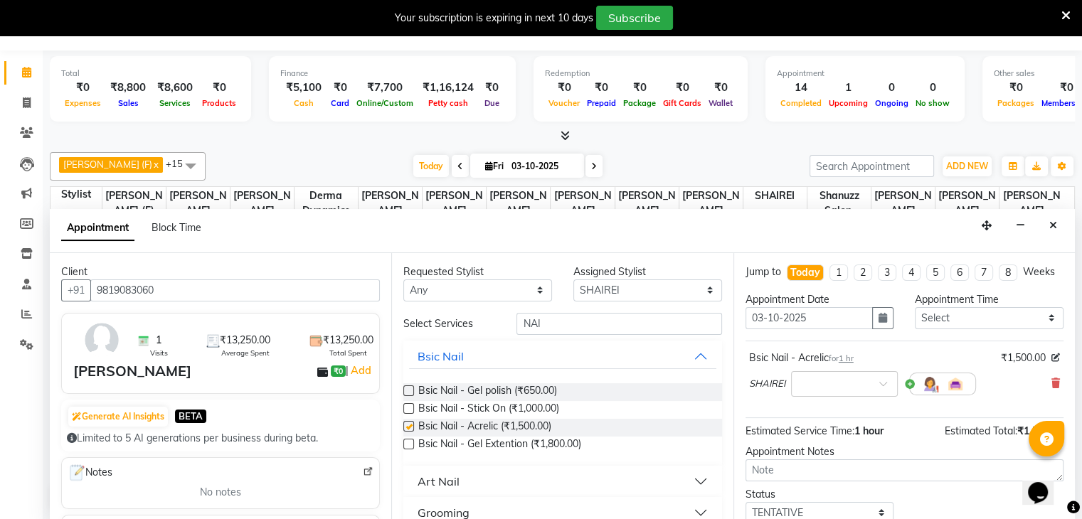
checkbox input "false"
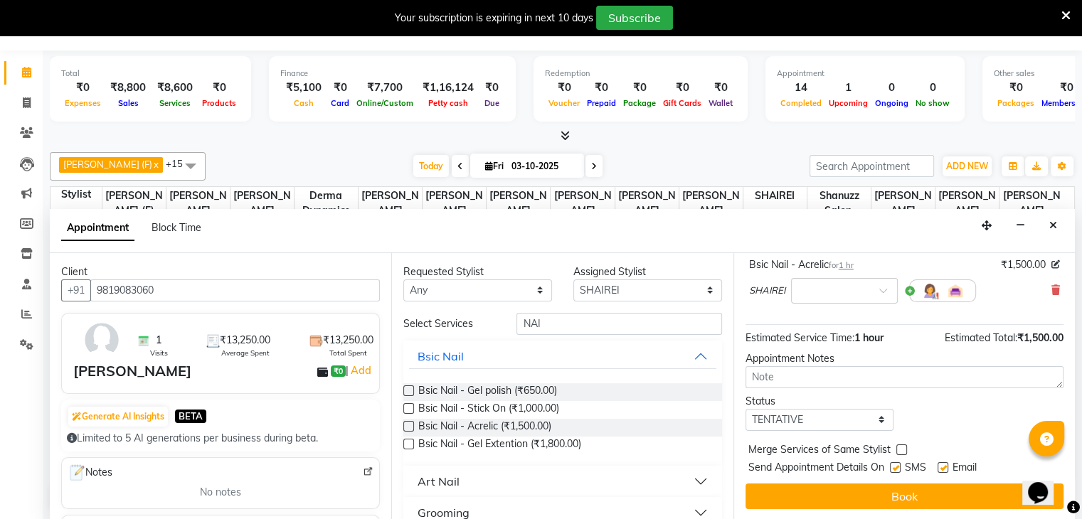
click at [895, 471] on label at bounding box center [895, 468] width 11 height 11
click at [895, 471] on input "checkbox" at bounding box center [894, 469] width 9 height 9
checkbox input "false"
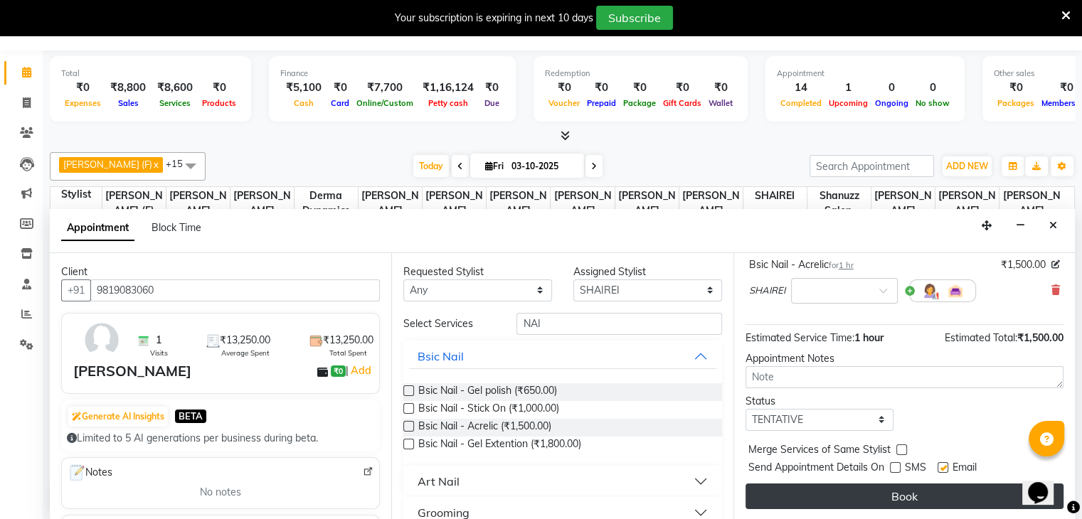
click at [897, 494] on button "Book" at bounding box center [905, 497] width 318 height 26
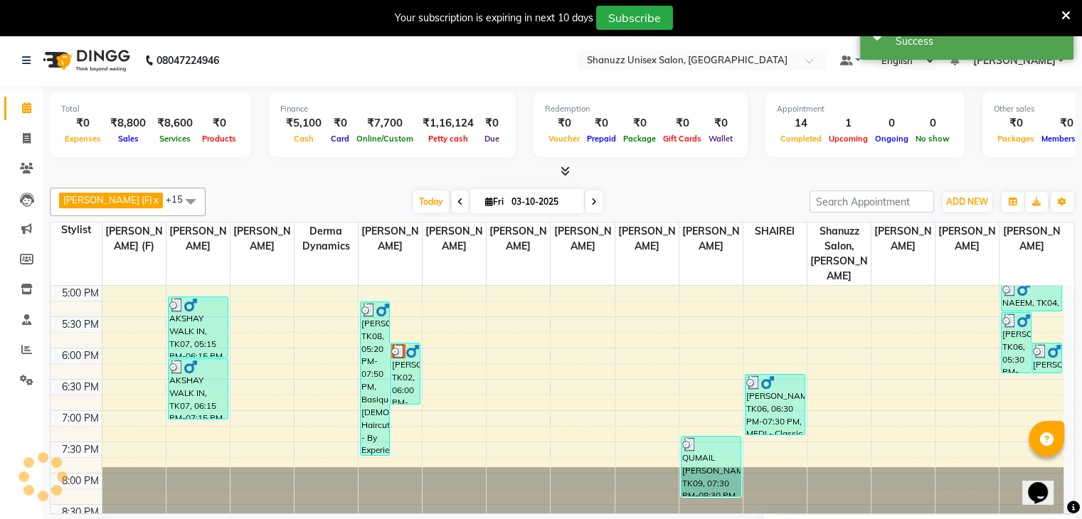
scroll to position [0, 0]
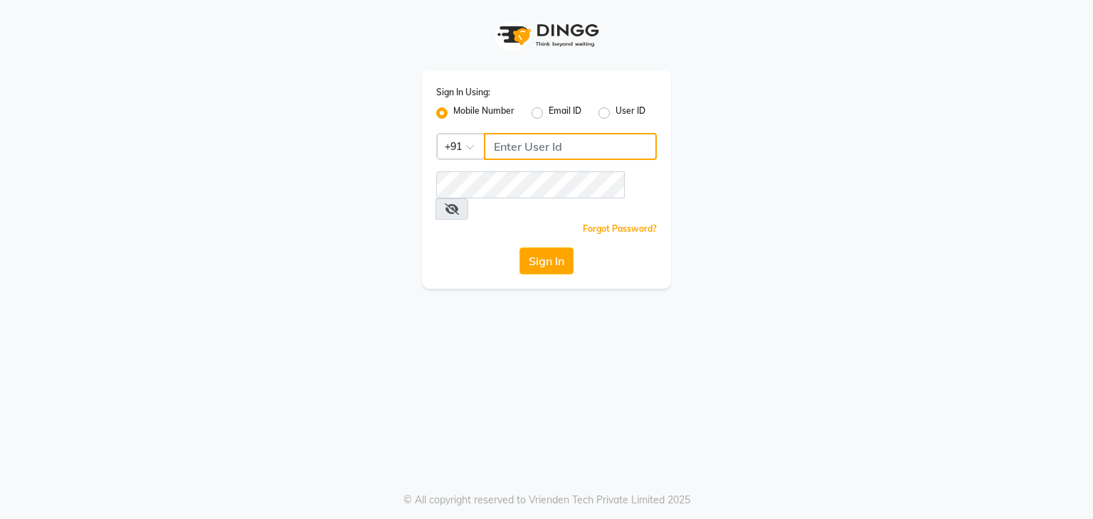
click at [521, 152] on input "Username" at bounding box center [570, 146] width 173 height 27
type input "9307729665"
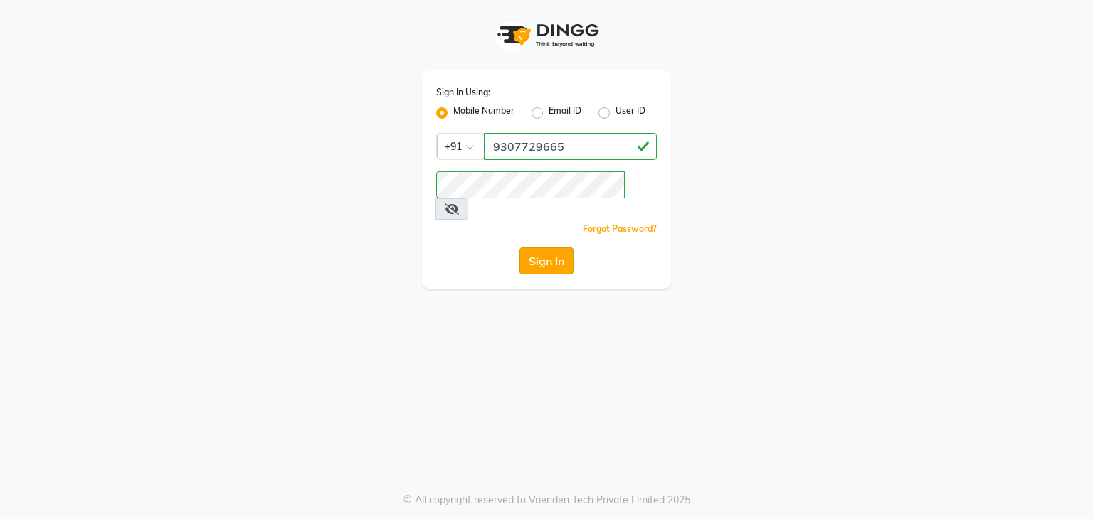
click at [537, 248] on button "Sign In" at bounding box center [546, 261] width 54 height 27
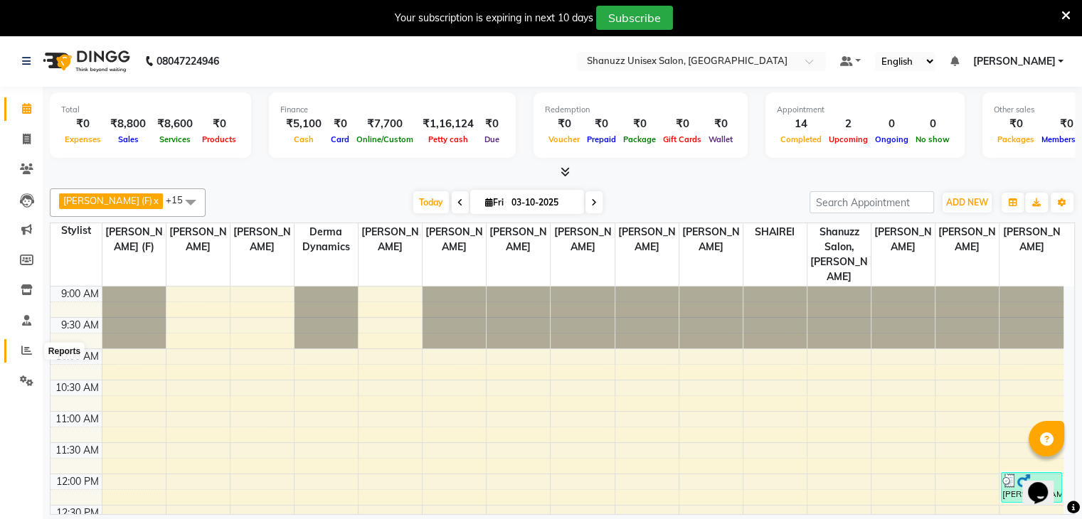
click at [25, 348] on icon at bounding box center [26, 350] width 11 height 11
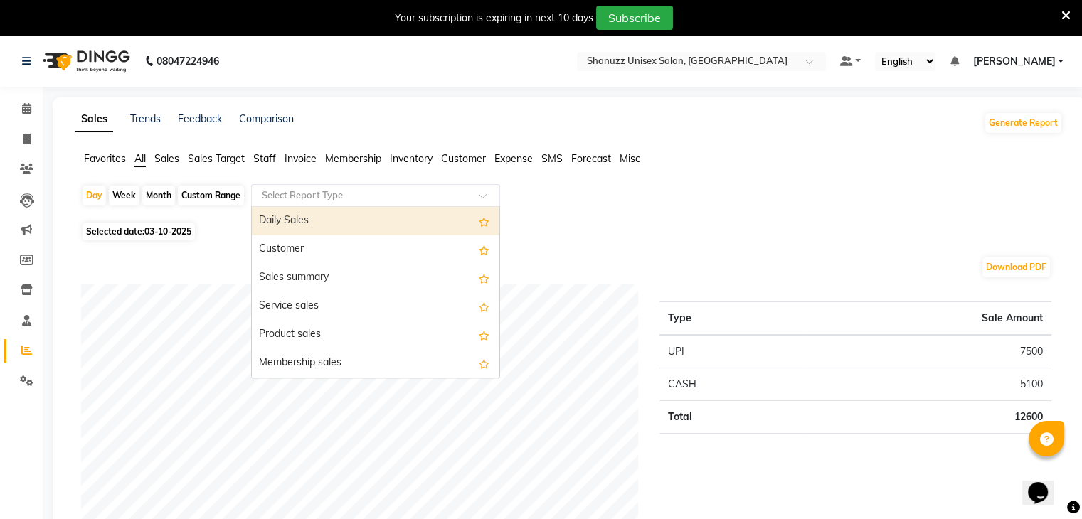
click at [322, 201] on input "text" at bounding box center [361, 196] width 205 height 14
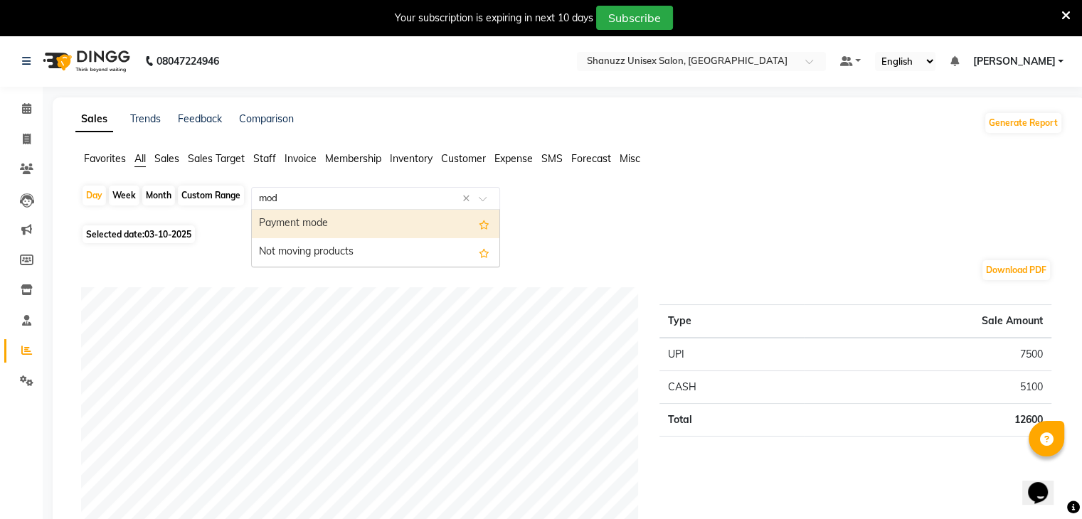
type input "mode"
click at [315, 221] on div "Payment mode" at bounding box center [376, 224] width 248 height 28
select select "full_report"
select select "csv"
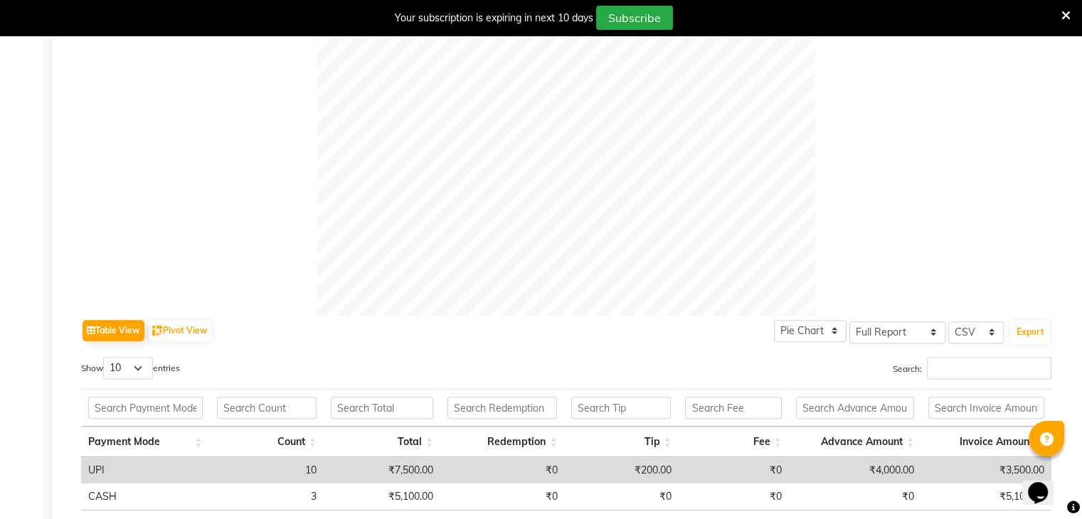
scroll to position [518, 0]
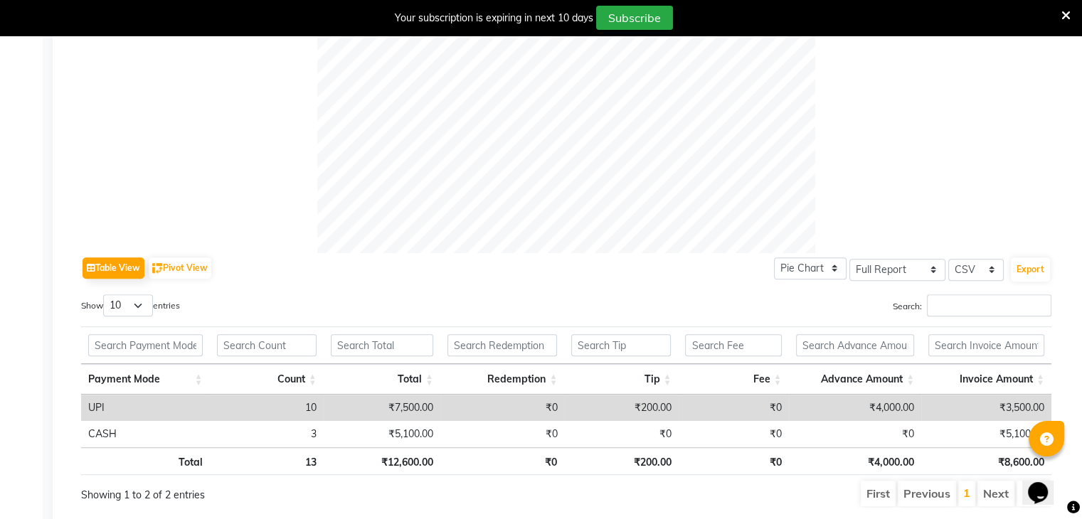
click at [966, 88] on div at bounding box center [566, 4] width 971 height 498
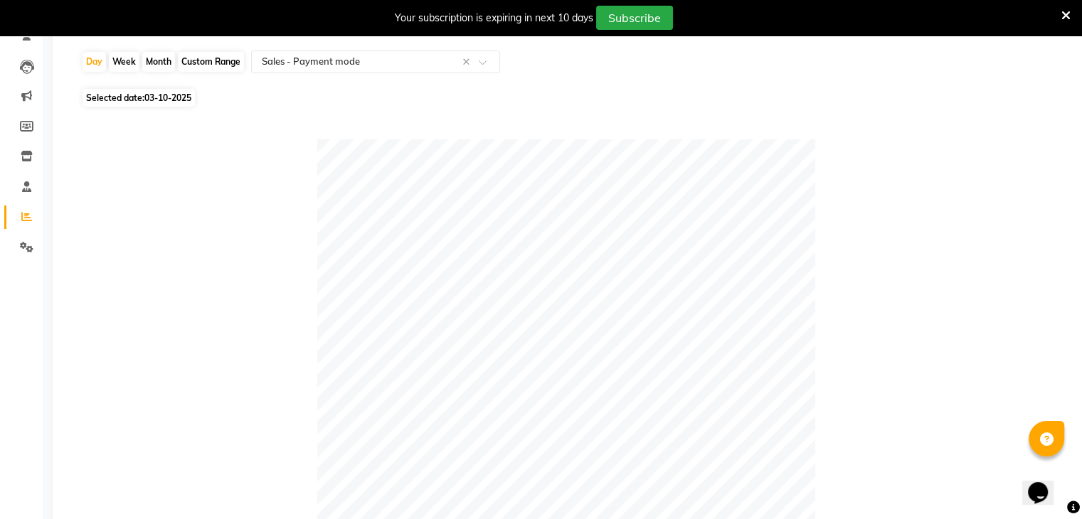
scroll to position [0, 0]
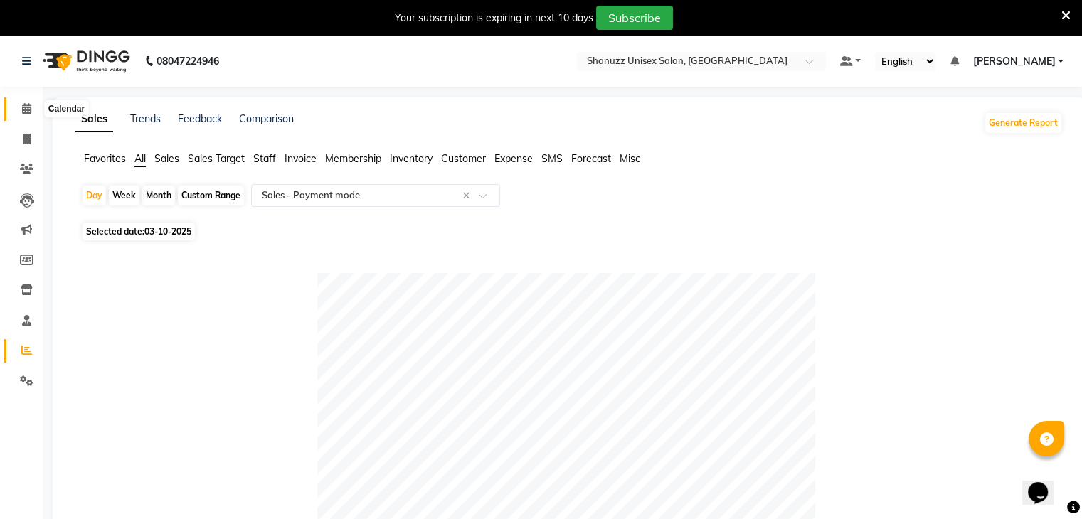
click at [26, 112] on icon at bounding box center [26, 108] width 9 height 11
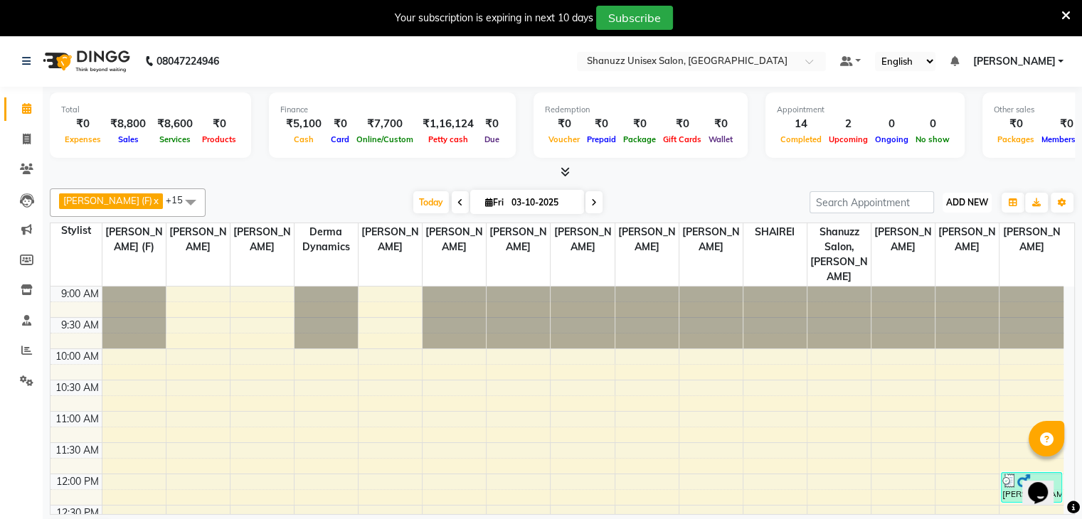
click at [948, 206] on span "ADD NEW" at bounding box center [967, 202] width 42 height 11
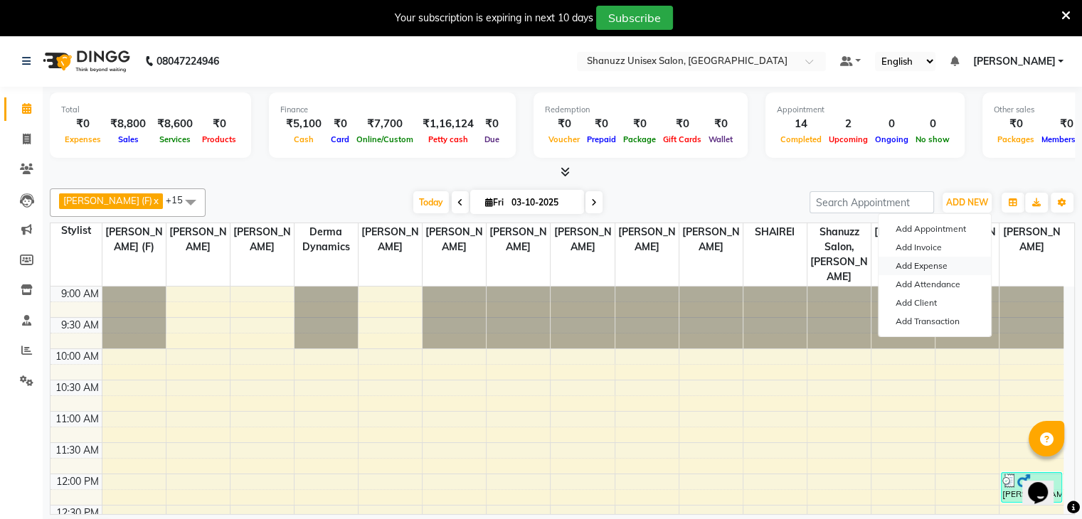
click at [906, 273] on link "Add Expense" at bounding box center [935, 266] width 112 height 19
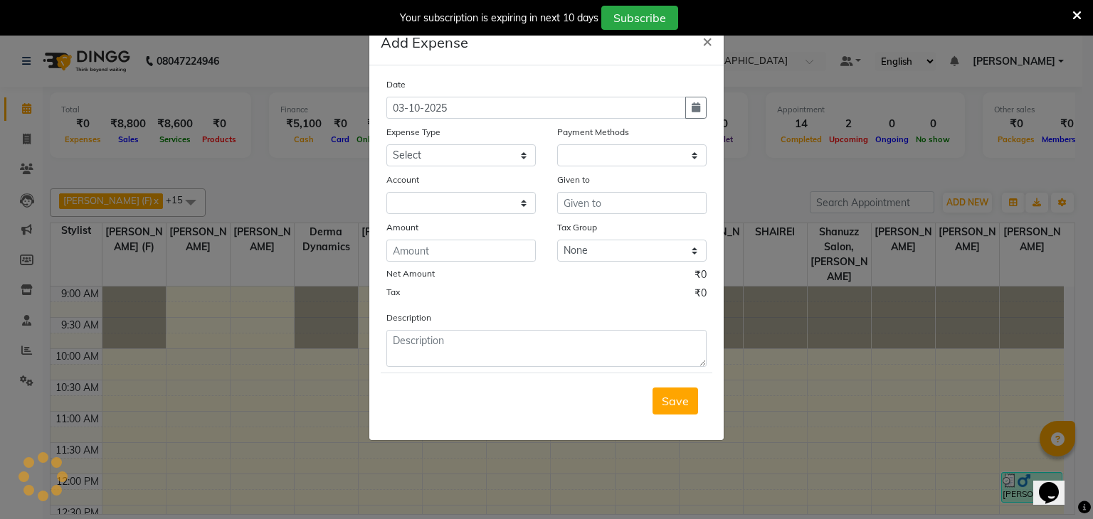
select select "1"
select select "6179"
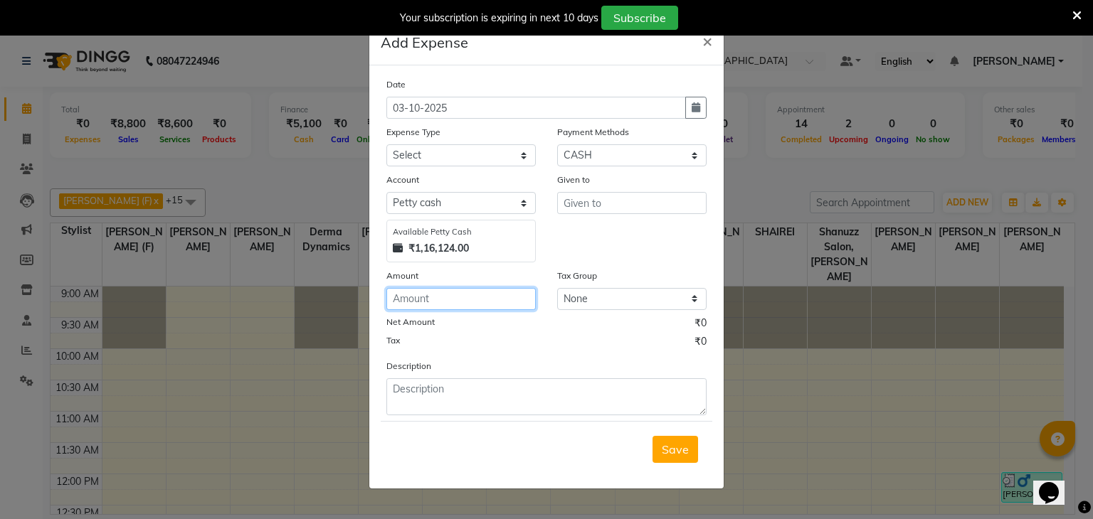
click at [414, 305] on input "number" at bounding box center [460, 299] width 149 height 22
type input "1400"
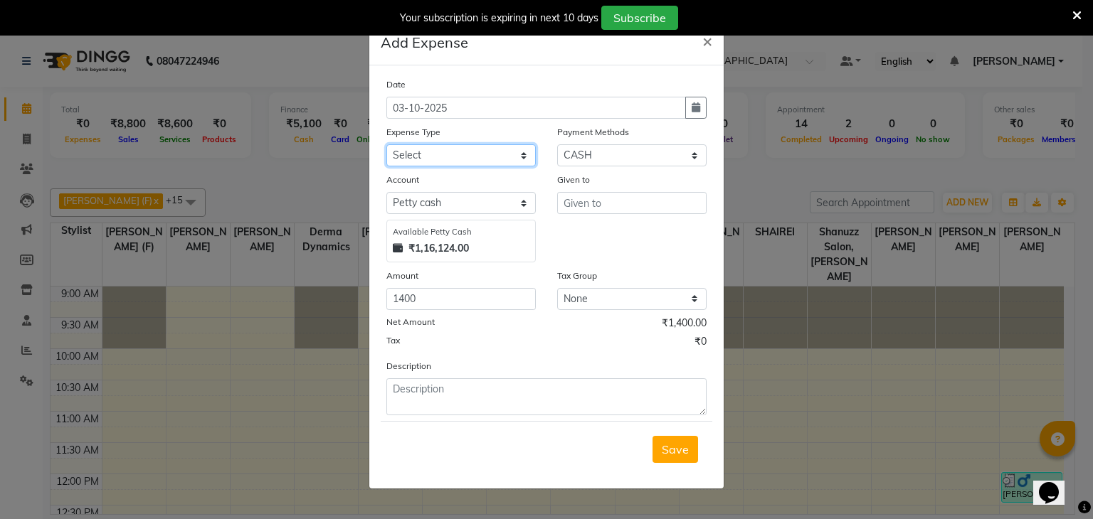
click at [437, 163] on select "Select Bisleri CCTV and all other client welfare Conveyance Courier & Postage e…" at bounding box center [460, 155] width 149 height 22
click at [774, 181] on ngb-modal-window "Add Expense × Date [DATE] Expense Type Select Bisleri CCTV and all other client…" at bounding box center [546, 259] width 1093 height 519
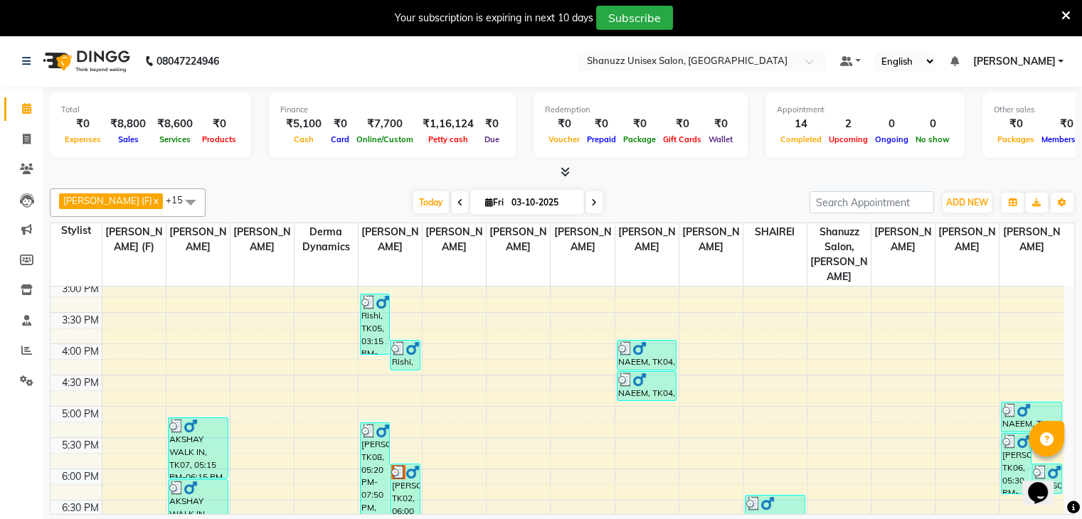
scroll to position [501, 0]
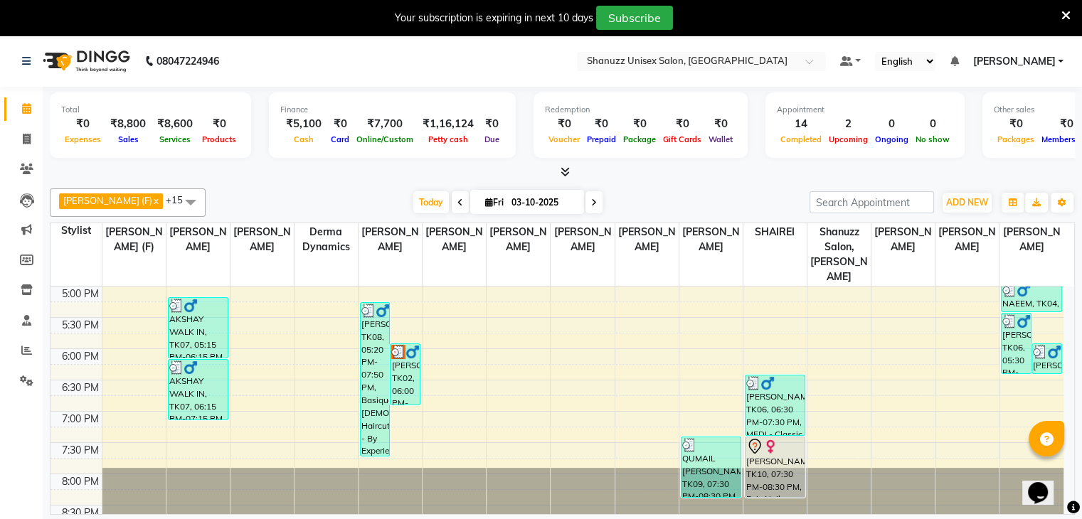
click at [753, 157] on div "Total ₹0 Expenses ₹8,800 Sales ₹8,600 Services ₹0 Products Finance ₹5,100 Cash …" at bounding box center [562, 128] width 1025 height 70
click at [33, 348] on span at bounding box center [26, 351] width 25 height 16
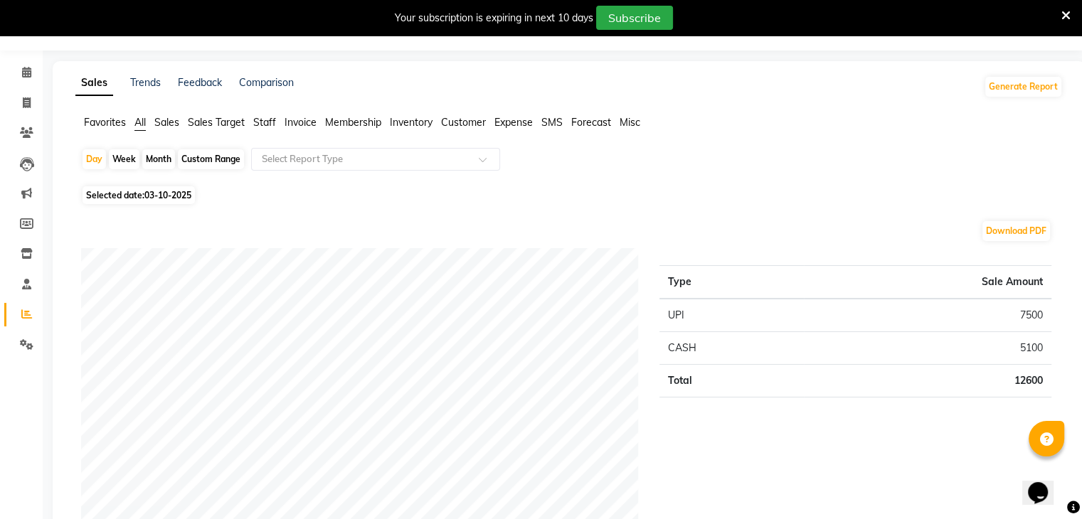
scroll to position [36, 0]
